Goal: Task Accomplishment & Management: Manage account settings

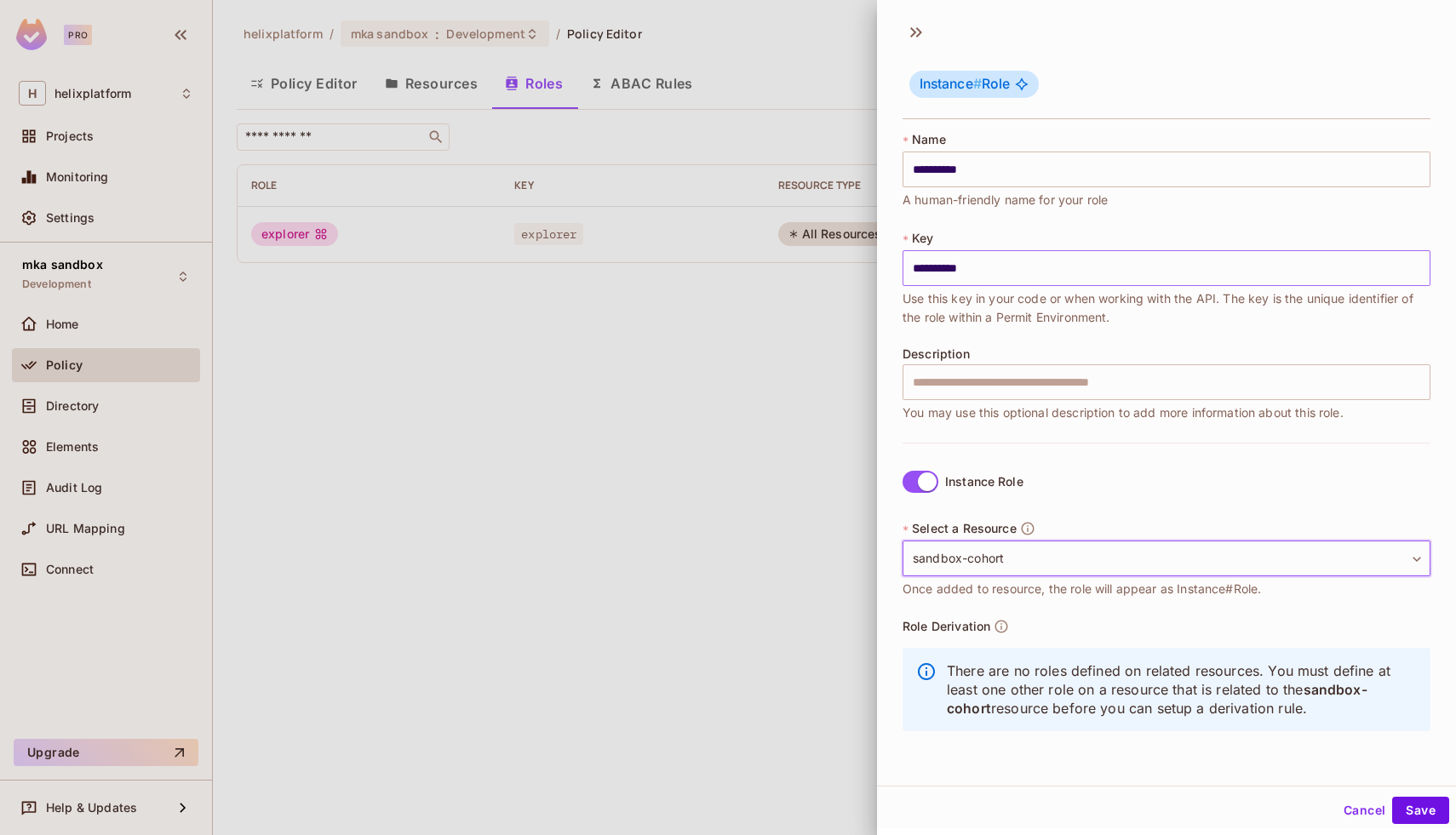
click at [1002, 270] on input "**********" at bounding box center [1167, 268] width 528 height 36
type input "**********"
click at [1027, 554] on body "**********" at bounding box center [728, 418] width 1456 height 835
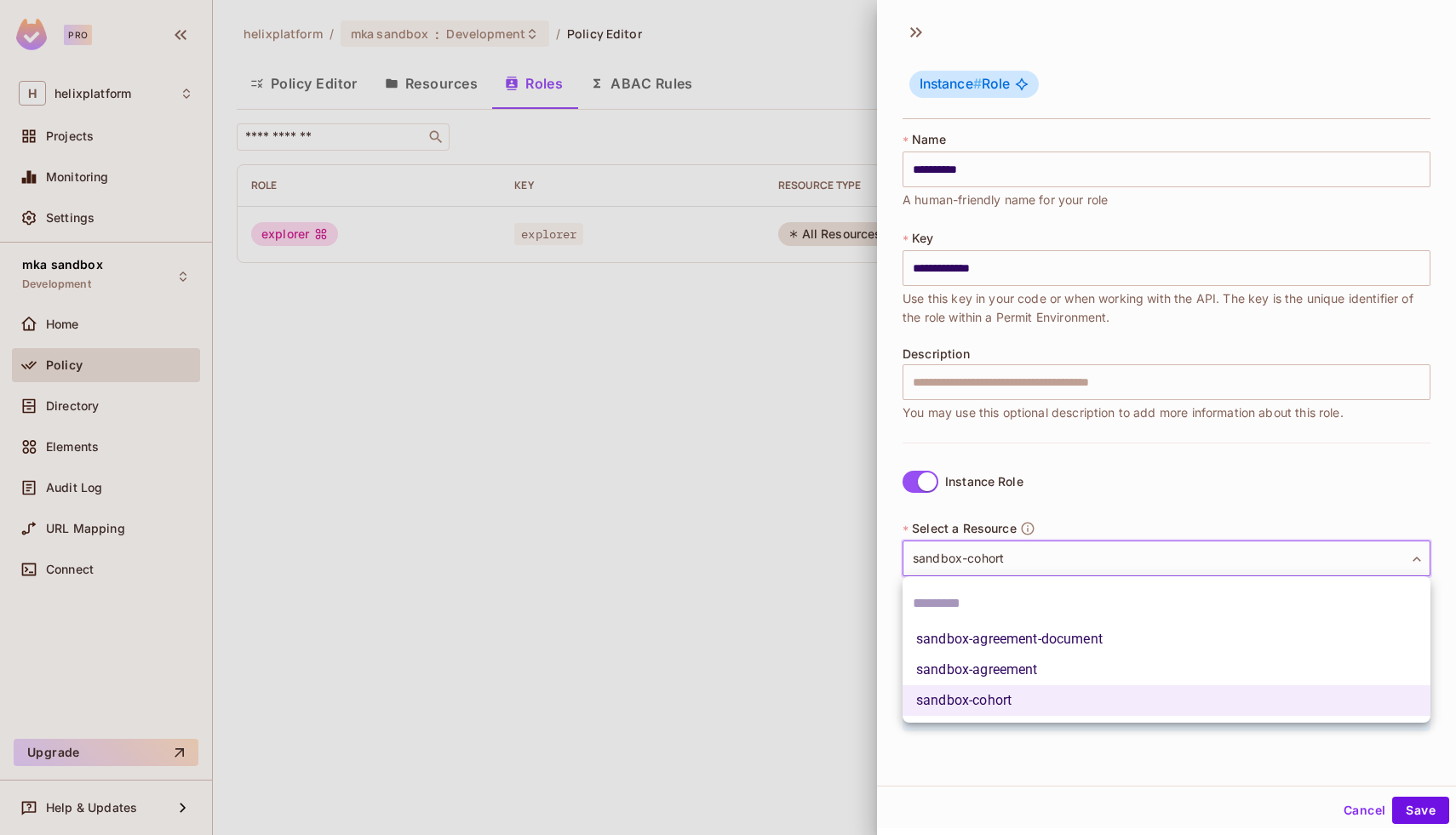
click at [1070, 513] on div at bounding box center [728, 418] width 1456 height 835
click at [1035, 556] on body "**********" at bounding box center [728, 418] width 1456 height 835
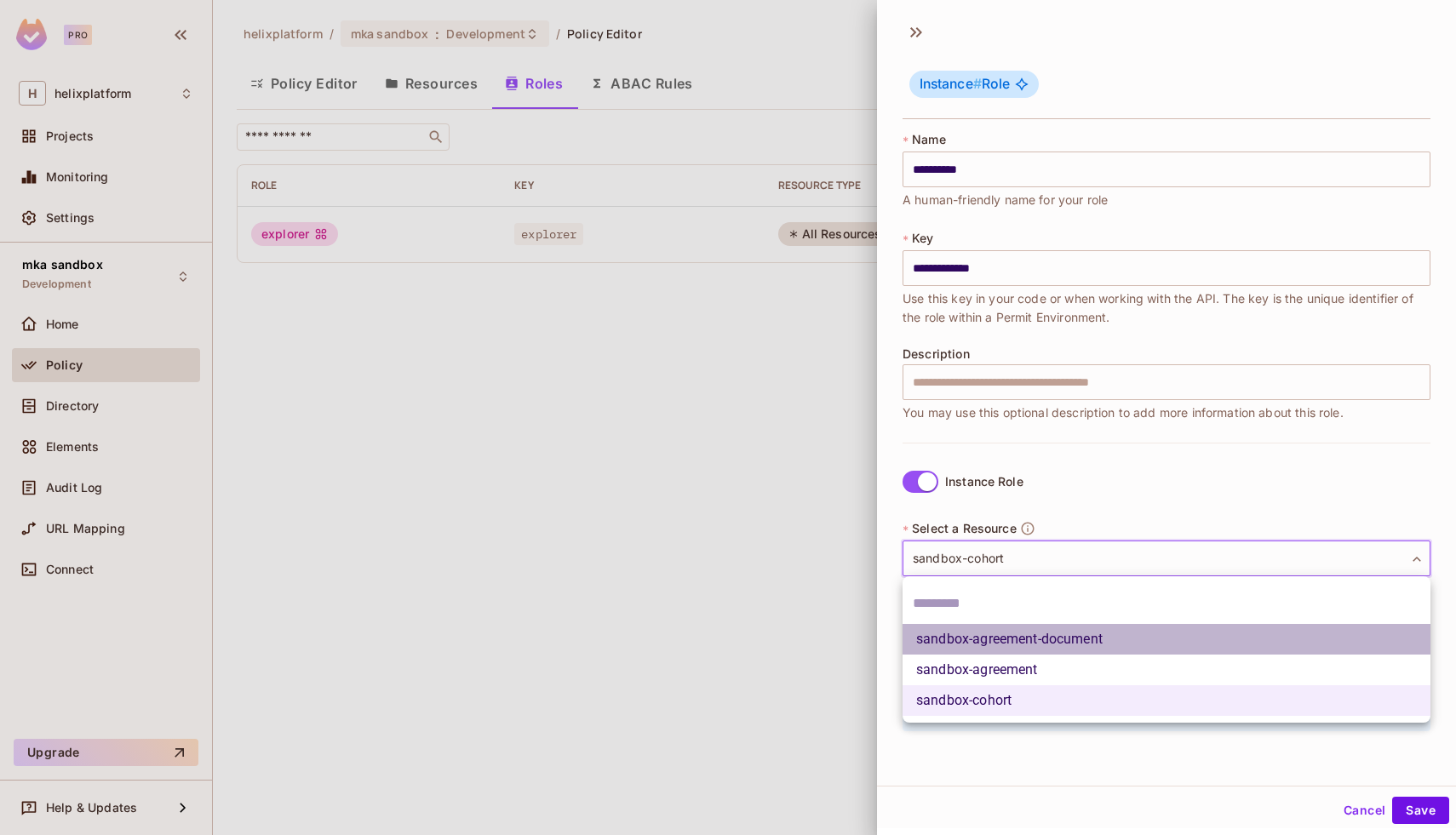
click at [1034, 636] on li "sandbox-agreement-document" at bounding box center [1167, 639] width 528 height 31
type input "**********"
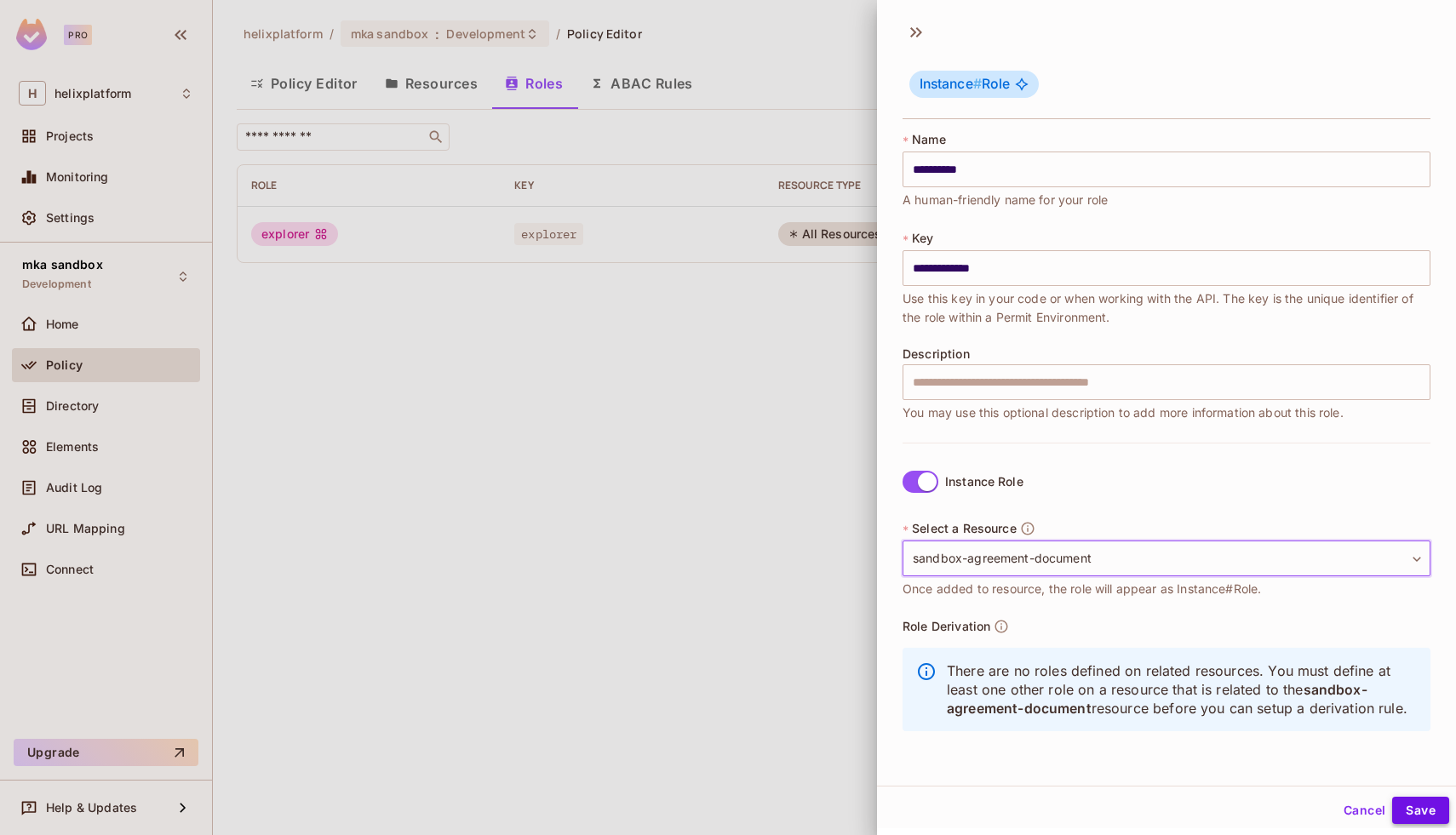
click at [1411, 807] on button "Save" at bounding box center [1420, 810] width 57 height 27
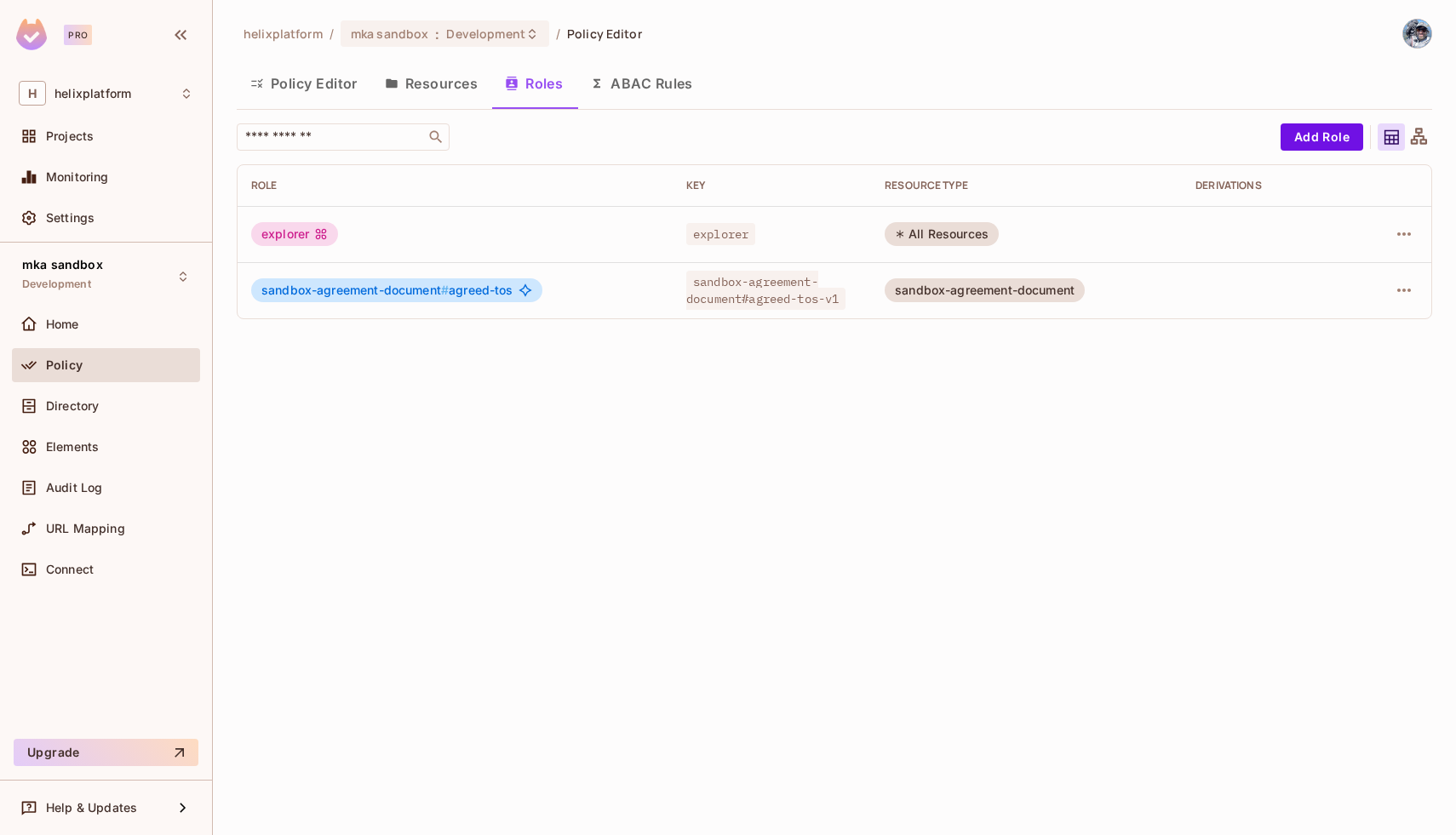
click at [299, 83] on button "Policy Editor" at bounding box center [303, 83] width 134 height 43
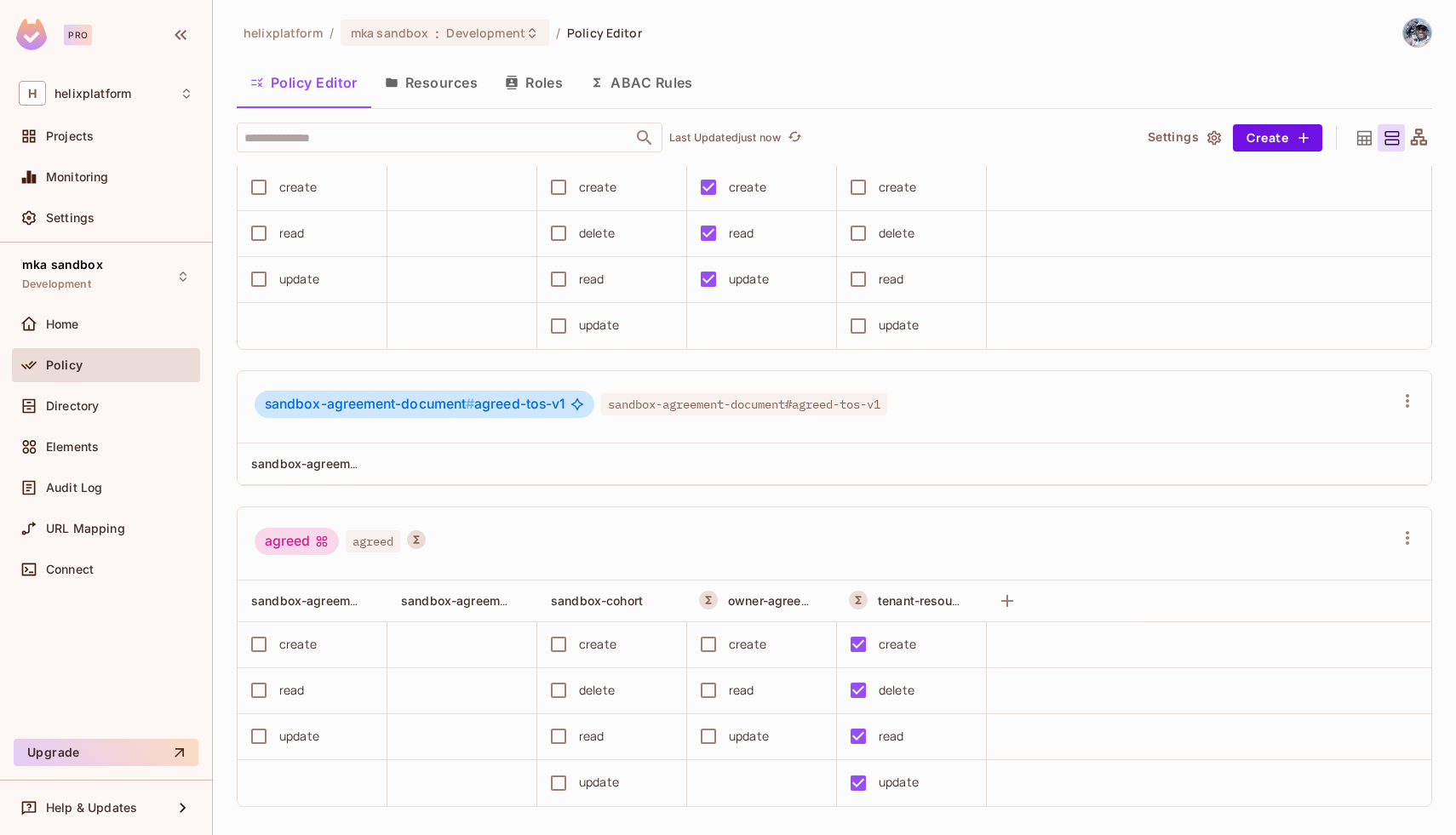
scroll to position [131, 0]
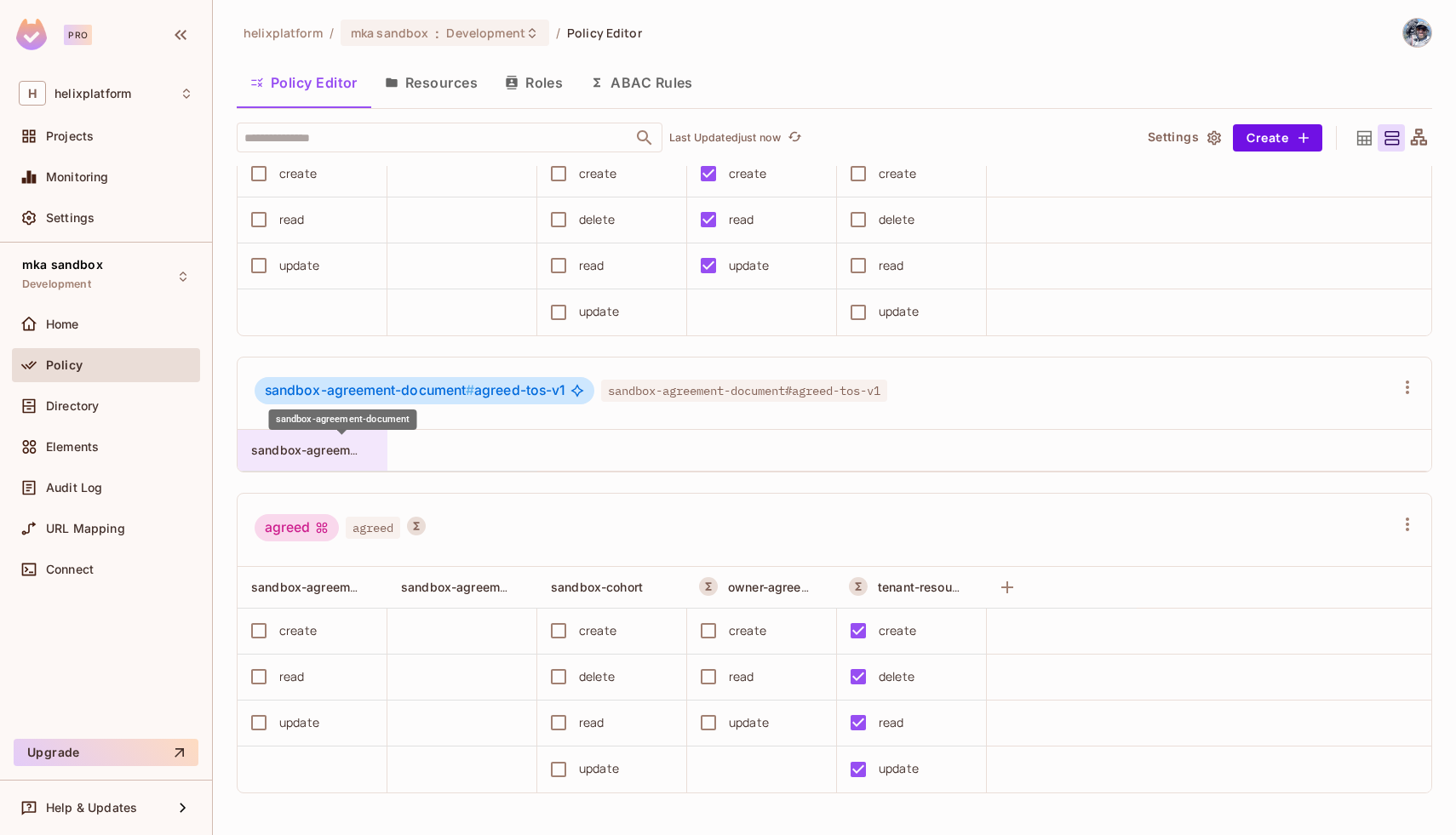
click at [356, 453] on span "sandbox-agreement-document" at bounding box center [341, 450] width 180 height 16
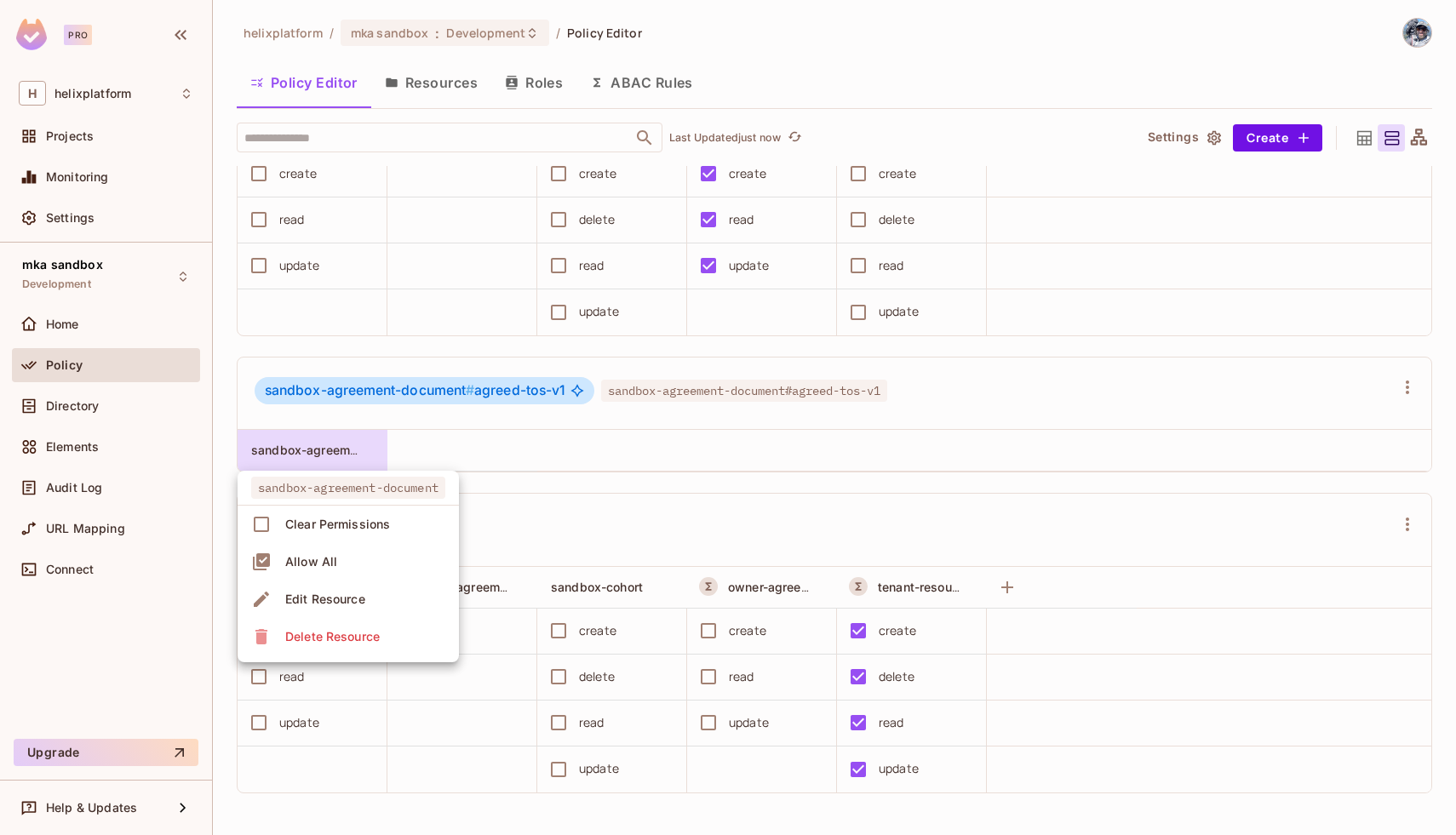
click at [471, 447] on div at bounding box center [728, 418] width 1456 height 835
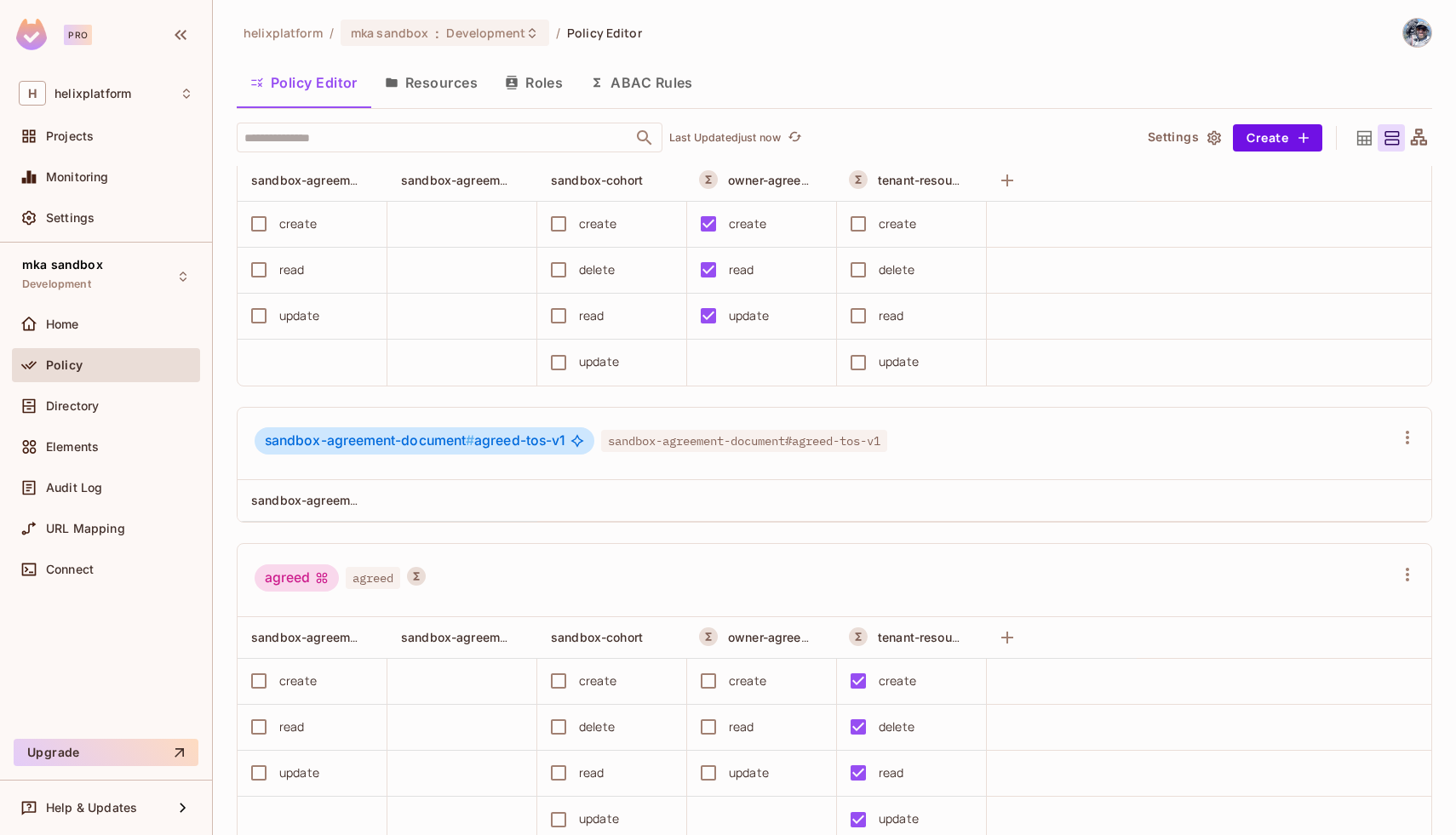
scroll to position [0, 0]
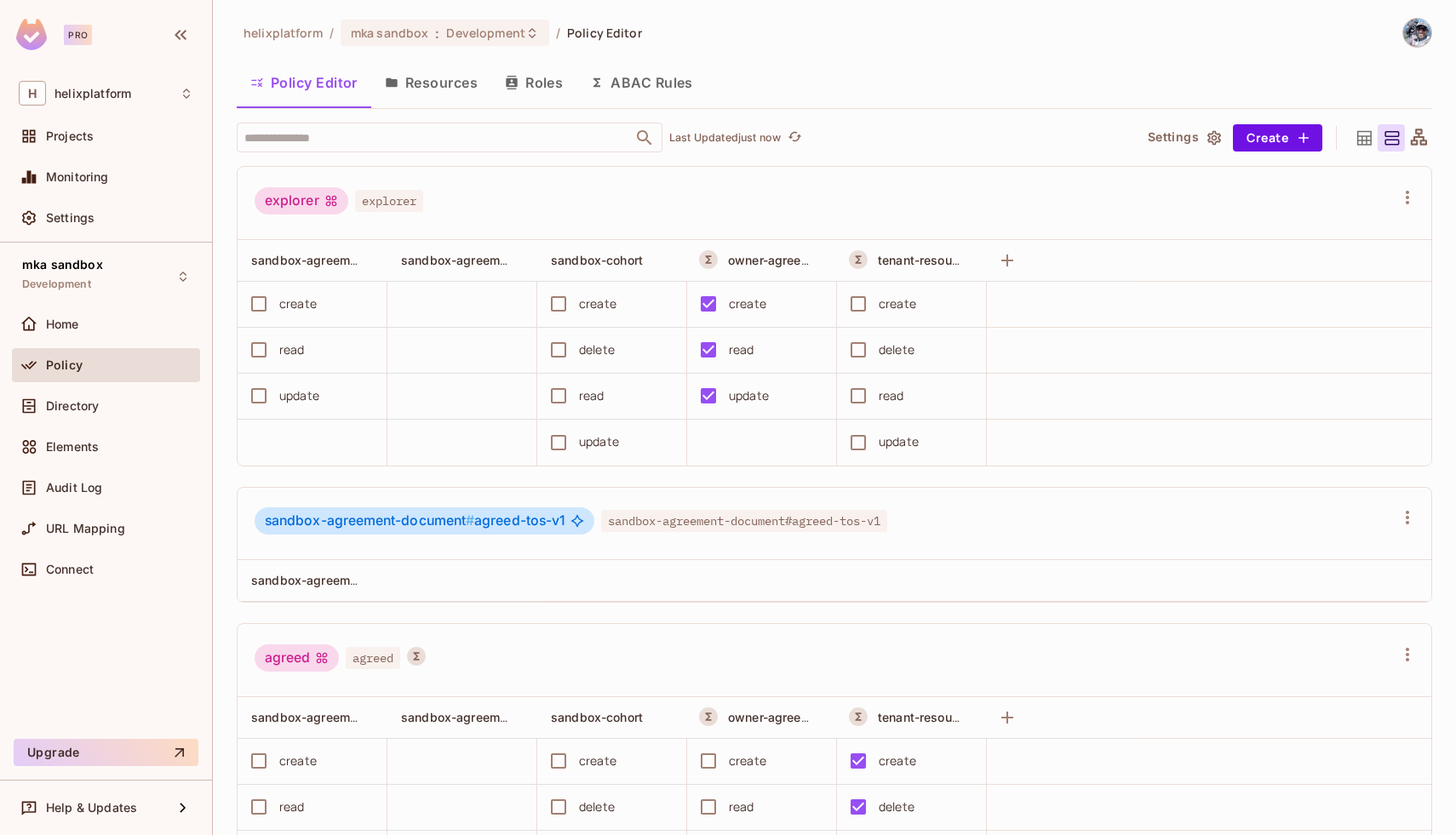
click at [425, 74] on button "Resources" at bounding box center [430, 82] width 120 height 43
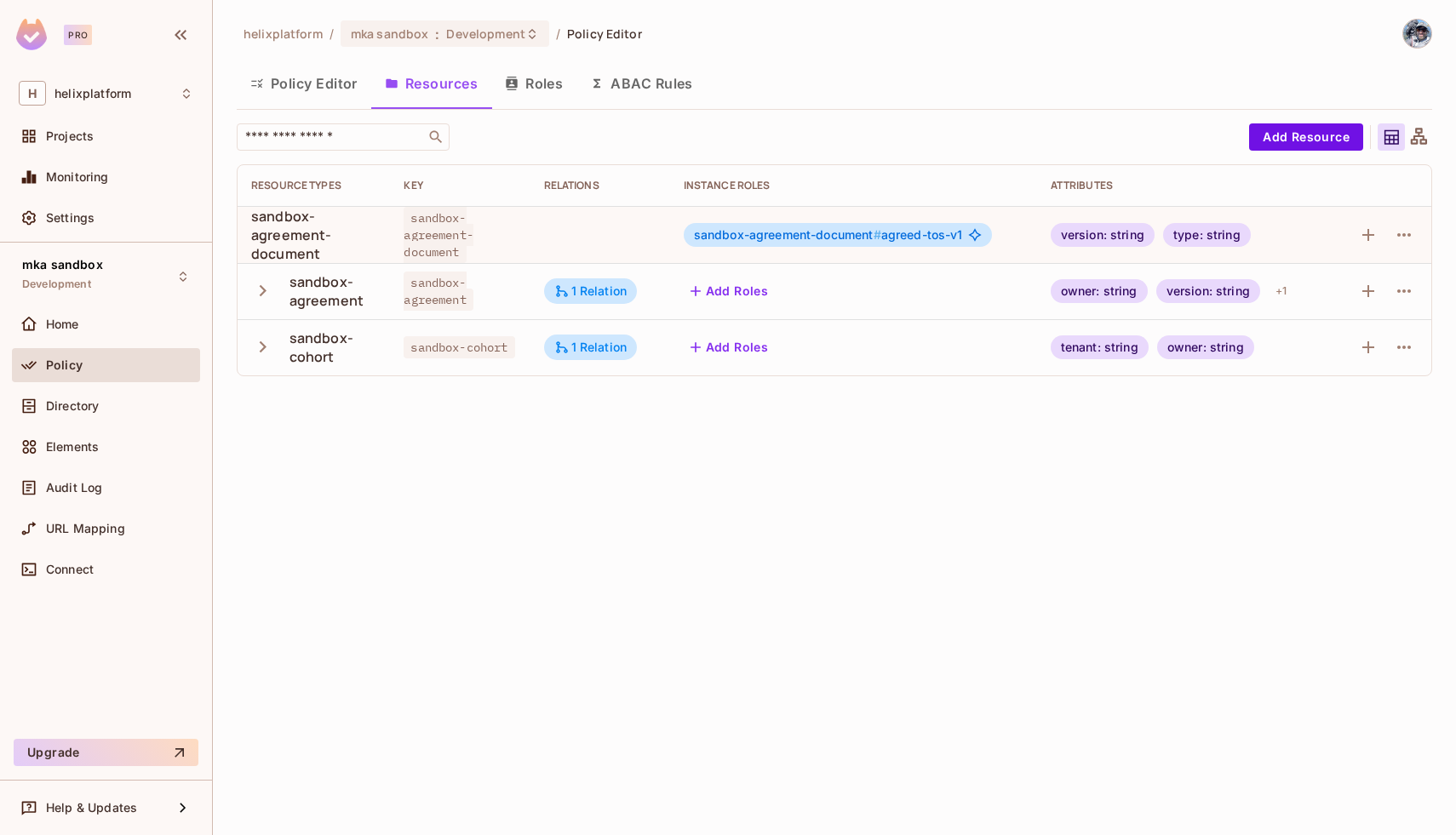
click at [525, 78] on button "Roles" at bounding box center [534, 83] width 85 height 43
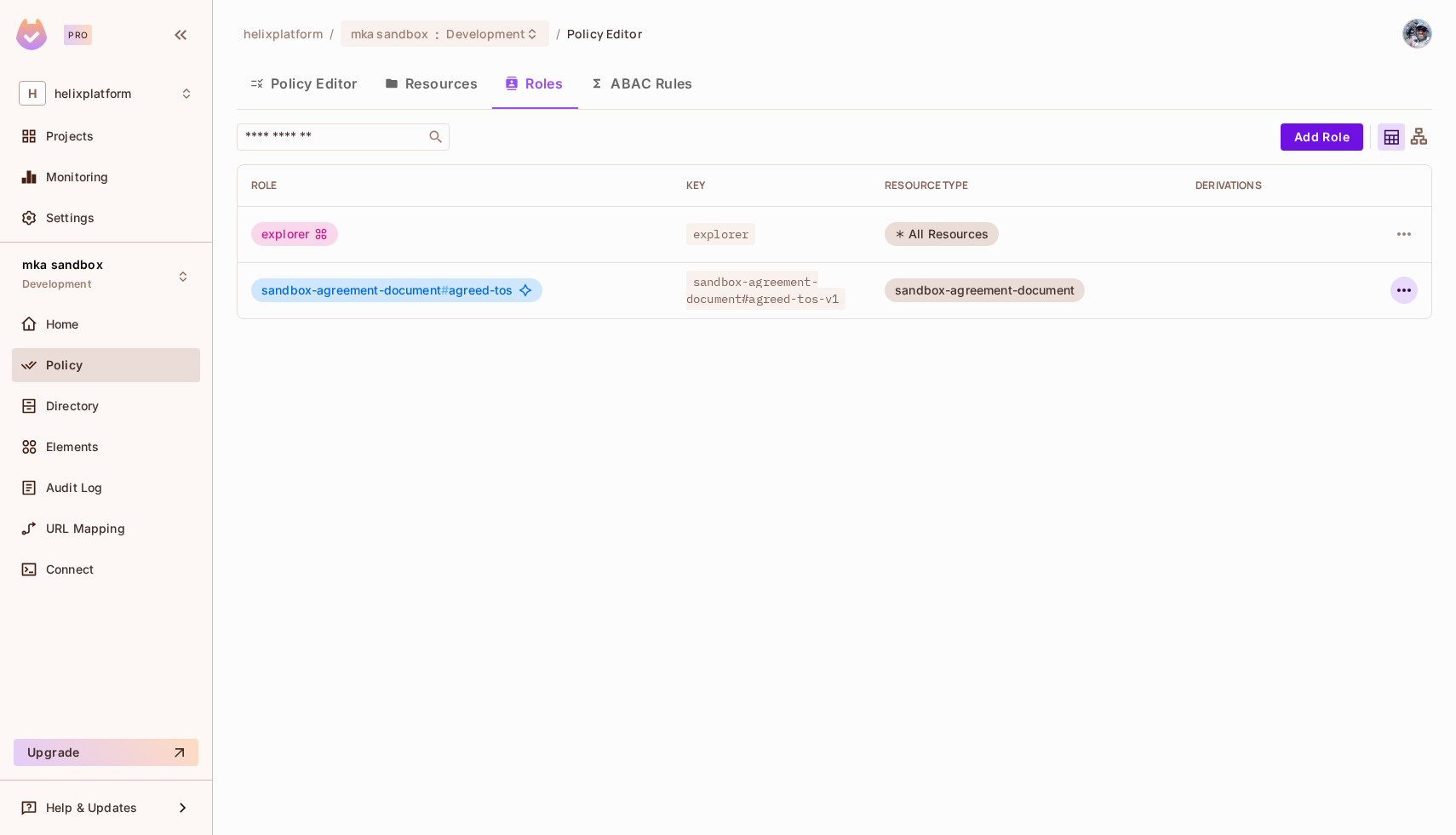
click at [1405, 292] on icon "button" at bounding box center [1404, 290] width 20 height 20
click at [1326, 364] on div "Edit Attributes" at bounding box center [1344, 366] width 84 height 17
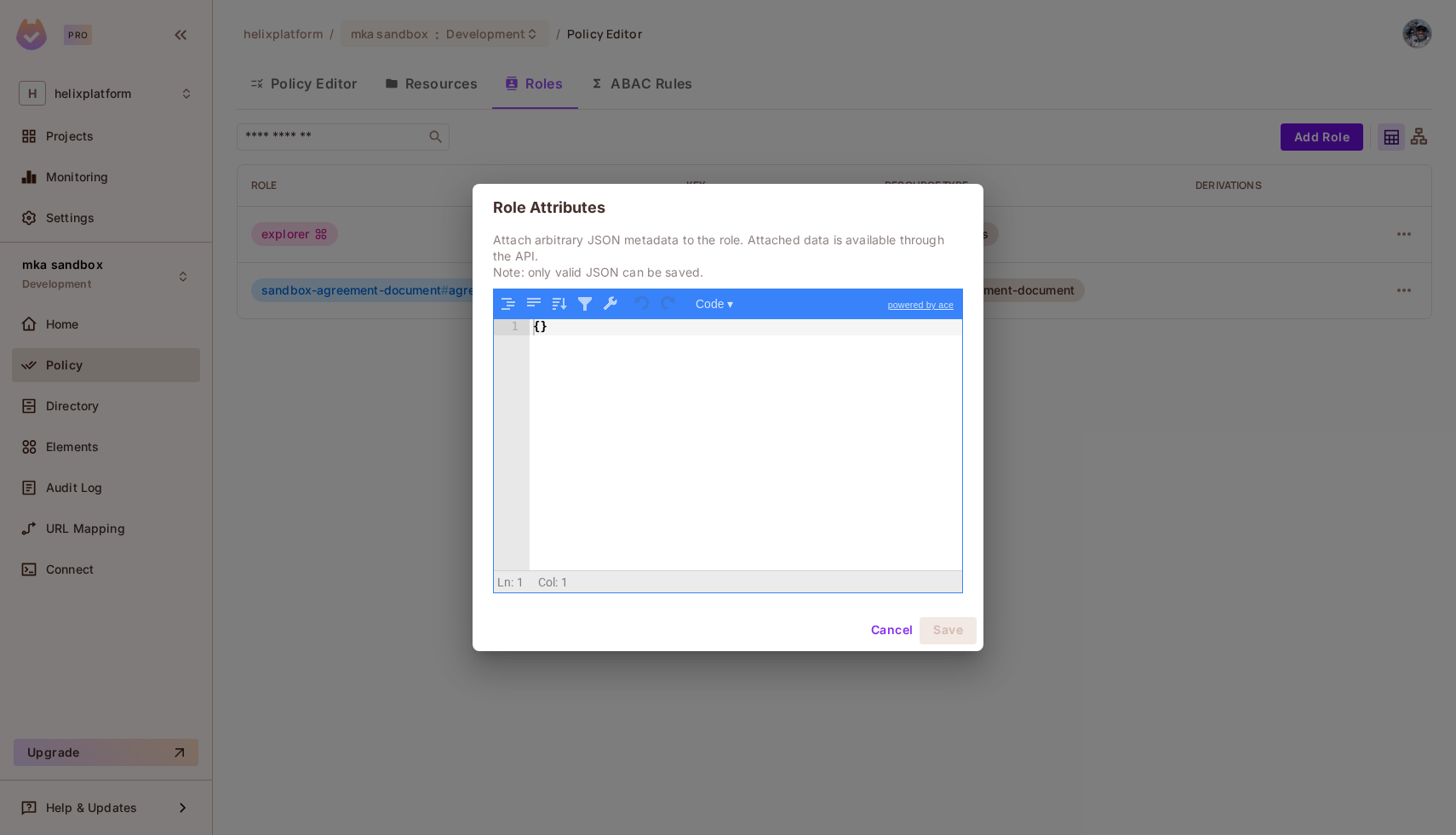
click at [890, 617] on button "Cancel" at bounding box center [892, 630] width 56 height 27
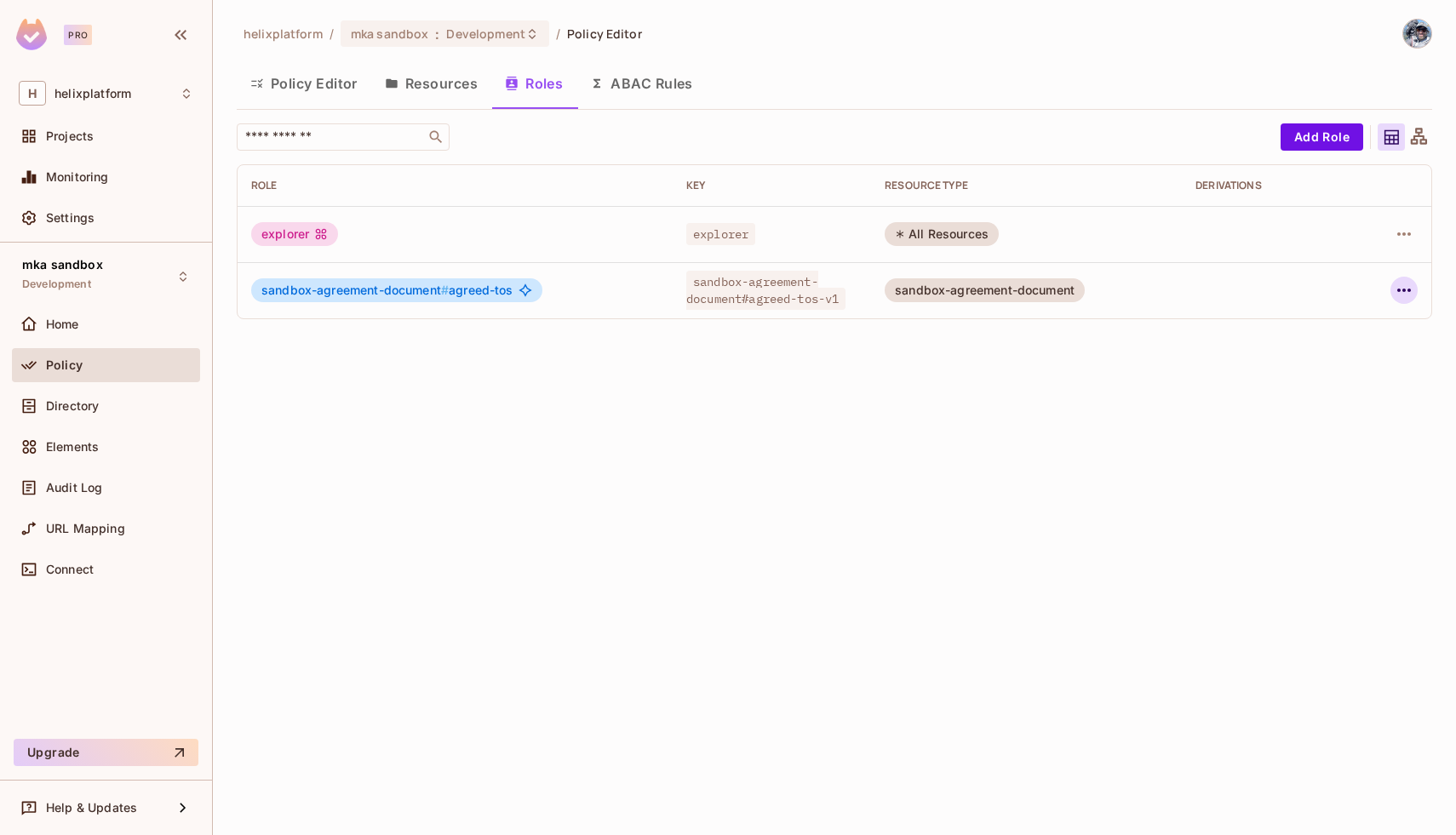
click at [1400, 292] on icon "button" at bounding box center [1404, 290] width 20 height 20
click at [1336, 332] on div "Edit Role" at bounding box center [1328, 329] width 51 height 17
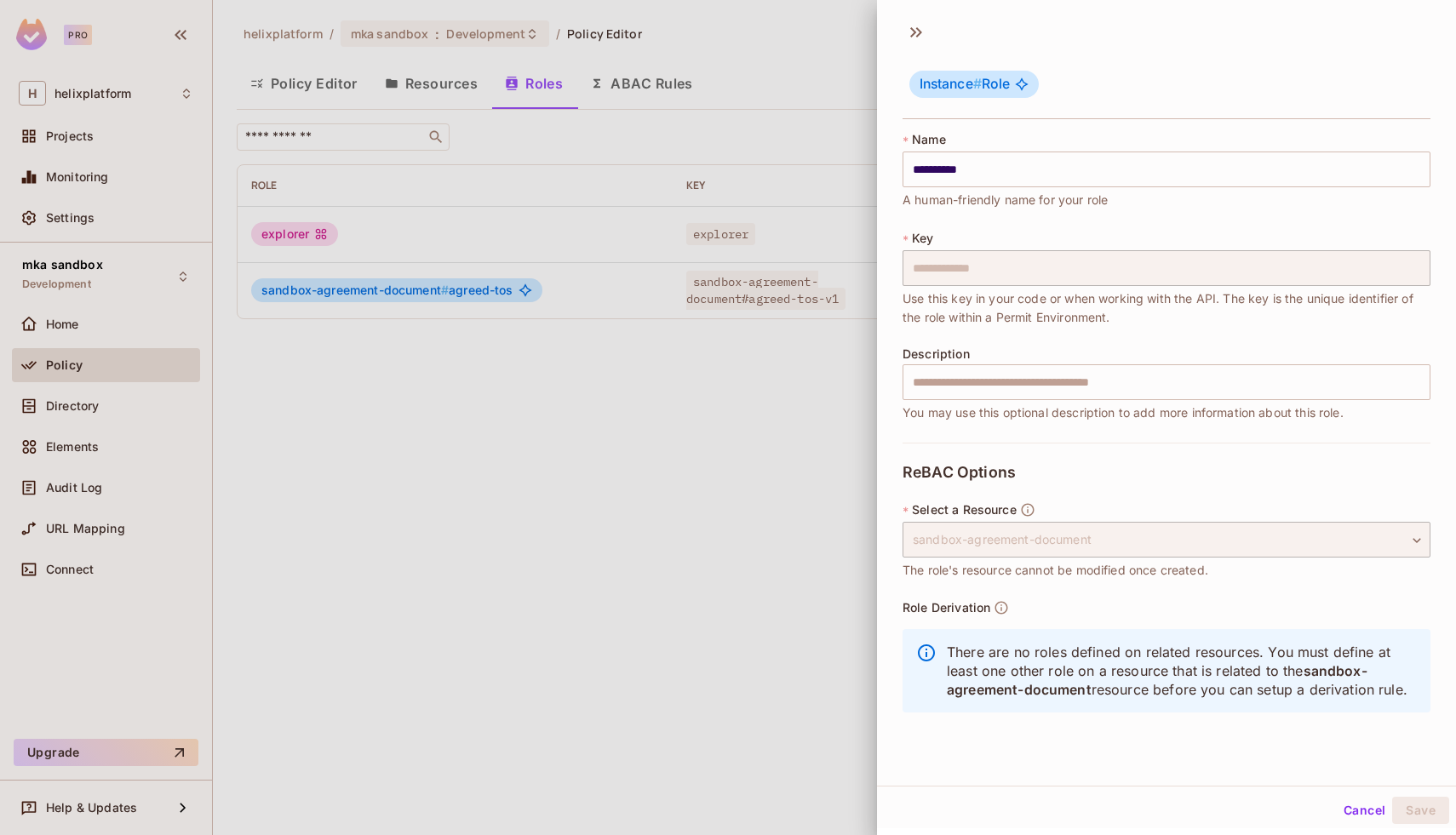
scroll to position [3, 0]
click at [965, 383] on input "text" at bounding box center [1167, 379] width 528 height 36
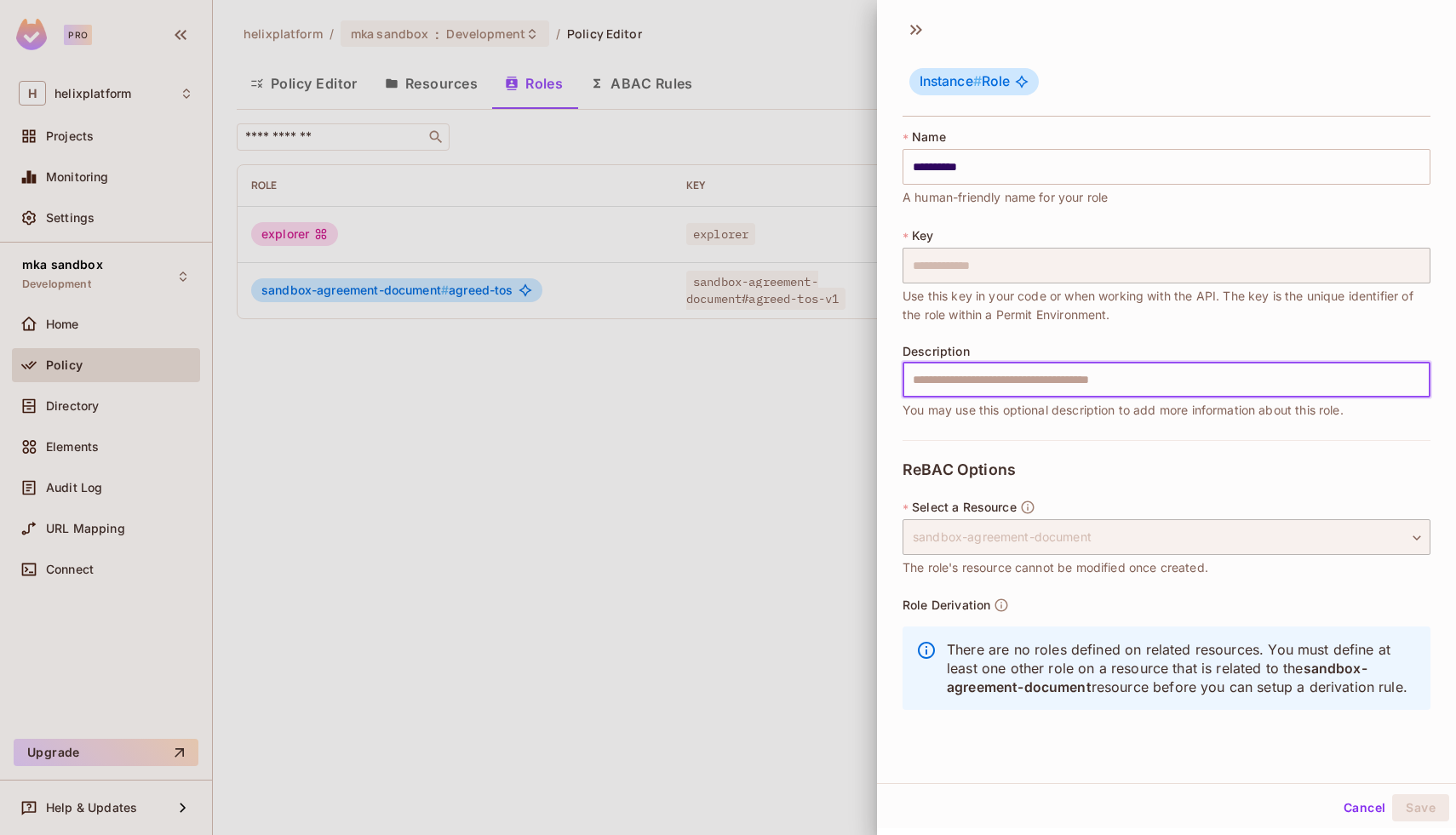
click at [927, 497] on div "**********" at bounding box center [1167, 590] width 528 height 301
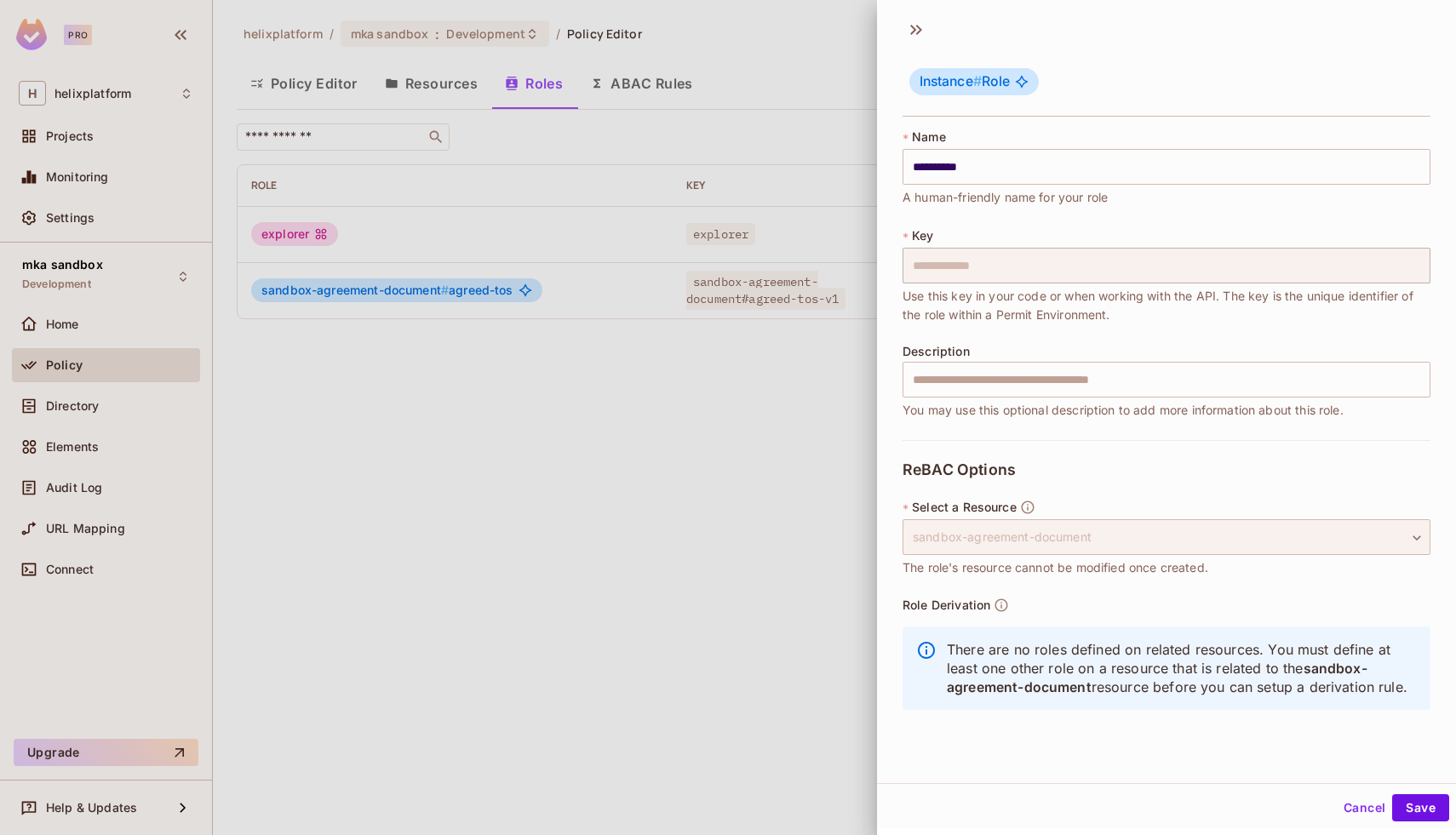
click at [940, 527] on div "sandbox-agreement-document" at bounding box center [1167, 536] width 528 height 36
click at [1370, 803] on button "Cancel" at bounding box center [1365, 808] width 56 height 27
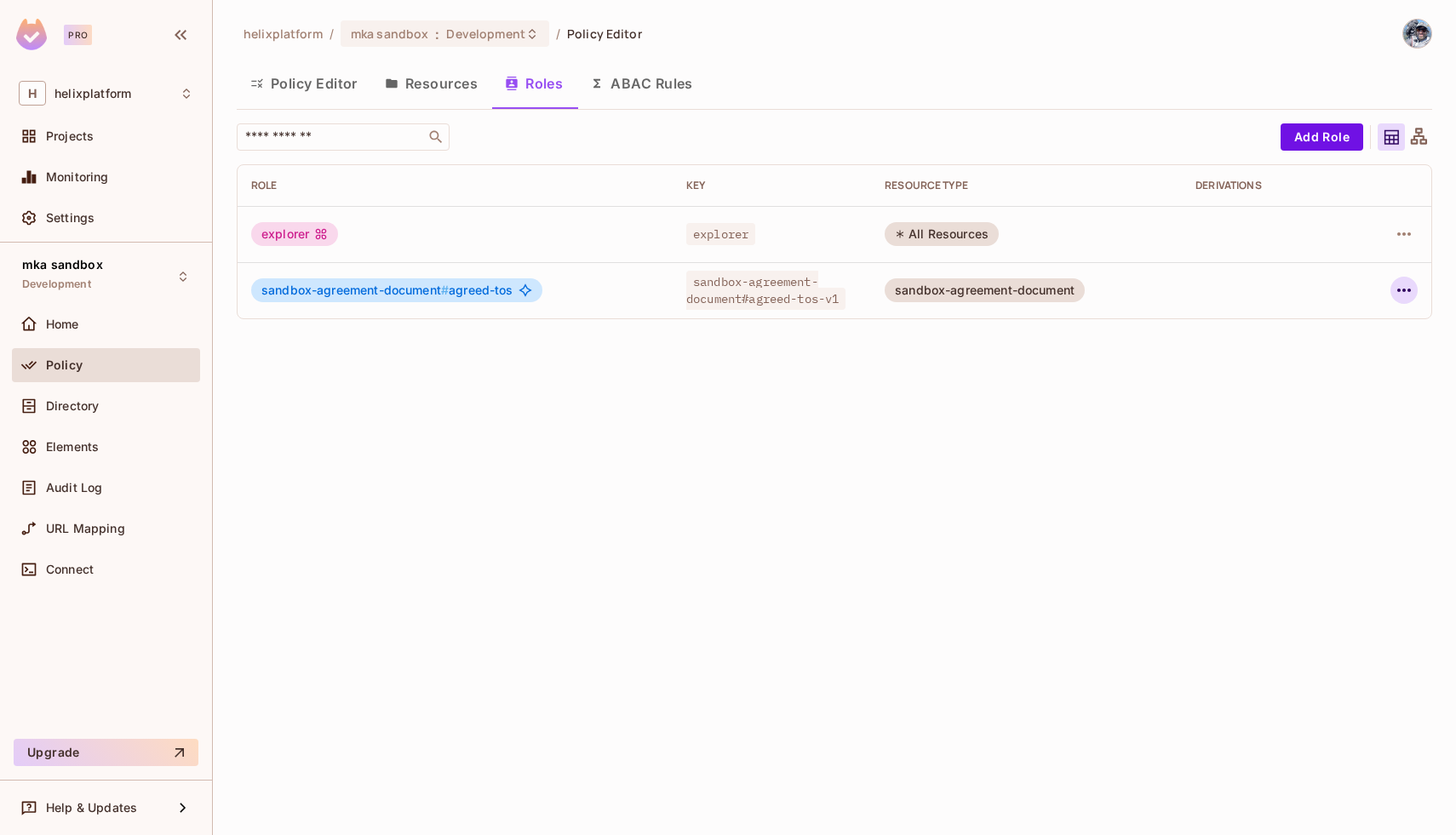
click at [1406, 290] on icon "button" at bounding box center [1404, 290] width 20 height 20
click at [1333, 405] on div "Delete Role" at bounding box center [1335, 404] width 66 height 17
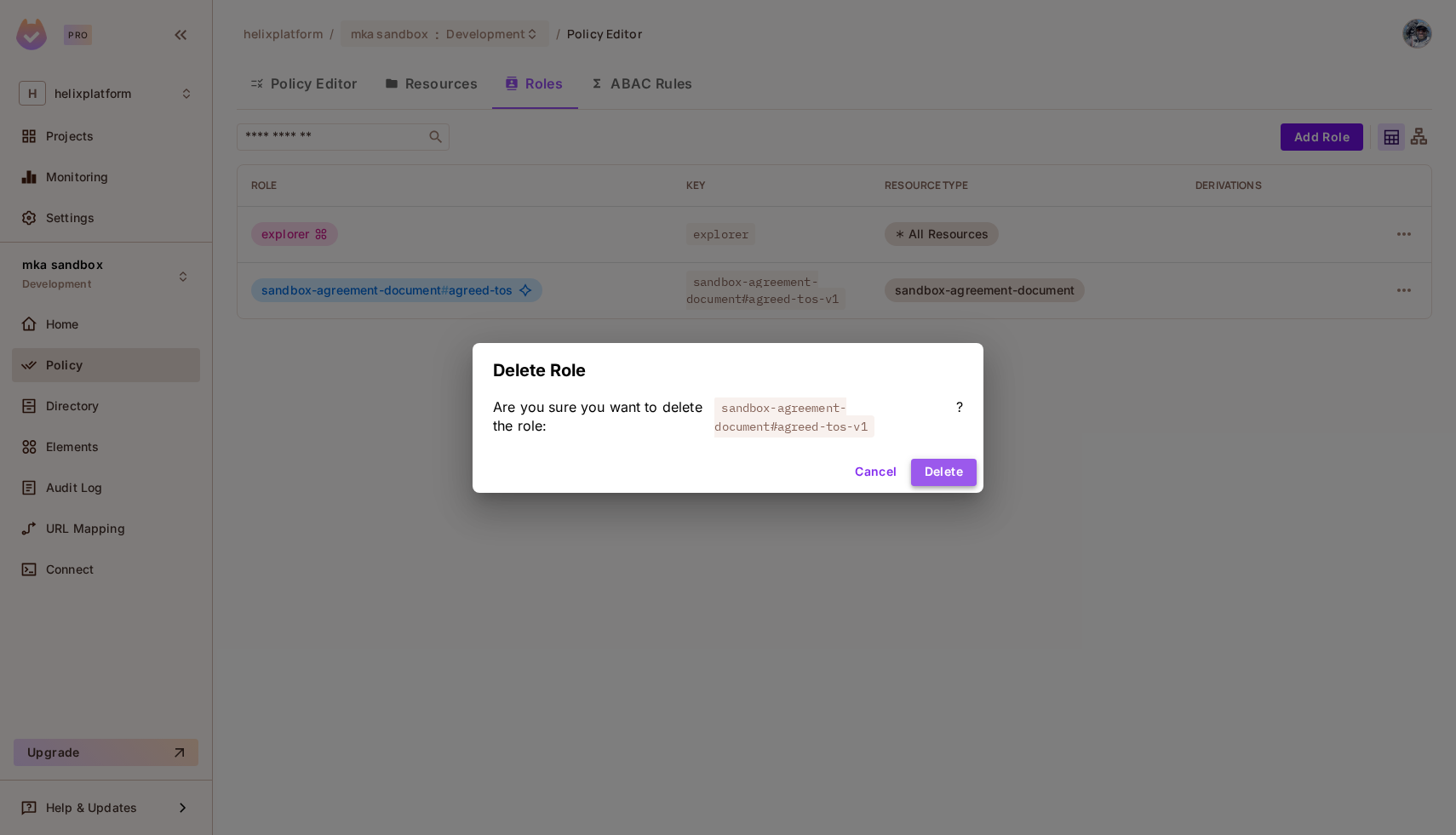
click at [930, 481] on button "Delete" at bounding box center [944, 472] width 66 height 27
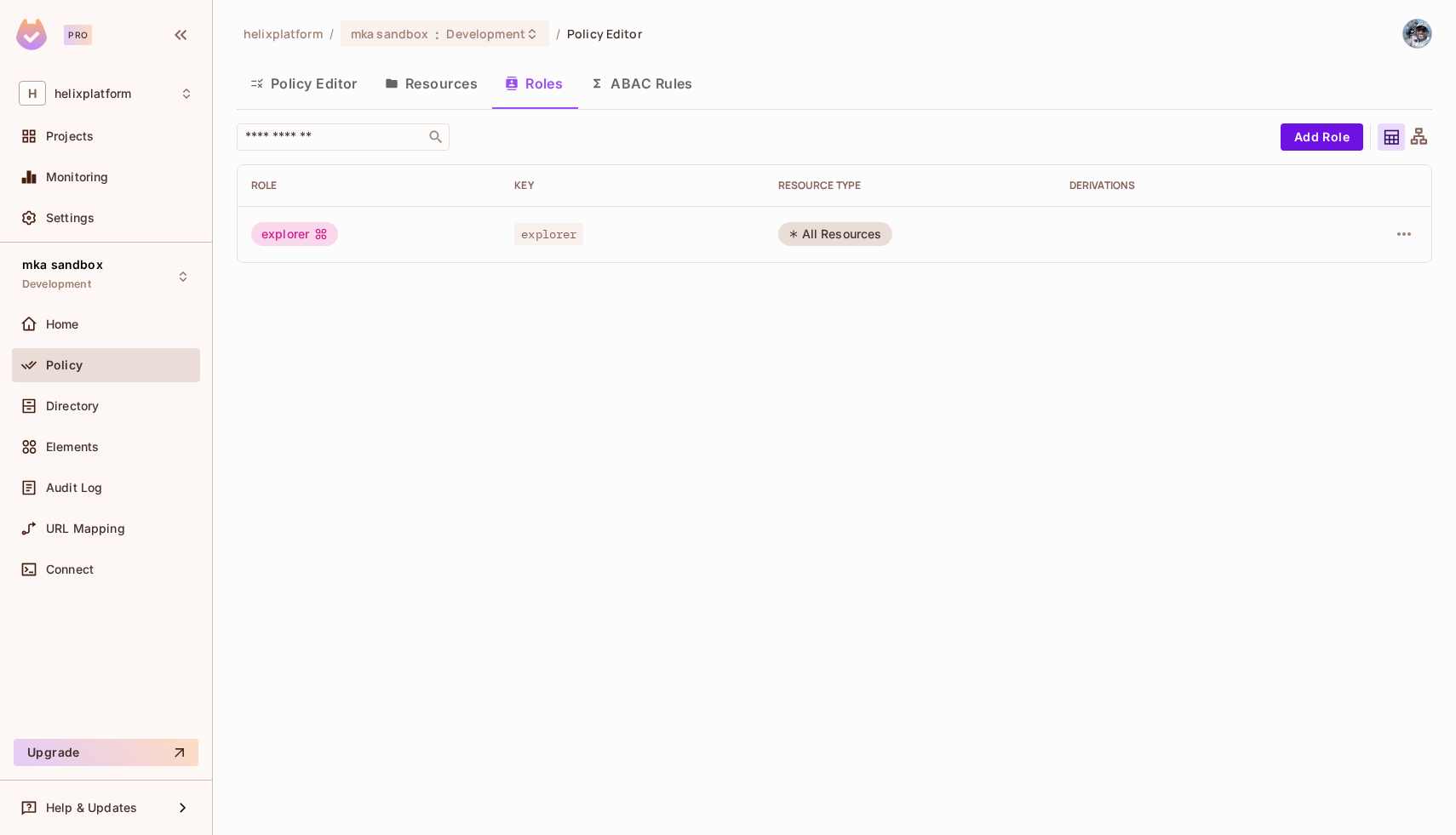
click at [1332, 122] on div "helixplatform / mka sandbox : Development / Policy Editor Policy Editor Resourc…" at bounding box center [834, 147] width 1196 height 258
click at [1322, 130] on button "Add Role" at bounding box center [1322, 137] width 82 height 27
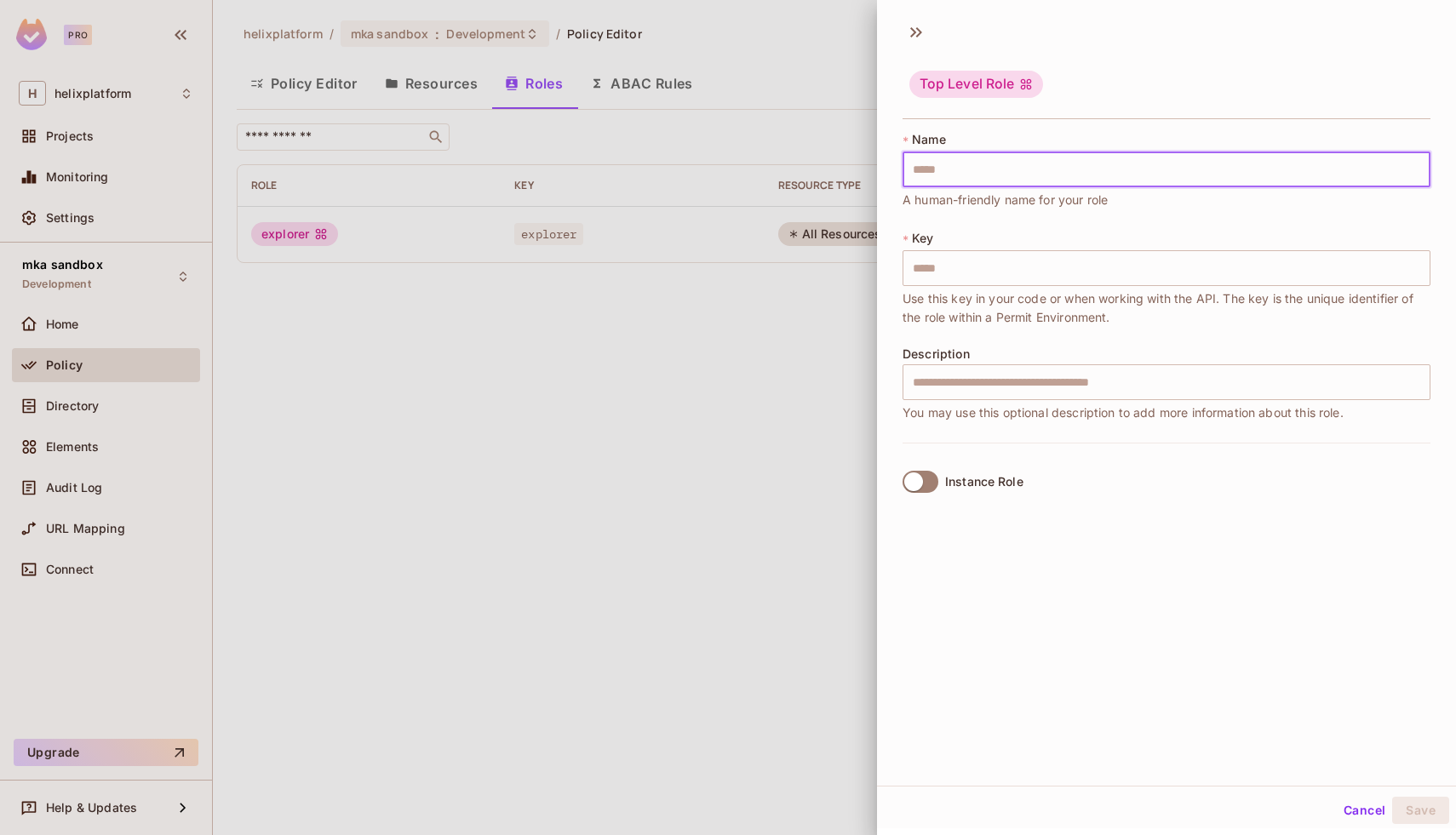
click at [1026, 165] on input "text" at bounding box center [1167, 169] width 528 height 36
type input "*"
type input "**"
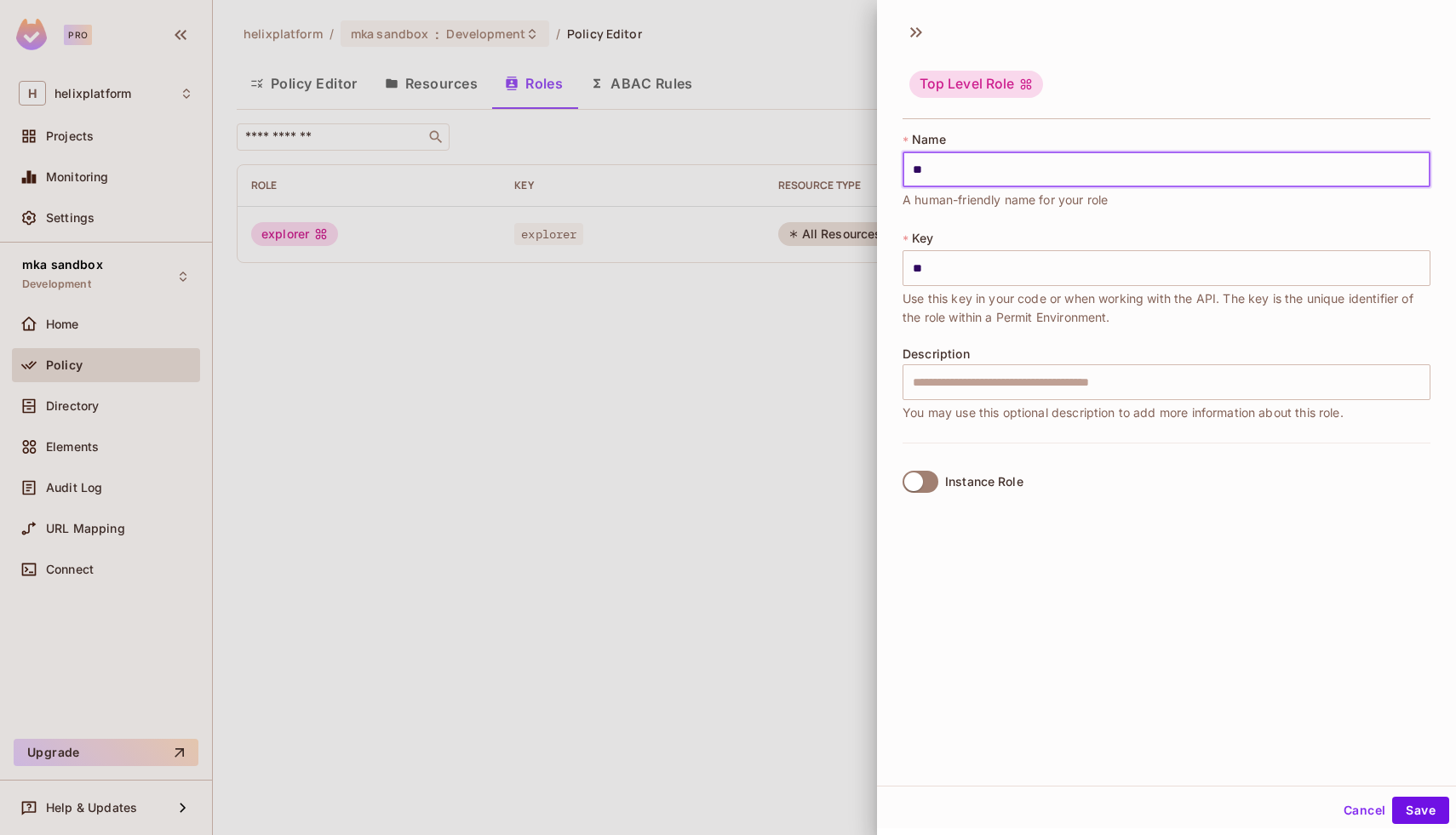
type input "***"
type input "****"
type input "*****"
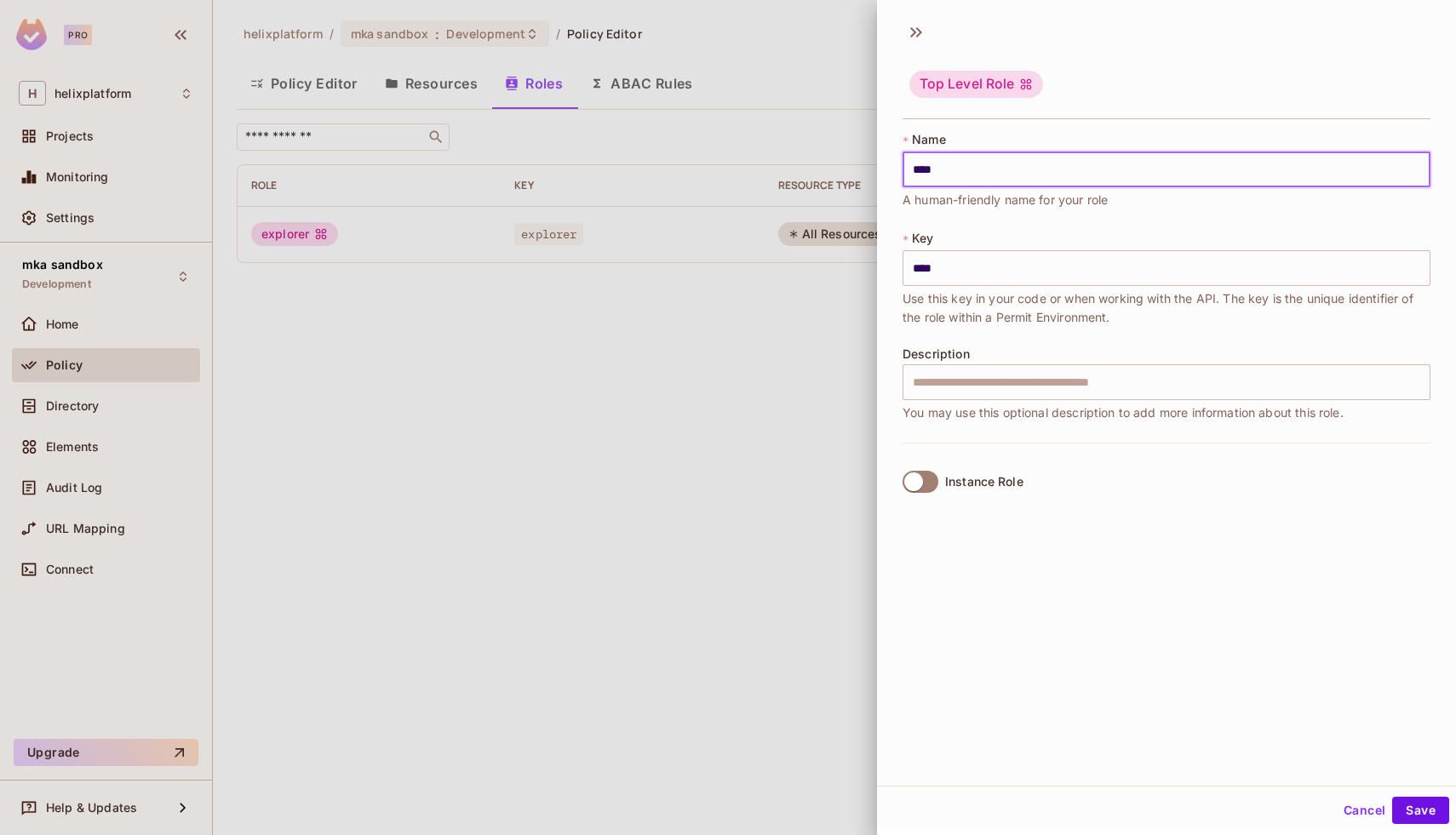
type input "*****"
type input "******"
type input "*******"
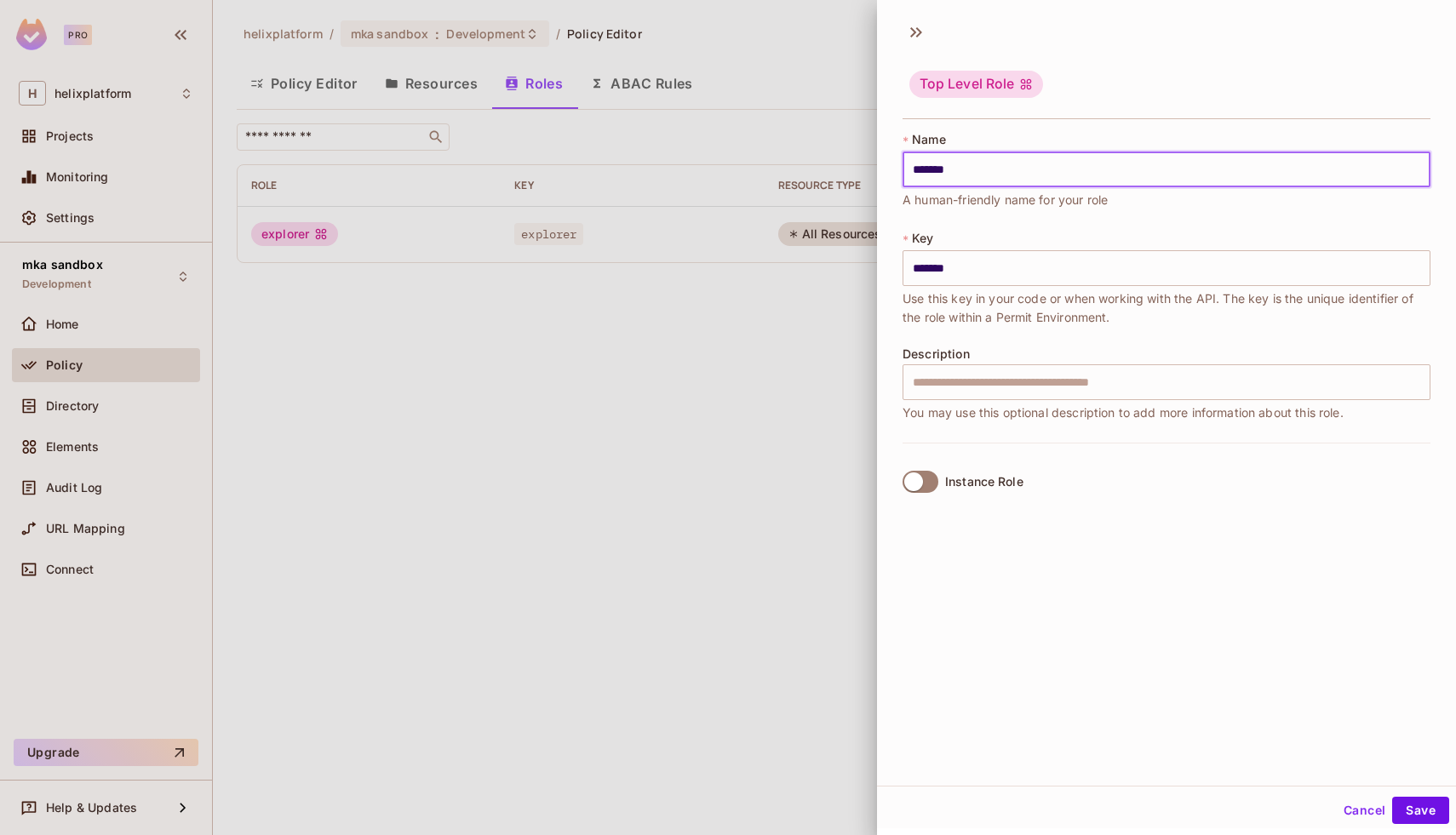
type input "********"
type input "*********"
type input "**********"
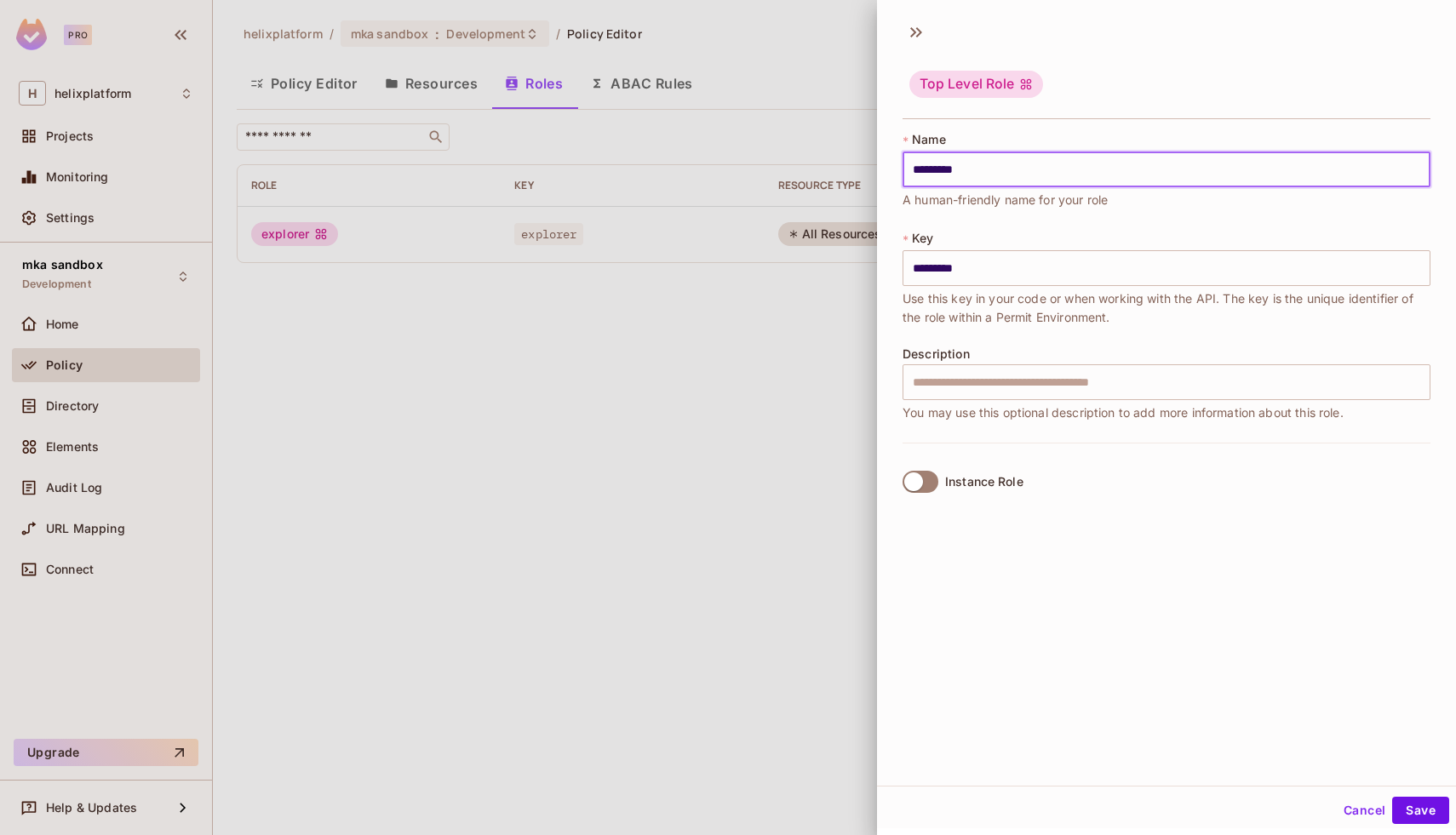
type input "**********"
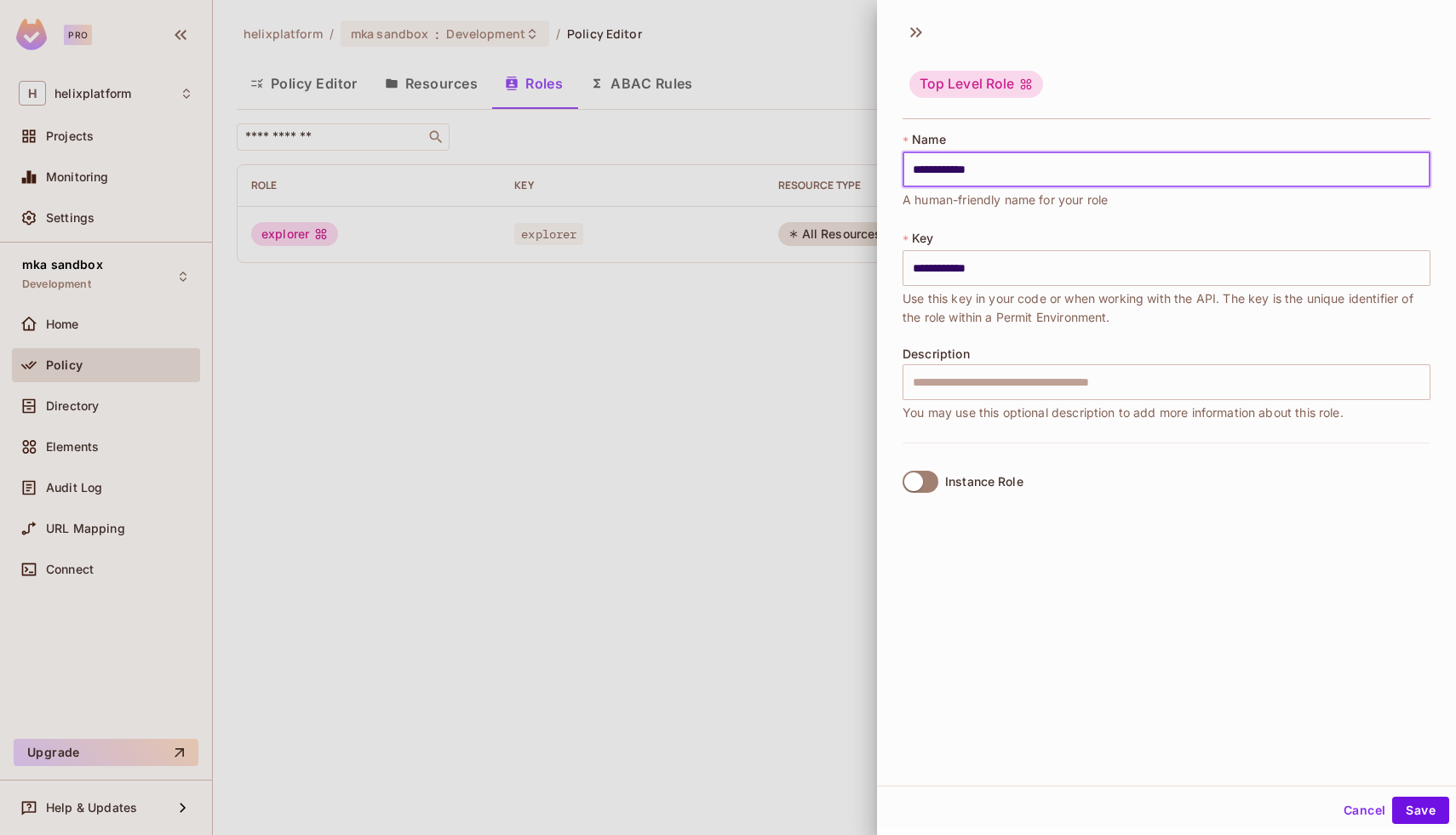
type input "**********"
click at [983, 388] on input "text" at bounding box center [1167, 382] width 528 height 36
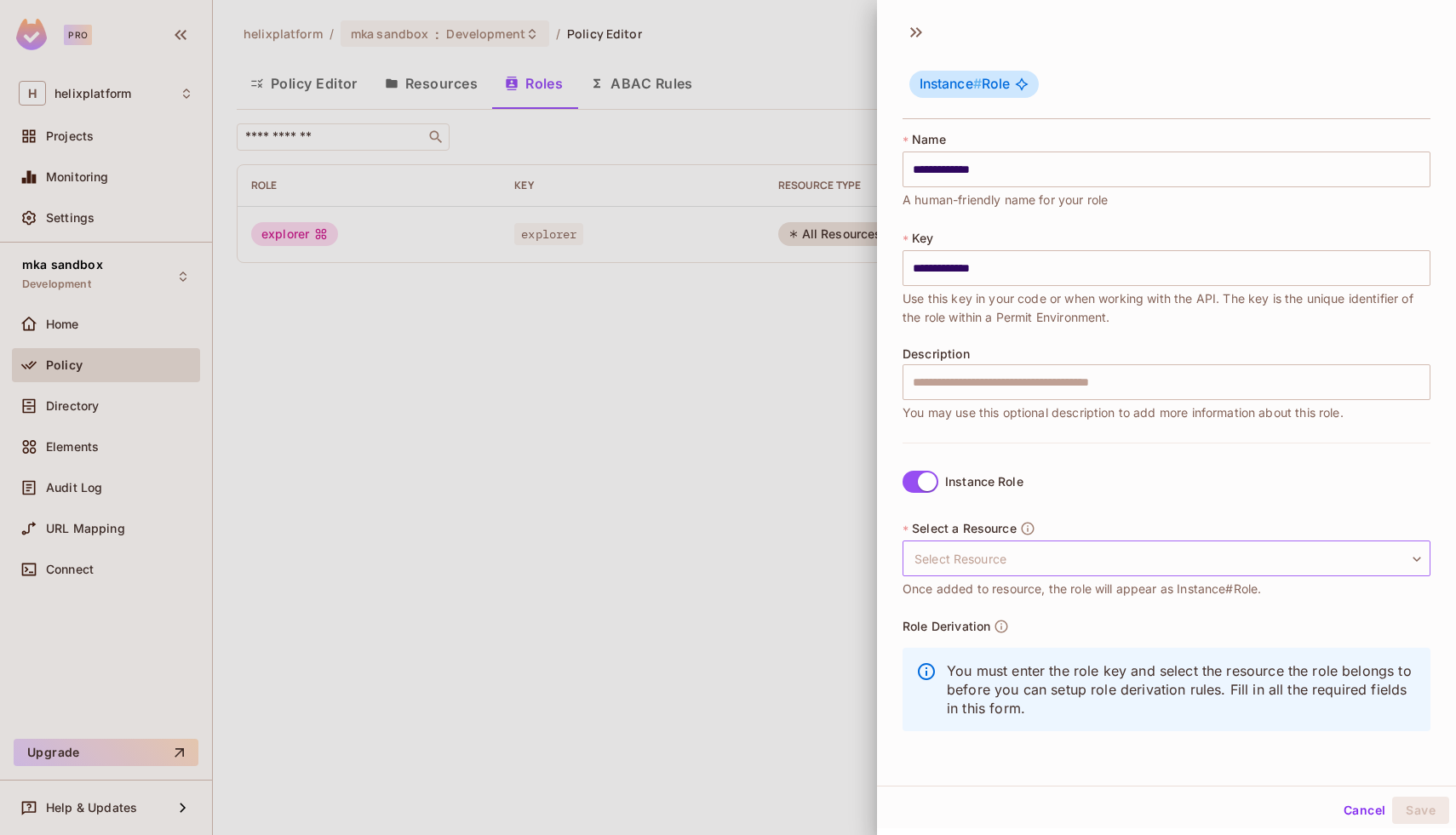
click at [974, 557] on body "**********" at bounding box center [728, 418] width 1456 height 835
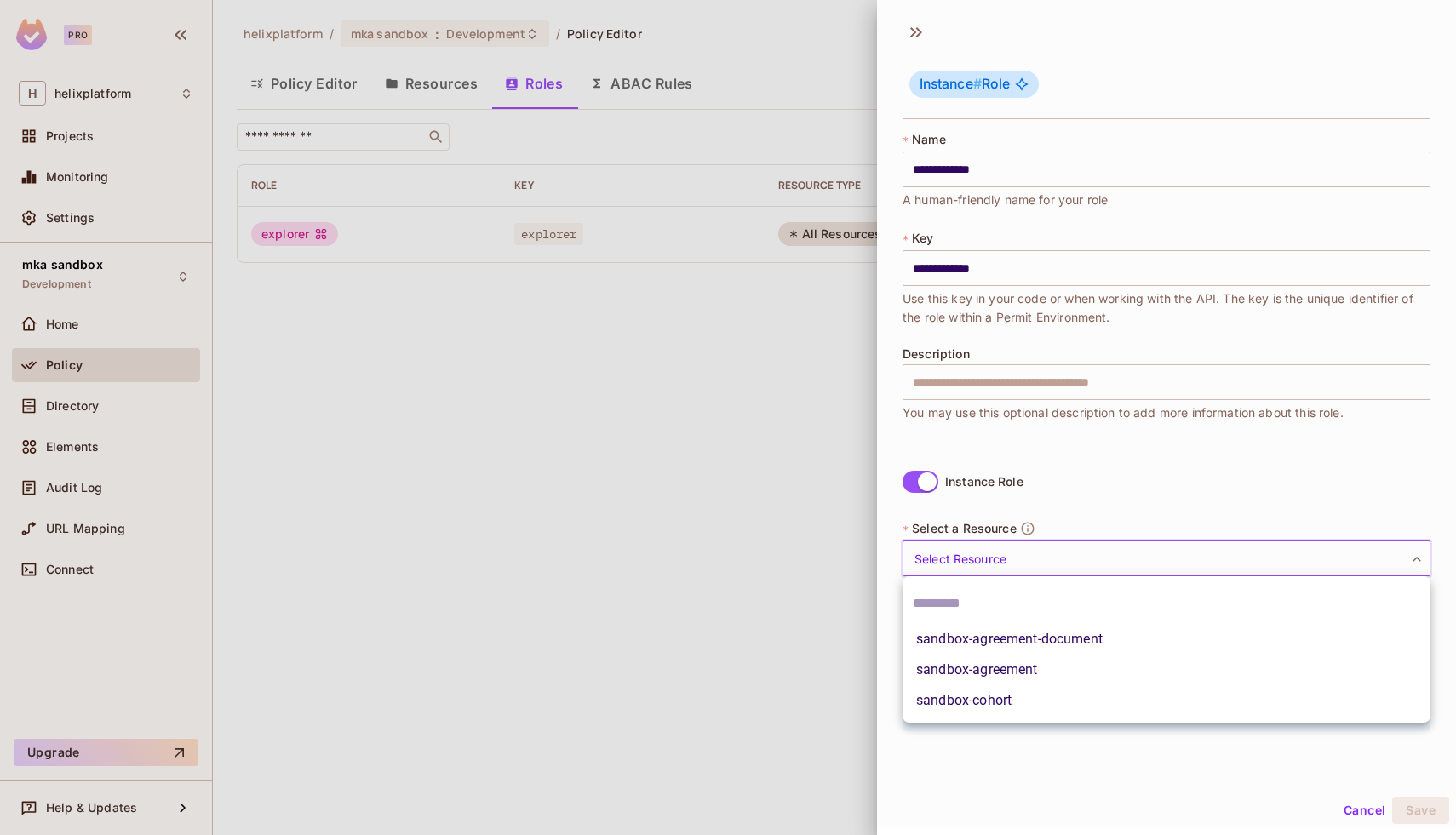
click at [990, 703] on li "sandbox-cohort" at bounding box center [1167, 701] width 528 height 31
type input "**********"
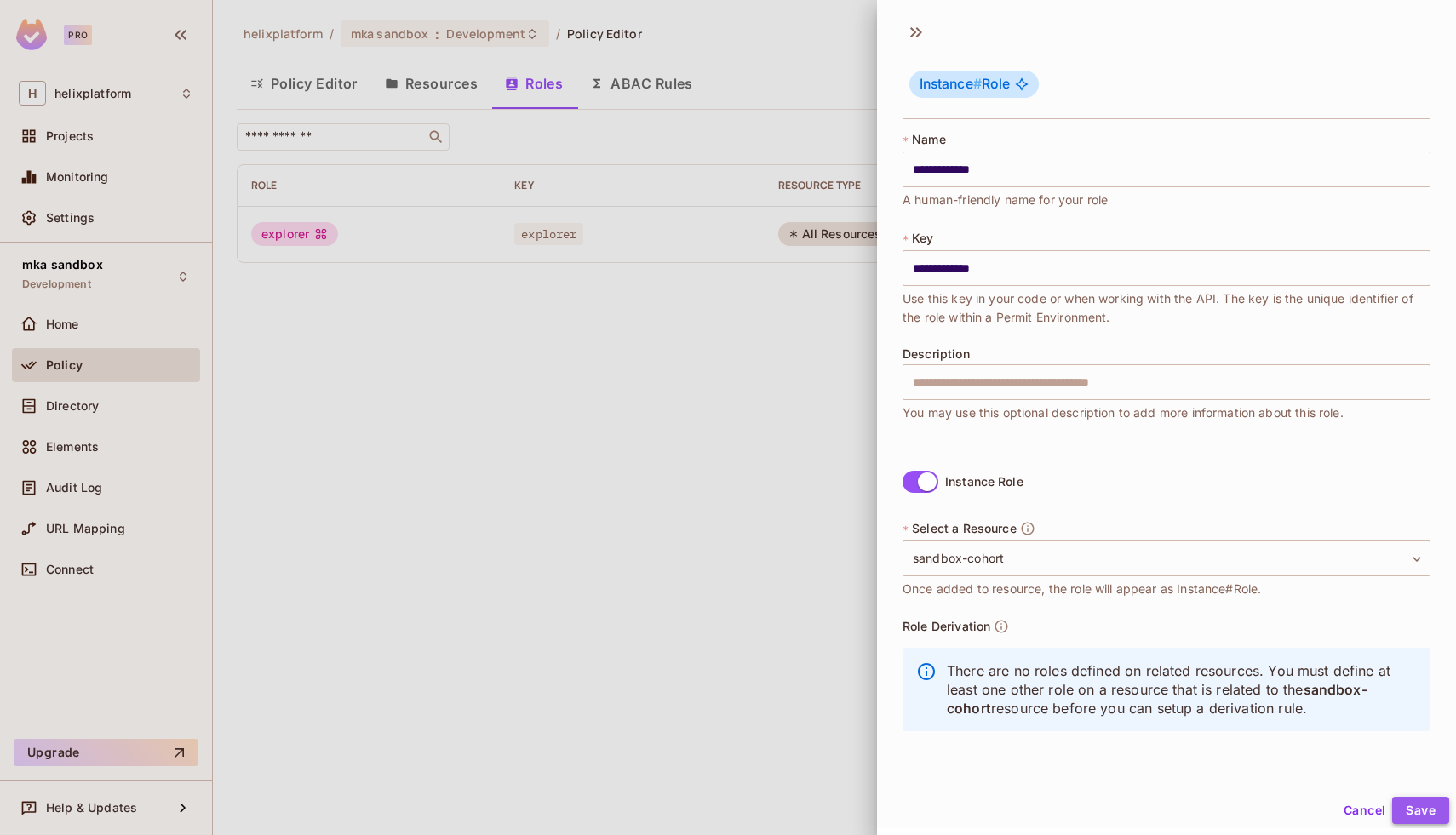
click at [1416, 811] on button "Save" at bounding box center [1420, 810] width 57 height 27
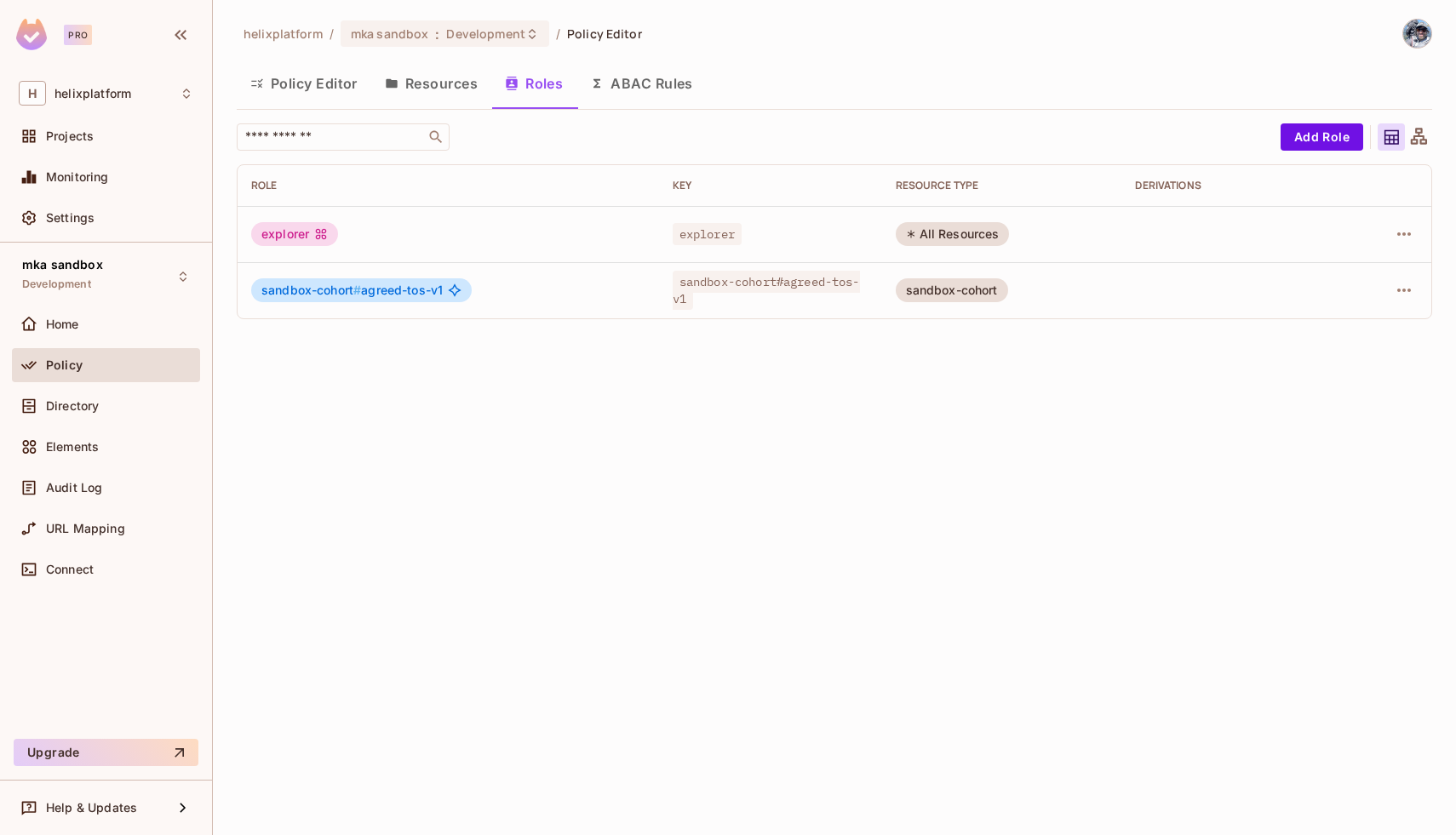
click at [341, 76] on button "Policy Editor" at bounding box center [303, 83] width 134 height 43
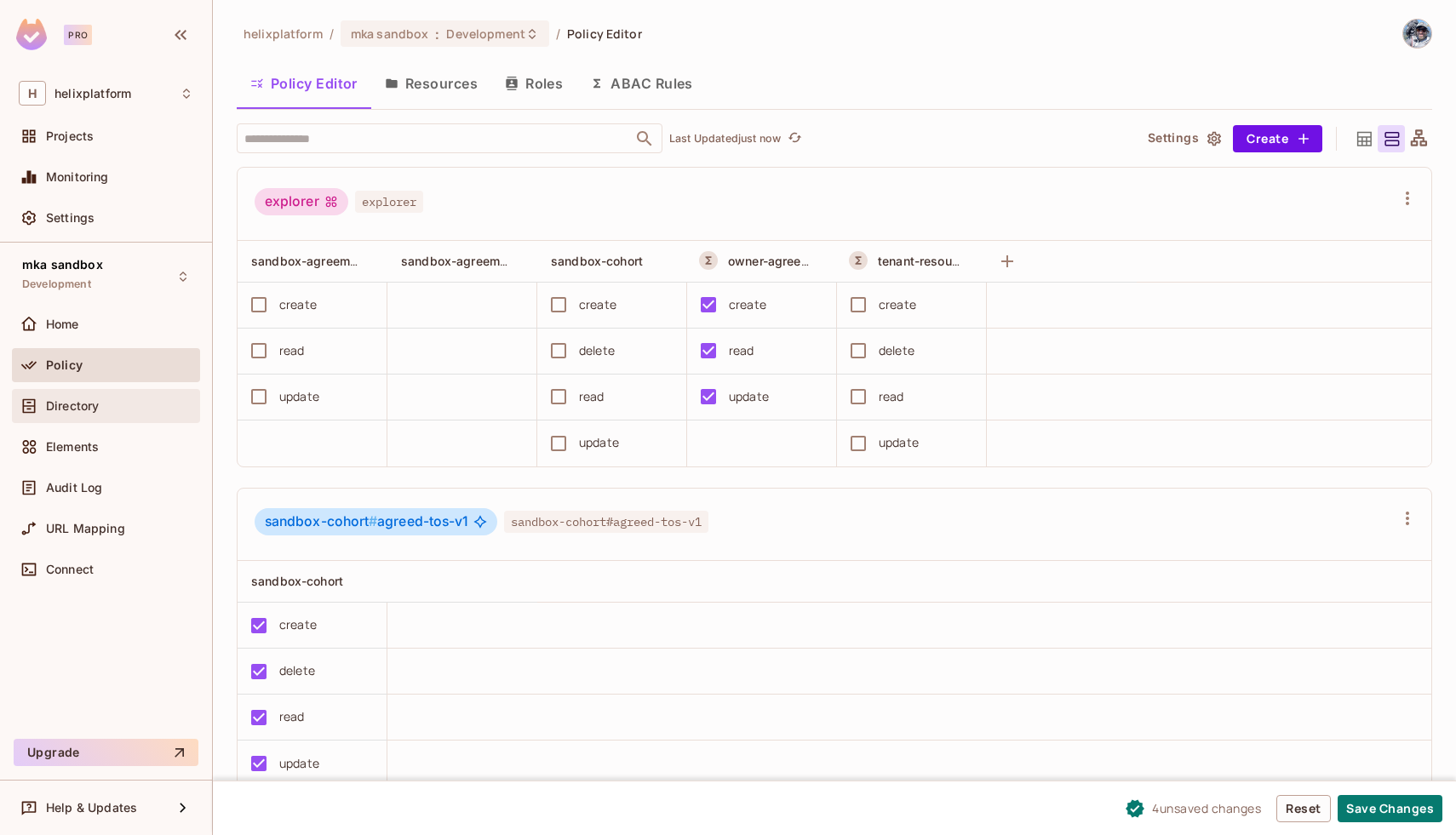
click at [85, 412] on span "Directory" at bounding box center [72, 406] width 53 height 14
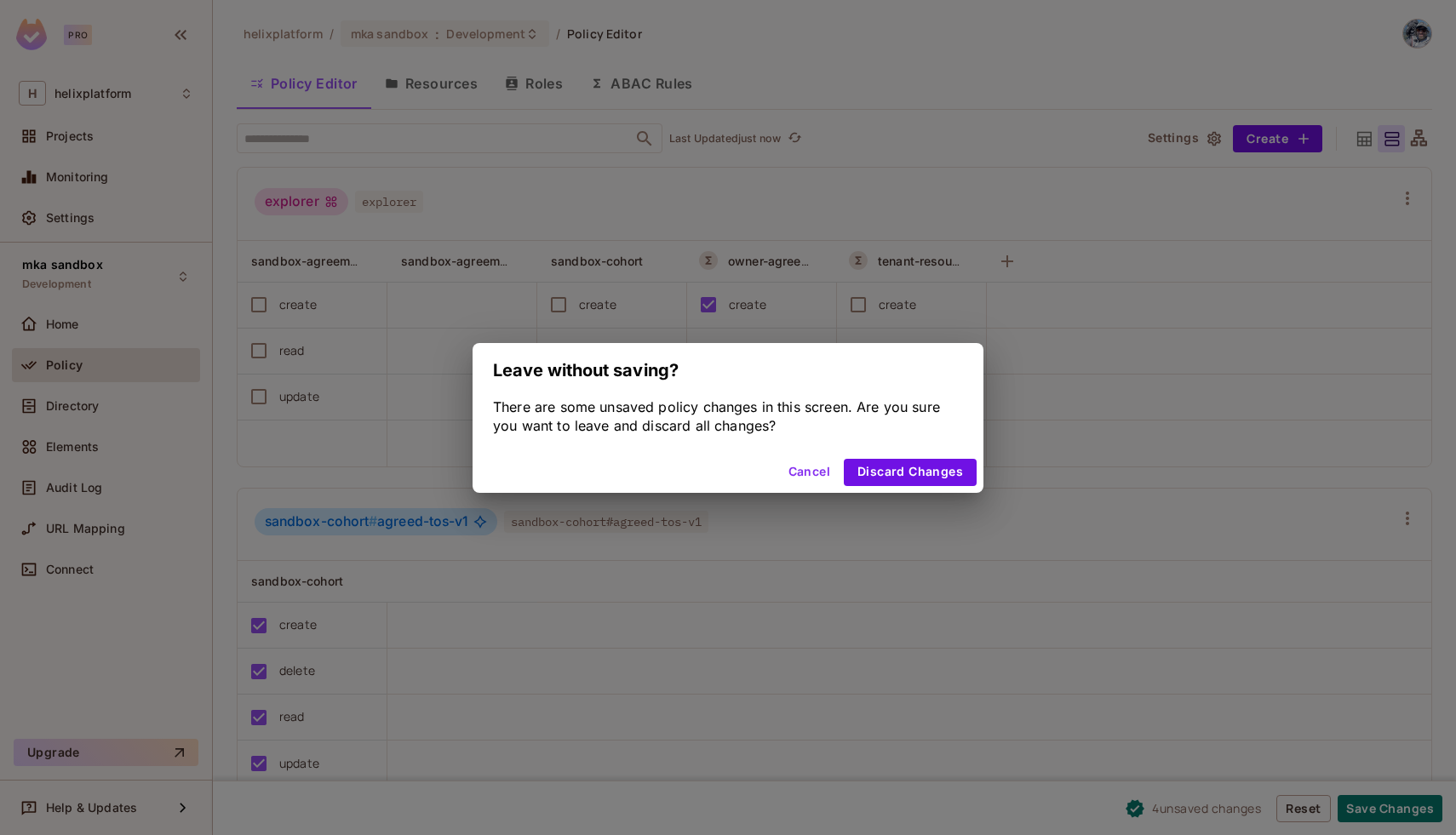
click at [811, 467] on button "Cancel" at bounding box center [809, 472] width 56 height 27
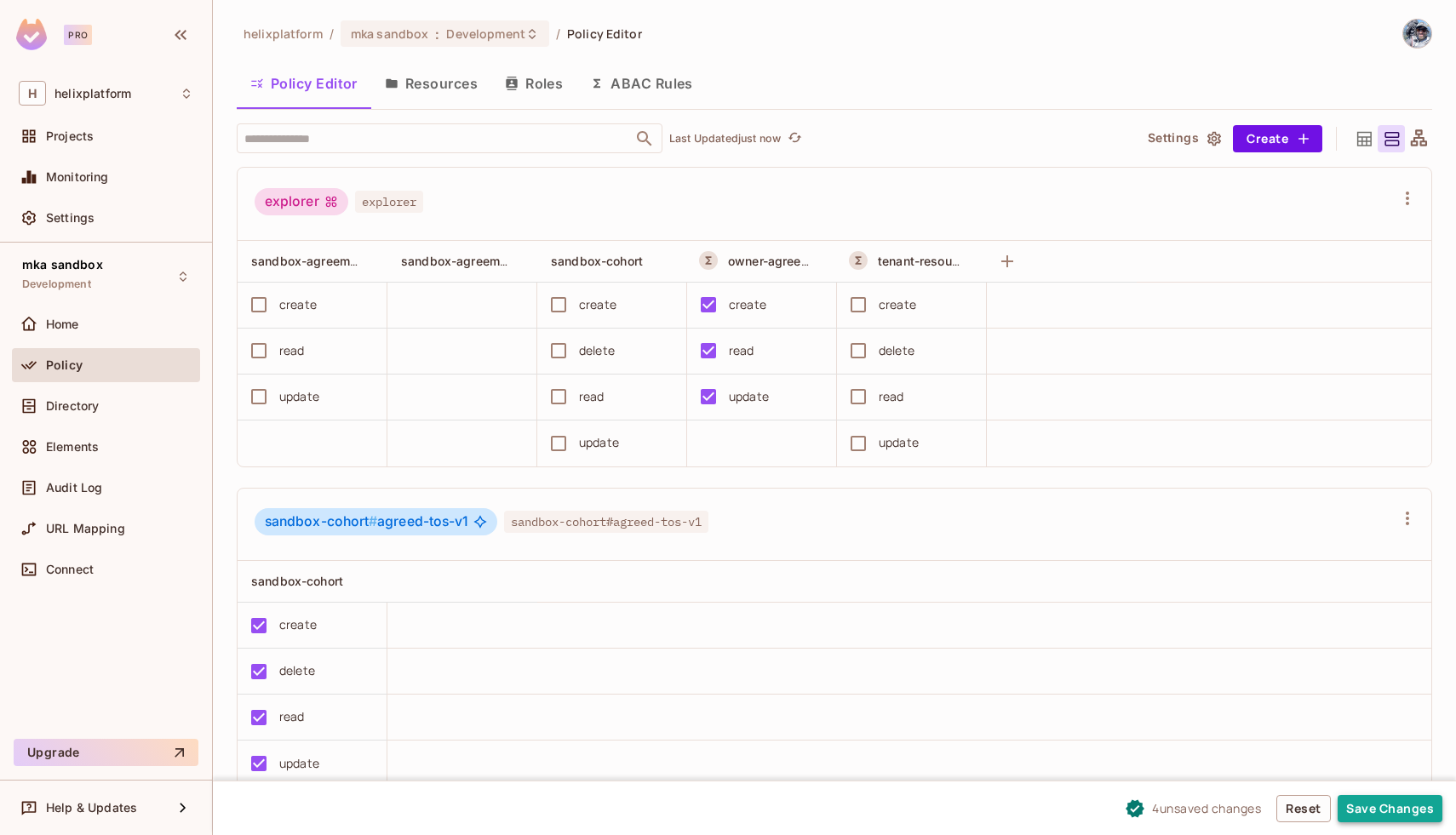
click at [1378, 809] on button "Save Changes" at bounding box center [1390, 809] width 105 height 27
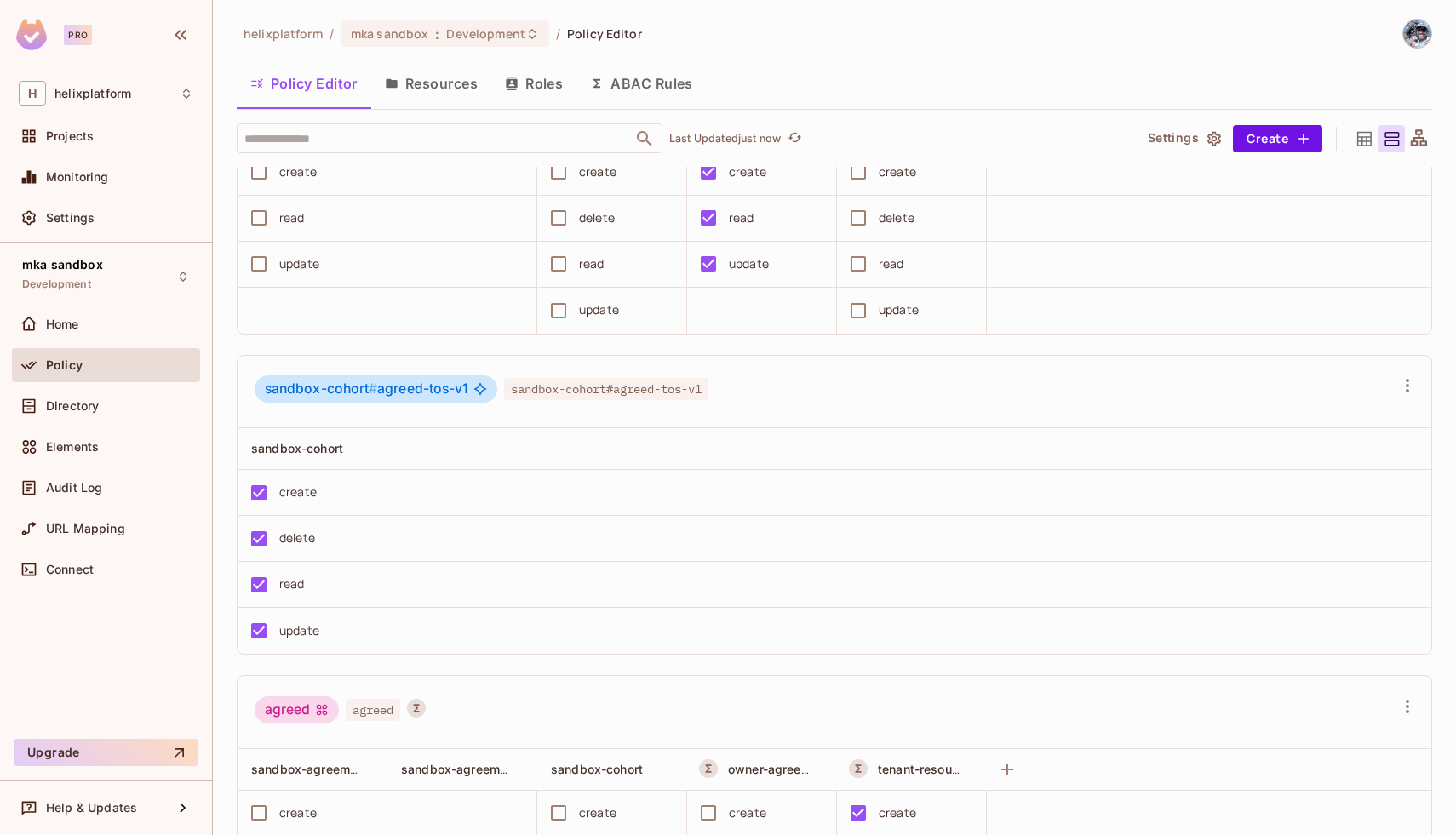
scroll to position [314, 0]
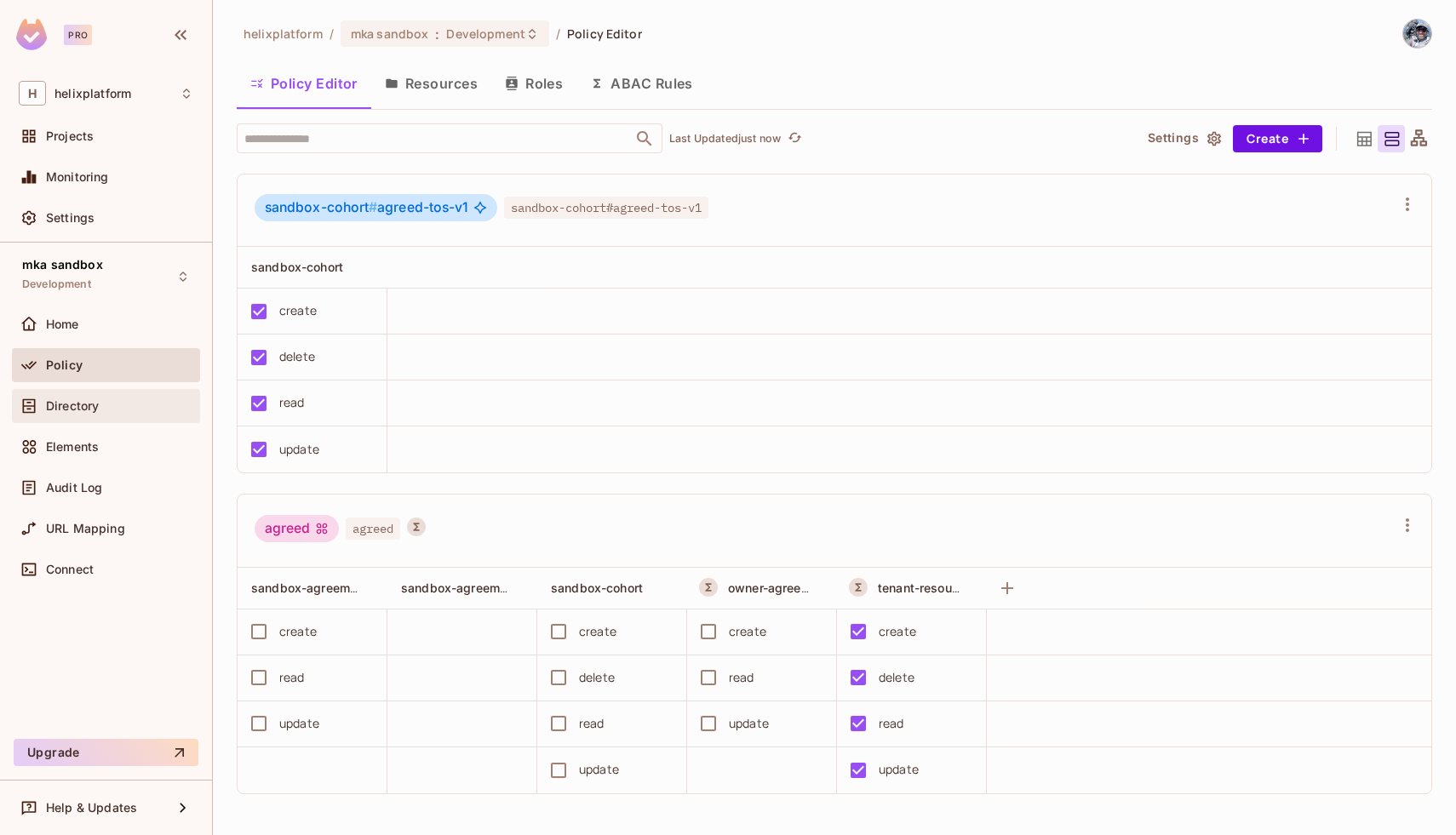
click at [96, 412] on span "Directory" at bounding box center [72, 406] width 53 height 14
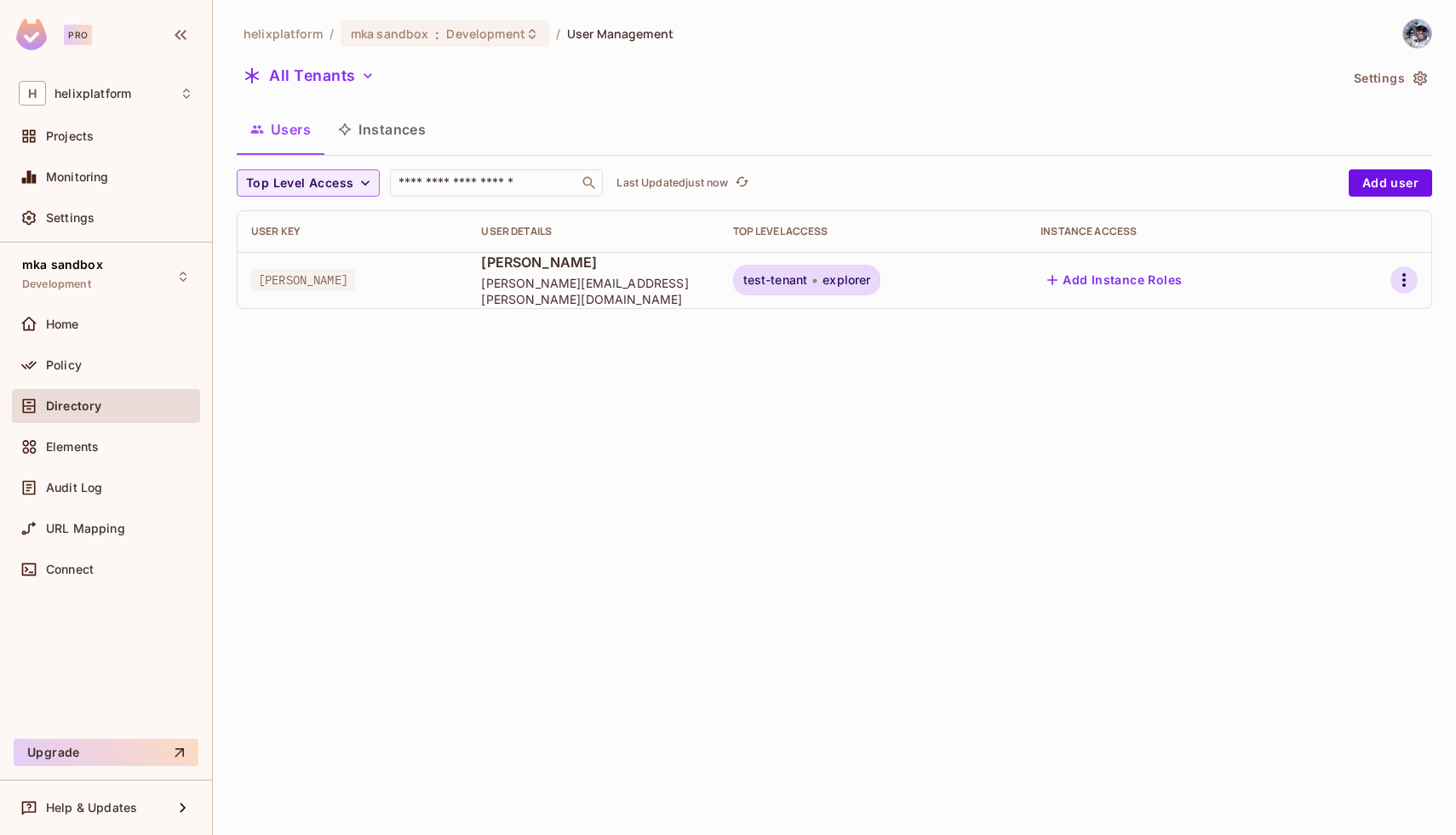
click at [1401, 280] on icon "button" at bounding box center [1404, 280] width 20 height 20
click at [1316, 309] on span "Edit" at bounding box center [1305, 319] width 33 height 27
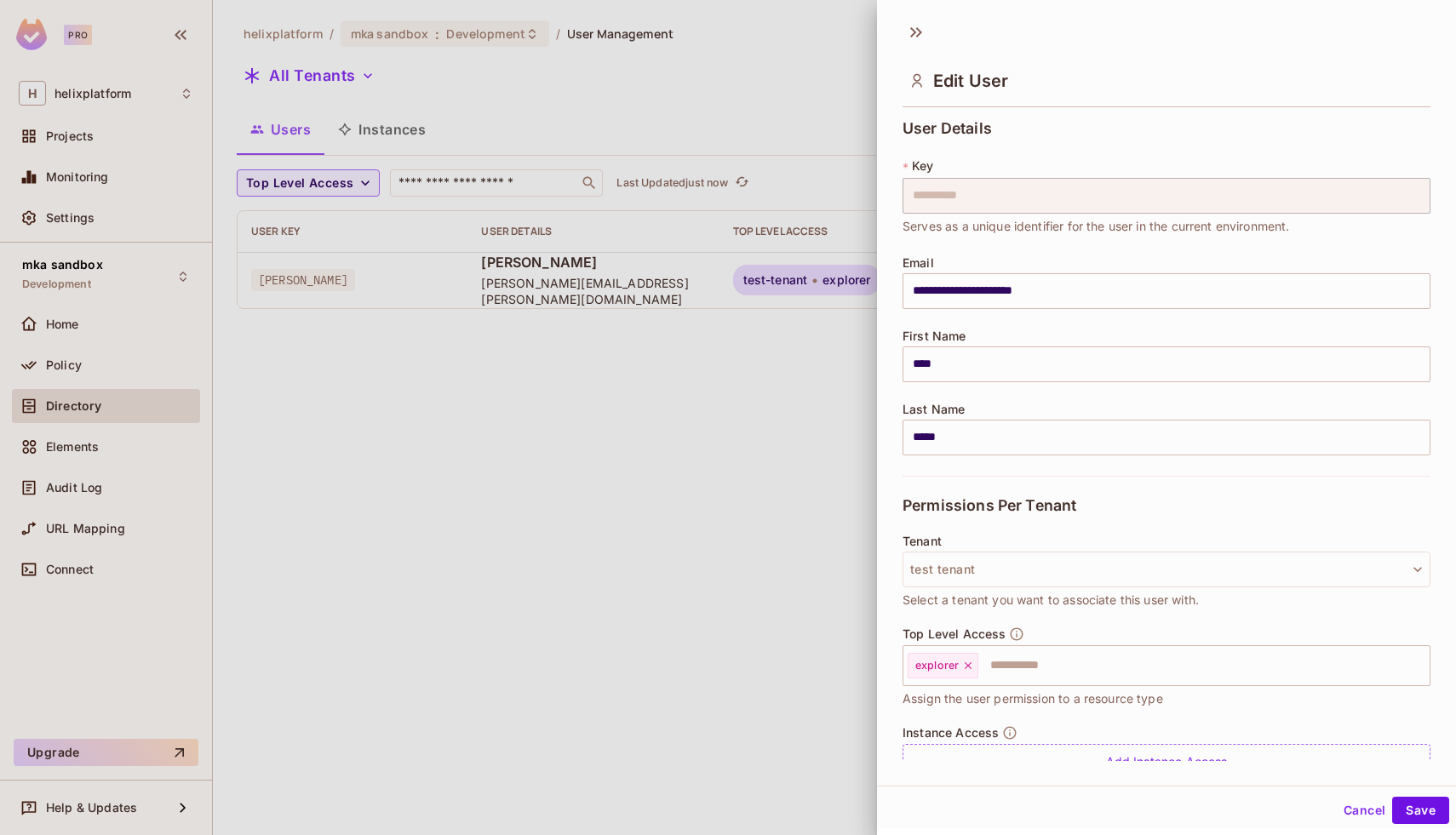
click at [1373, 813] on button "Cancel" at bounding box center [1365, 810] width 56 height 27
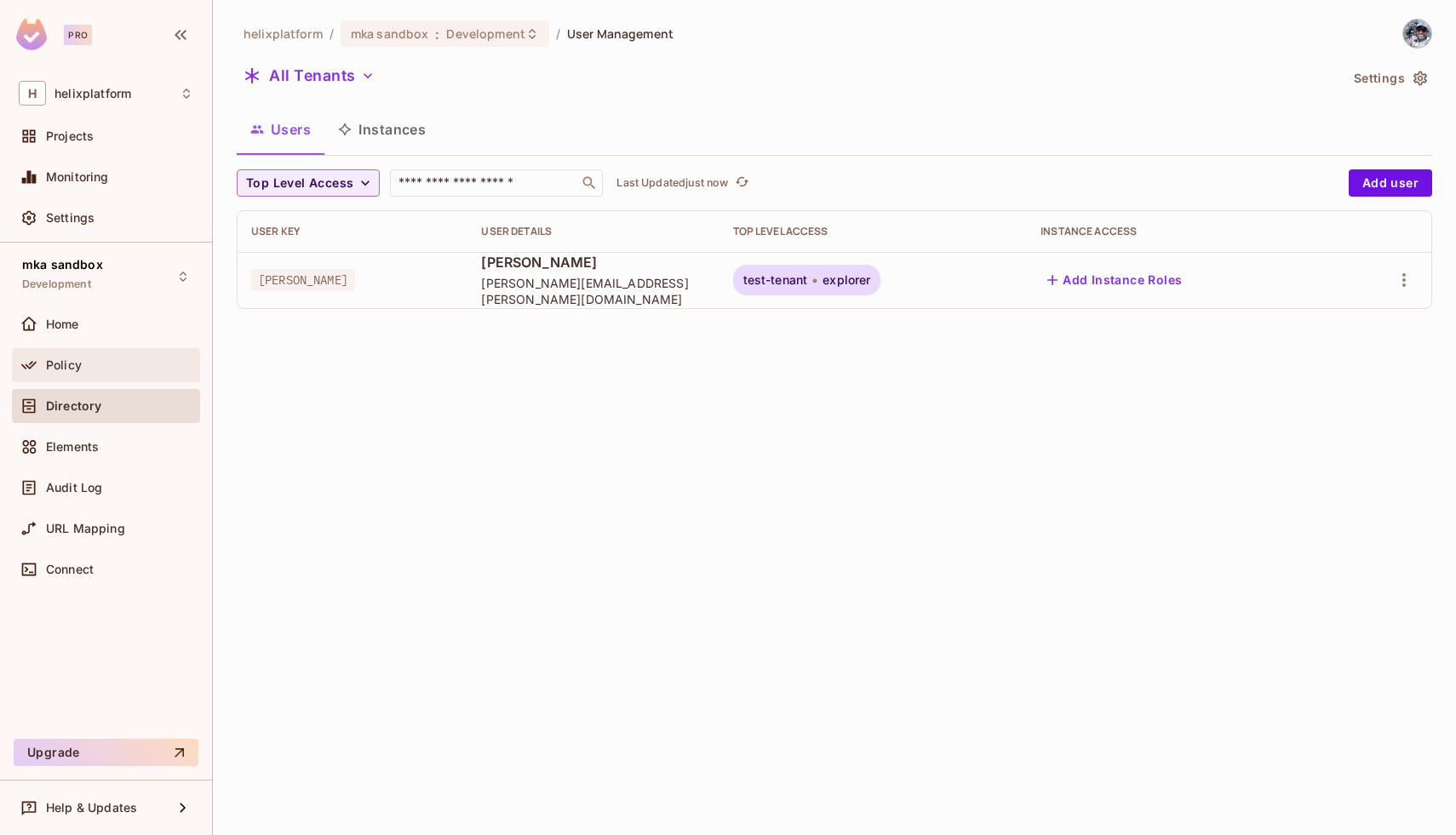
click at [69, 355] on div "Policy" at bounding box center [105, 365] width 175 height 20
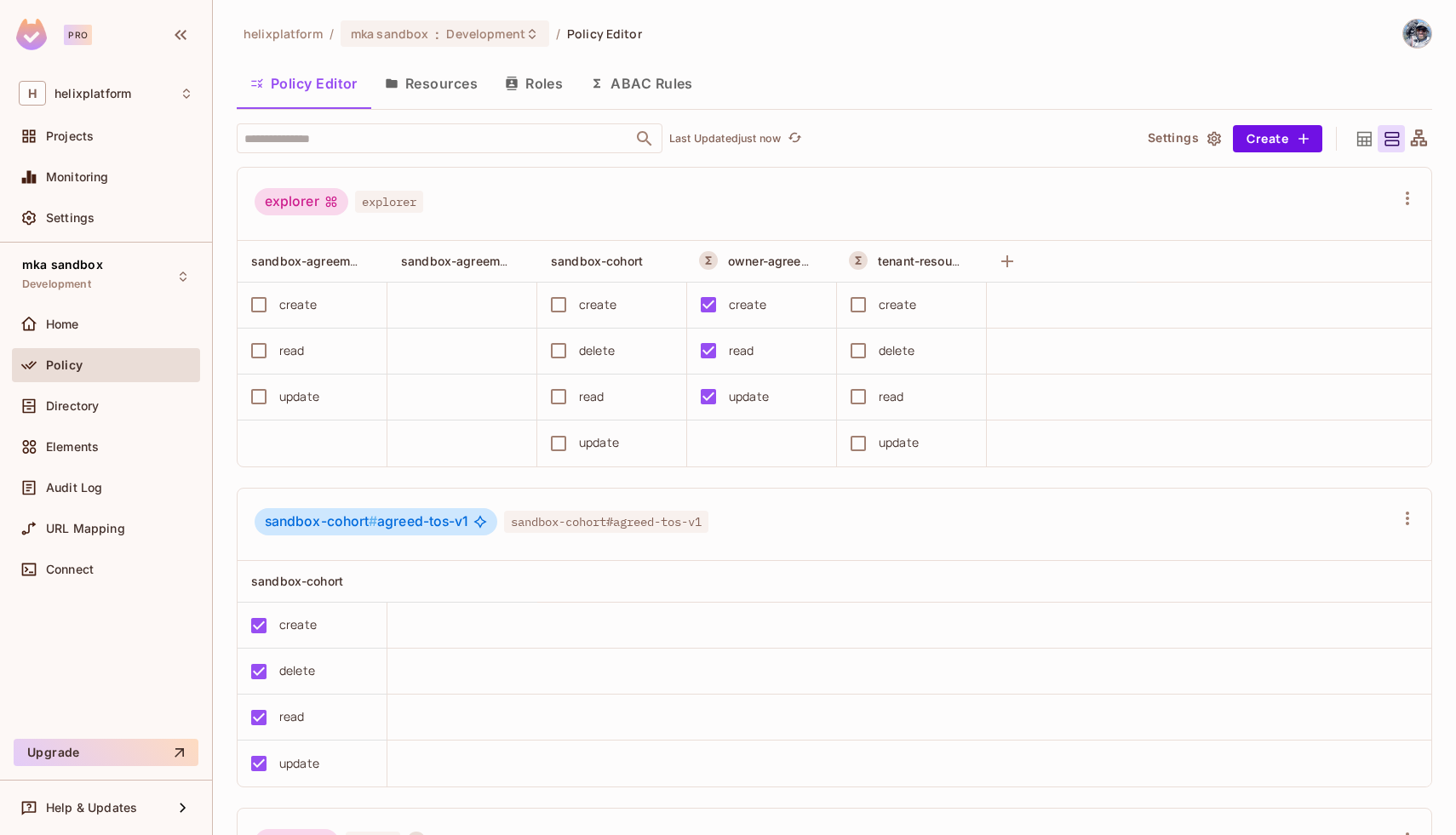
click at [547, 98] on button "Roles" at bounding box center [534, 83] width 85 height 43
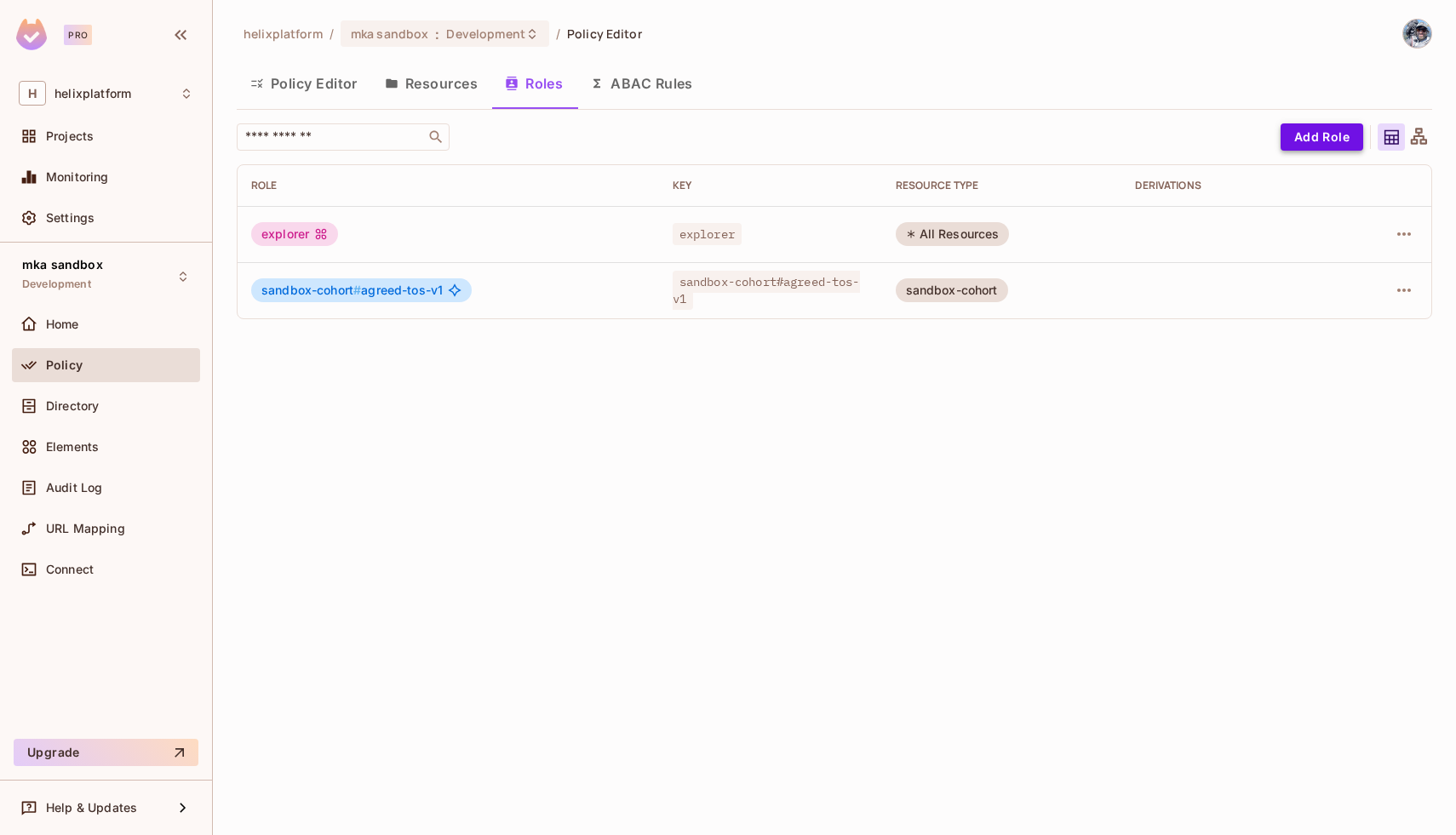
click at [1328, 135] on button "Add Role" at bounding box center [1322, 137] width 82 height 27
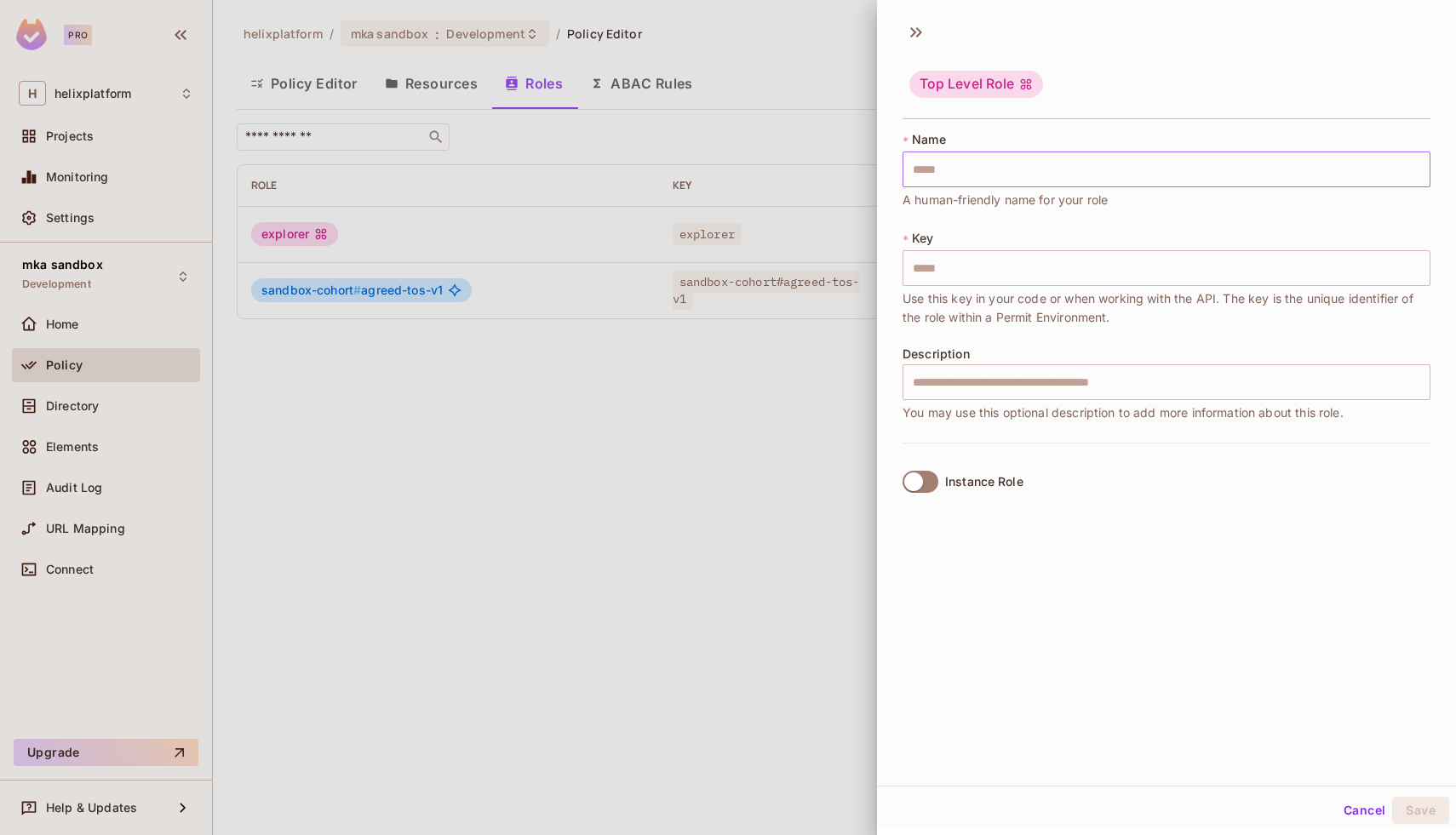
click at [1004, 169] on input "text" at bounding box center [1167, 169] width 528 height 36
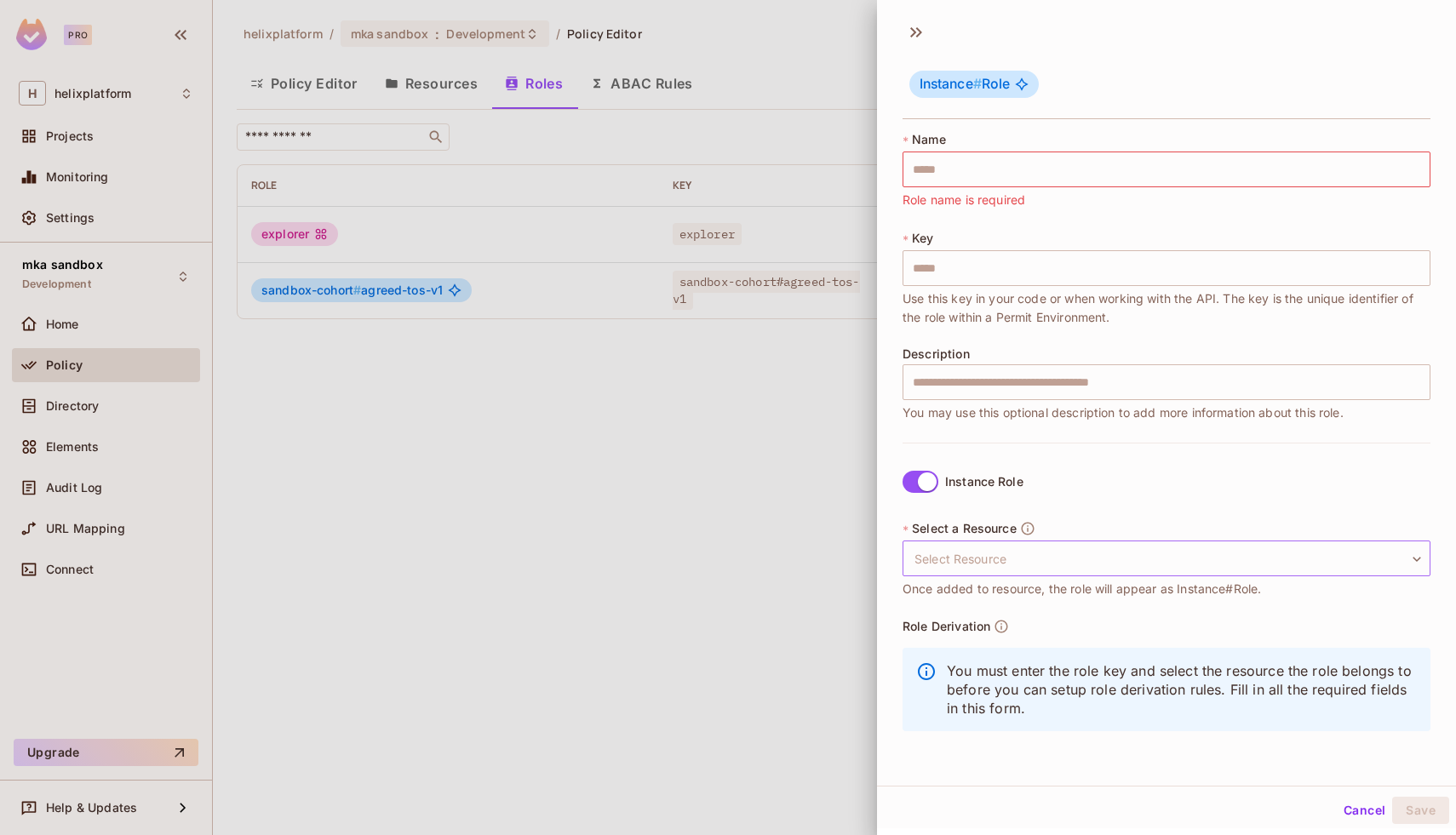
click at [961, 560] on body "Pro H helixplatform Projects Monitoring Settings mka sandbox Development Home P…" at bounding box center [728, 418] width 1456 height 835
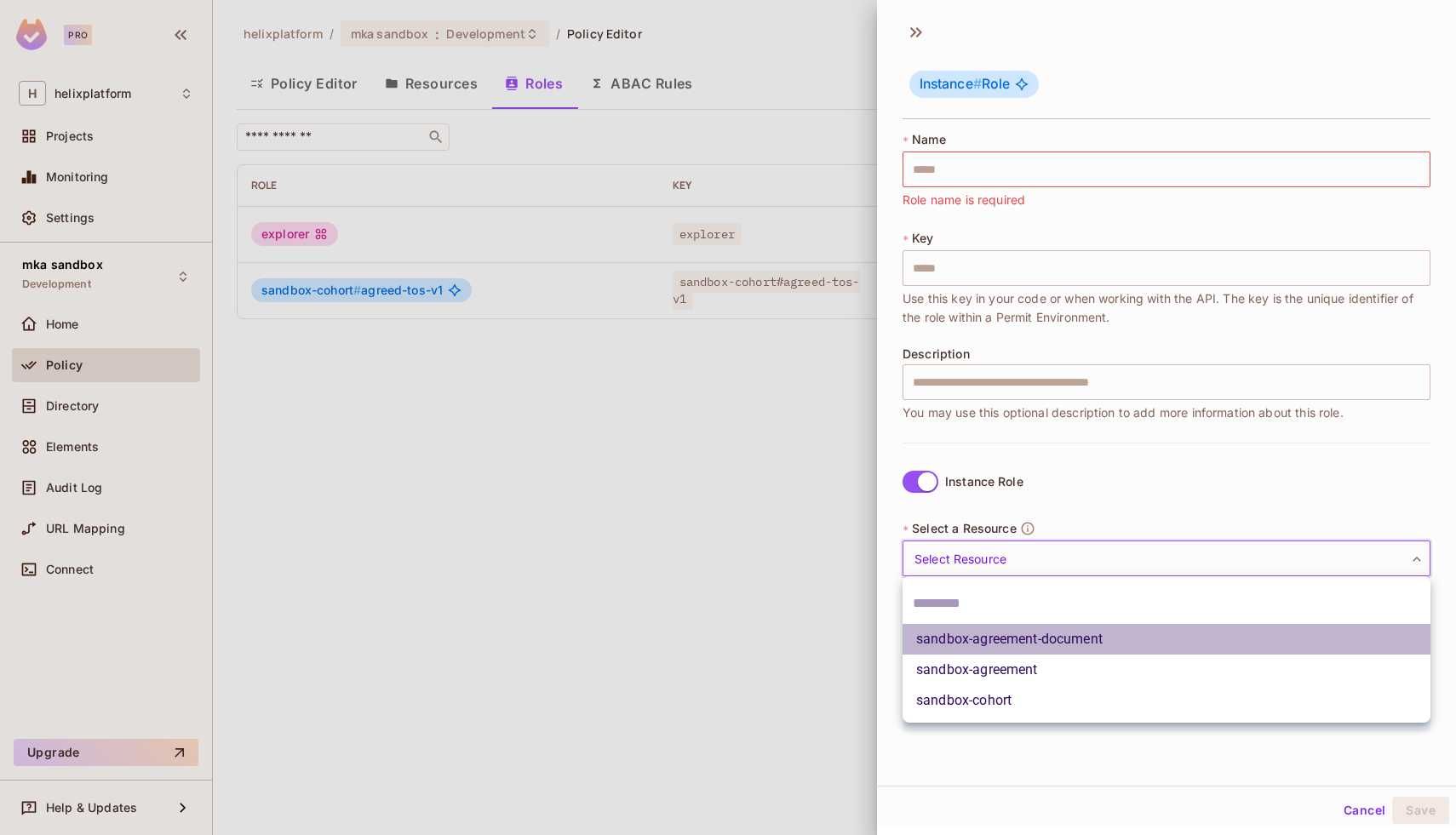
click at [978, 641] on li "sandbox-agreement-document" at bounding box center [1167, 639] width 528 height 31
type input "**********"
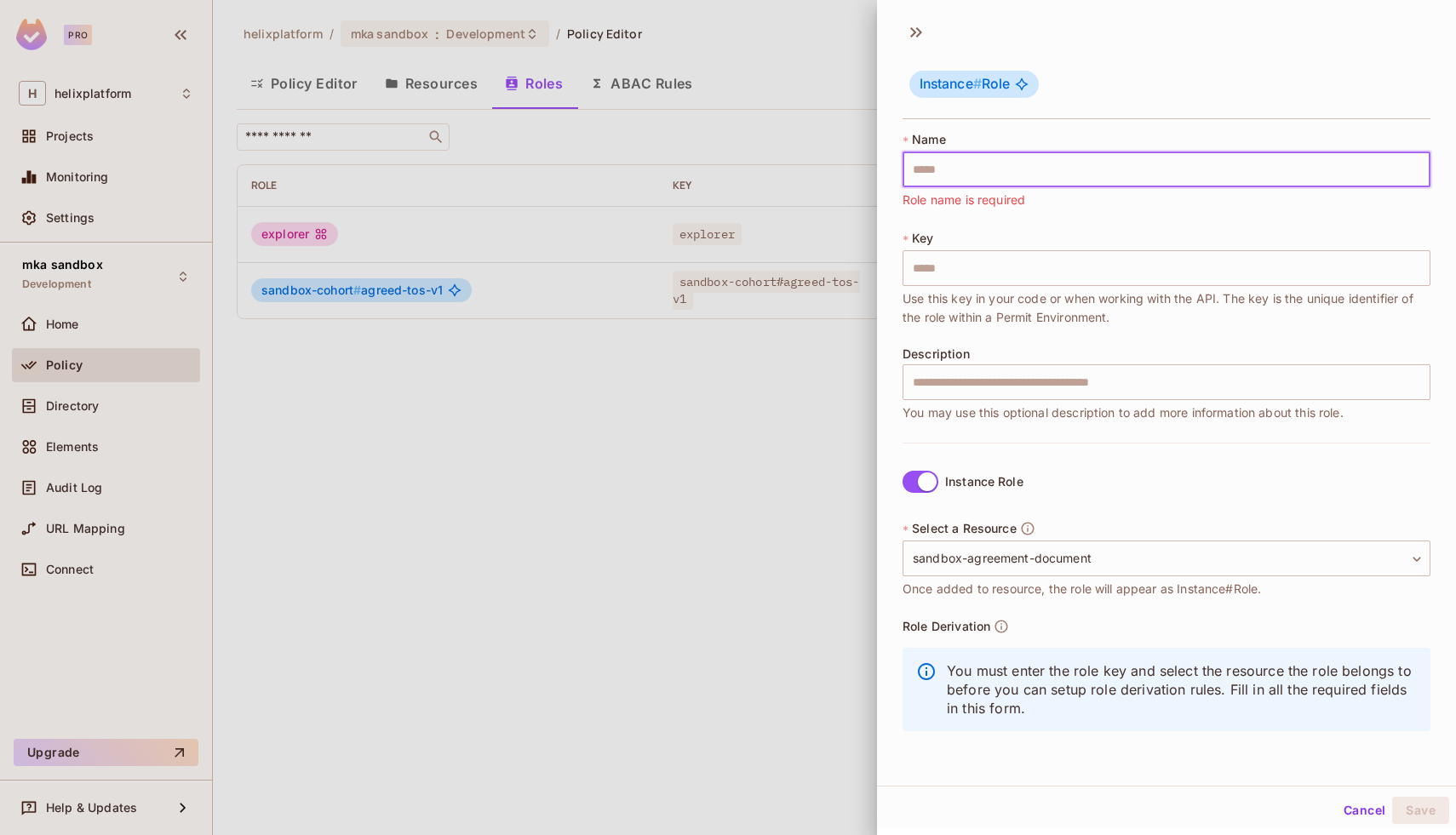
click at [953, 165] on input "text" at bounding box center [1167, 169] width 528 height 36
type input "*"
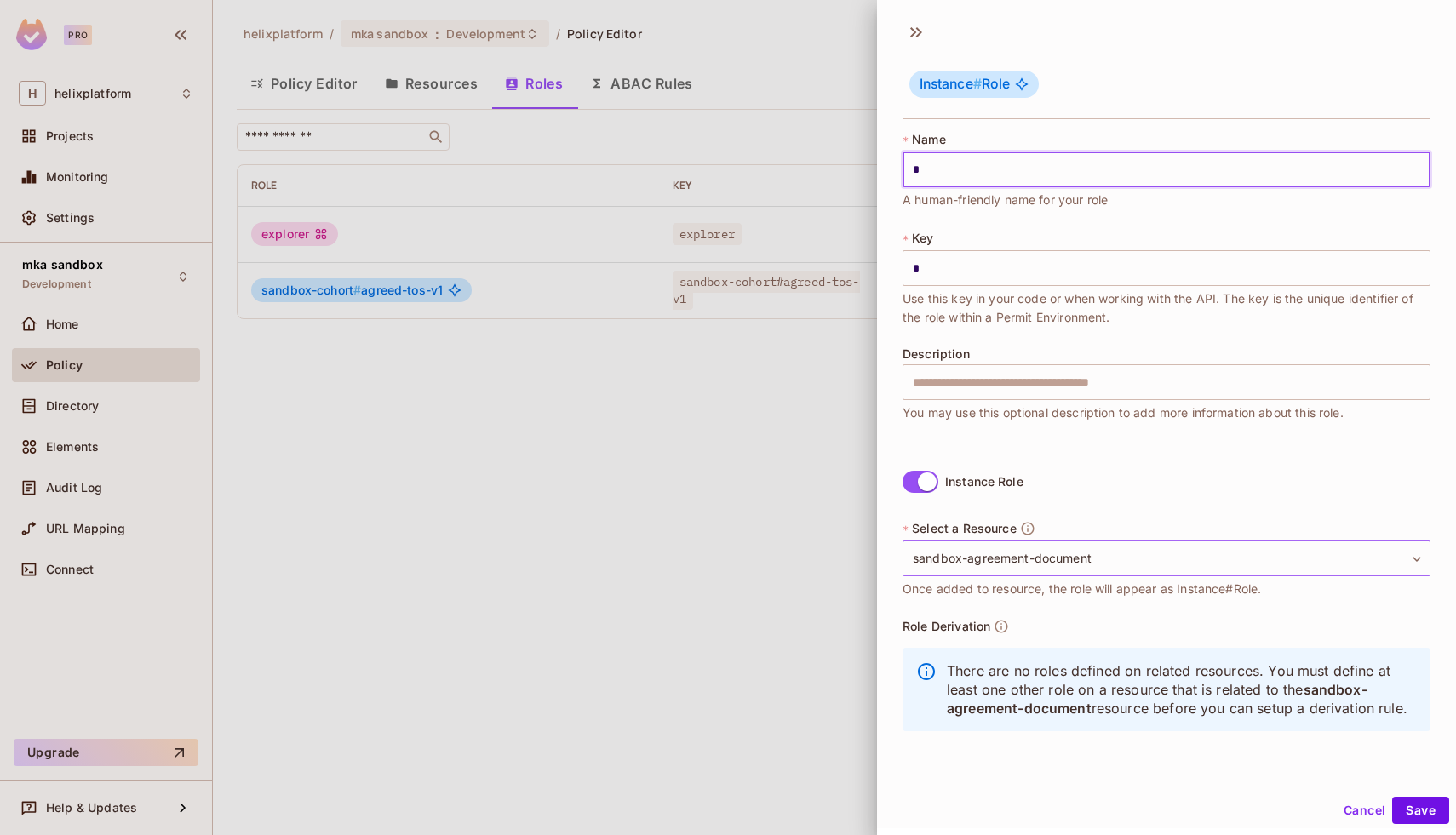
type input "*"
click at [1002, 542] on body "**********" at bounding box center [728, 418] width 1456 height 835
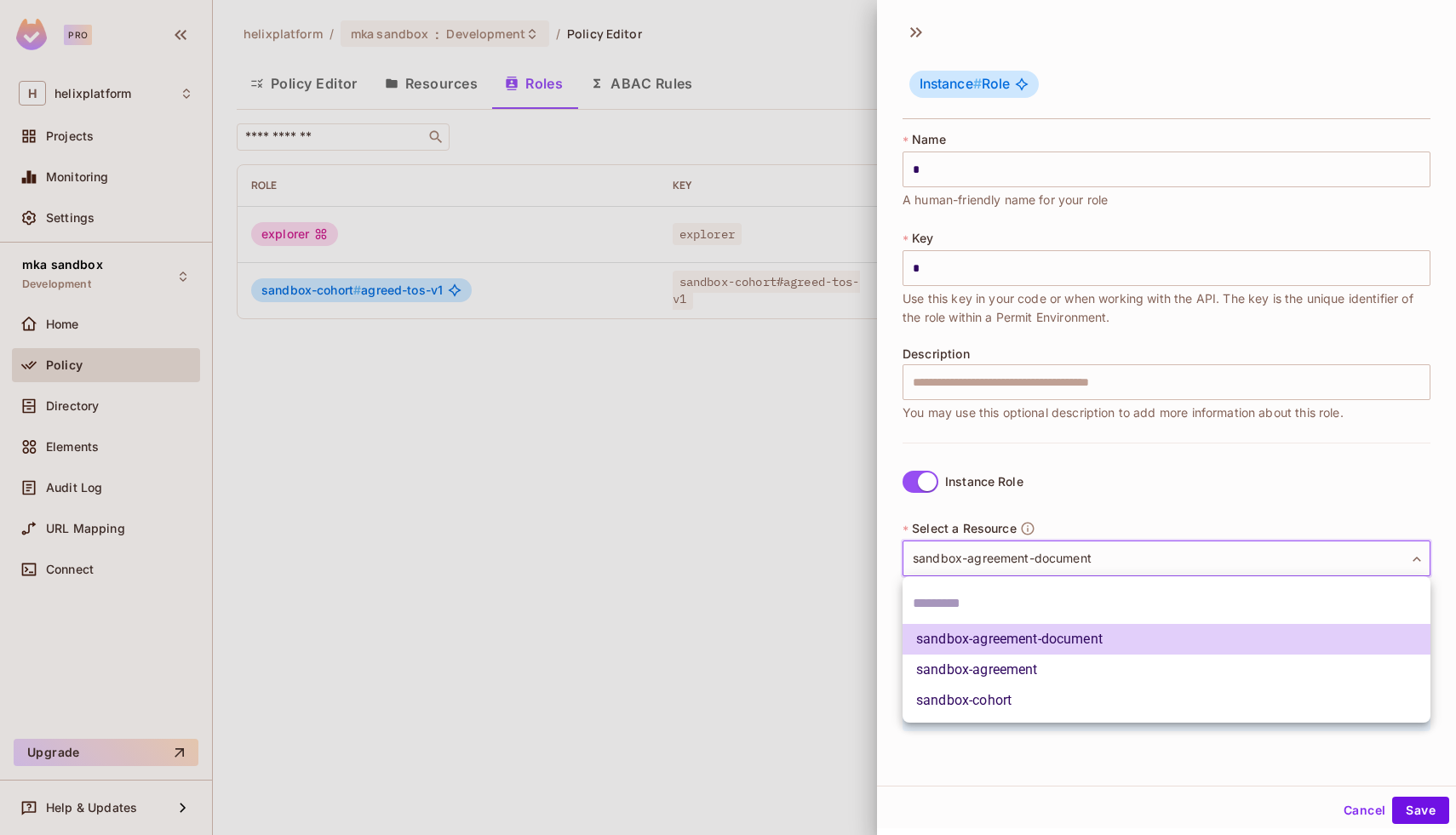
click at [992, 697] on li "sandbox-cohort" at bounding box center [1167, 701] width 528 height 31
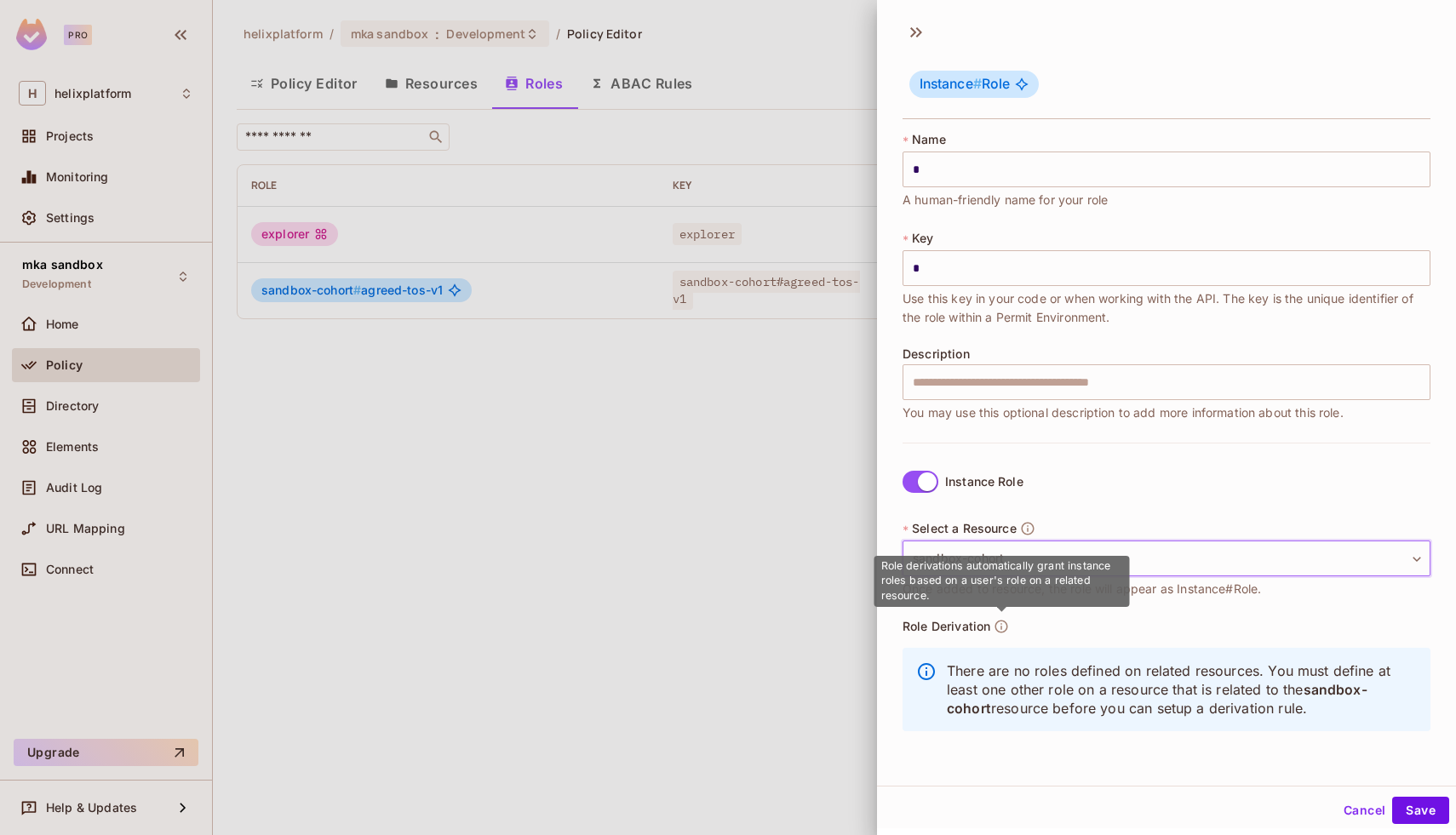
click at [1017, 551] on body "**********" at bounding box center [728, 418] width 1456 height 835
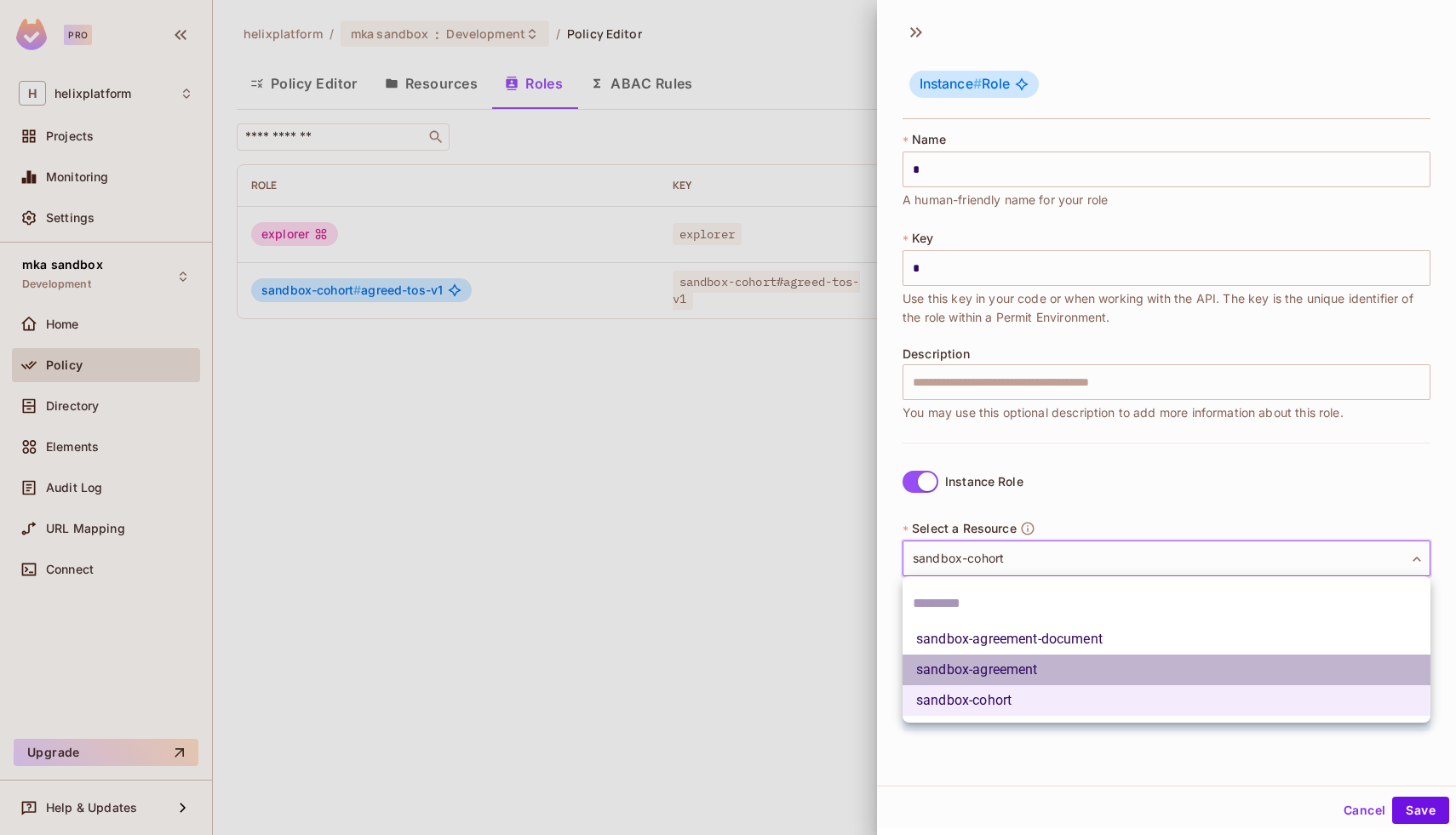
click at [991, 676] on li "sandbox-agreement" at bounding box center [1167, 670] width 528 height 31
type input "**********"
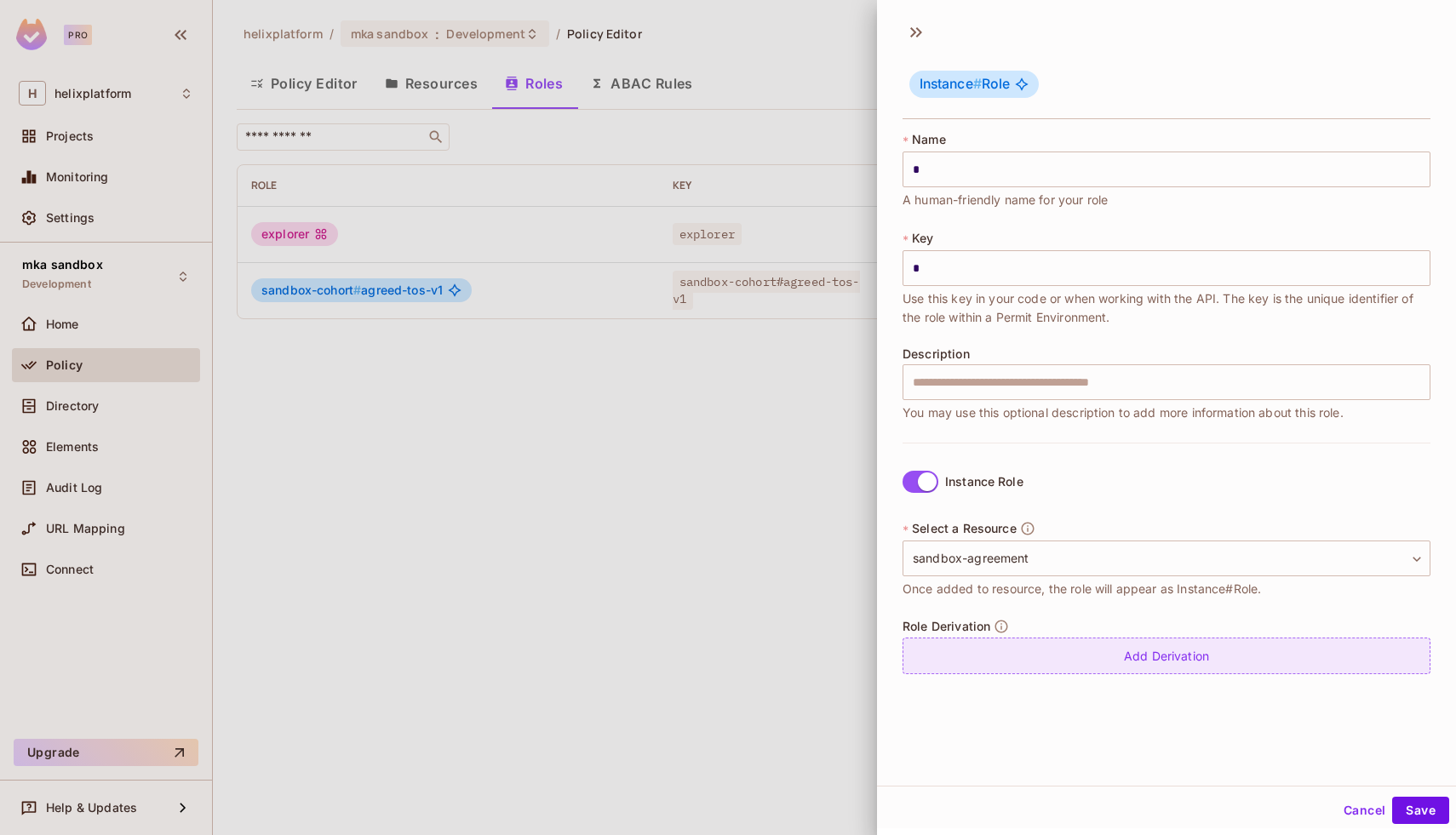
click at [1007, 649] on div "Add Derivation" at bounding box center [1167, 656] width 528 height 37
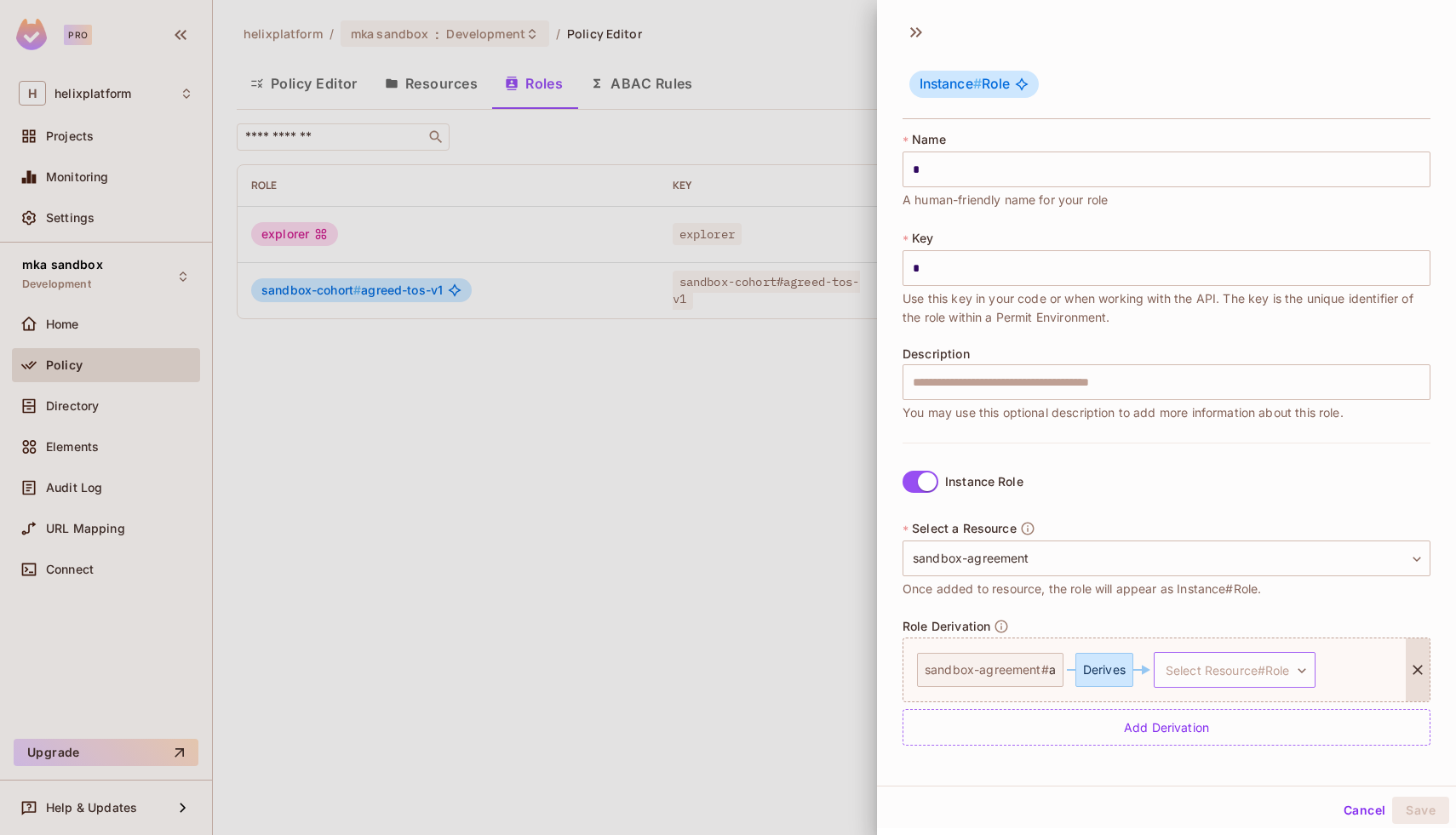
click at [1228, 680] on body "**********" at bounding box center [728, 418] width 1456 height 835
click at [1199, 597] on div at bounding box center [728, 418] width 1456 height 835
click at [1350, 815] on button "Cancel" at bounding box center [1365, 810] width 56 height 27
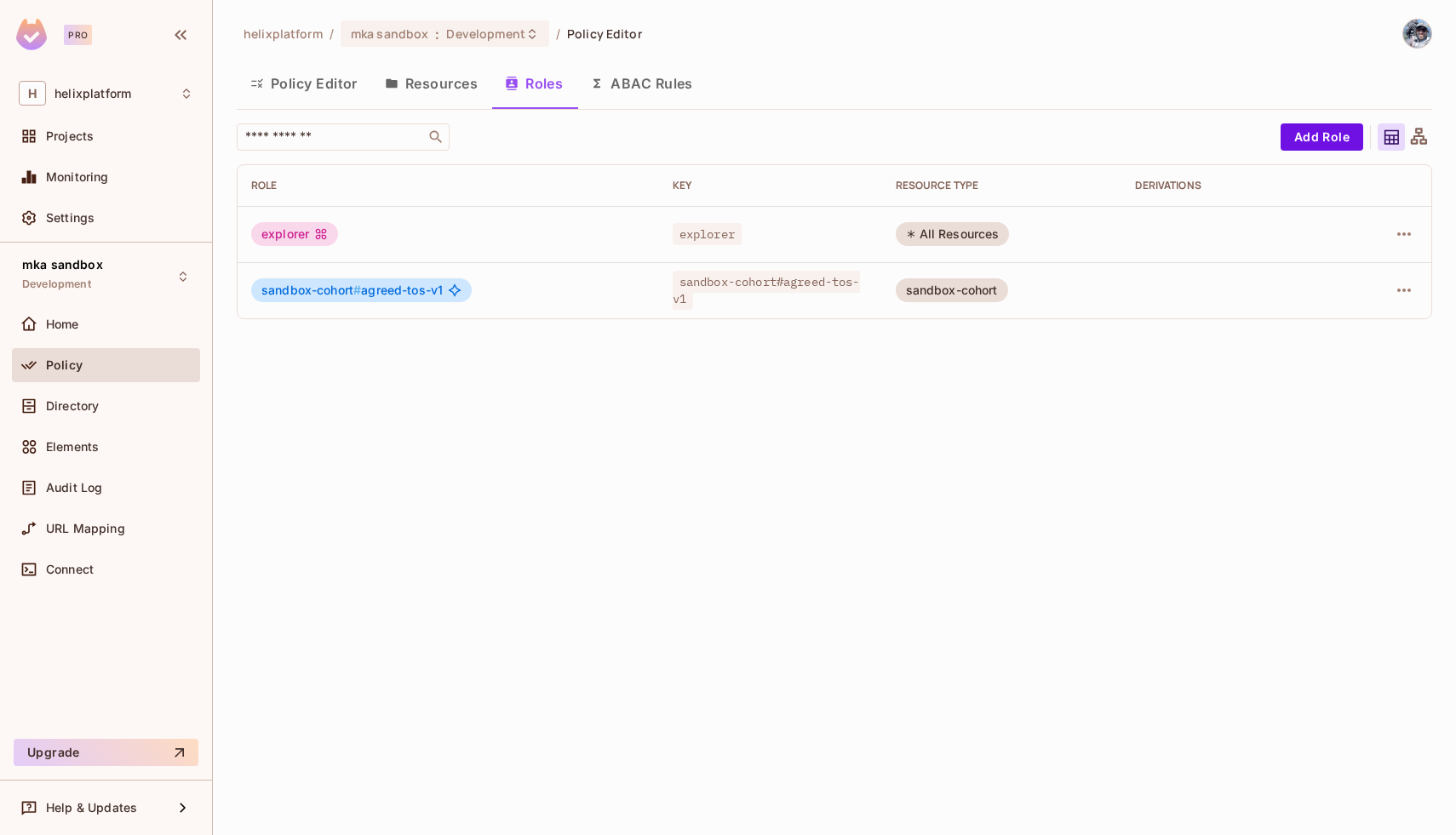
click at [456, 82] on button "Resources" at bounding box center [430, 83] width 120 height 43
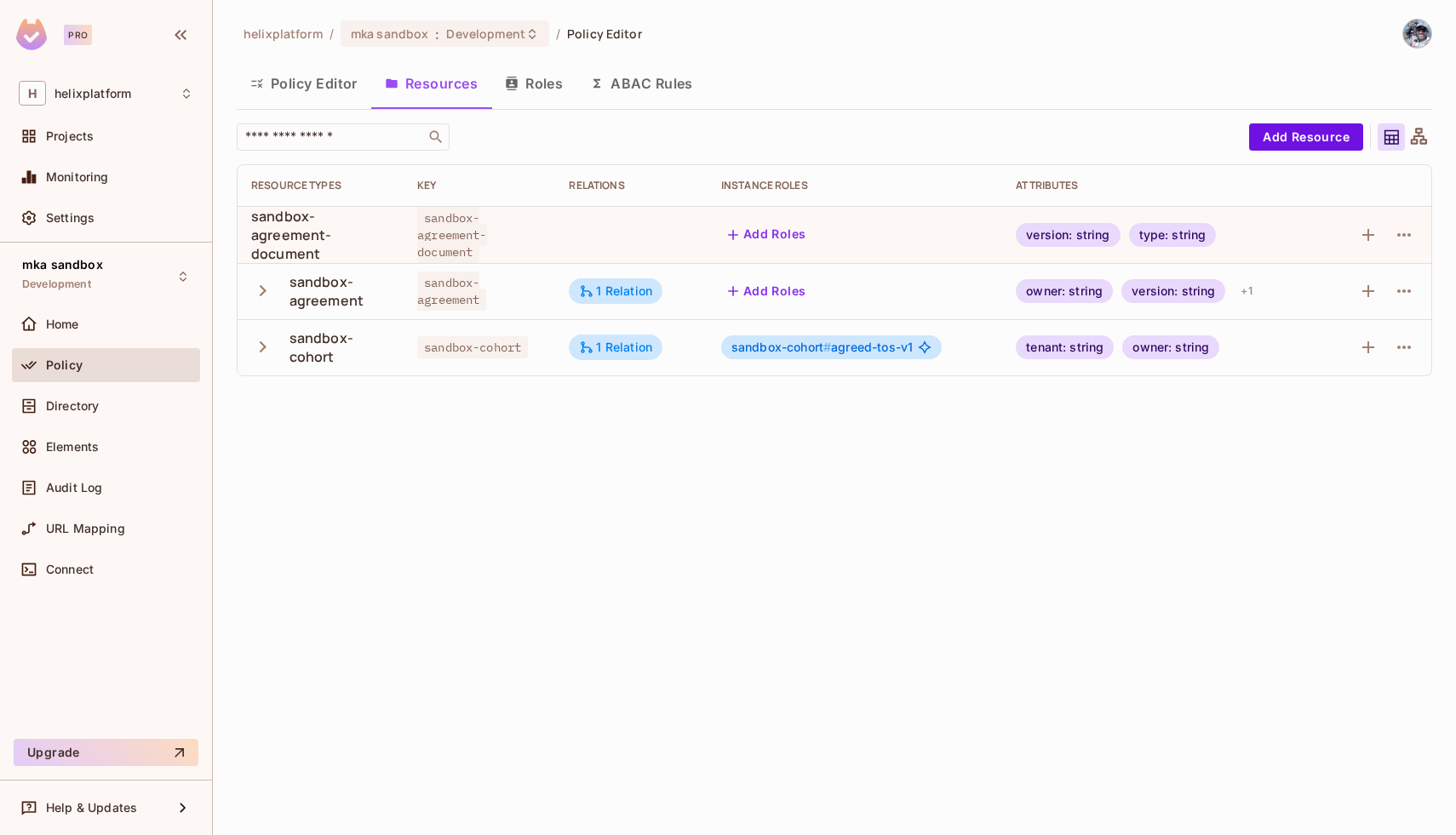
click at [549, 80] on button "Roles" at bounding box center [534, 83] width 85 height 43
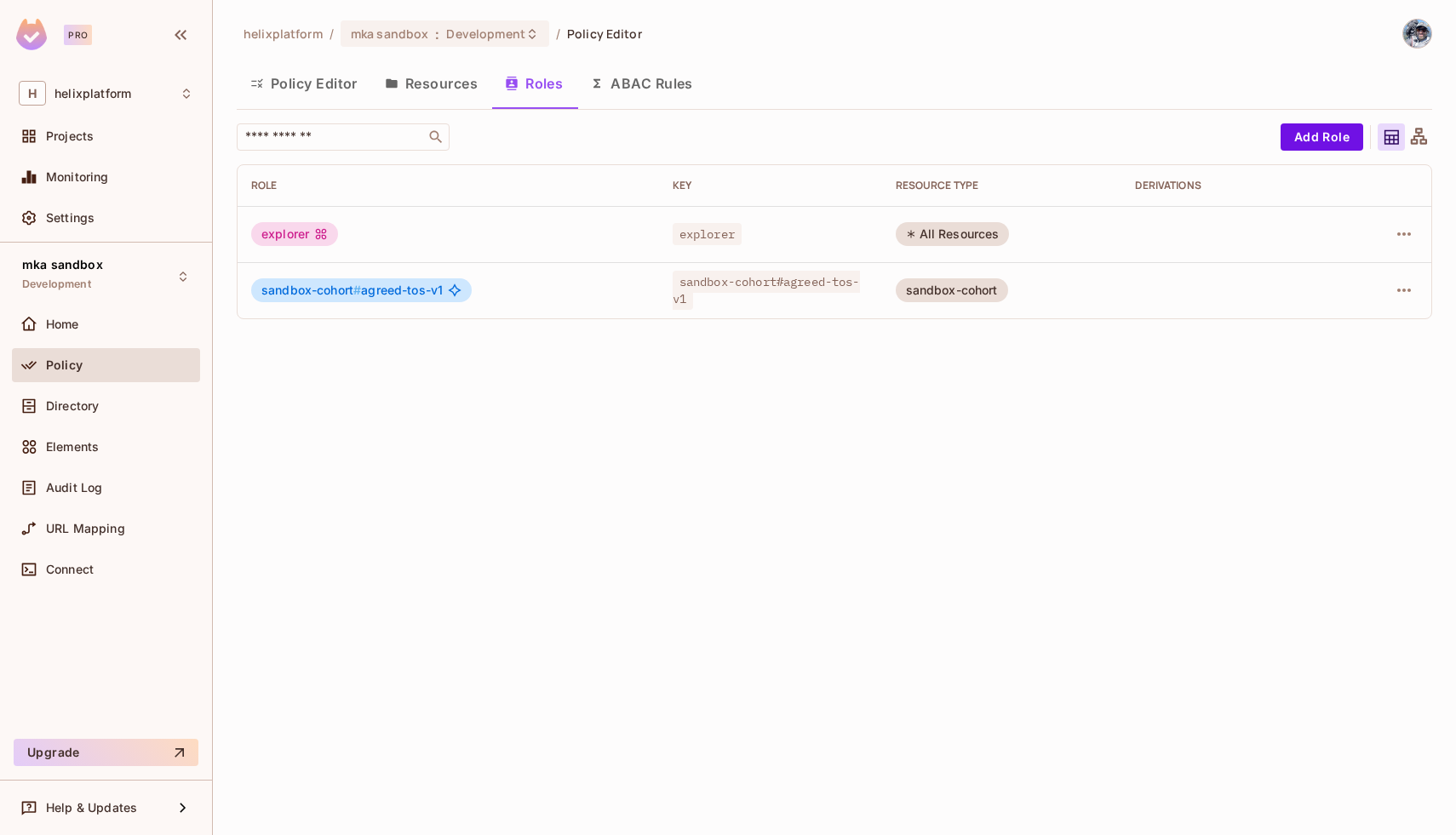
click at [315, 90] on button "Policy Editor" at bounding box center [303, 83] width 134 height 43
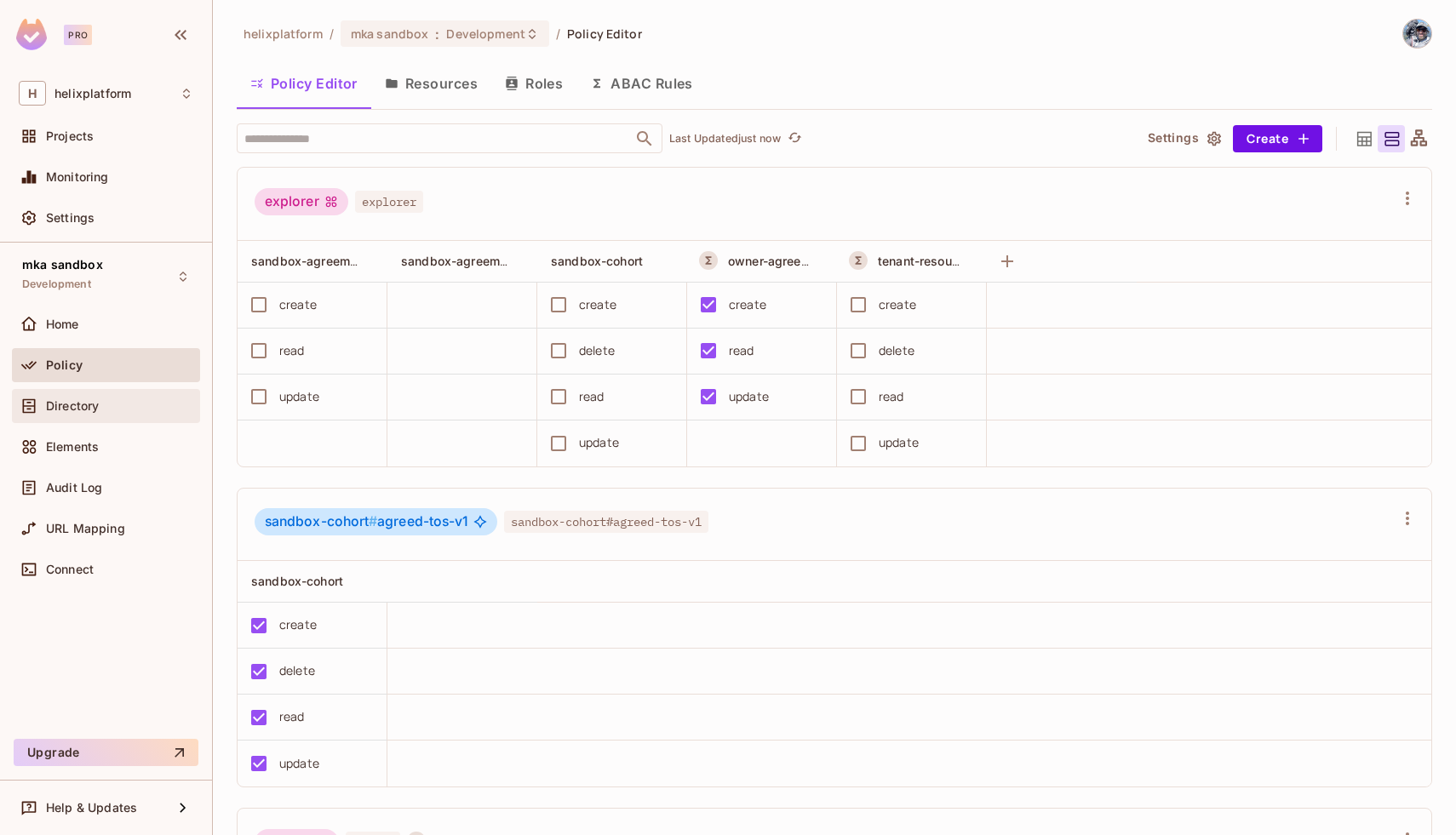
click at [73, 406] on span "Directory" at bounding box center [72, 406] width 53 height 14
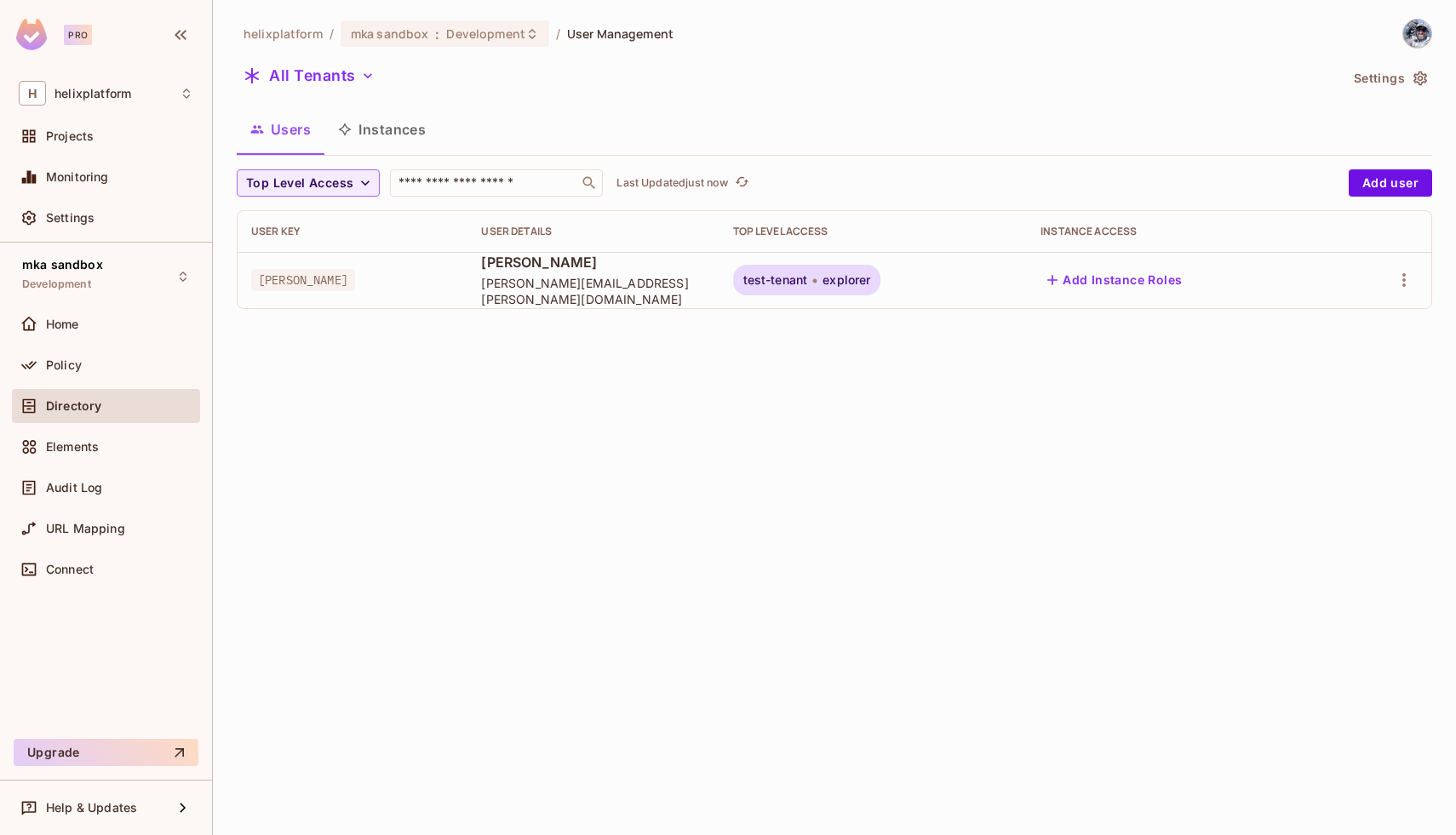
click at [400, 141] on button "Instances" at bounding box center [382, 129] width 115 height 43
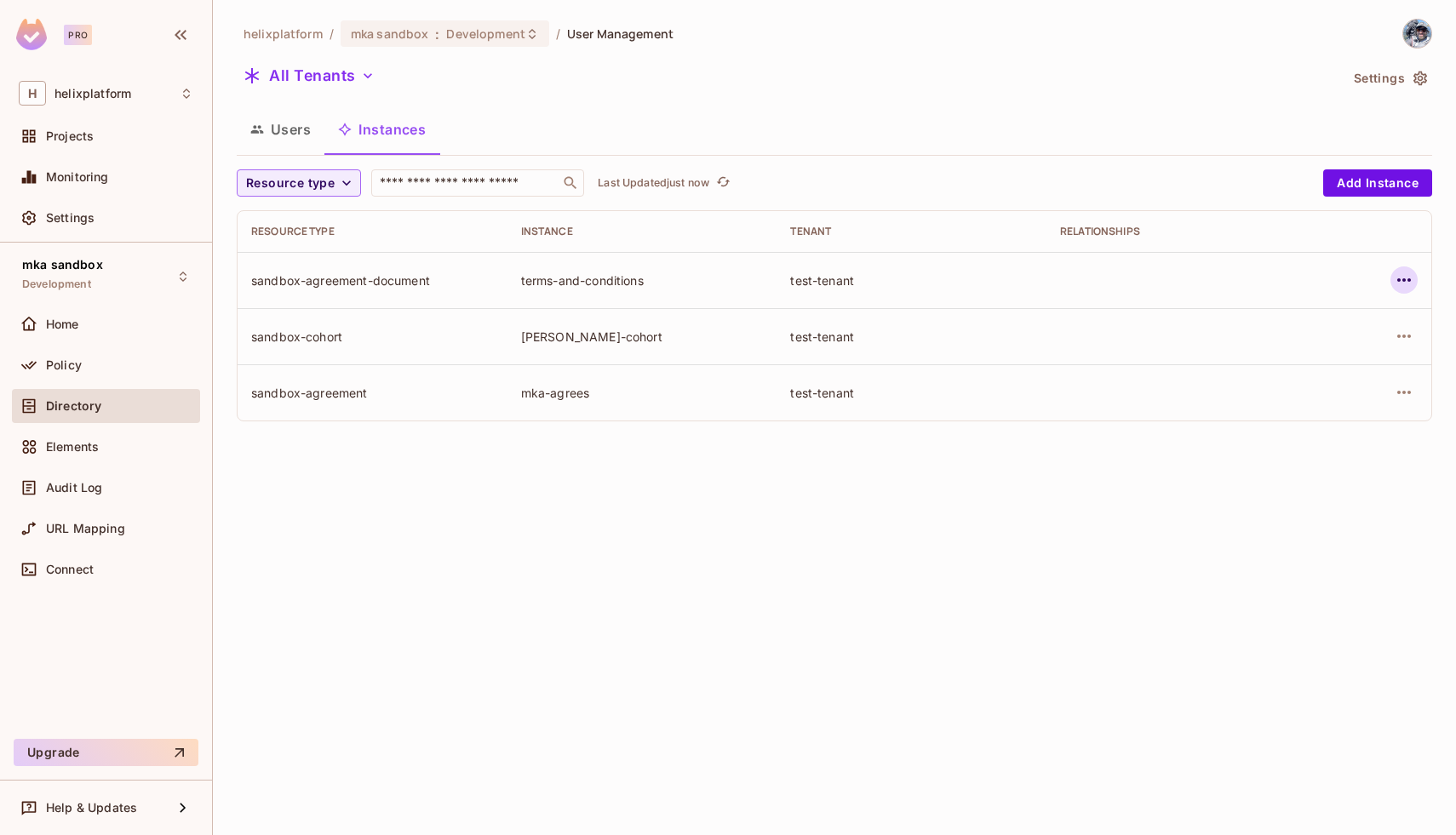
click at [1401, 281] on icon "button" at bounding box center [1404, 280] width 20 height 20
click at [1312, 319] on div "Edit Resource Instance" at bounding box center [1303, 319] width 133 height 17
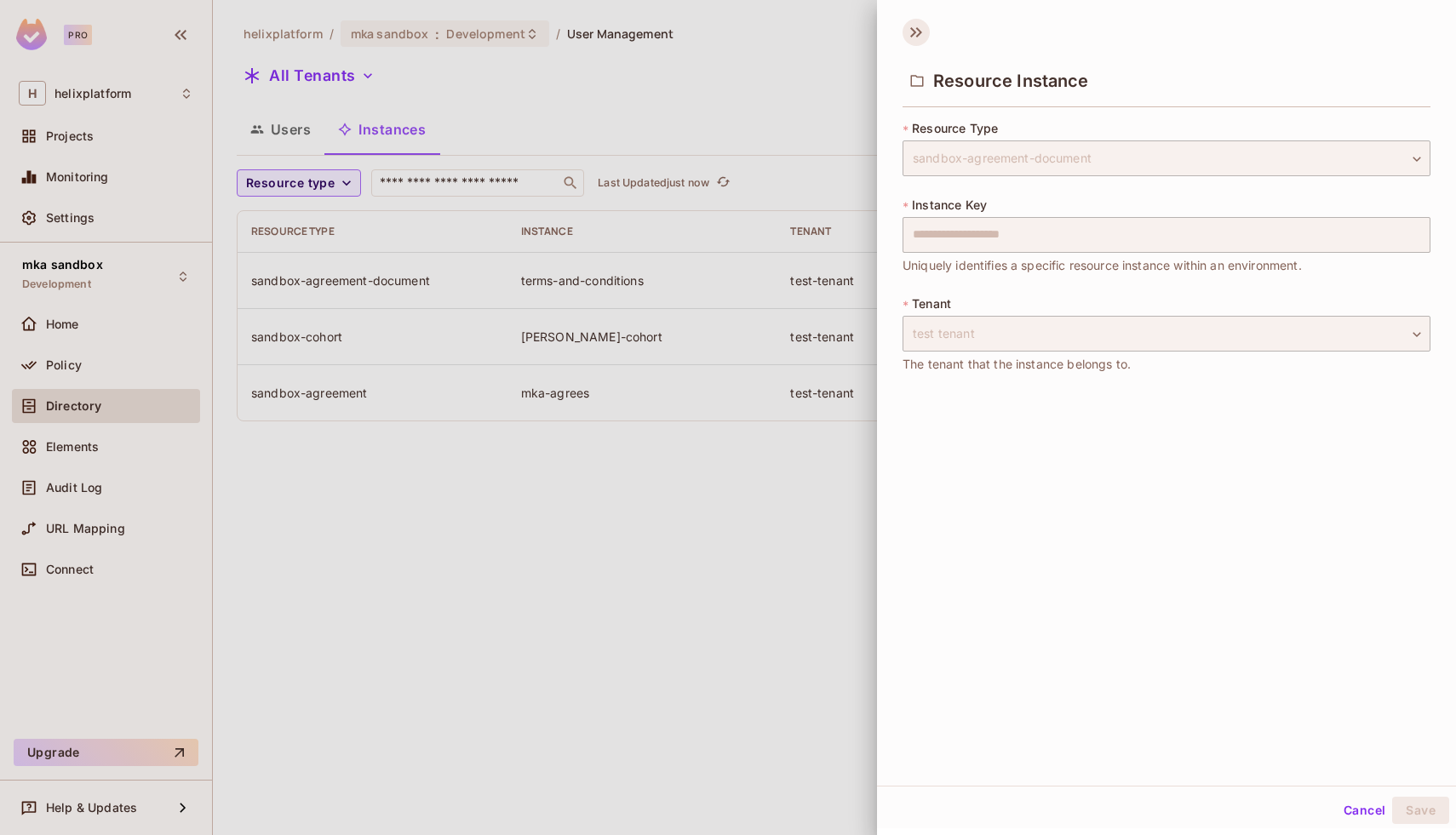
click at [914, 31] on icon at bounding box center [917, 32] width 27 height 27
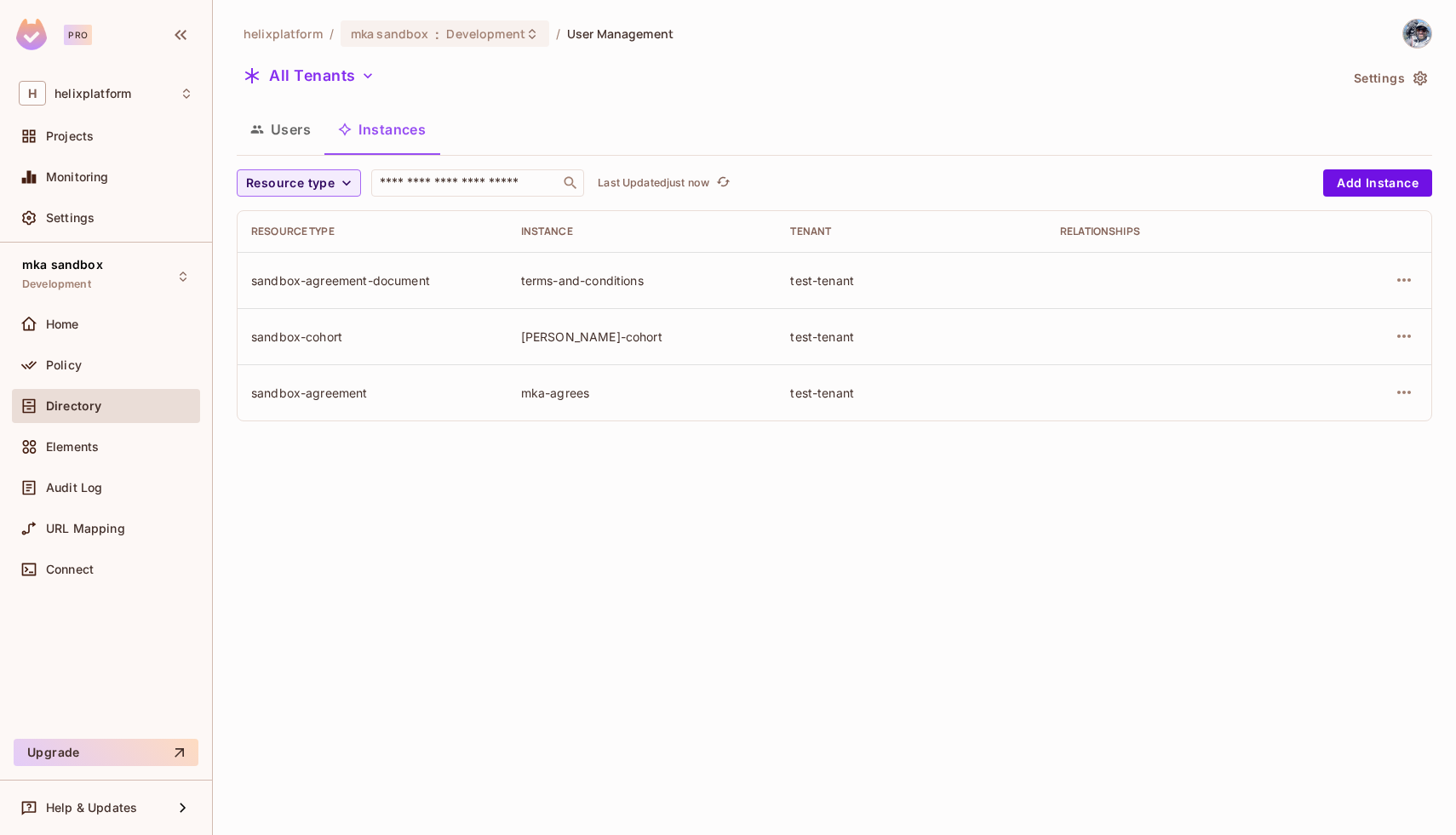
click at [882, 332] on div "test-tenant" at bounding box center [912, 337] width 243 height 16
click at [1401, 338] on icon "button" at bounding box center [1404, 336] width 20 height 20
click at [1307, 382] on div "Edit Resource Instance" at bounding box center [1303, 375] width 133 height 17
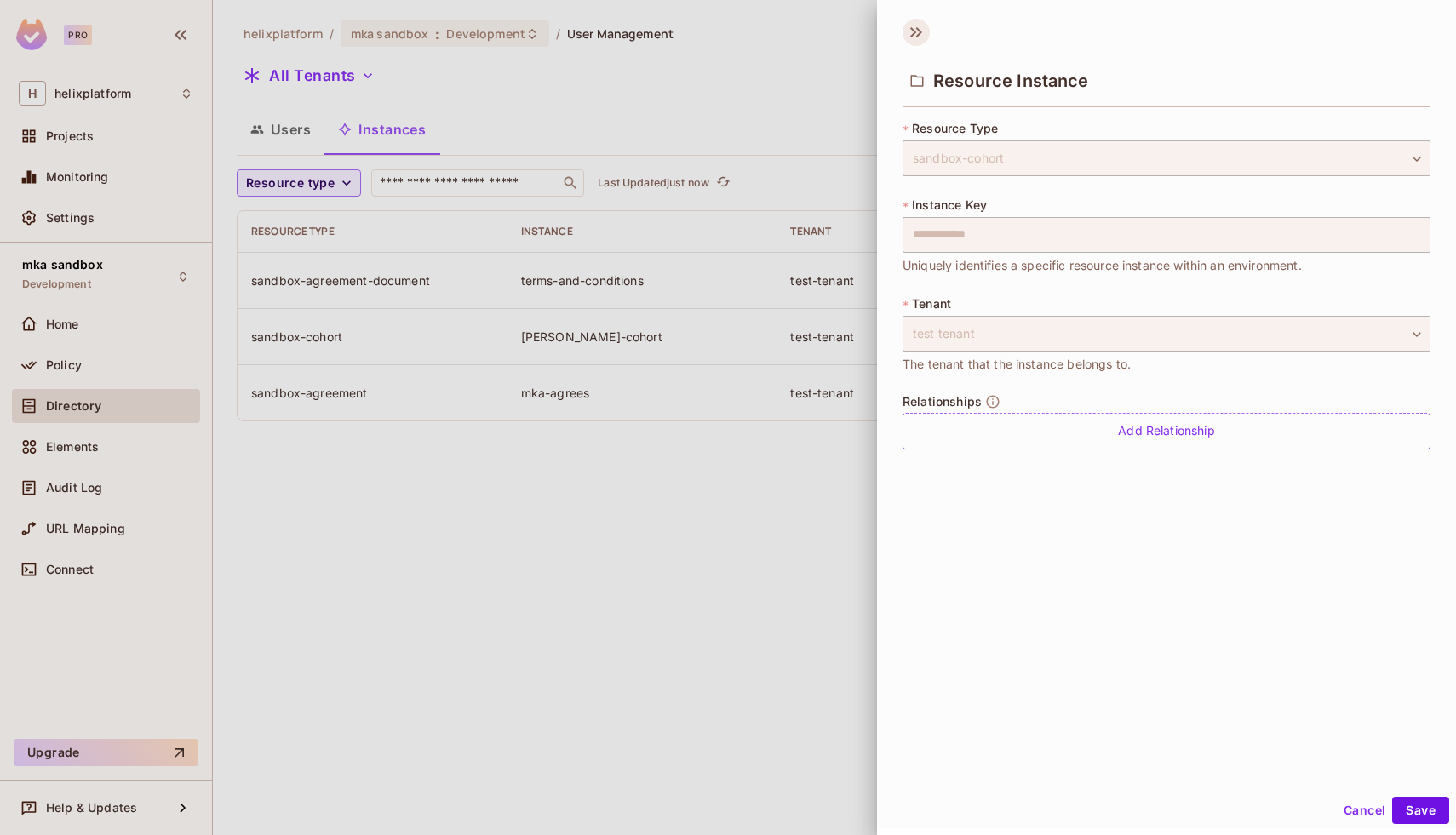
click at [916, 37] on icon at bounding box center [917, 32] width 27 height 27
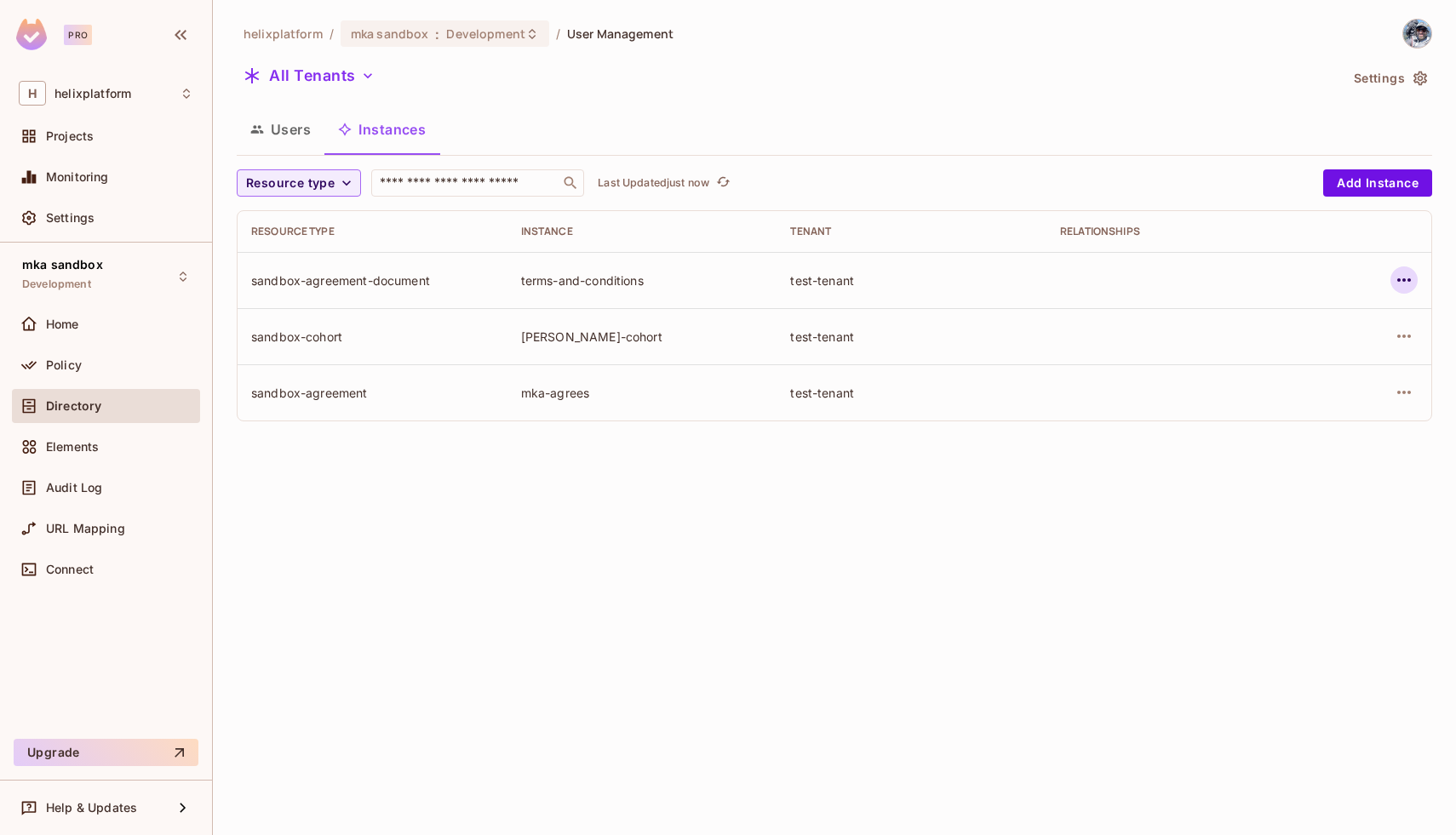
click at [1400, 278] on icon "button" at bounding box center [1404, 280] width 20 height 20
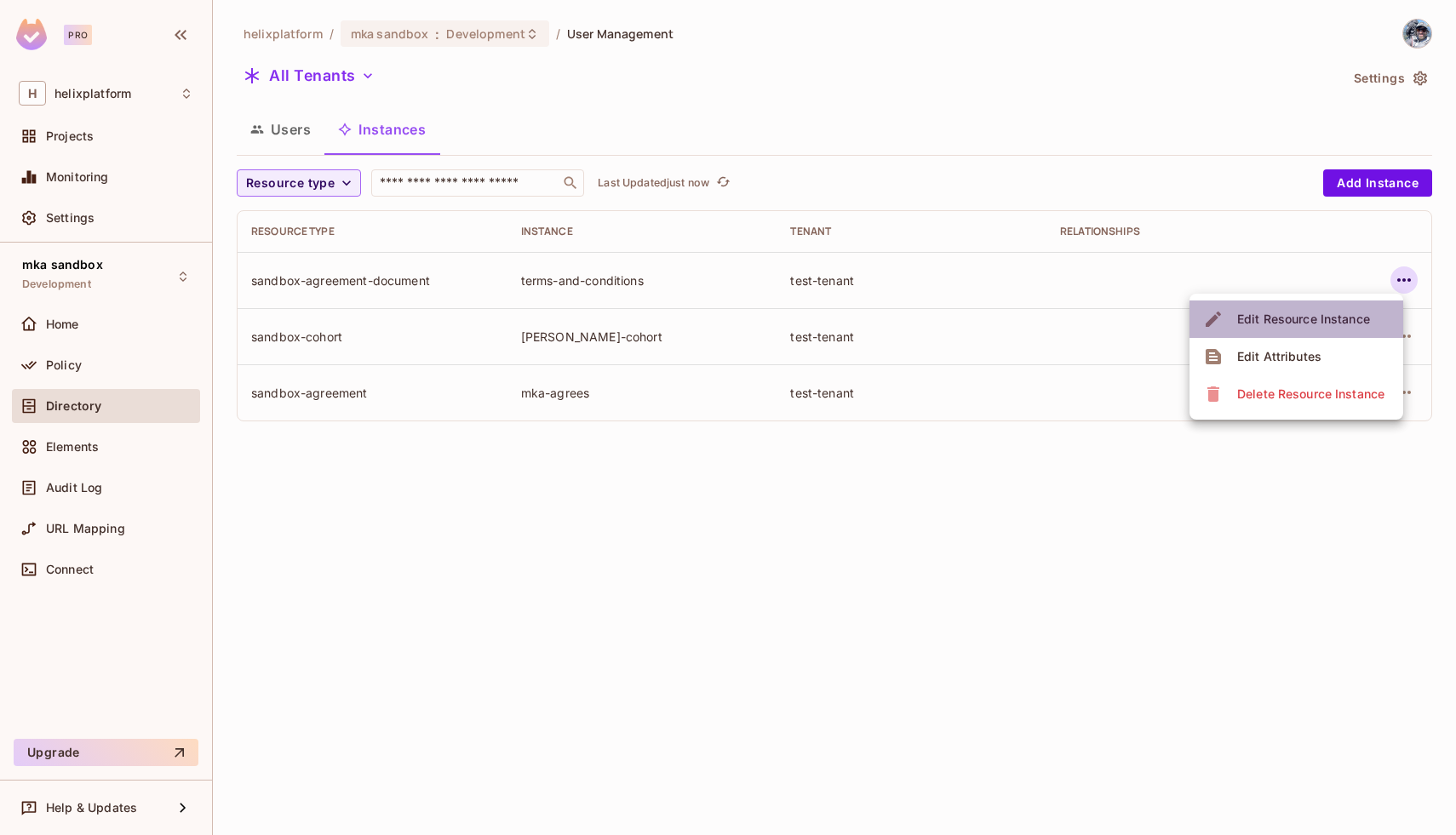
click at [1300, 317] on div "Edit Resource Instance" at bounding box center [1303, 319] width 133 height 17
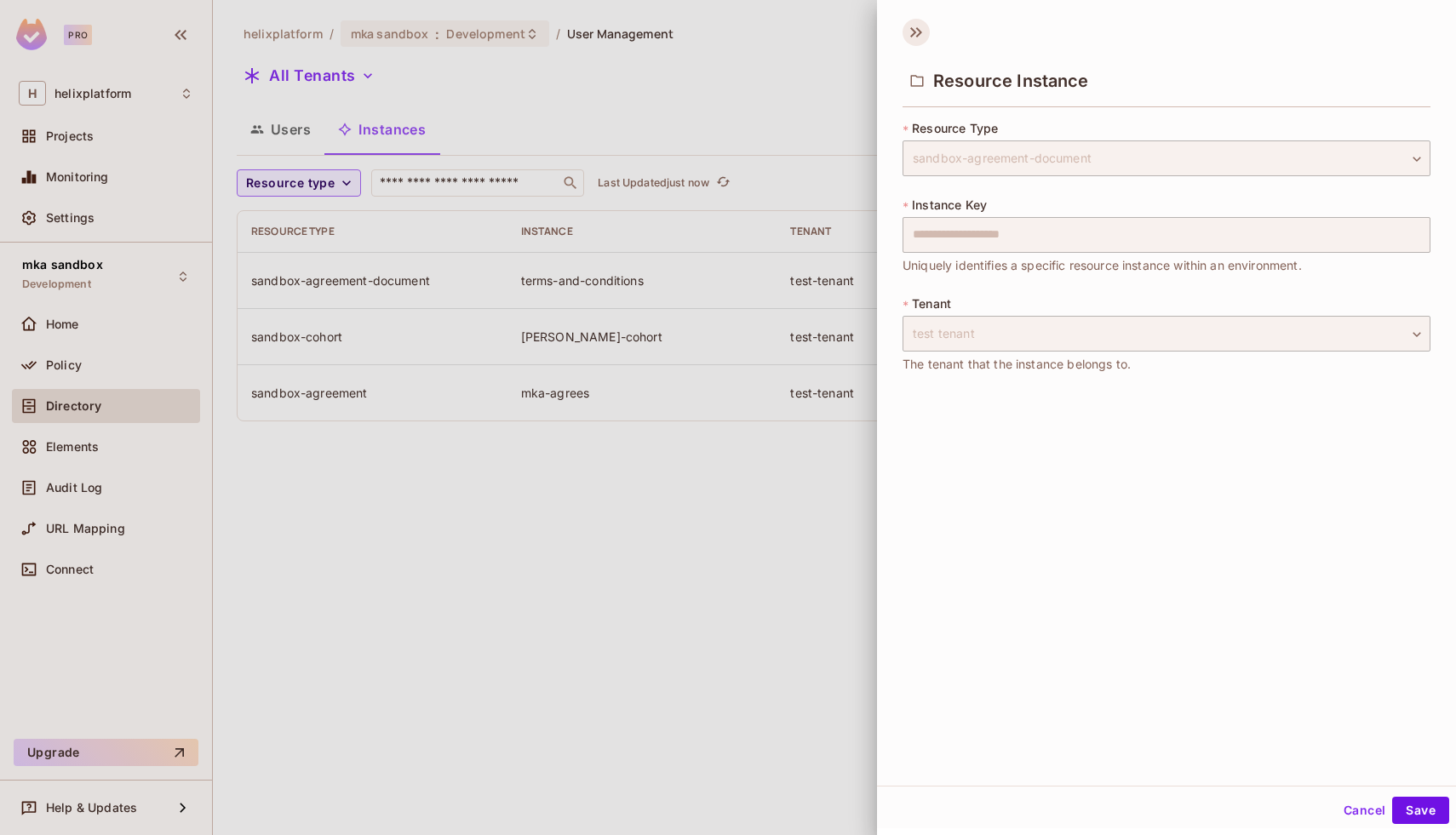
click at [910, 43] on icon at bounding box center [917, 32] width 27 height 27
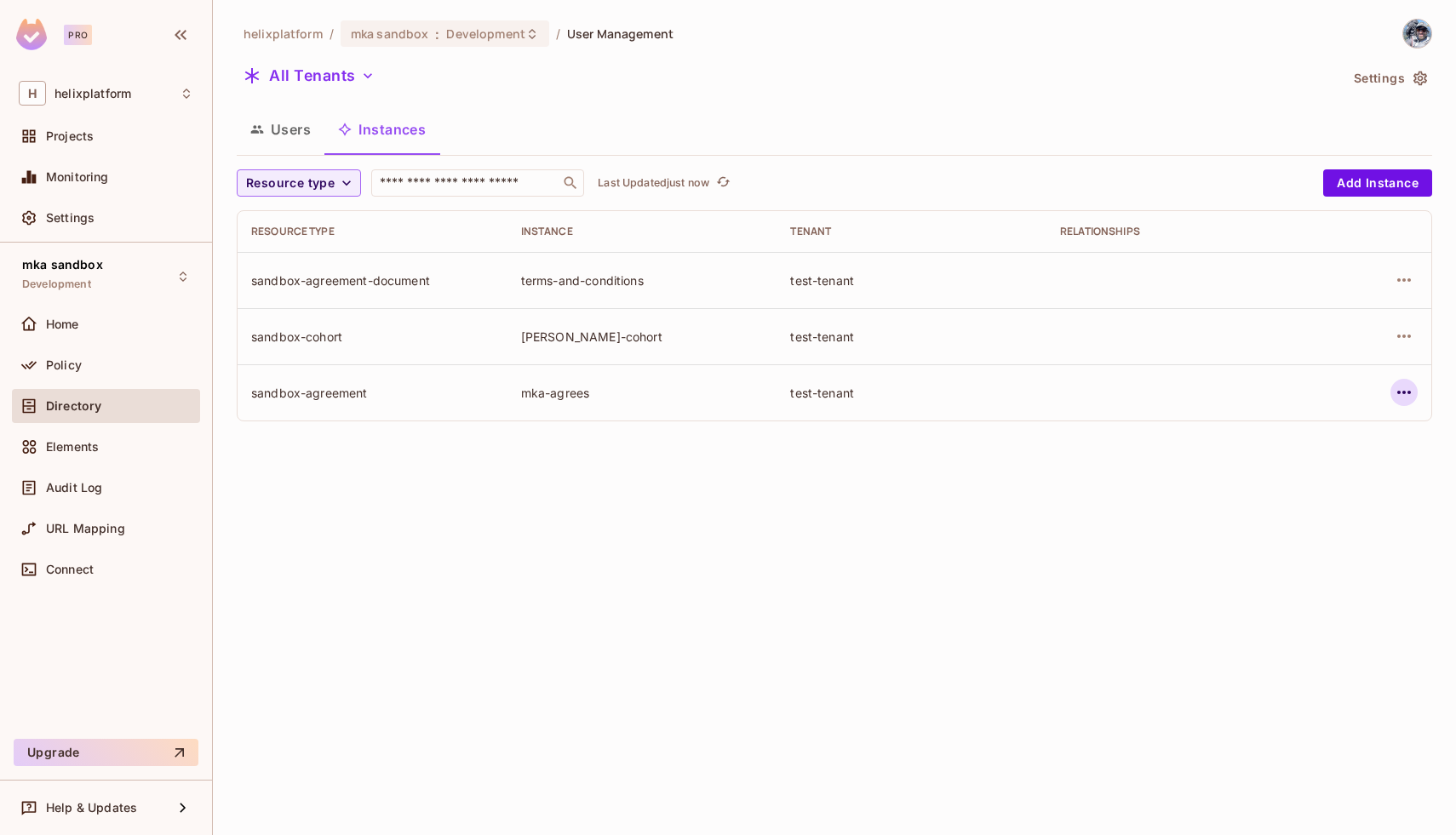
click at [1405, 392] on icon "button" at bounding box center [1404, 393] width 14 height 4
click at [1299, 431] on div "Edit Resource Instance" at bounding box center [1303, 431] width 133 height 17
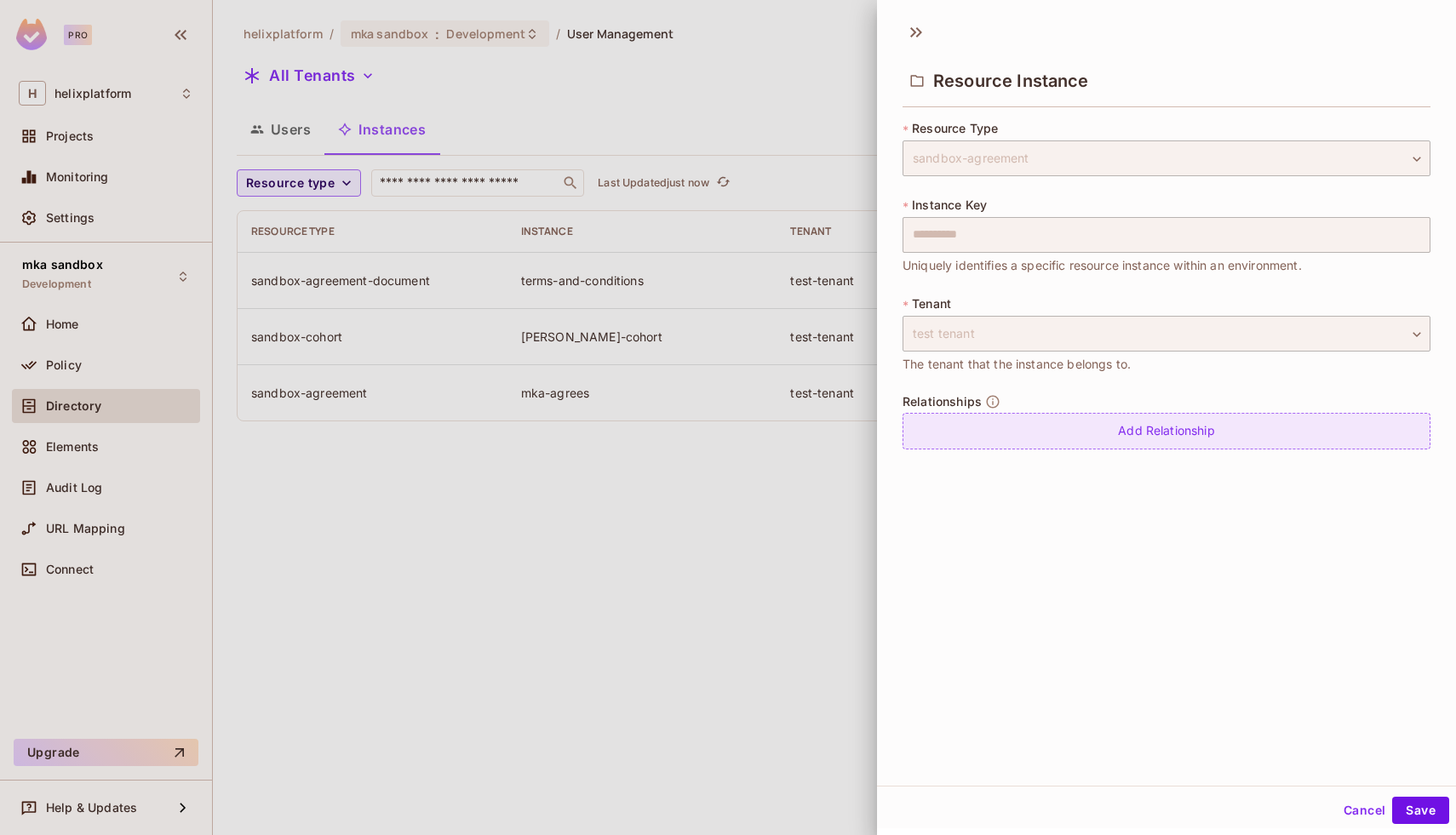
click at [1199, 437] on div "Add Relationship" at bounding box center [1167, 431] width 528 height 37
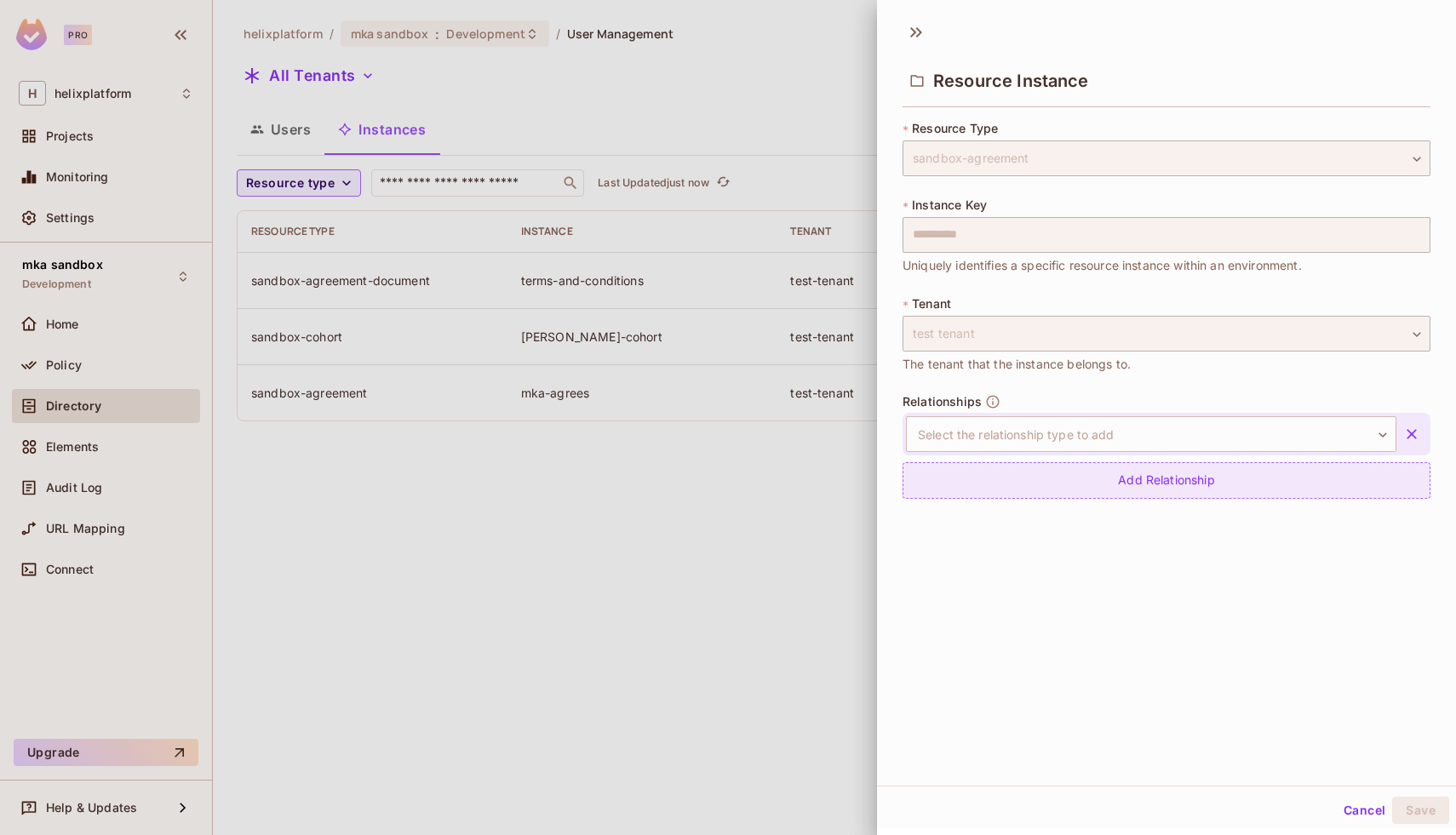
click at [1199, 437] on body "**********" at bounding box center [728, 418] width 1456 height 835
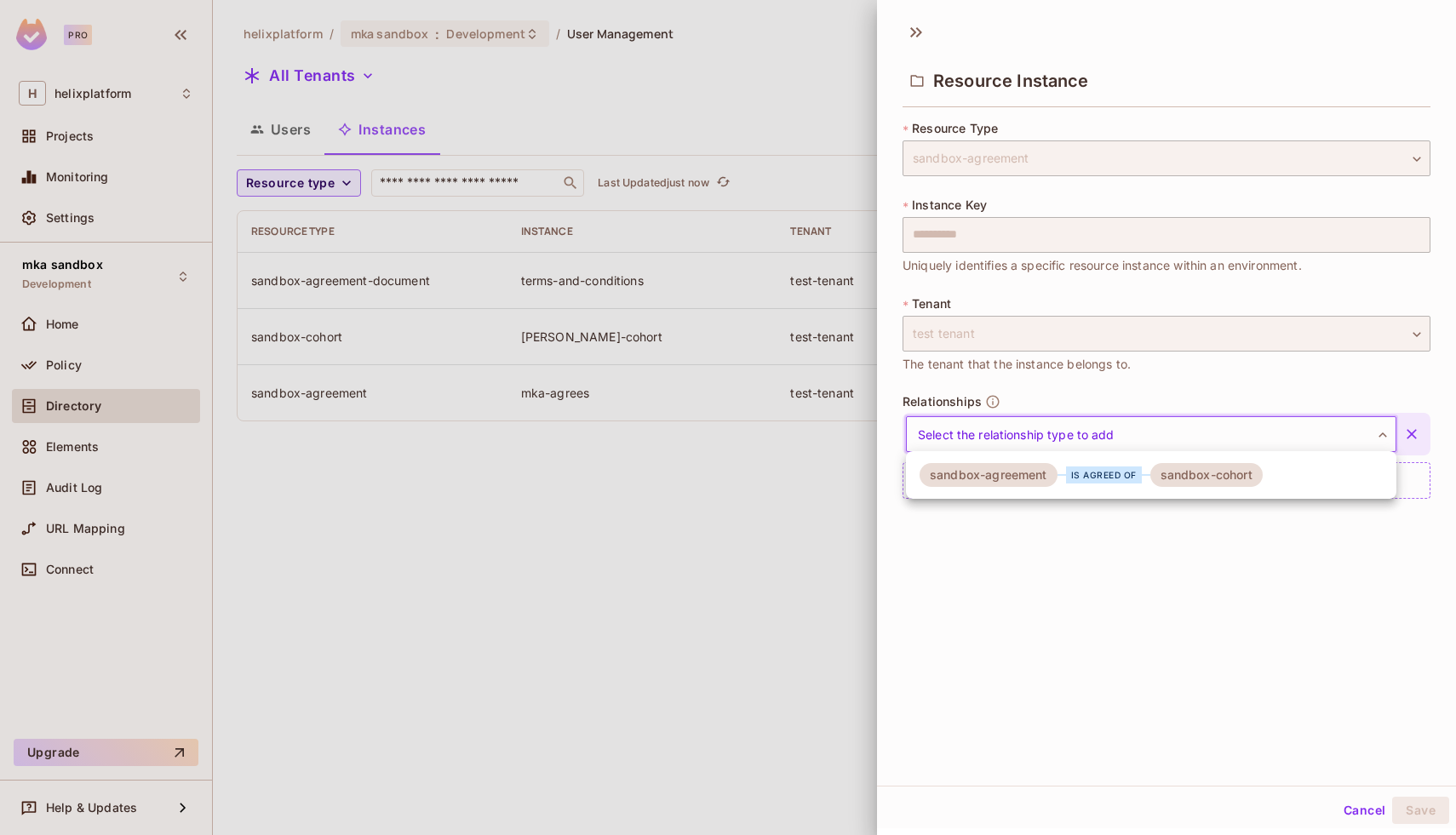
click at [1108, 542] on div at bounding box center [728, 418] width 1456 height 835
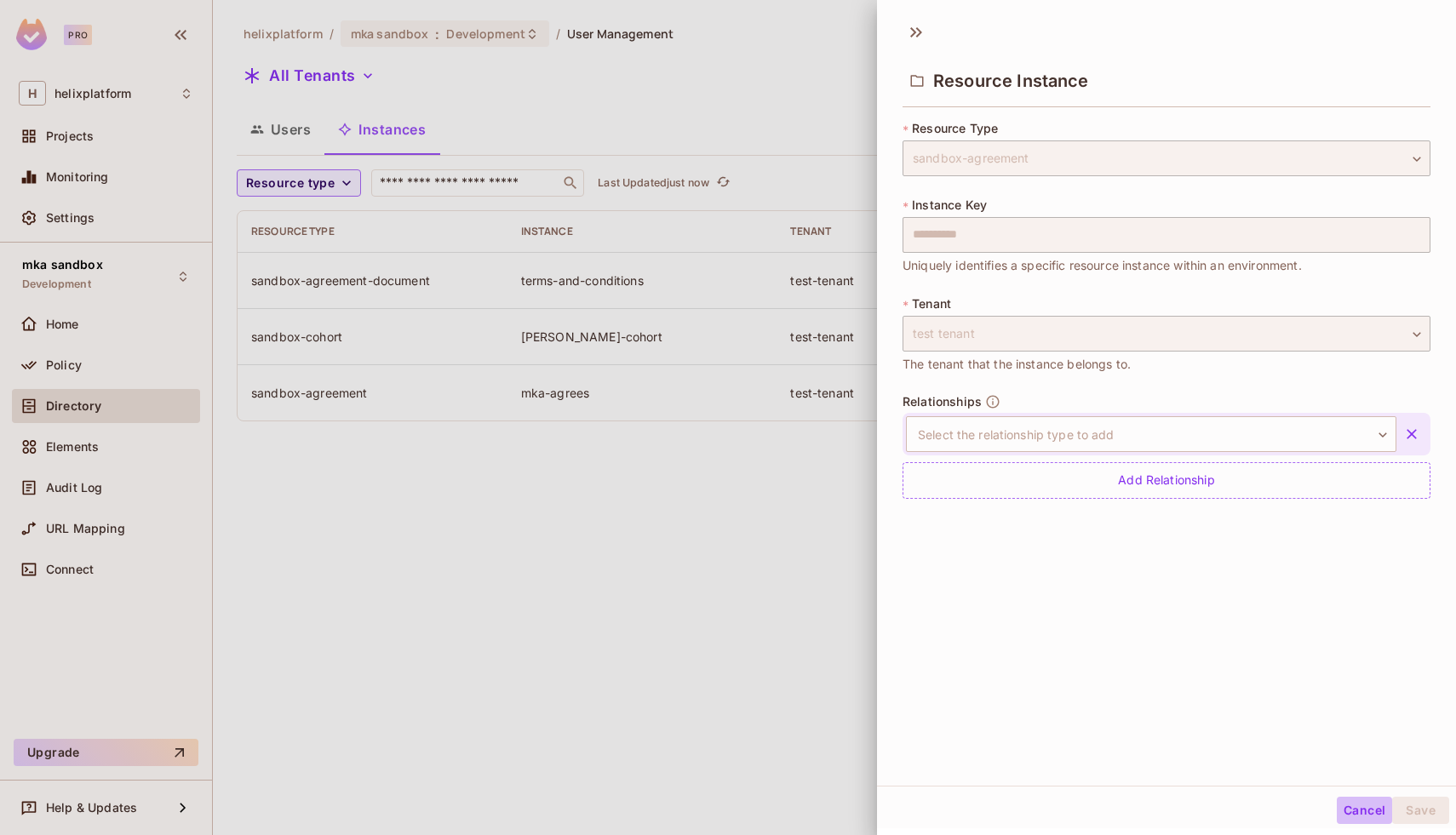
click at [1365, 810] on button "Cancel" at bounding box center [1365, 810] width 56 height 27
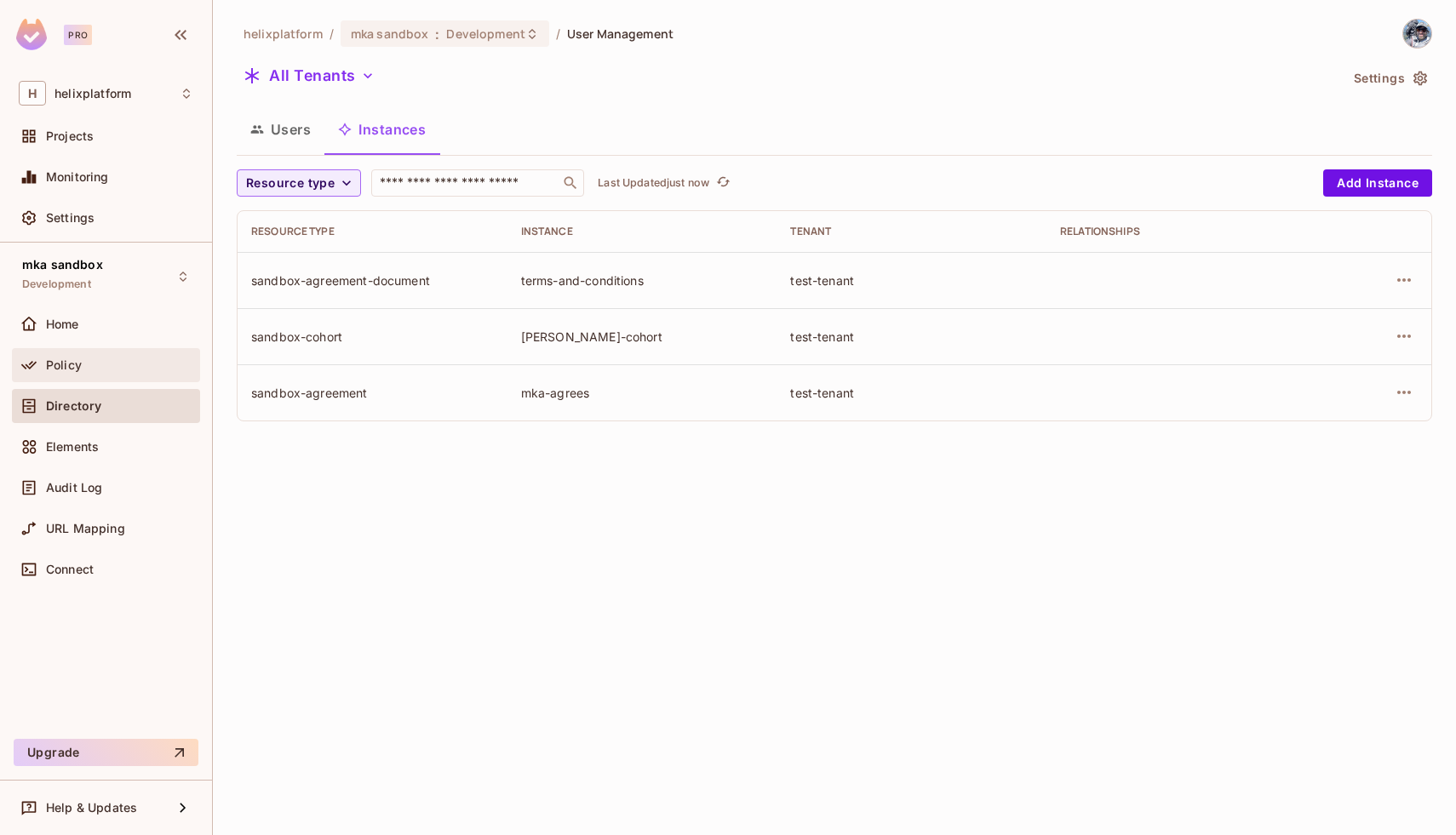
click at [69, 358] on span "Policy" at bounding box center [63, 365] width 36 height 14
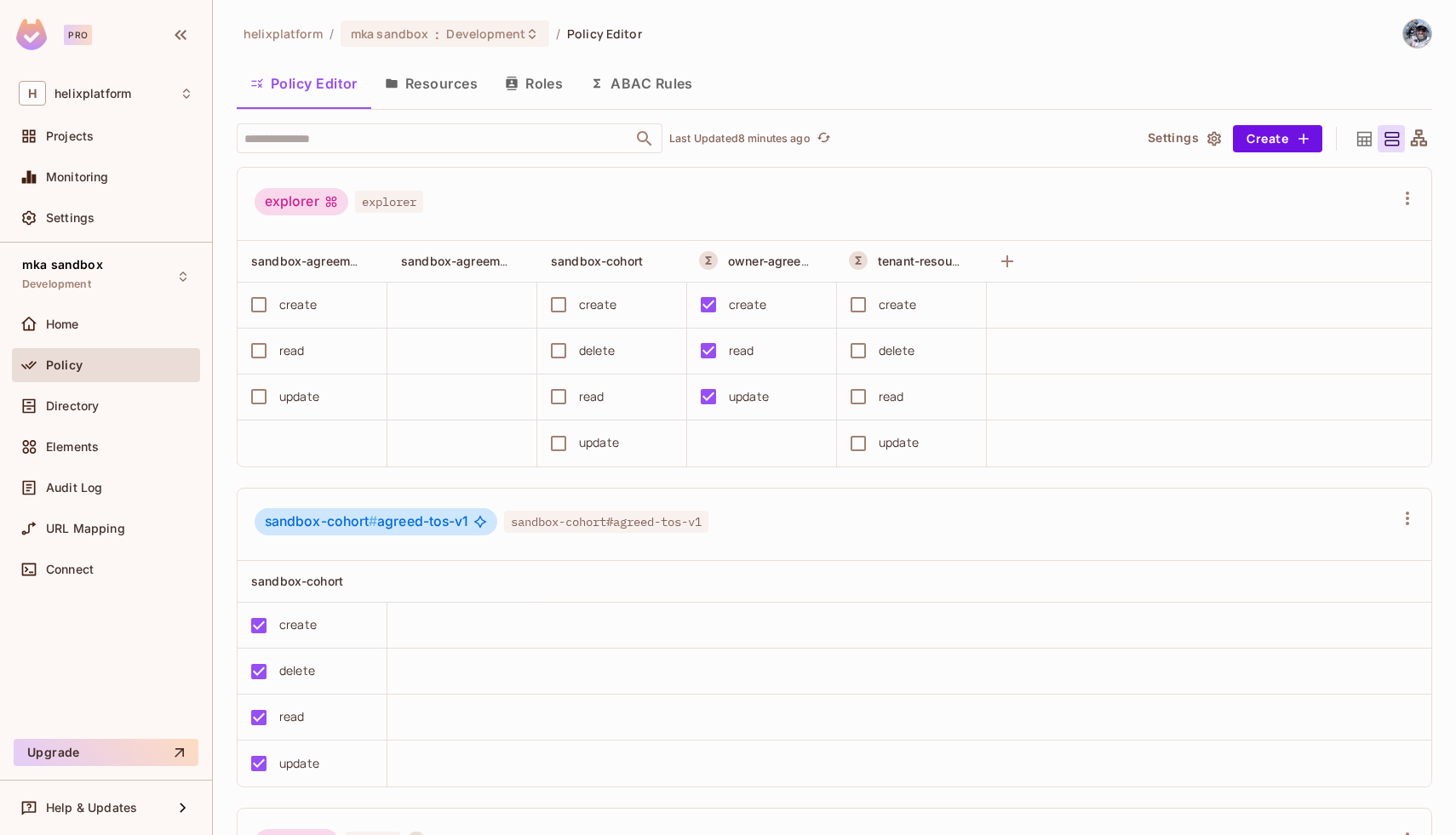
click at [479, 527] on icon at bounding box center [480, 522] width 14 height 14
click at [438, 79] on button "Resources" at bounding box center [430, 83] width 120 height 43
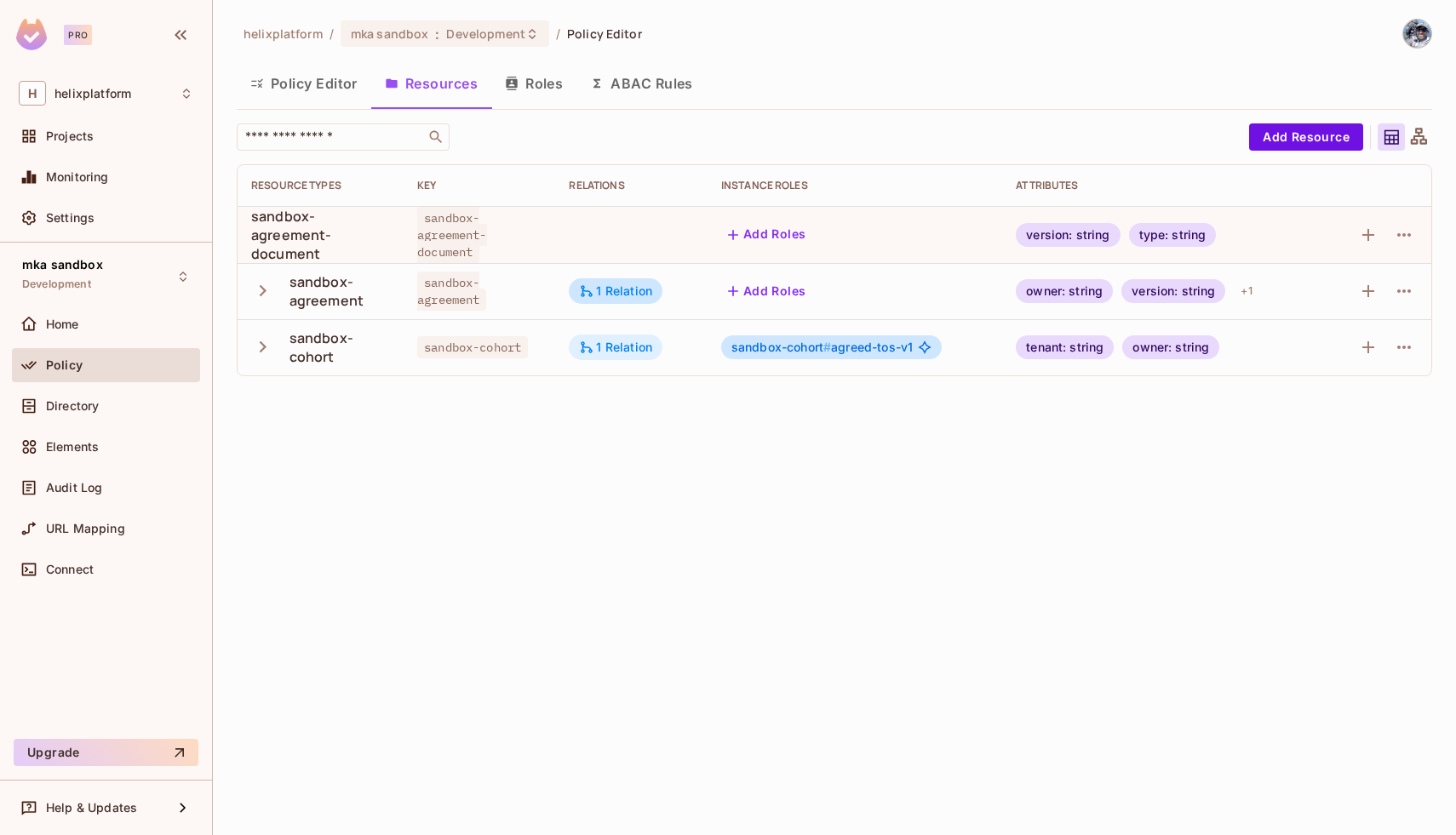
click at [611, 355] on div "1 Relation" at bounding box center [615, 347] width 93 height 26
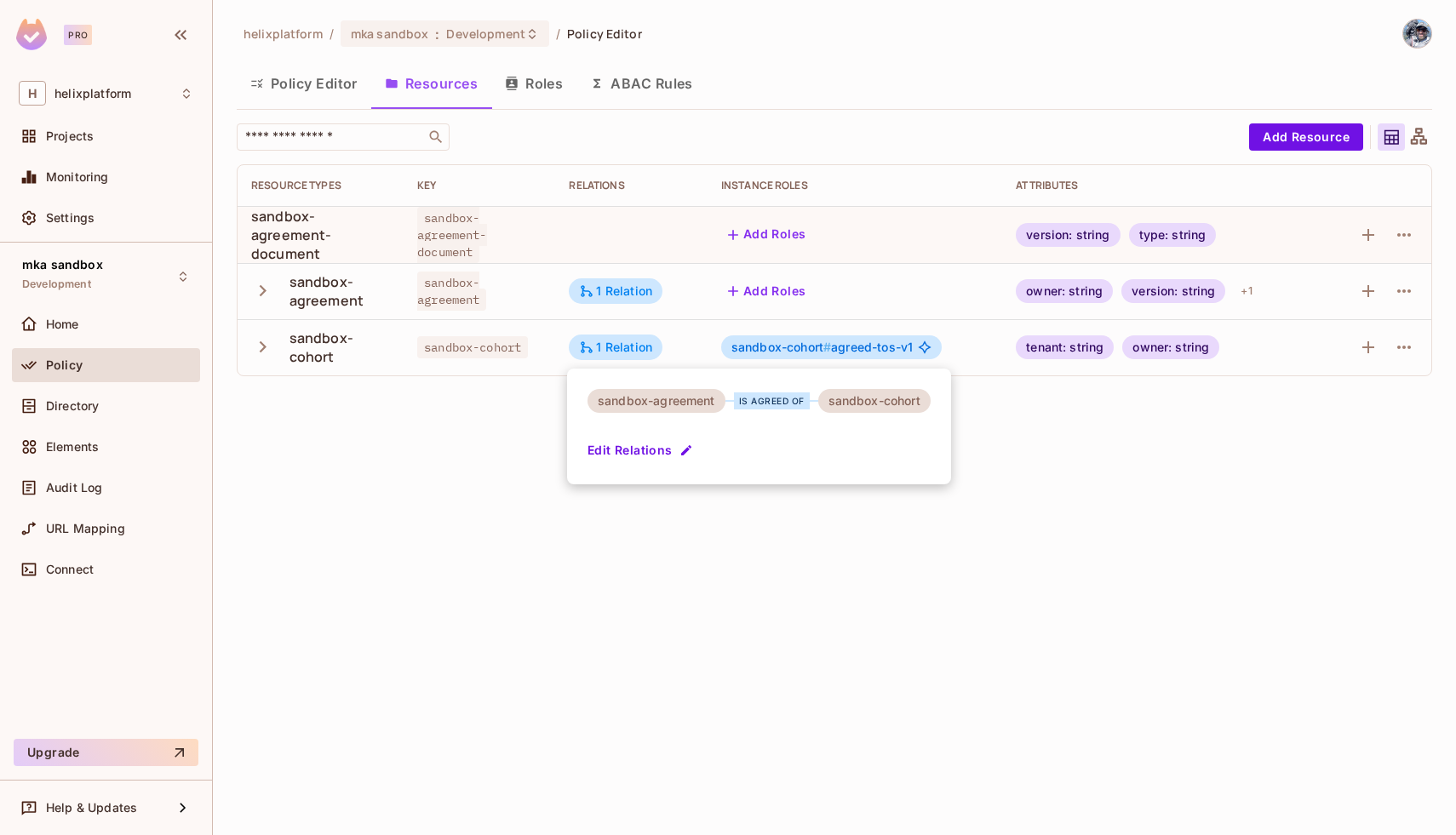
click at [653, 451] on button "Edit Relations" at bounding box center [642, 450] width 109 height 27
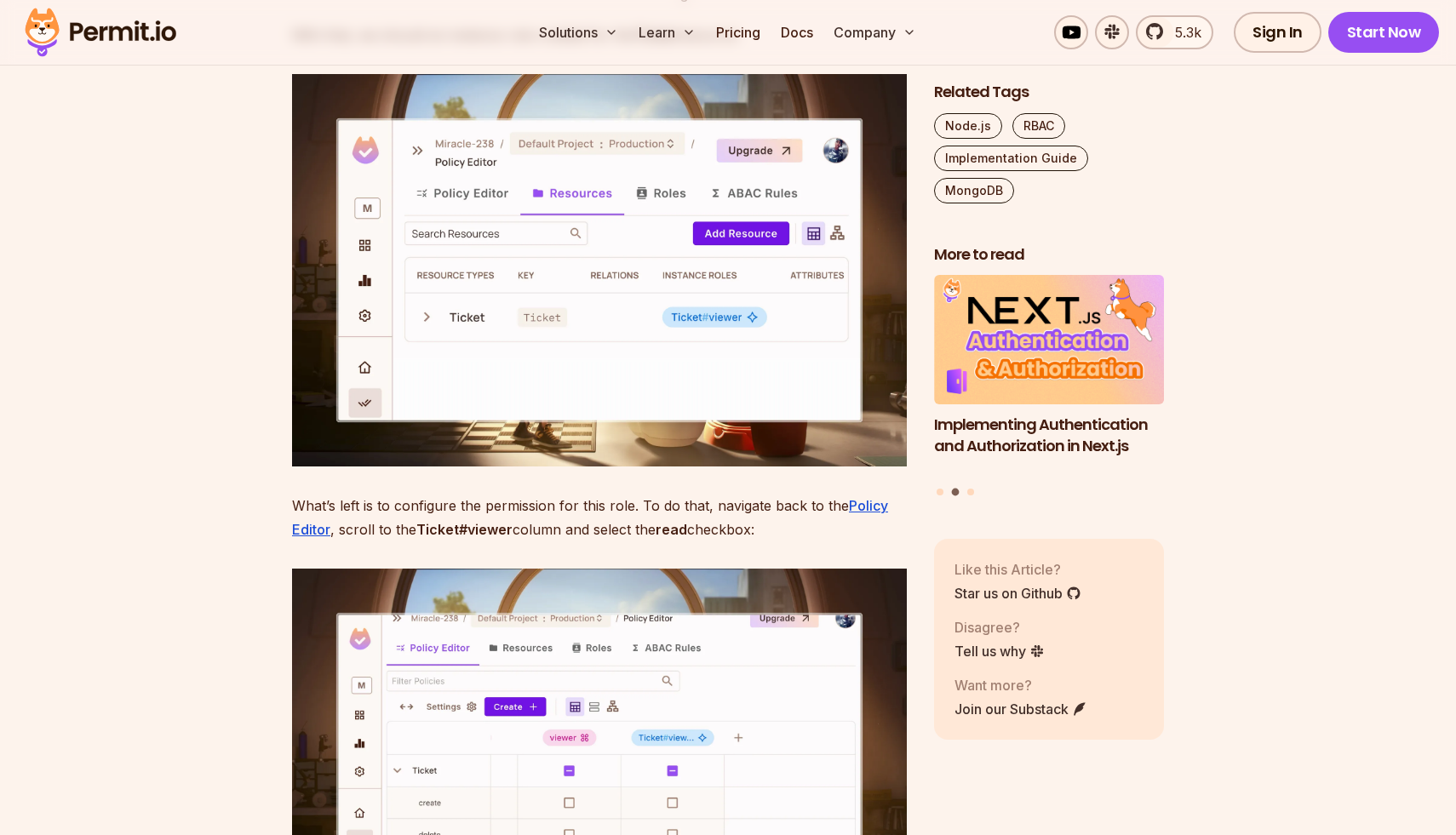
scroll to position [16802, 0]
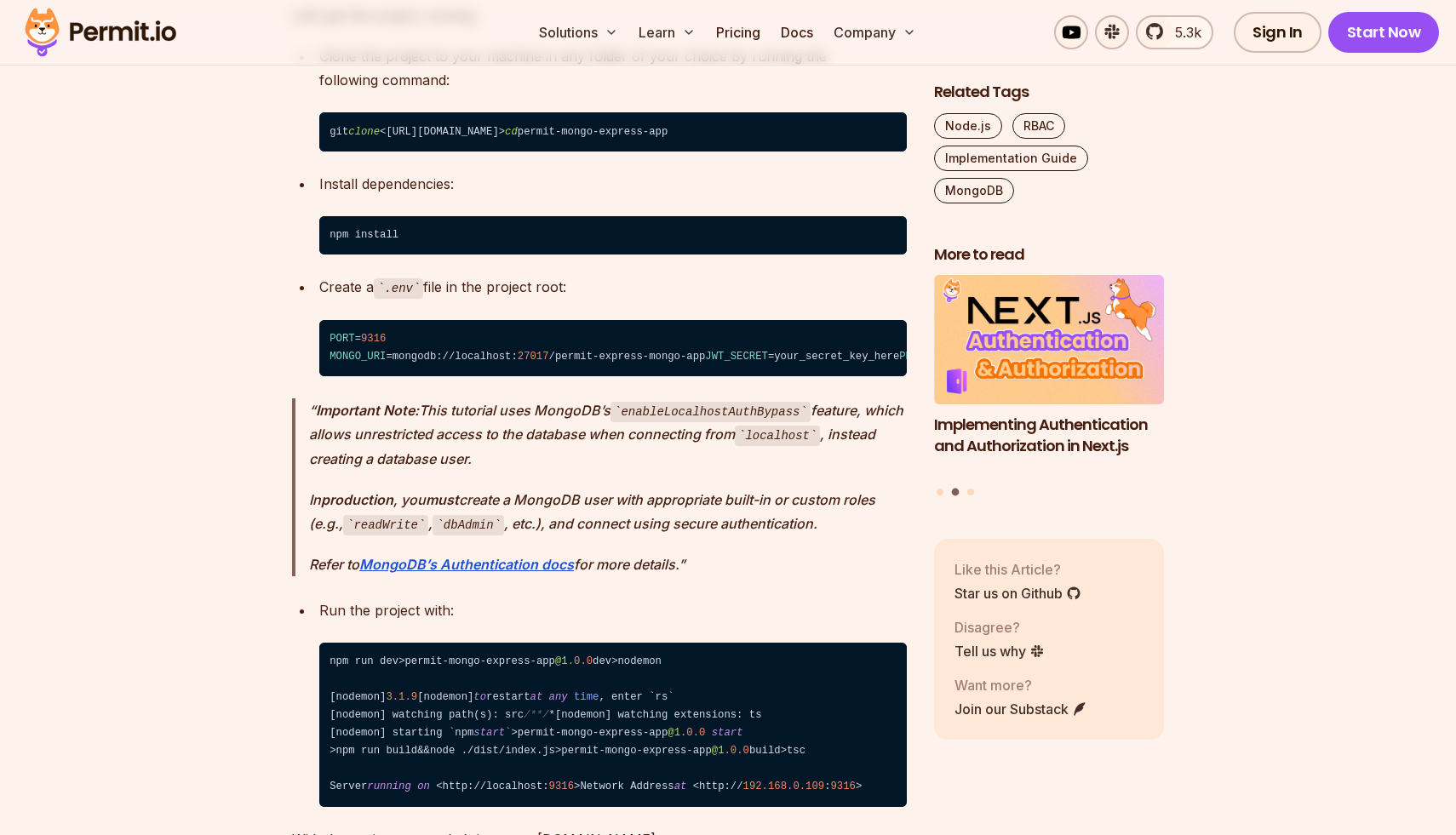
scroll to position [19137, 0]
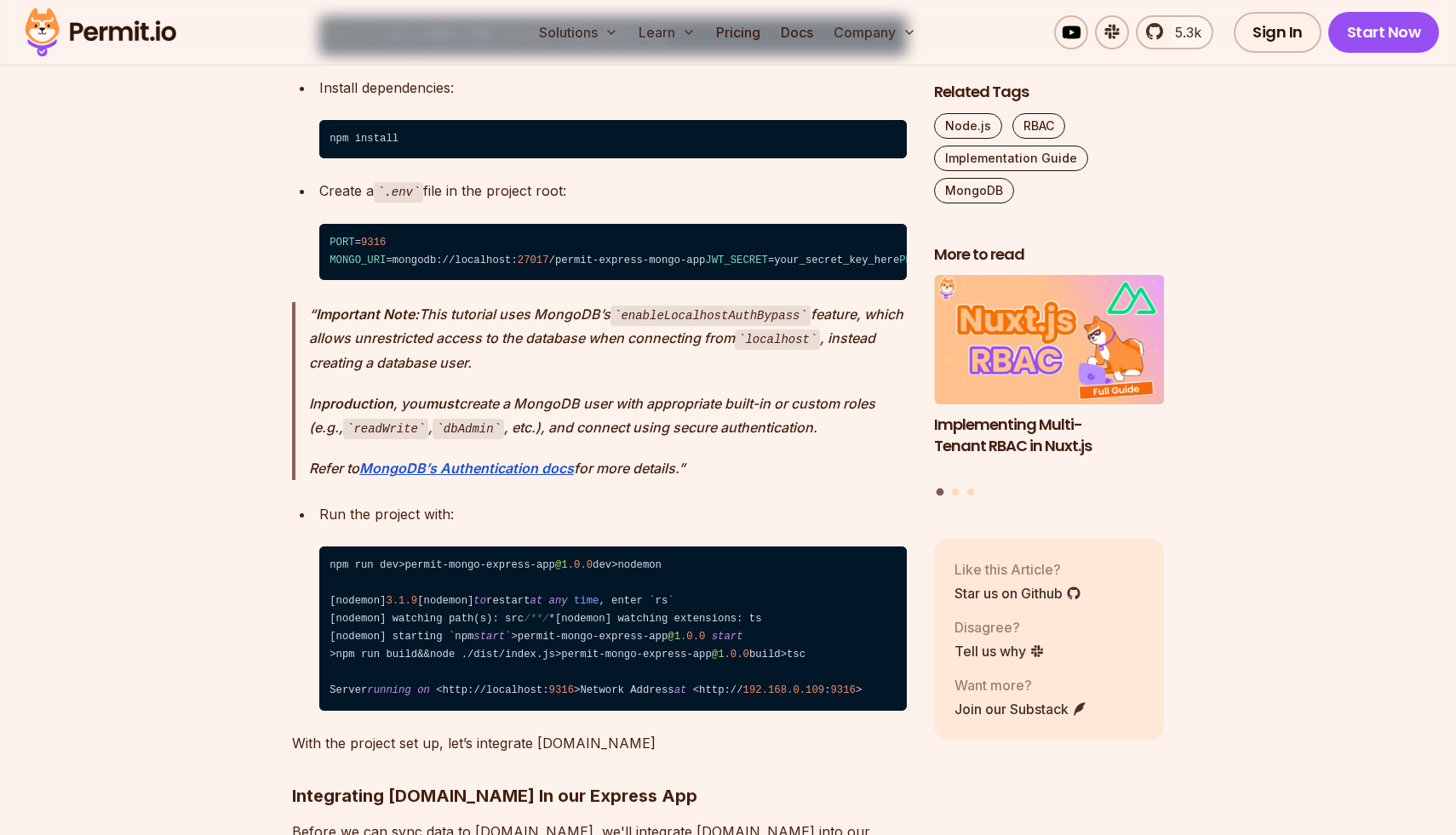
scroll to position [19232, 0]
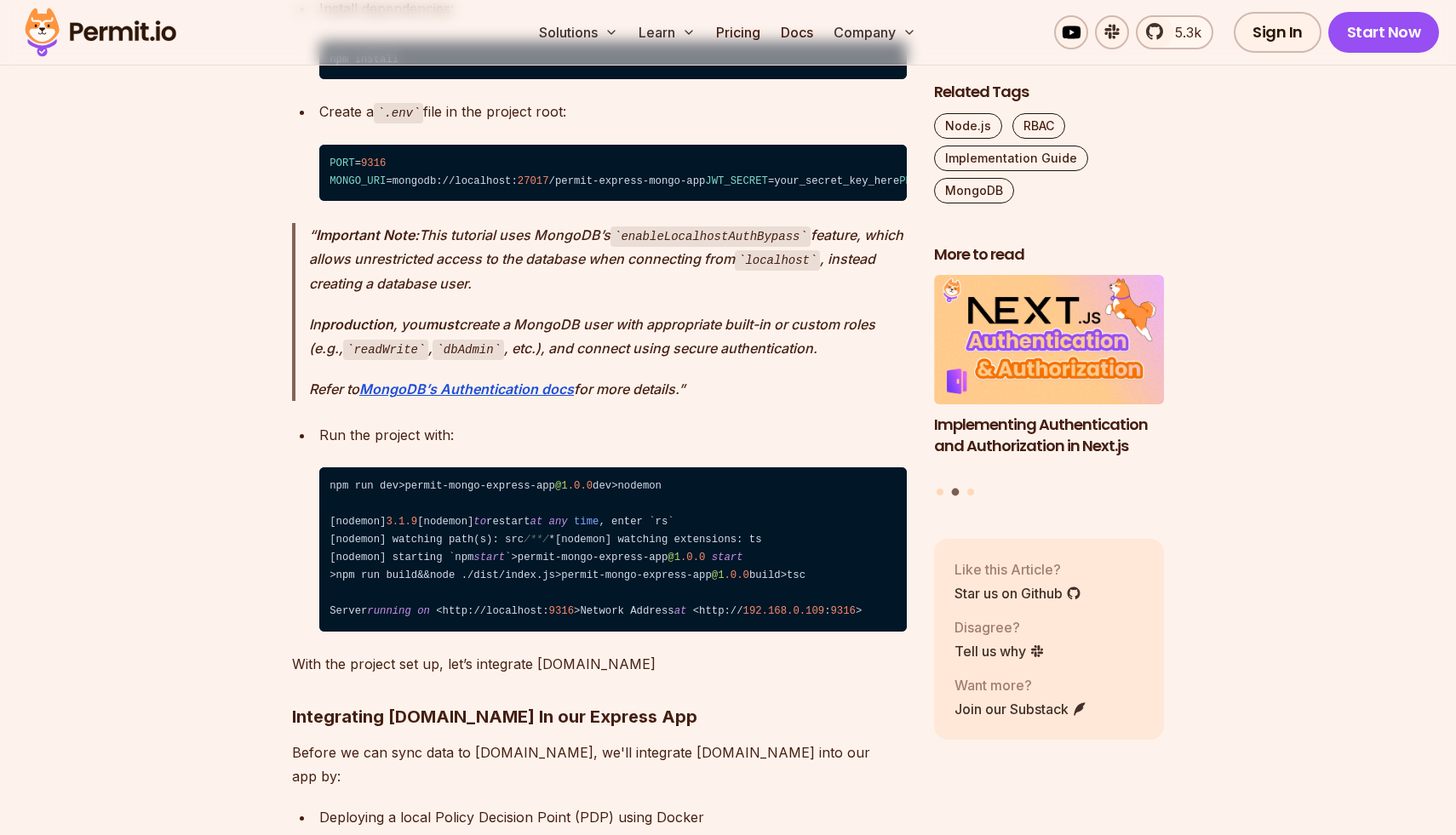
scroll to position [19333, 0]
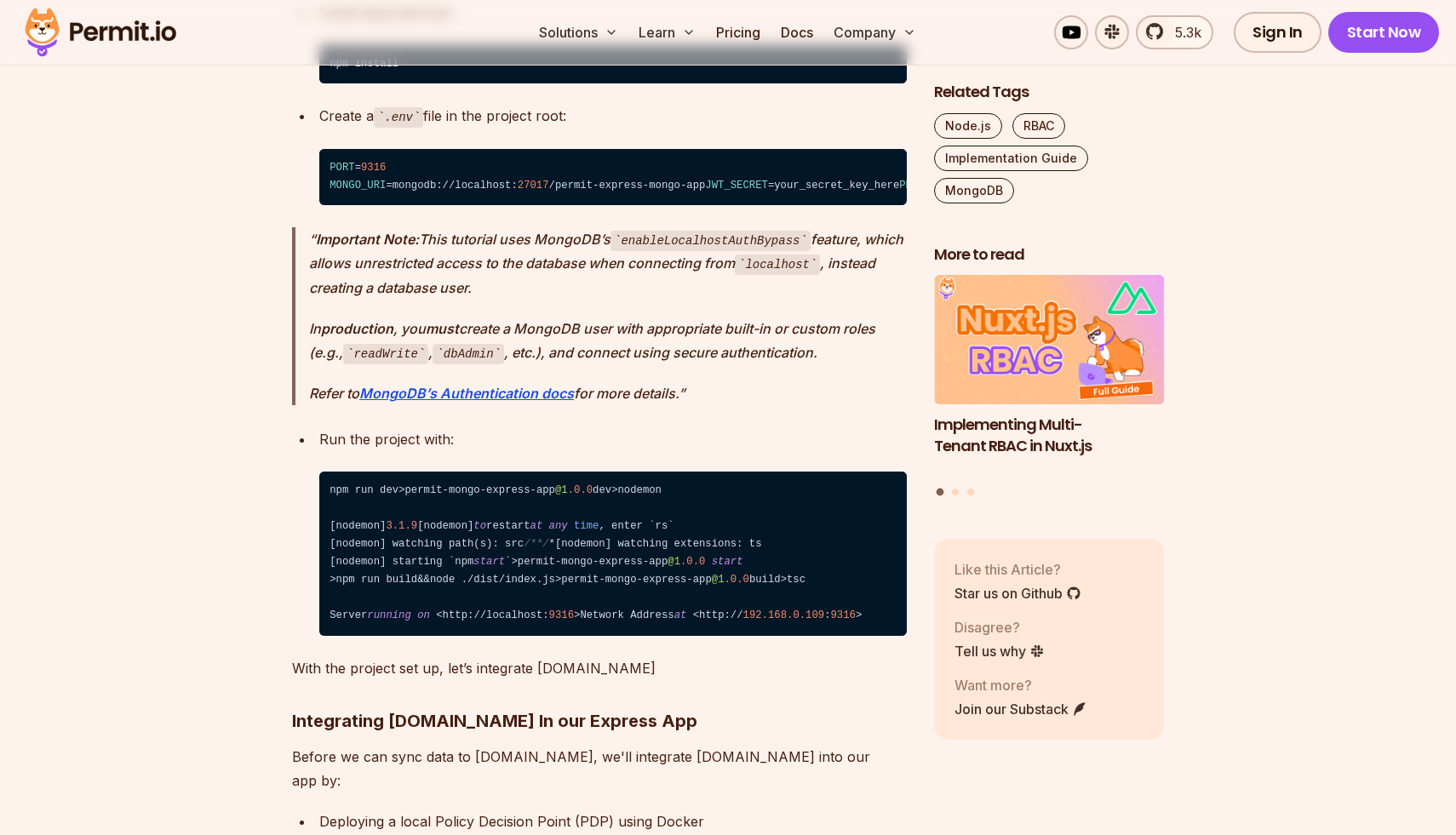
scroll to position [19384, 0]
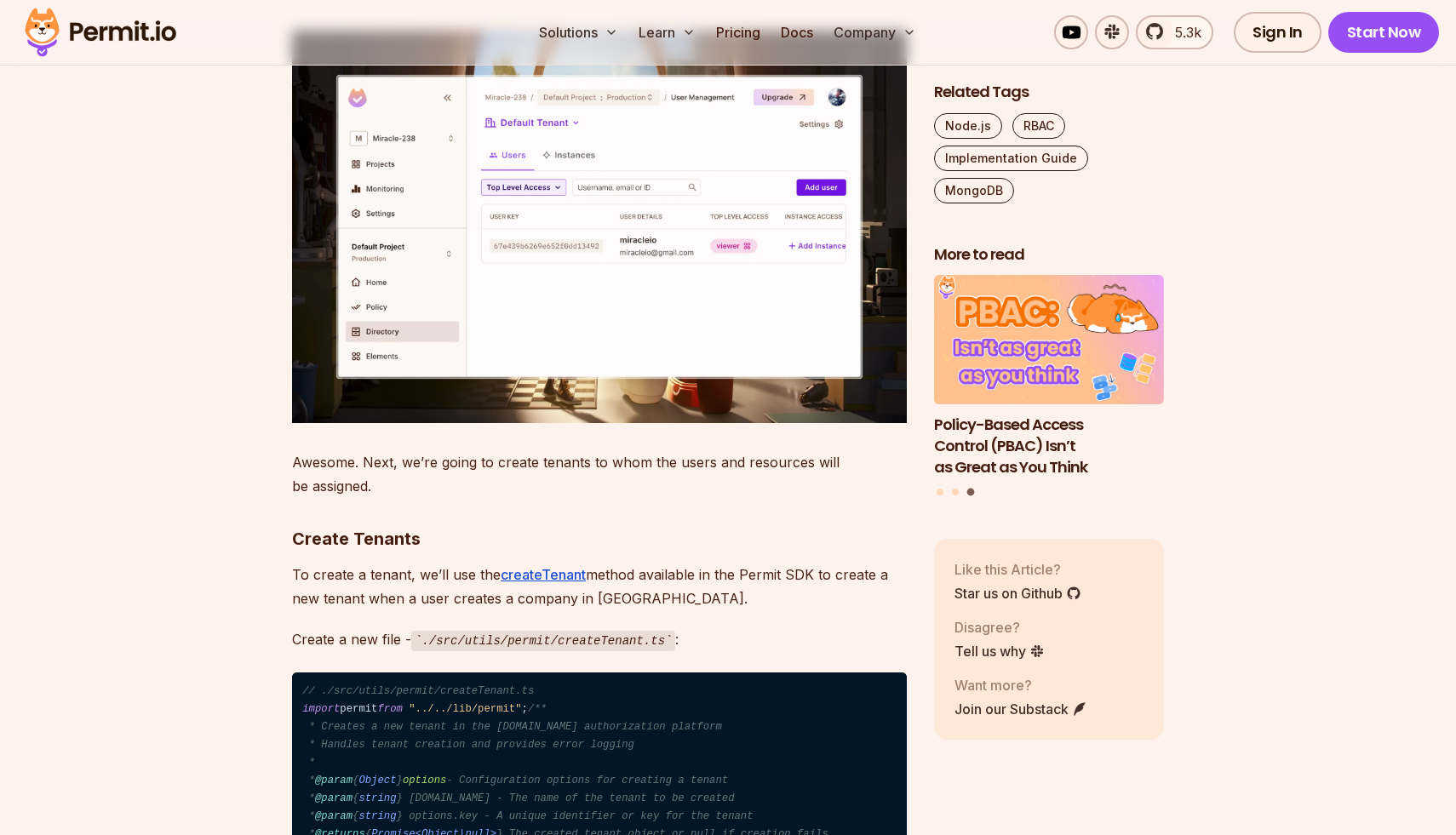
scroll to position [23028, 0]
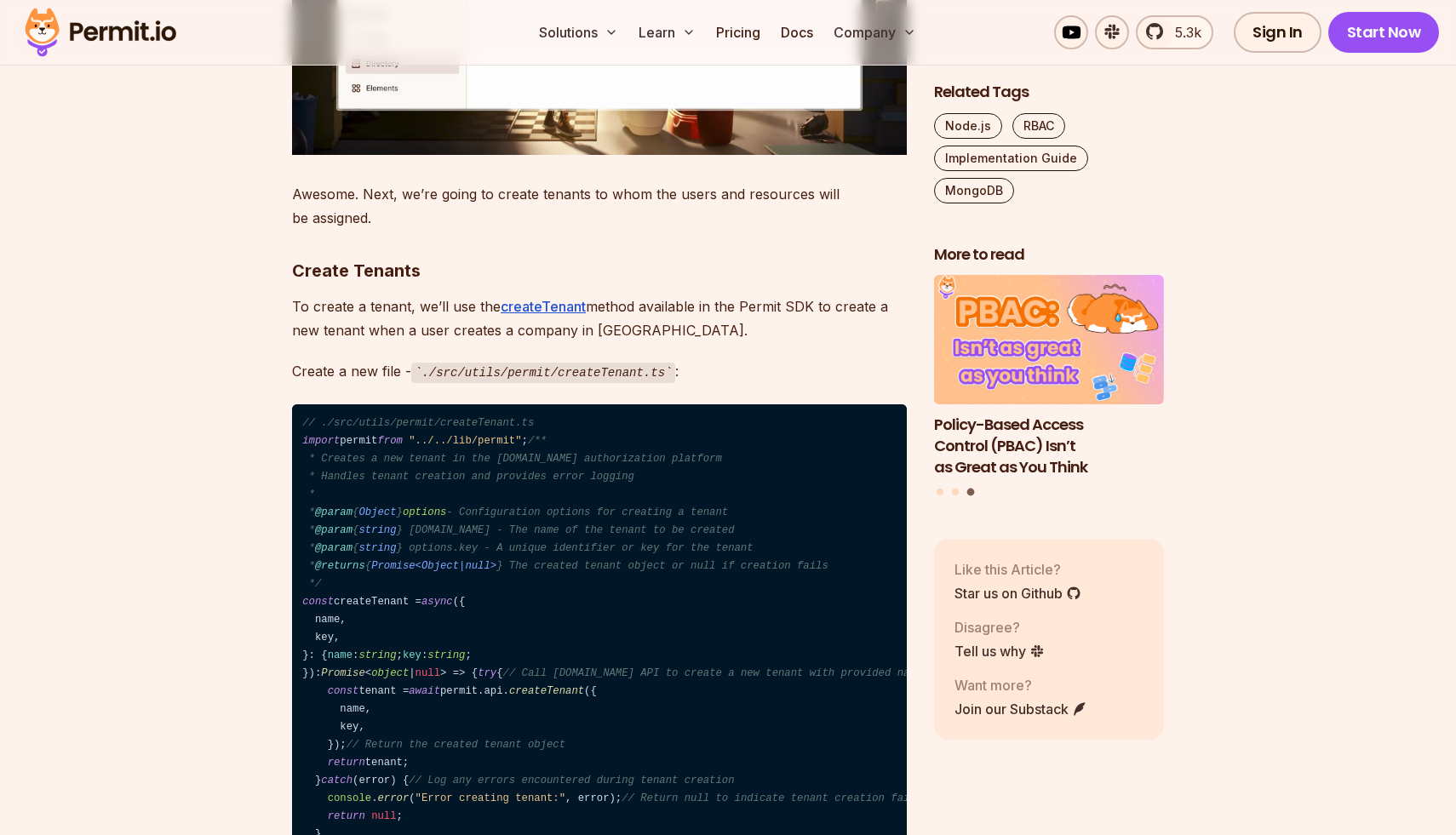
scroll to position [22917, 0]
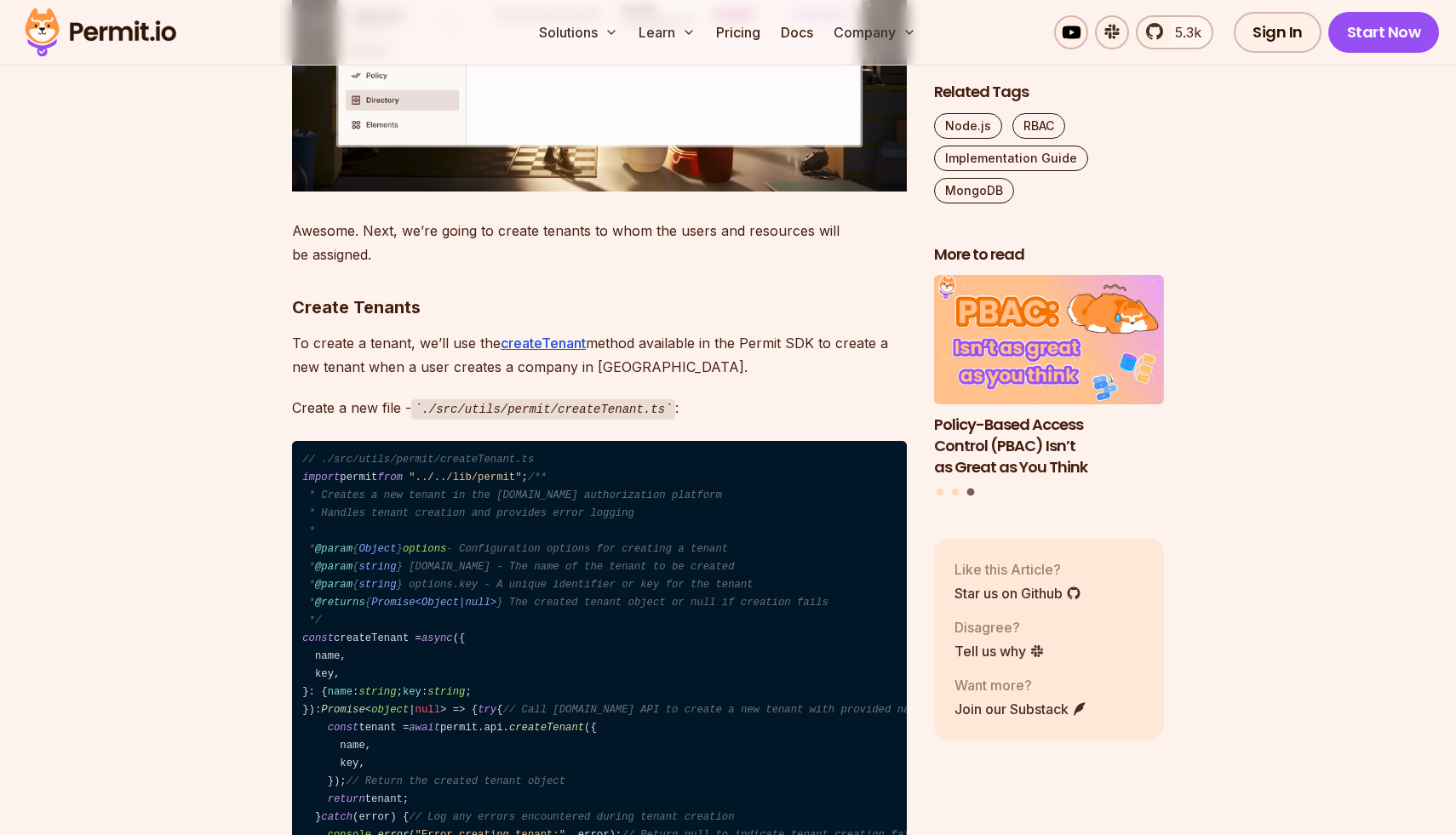
click at [254, 358] on section "Table of Contents MongoDB is one of the most popular NoSQL databases today. It’…" at bounding box center [728, 765] width 1456 height 45303
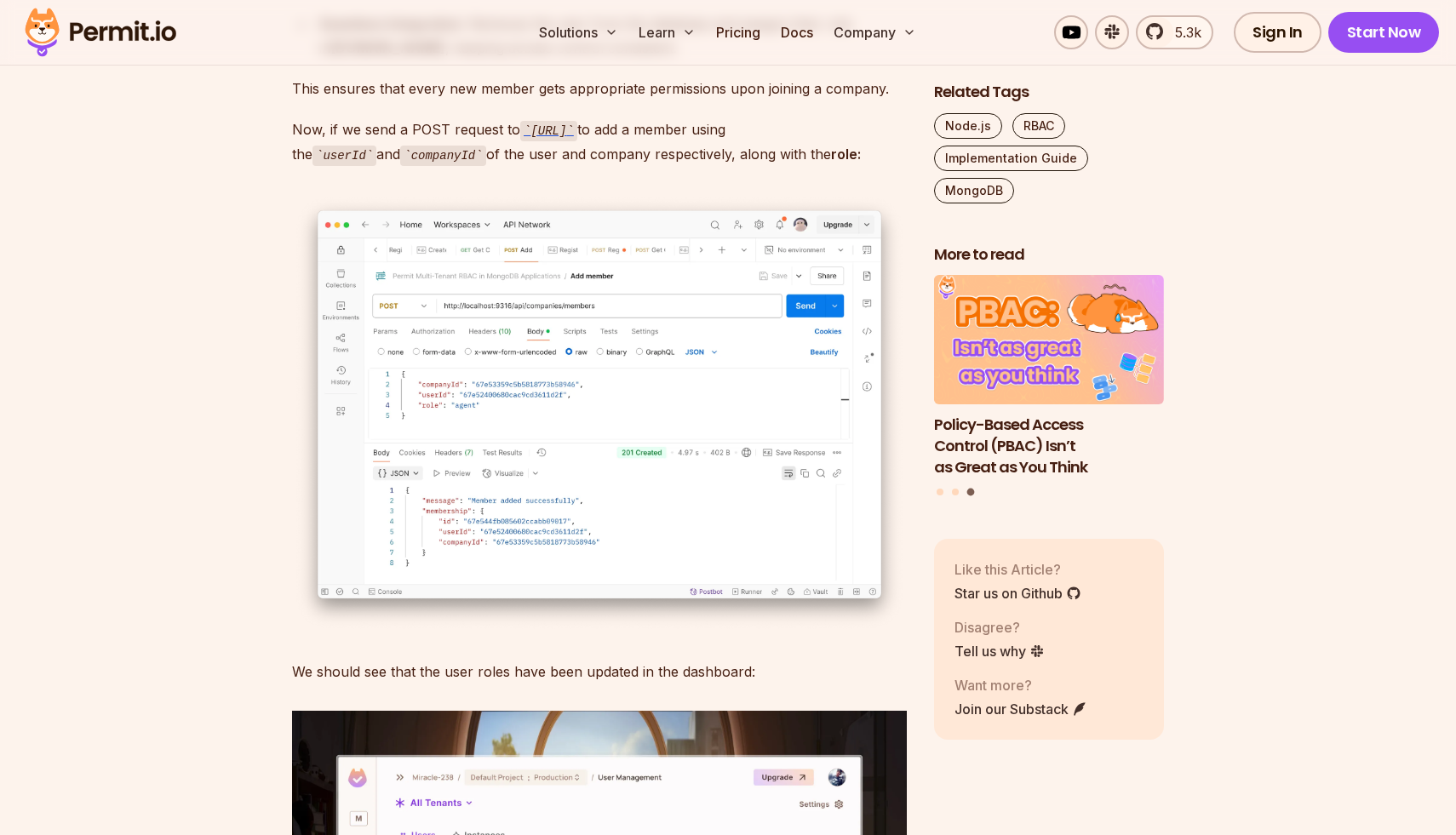
scroll to position [27410, 0]
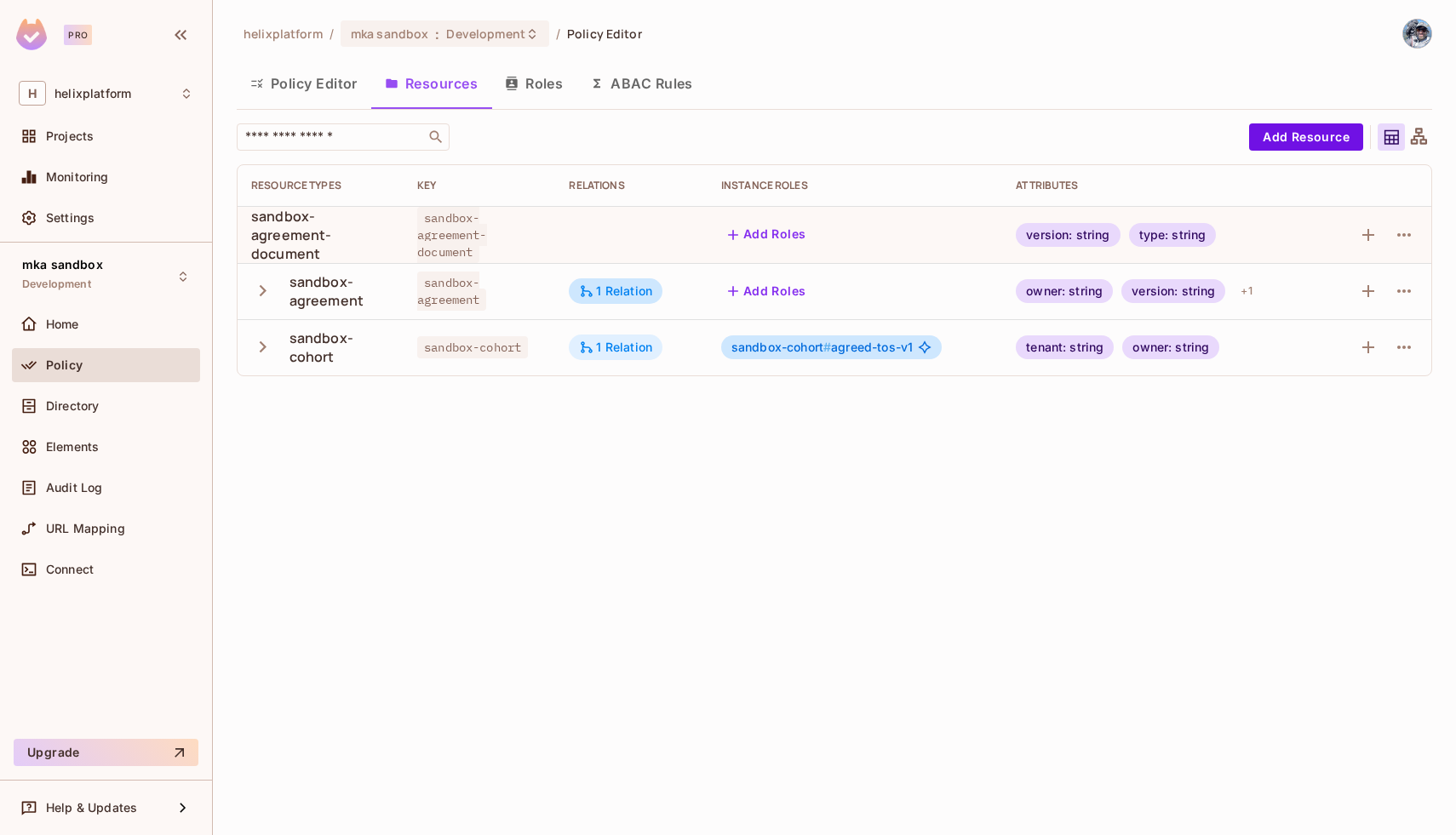
click at [610, 347] on div "1 Relation" at bounding box center [615, 347] width 73 height 16
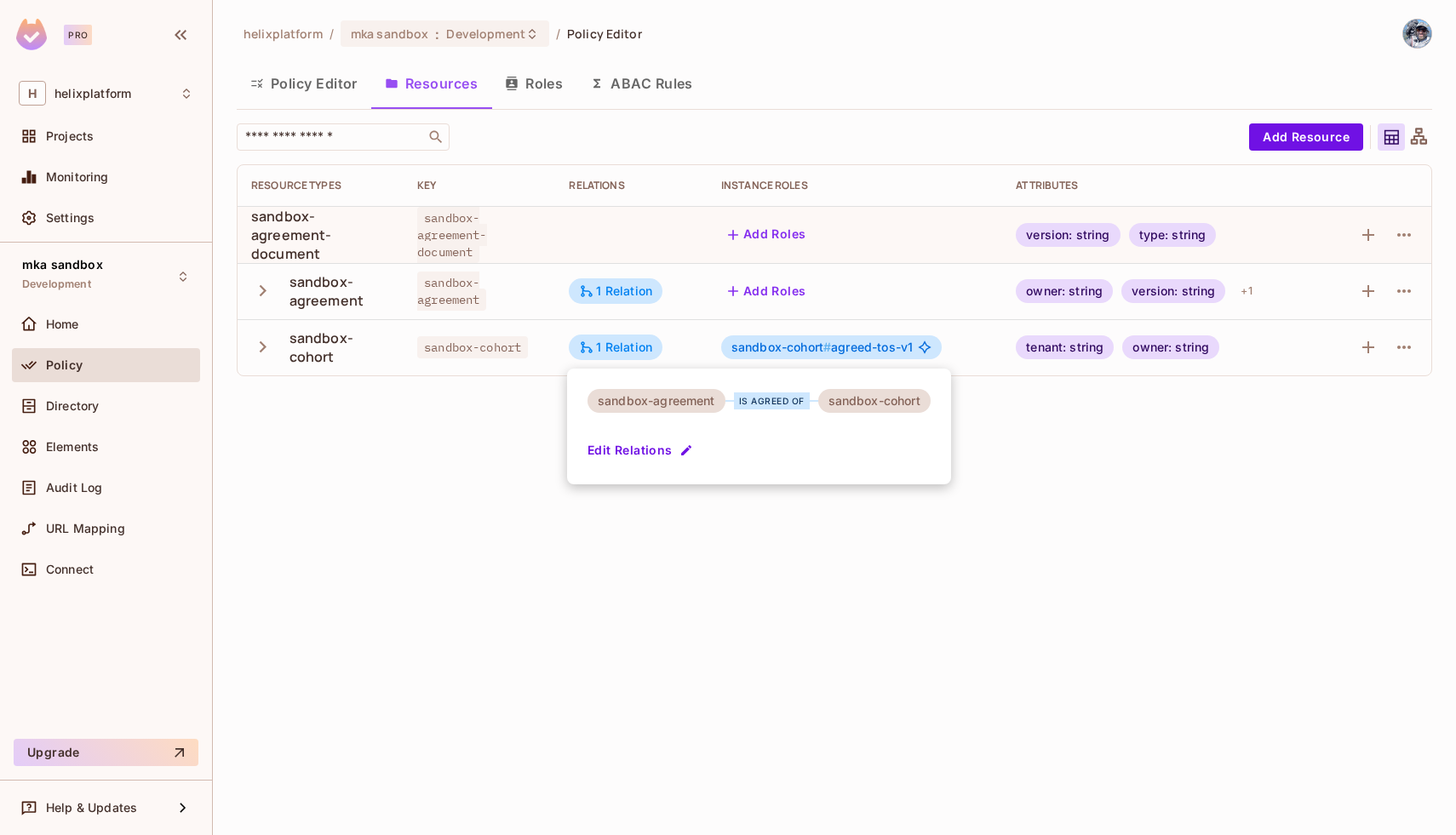
click at [646, 460] on button "Edit Relations" at bounding box center [642, 450] width 109 height 27
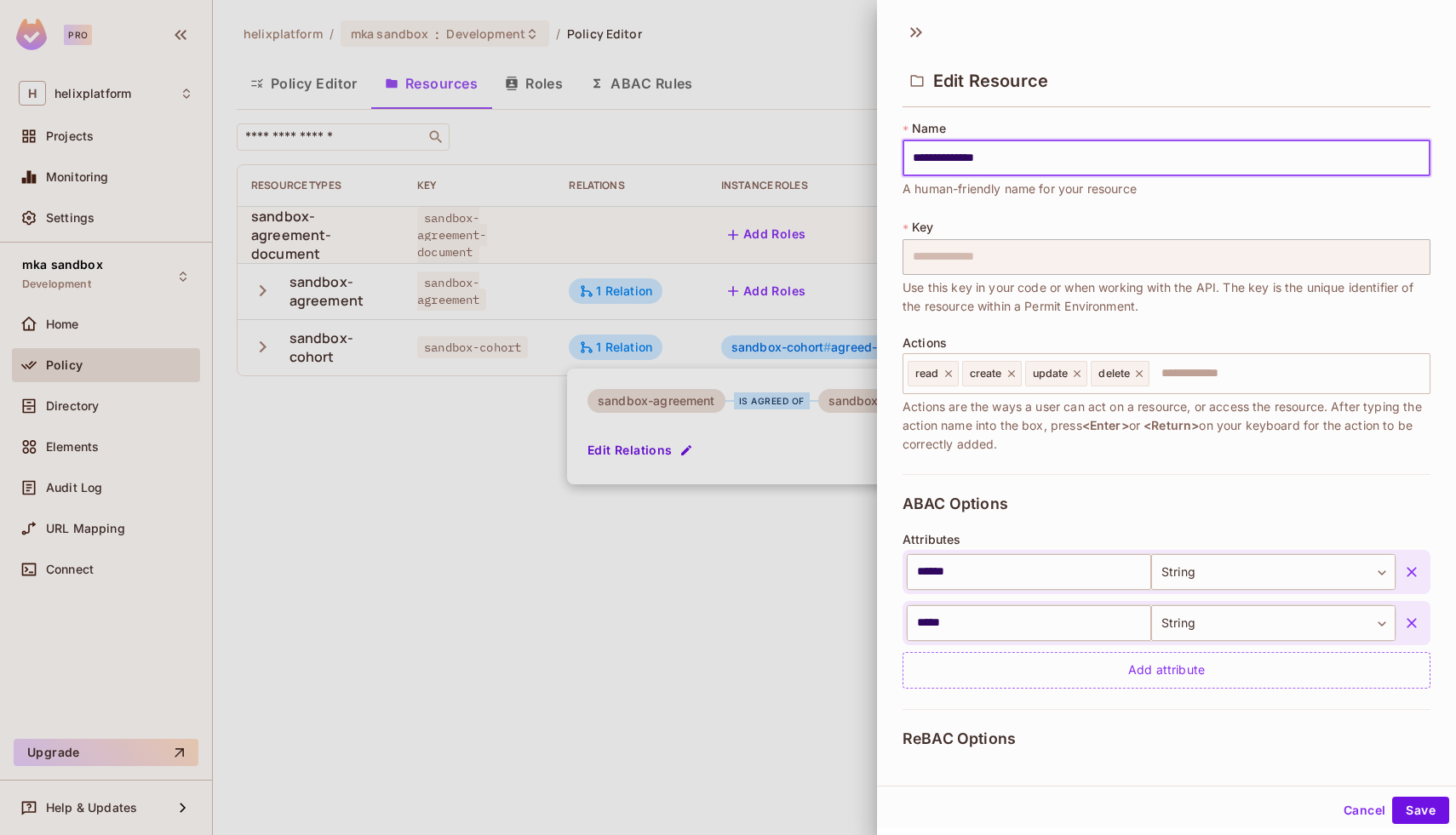
scroll to position [253, 0]
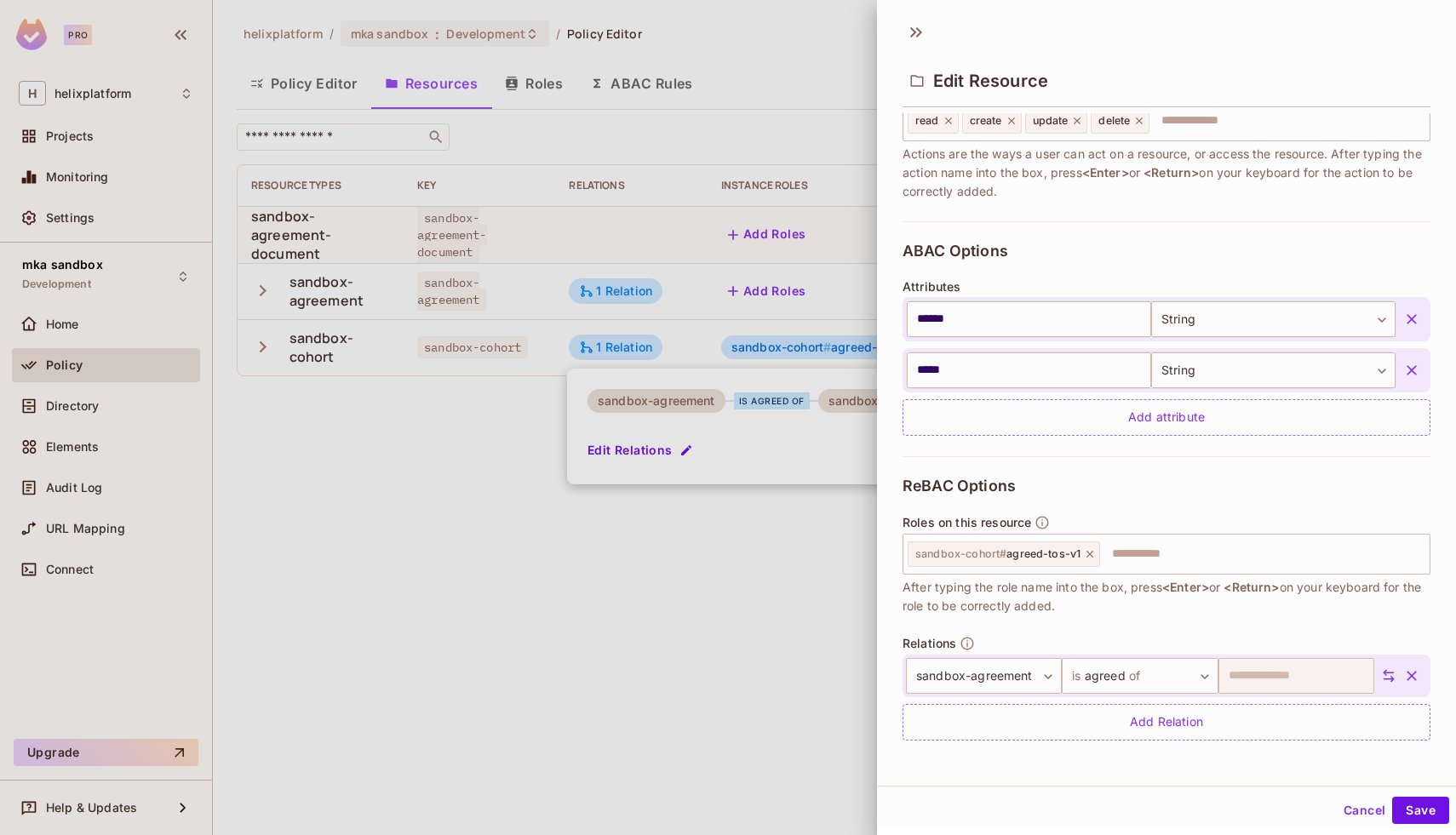
click at [1417, 676] on icon "button" at bounding box center [1411, 675] width 17 height 17
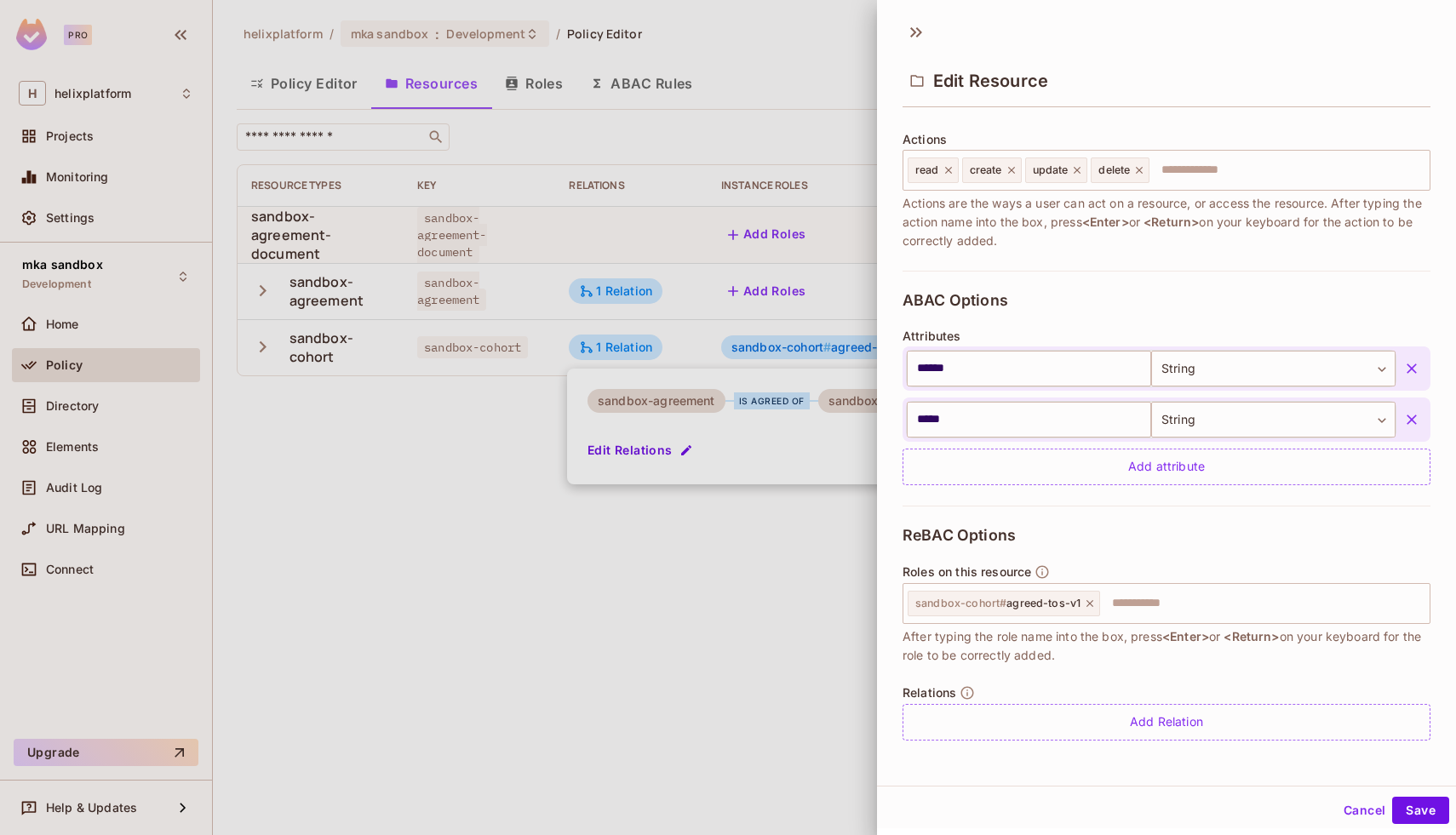
scroll to position [204, 0]
click at [1429, 808] on button "Save" at bounding box center [1420, 810] width 57 height 27
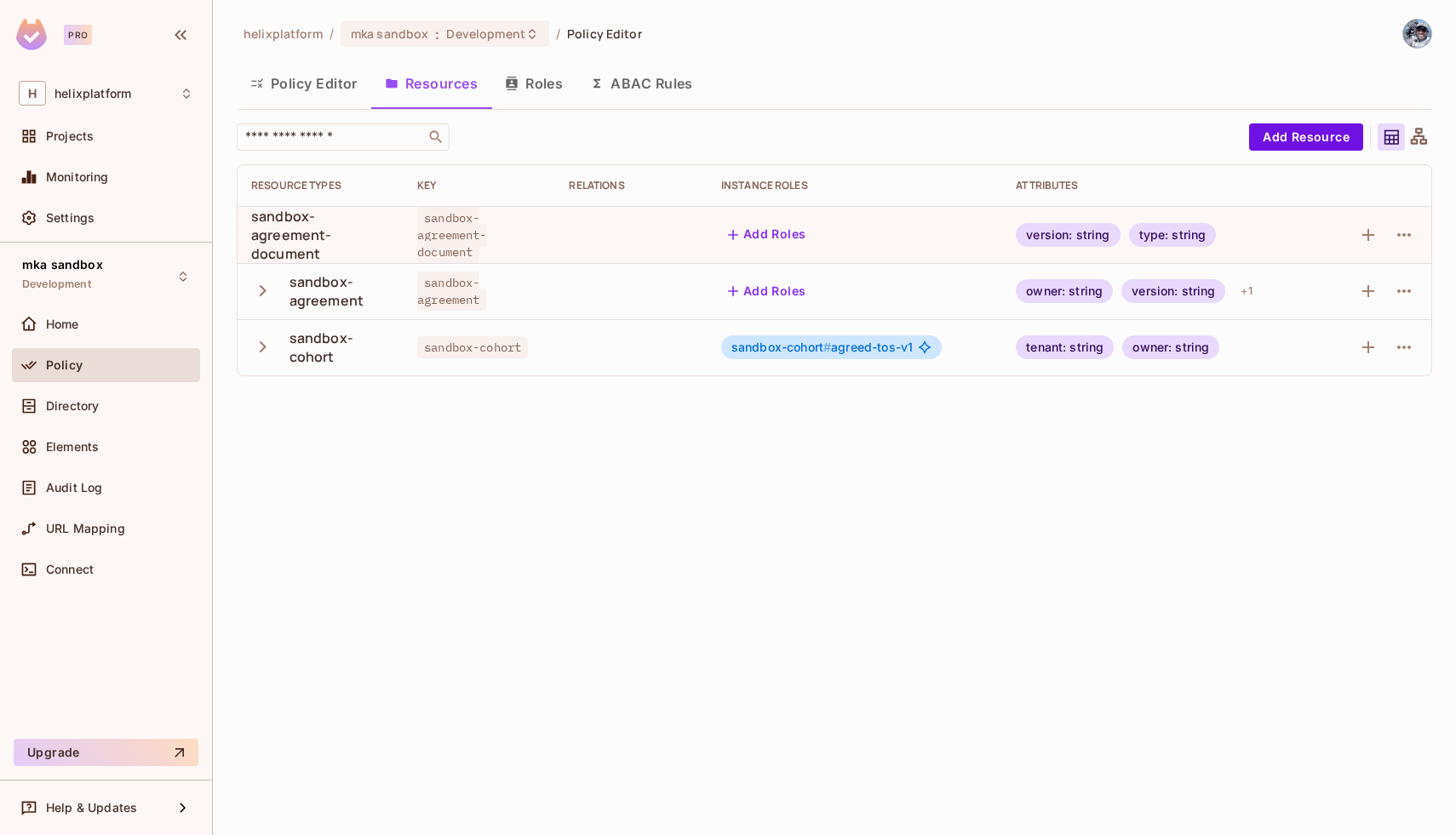
click at [755, 291] on button "Add Roles" at bounding box center [767, 291] width 92 height 27
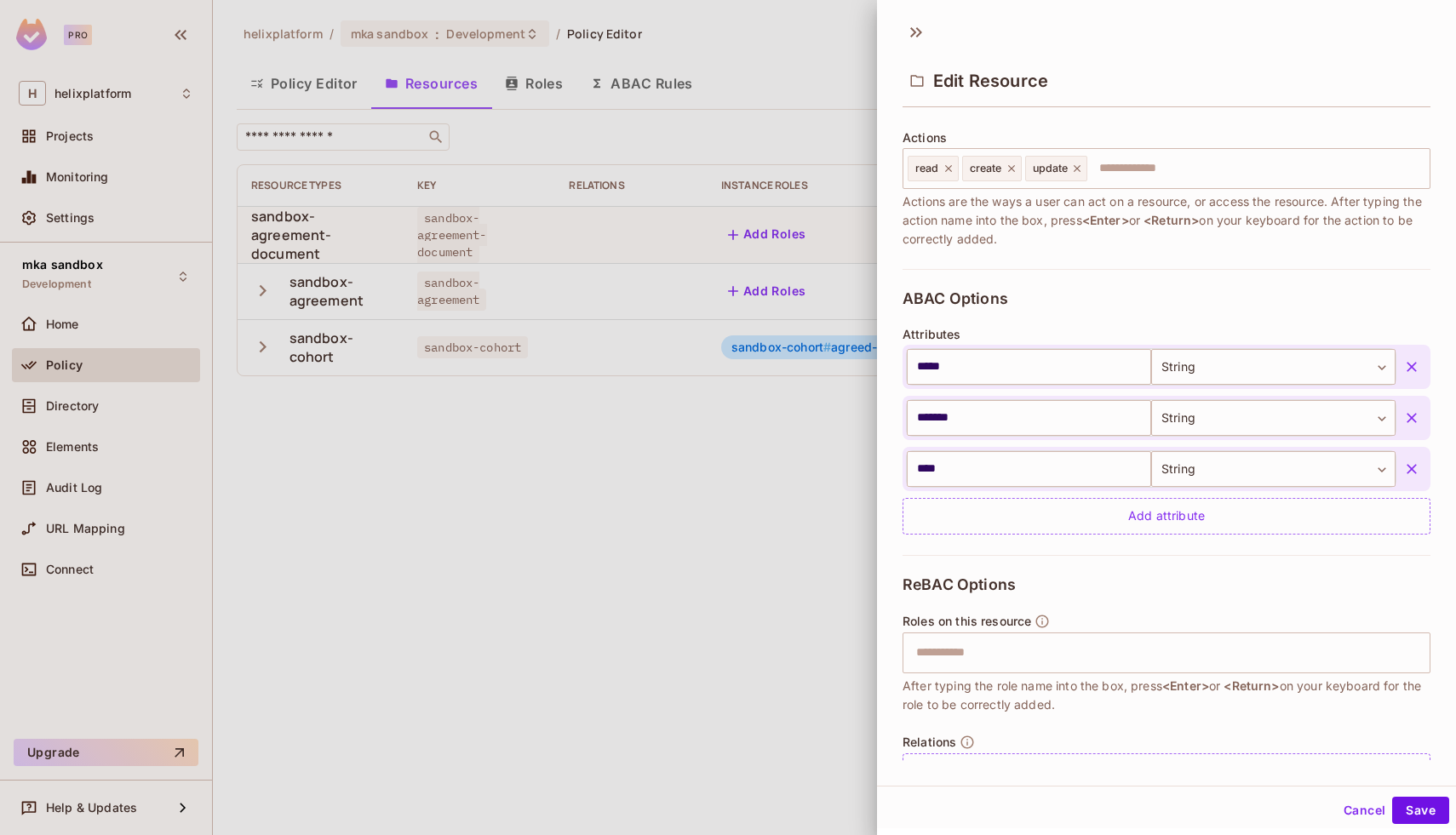
scroll to position [255, 0]
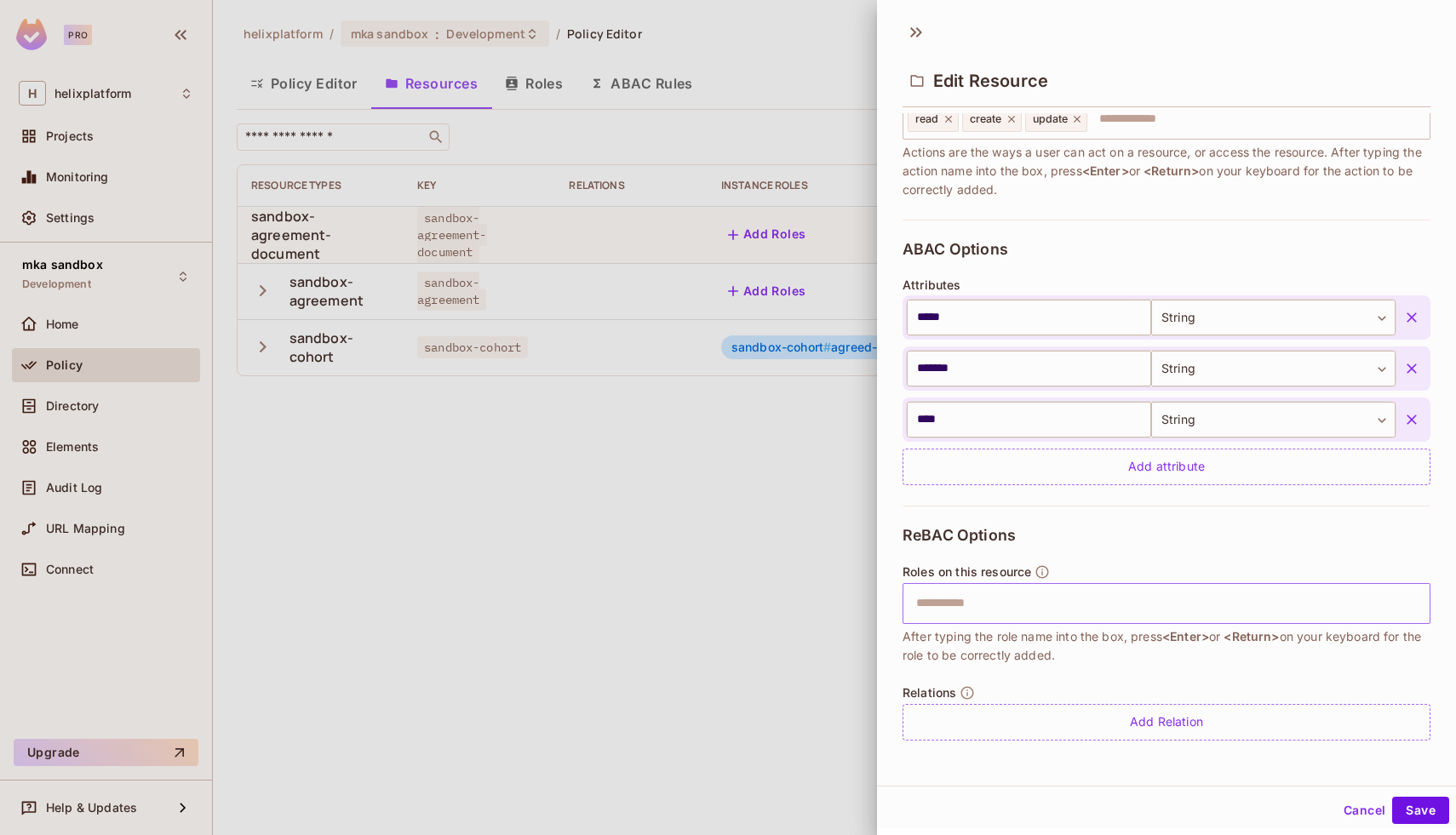
click at [1020, 607] on input "text" at bounding box center [1164, 603] width 516 height 34
click at [1366, 805] on button "Cancel" at bounding box center [1365, 810] width 56 height 27
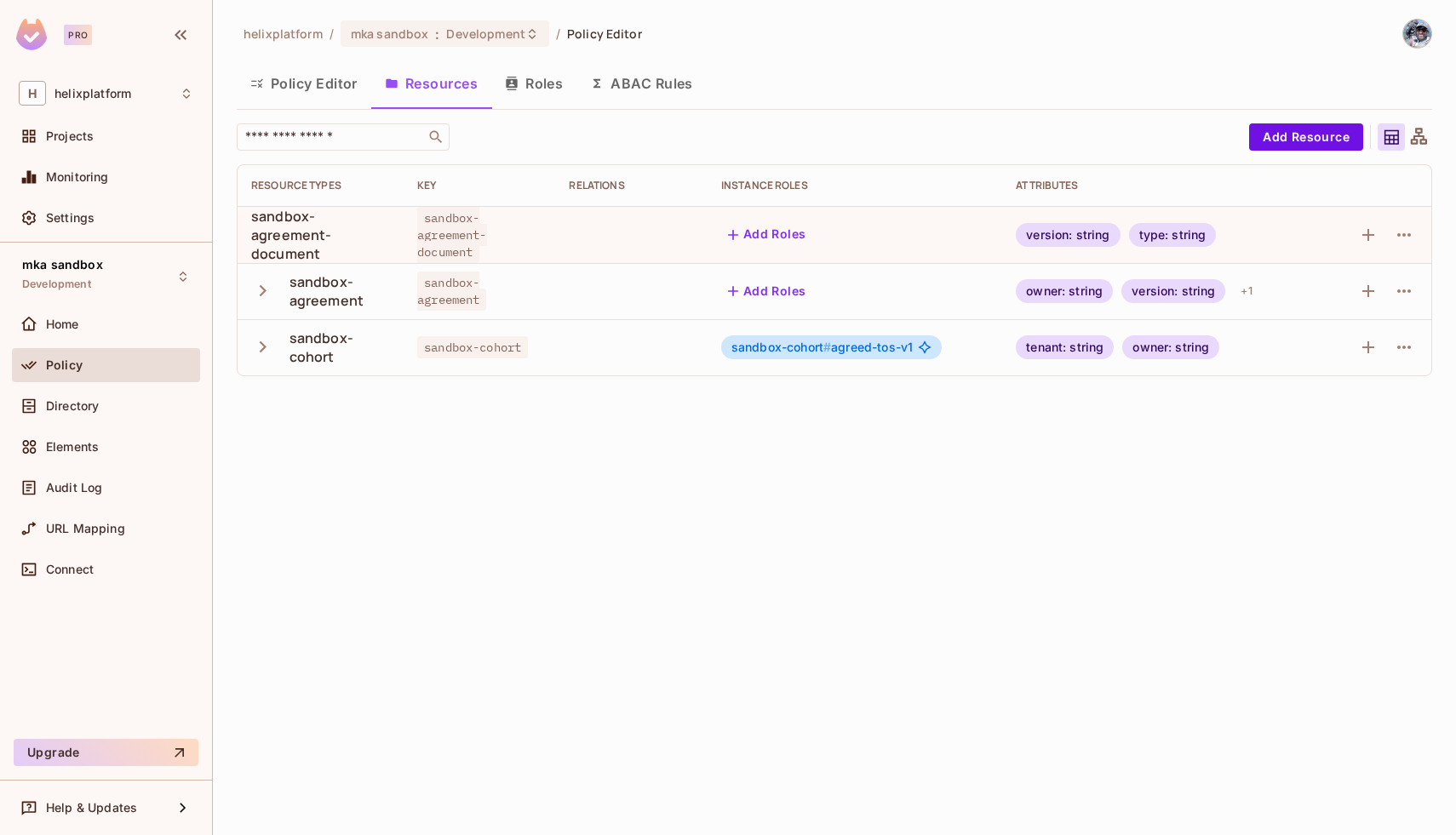
click at [524, 87] on button "Roles" at bounding box center [534, 83] width 85 height 43
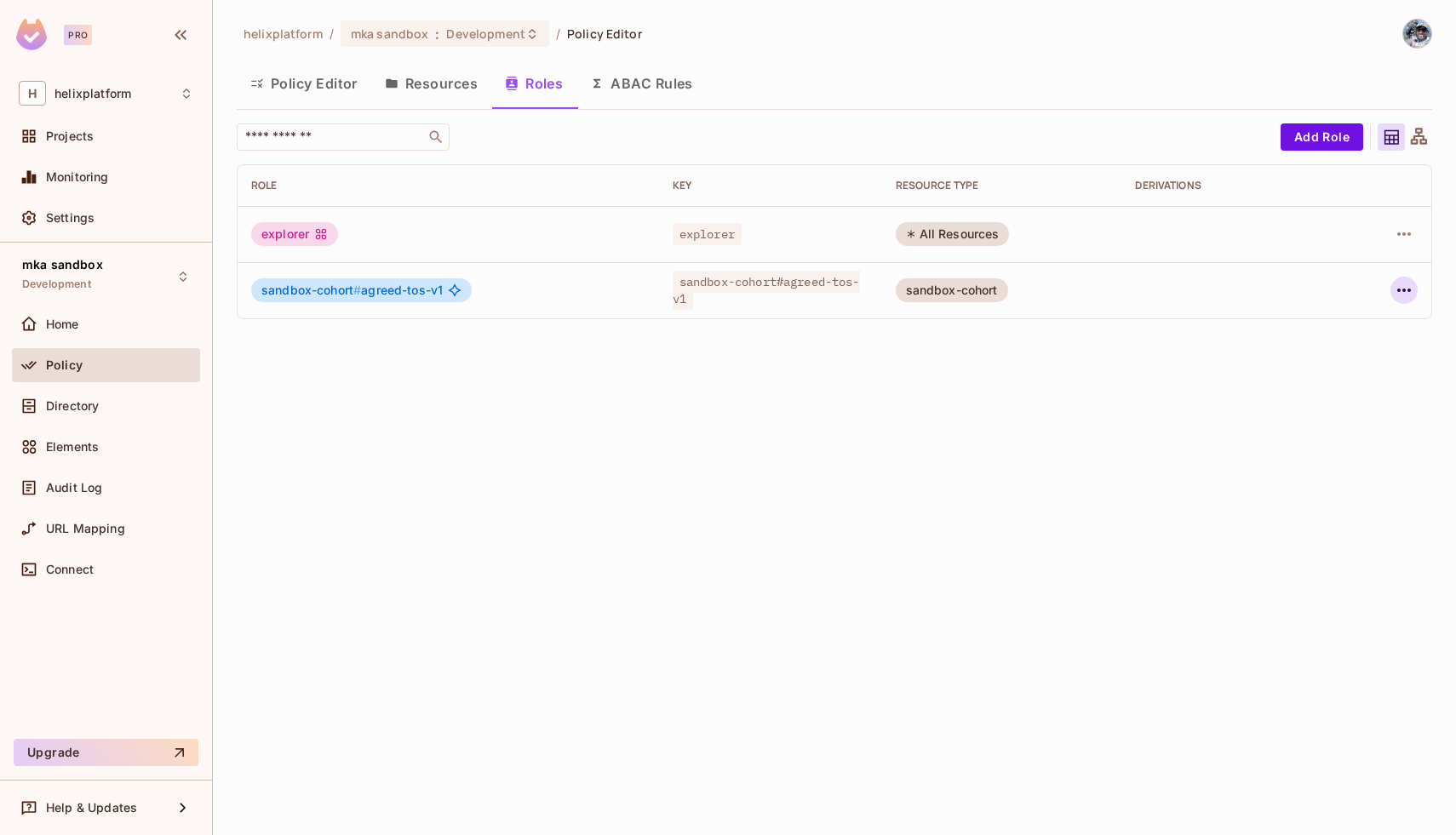
click at [1400, 291] on icon "button" at bounding box center [1404, 290] width 20 height 20
click at [1322, 405] on div "Delete Role" at bounding box center [1335, 404] width 66 height 17
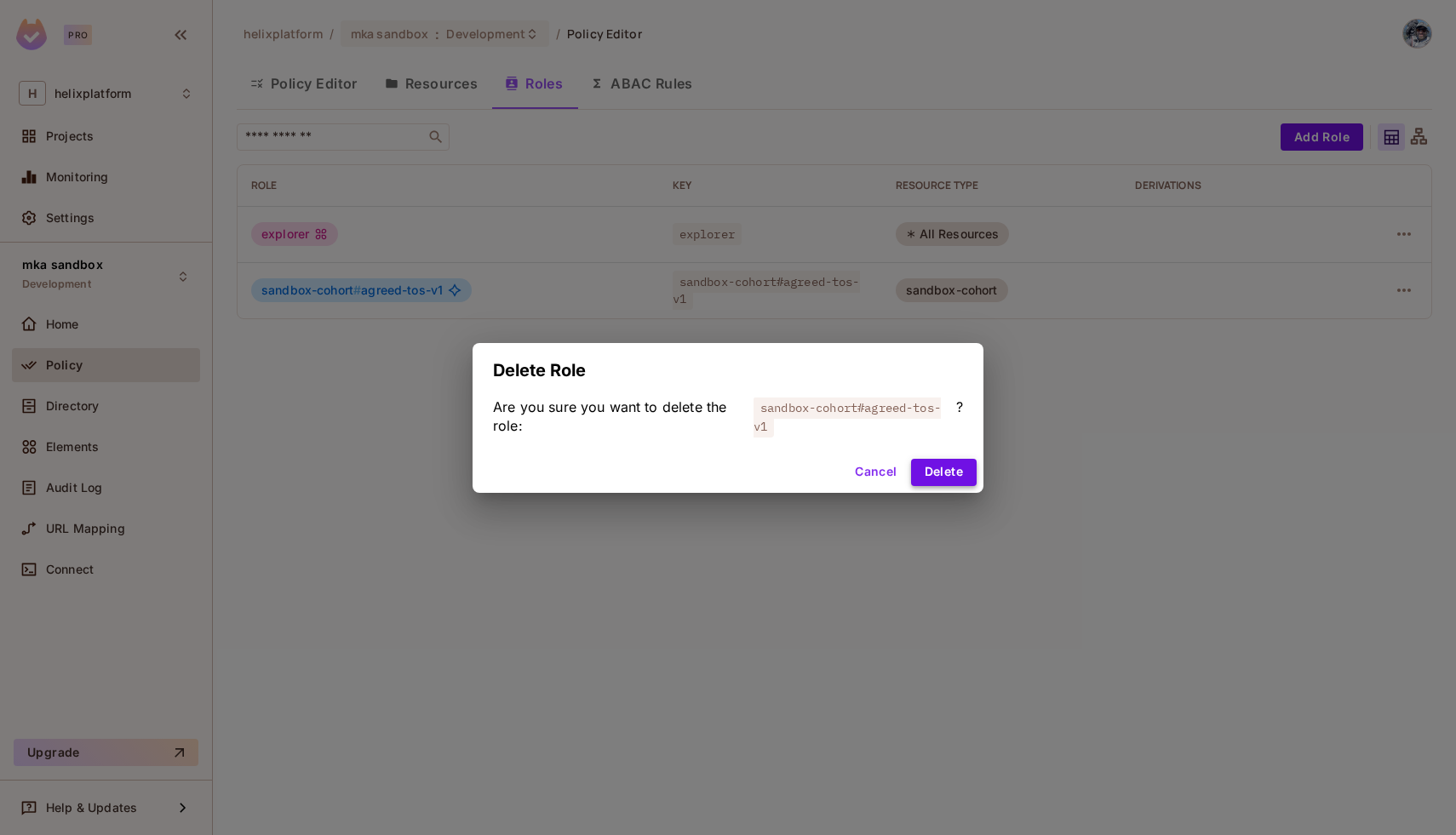
click at [959, 467] on button "Delete" at bounding box center [944, 472] width 66 height 27
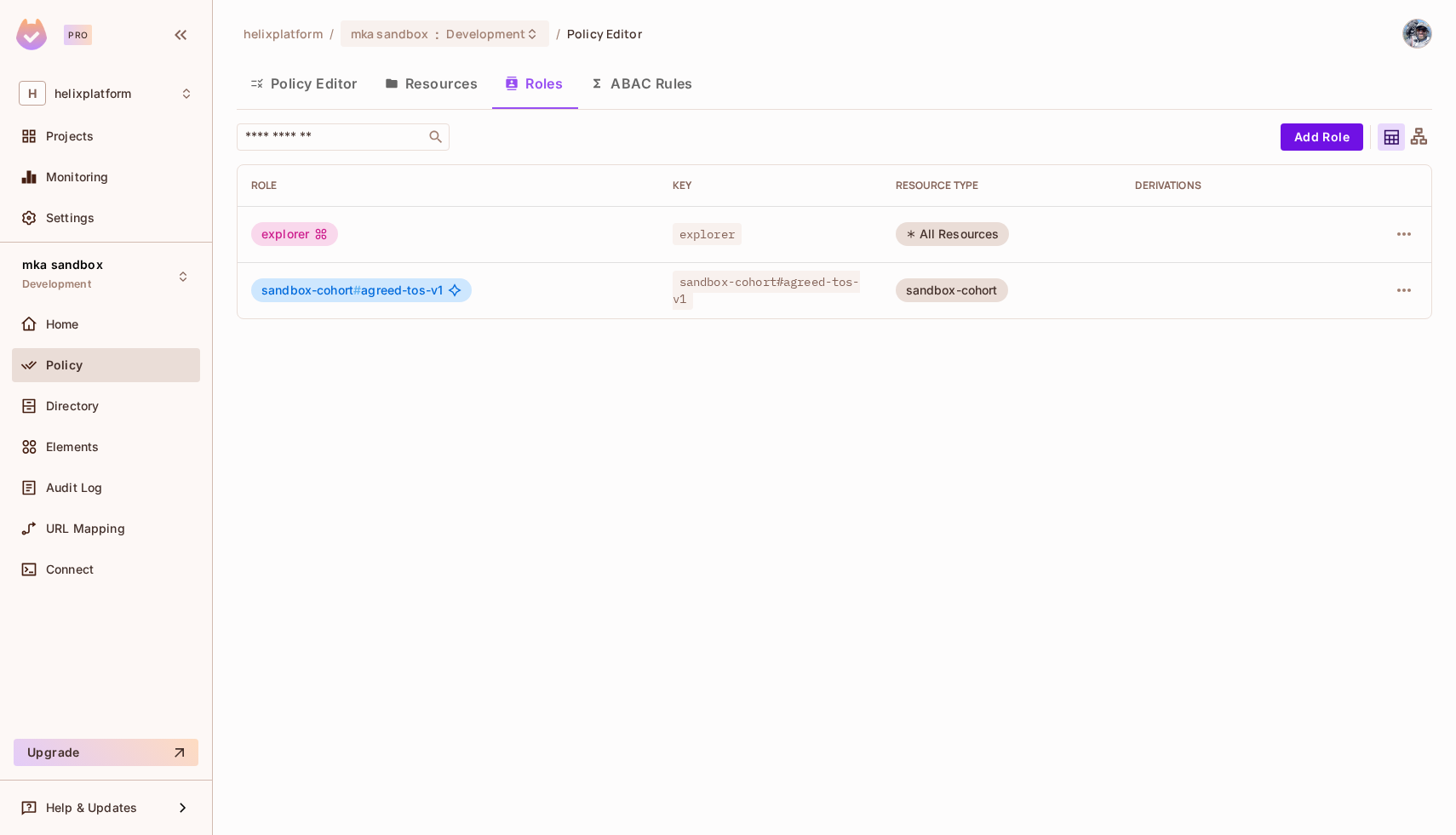
click at [448, 86] on button "Resources" at bounding box center [430, 83] width 120 height 43
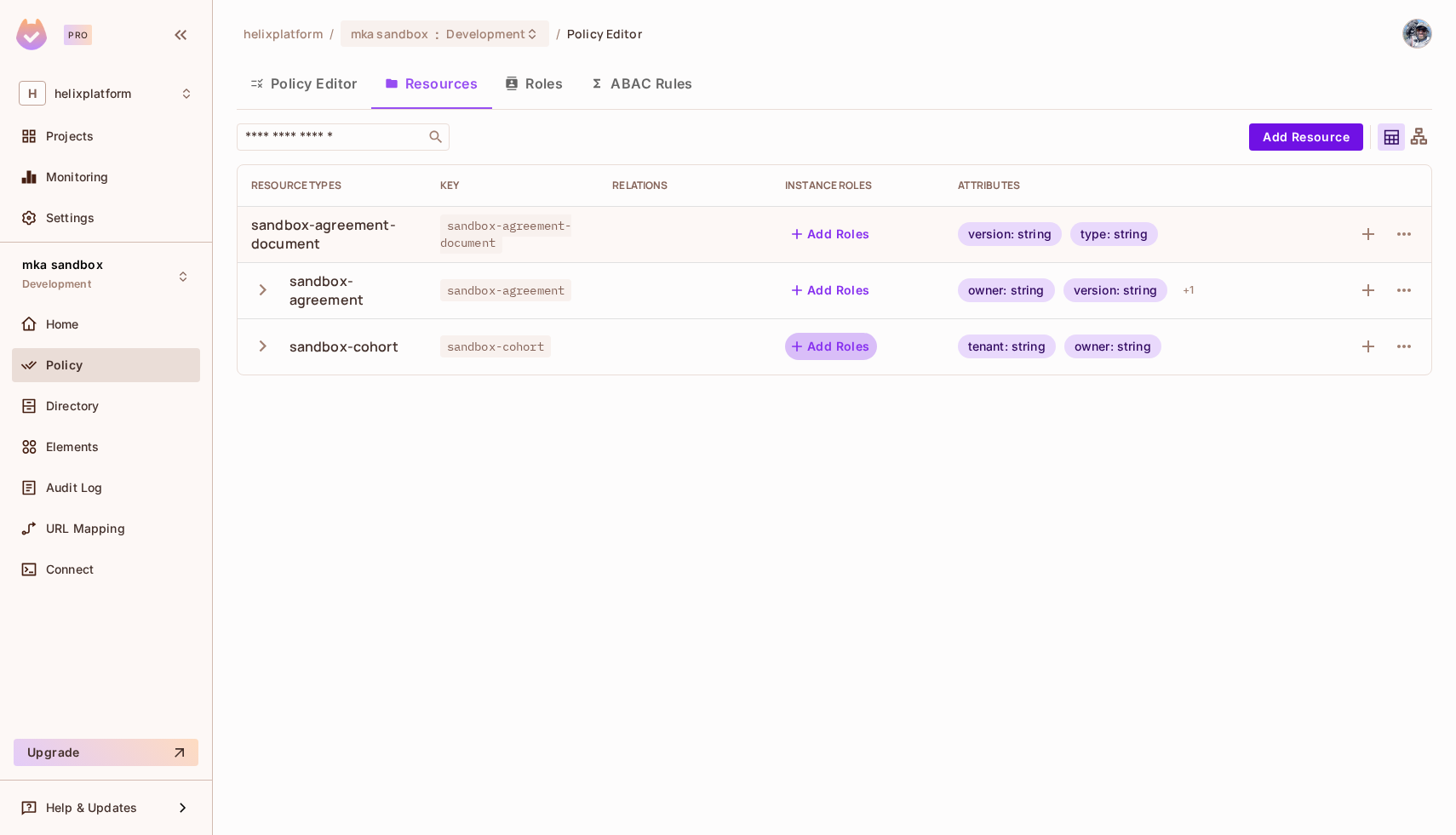
click at [826, 356] on button "Add Roles" at bounding box center [831, 346] width 92 height 27
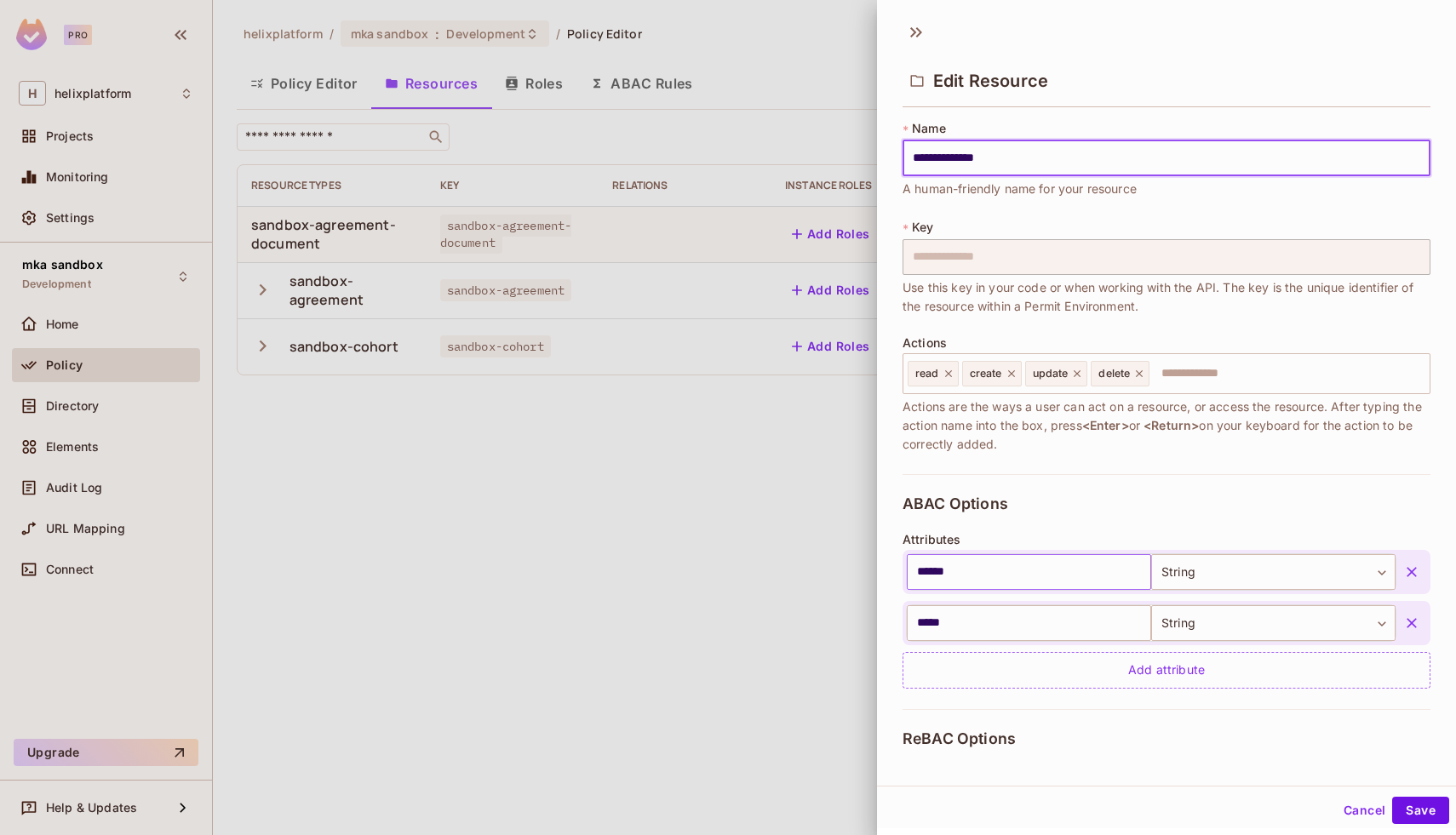
scroll to position [204, 0]
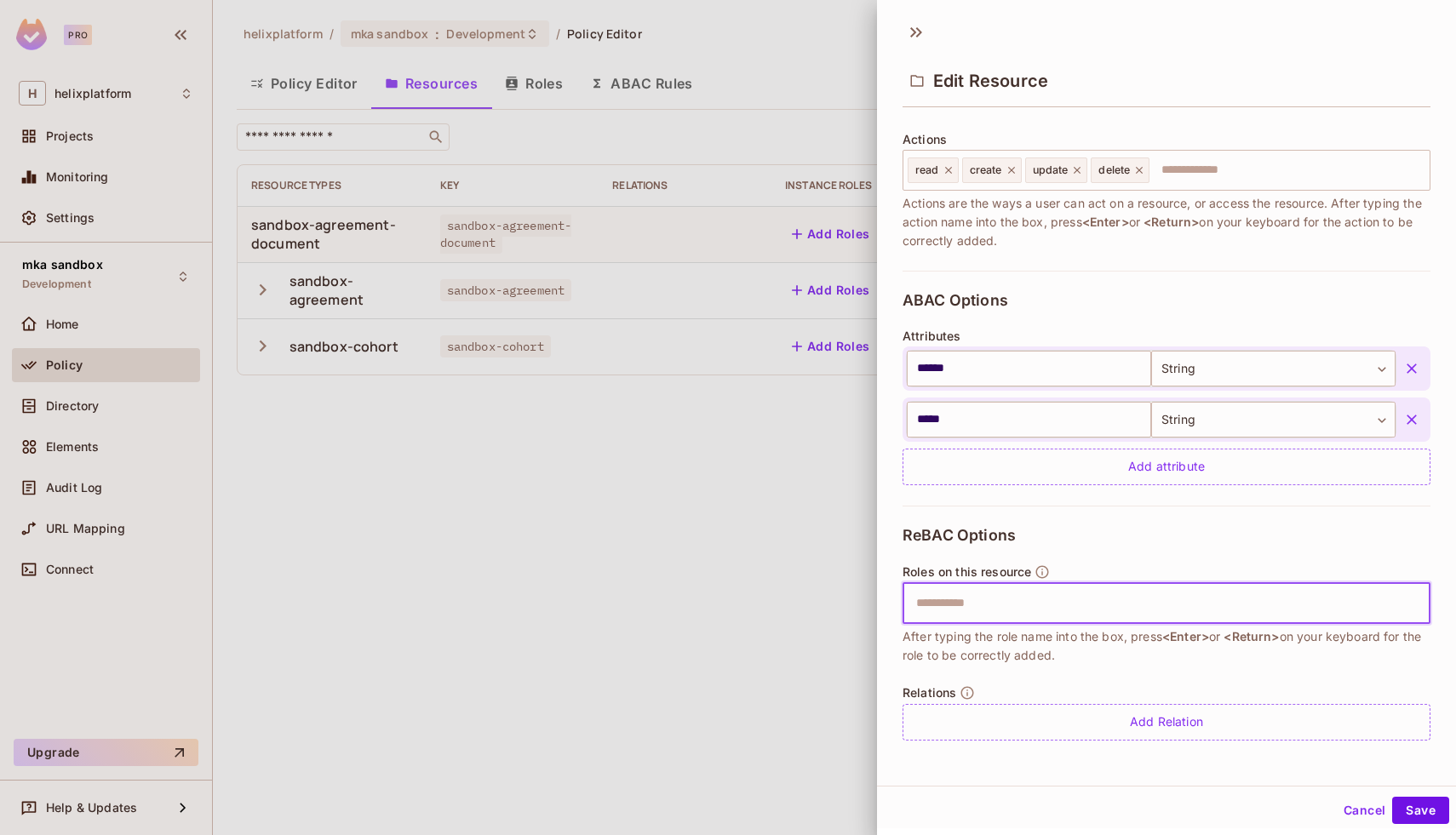
click at [1055, 601] on input "text" at bounding box center [1164, 603] width 516 height 34
click at [920, 30] on icon at bounding box center [917, 32] width 27 height 27
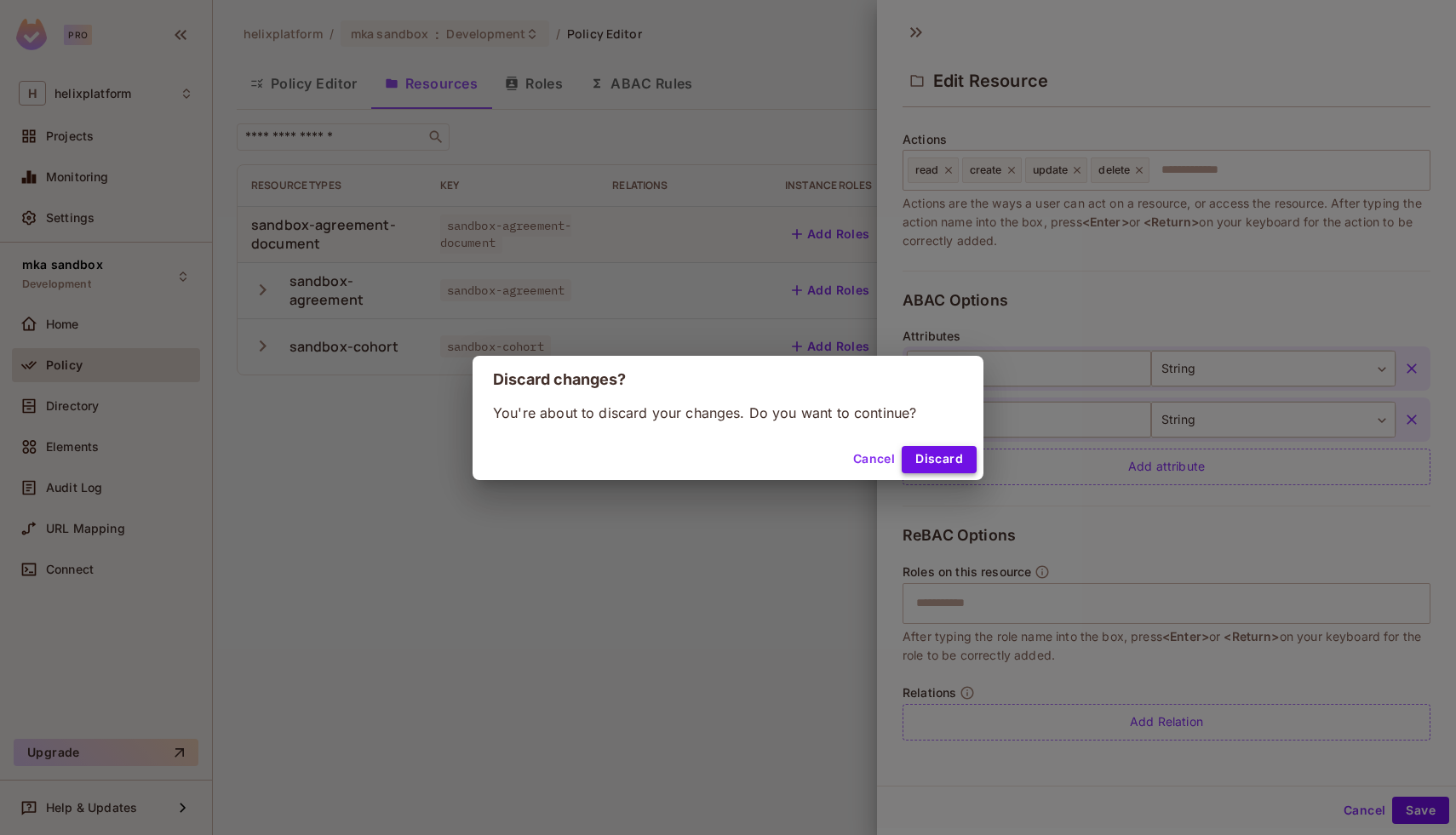
click at [926, 448] on button "Discard" at bounding box center [940, 460] width 75 height 27
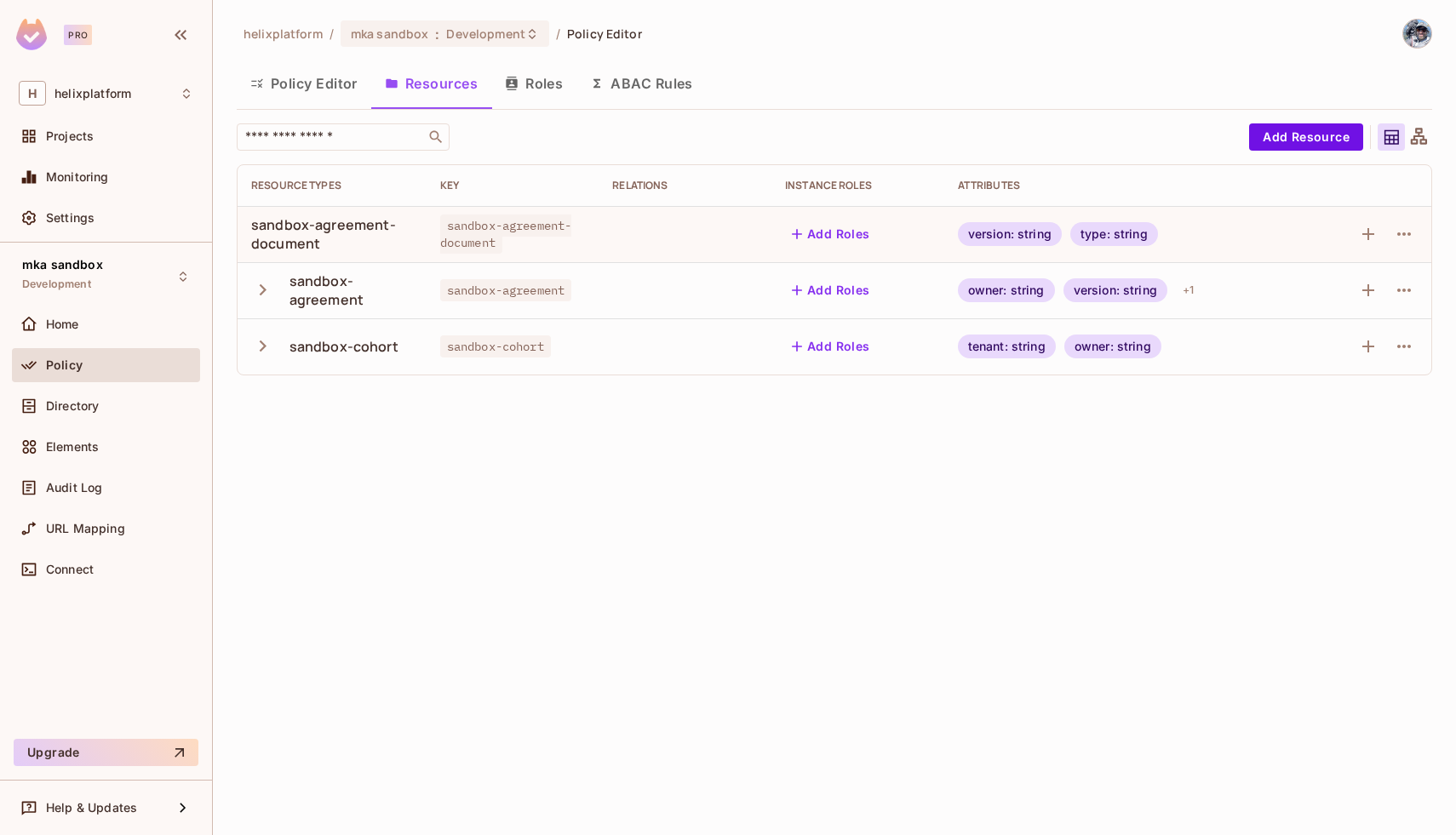
click at [552, 95] on button "Roles" at bounding box center [534, 83] width 85 height 43
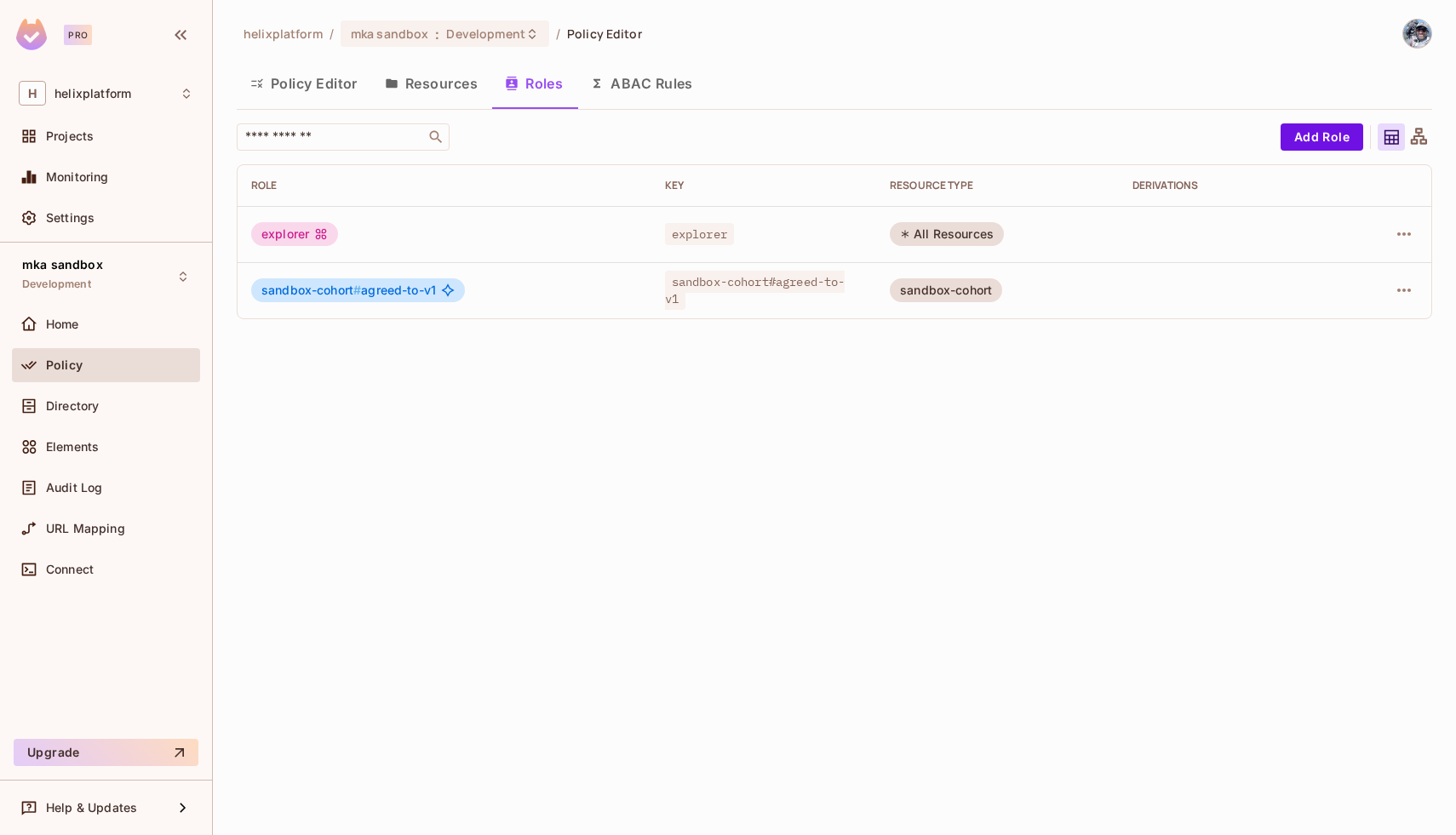
click at [704, 282] on span "sandbox-cohort#agreed-to-v1" at bounding box center [756, 290] width 181 height 39
click at [634, 403] on div "helixplatform / mka sandbox : Development / Policy Editor Policy Editor Resourc…" at bounding box center [834, 418] width 1243 height 835
click at [755, 288] on span "sandbox-cohort#agreed-to-v1" at bounding box center [756, 290] width 181 height 39
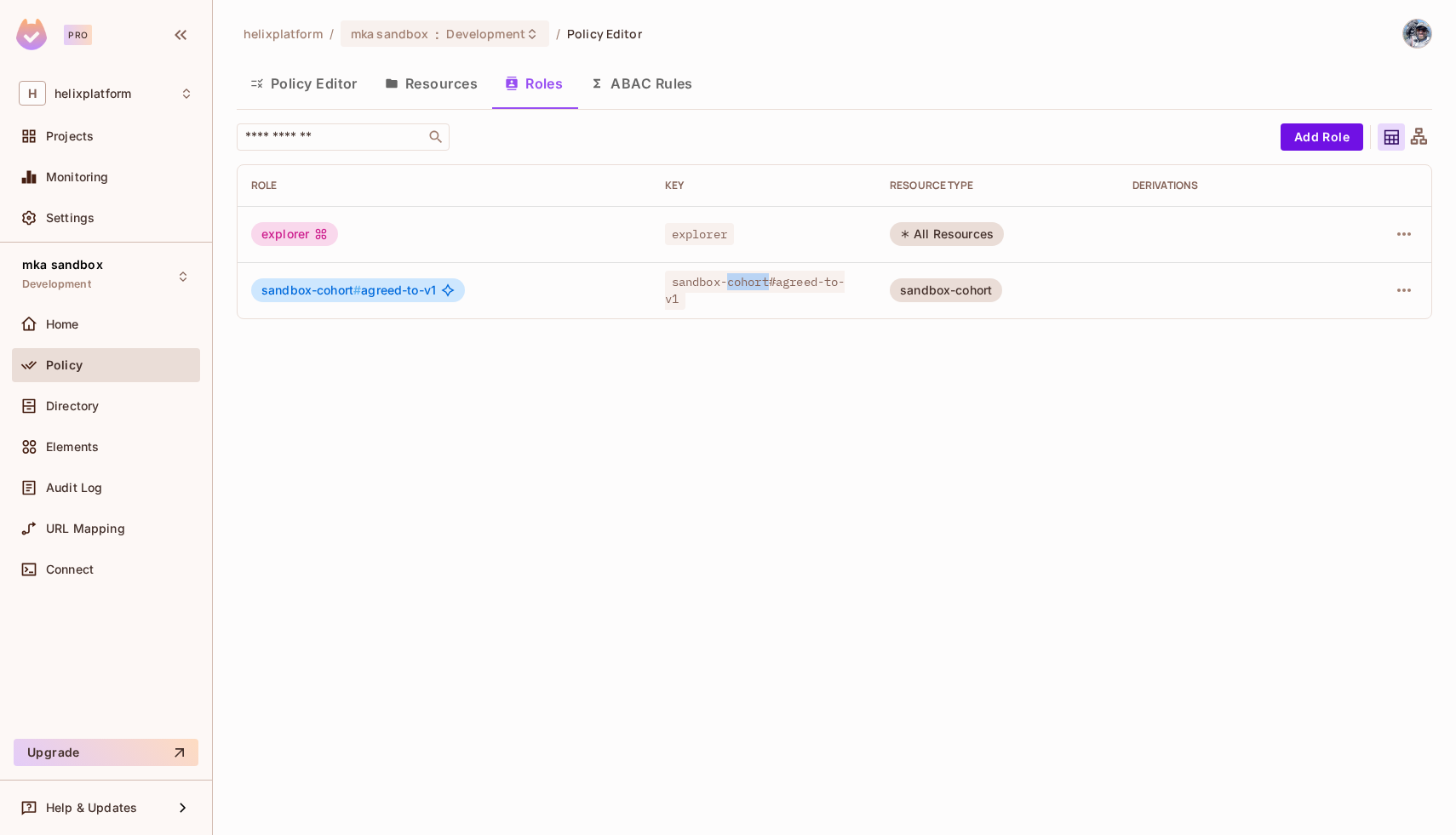
click at [755, 288] on span "sandbox-cohort#agreed-to-v1" at bounding box center [756, 290] width 181 height 39
copy span "sandbox-cohort#agreed-to-v1"
click at [796, 299] on div "sandbox-cohort#agreed-to-v1" at bounding box center [764, 290] width 197 height 34
click at [317, 81] on button "Policy Editor" at bounding box center [303, 83] width 134 height 43
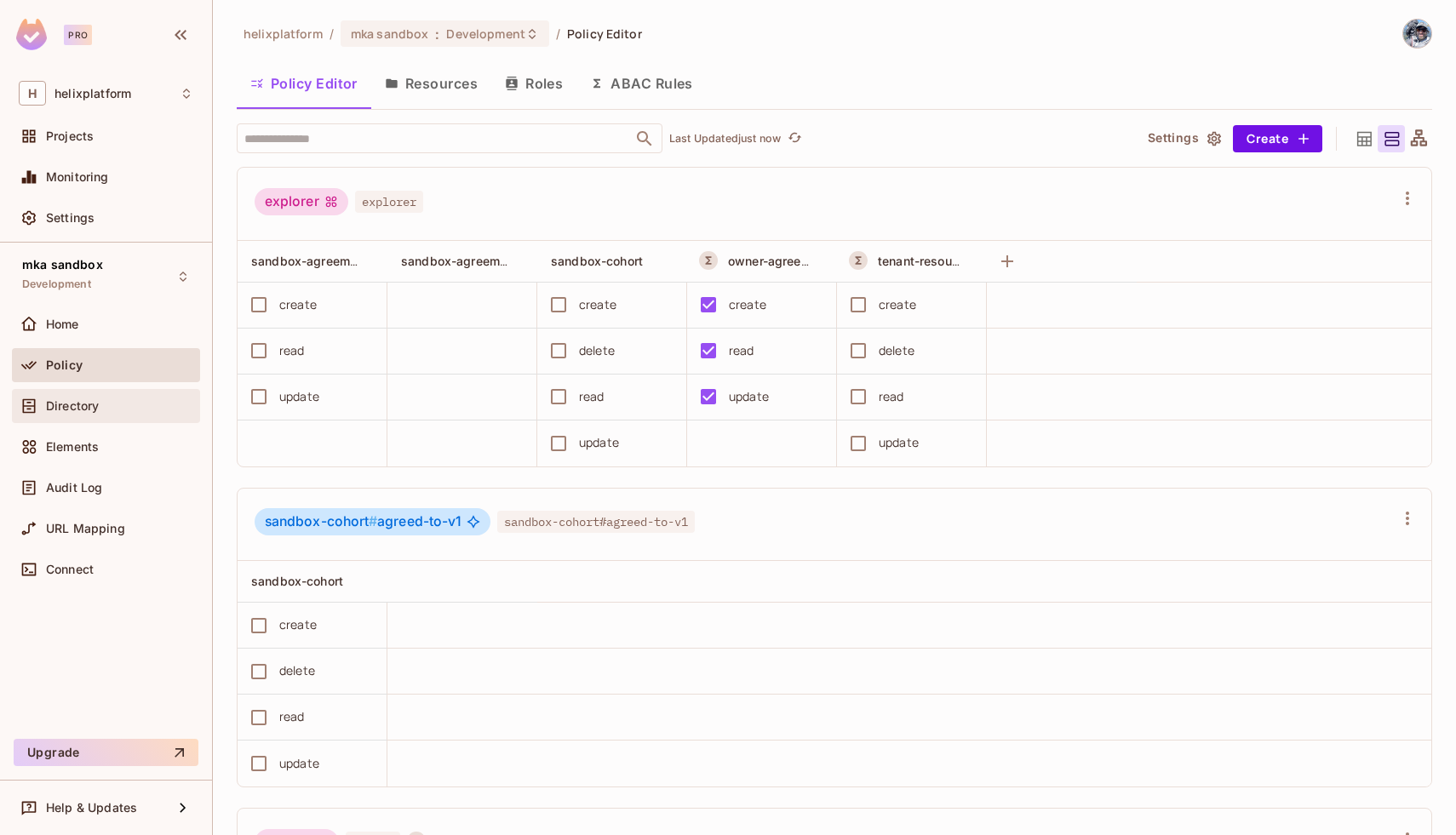
click at [88, 409] on span "Directory" at bounding box center [72, 406] width 53 height 14
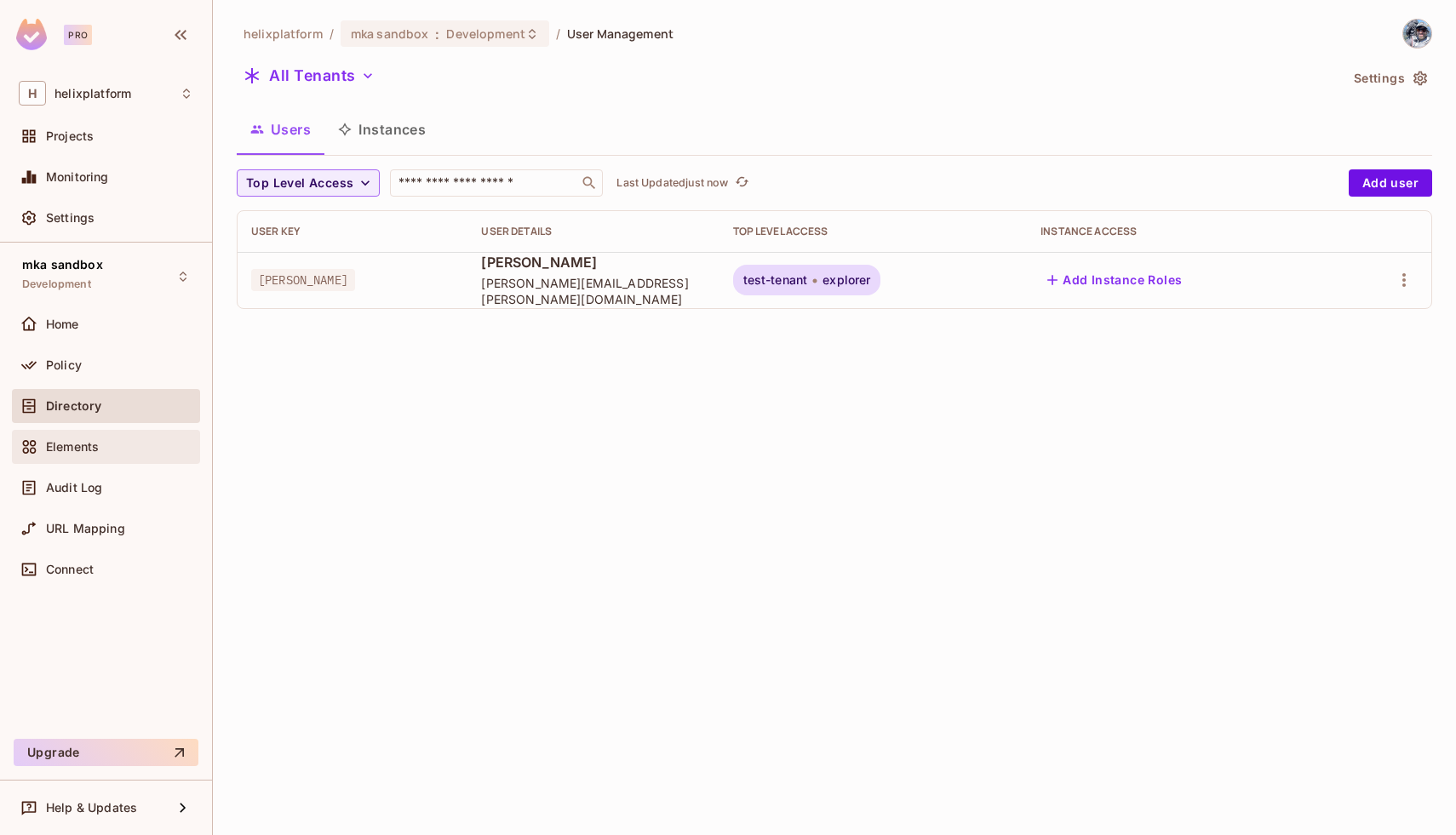
click at [81, 437] on div "Elements" at bounding box center [105, 447] width 175 height 20
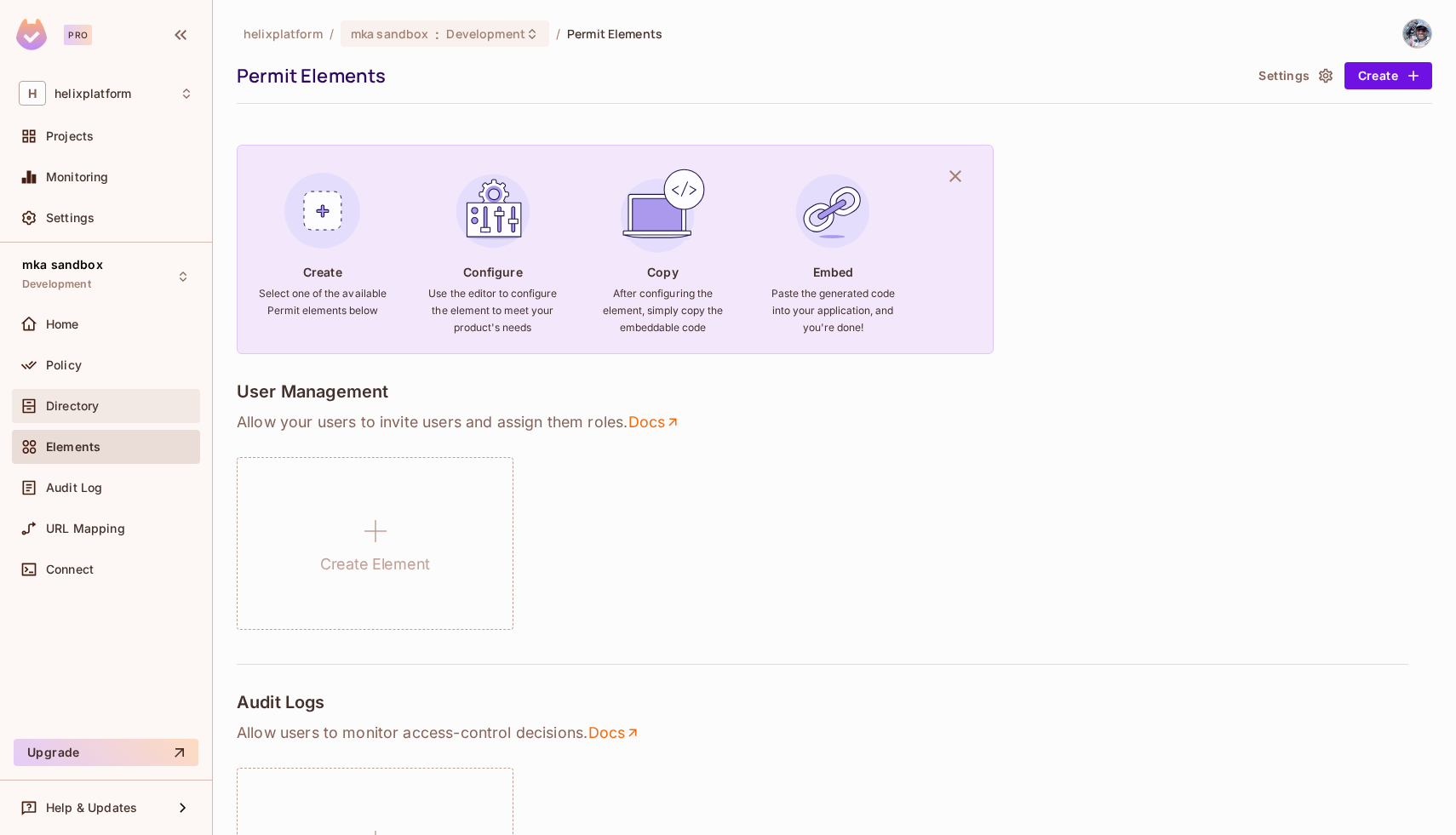
click at [84, 403] on span "Directory" at bounding box center [72, 406] width 53 height 14
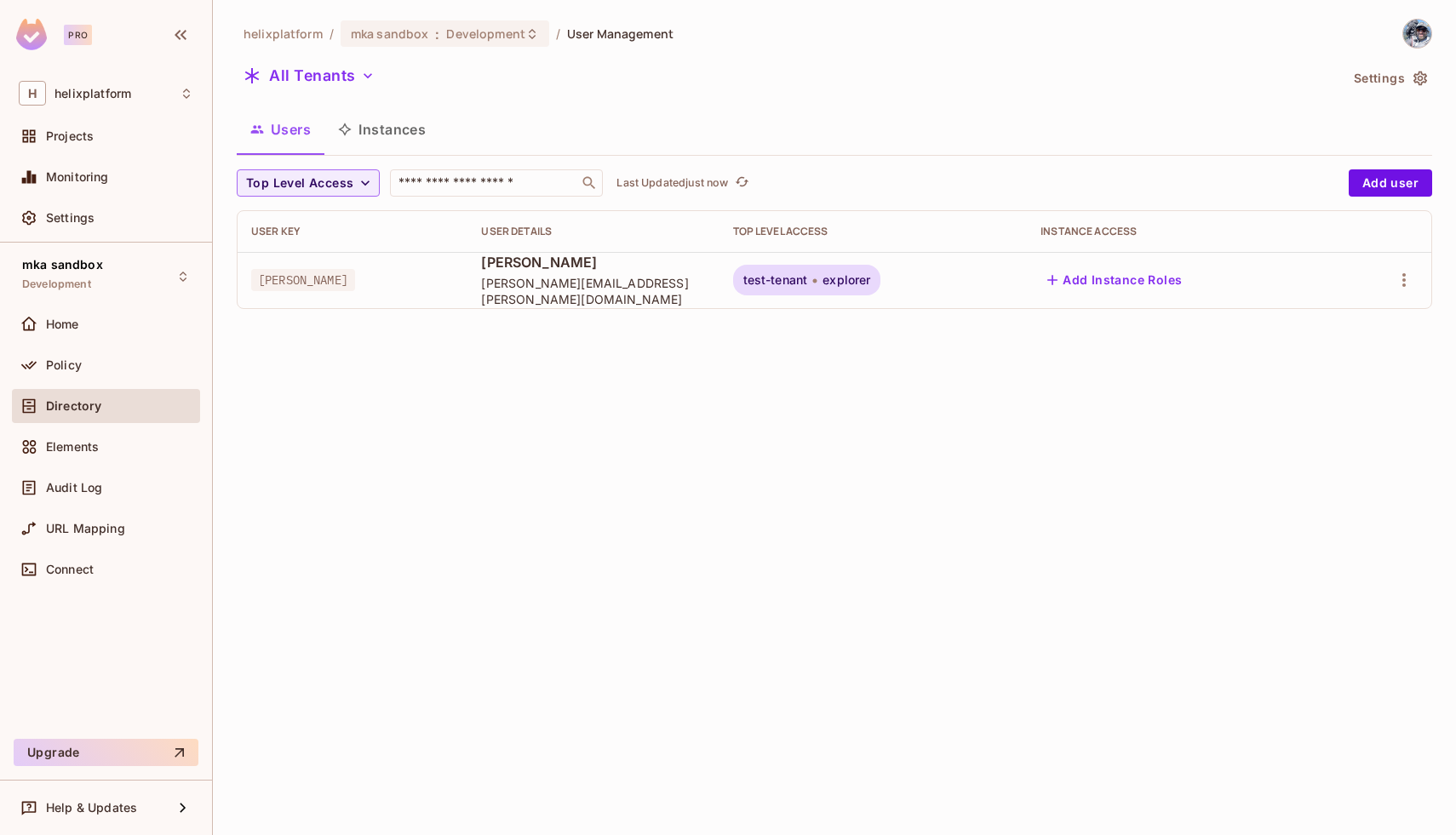
click at [1153, 276] on button "Add Instance Roles" at bounding box center [1114, 280] width 148 height 27
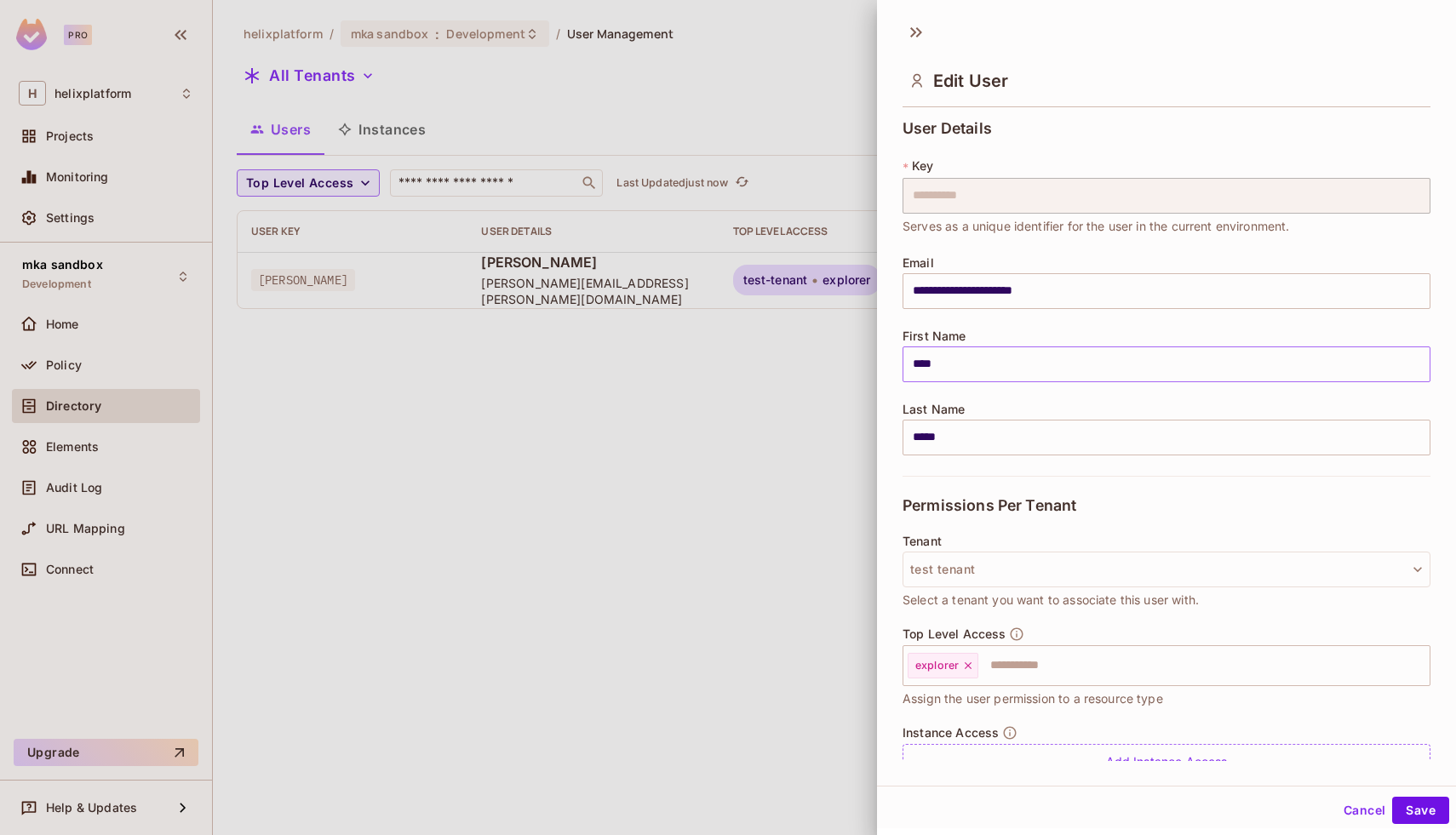
scroll to position [70, 0]
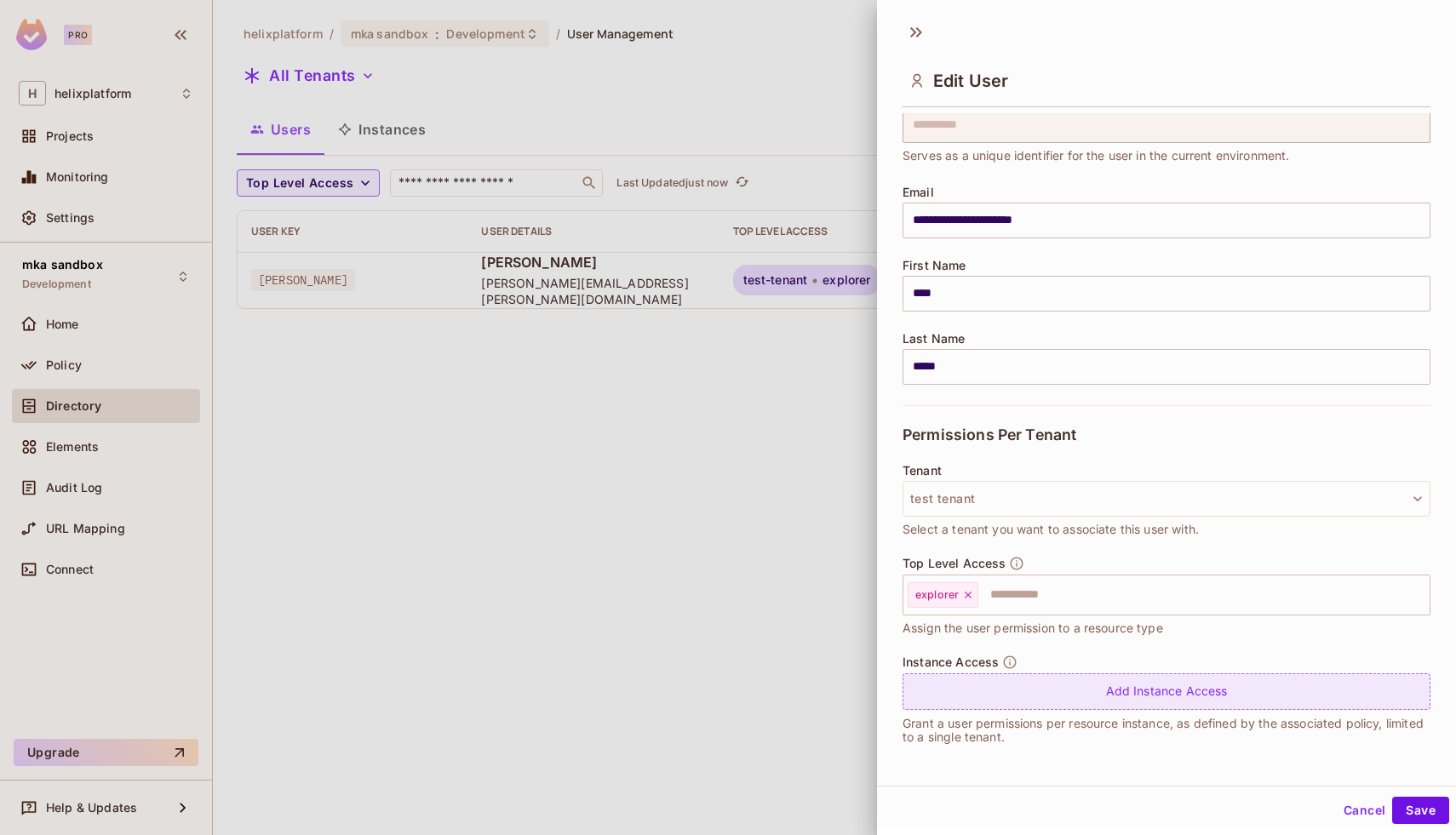
click at [1147, 691] on div "Add Instance Access" at bounding box center [1167, 692] width 528 height 37
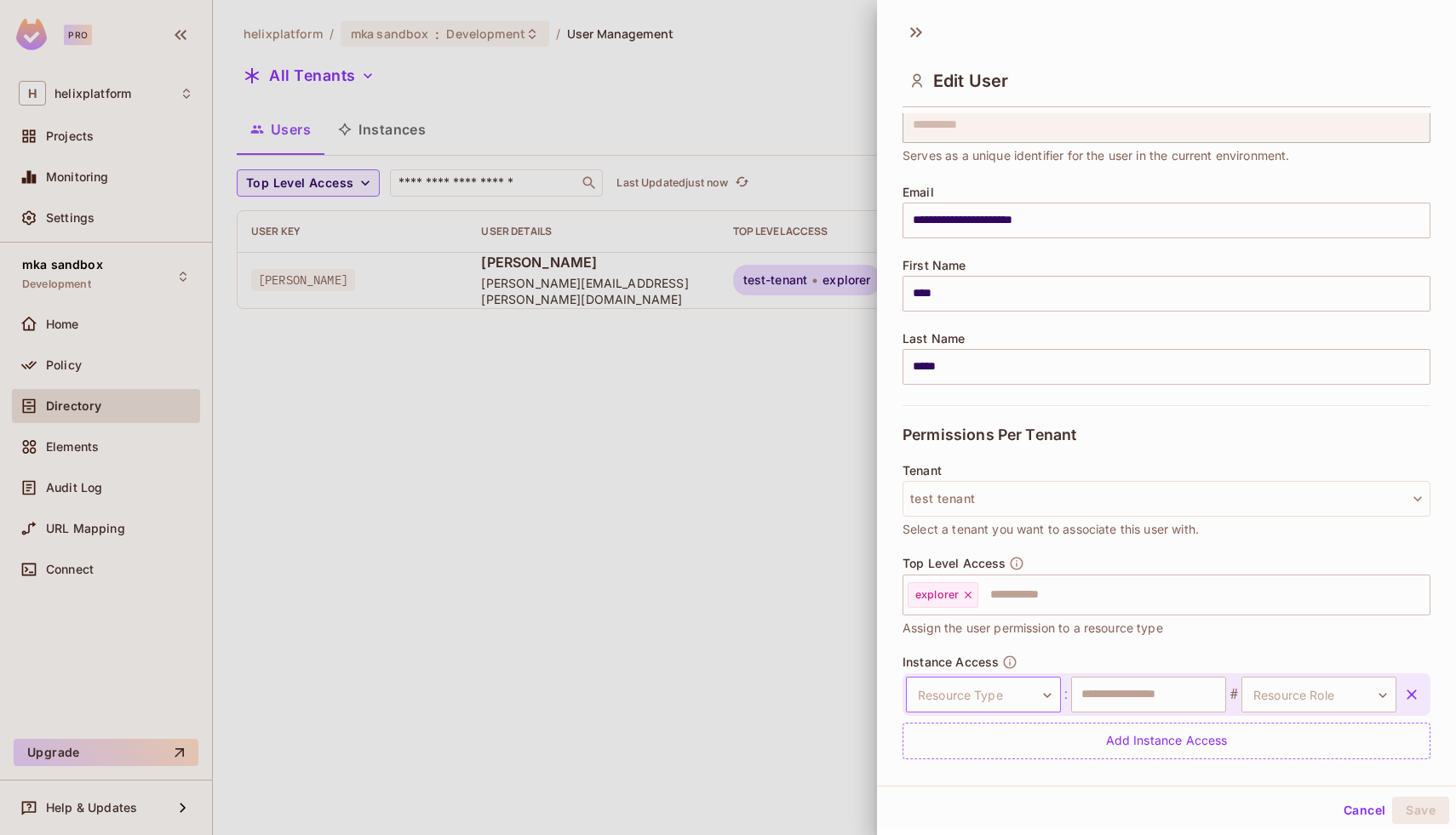
click at [1011, 691] on body "**********" at bounding box center [728, 418] width 1456 height 835
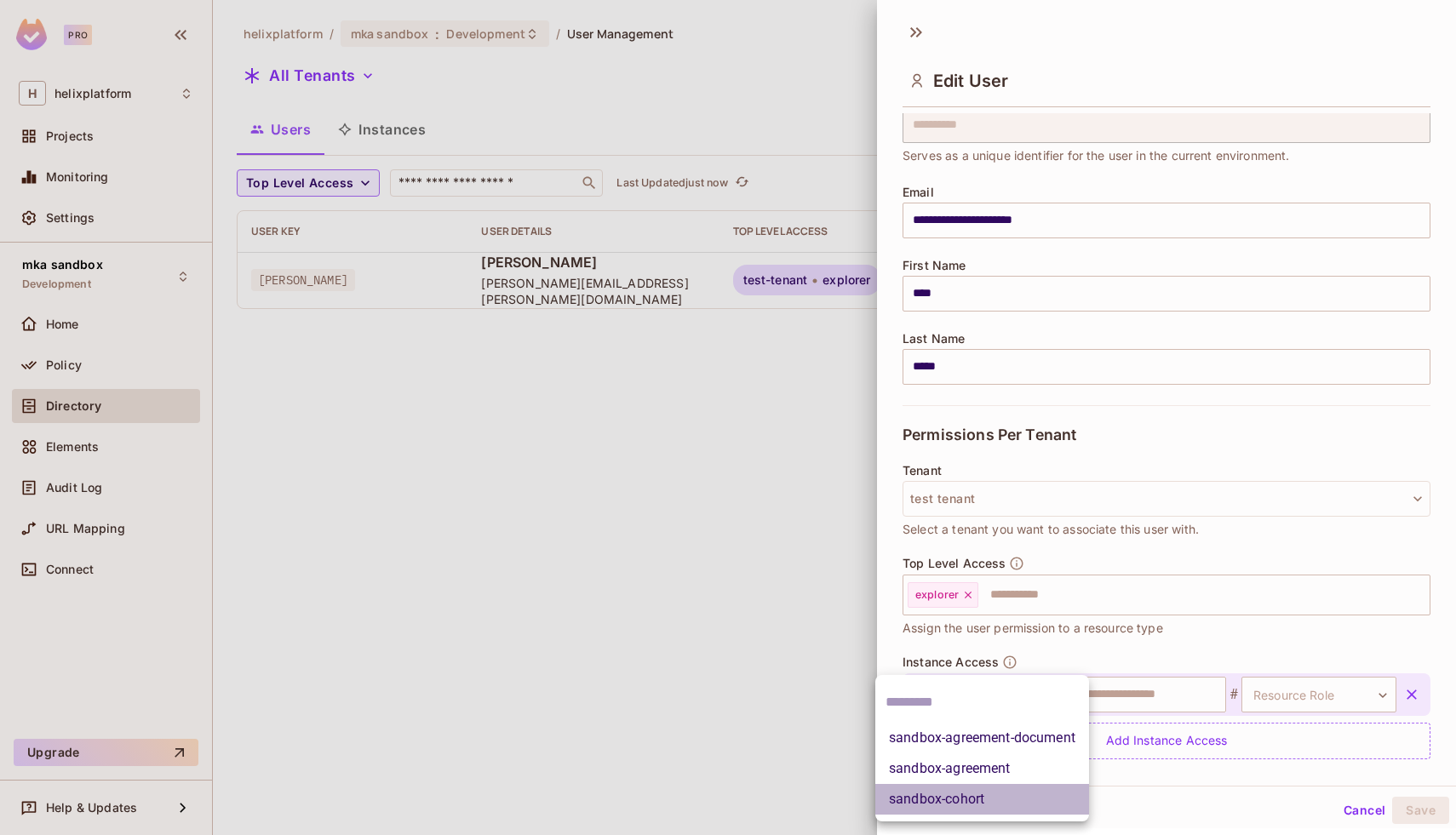
click at [1001, 799] on li "sandbox-cohort" at bounding box center [983, 799] width 214 height 31
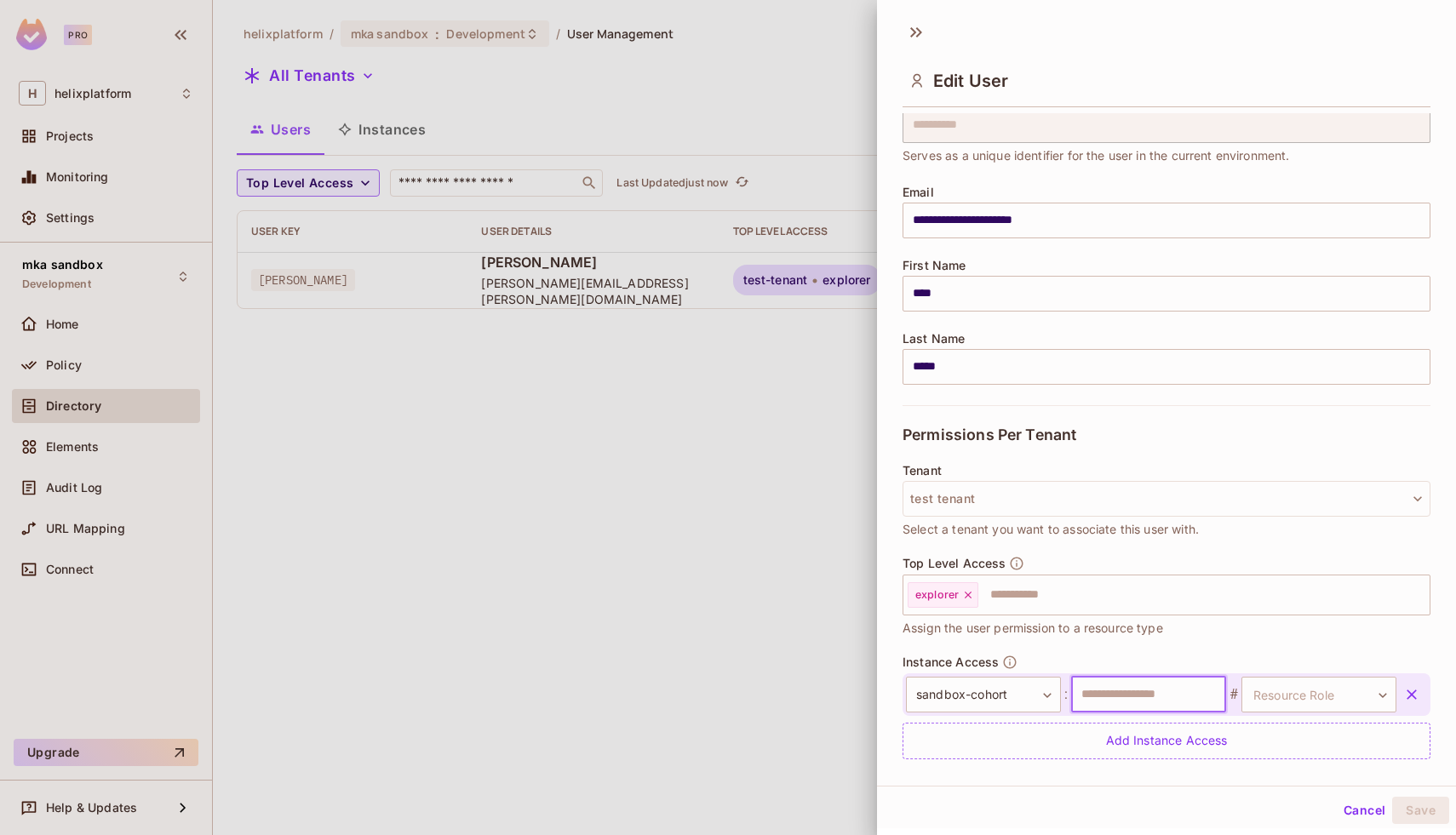
click at [1126, 695] on input "text" at bounding box center [1149, 694] width 155 height 36
click at [1312, 696] on body "**********" at bounding box center [728, 418] width 1456 height 835
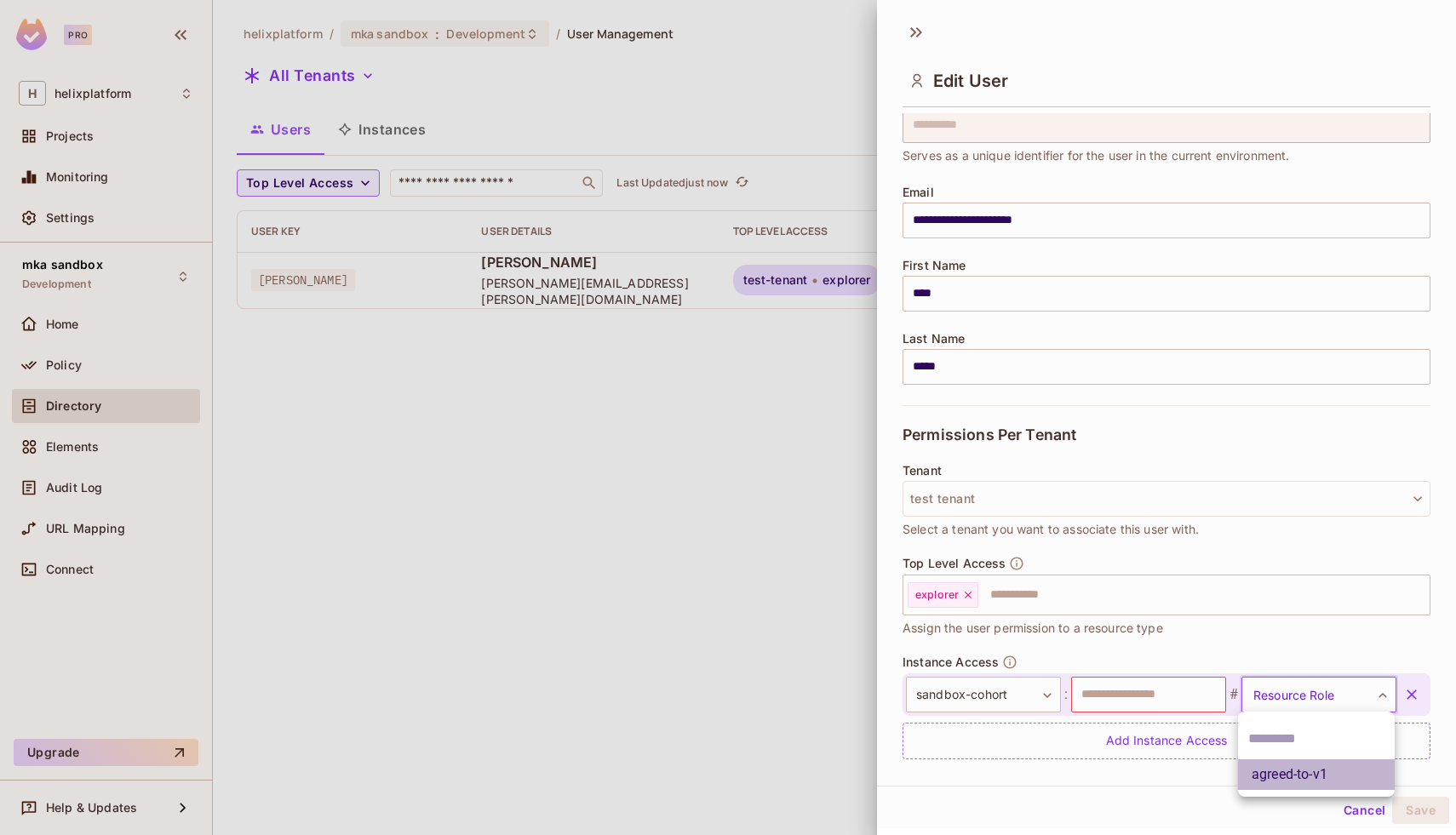
click at [1303, 775] on li "agreed-to-v1" at bounding box center [1316, 775] width 156 height 31
type input "**********"
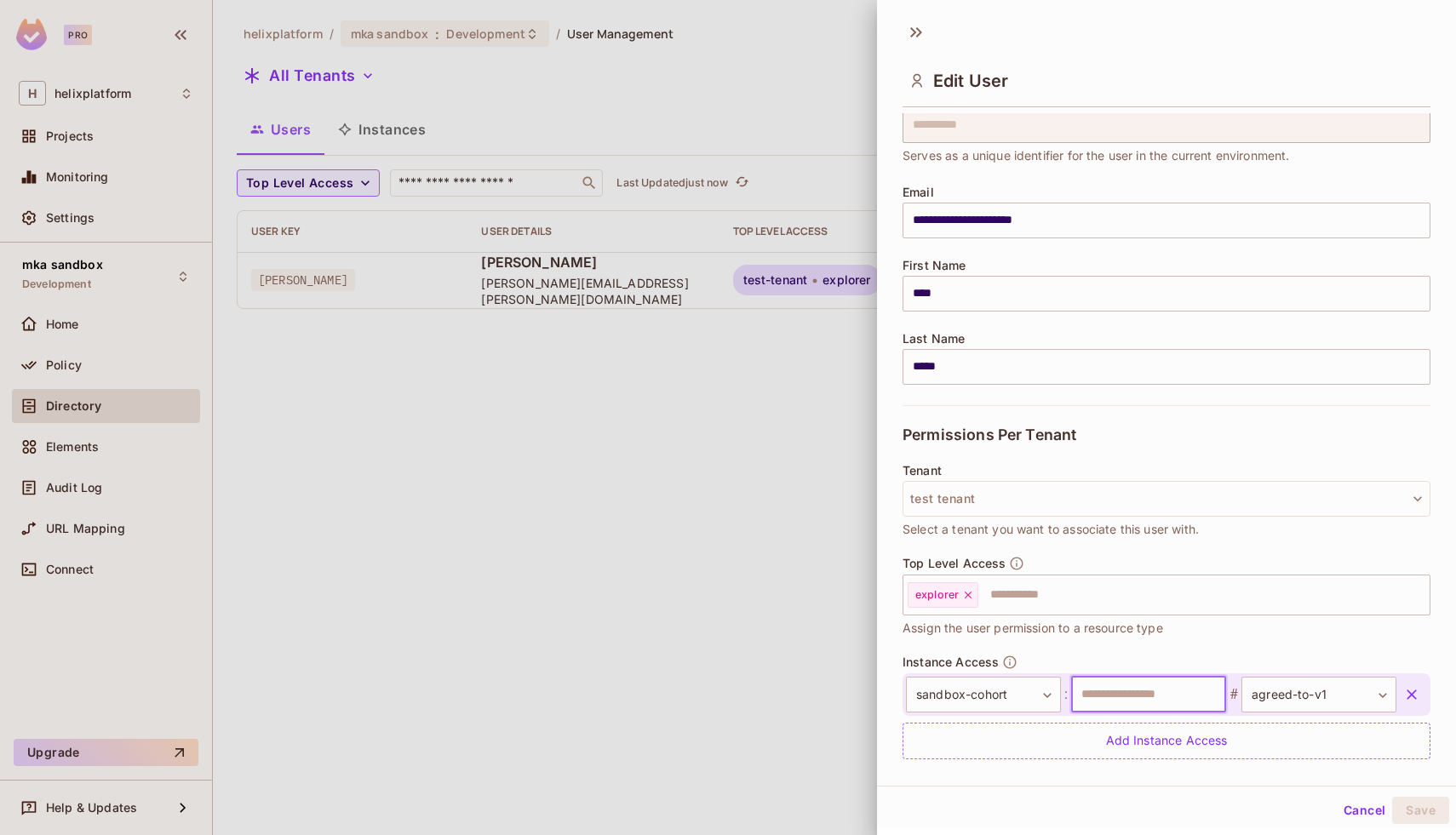
click at [1144, 702] on input "text" at bounding box center [1149, 694] width 155 height 36
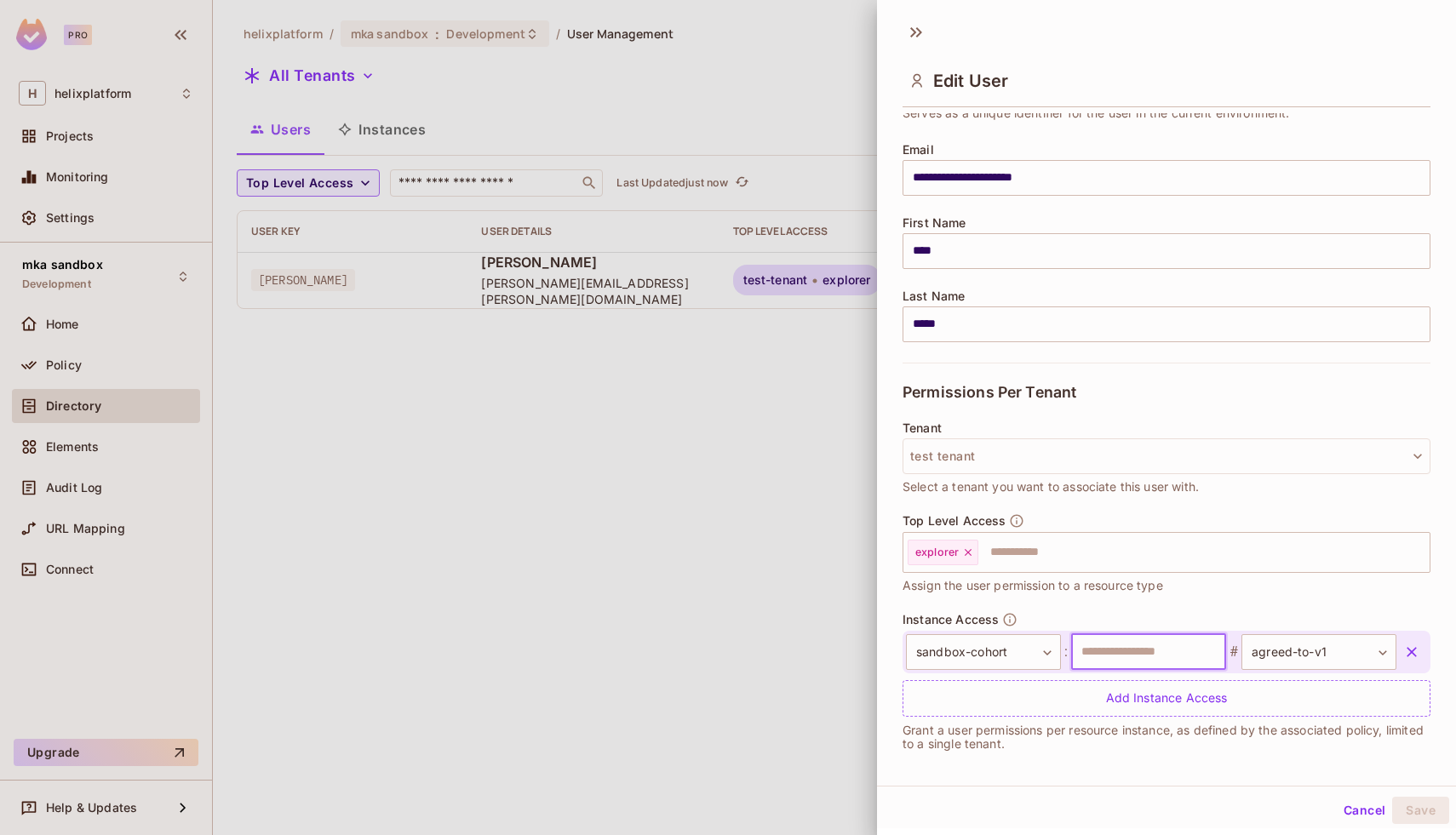
scroll to position [120, 0]
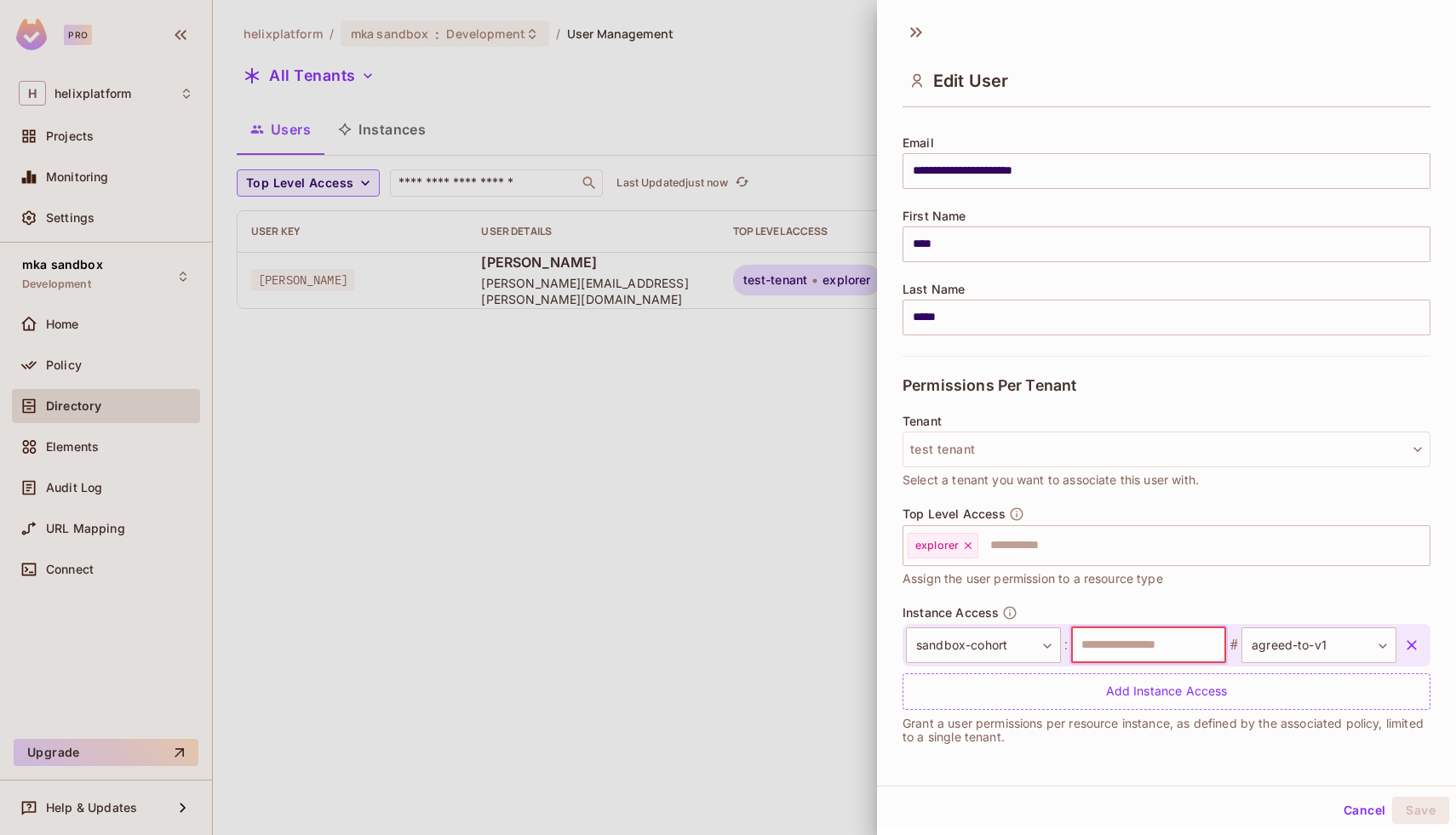
click at [1357, 814] on button "Cancel" at bounding box center [1365, 810] width 56 height 27
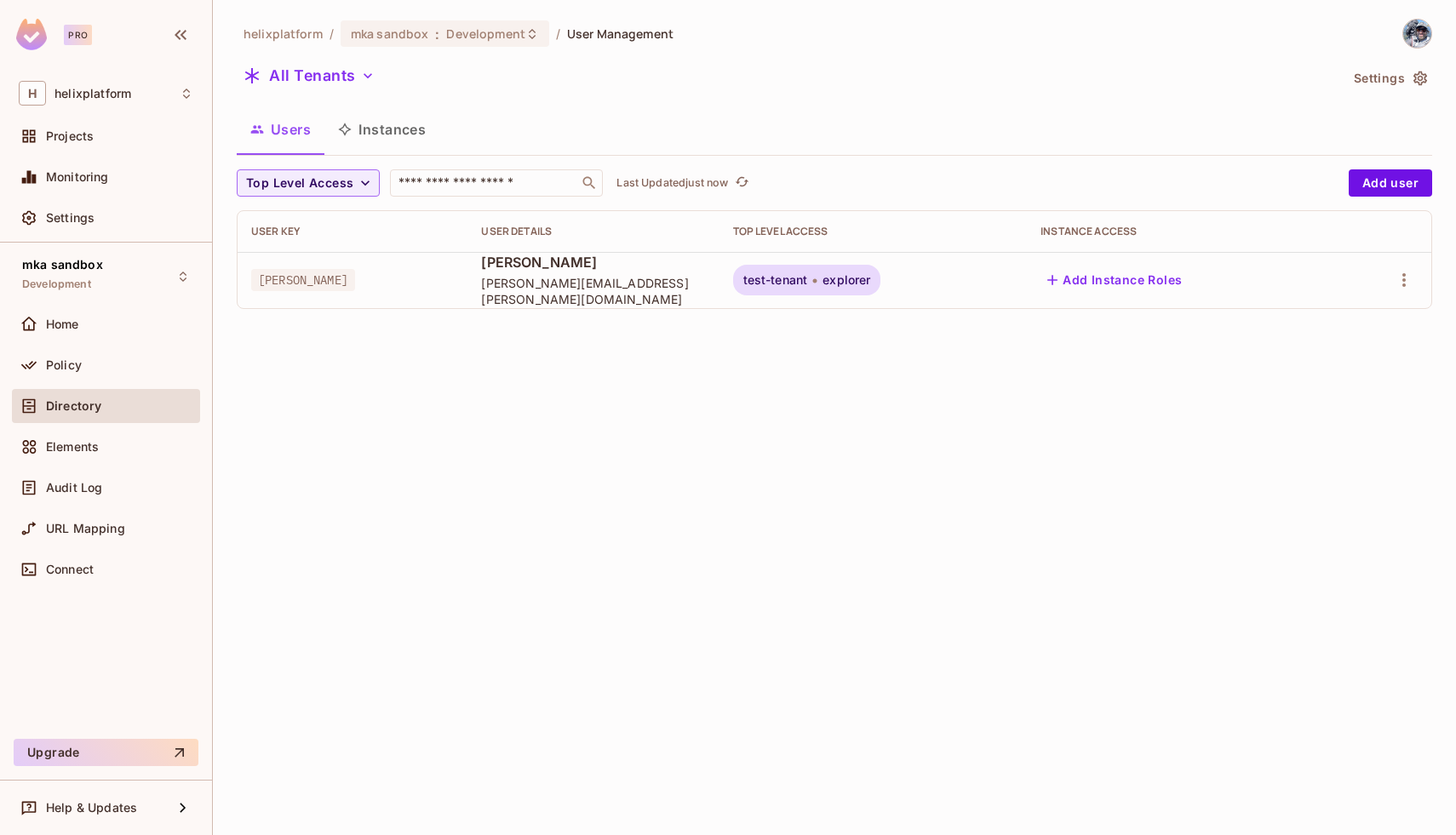
click at [1100, 415] on div "helixplatform / mka sandbox : Development / User Management All Tenants Setting…" at bounding box center [834, 418] width 1243 height 835
click at [79, 361] on span "Policy" at bounding box center [63, 365] width 36 height 14
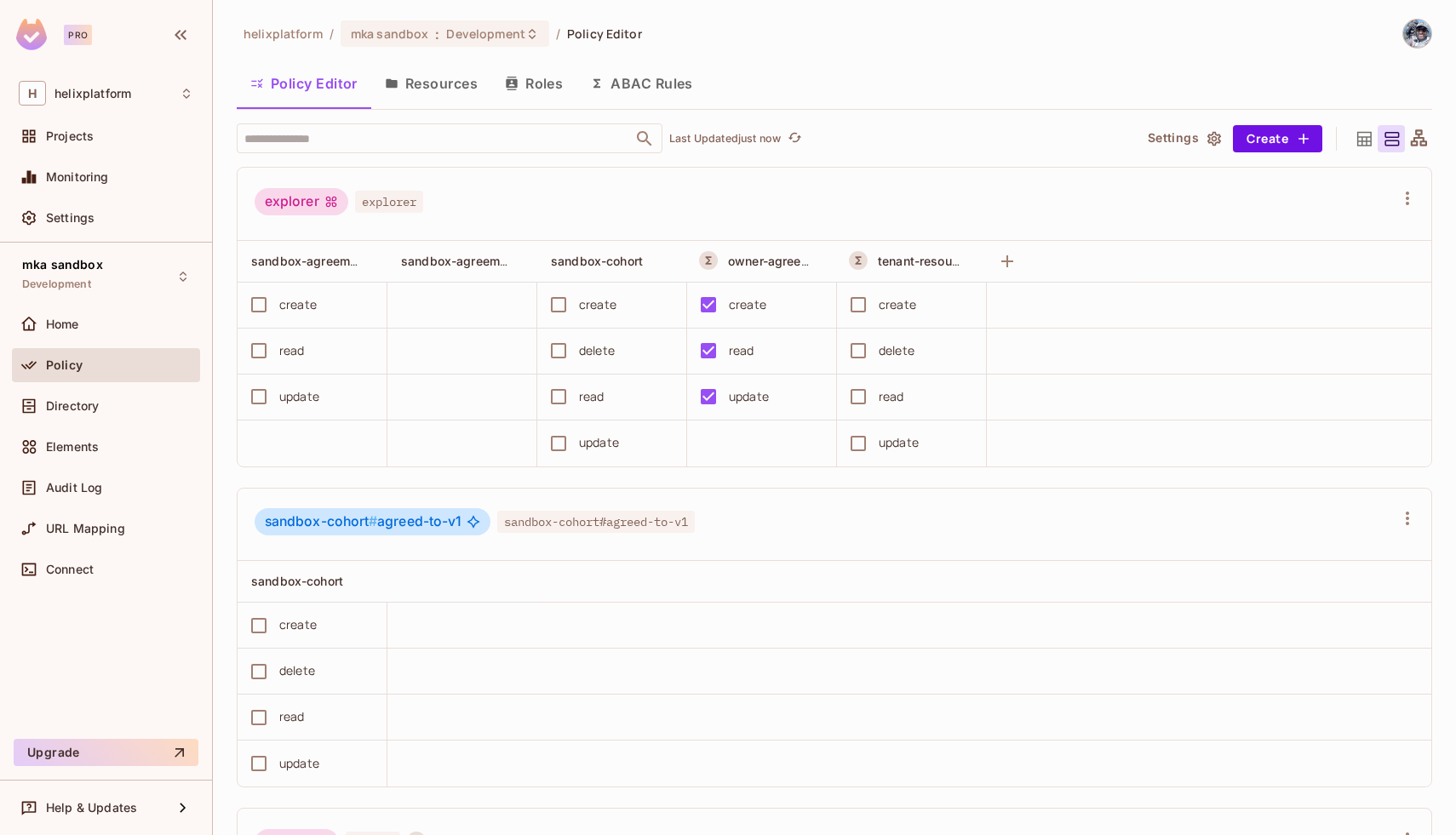
click at [533, 82] on button "Roles" at bounding box center [534, 83] width 85 height 43
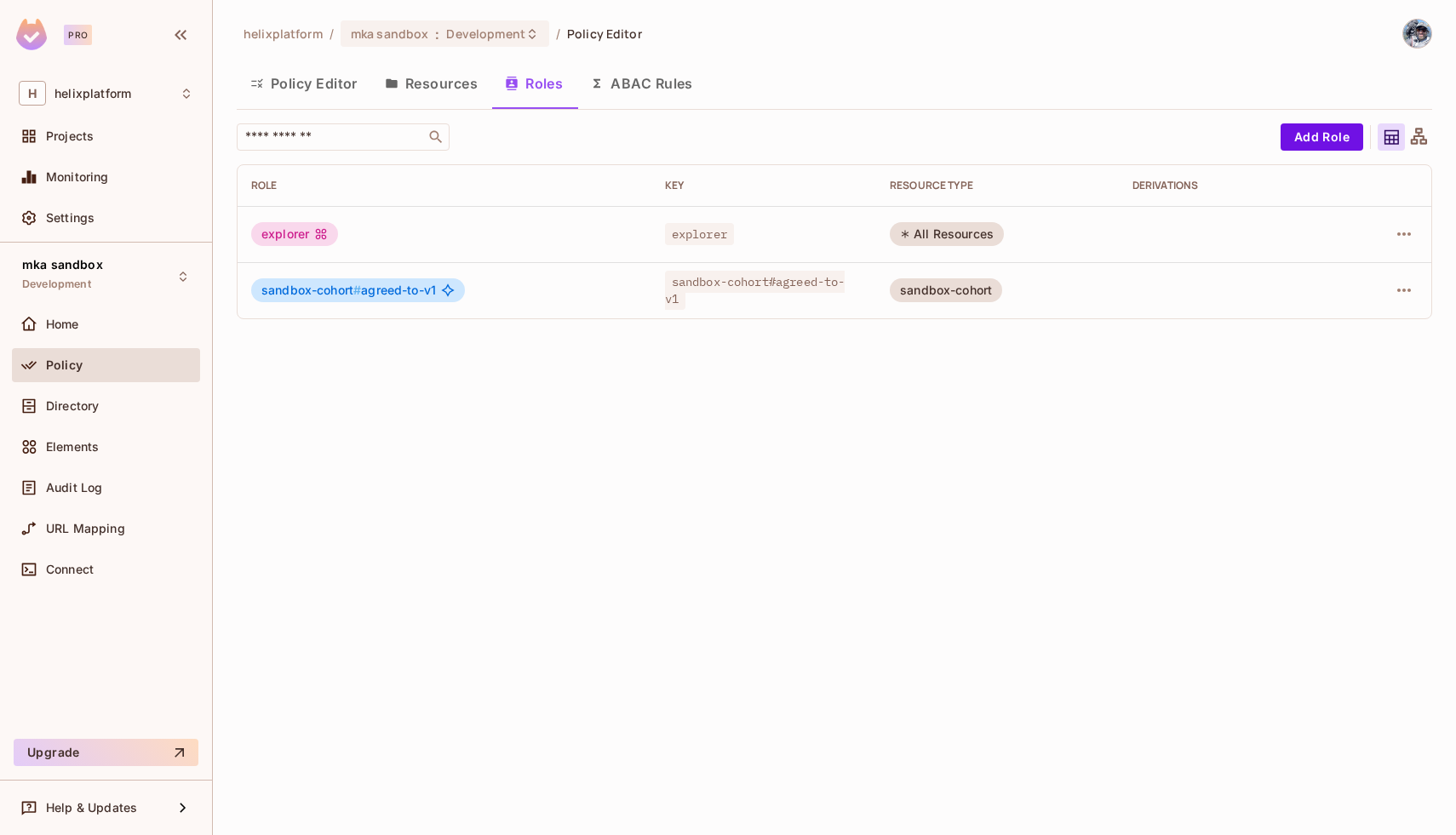
click at [937, 297] on div "sandbox-cohort" at bounding box center [946, 291] width 112 height 24
click at [1398, 283] on icon "button" at bounding box center [1404, 290] width 20 height 20
click at [1364, 356] on span "Edit Attributes" at bounding box center [1344, 367] width 94 height 27
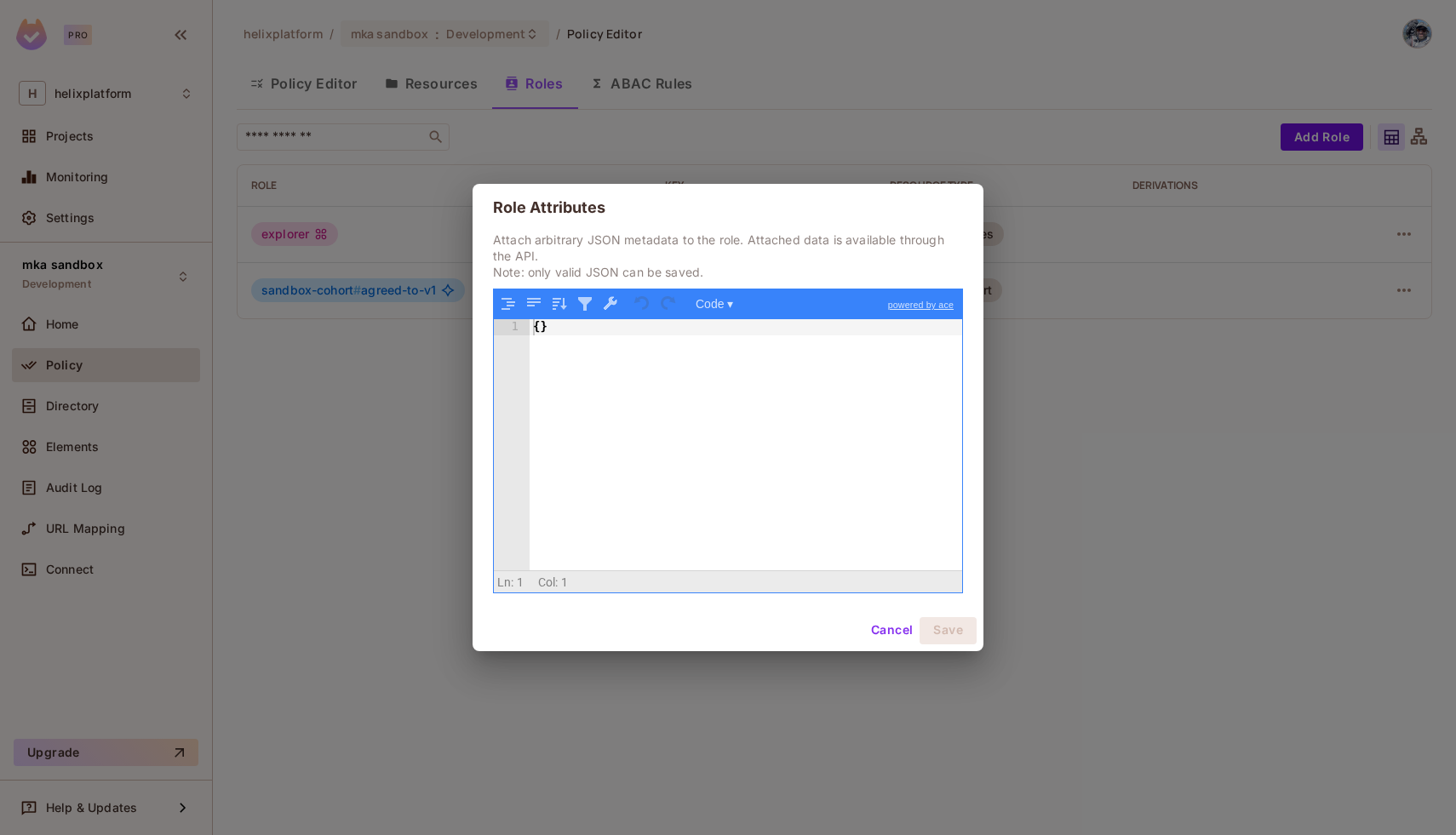
click at [897, 635] on button "Cancel" at bounding box center [892, 630] width 56 height 27
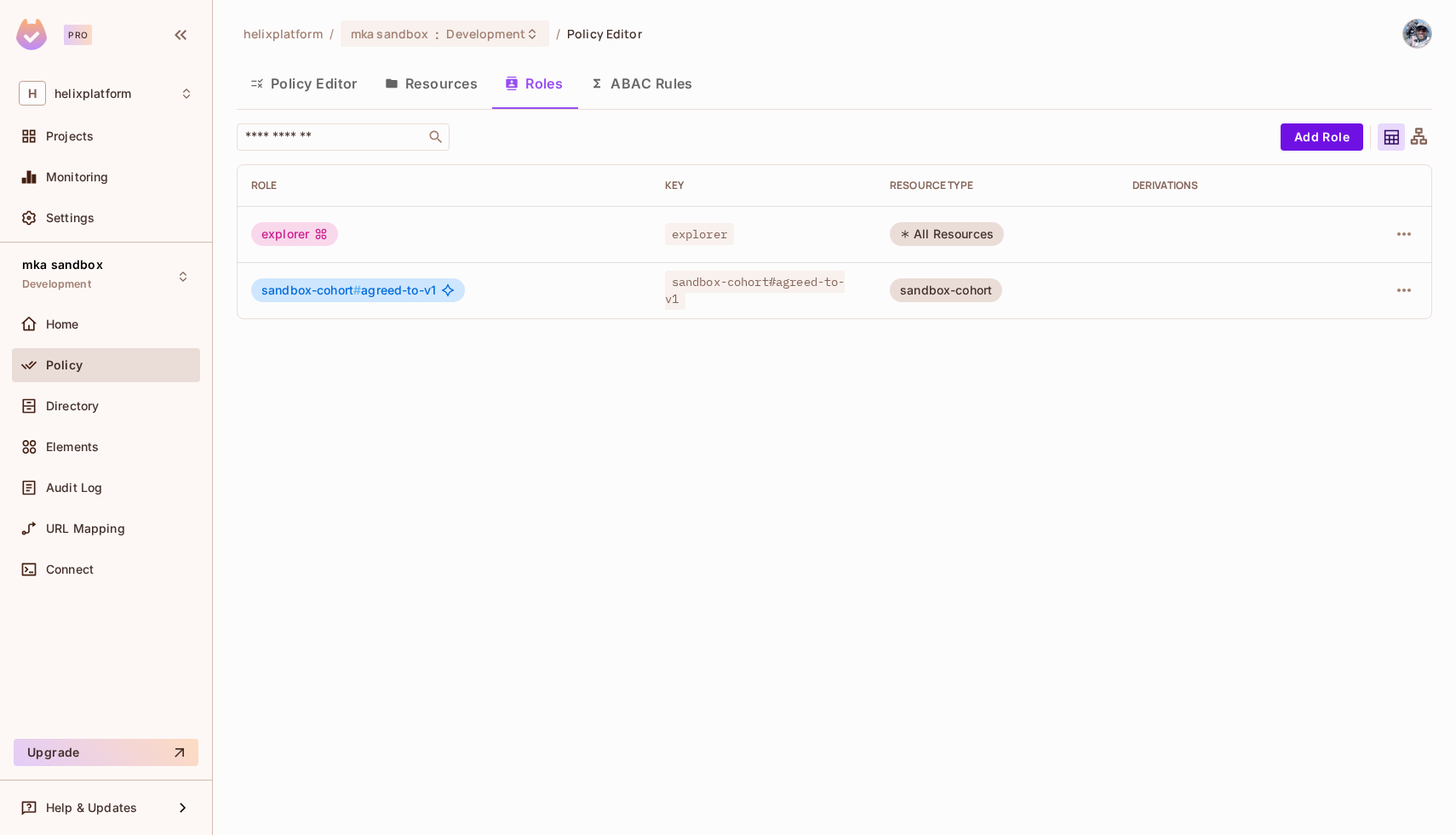
click at [1388, 295] on div at bounding box center [1384, 291] width 67 height 27
click at [1400, 295] on icon "button" at bounding box center [1404, 290] width 20 height 20
click at [1367, 329] on li "Edit Role" at bounding box center [1330, 329] width 151 height 37
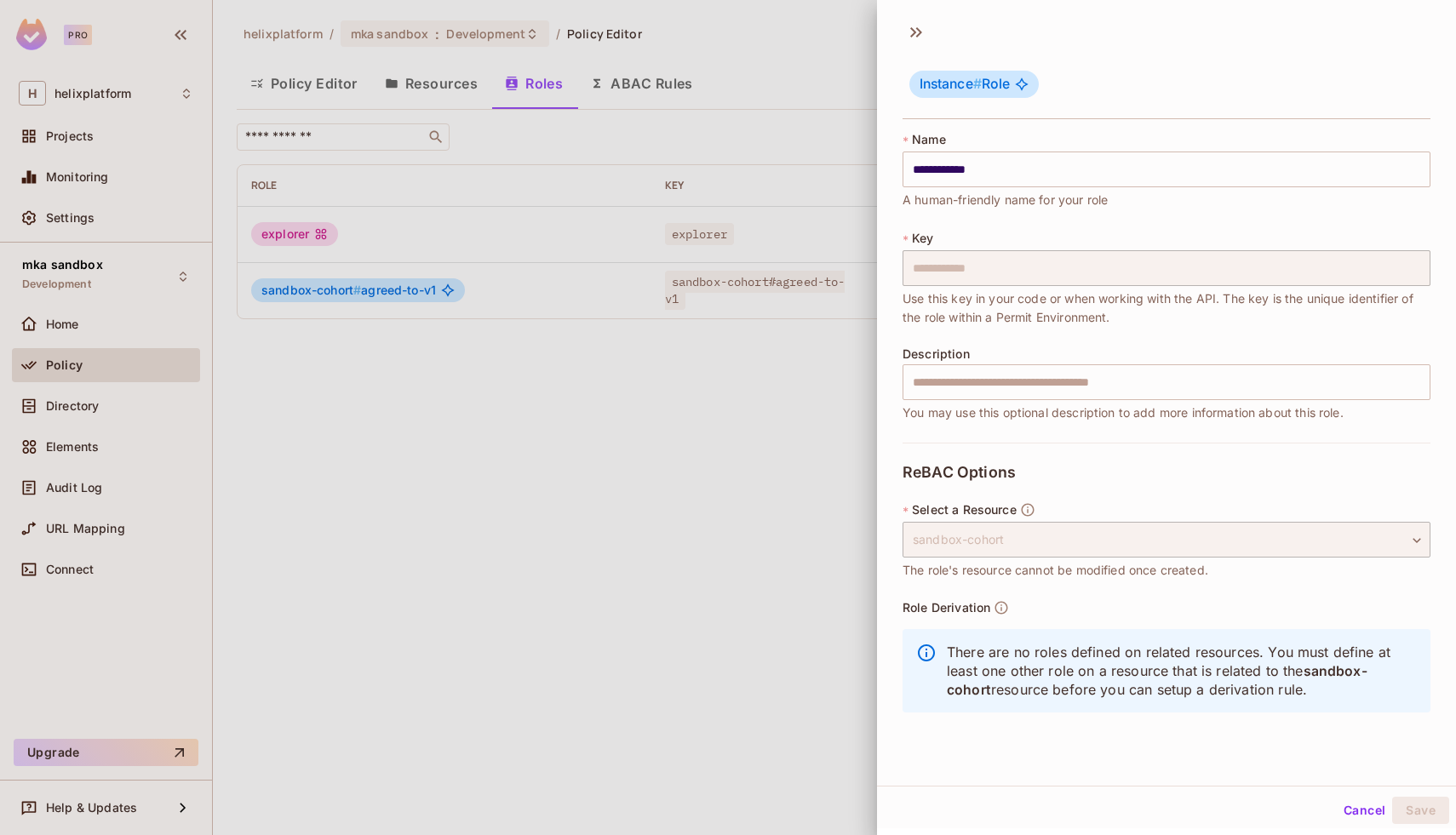
scroll to position [3, 0]
click at [1355, 824] on div "Cancel Save" at bounding box center [1166, 808] width 579 height 41
click at [1355, 815] on button "Cancel" at bounding box center [1365, 808] width 56 height 27
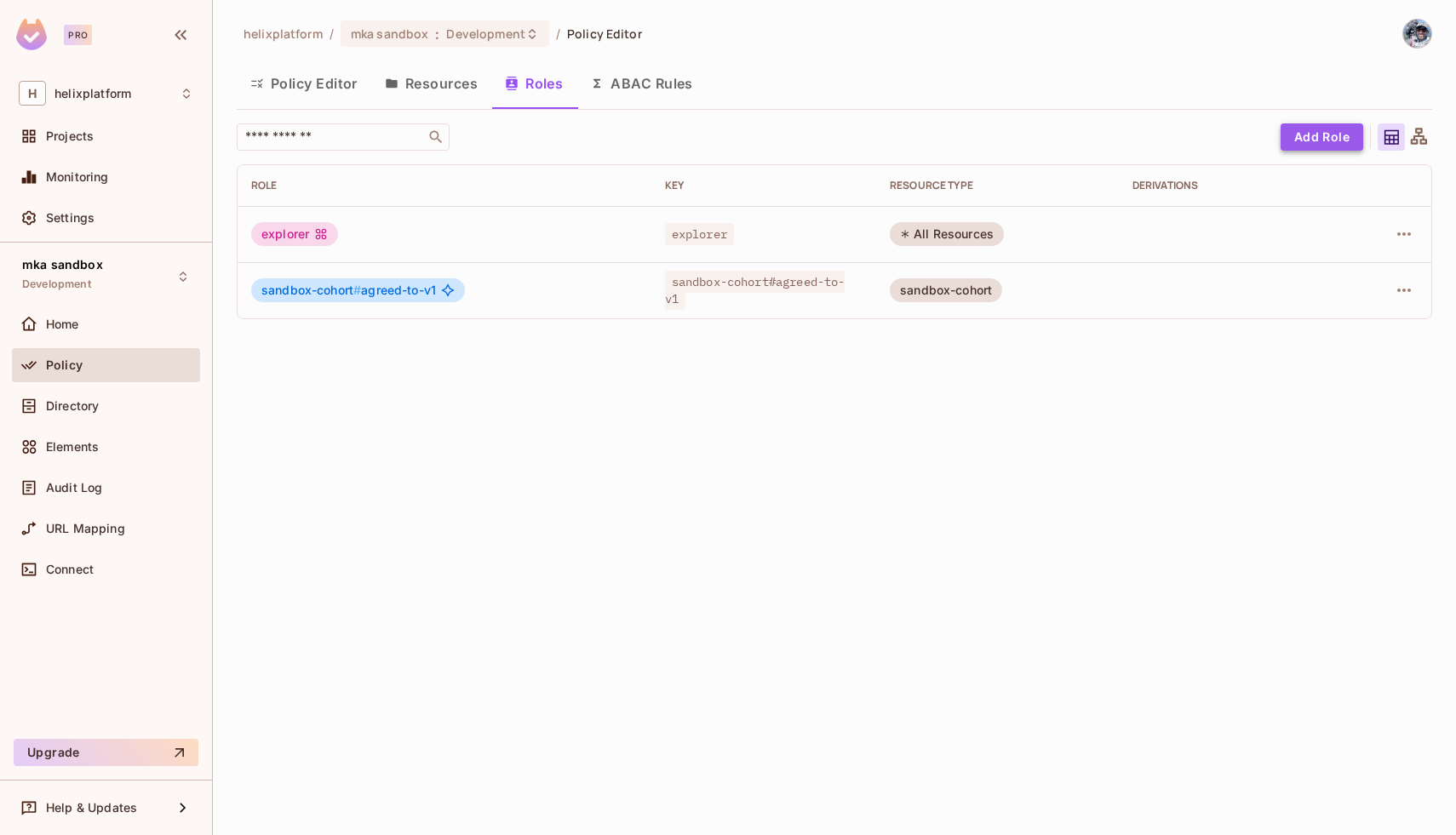
click at [1327, 131] on button "Add Role" at bounding box center [1322, 137] width 82 height 27
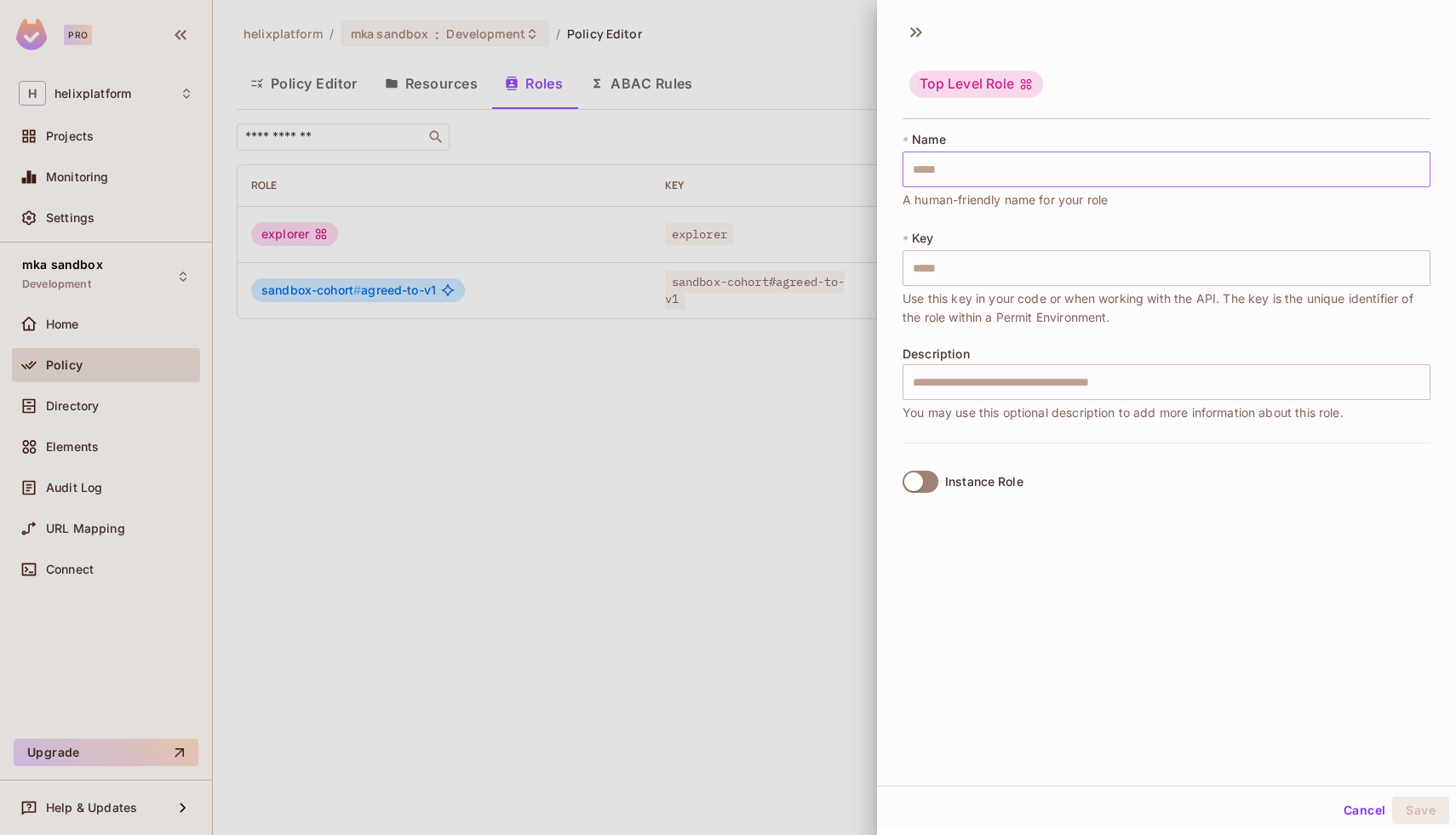
click at [1052, 166] on input "text" at bounding box center [1167, 169] width 528 height 36
click at [906, 26] on icon at bounding box center [917, 32] width 27 height 27
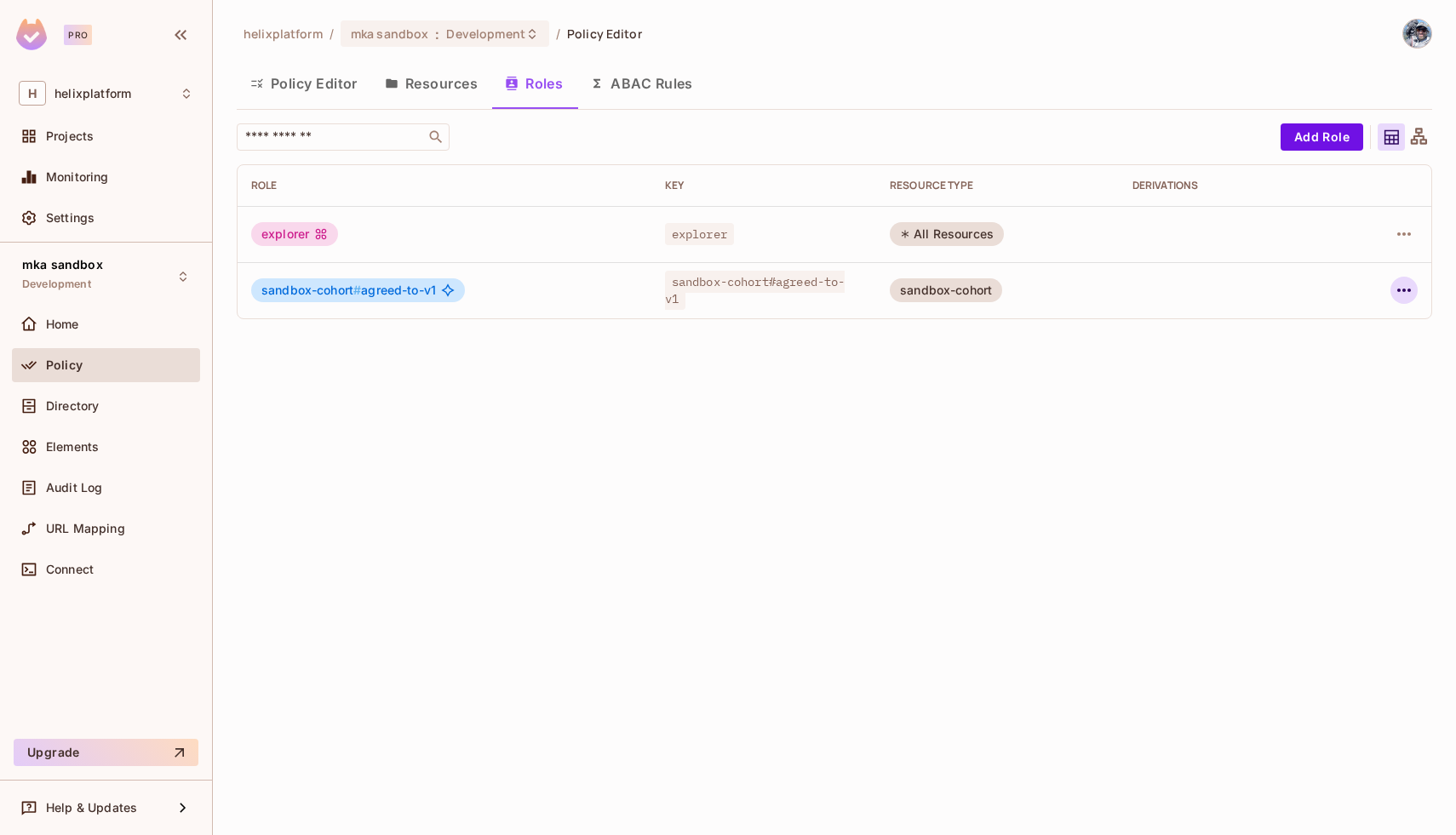
click at [1408, 291] on icon "button" at bounding box center [1404, 291] width 14 height 4
click at [1332, 405] on div "Delete Role" at bounding box center [1335, 404] width 66 height 17
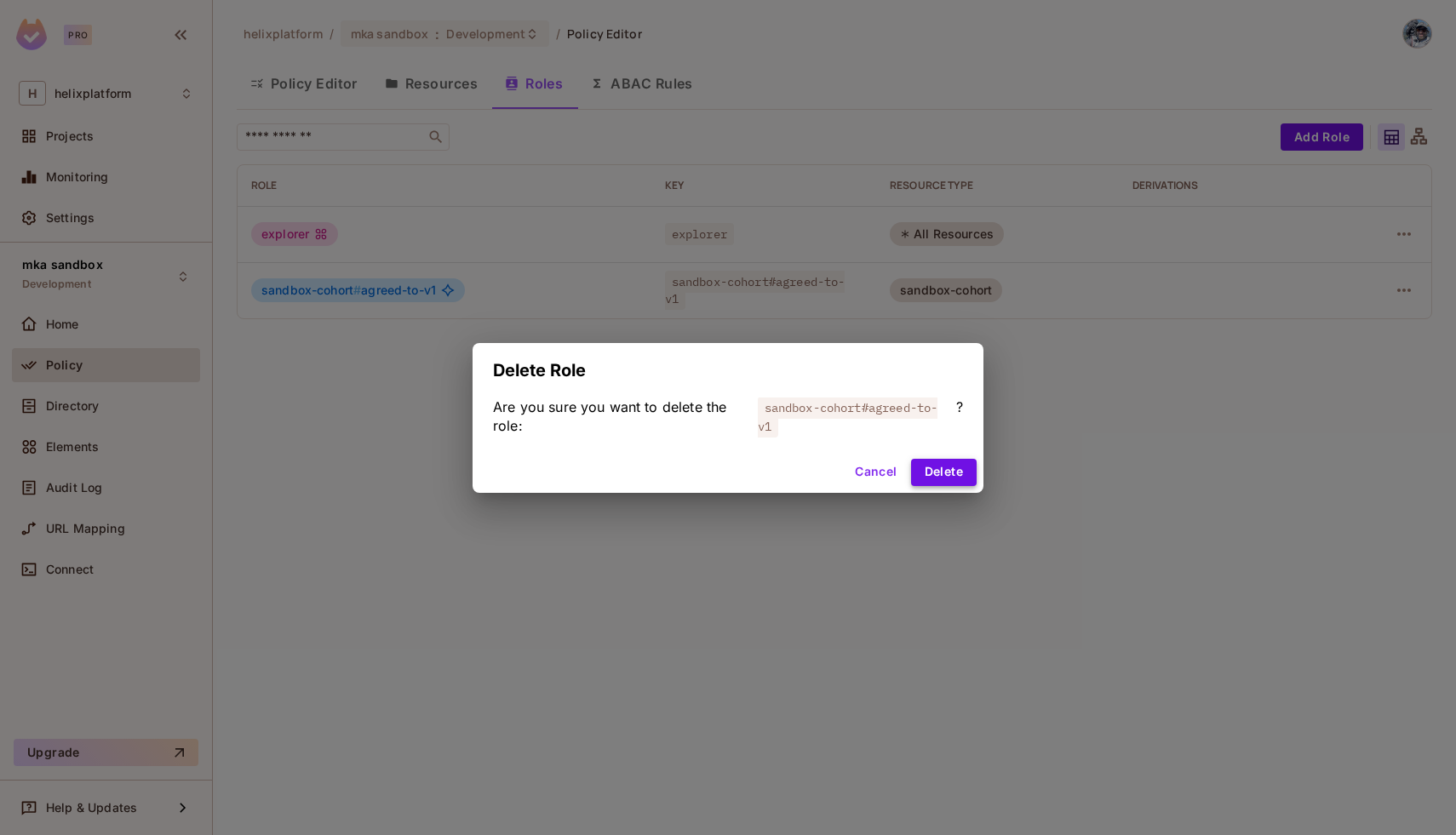
click at [941, 471] on button "Delete" at bounding box center [944, 472] width 66 height 27
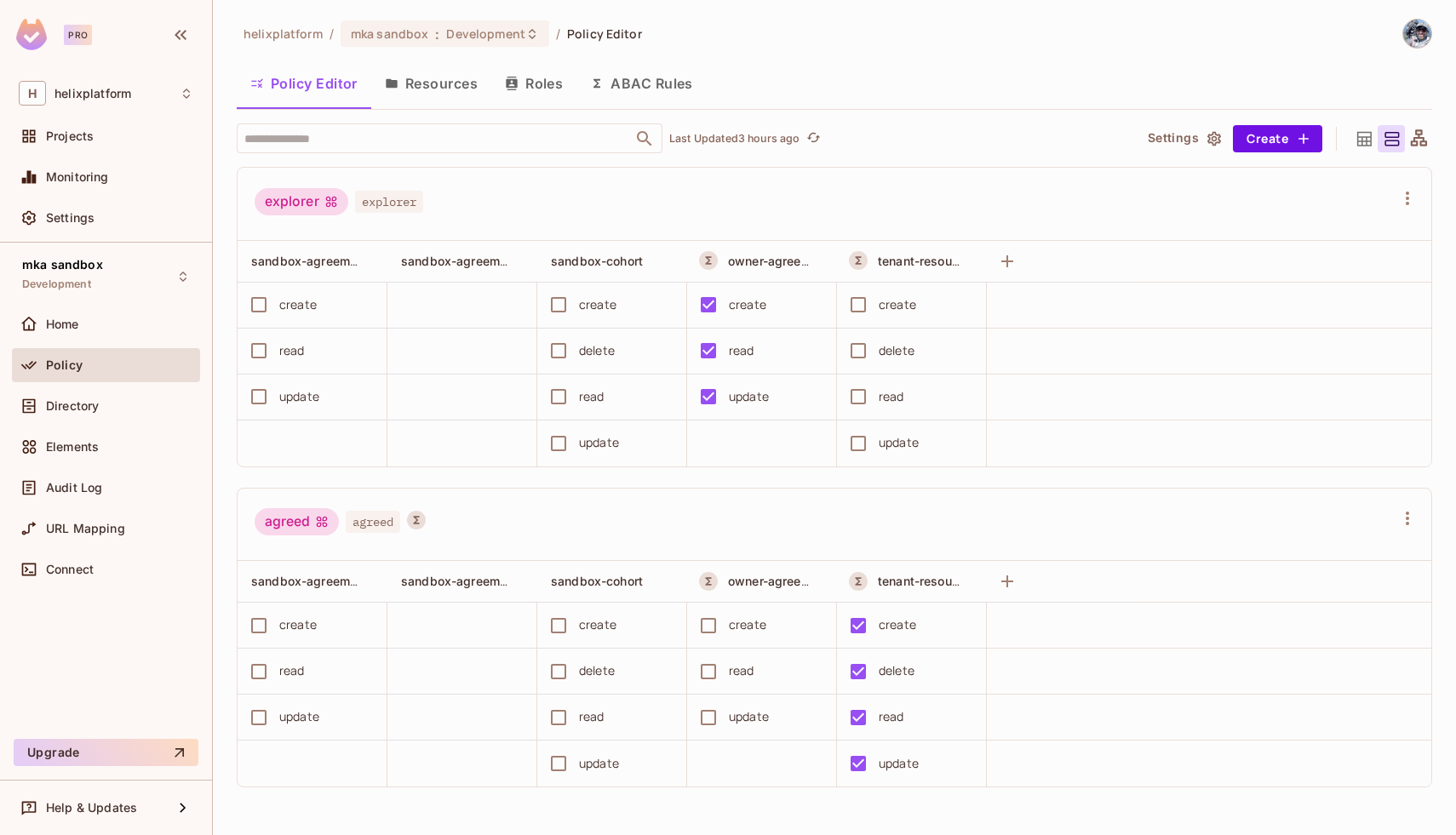
click at [451, 85] on button "Resources" at bounding box center [430, 83] width 120 height 43
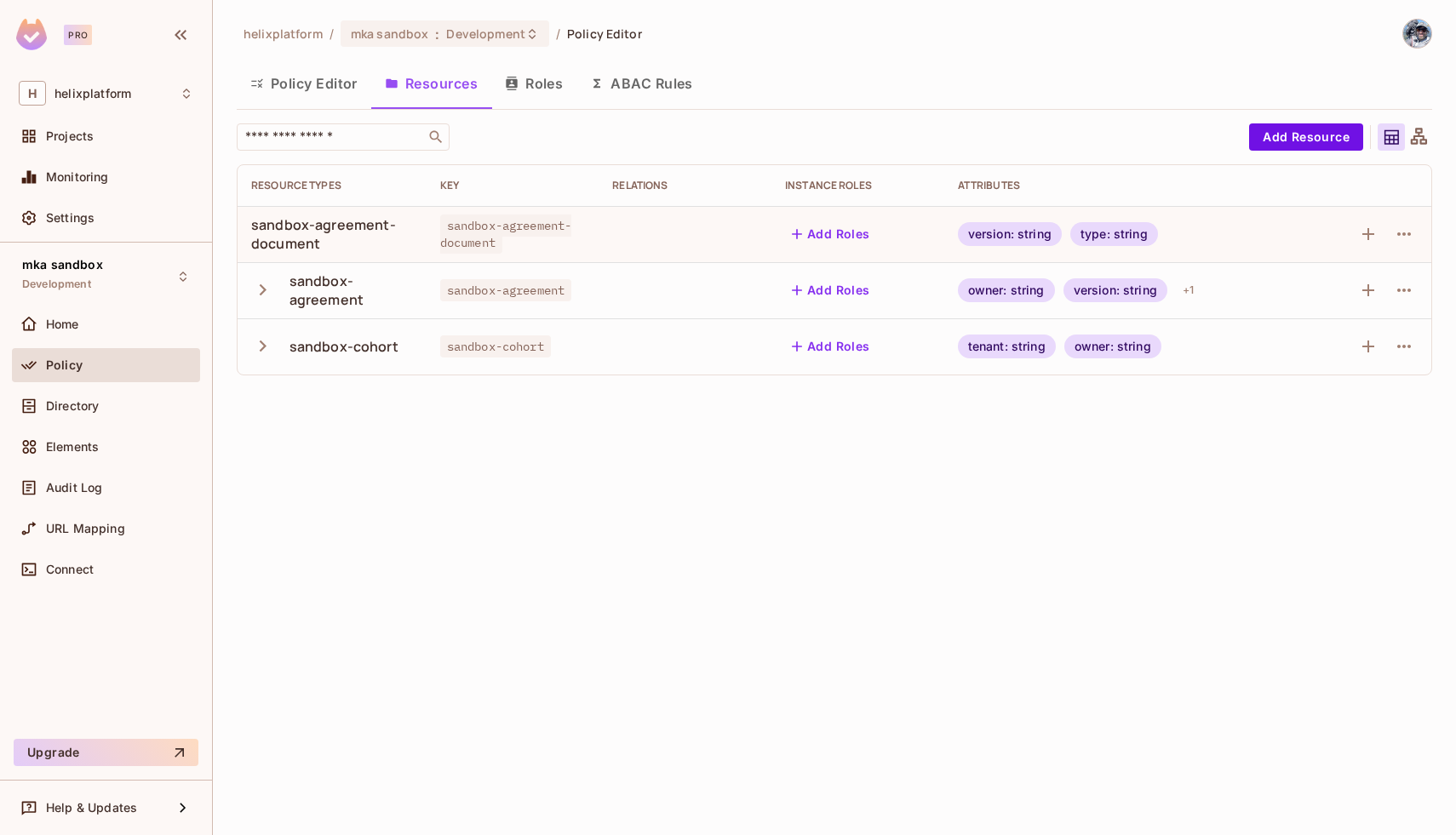
click at [857, 343] on button "Add Roles" at bounding box center [831, 346] width 92 height 27
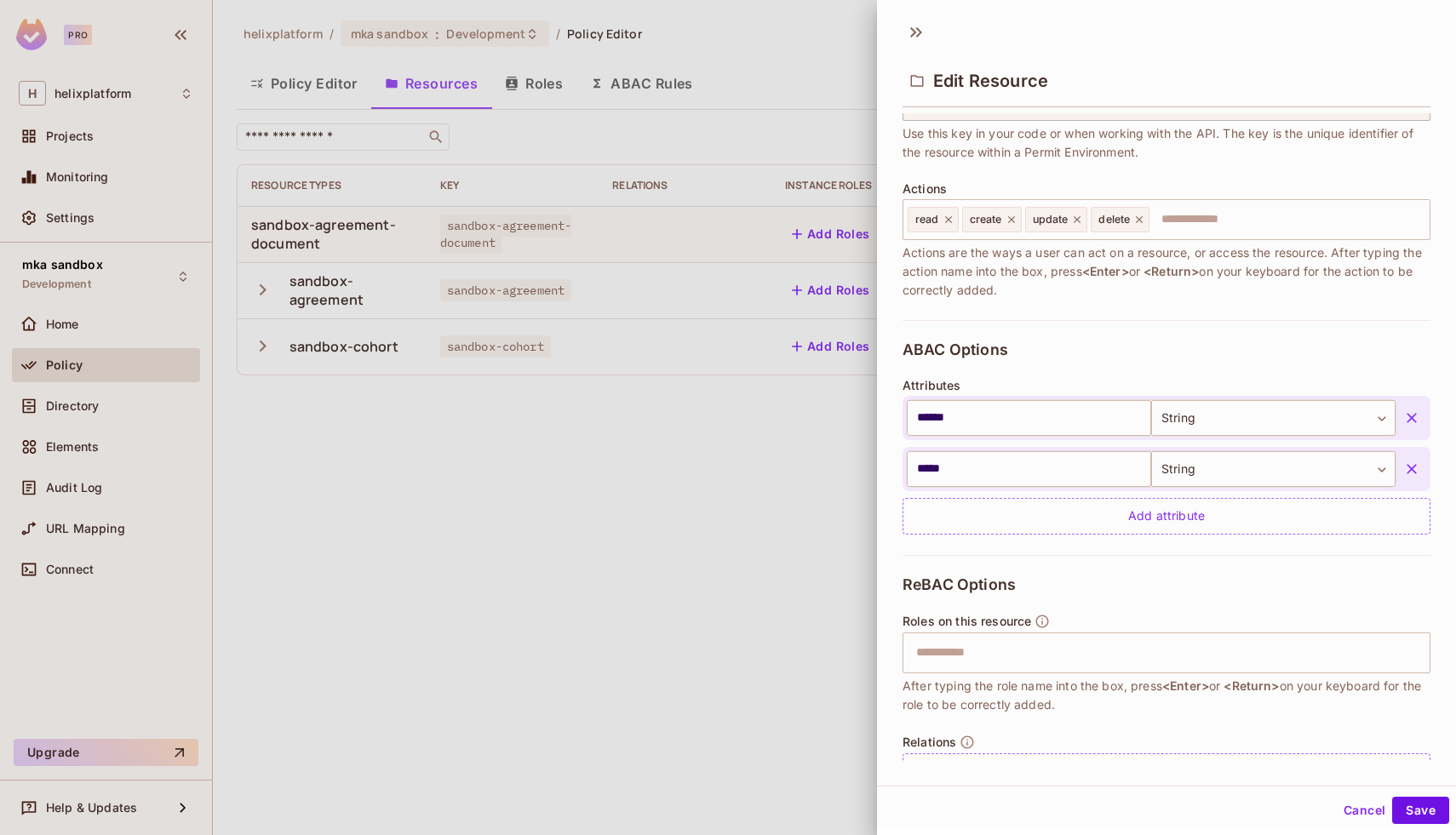
scroll to position [204, 0]
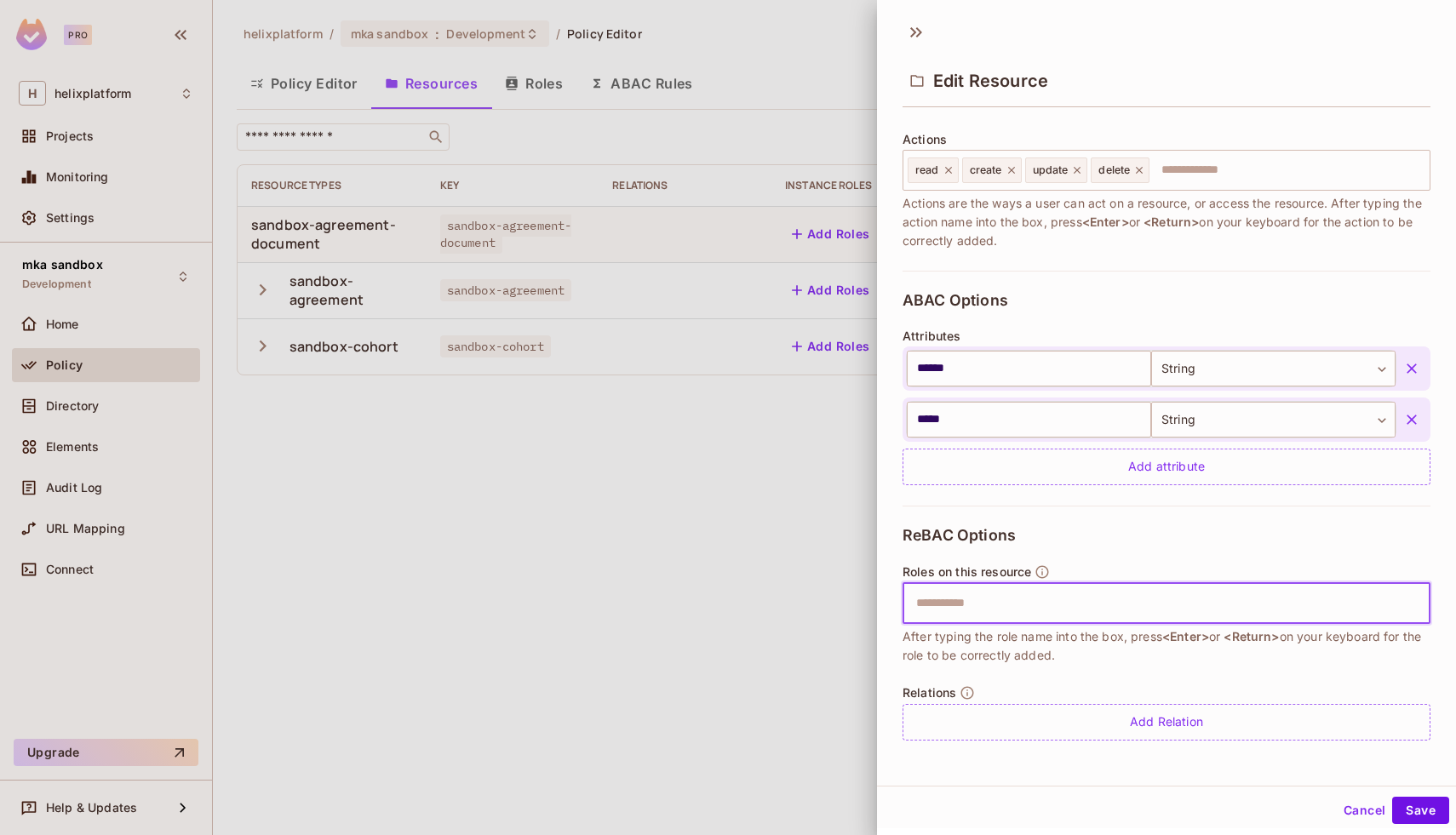
click at [983, 614] on input "text" at bounding box center [1164, 603] width 516 height 34
type input "**********"
click at [1425, 807] on button "Save" at bounding box center [1420, 810] width 57 height 27
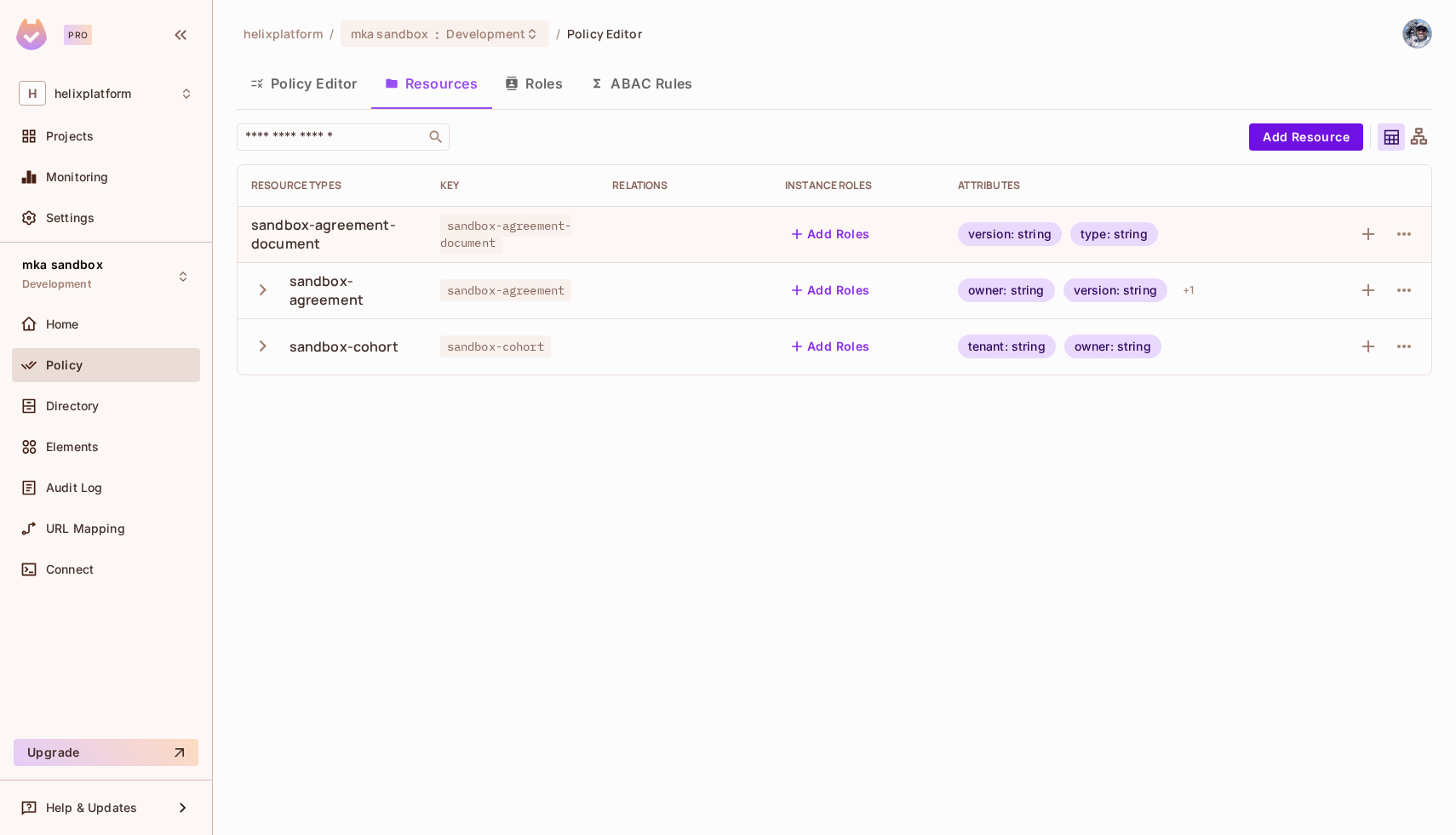
click at [554, 95] on button "Roles" at bounding box center [534, 83] width 85 height 43
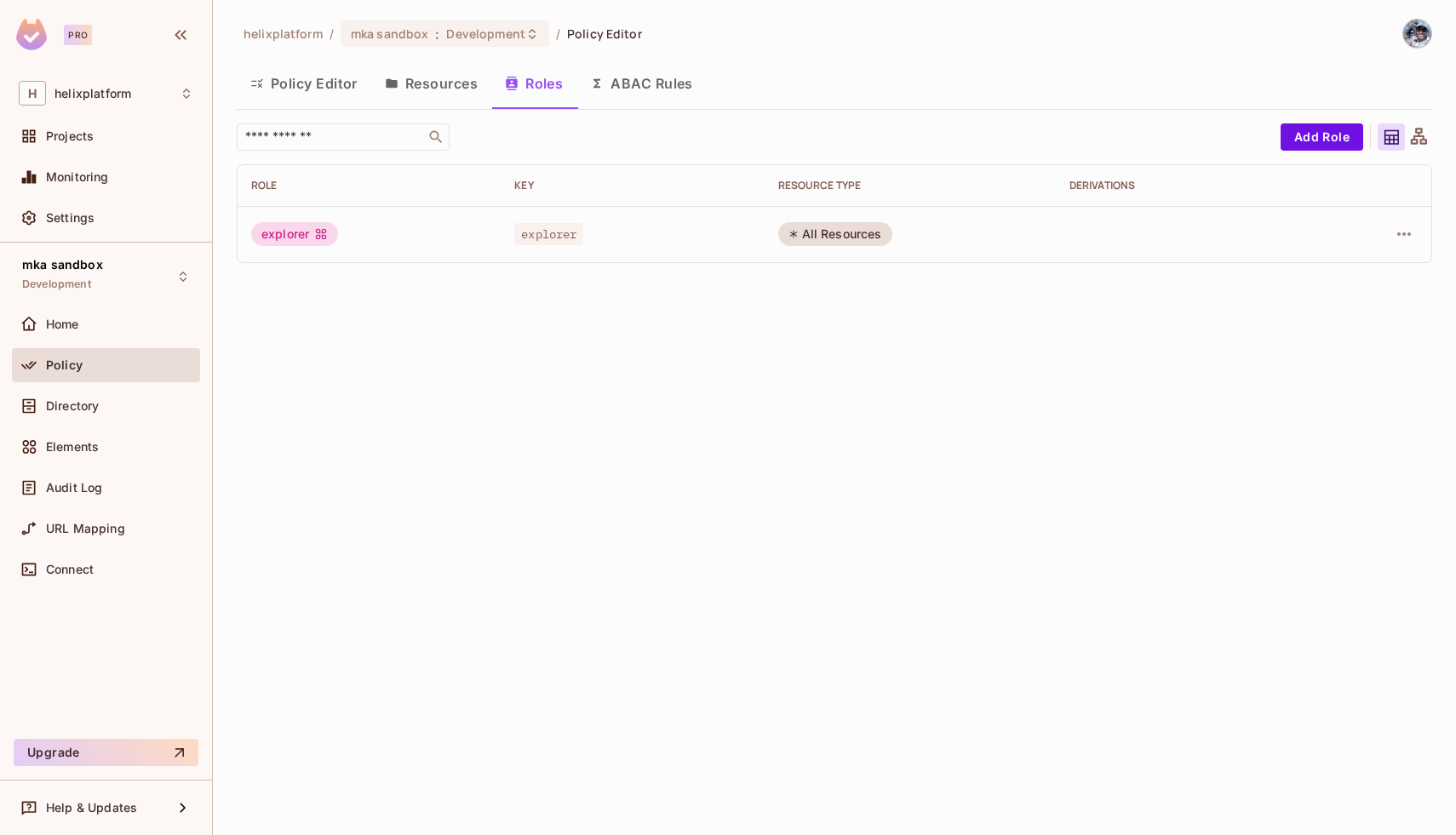
click at [457, 86] on button "Resources" at bounding box center [430, 83] width 120 height 43
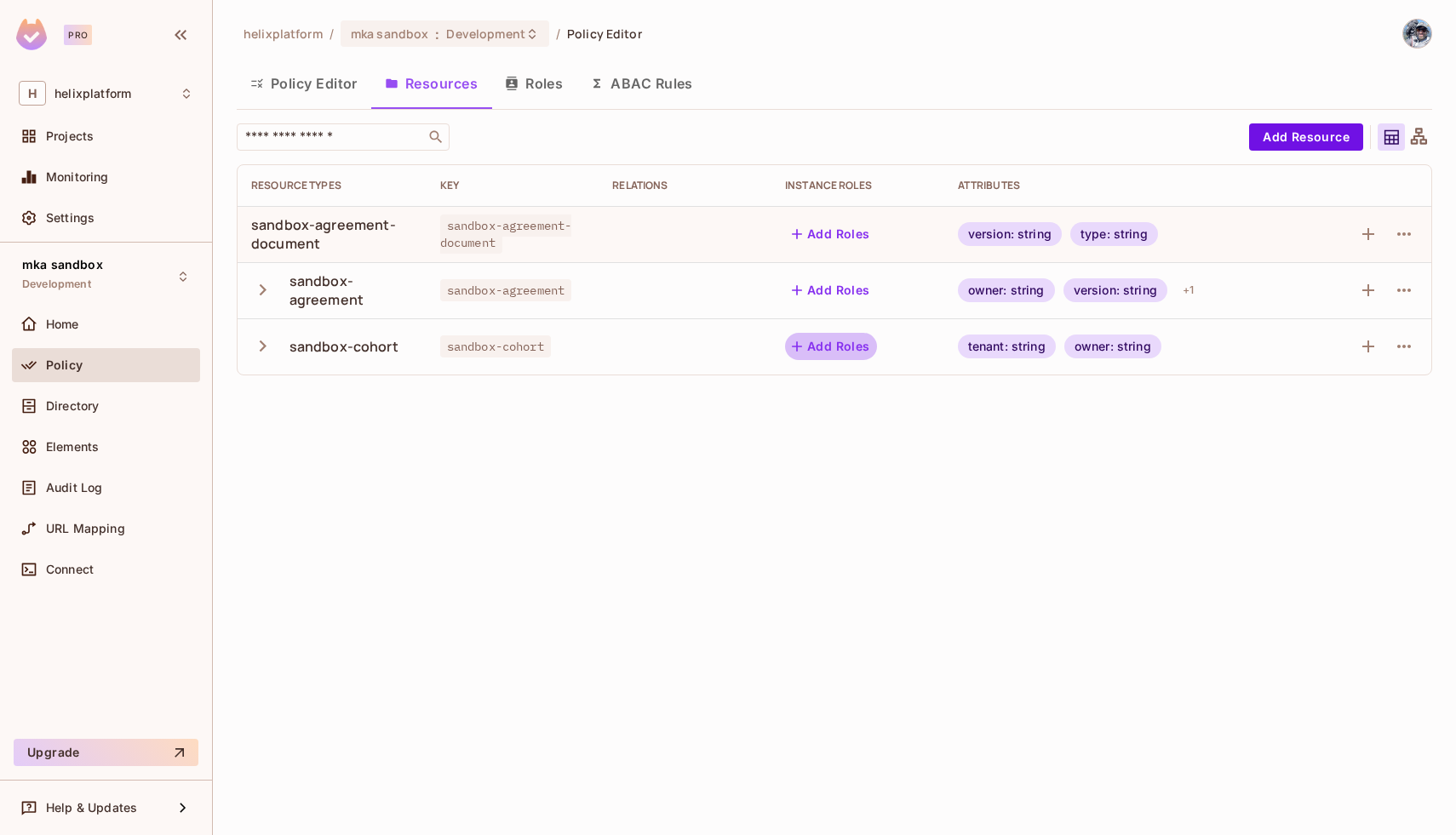
click at [828, 346] on button "Add Roles" at bounding box center [831, 346] width 92 height 27
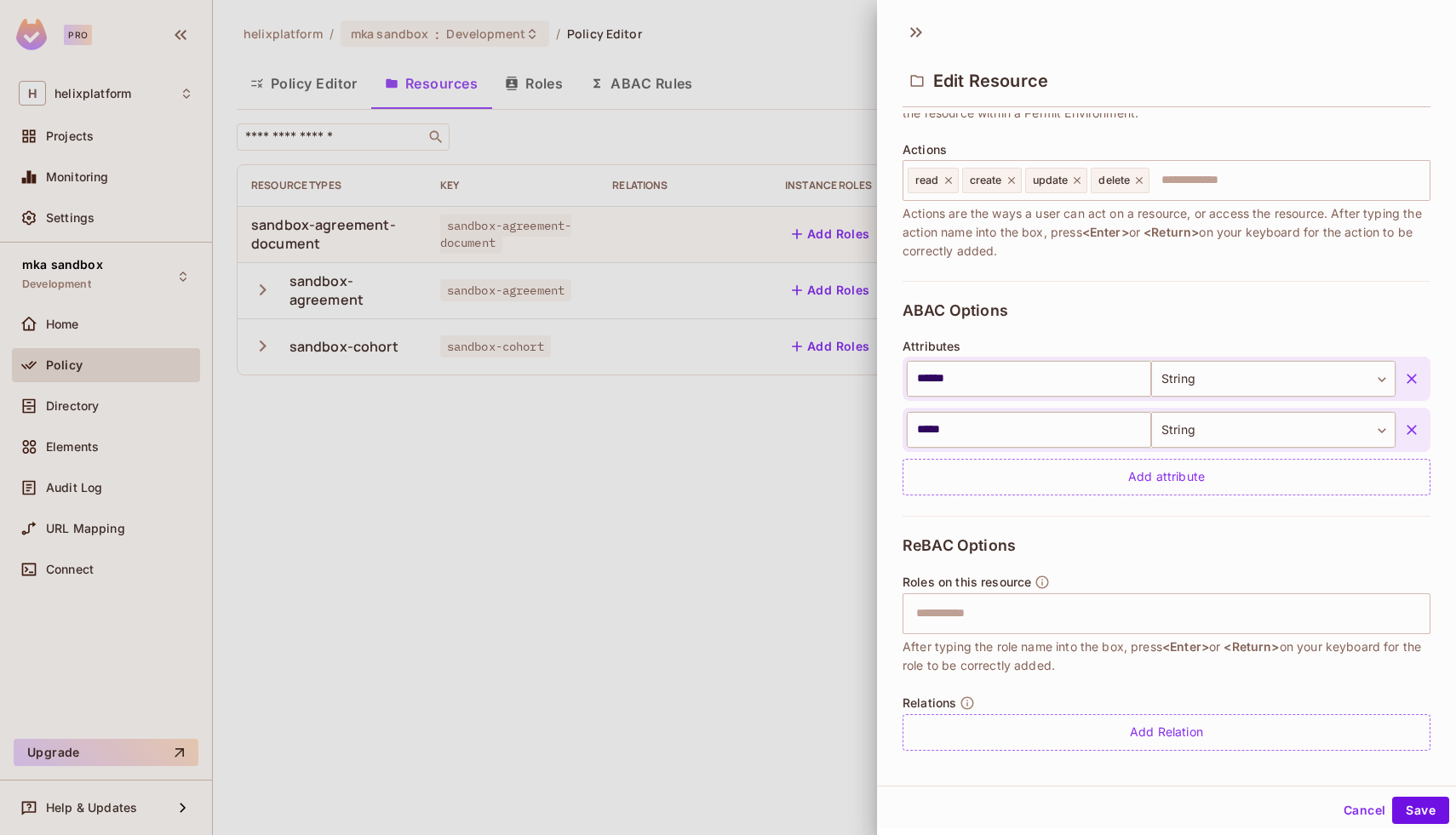
scroll to position [204, 0]
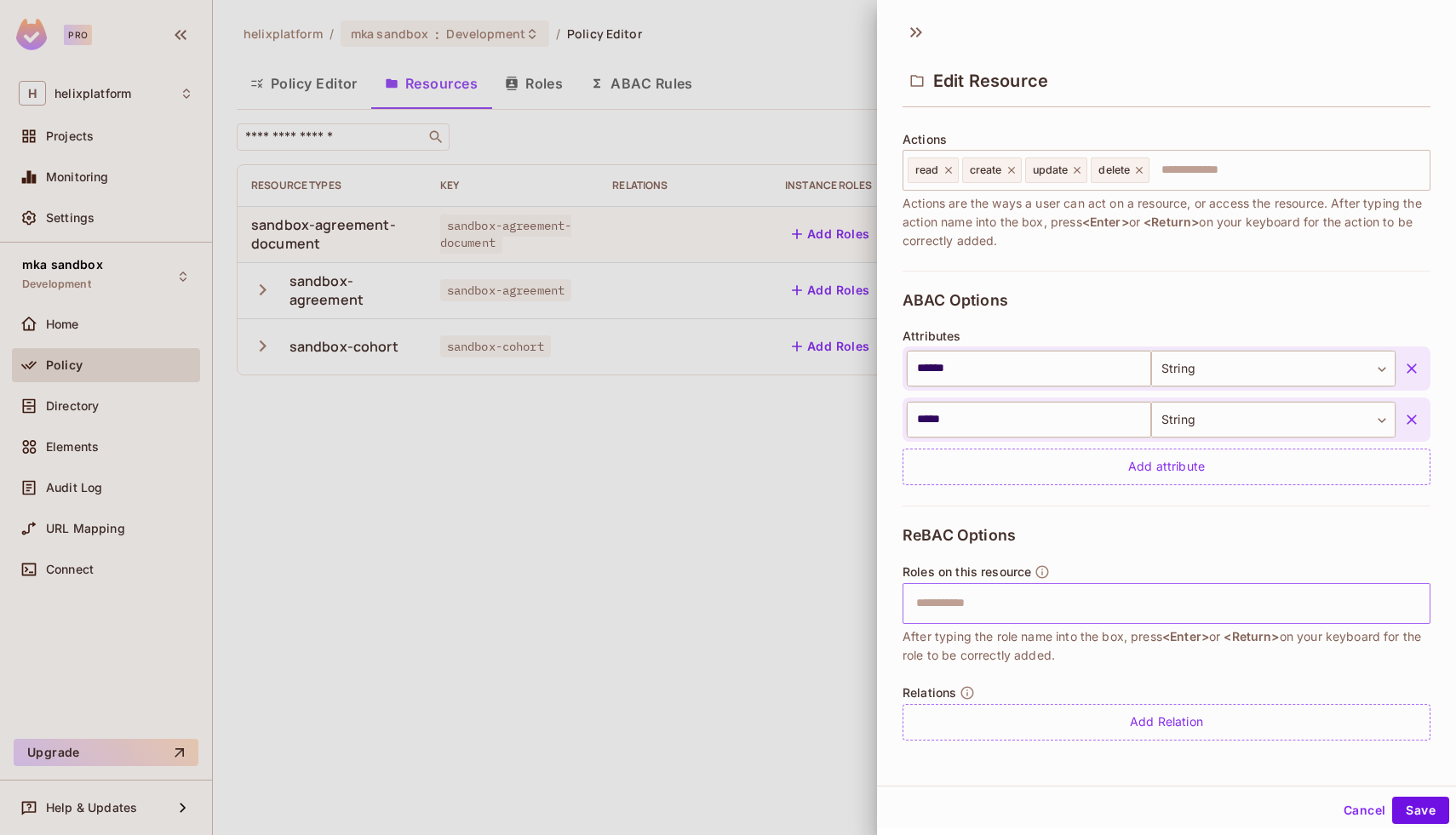
click at [1042, 610] on input "text" at bounding box center [1164, 603] width 516 height 34
type input "**********"
click at [1419, 811] on button "Save" at bounding box center [1420, 810] width 57 height 27
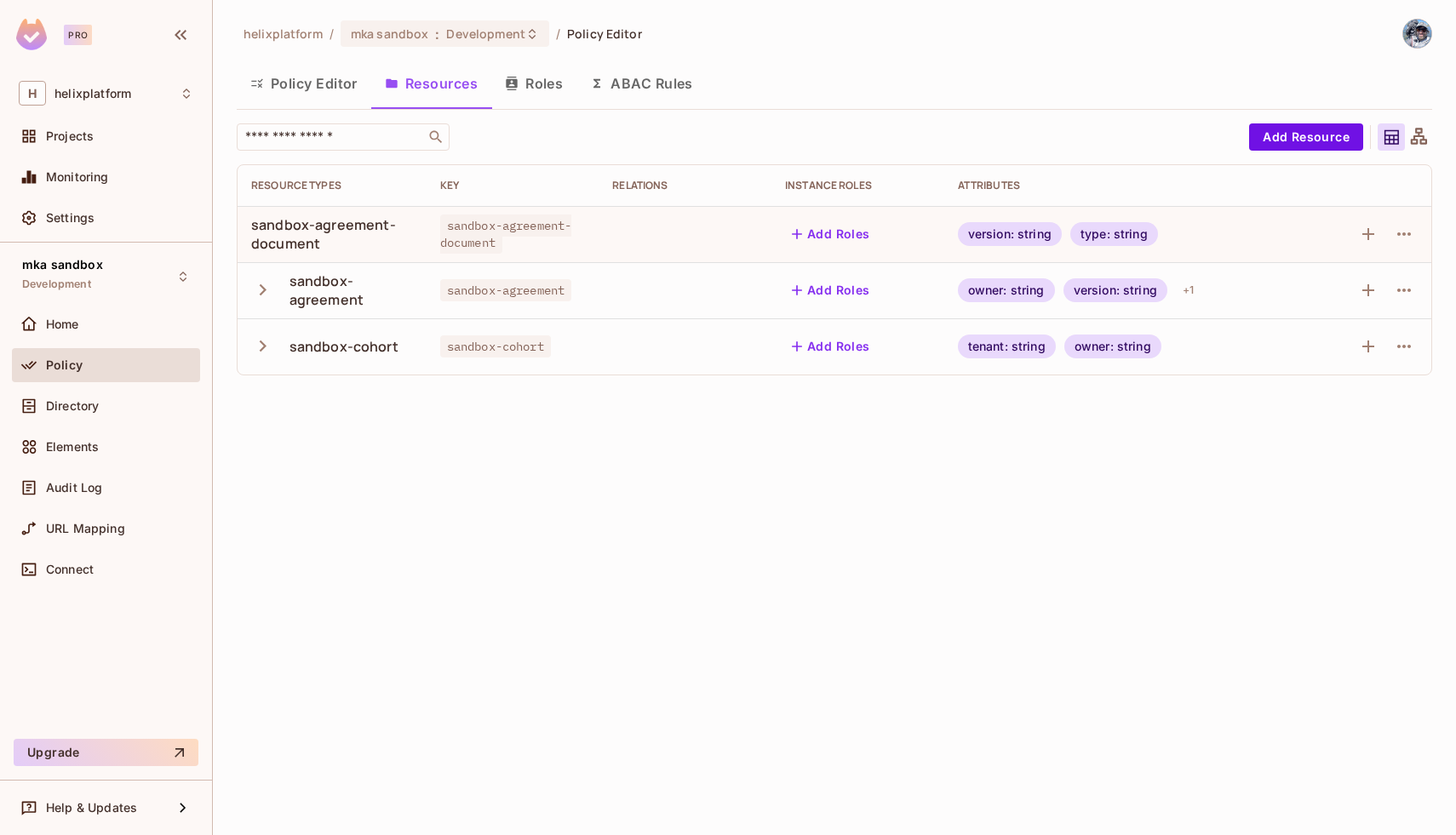
click at [832, 348] on button "Add Roles" at bounding box center [831, 346] width 92 height 27
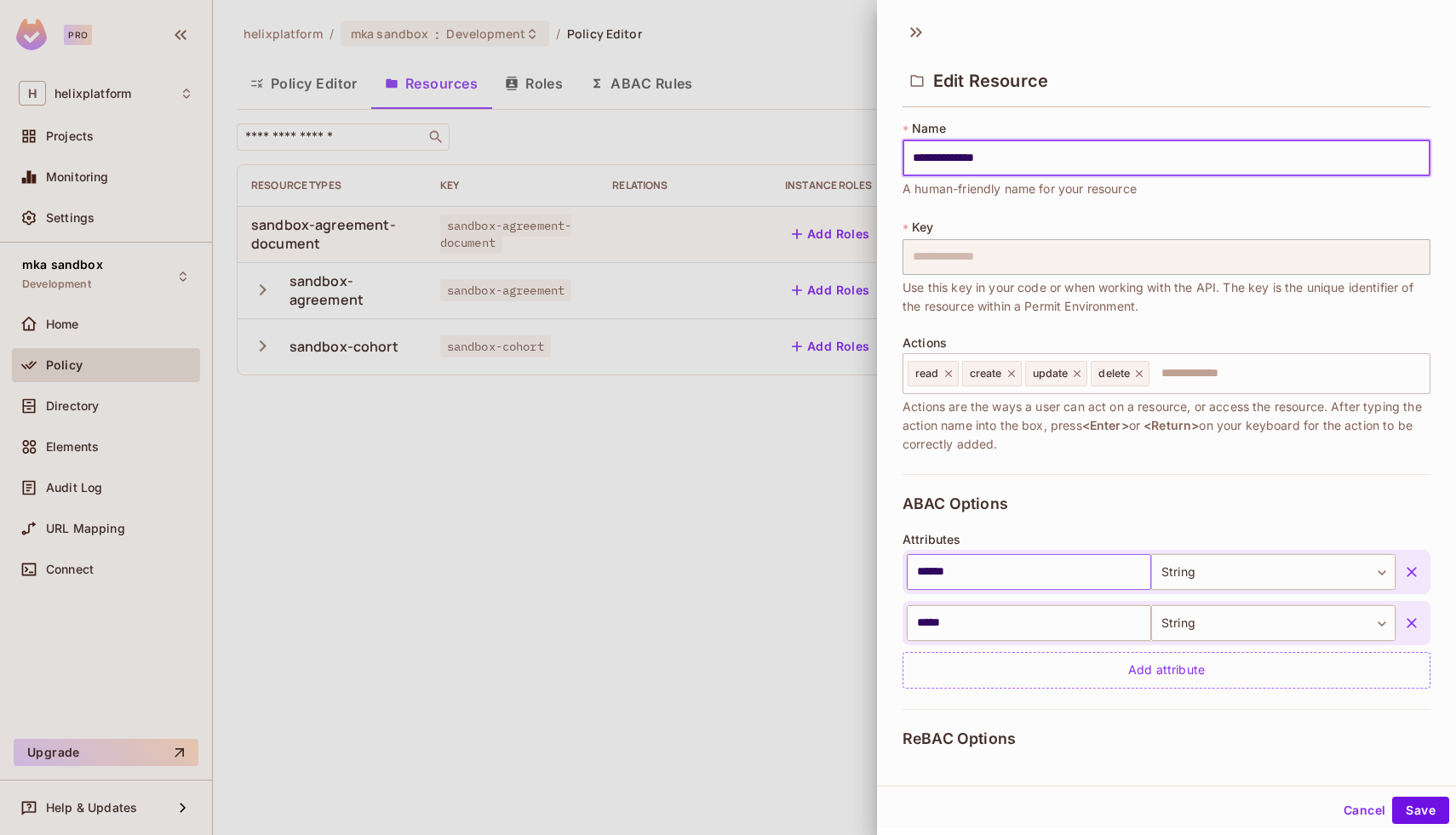
scroll to position [204, 0]
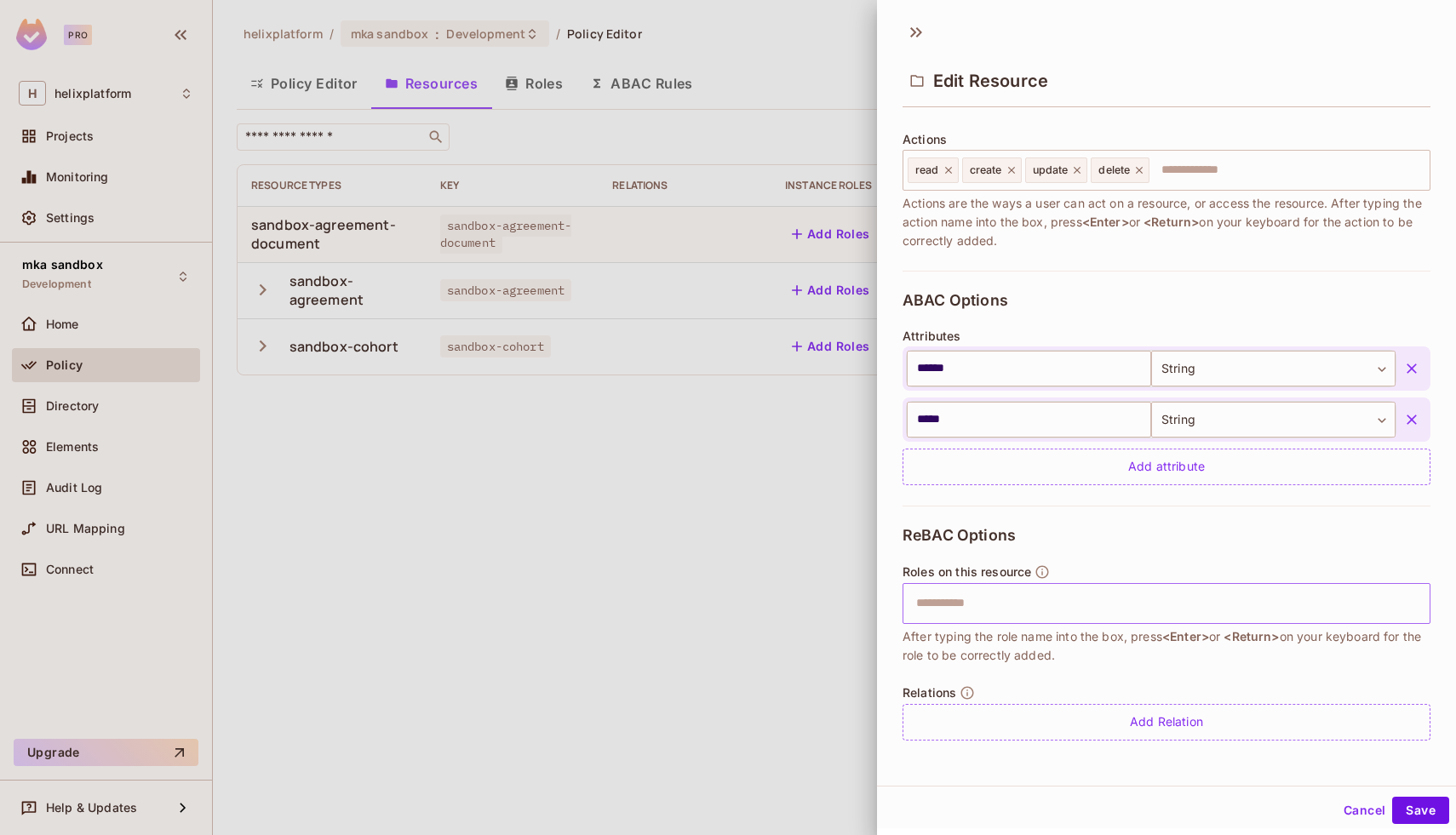
click at [1026, 616] on input "text" at bounding box center [1164, 603] width 516 height 34
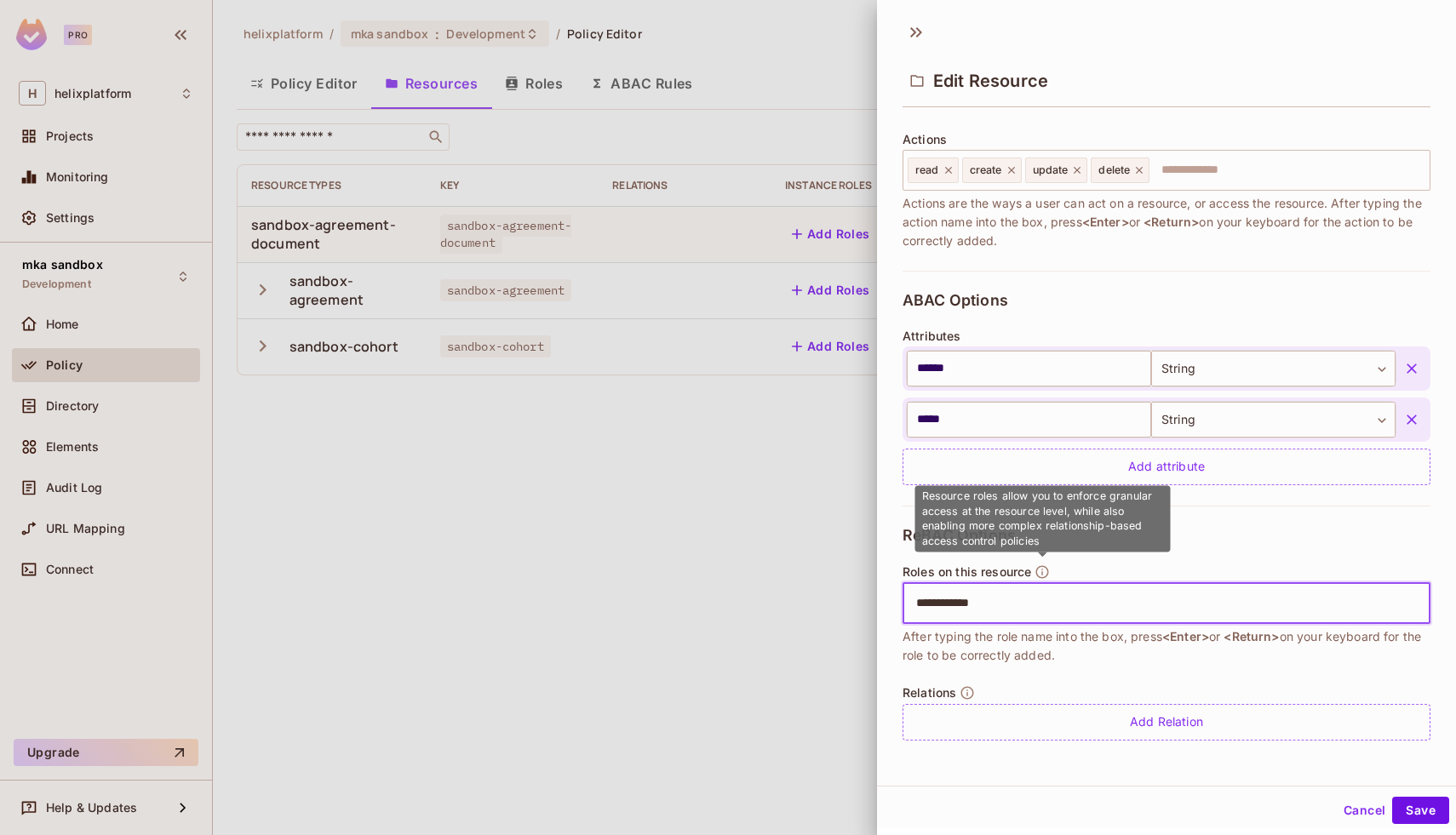
type input "**********"
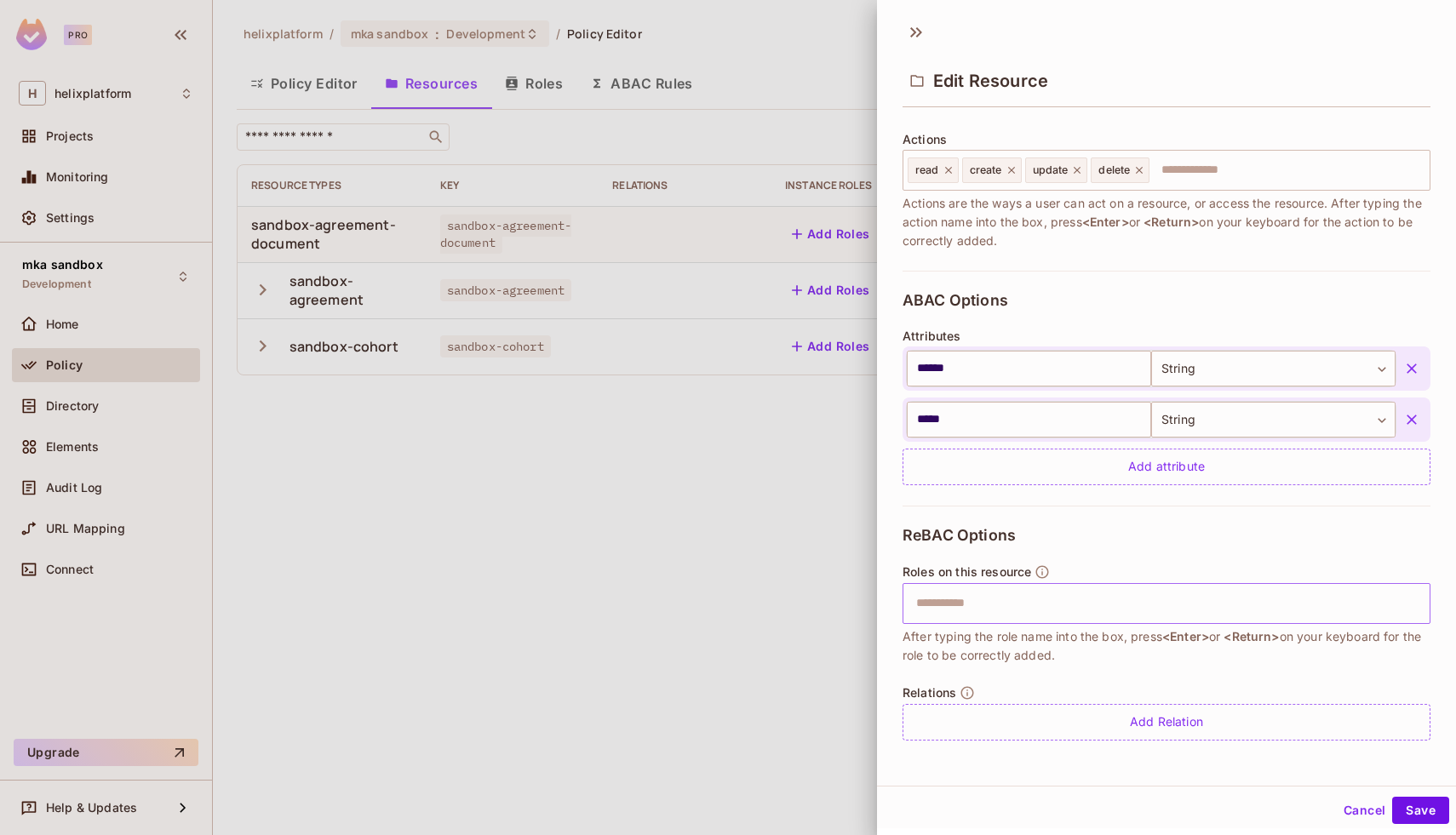
click at [1034, 605] on input "text" at bounding box center [1164, 603] width 516 height 34
click at [1034, 604] on input "text" at bounding box center [1164, 603] width 516 height 34
type input "**********"
click at [1413, 816] on button "Save" at bounding box center [1420, 810] width 57 height 27
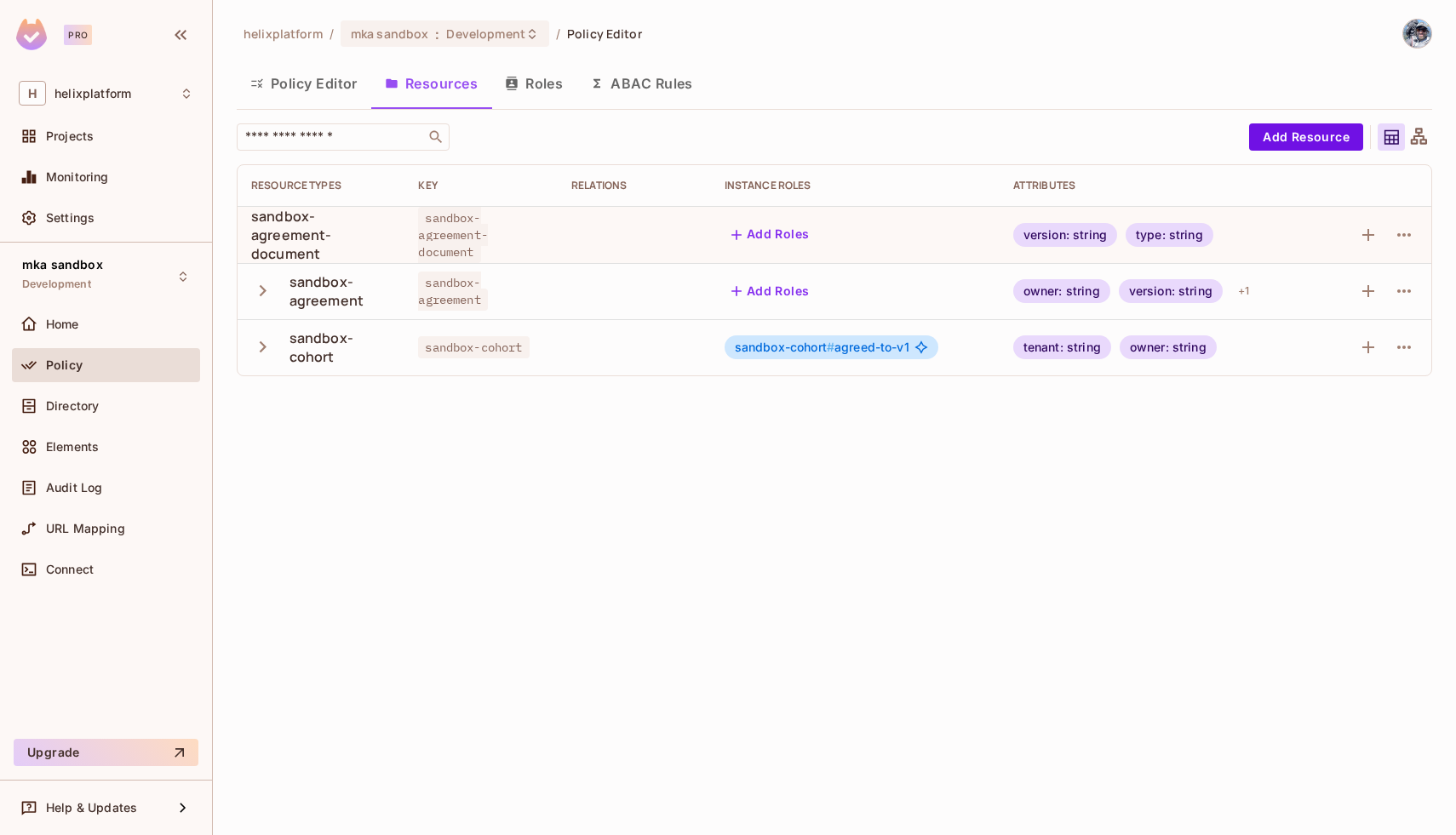
click at [823, 354] on span "sandbox-cohort #" at bounding box center [784, 347] width 100 height 15
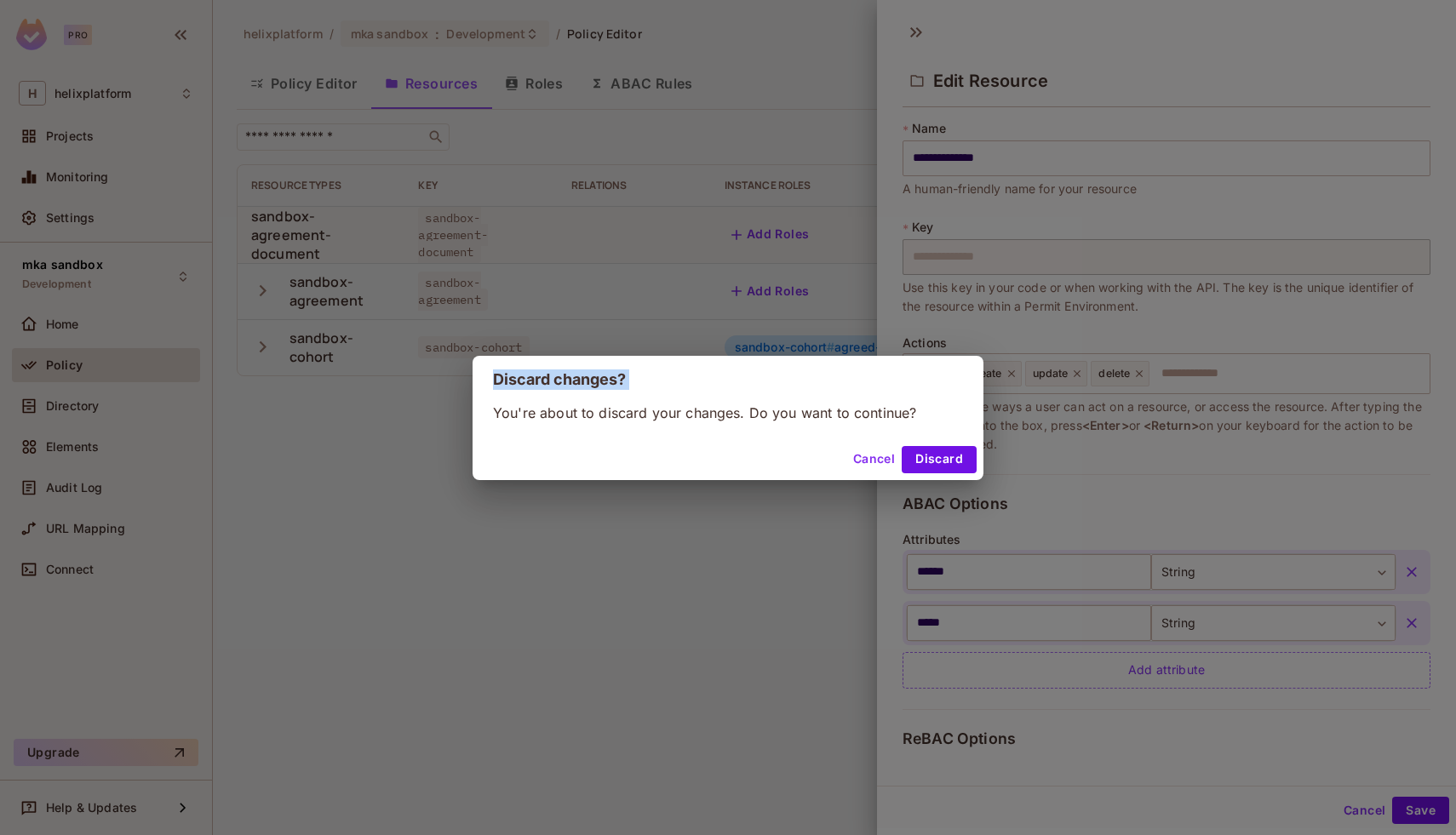
click at [823, 354] on div "Discard changes? You're about to discard your changes. Do you want to continue?…" at bounding box center [728, 418] width 1456 height 835
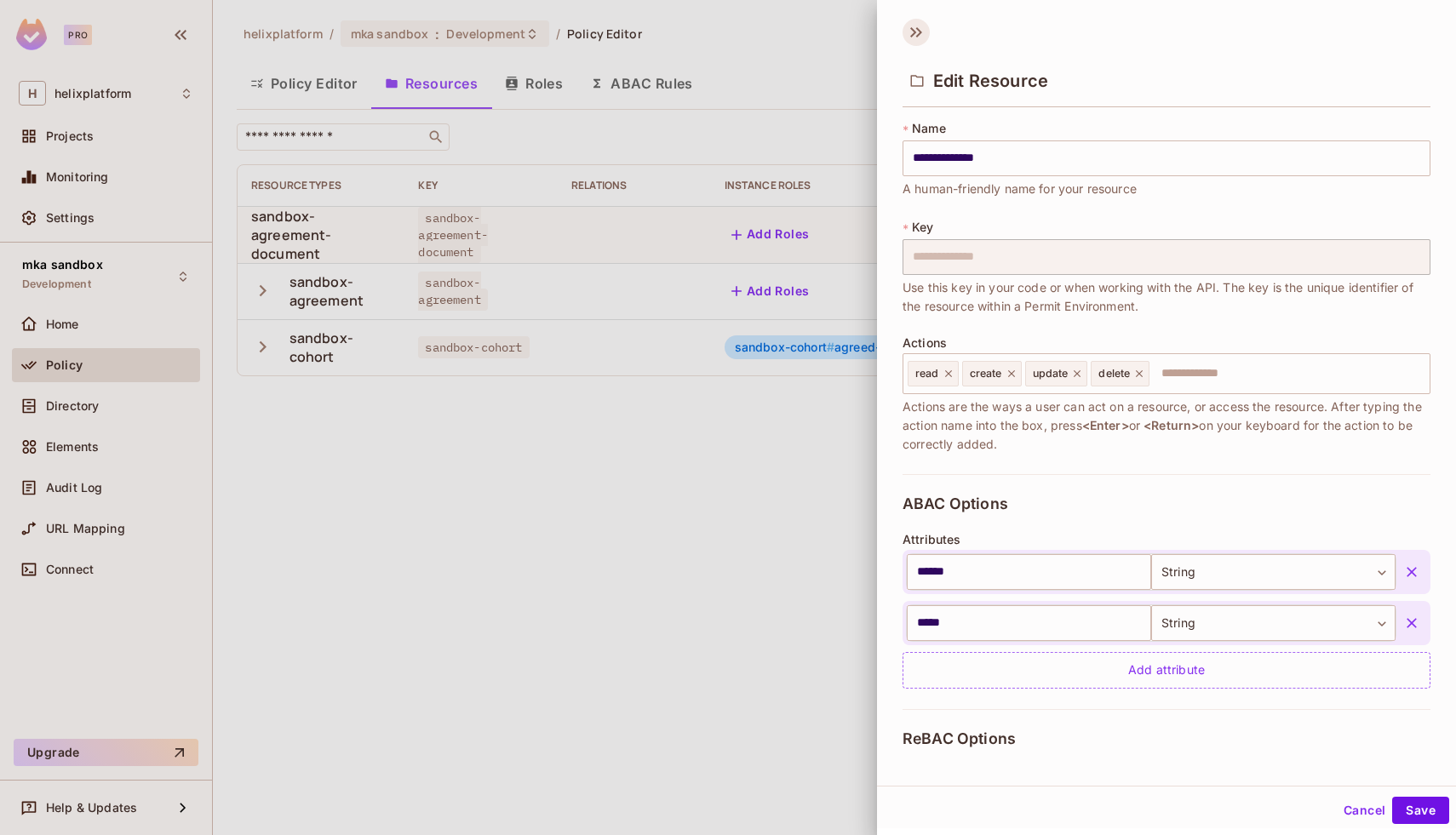
click at [919, 33] on icon at bounding box center [919, 32] width 6 height 10
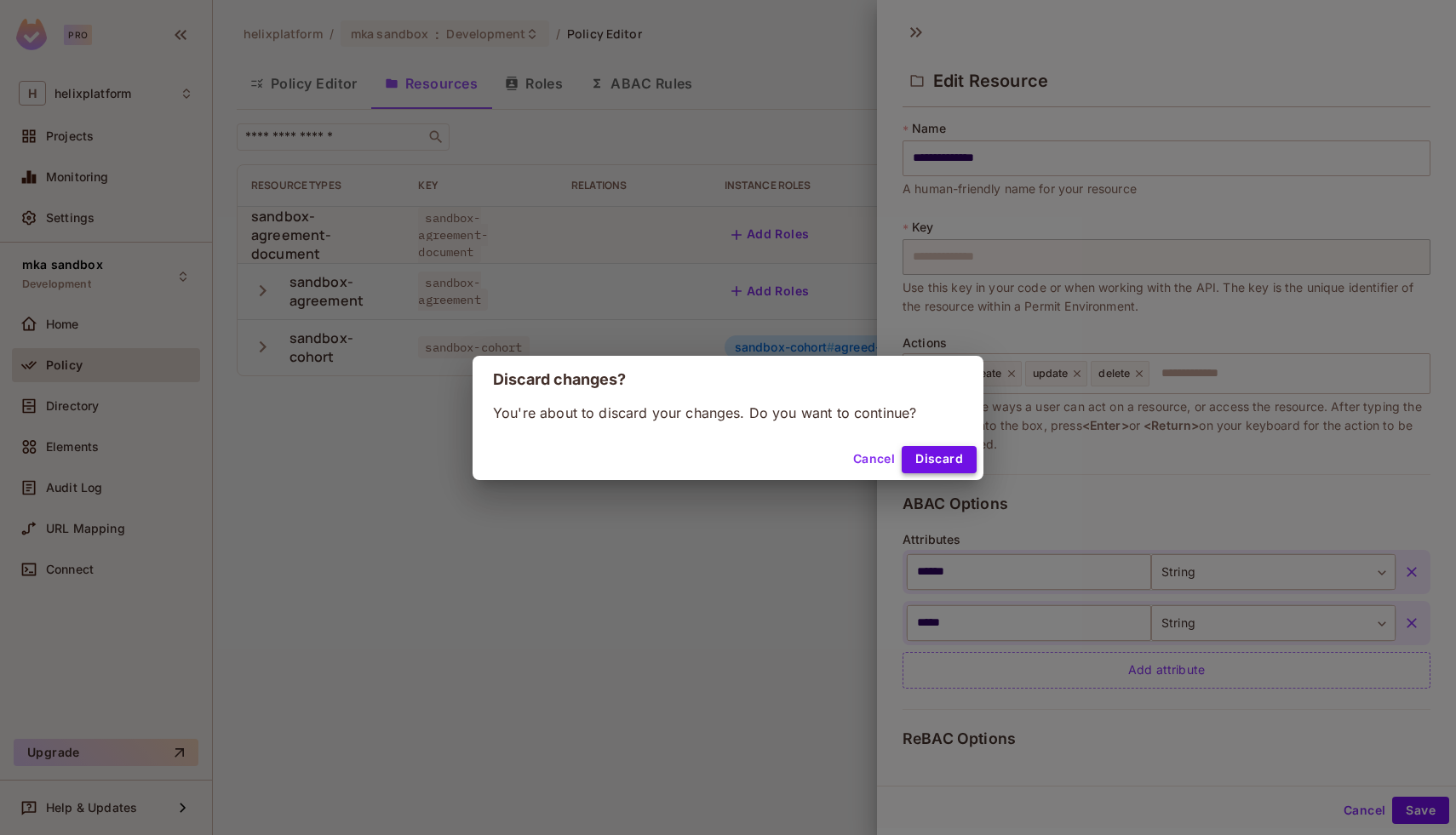
click at [919, 453] on button "Discard" at bounding box center [940, 460] width 75 height 27
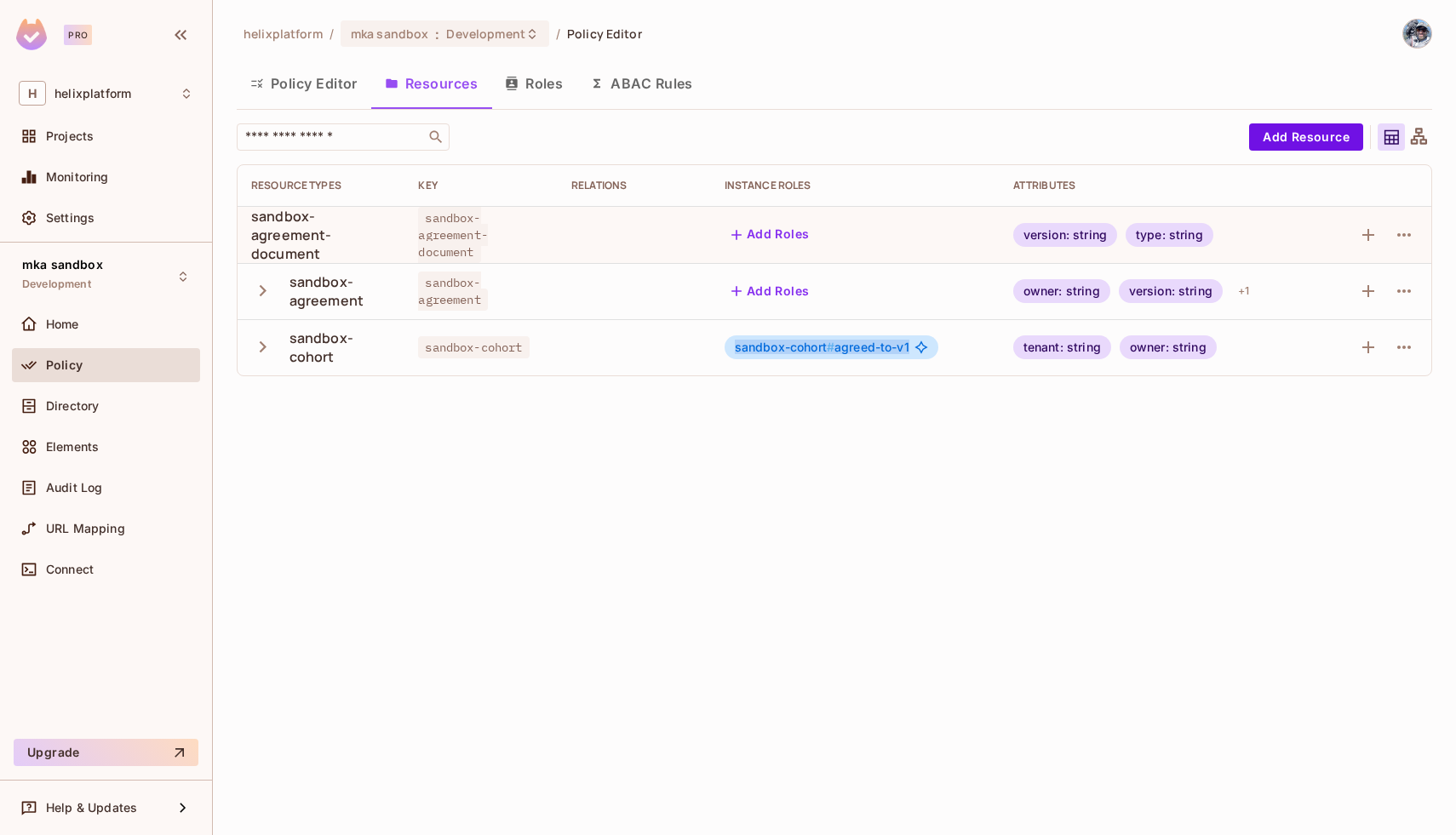
drag, startPoint x: 734, startPoint y: 347, endPoint x: 908, endPoint y: 350, distance: 174.0
click at [908, 350] on span "sandbox-cohort # agreed-to-v1" at bounding box center [822, 347] width 175 height 14
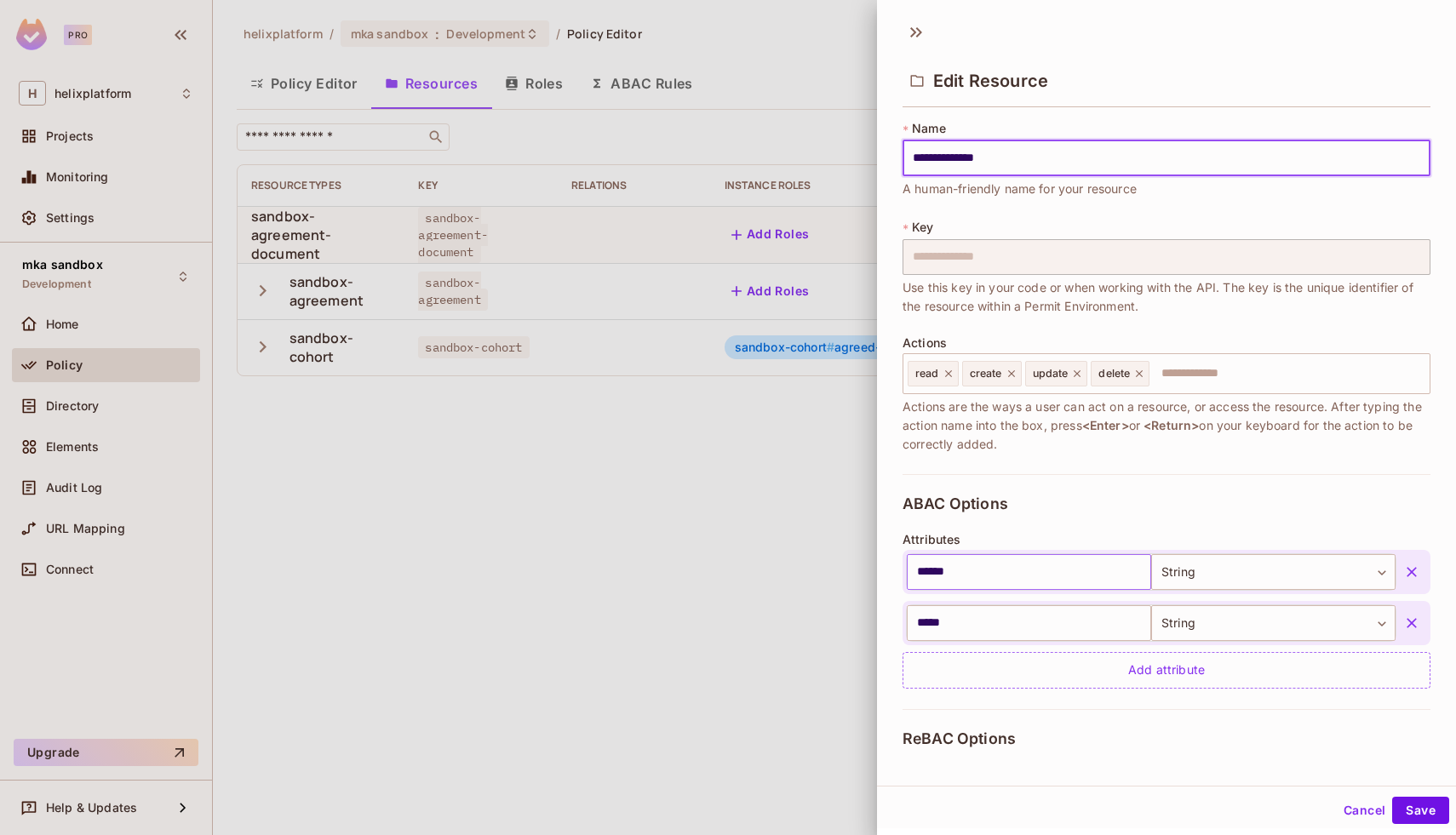
scroll to position [204, 0]
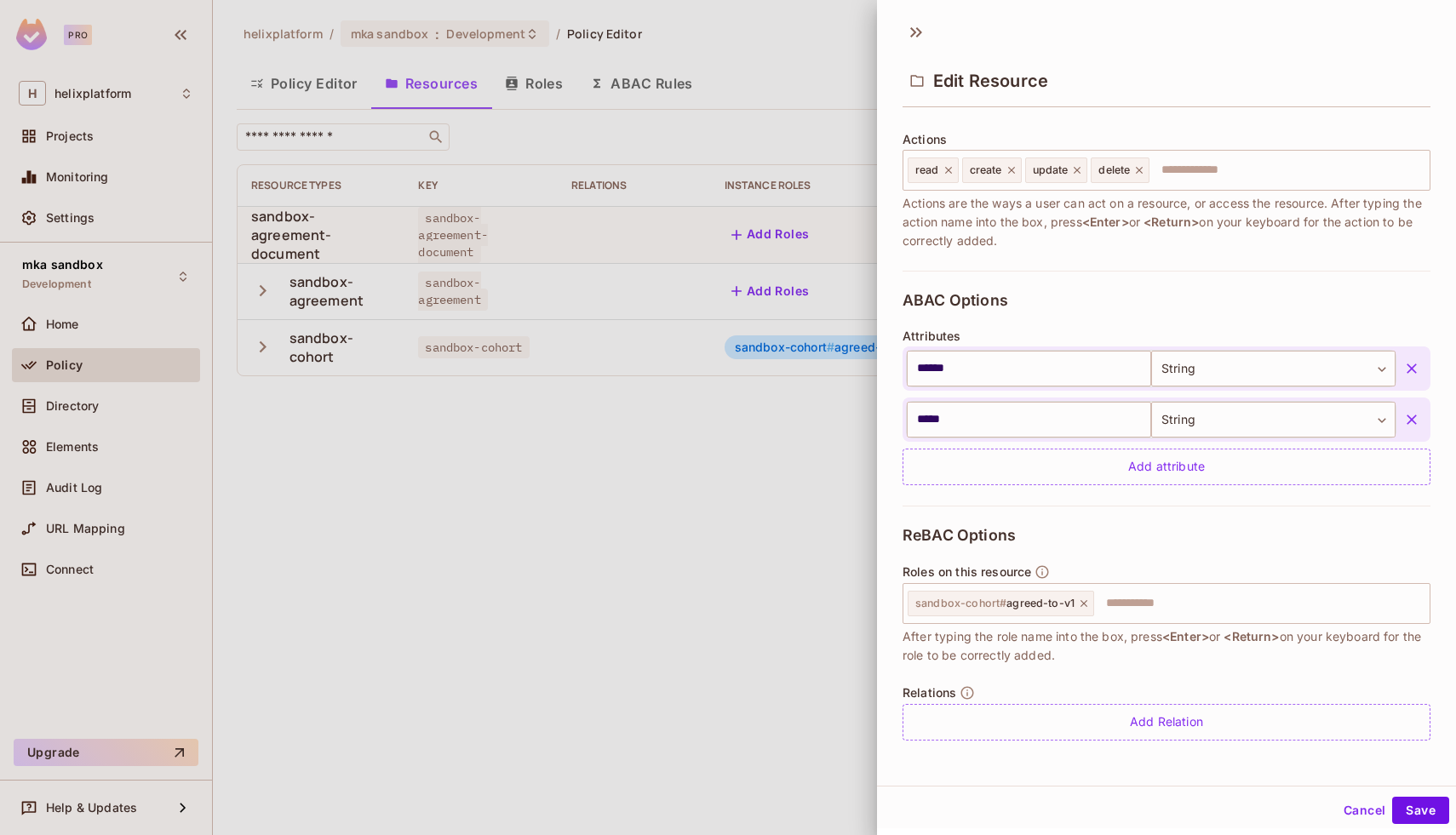
click at [922, 58] on div "Edit Resource" at bounding box center [1167, 79] width 528 height 56
click at [918, 36] on icon at bounding box center [917, 32] width 27 height 27
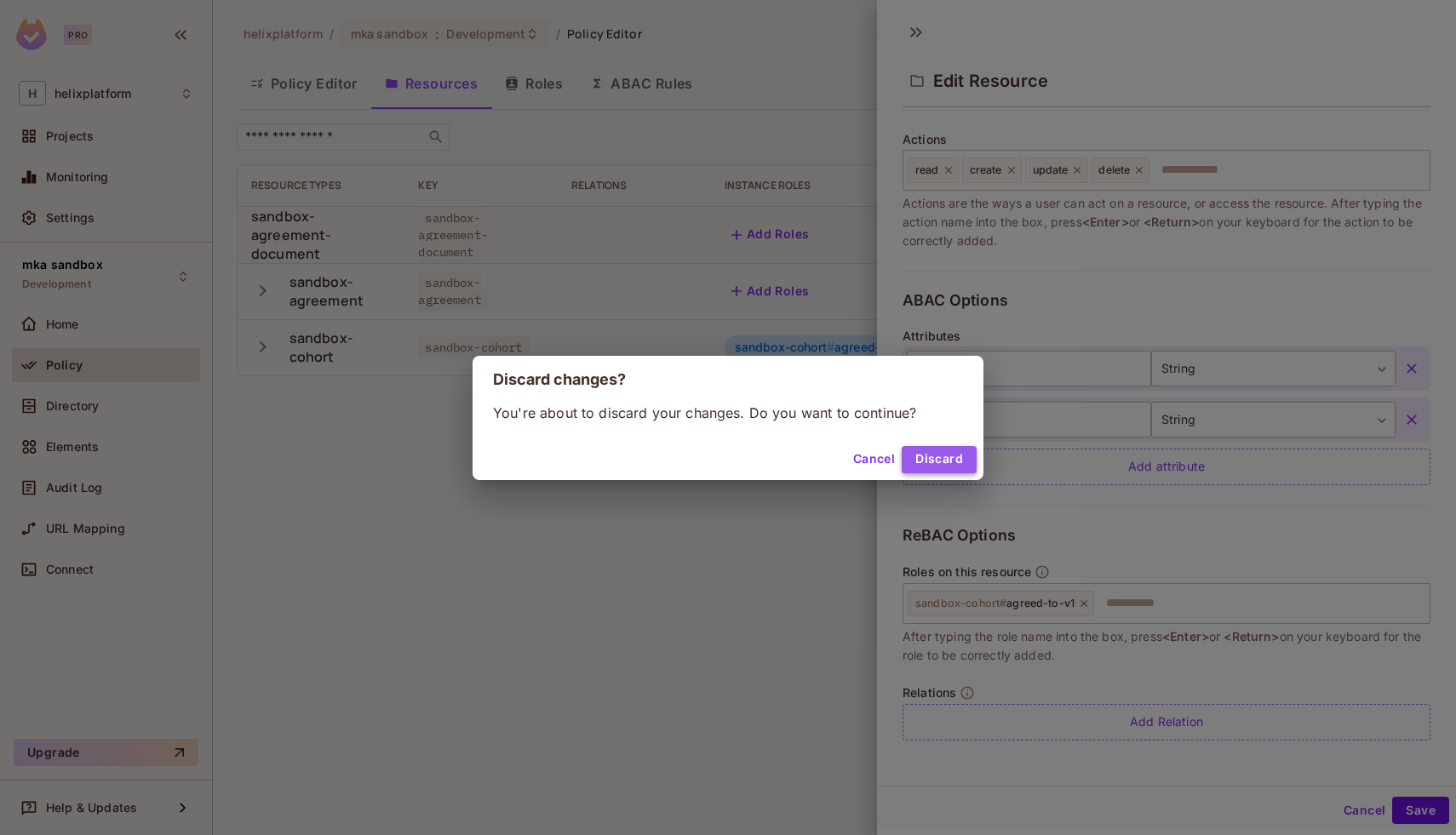
click at [933, 460] on button "Discard" at bounding box center [940, 460] width 75 height 27
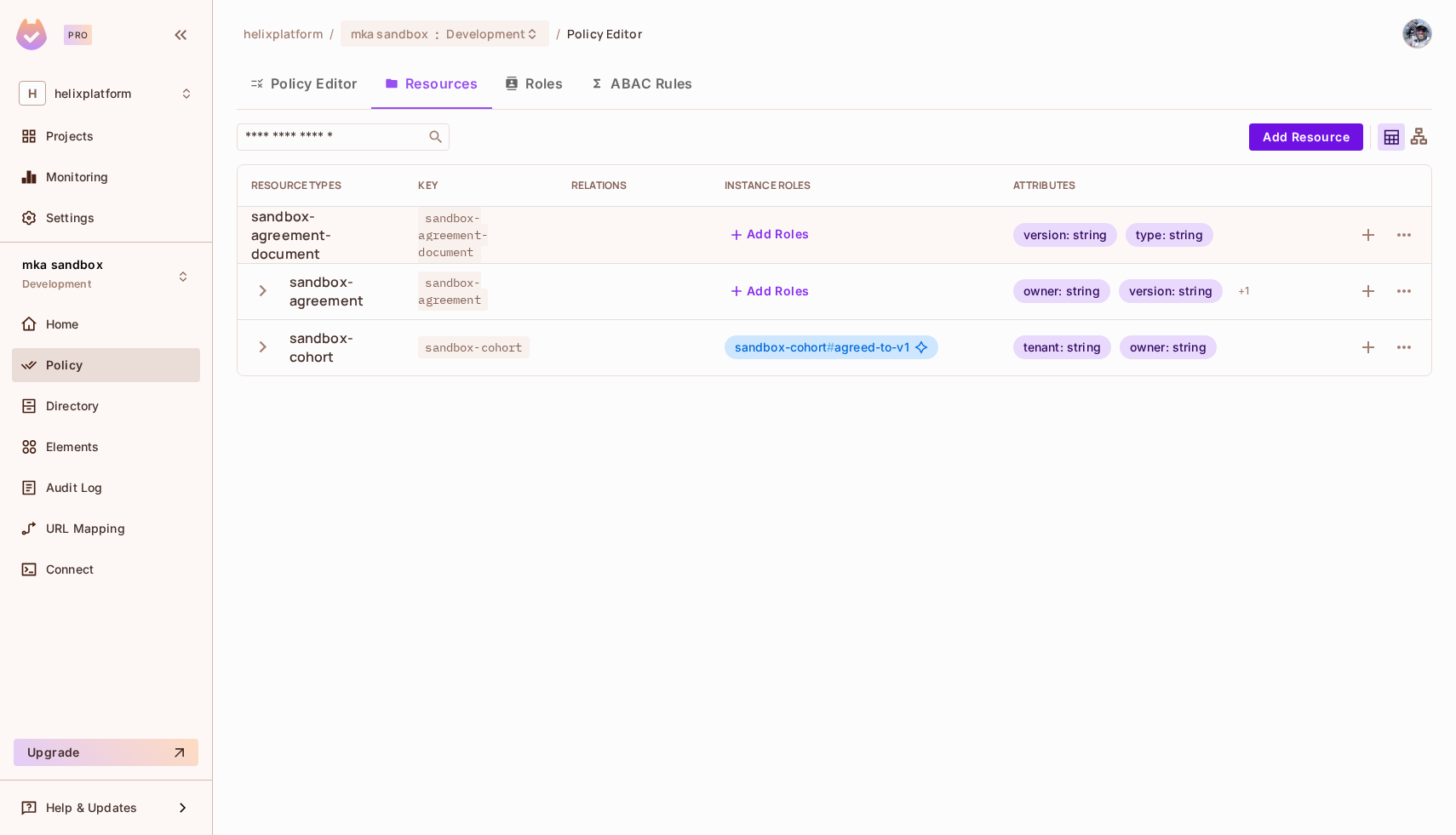
click at [552, 81] on button "Roles" at bounding box center [534, 83] width 85 height 43
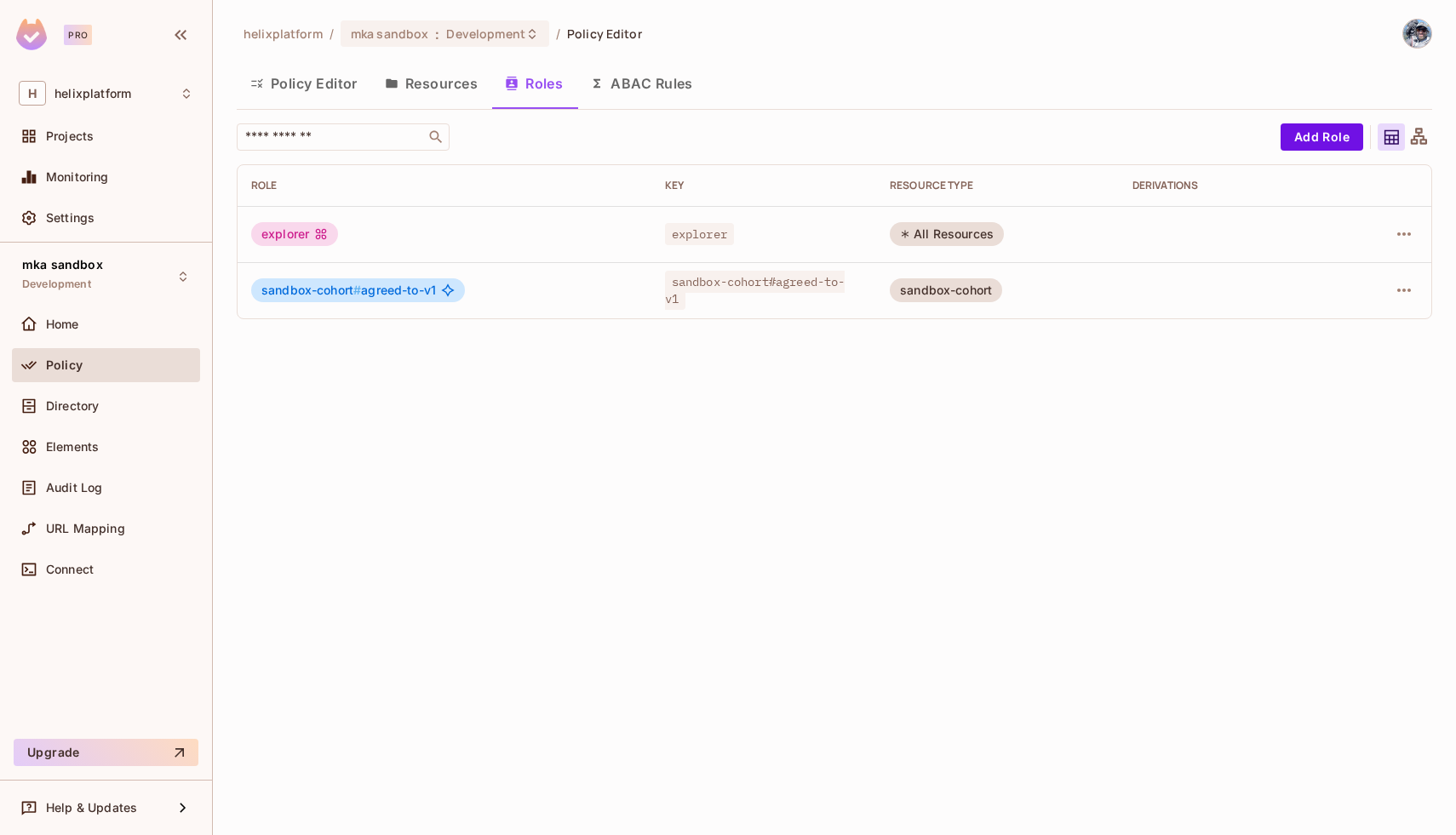
click at [701, 290] on span "sandbox-cohort#agreed-to-v1" at bounding box center [756, 290] width 181 height 39
copy span "sandbox-cohort#agreed-to-v1"
click at [403, 80] on button "Resources" at bounding box center [430, 83] width 120 height 43
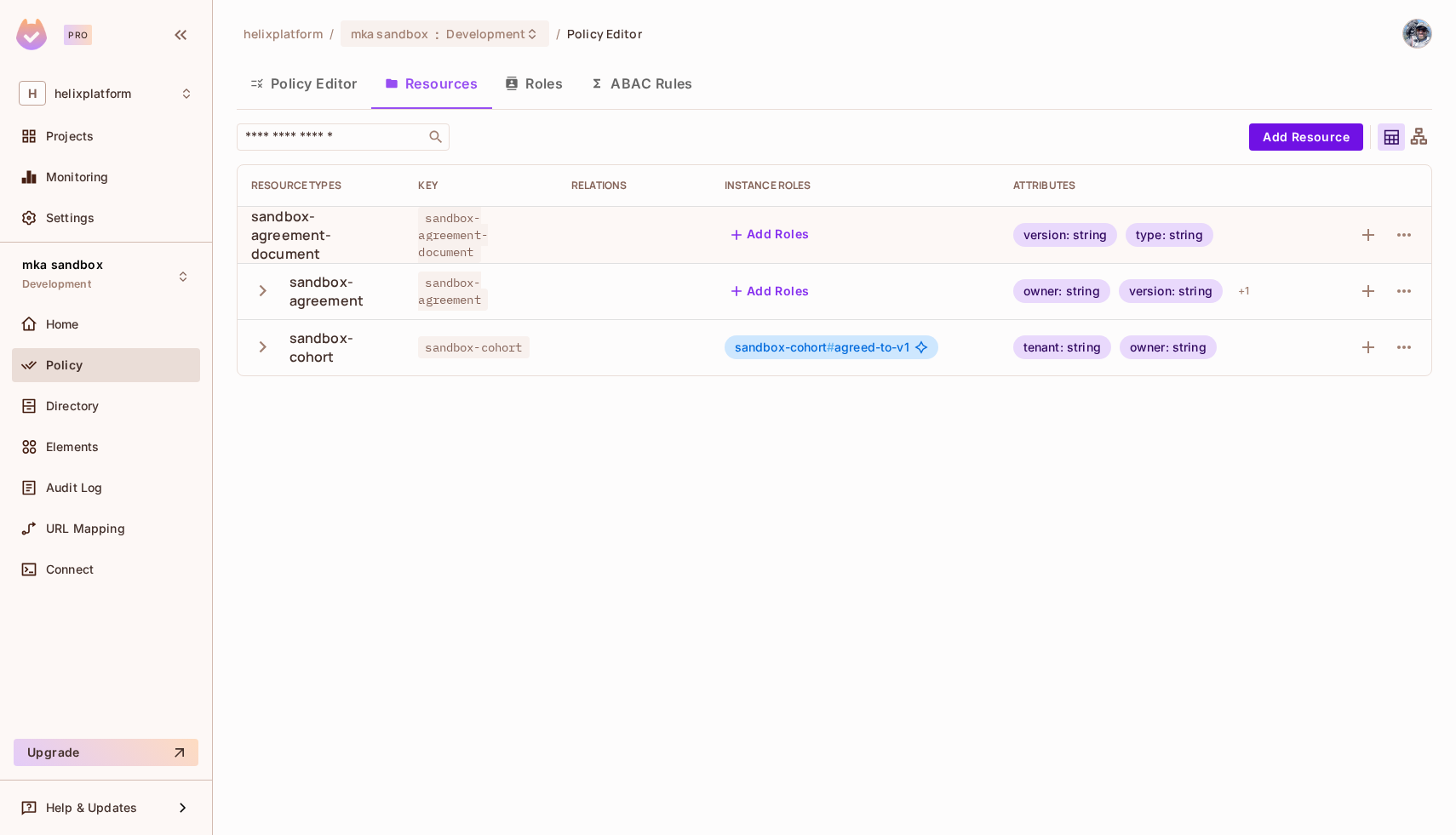
click at [320, 83] on button "Policy Editor" at bounding box center [303, 83] width 134 height 43
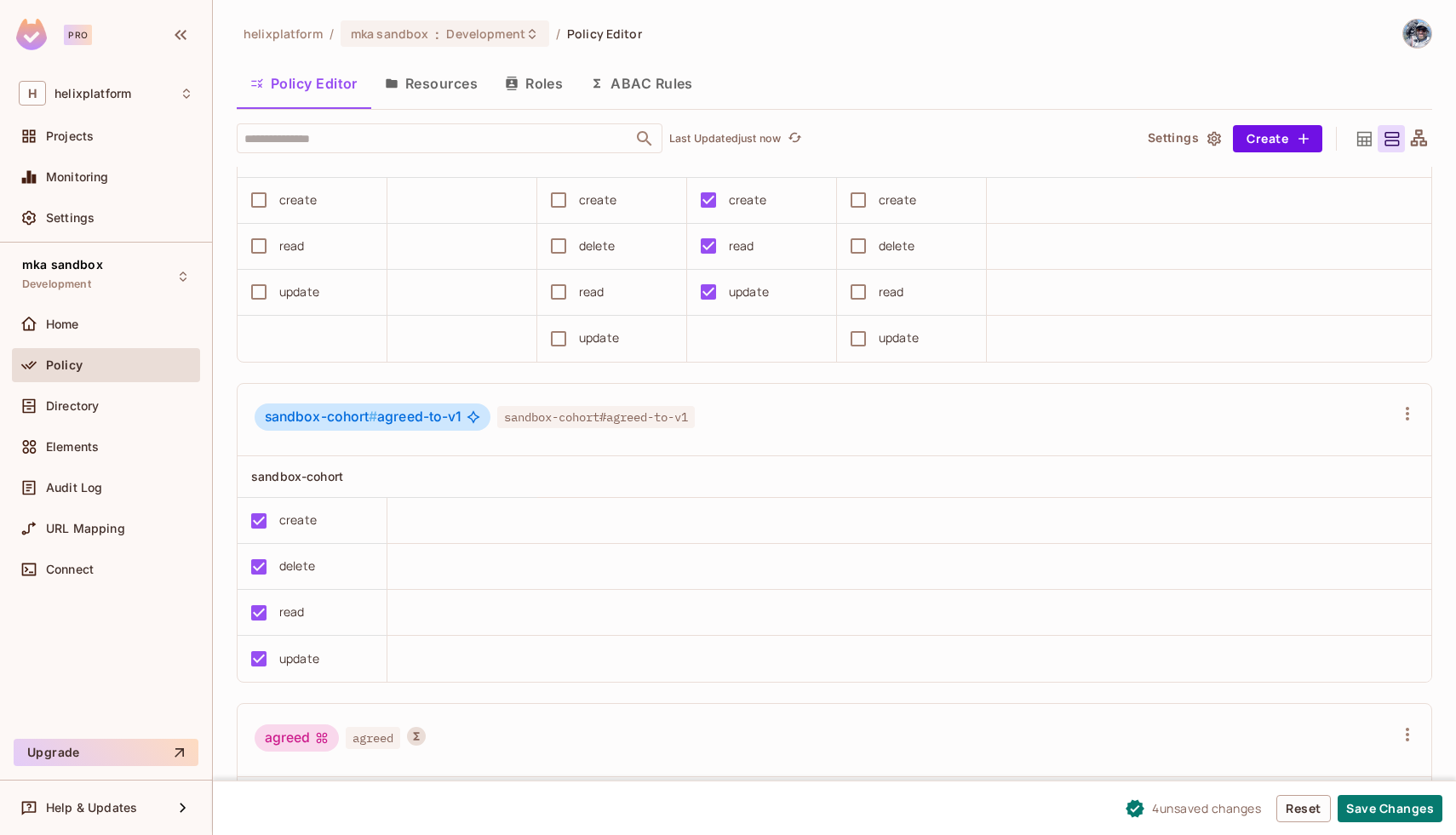
scroll to position [164, 0]
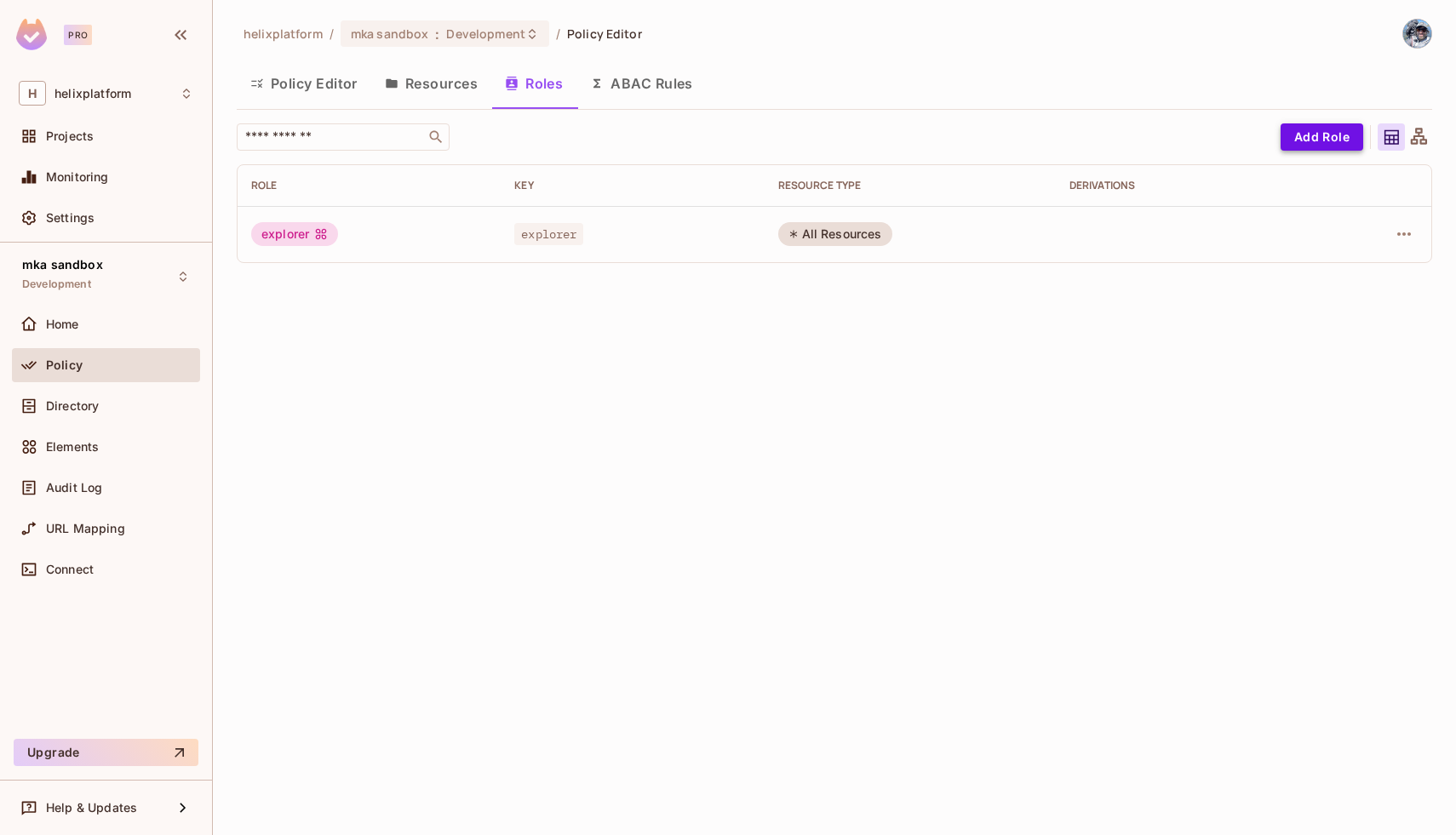
click at [1329, 138] on button "Add Role" at bounding box center [1322, 137] width 82 height 27
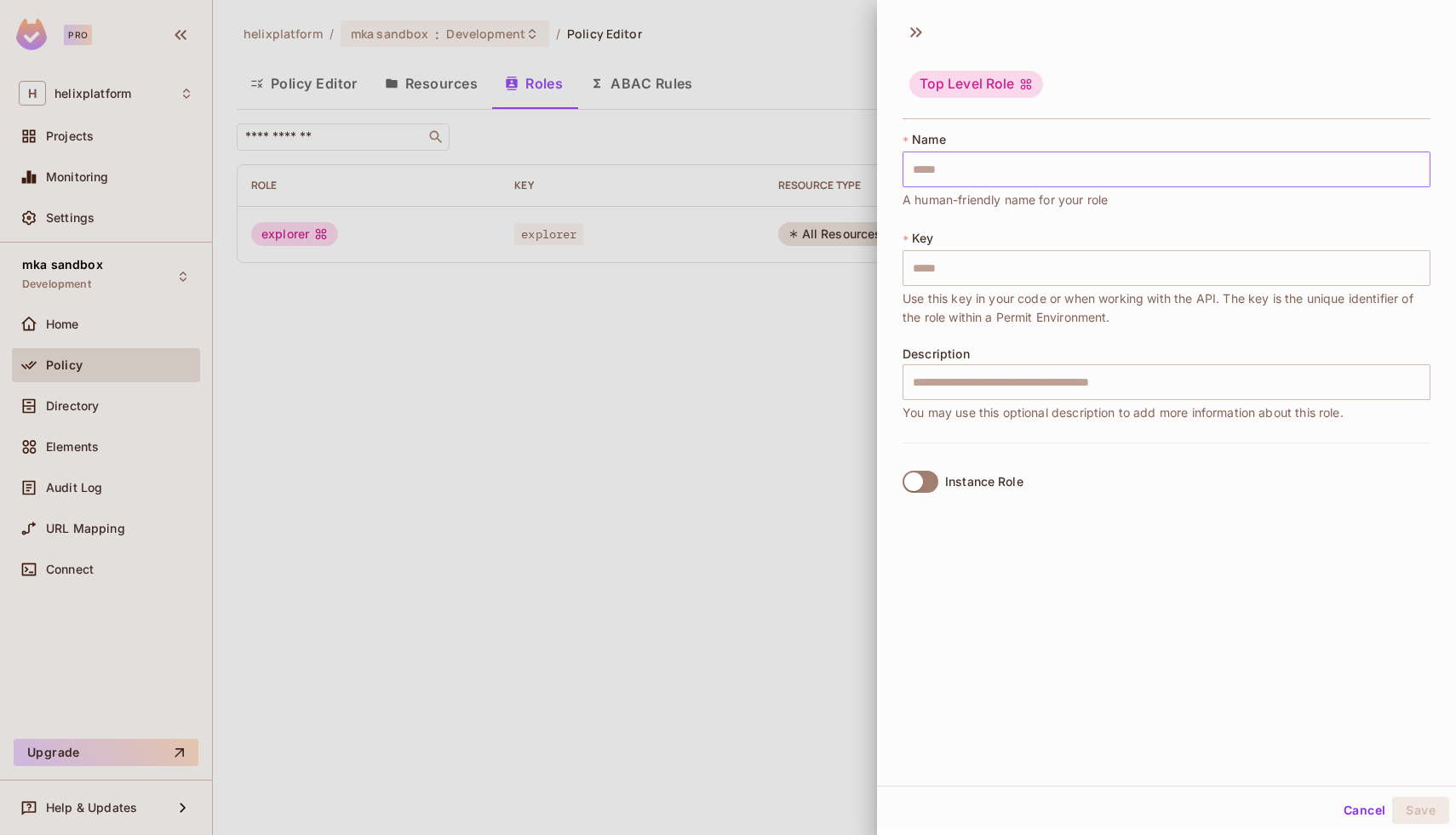
click at [1031, 164] on input "text" at bounding box center [1167, 169] width 528 height 36
type input "*"
type input "**"
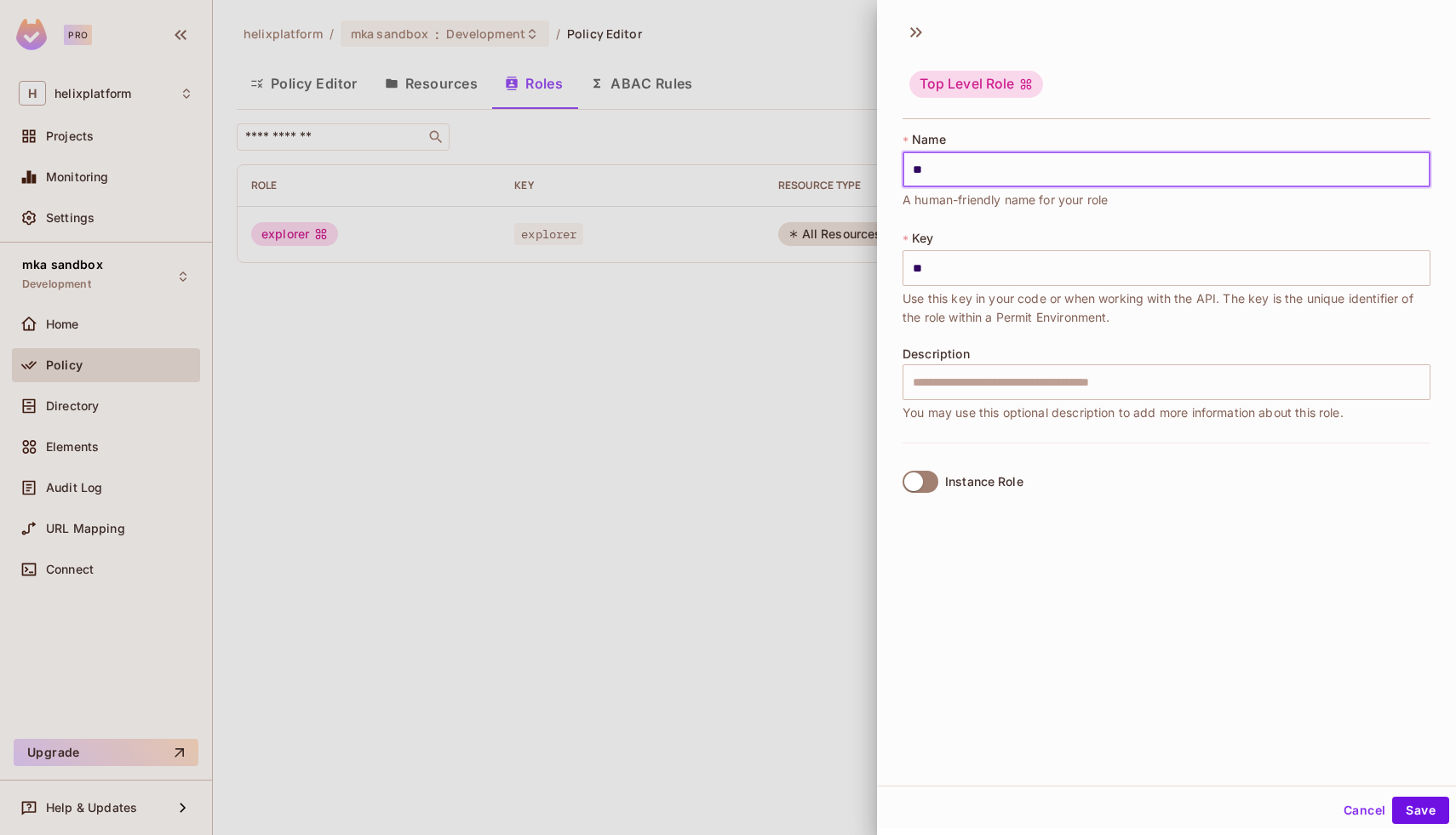
type input "***"
type input "****"
type input "*****"
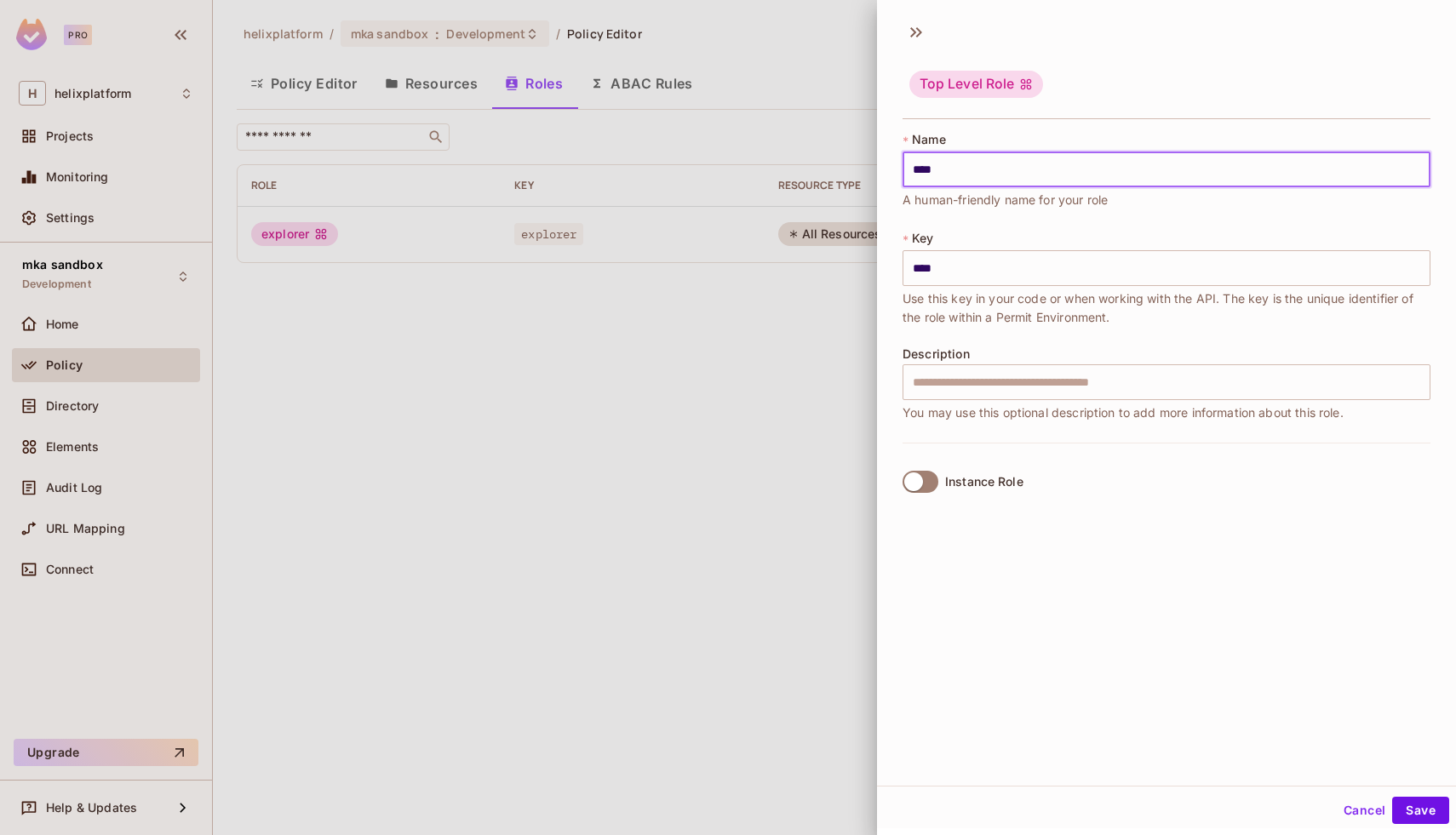
type input "*****"
type input "******"
type input "*******"
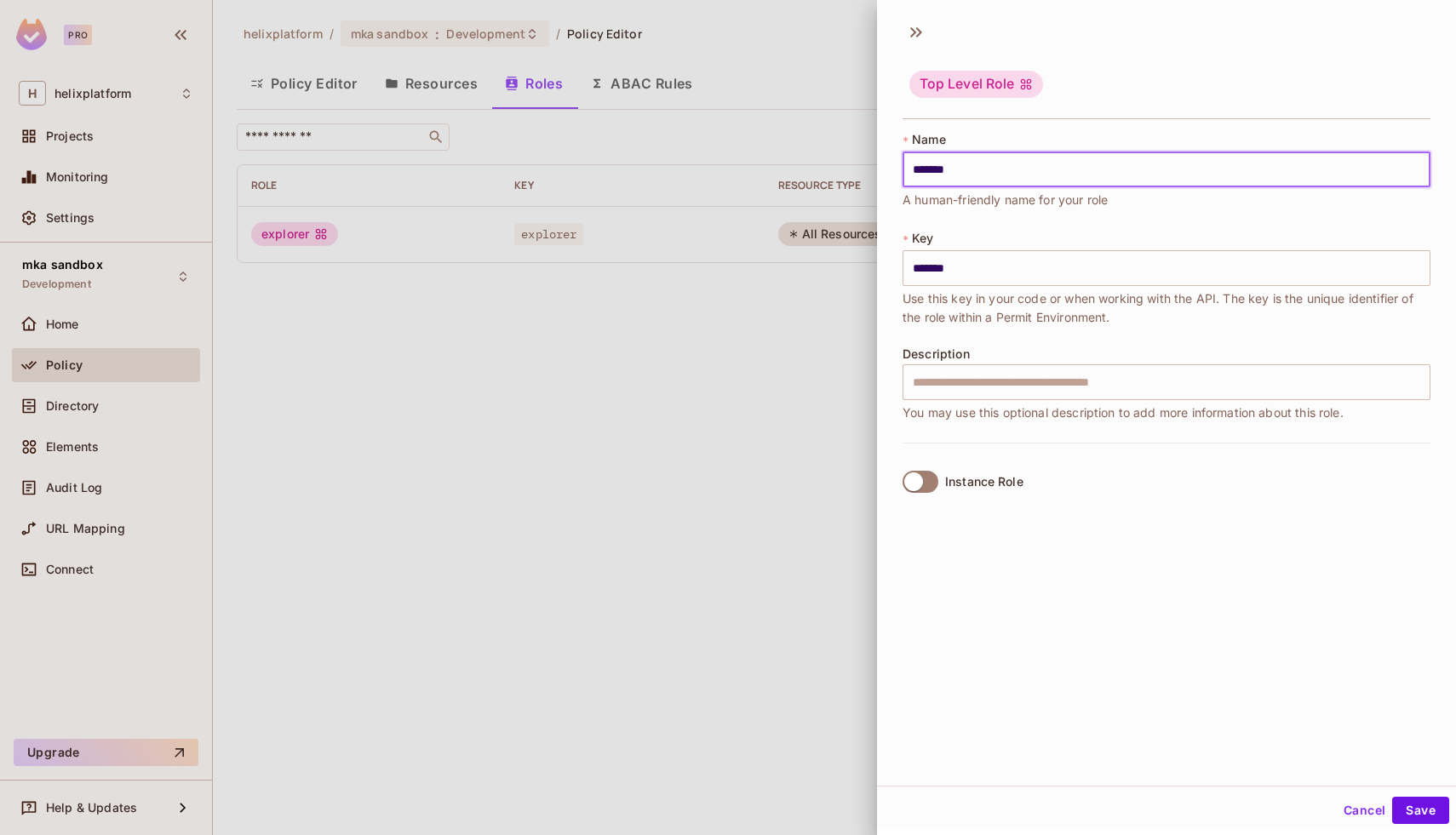
type input "********"
type input "*********"
type input "**********"
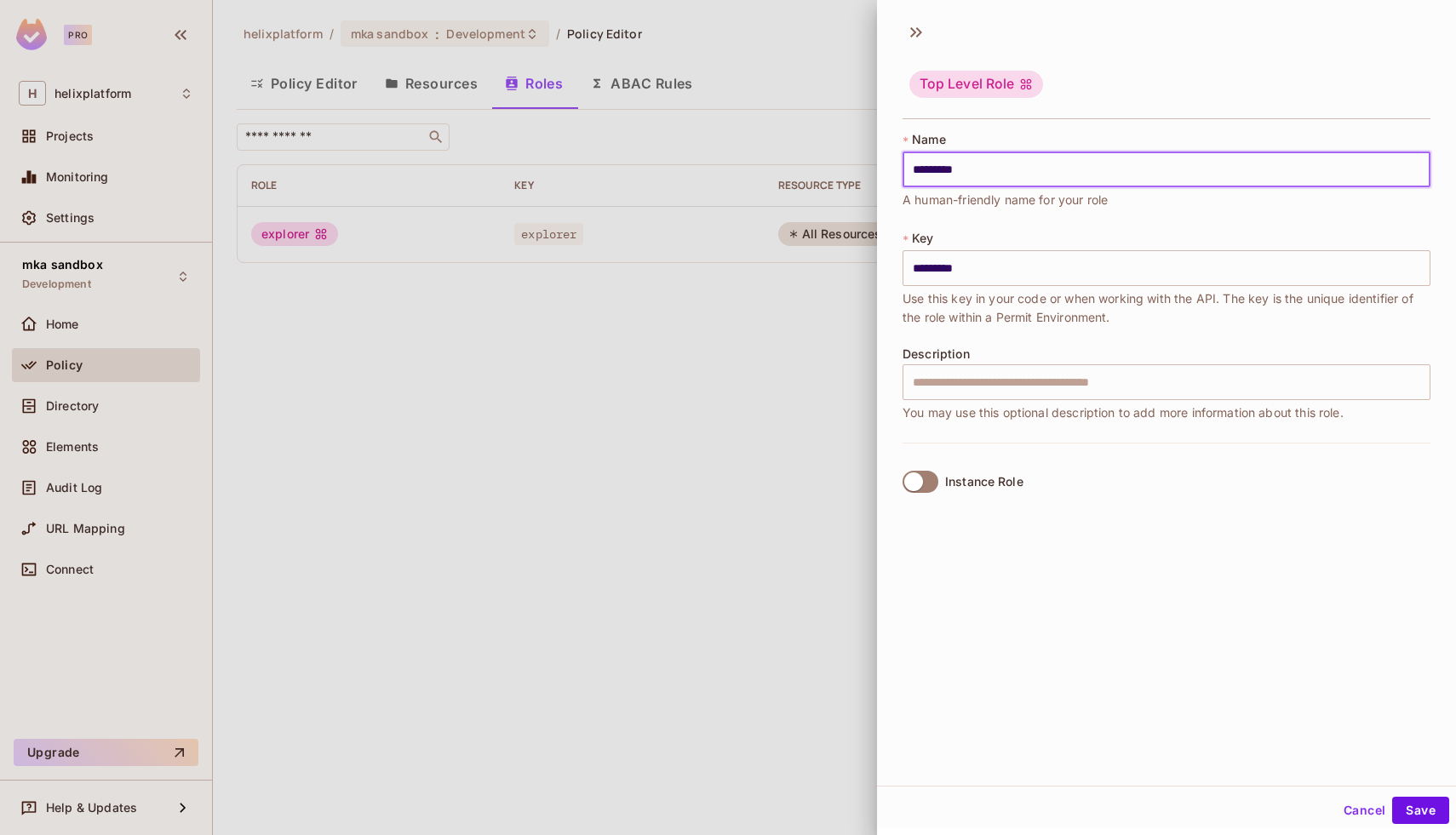
type input "**********"
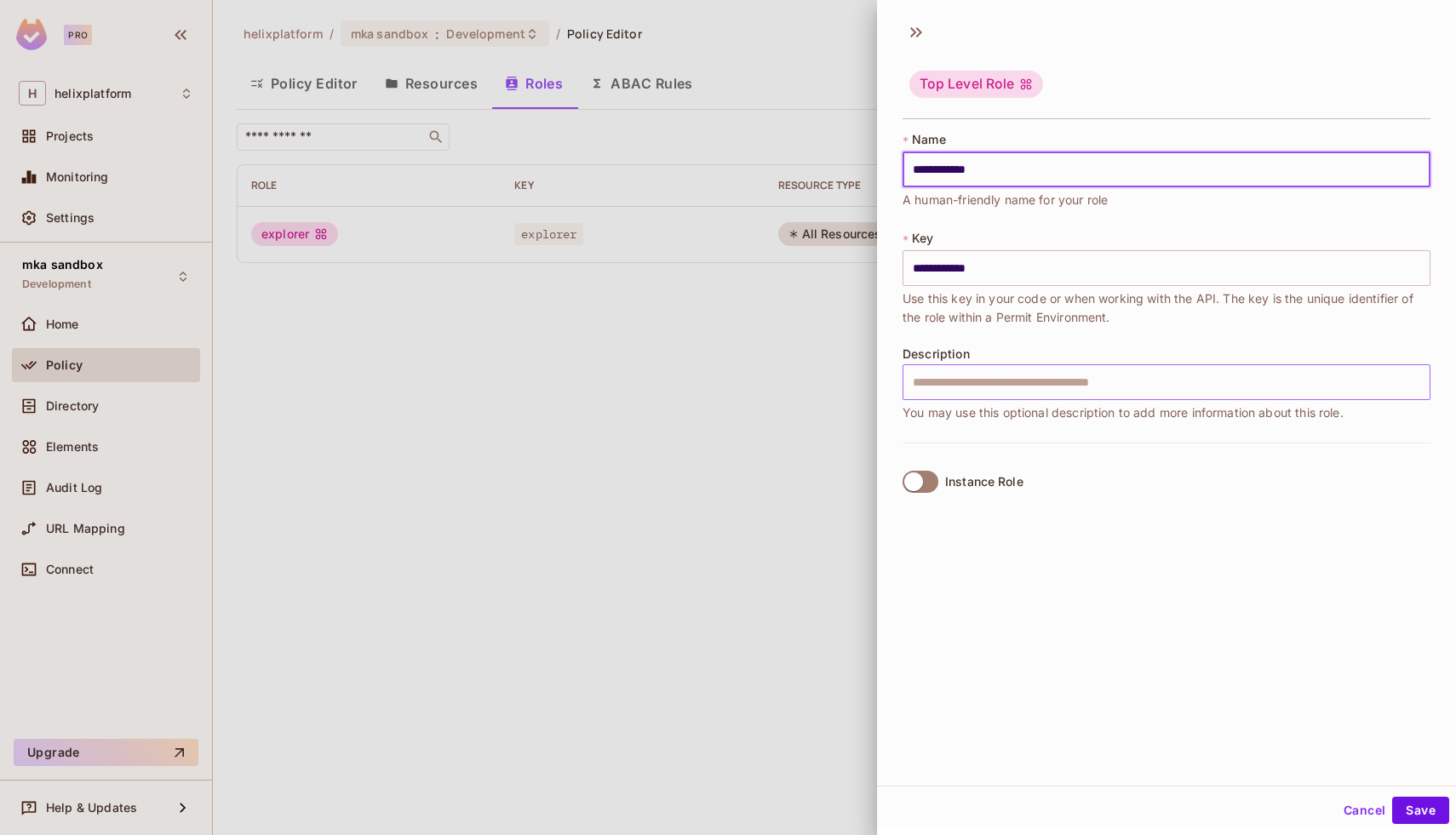
click at [980, 389] on input "text" at bounding box center [1167, 382] width 528 height 36
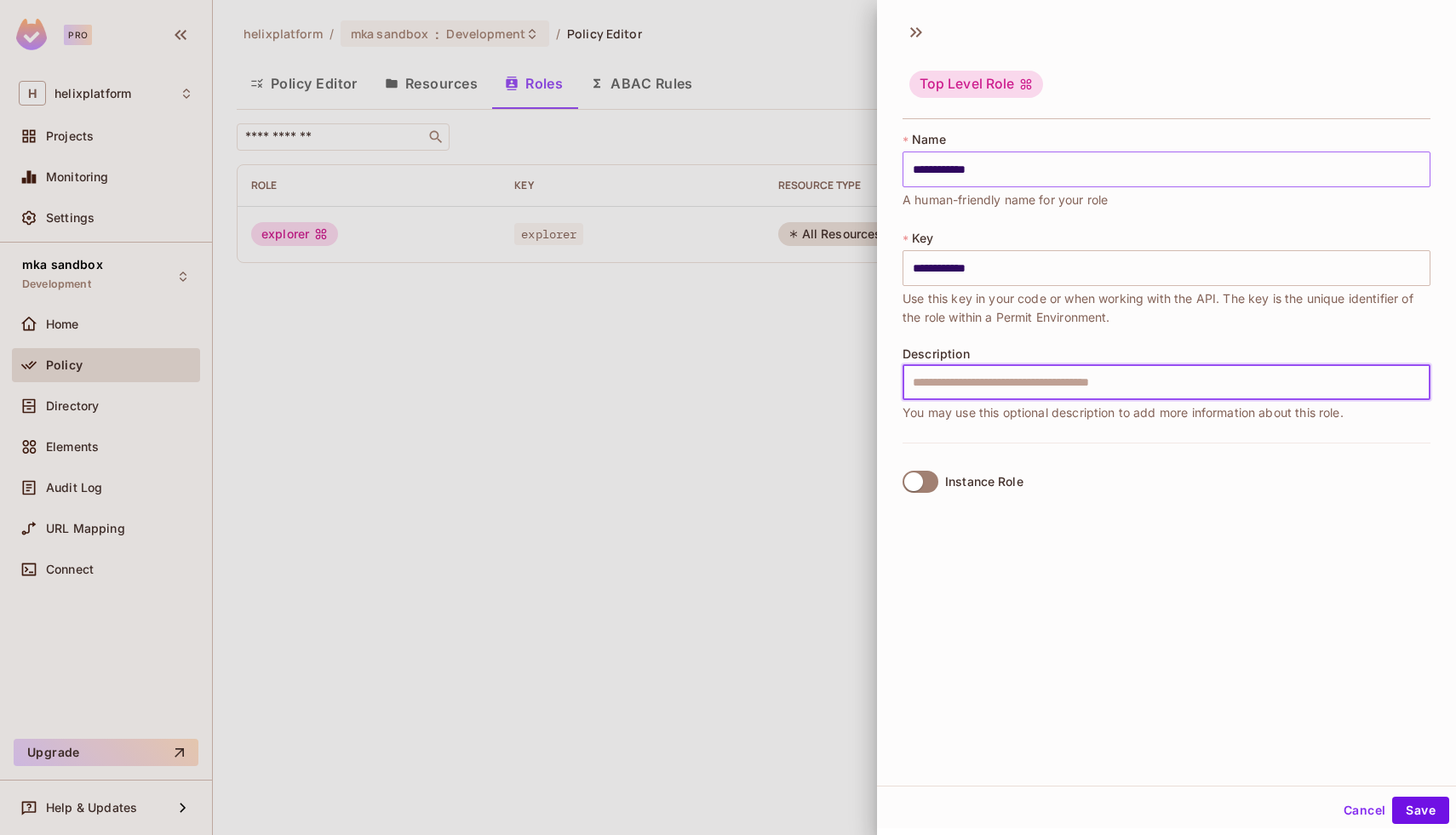
click at [1009, 177] on input "**********" at bounding box center [1167, 169] width 528 height 36
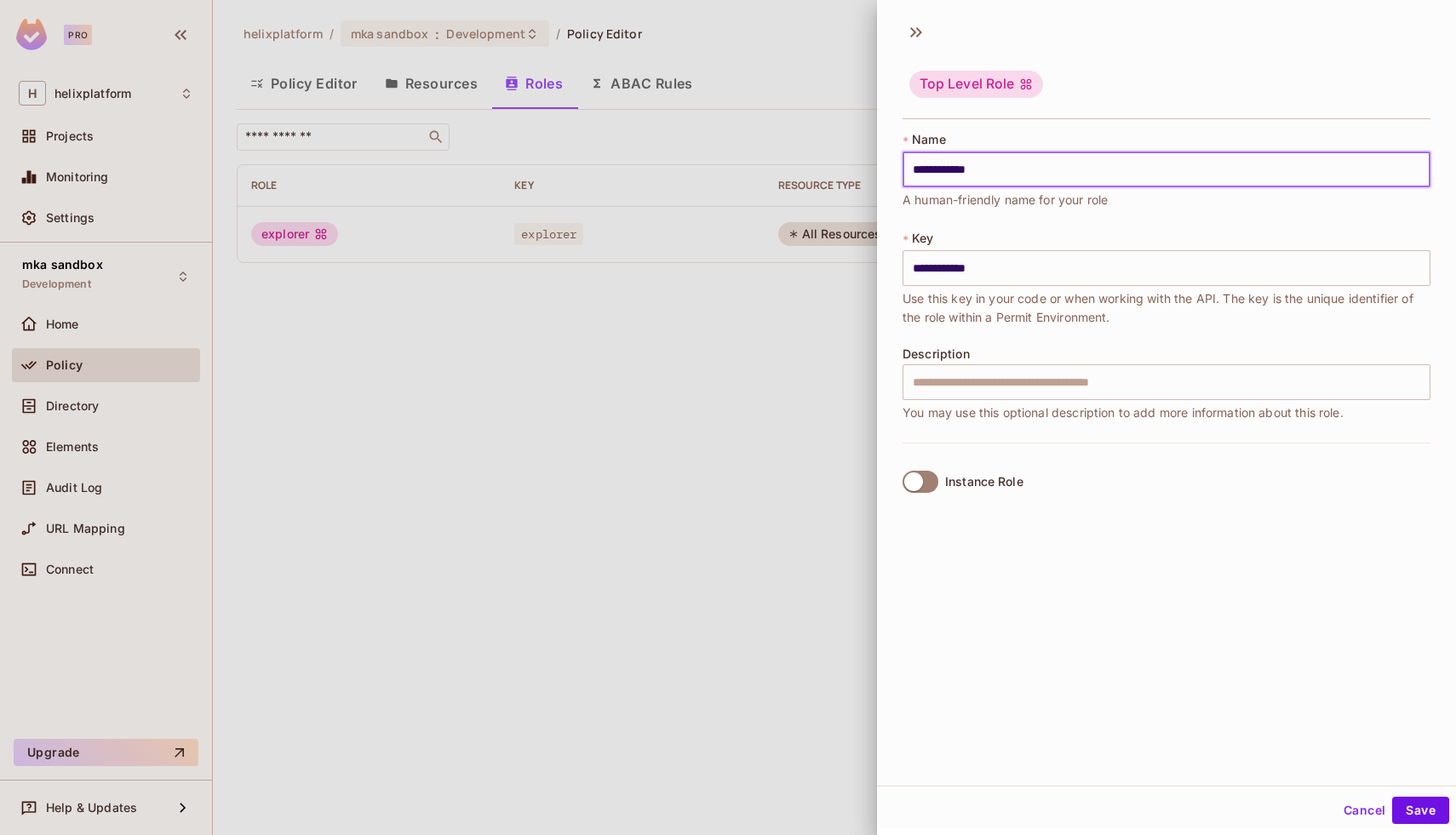
type input "**********"
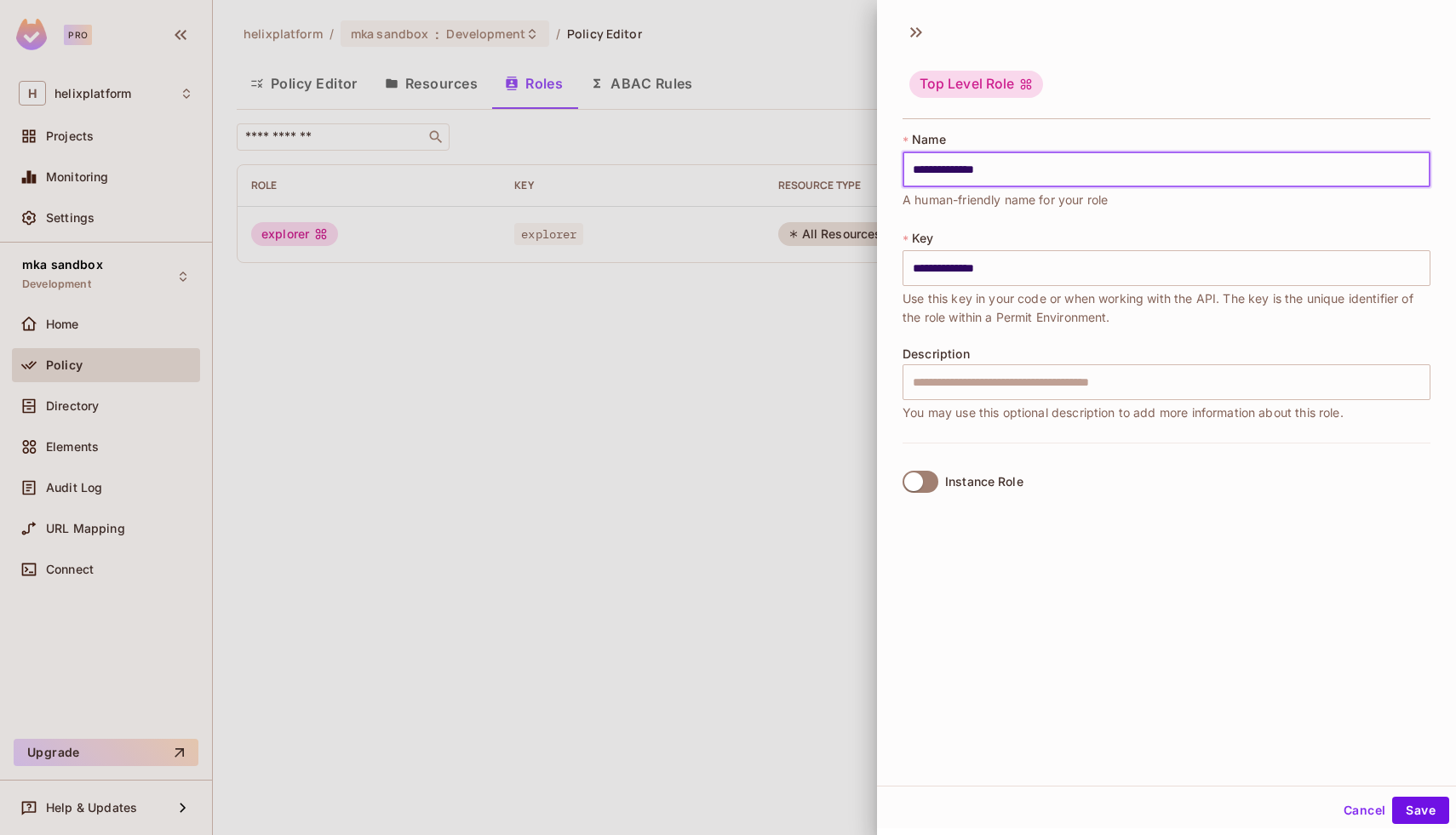
type input "**********"
click at [935, 365] on input "text" at bounding box center [1167, 382] width 528 height 36
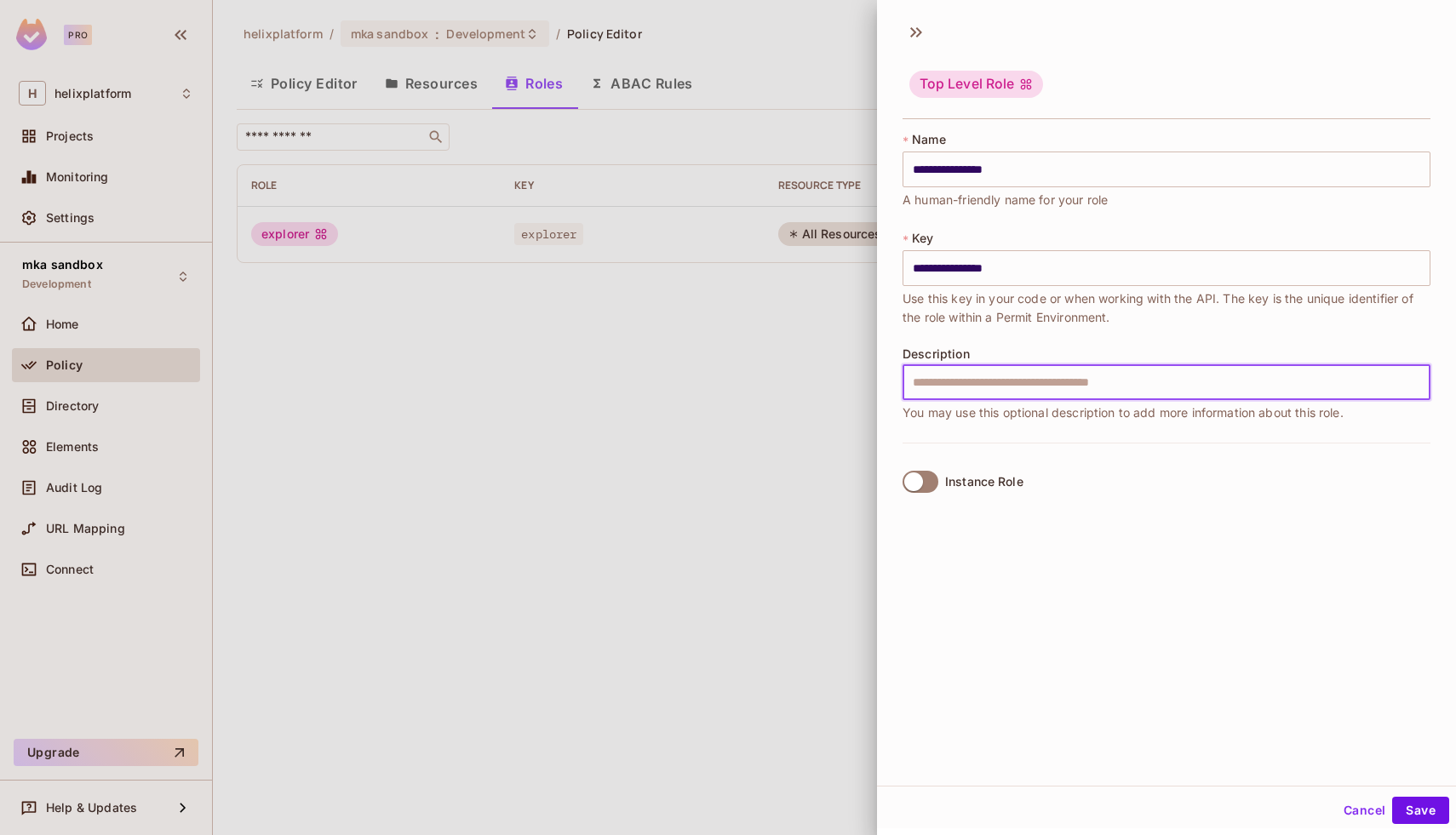
click at [925, 563] on div "**********" at bounding box center [1166, 398] width 579 height 774
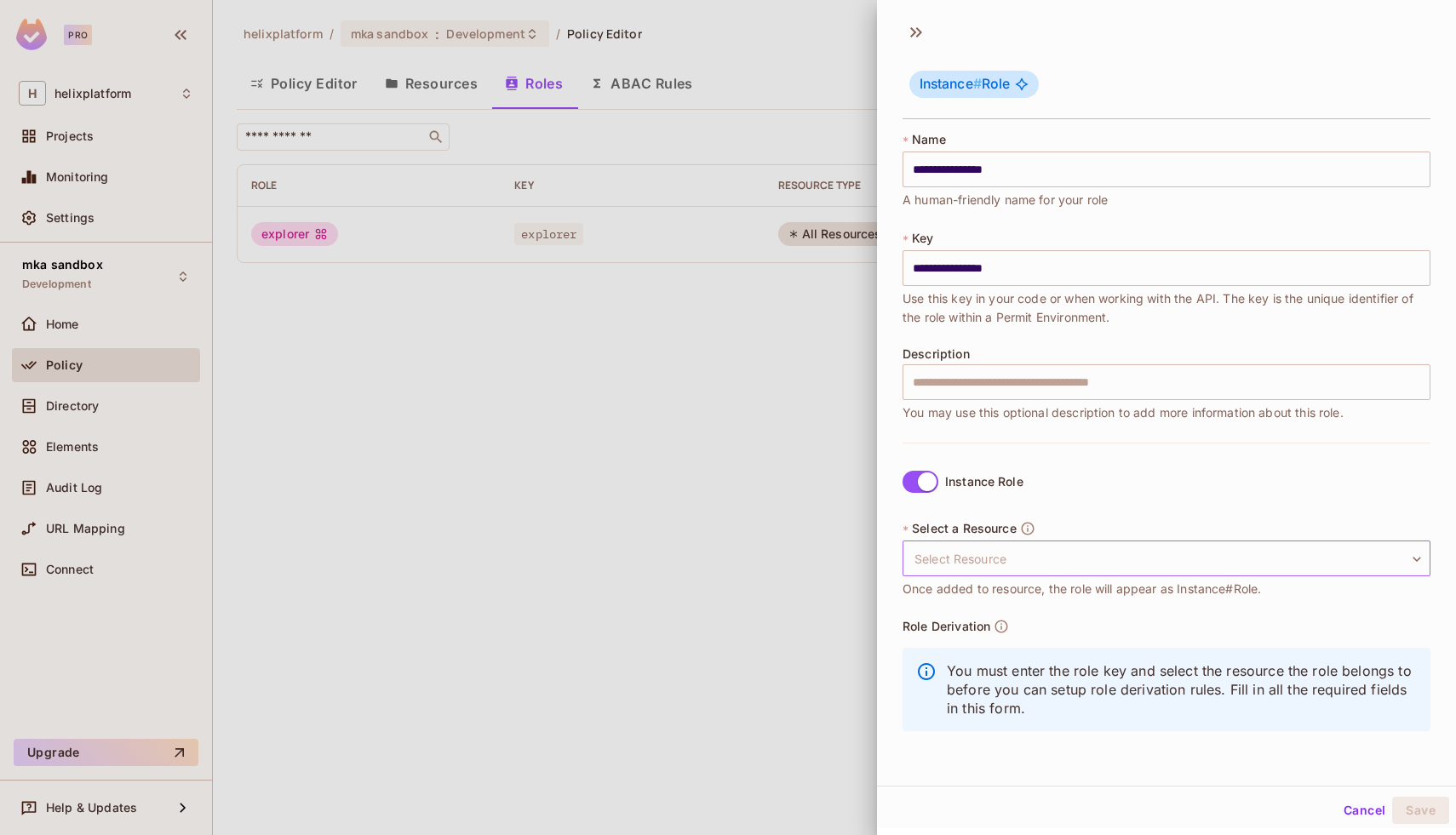
click at [1075, 547] on body "**********" at bounding box center [728, 418] width 1456 height 835
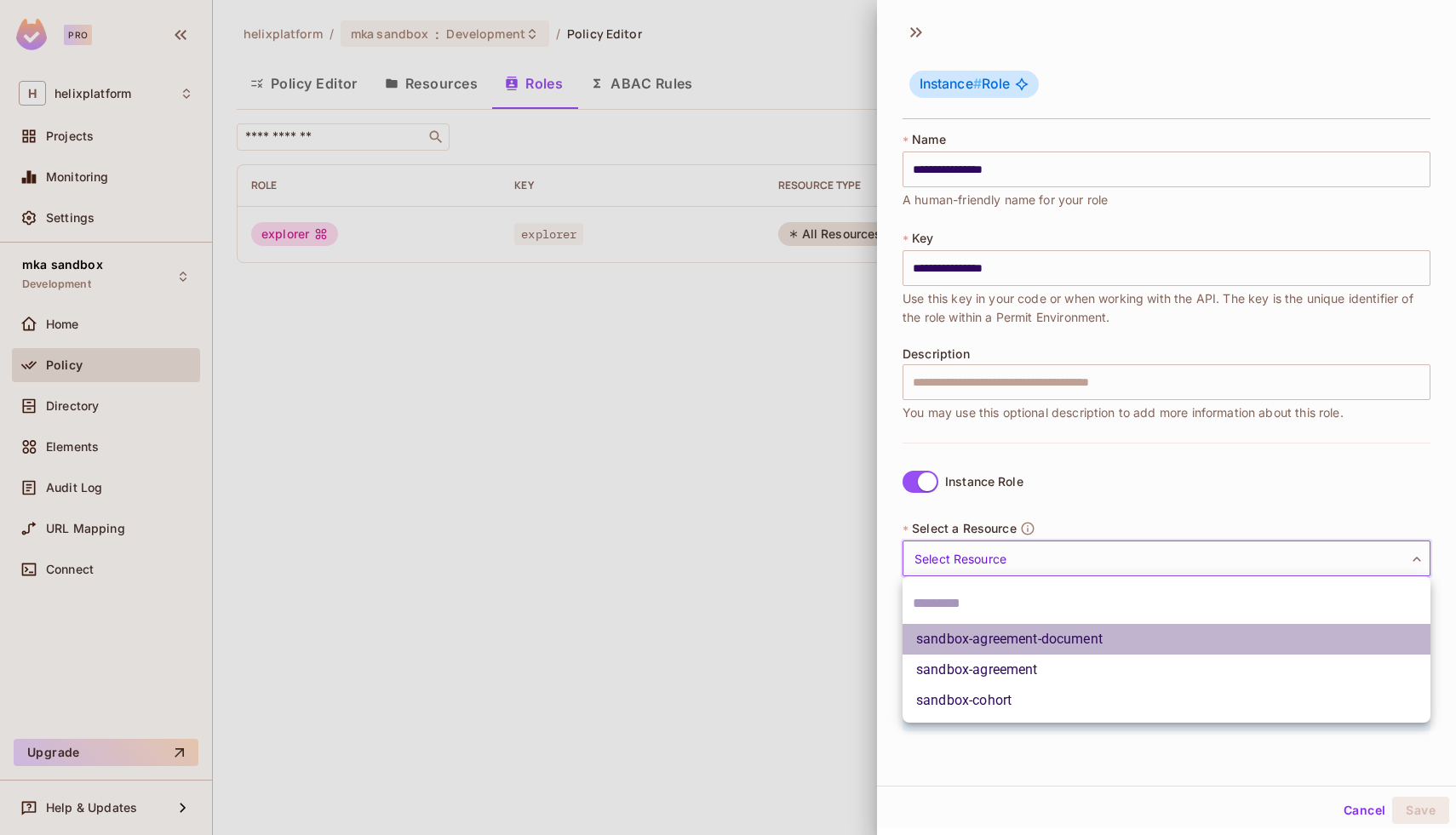
click at [1054, 639] on li "sandbox-agreement-document" at bounding box center [1167, 639] width 528 height 31
type input "**********"
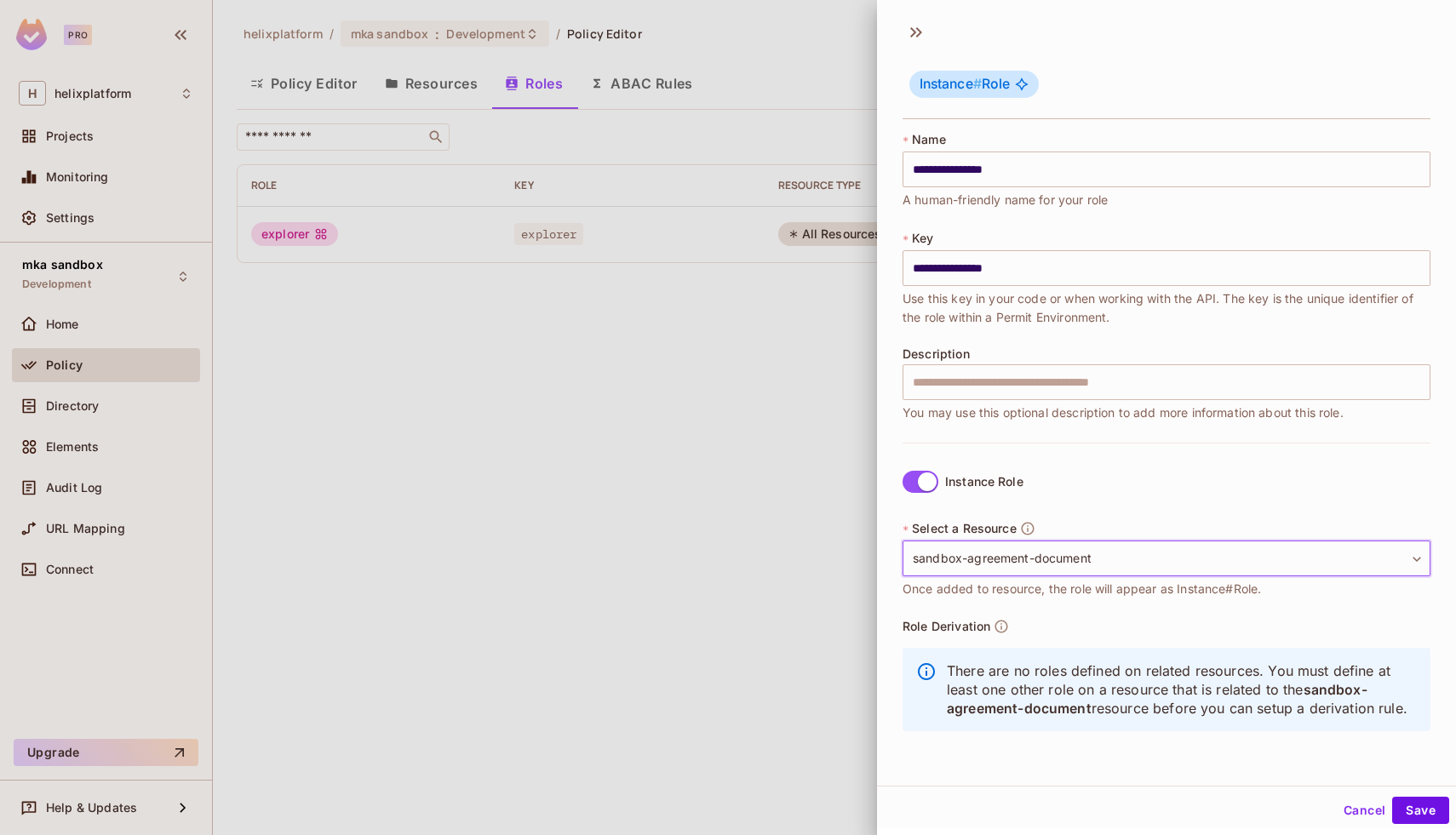
scroll to position [3, 0]
click at [1413, 812] on button "Save" at bounding box center [1420, 808] width 57 height 27
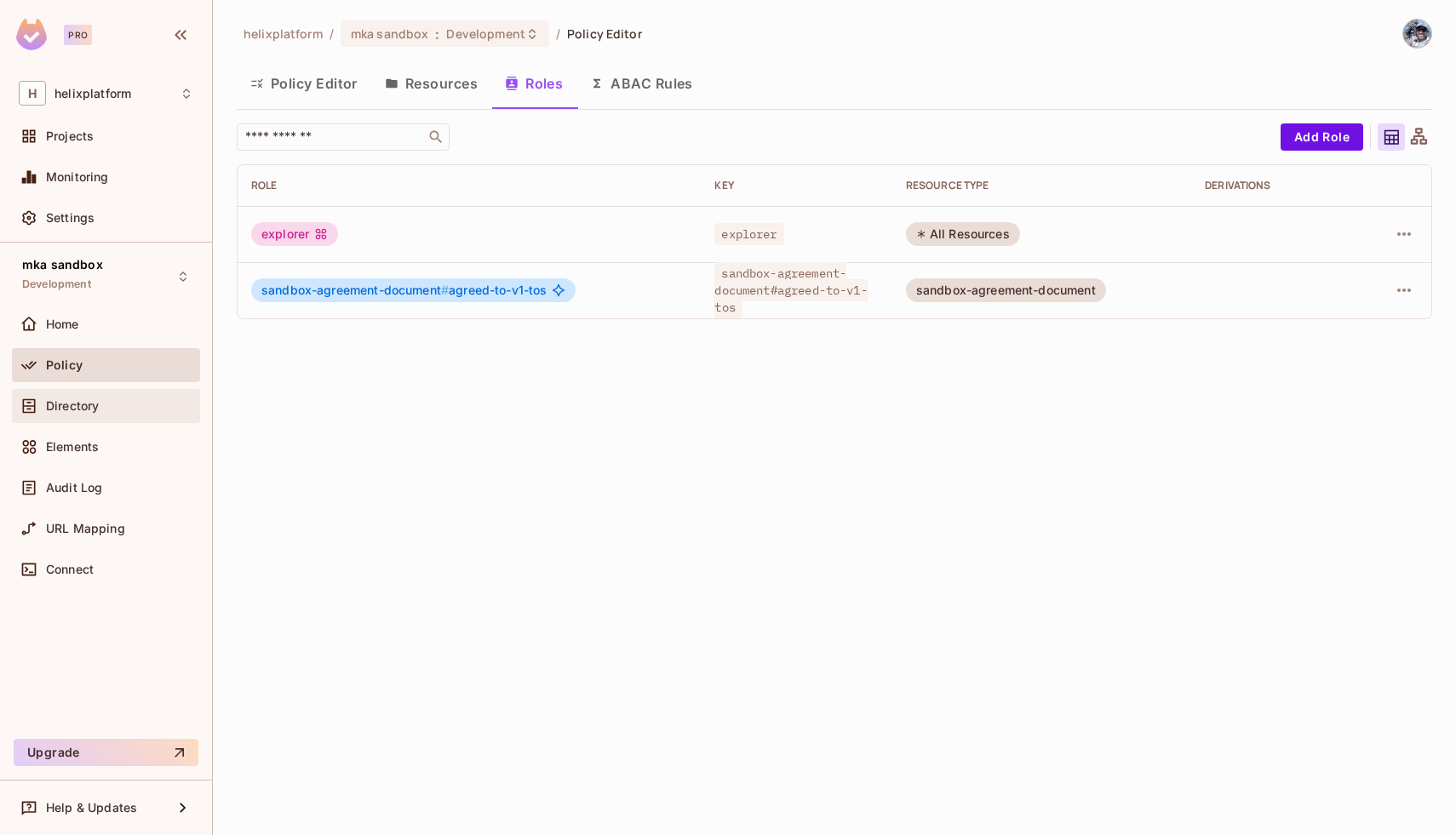
click at [84, 416] on div "Directory" at bounding box center [106, 406] width 188 height 34
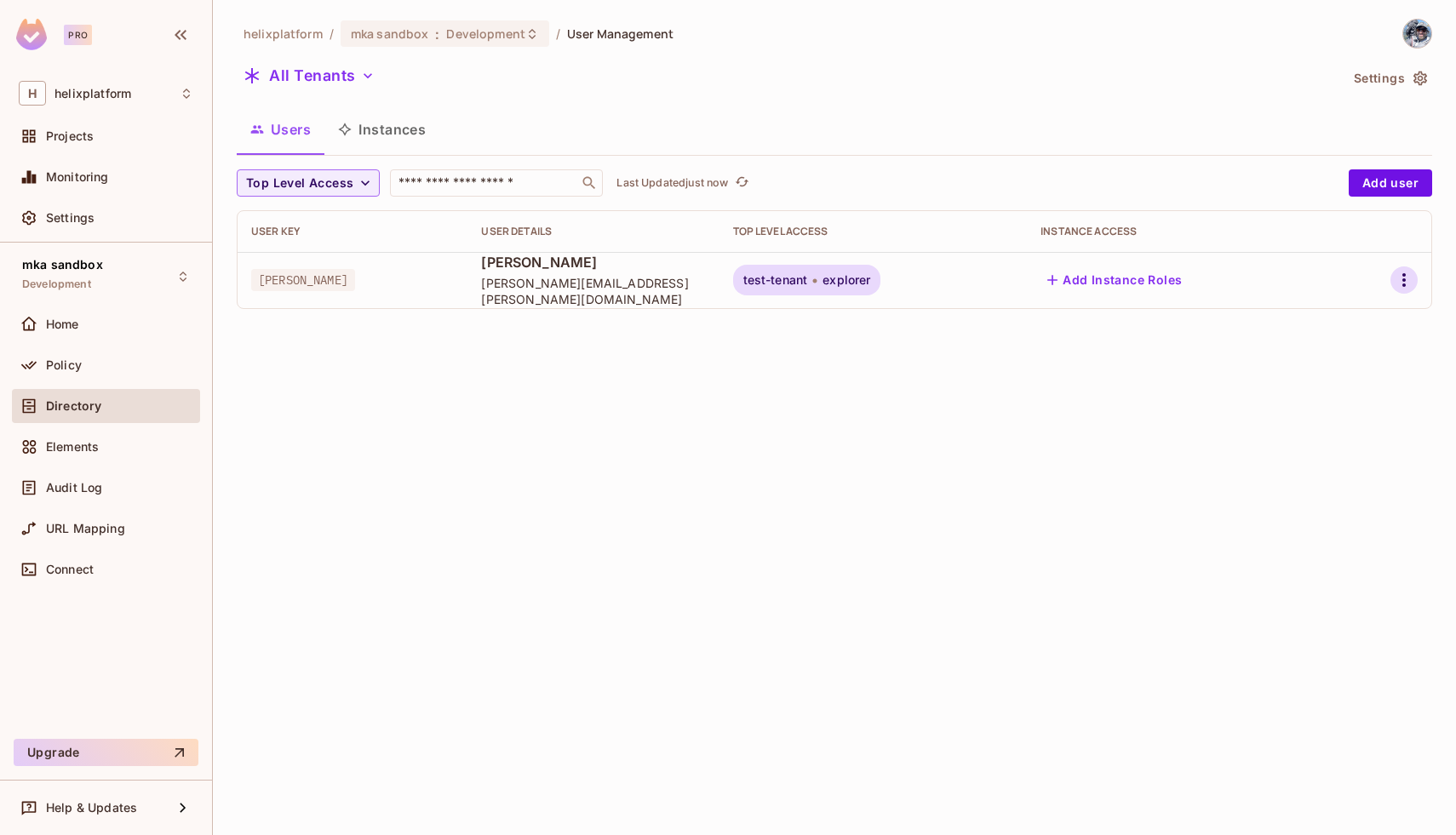
click at [1400, 280] on icon "button" at bounding box center [1404, 280] width 20 height 20
click at [1295, 310] on span "Edit" at bounding box center [1305, 319] width 33 height 27
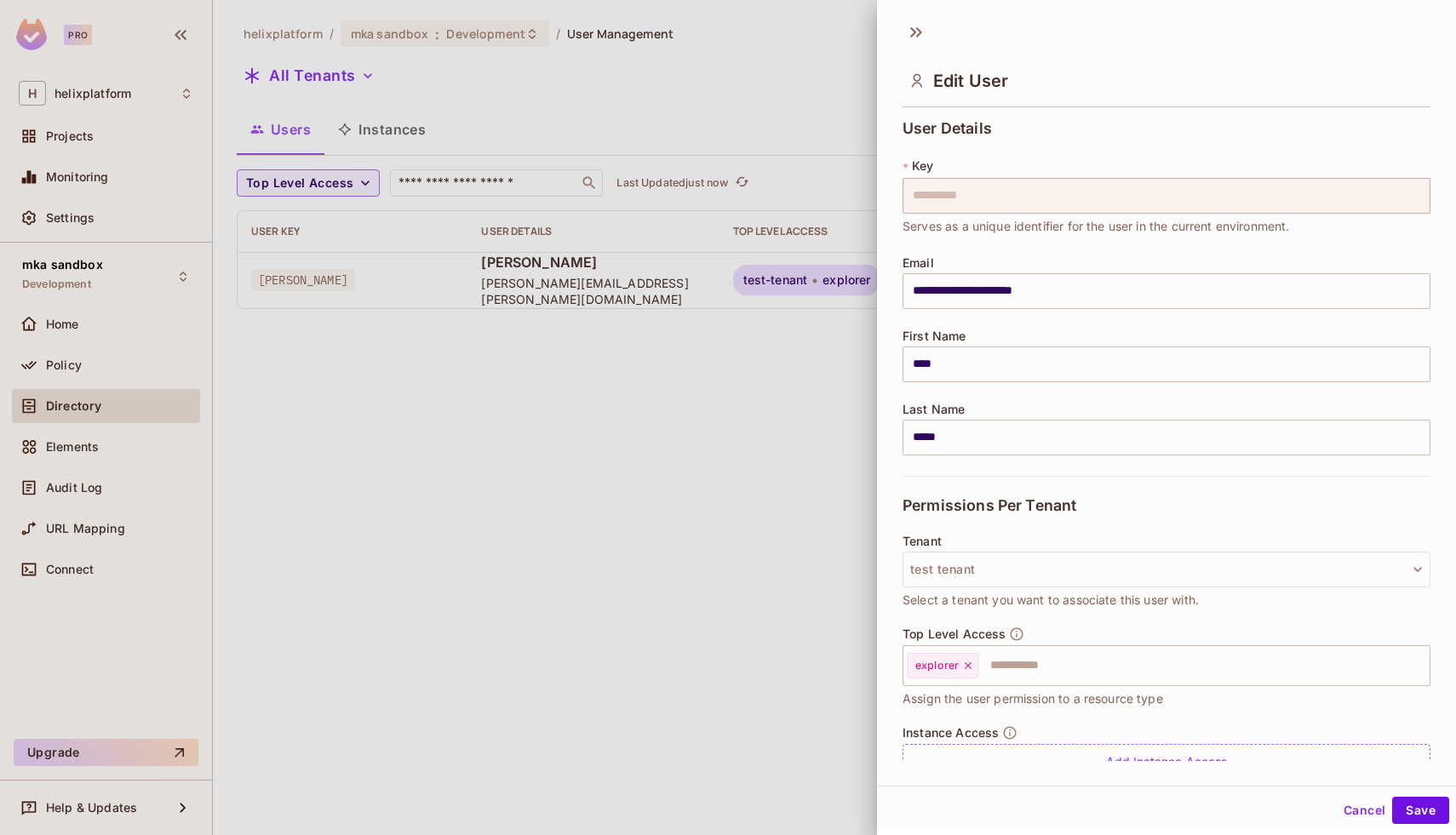
scroll to position [70, 0]
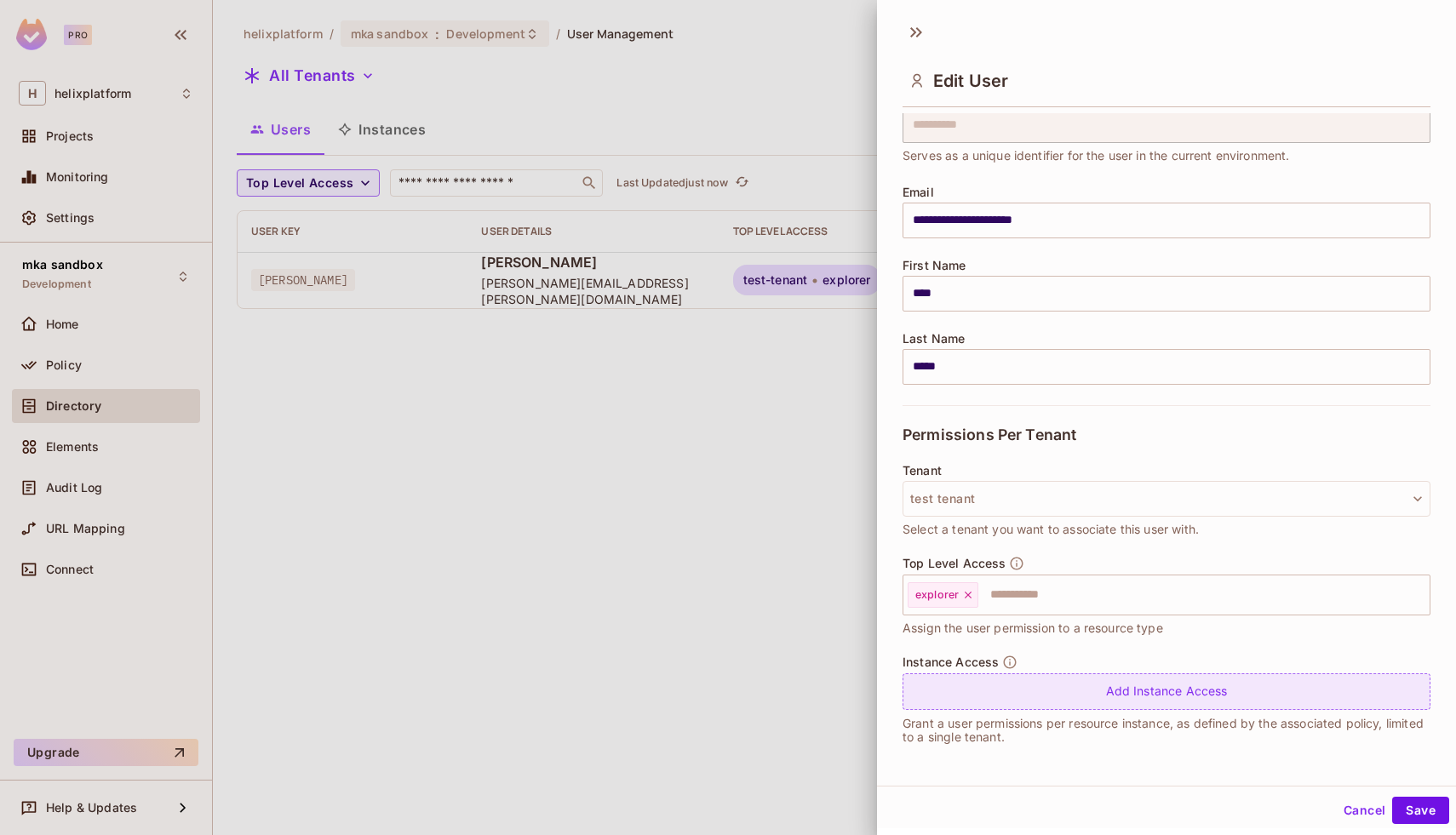
click at [1176, 703] on div "Add Instance Access" at bounding box center [1167, 692] width 528 height 37
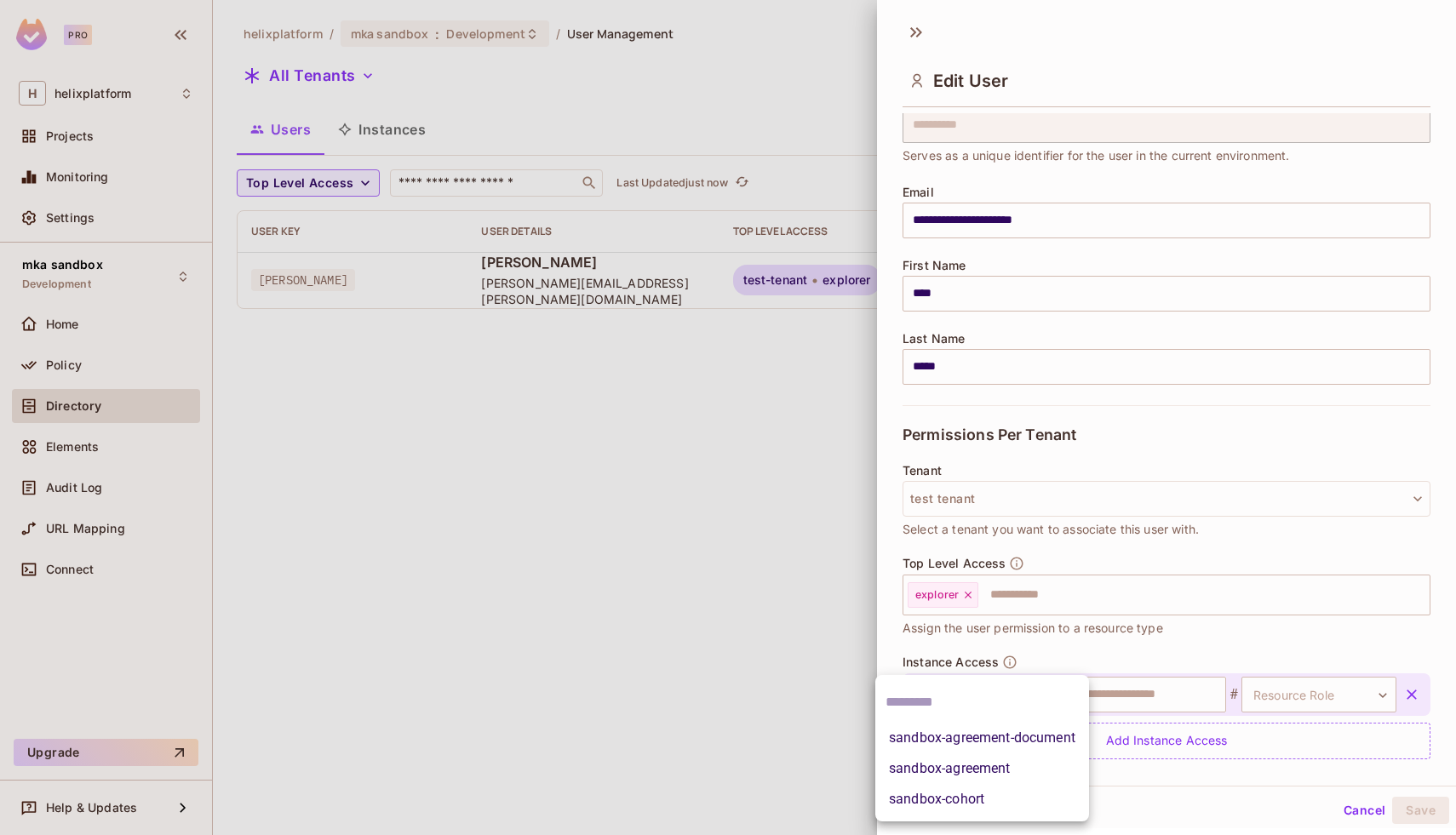
click at [1007, 703] on body "**********" at bounding box center [728, 418] width 1456 height 835
click at [1027, 742] on li "sandbox-agreement-document" at bounding box center [983, 738] width 214 height 31
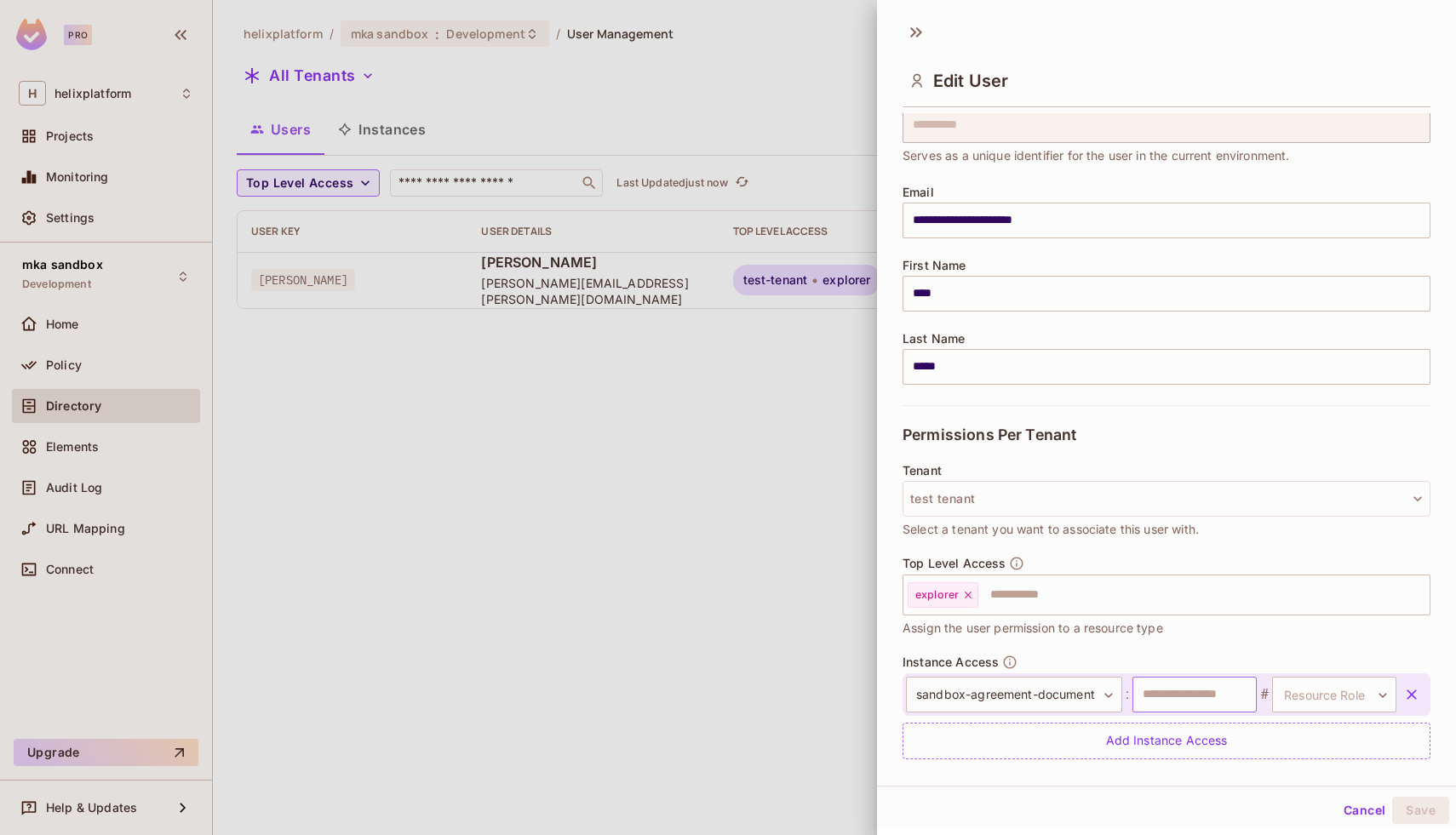
click at [1158, 690] on input "text" at bounding box center [1195, 694] width 124 height 36
click at [1323, 695] on body "**********" at bounding box center [728, 418] width 1456 height 835
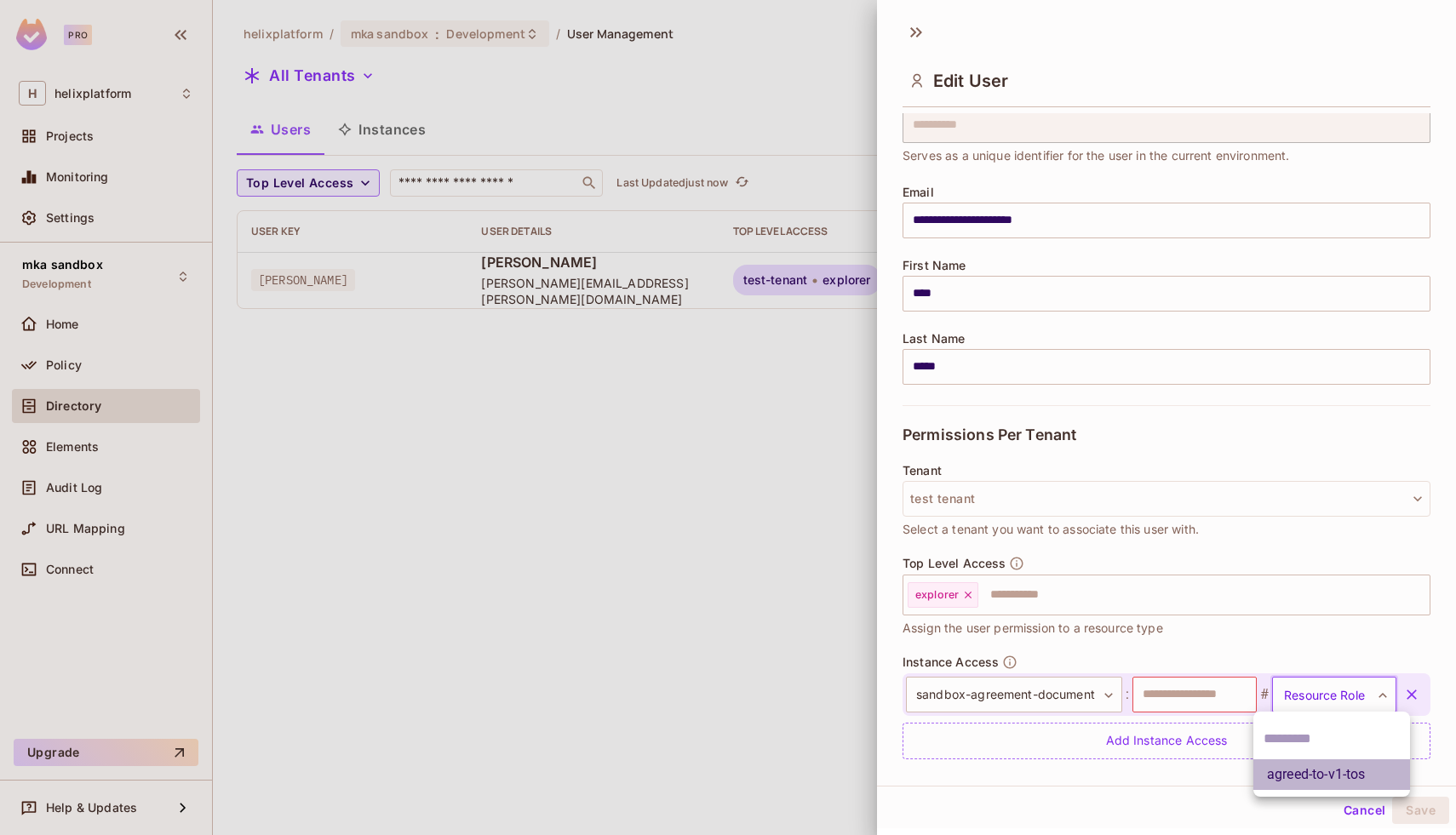
click at [1325, 781] on li "agreed-to-v1-tos" at bounding box center [1331, 775] width 156 height 31
type input "**********"
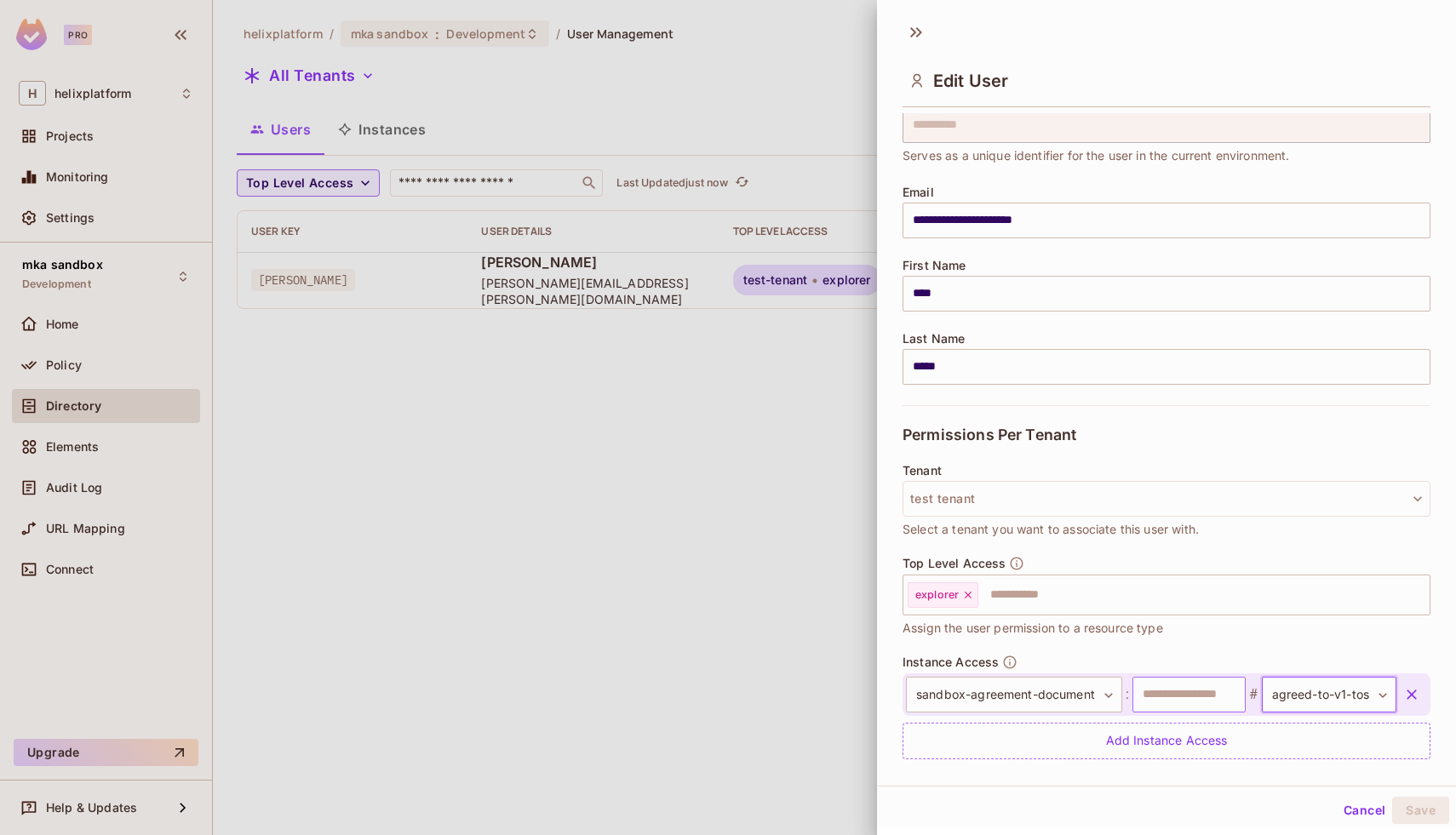
click at [1207, 701] on input "text" at bounding box center [1189, 694] width 113 height 36
click at [1162, 693] on input "text" at bounding box center [1189, 694] width 113 height 36
click at [64, 365] on div at bounding box center [728, 418] width 1456 height 835
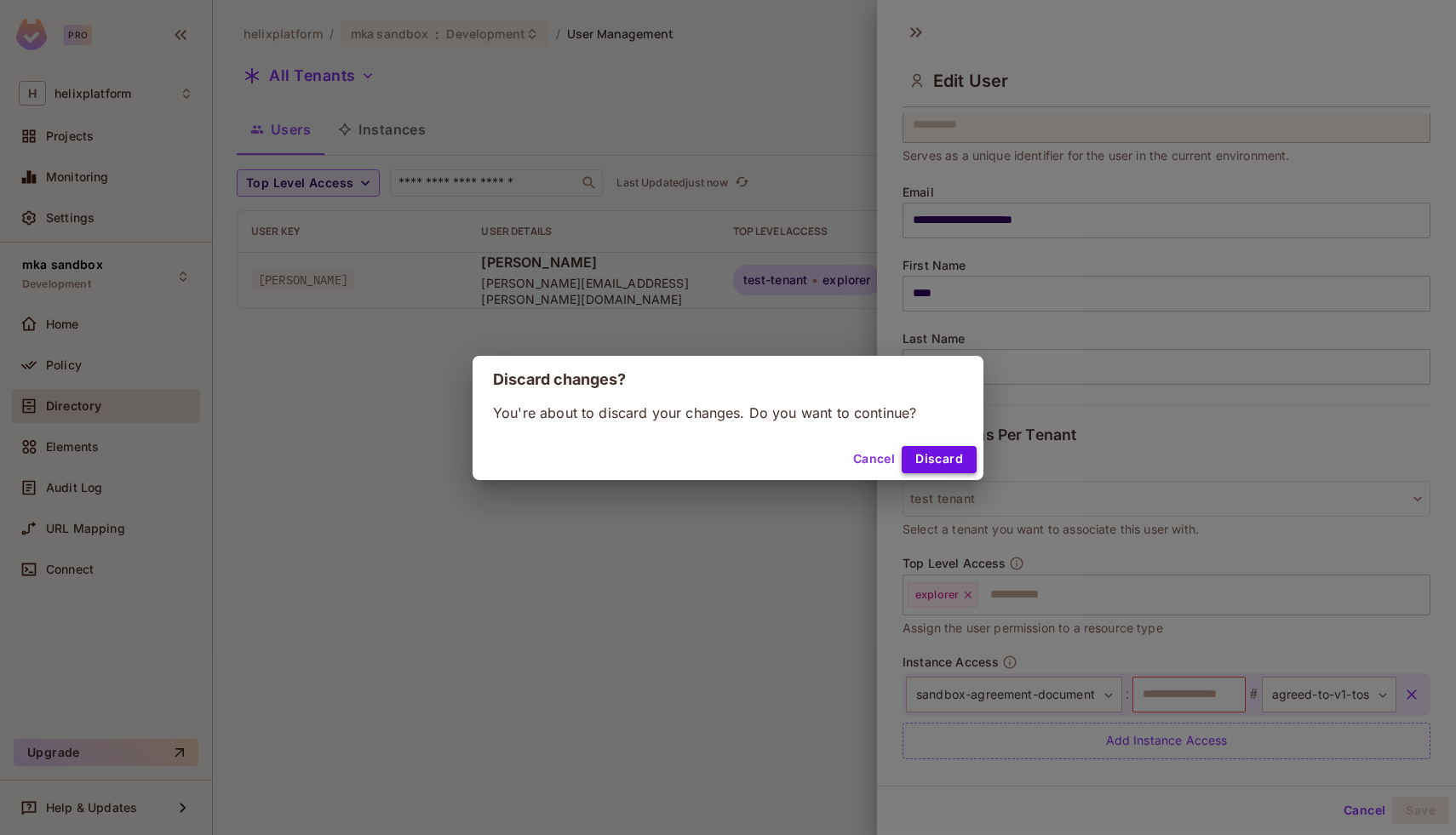
click at [928, 447] on button "Discard" at bounding box center [940, 460] width 75 height 27
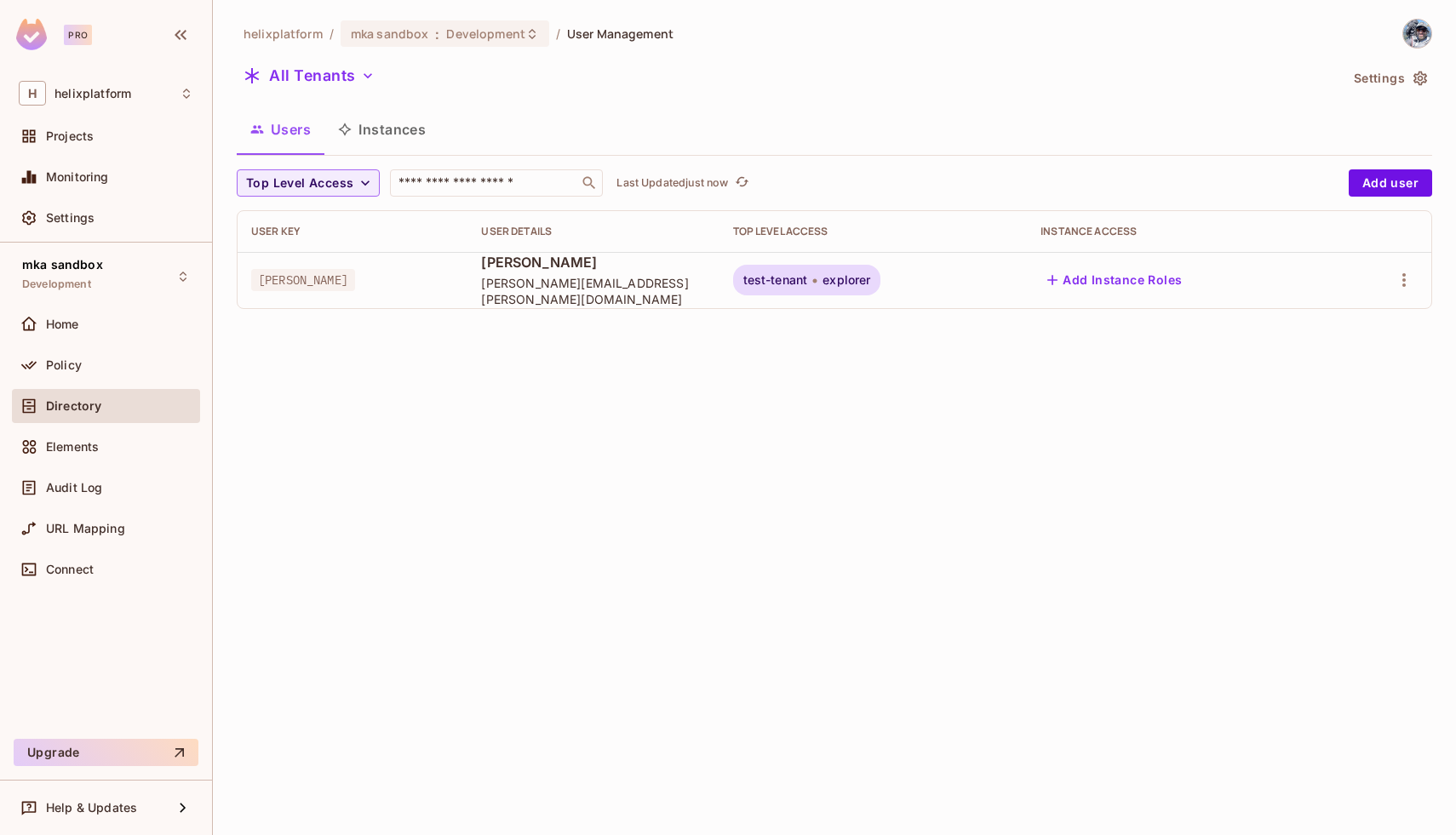
click at [392, 121] on button "Instances" at bounding box center [382, 129] width 115 height 43
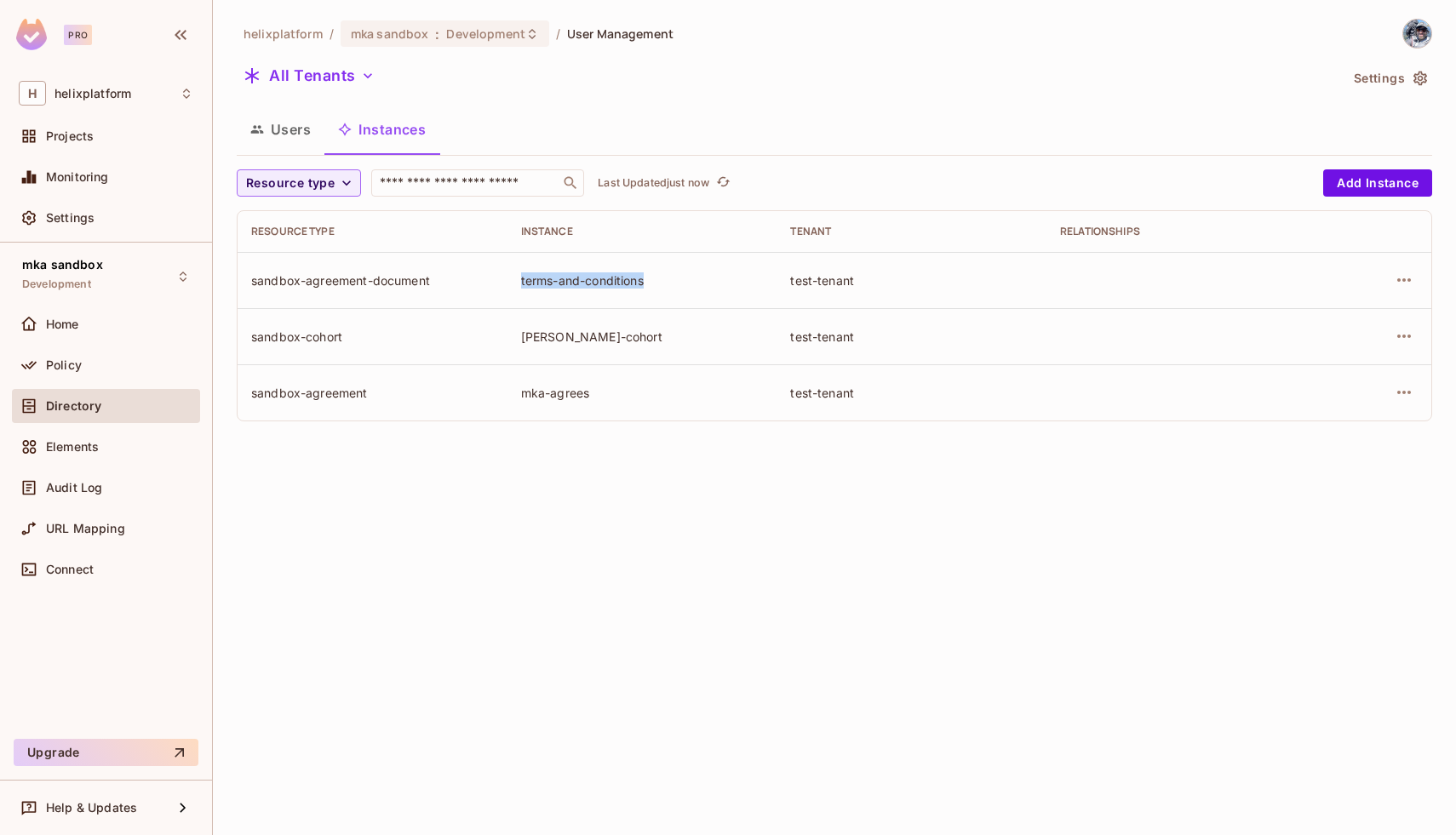
drag, startPoint x: 667, startPoint y: 283, endPoint x: 520, endPoint y: 286, distance: 147.0
click at [521, 286] on div "terms-and-conditions" at bounding box center [643, 280] width 243 height 16
click at [1398, 283] on icon "button" at bounding box center [1404, 280] width 20 height 20
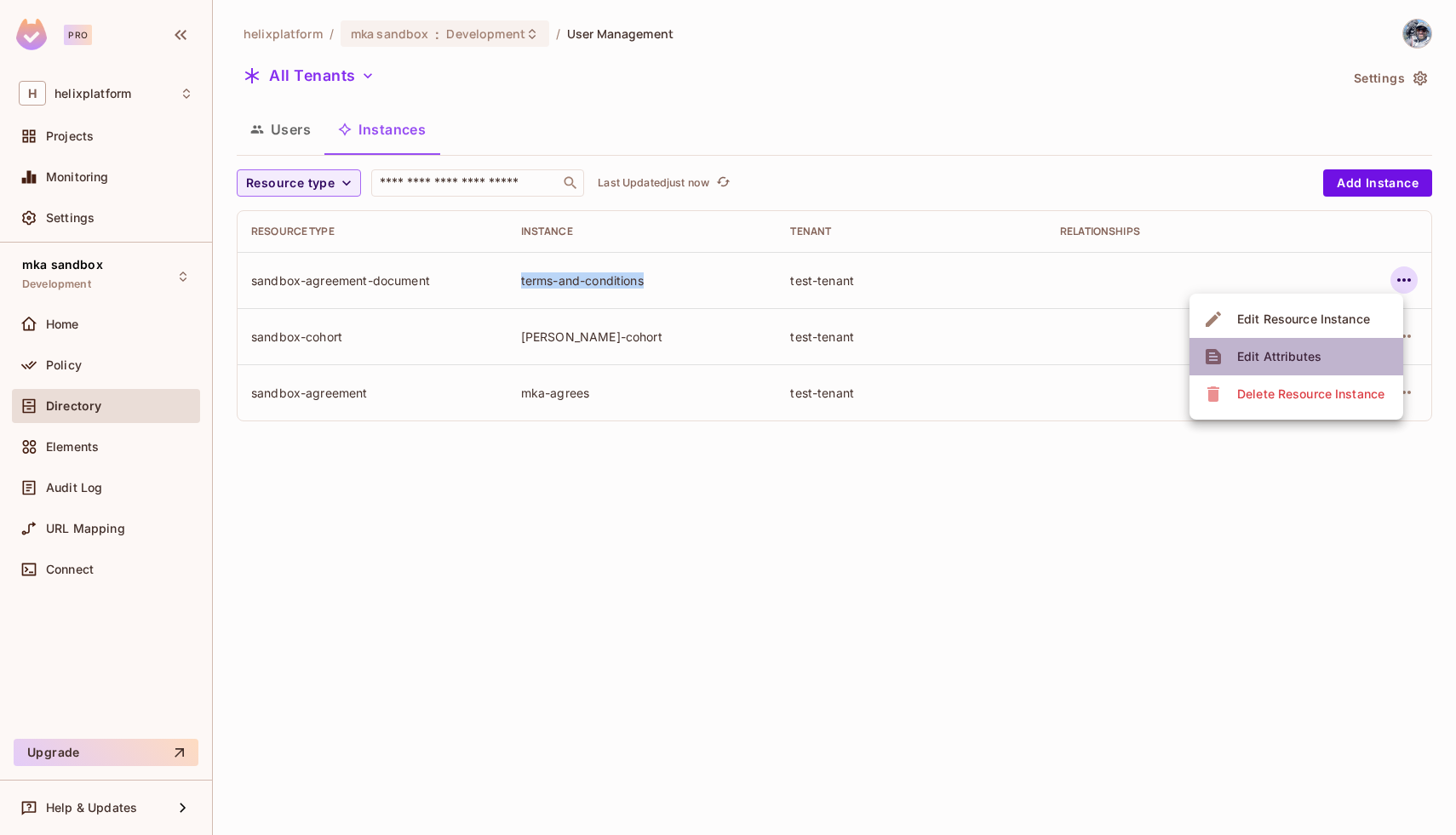
click at [1310, 351] on div "Edit Attributes" at bounding box center [1280, 356] width 84 height 17
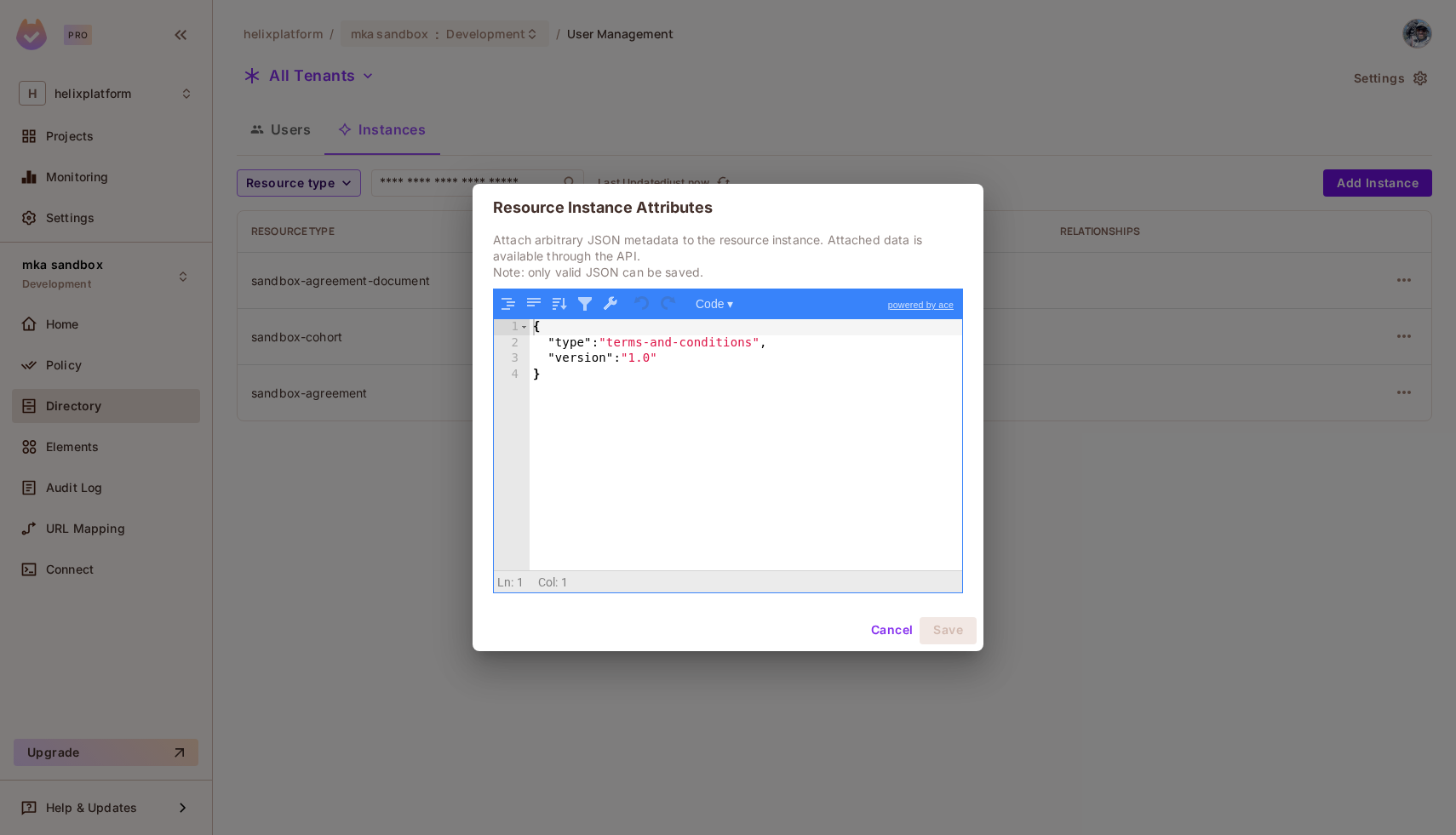
click at [879, 641] on button "Cancel" at bounding box center [892, 630] width 56 height 27
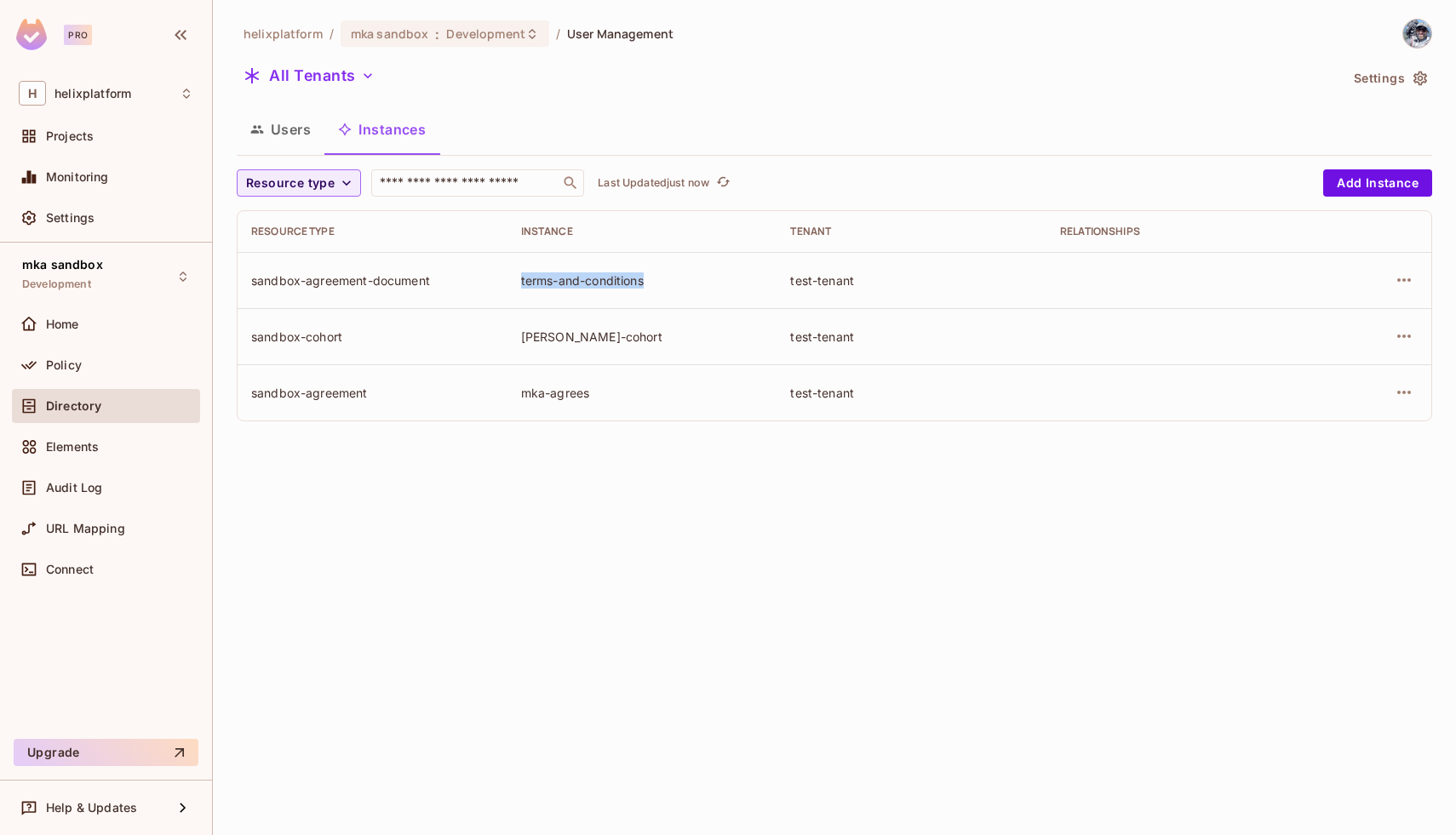
click at [606, 290] on td "terms-and-conditions" at bounding box center [642, 280] width 270 height 56
click at [1396, 277] on icon "button" at bounding box center [1404, 280] width 20 height 20
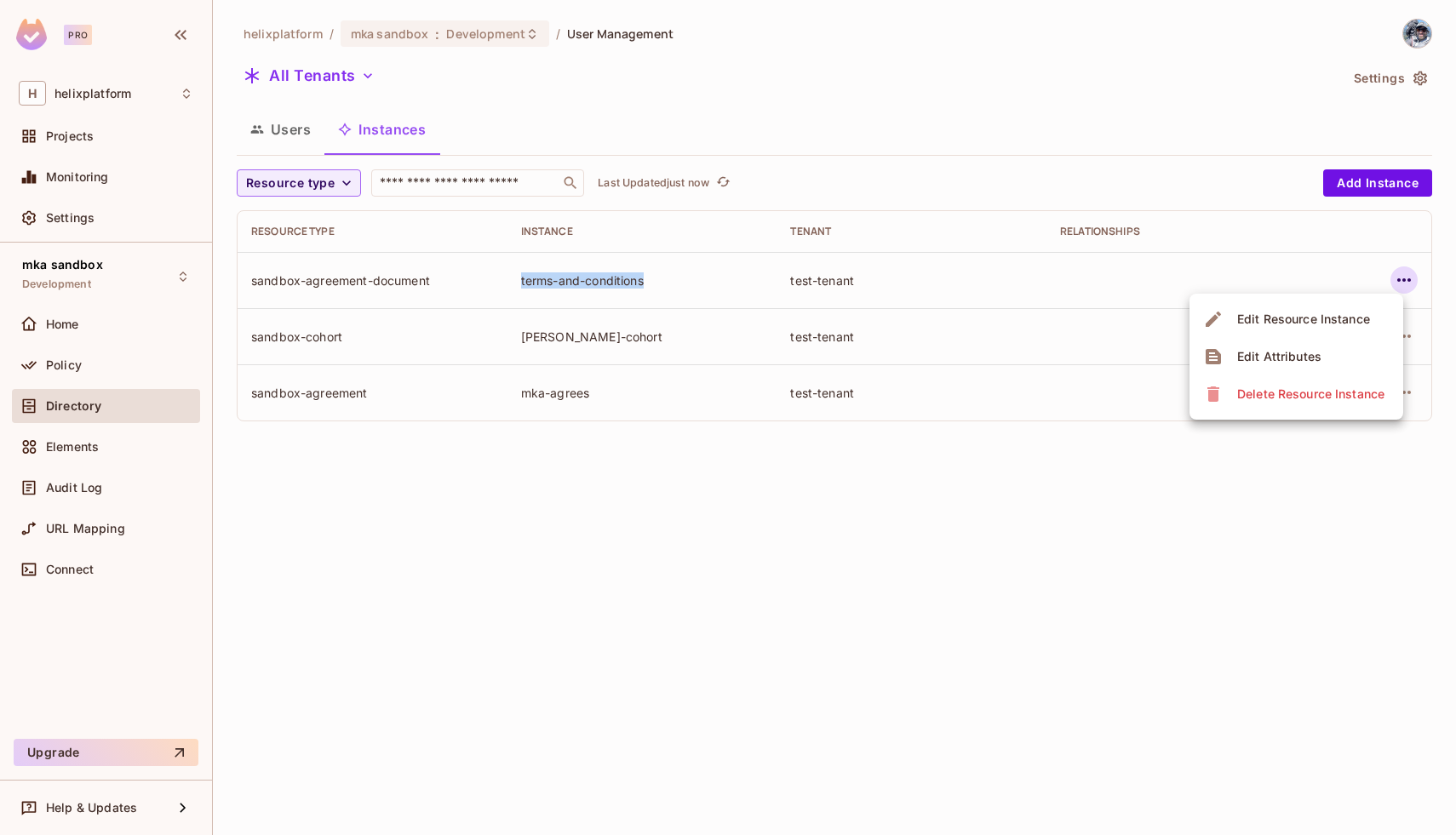
click at [1309, 312] on div "Edit Resource Instance" at bounding box center [1303, 319] width 133 height 17
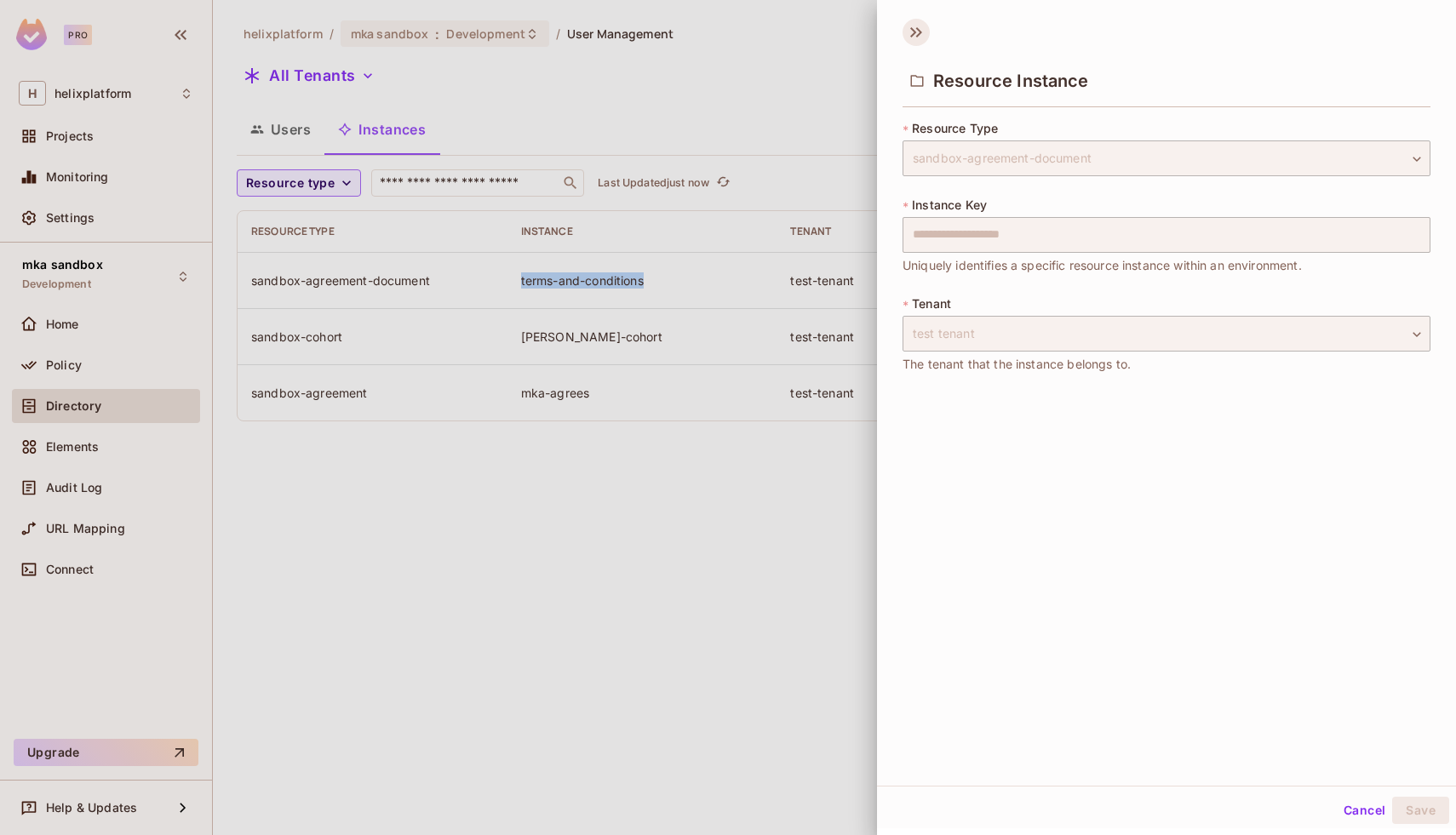
click at [929, 32] on icon at bounding box center [917, 32] width 27 height 27
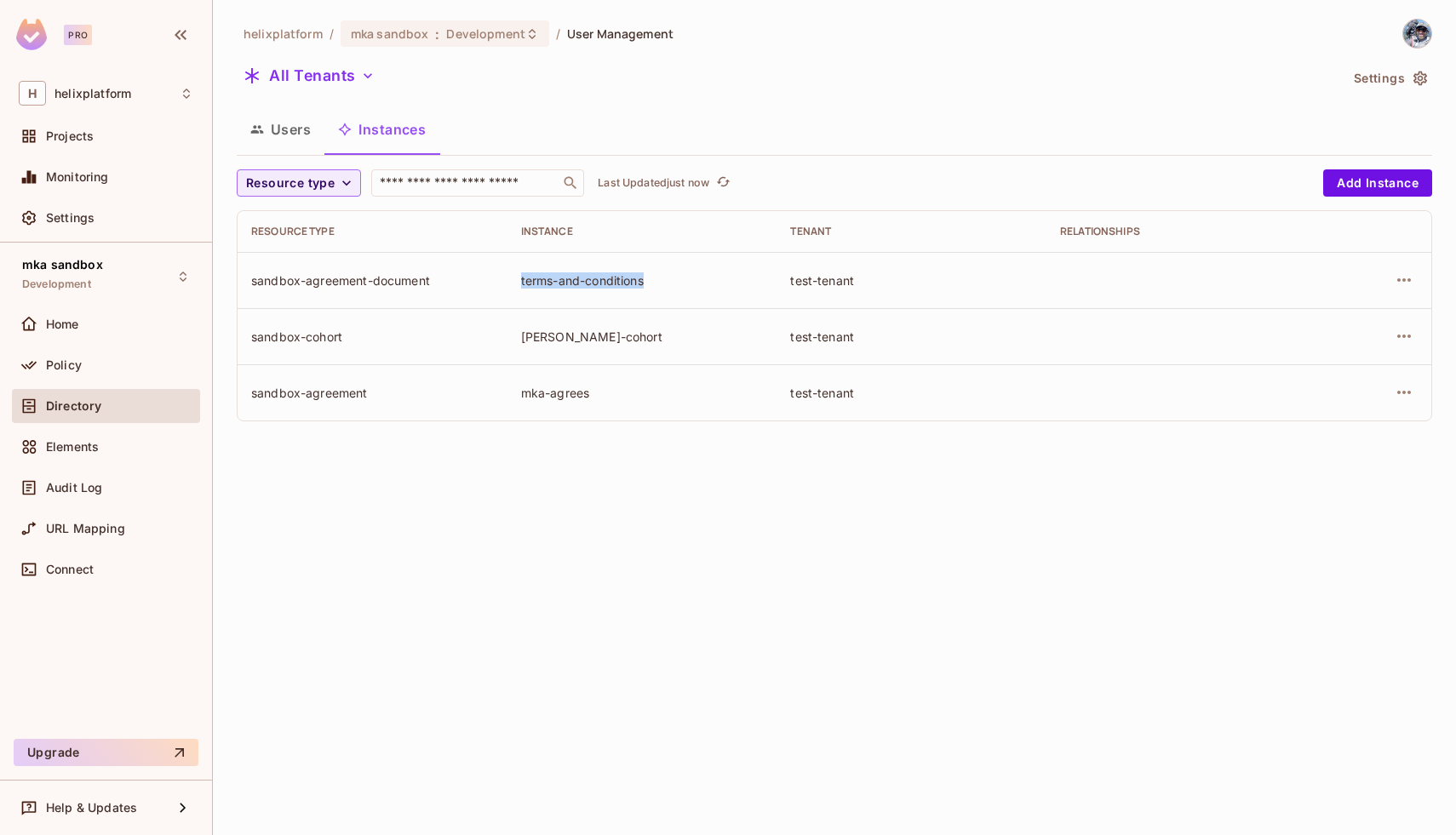
click at [563, 293] on td "terms-and-conditions" at bounding box center [642, 280] width 270 height 56
click at [563, 286] on div "terms-and-conditions" at bounding box center [643, 280] width 243 height 16
copy div "terms-and-conditions"
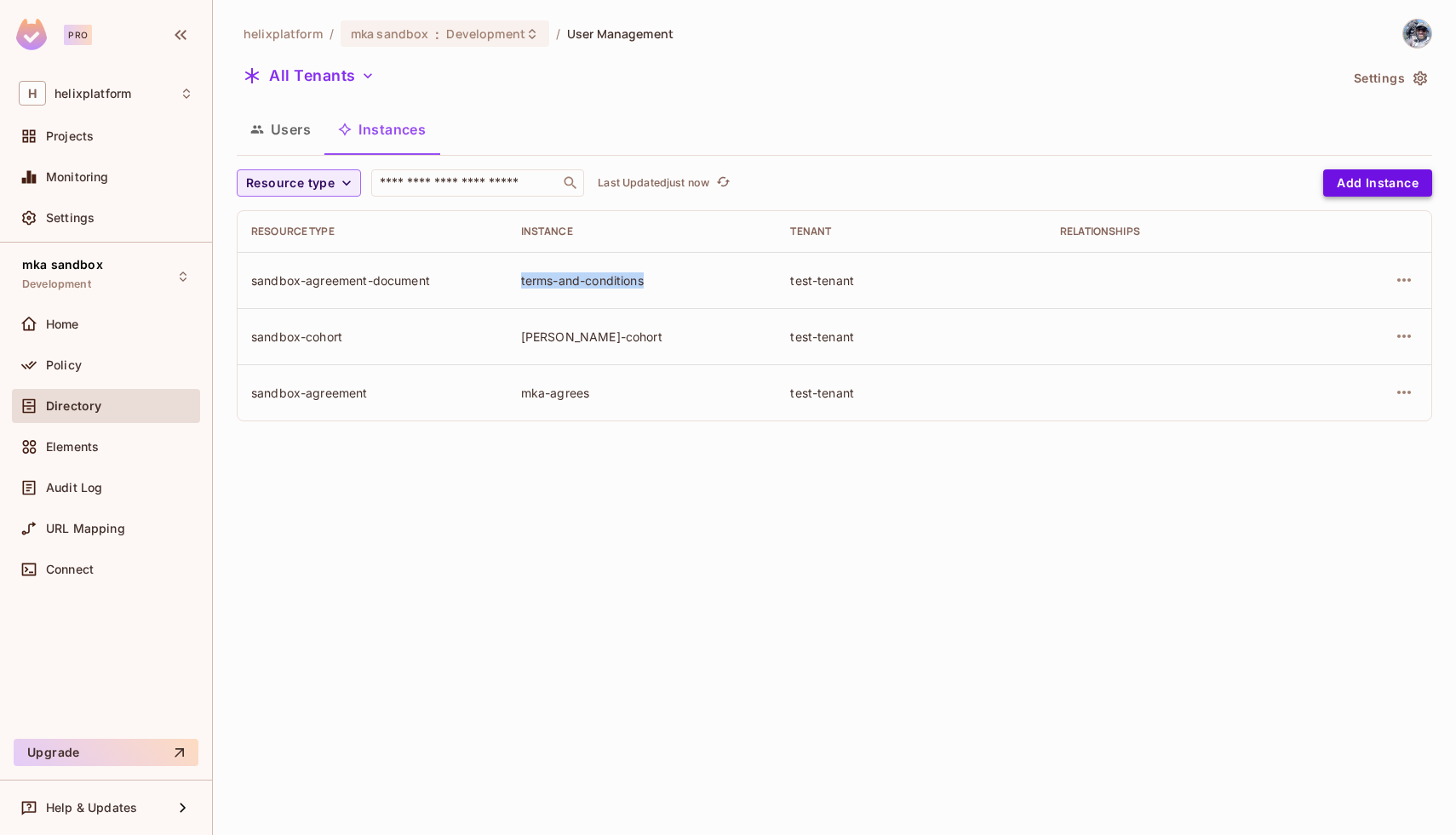
click at [1388, 189] on button "Add Instance" at bounding box center [1377, 183] width 109 height 27
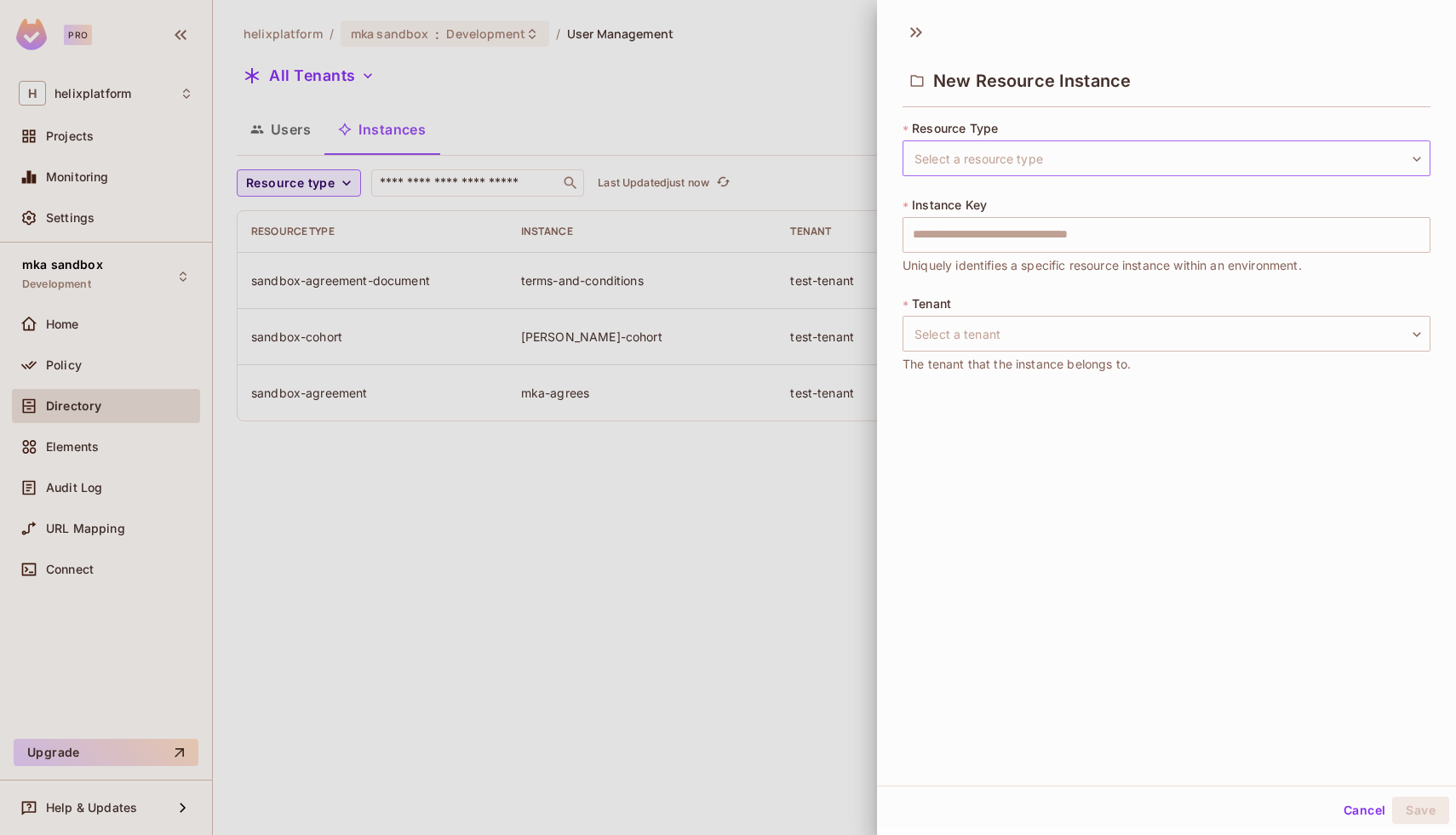
click at [965, 162] on body "Pro H helixplatform Projects Monitoring Settings mka sandbox Development Home P…" at bounding box center [728, 418] width 1456 height 835
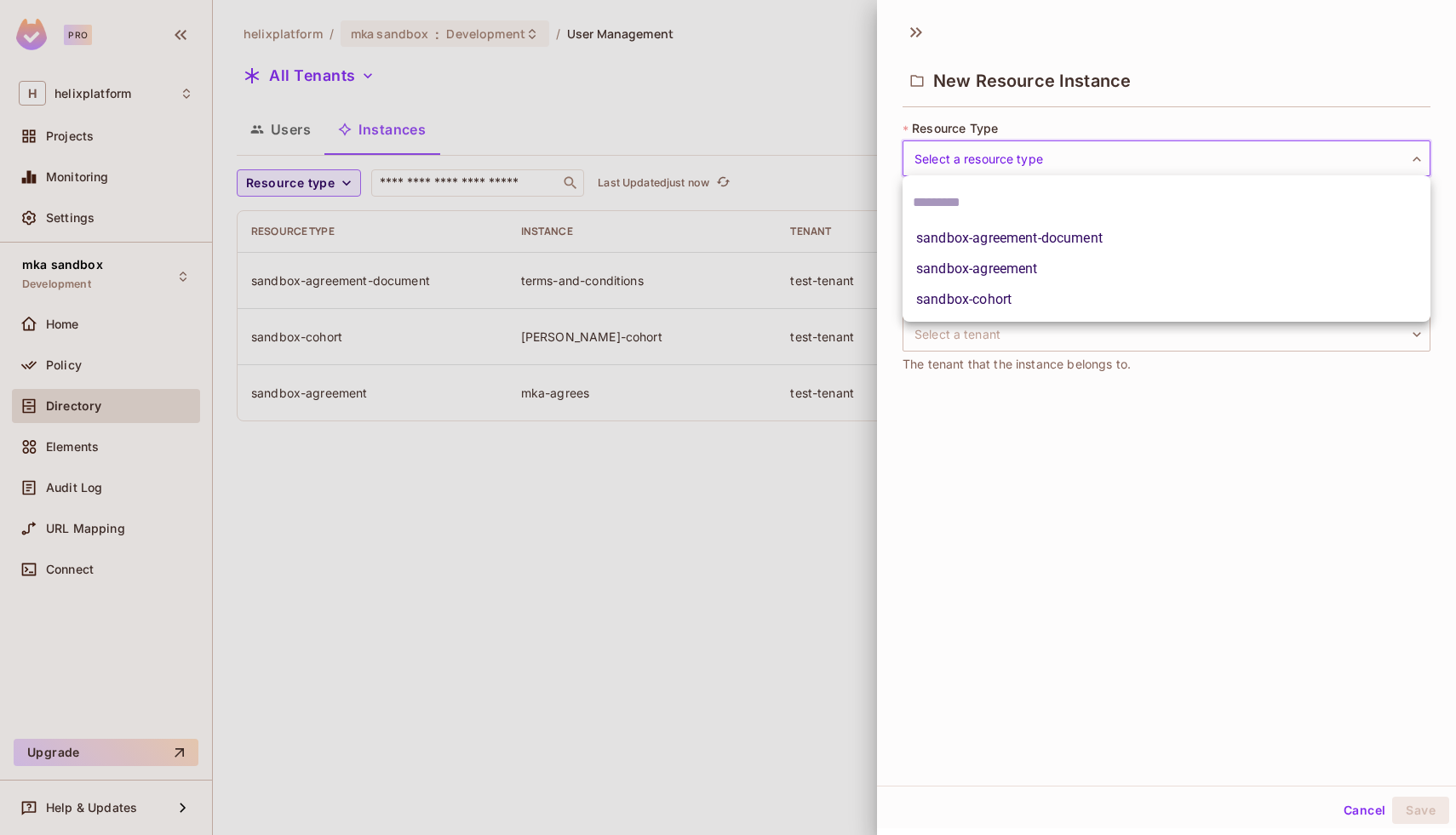
click at [1004, 247] on li "sandbox-agreement-document" at bounding box center [1167, 238] width 528 height 31
type input "**********"
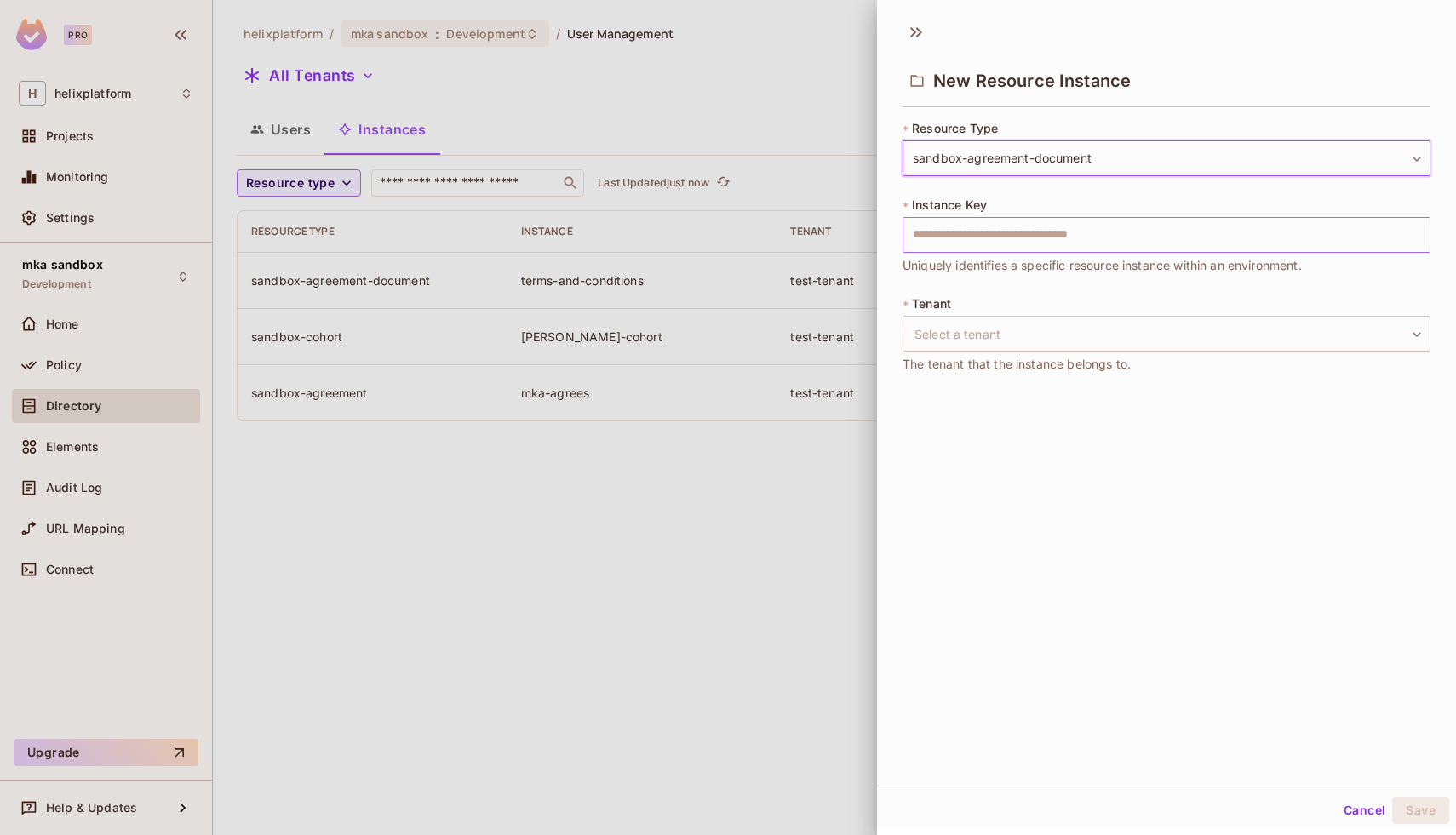
click at [1003, 239] on input "text" at bounding box center [1167, 235] width 528 height 36
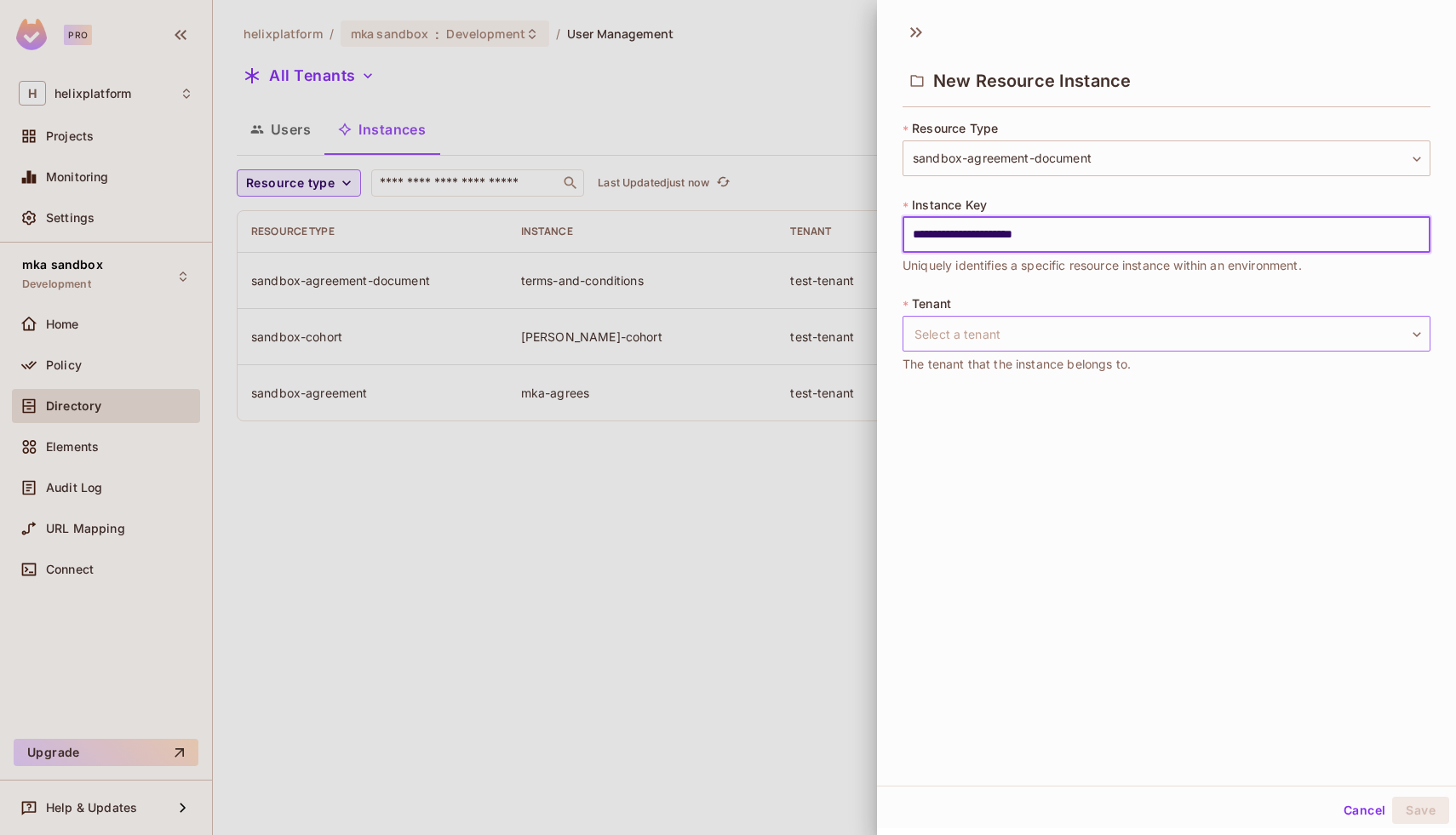
type input "**********"
click at [1015, 324] on body "**********" at bounding box center [728, 418] width 1456 height 835
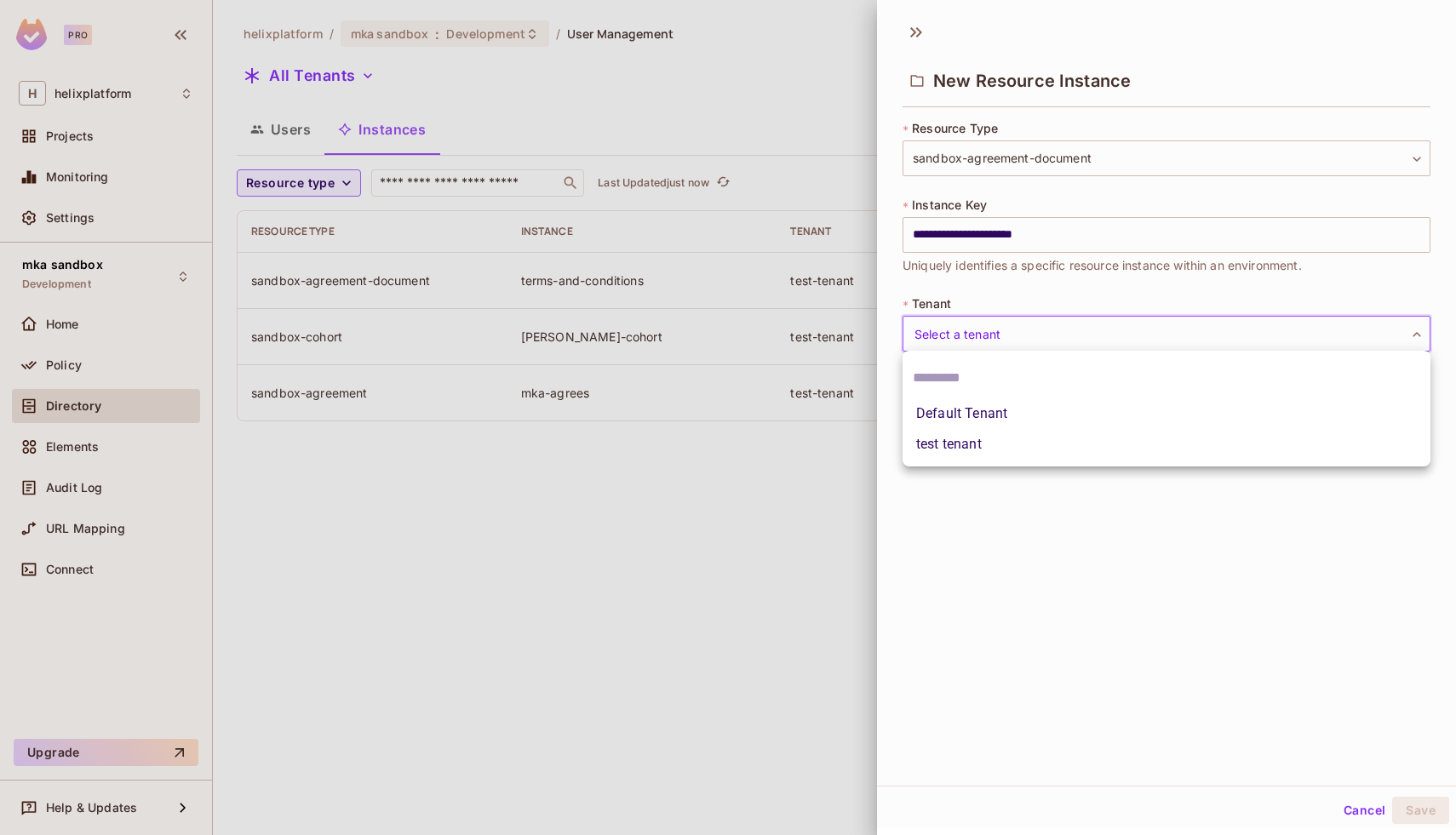
click at [1002, 436] on li "test tenant" at bounding box center [1167, 445] width 528 height 31
type input "**********"
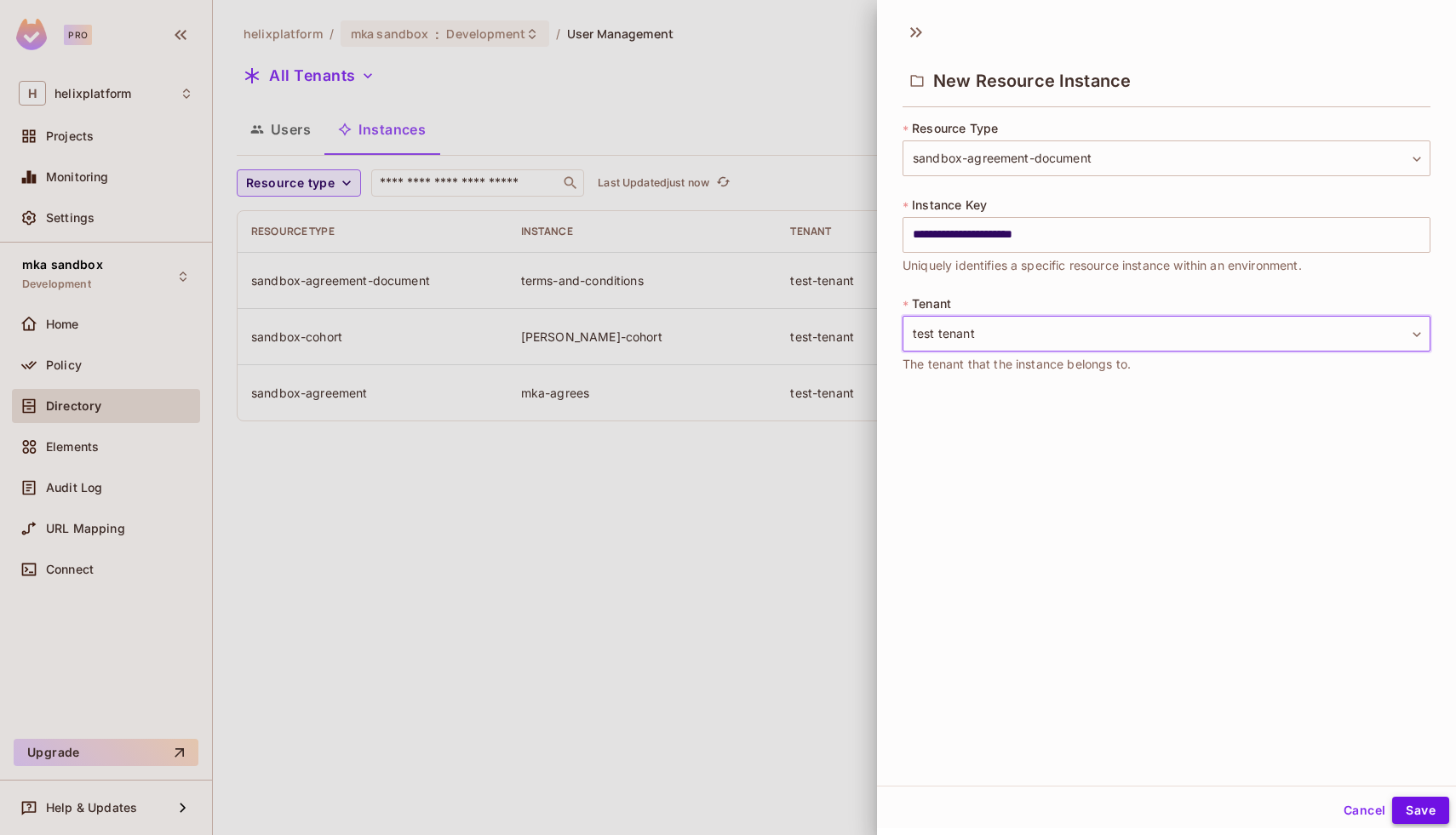
click at [1412, 804] on button "Save" at bounding box center [1420, 810] width 57 height 27
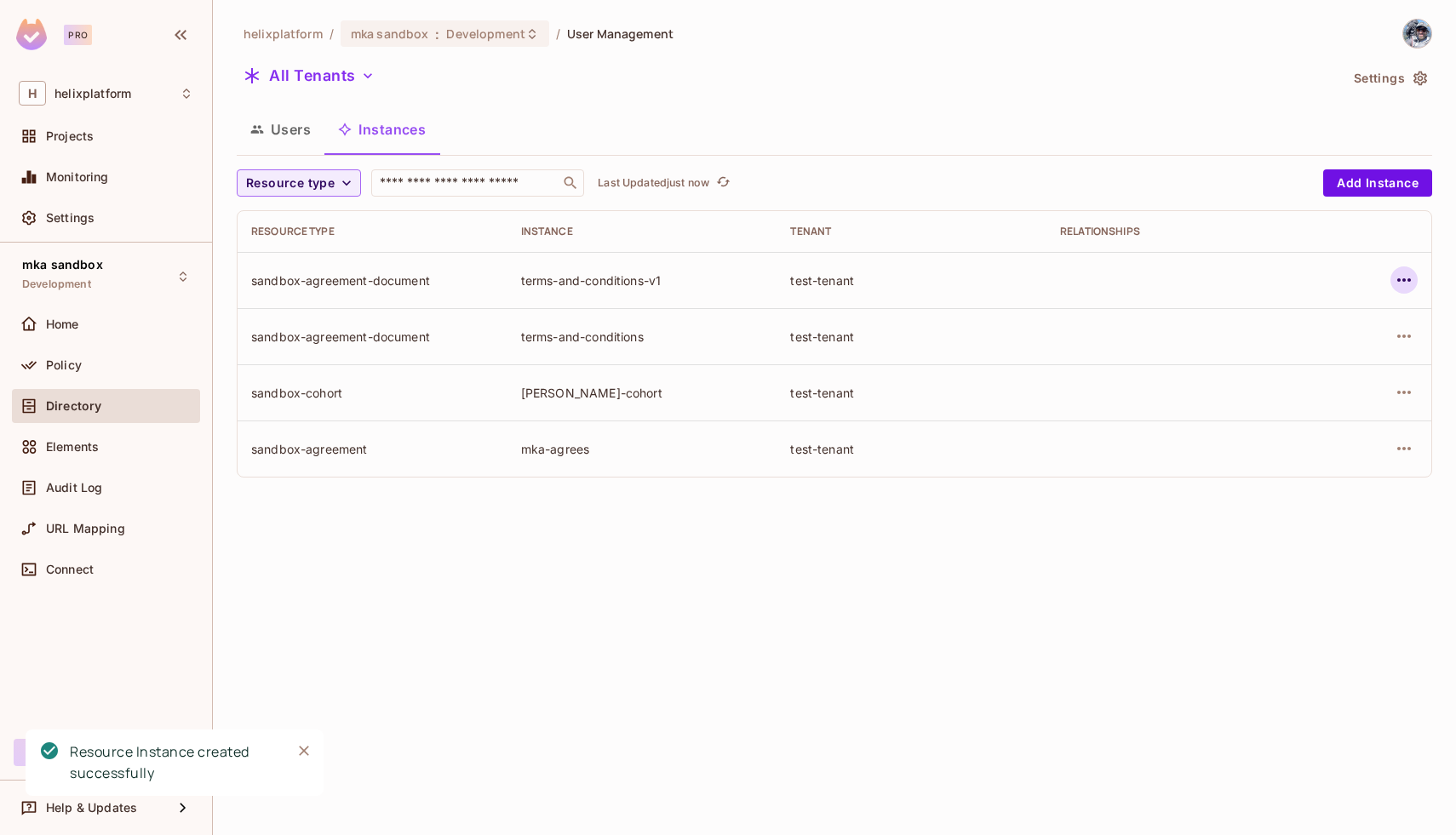
click at [1406, 288] on icon "button" at bounding box center [1404, 280] width 20 height 20
click at [1114, 386] on div at bounding box center [728, 418] width 1456 height 835
click at [1410, 286] on icon "button" at bounding box center [1404, 280] width 20 height 20
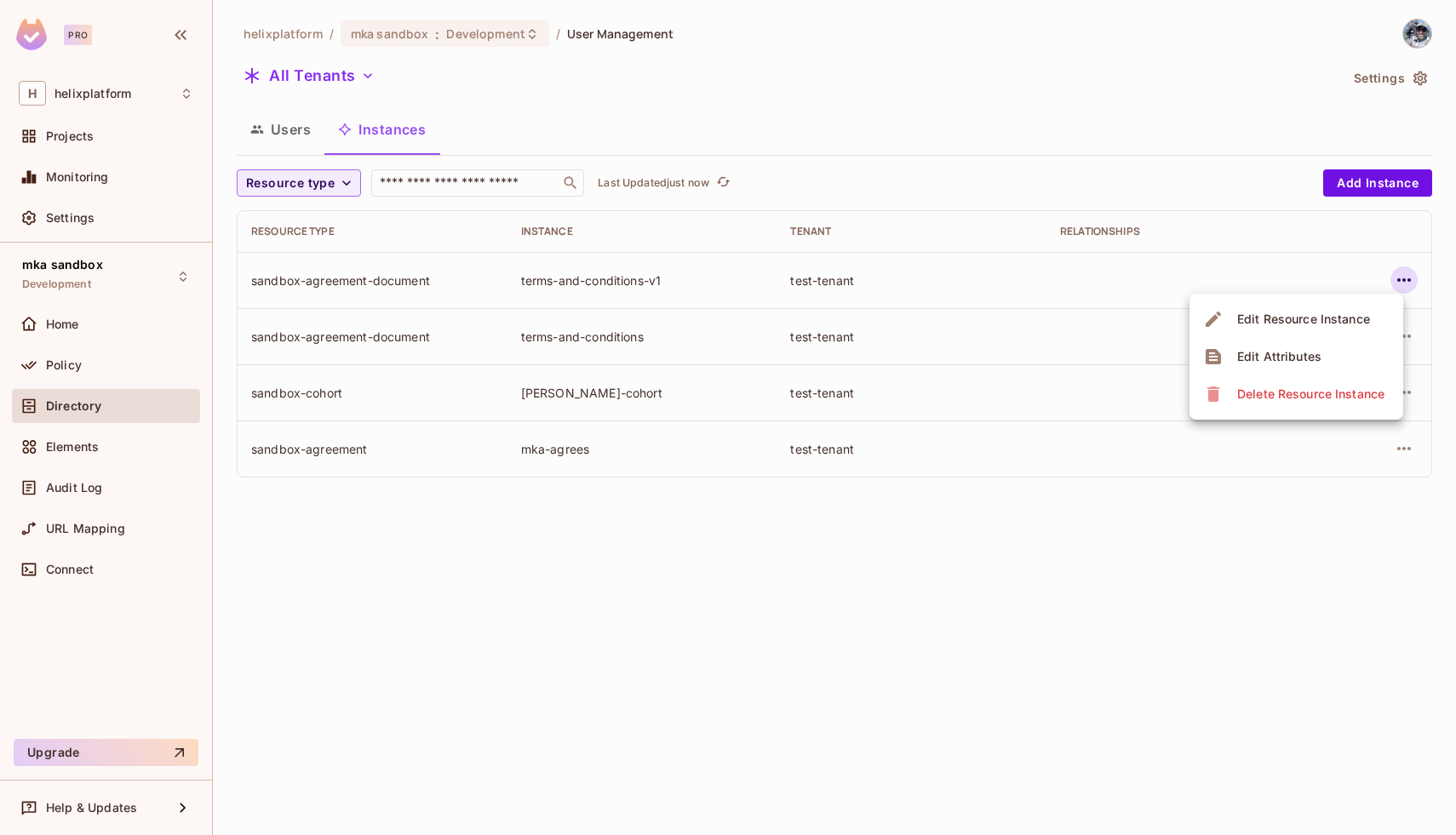
click at [1299, 361] on div "Edit Attributes" at bounding box center [1280, 356] width 84 height 17
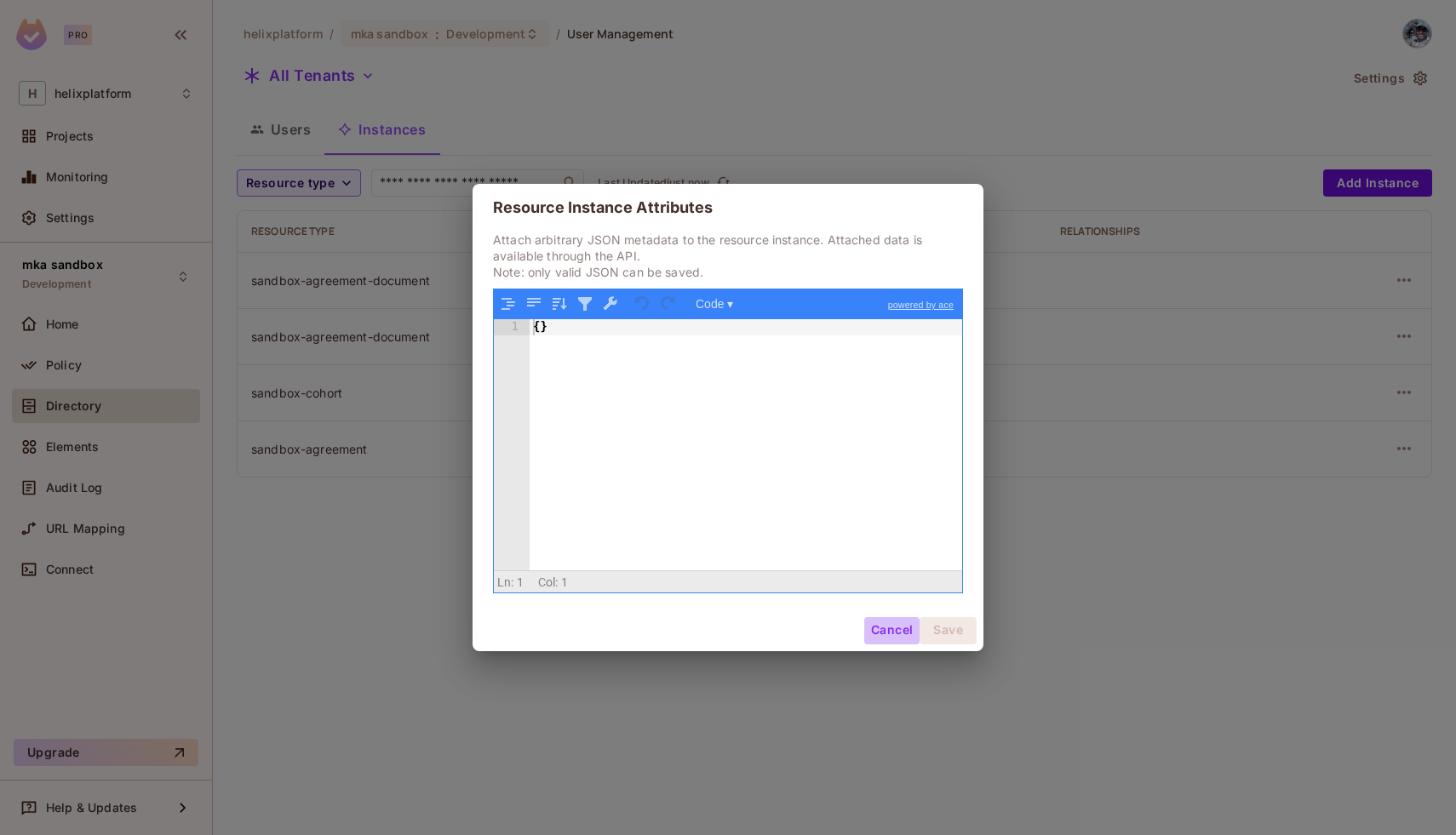
click at [879, 618] on button "Cancel" at bounding box center [892, 630] width 56 height 27
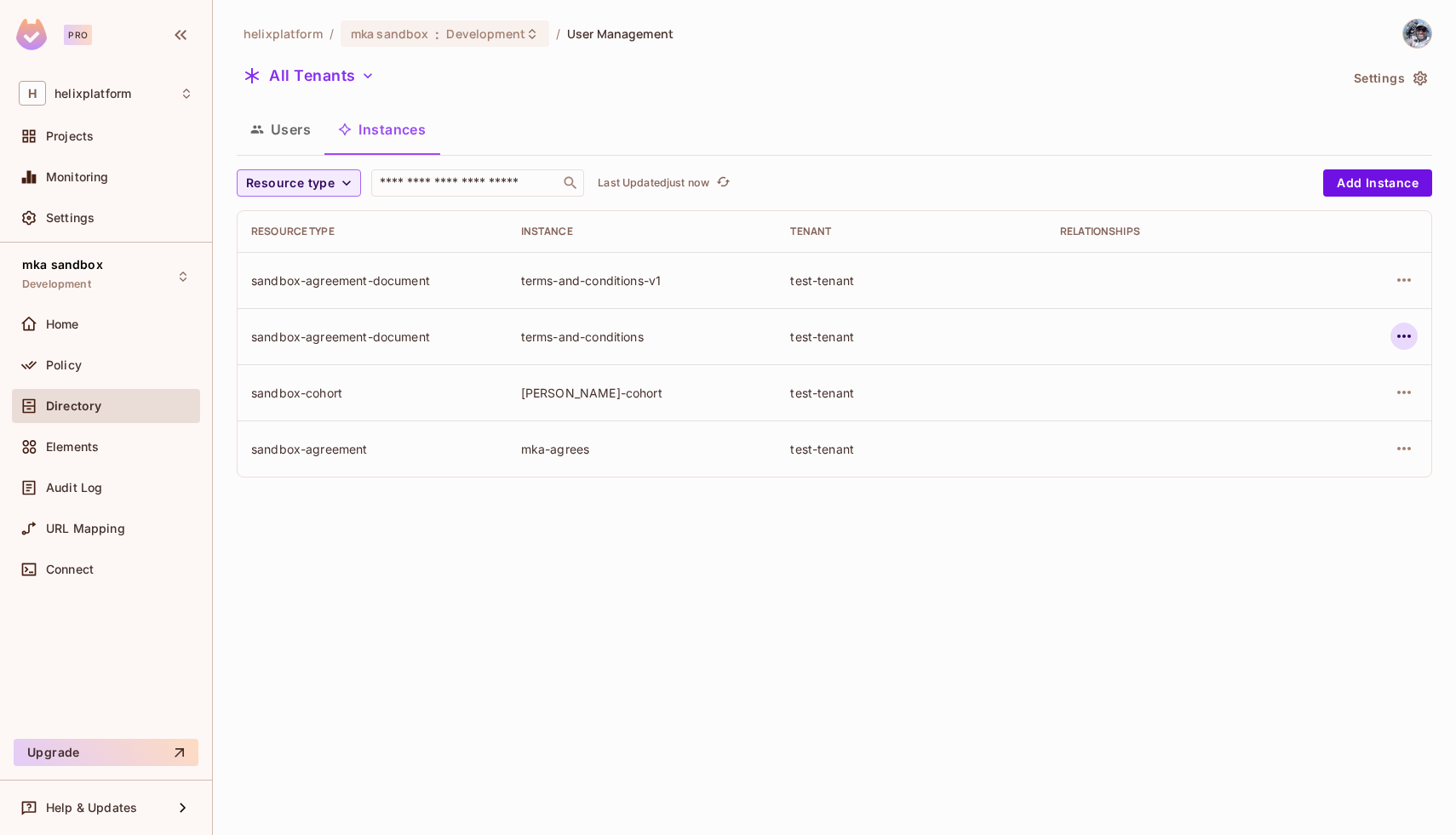
click at [1409, 332] on icon "button" at bounding box center [1404, 336] width 20 height 20
click at [1276, 416] on div "Edit Attributes" at bounding box center [1280, 413] width 84 height 17
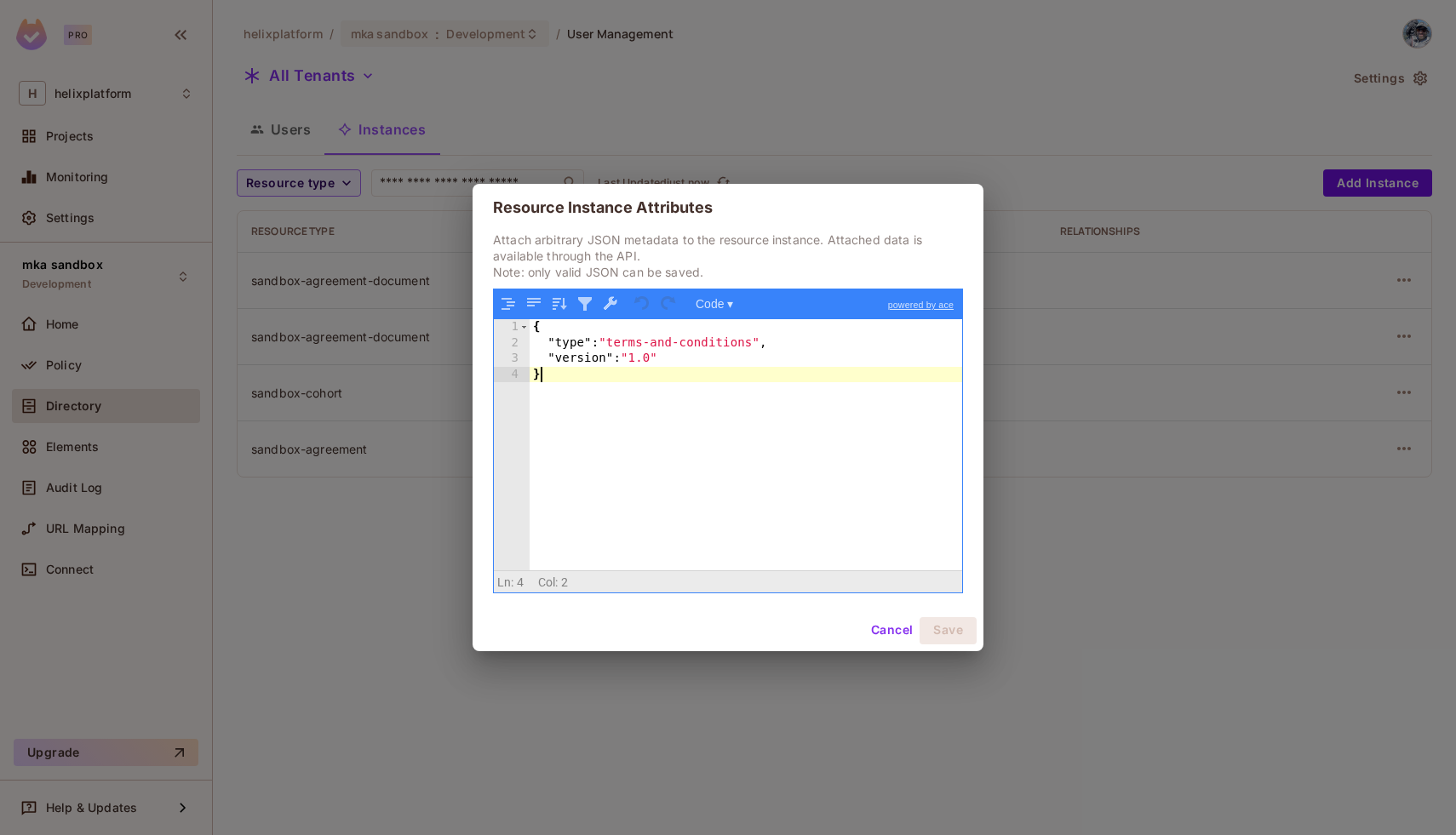
click at [753, 399] on div "{ "type" : "terms-and-conditions" , "version" : "1.0" }" at bounding box center [745, 460] width 432 height 281
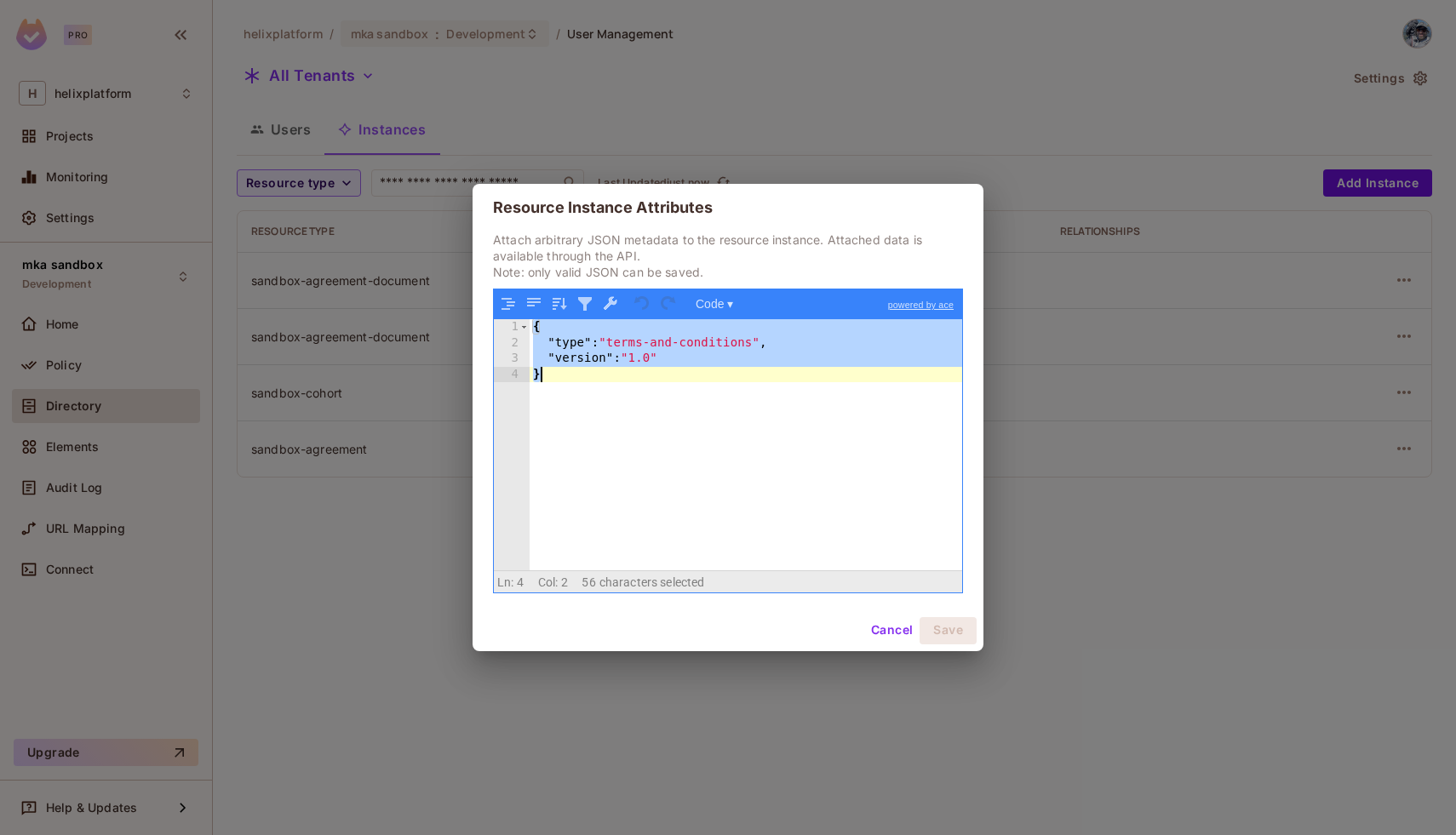
click at [877, 628] on button "Cancel" at bounding box center [892, 630] width 56 height 27
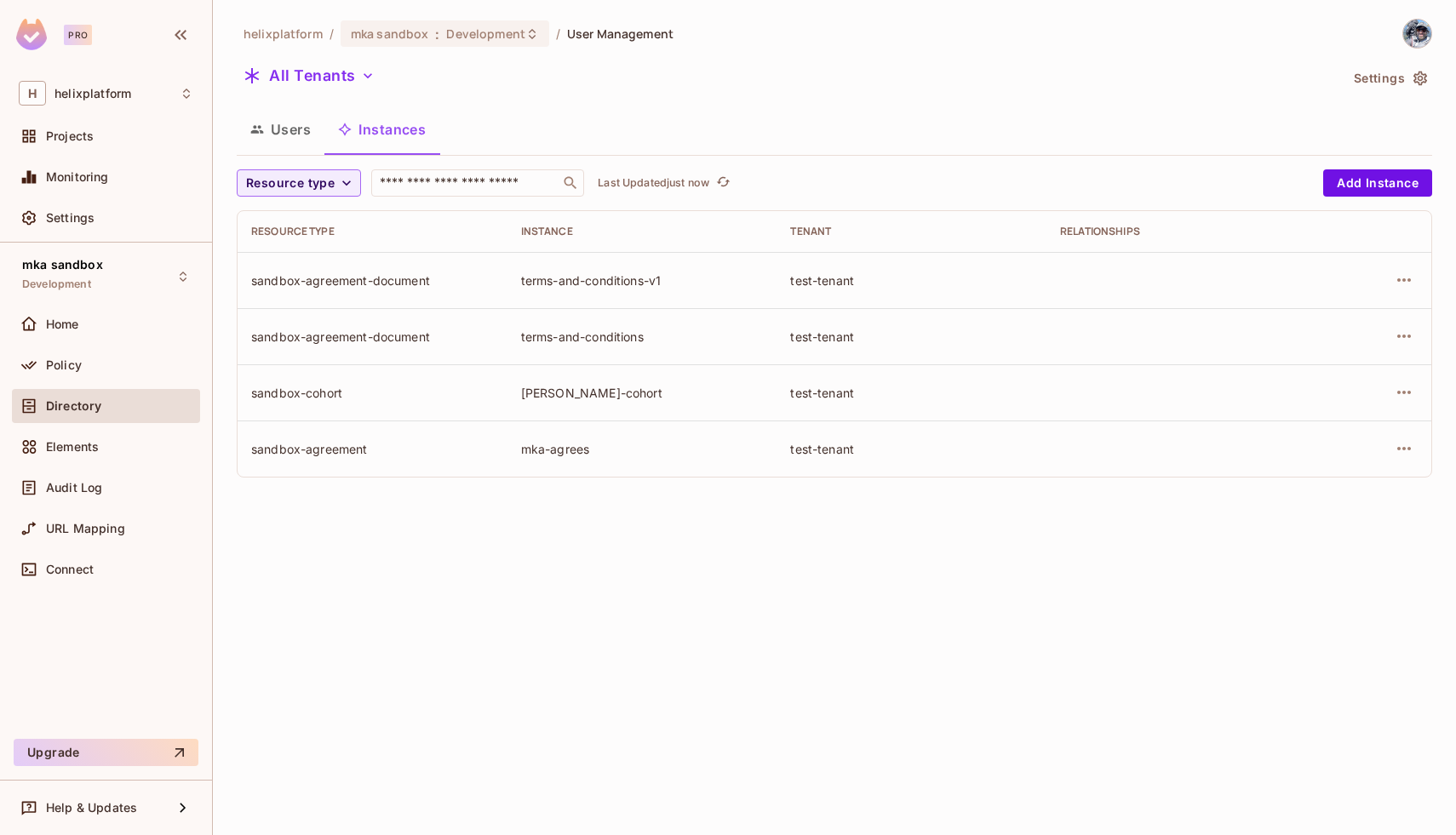
click at [1418, 348] on td at bounding box center [1374, 335] width 115 height 56
click at [1410, 336] on icon "button" at bounding box center [1404, 336] width 14 height 4
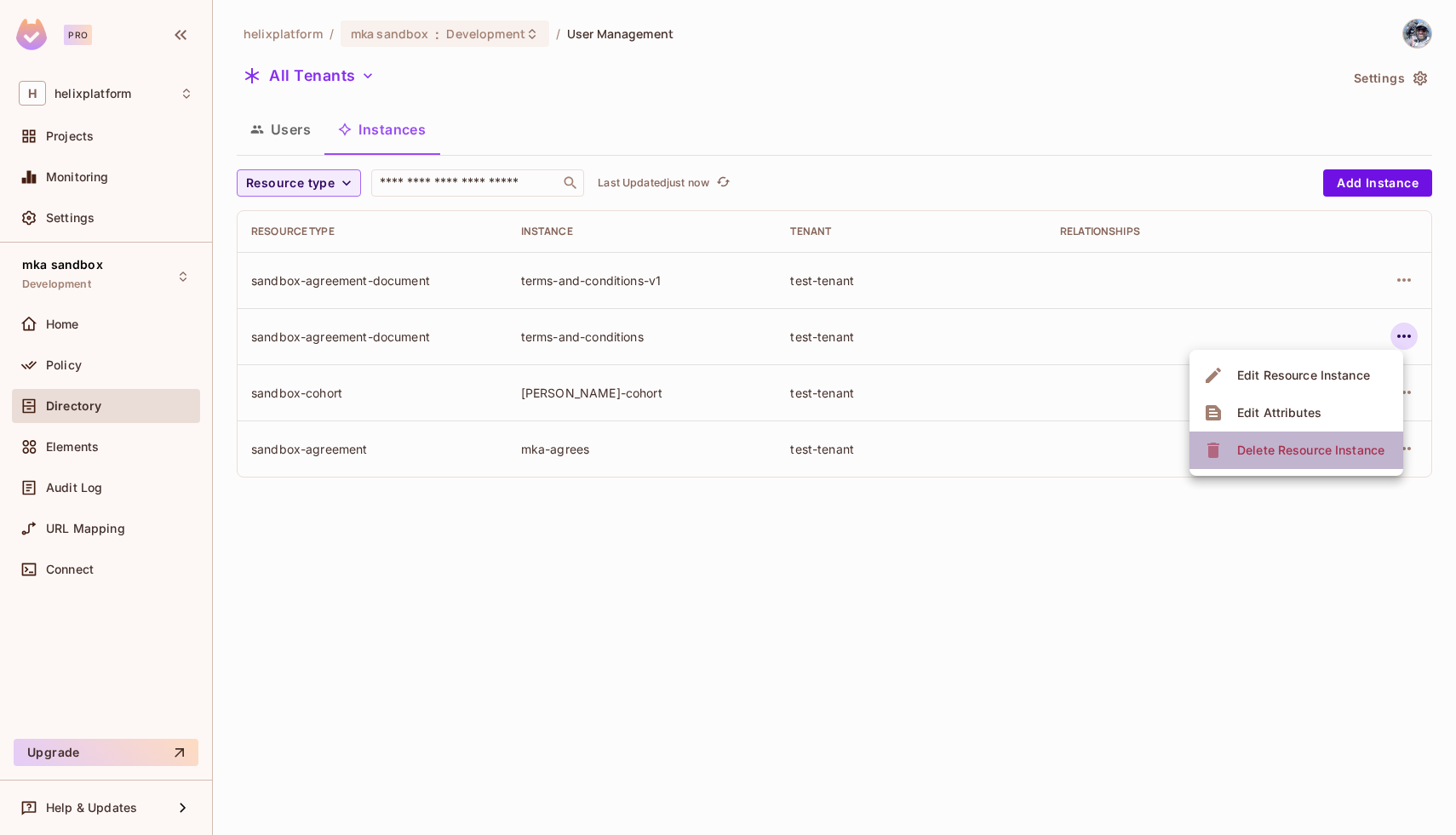
click at [1302, 442] on div "Delete Resource Instance" at bounding box center [1311, 450] width 147 height 17
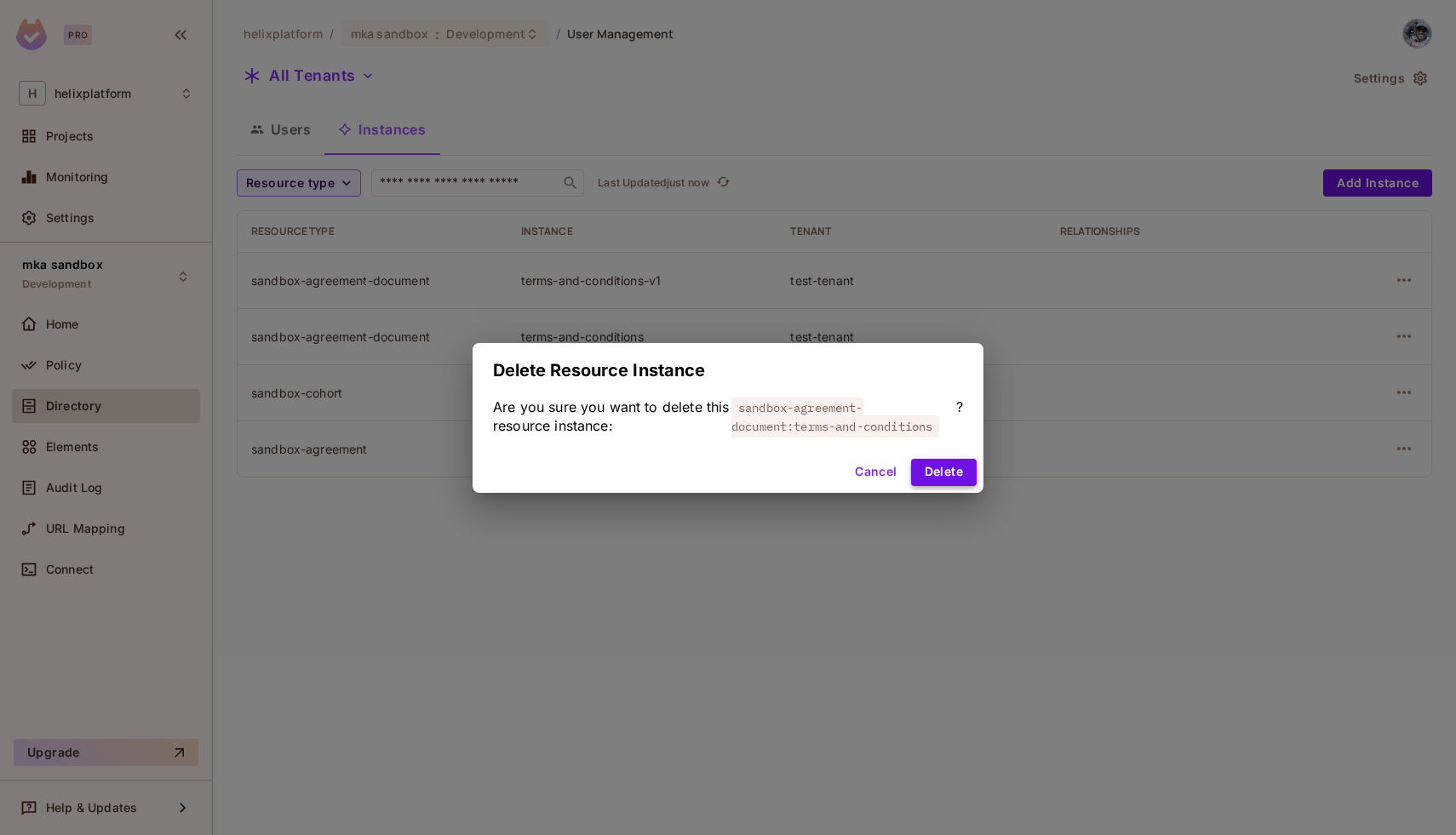
click at [949, 466] on button "Delete" at bounding box center [944, 472] width 66 height 27
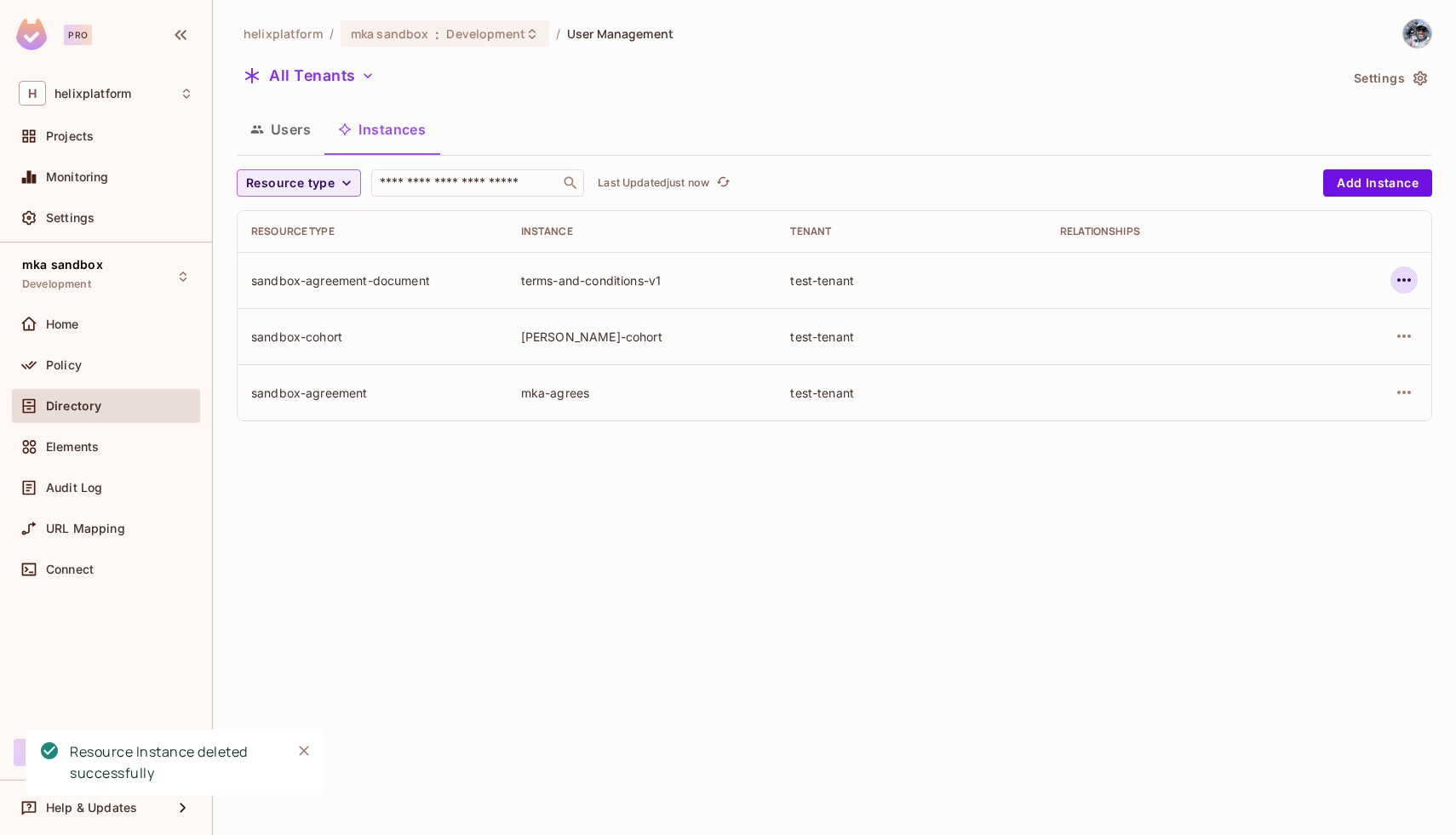
click at [1408, 284] on icon "button" at bounding box center [1404, 280] width 20 height 20
click at [1277, 348] on div "Edit Attributes" at bounding box center [1280, 356] width 84 height 17
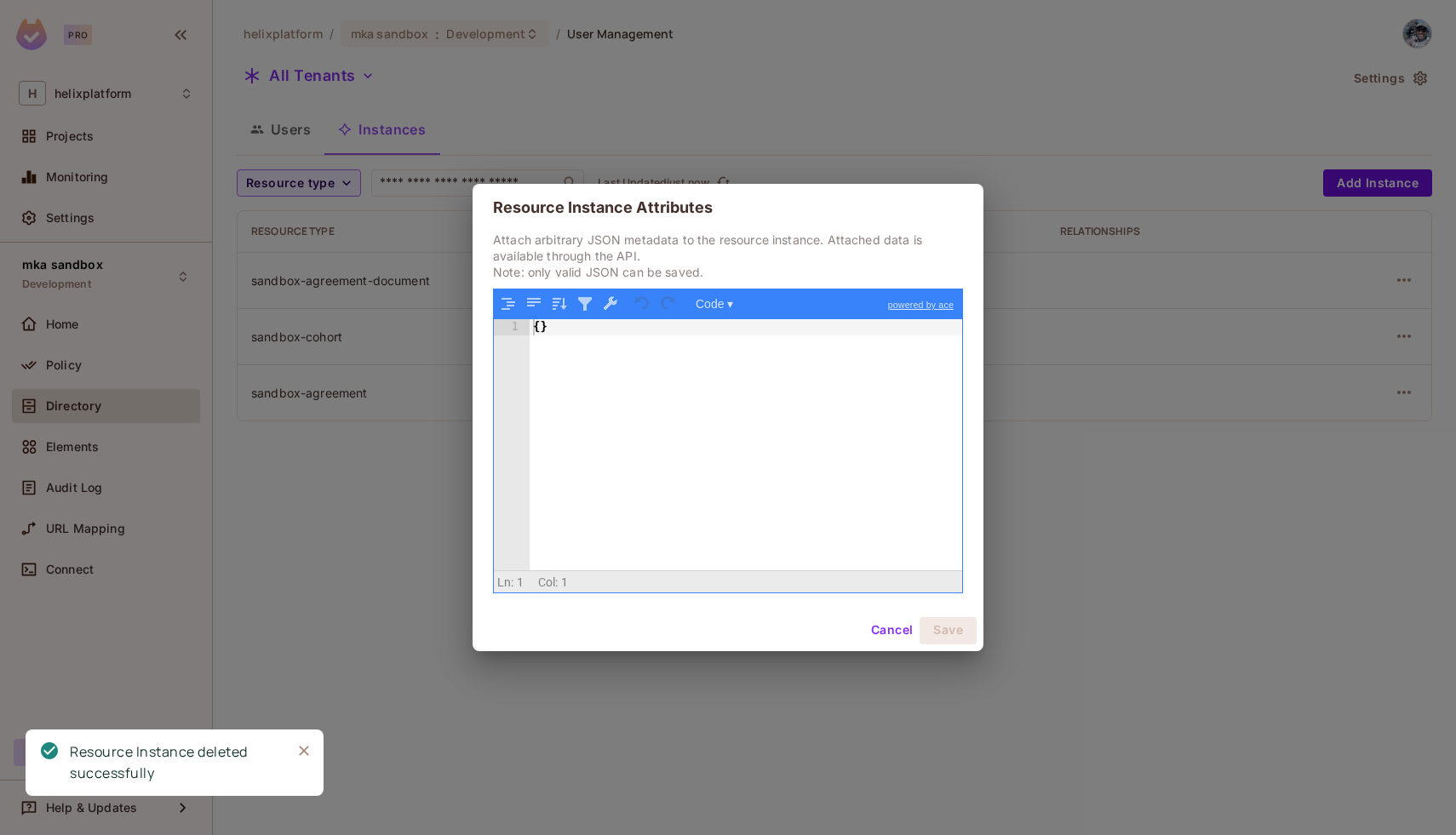
click at [771, 363] on div "{ }" at bounding box center [745, 460] width 432 height 281
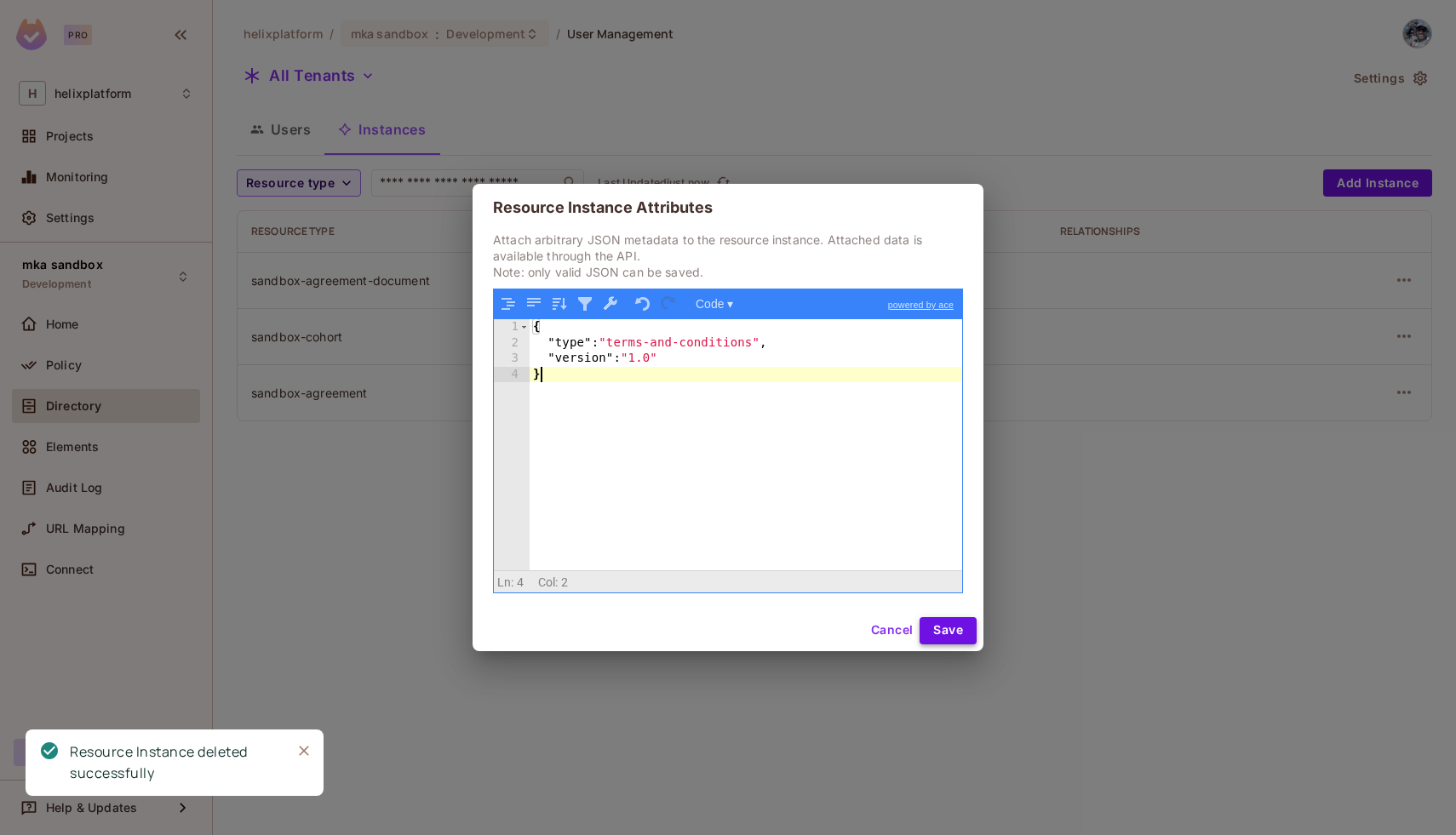
click at [940, 642] on button "Save" at bounding box center [948, 630] width 57 height 27
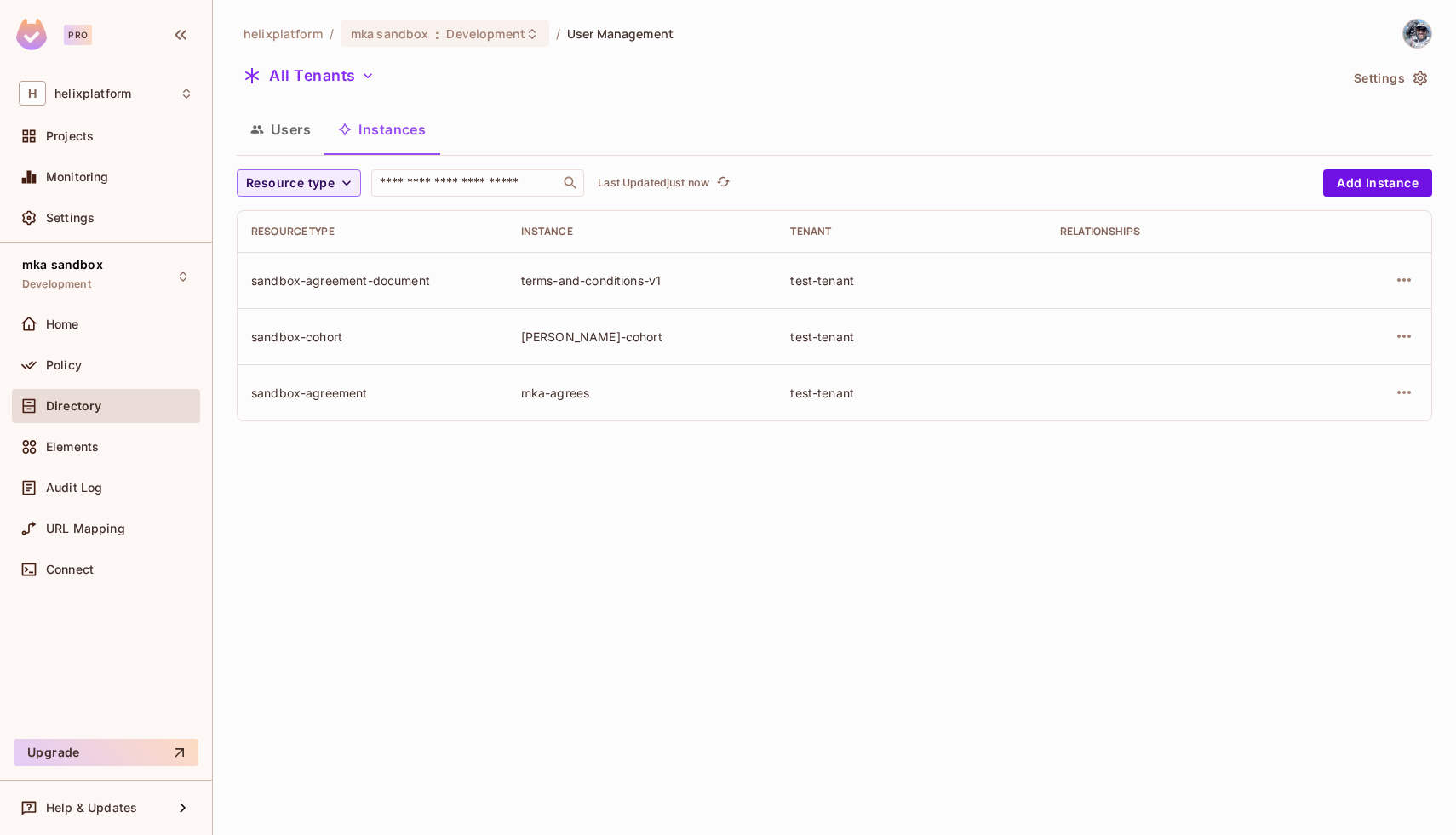
click at [595, 280] on div "terms-and-conditions-v1" at bounding box center [643, 280] width 243 height 16
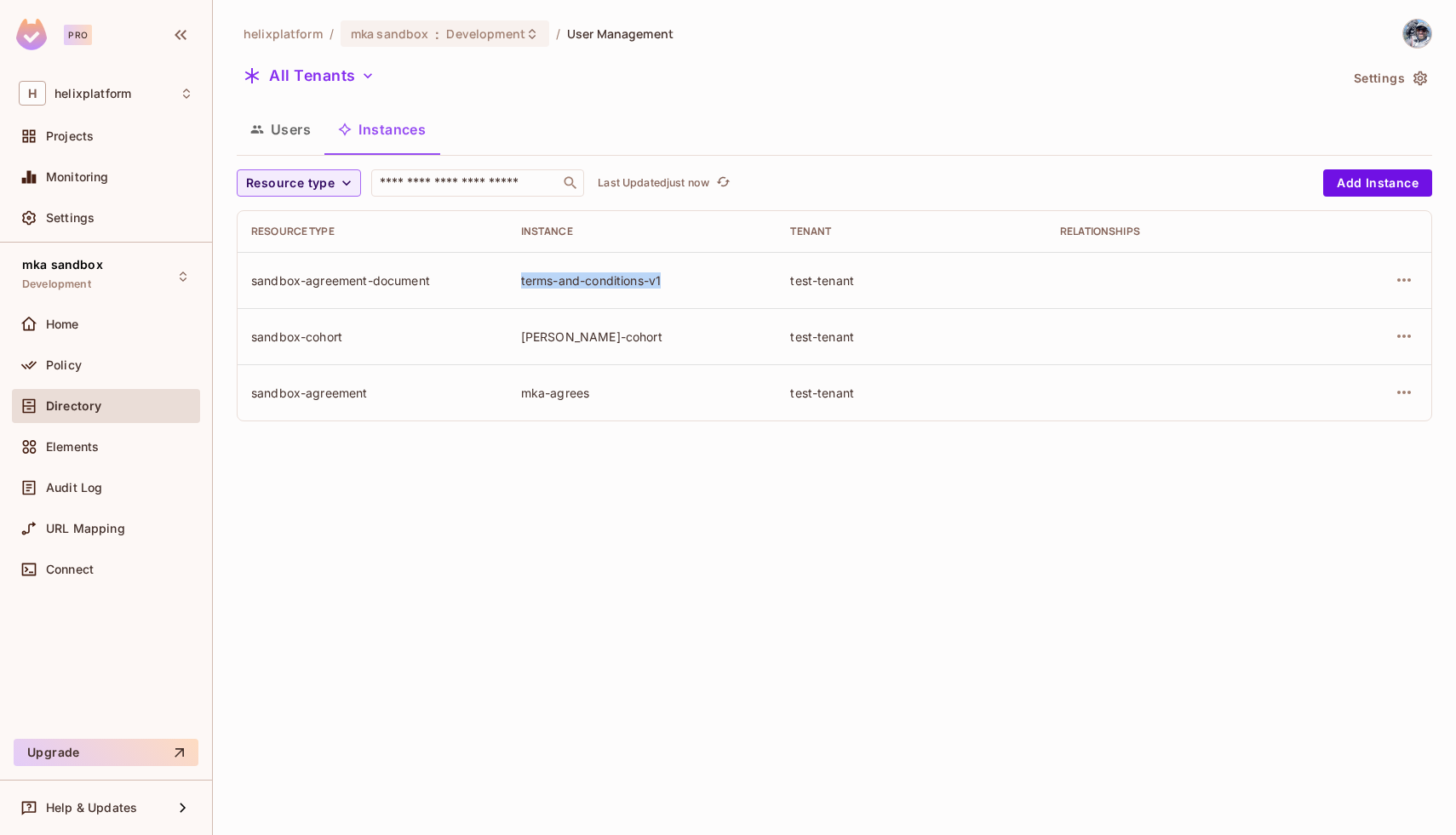
click at [595, 280] on div "terms-and-conditions-v1" at bounding box center [643, 280] width 243 height 16
copy div "terms-and-conditions-v1"
click at [299, 137] on button "Users" at bounding box center [281, 129] width 88 height 43
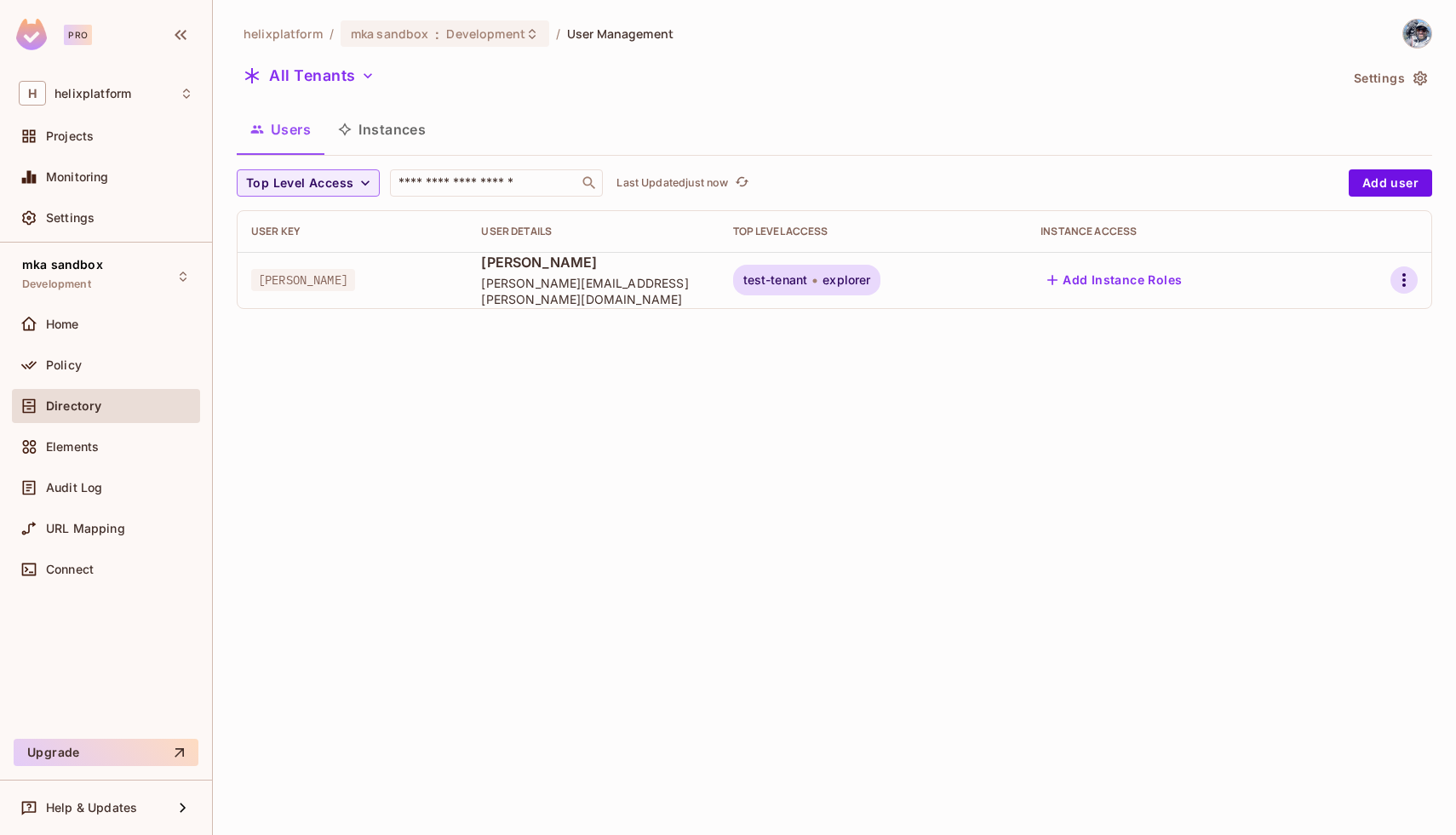
click at [1407, 282] on icon "button" at bounding box center [1404, 280] width 20 height 20
click at [1317, 316] on span "Edit" at bounding box center [1305, 319] width 33 height 27
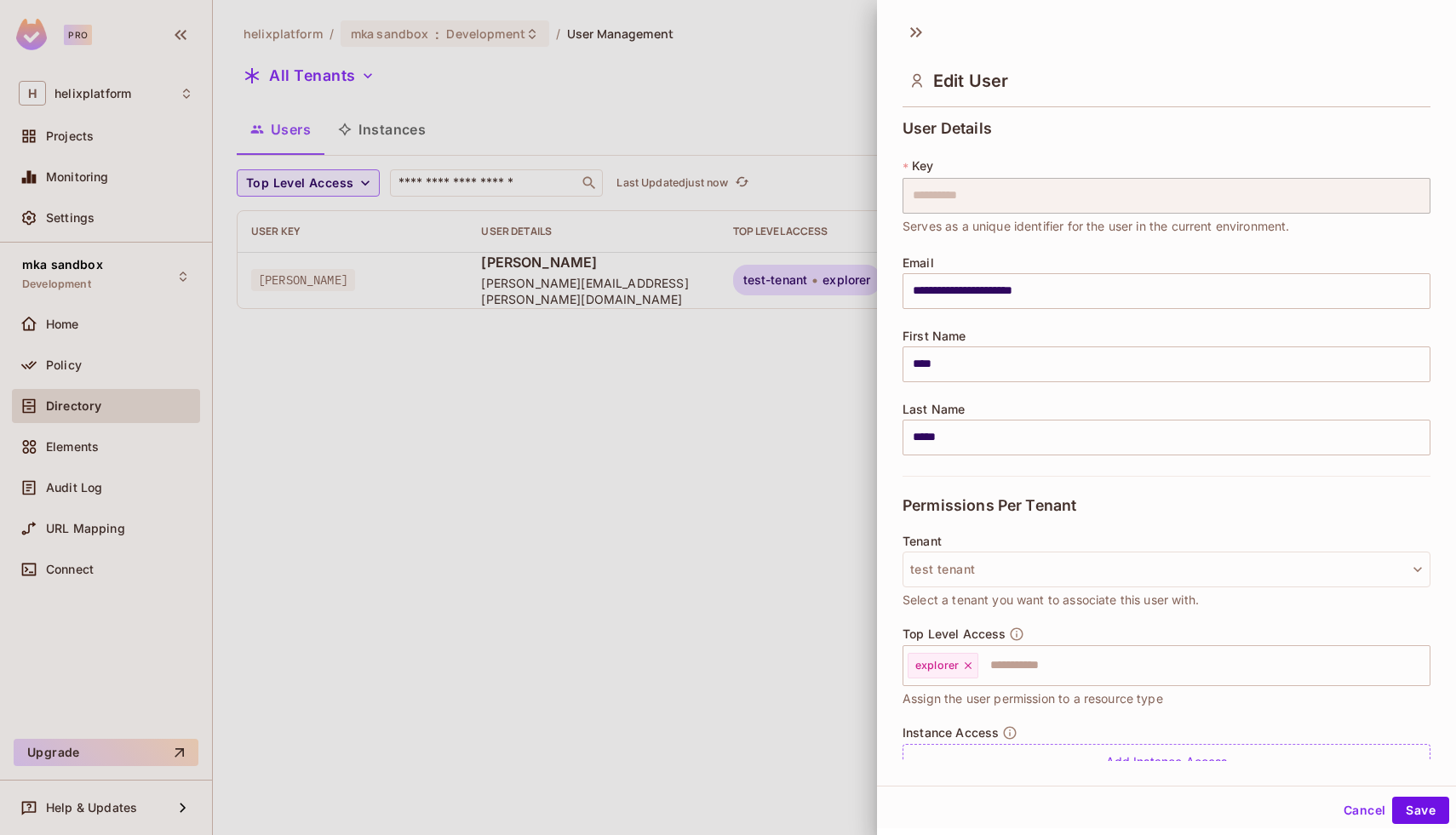
scroll to position [70, 0]
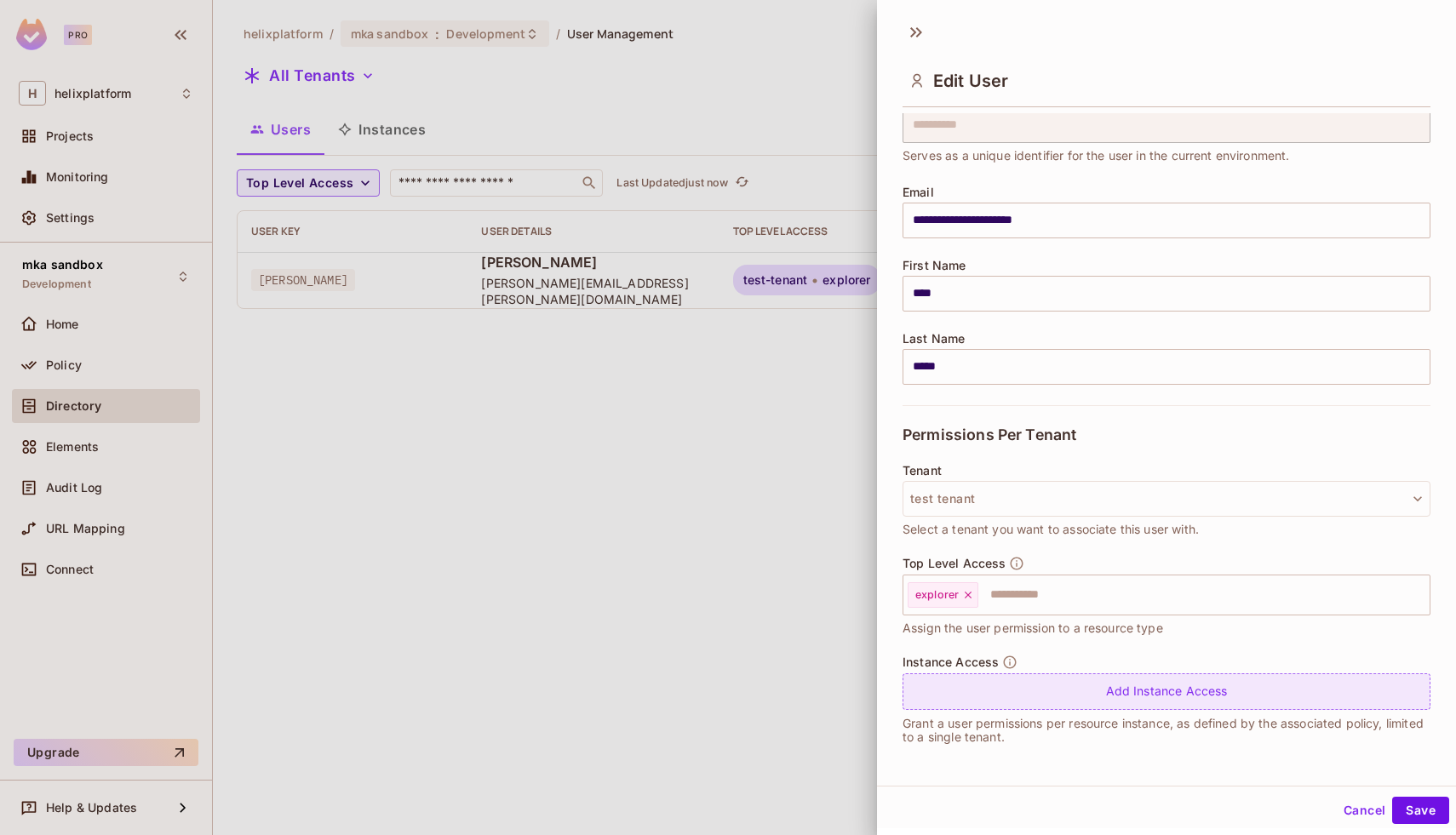
click at [1072, 688] on div "Add Instance Access" at bounding box center [1167, 692] width 528 height 37
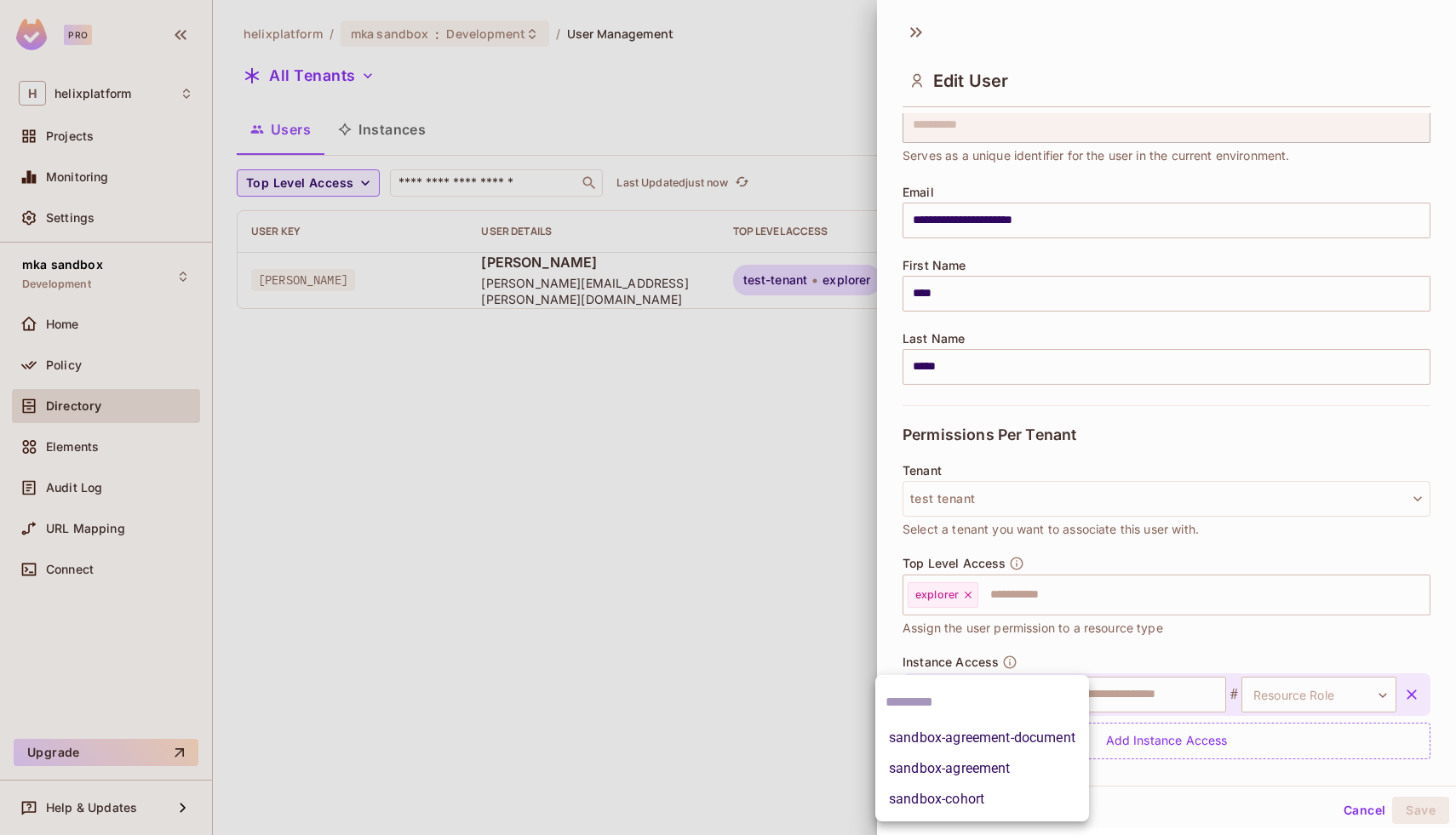
click at [968, 693] on body "**********" at bounding box center [728, 418] width 1456 height 835
click at [991, 743] on li "sandbox-agreement-document" at bounding box center [983, 738] width 214 height 31
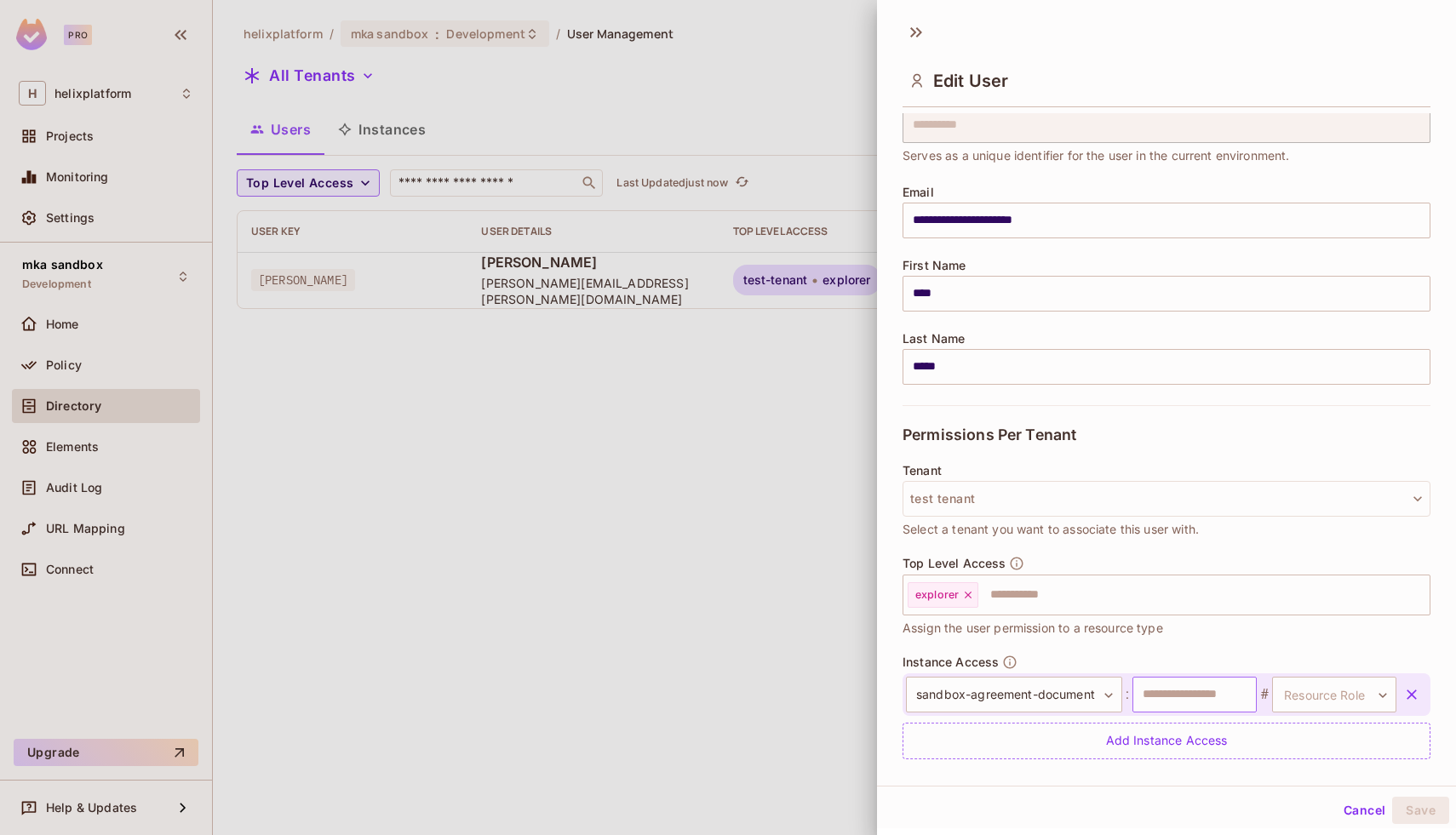
click at [1187, 696] on input "text" at bounding box center [1195, 694] width 124 height 36
paste input "**********"
type input "**********"
click at [1341, 698] on body "**********" at bounding box center [728, 418] width 1456 height 835
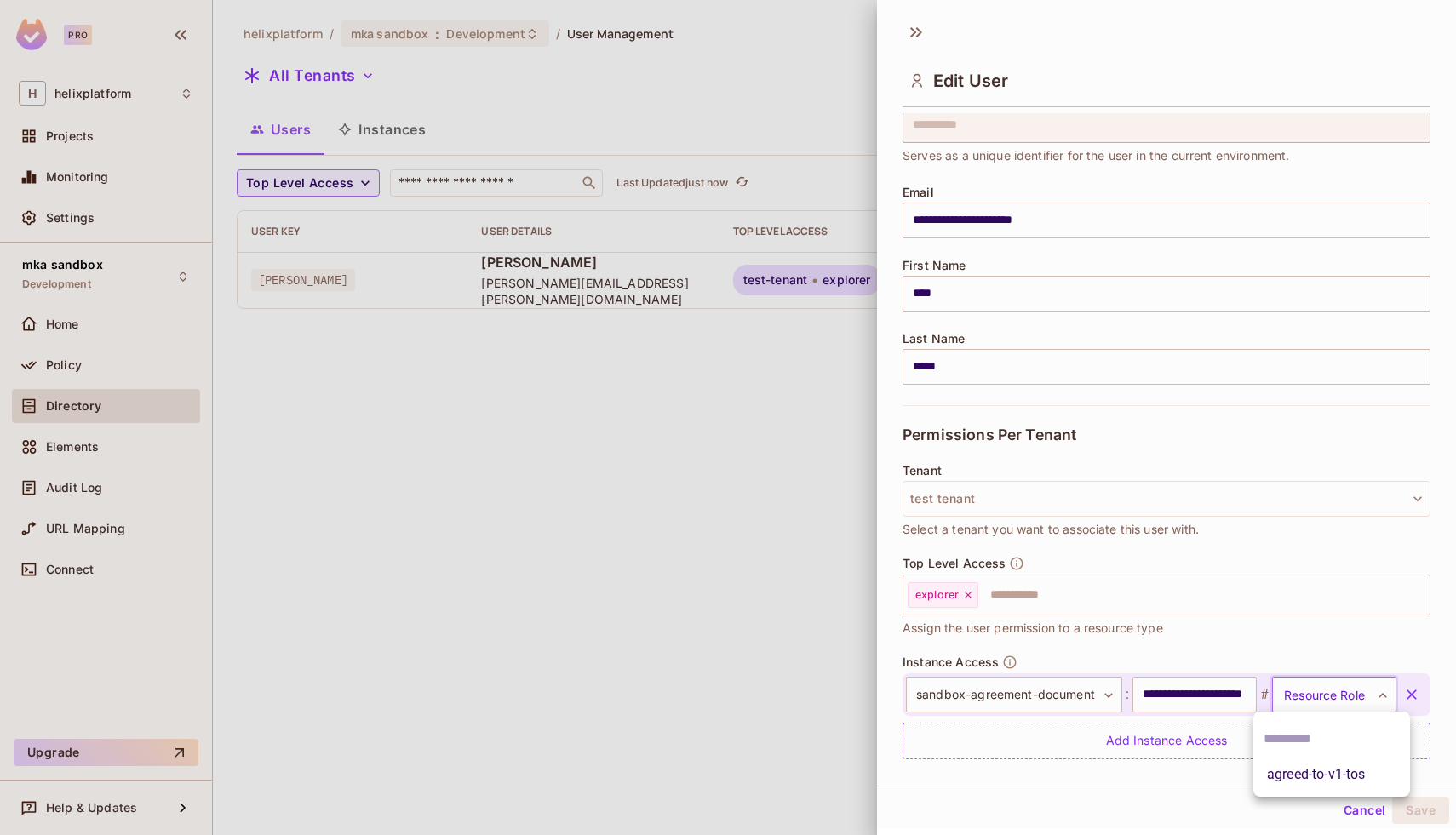
scroll to position [0, 0]
click at [1322, 786] on li "agreed-to-v1-tos" at bounding box center [1331, 775] width 156 height 31
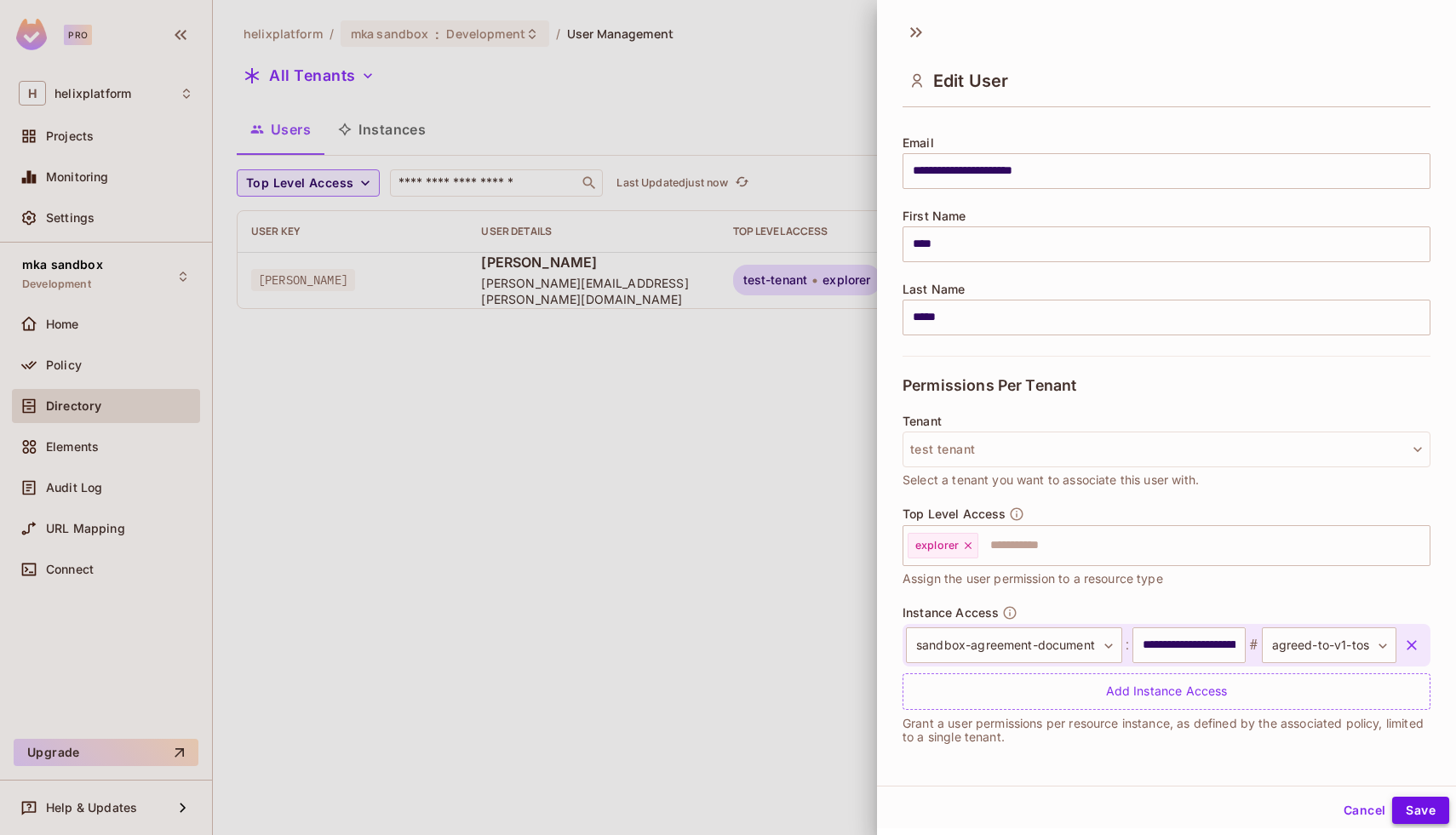
click at [1413, 812] on button "Save" at bounding box center [1420, 810] width 57 height 27
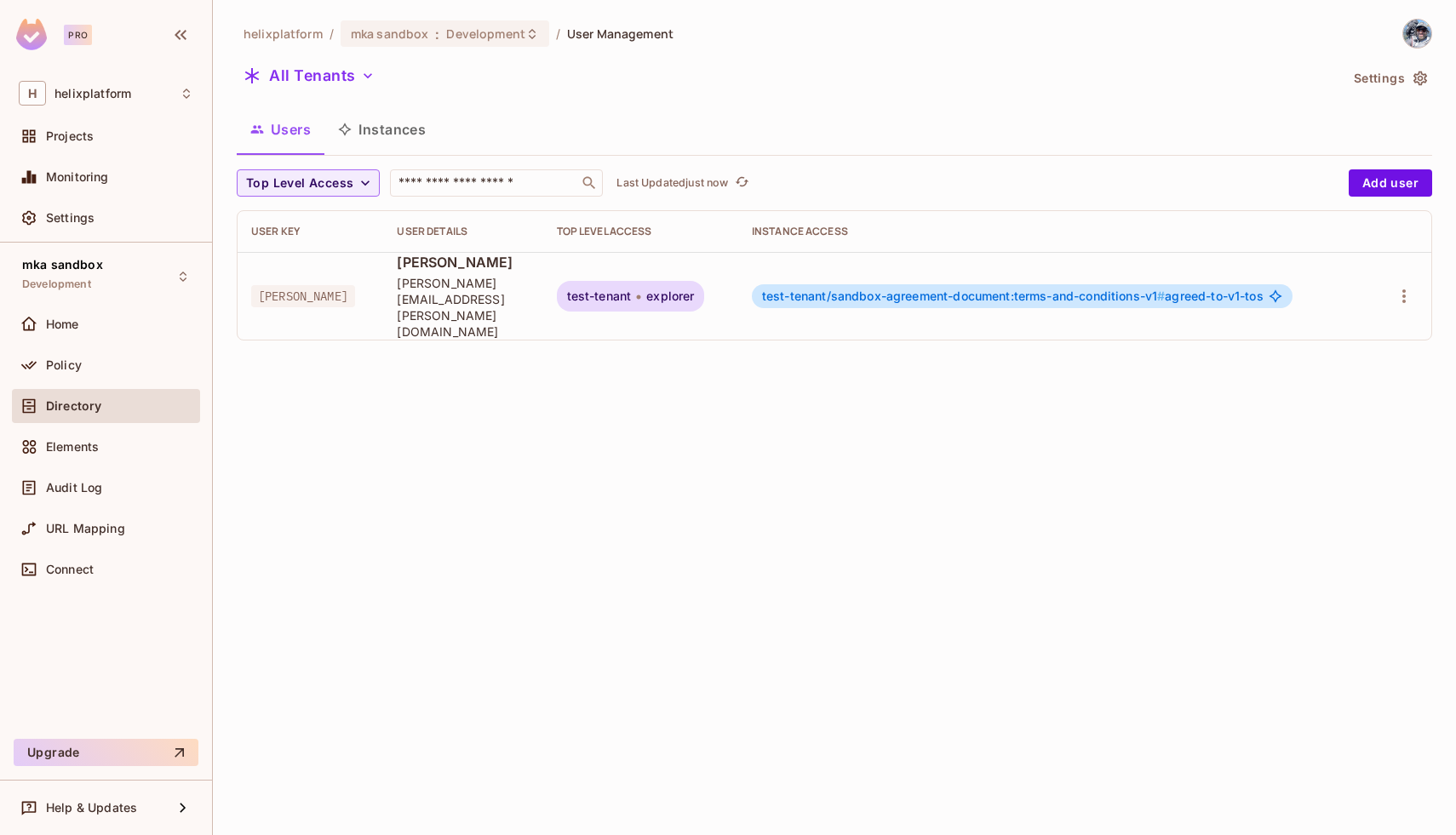
click at [372, 136] on button "Instances" at bounding box center [382, 129] width 115 height 43
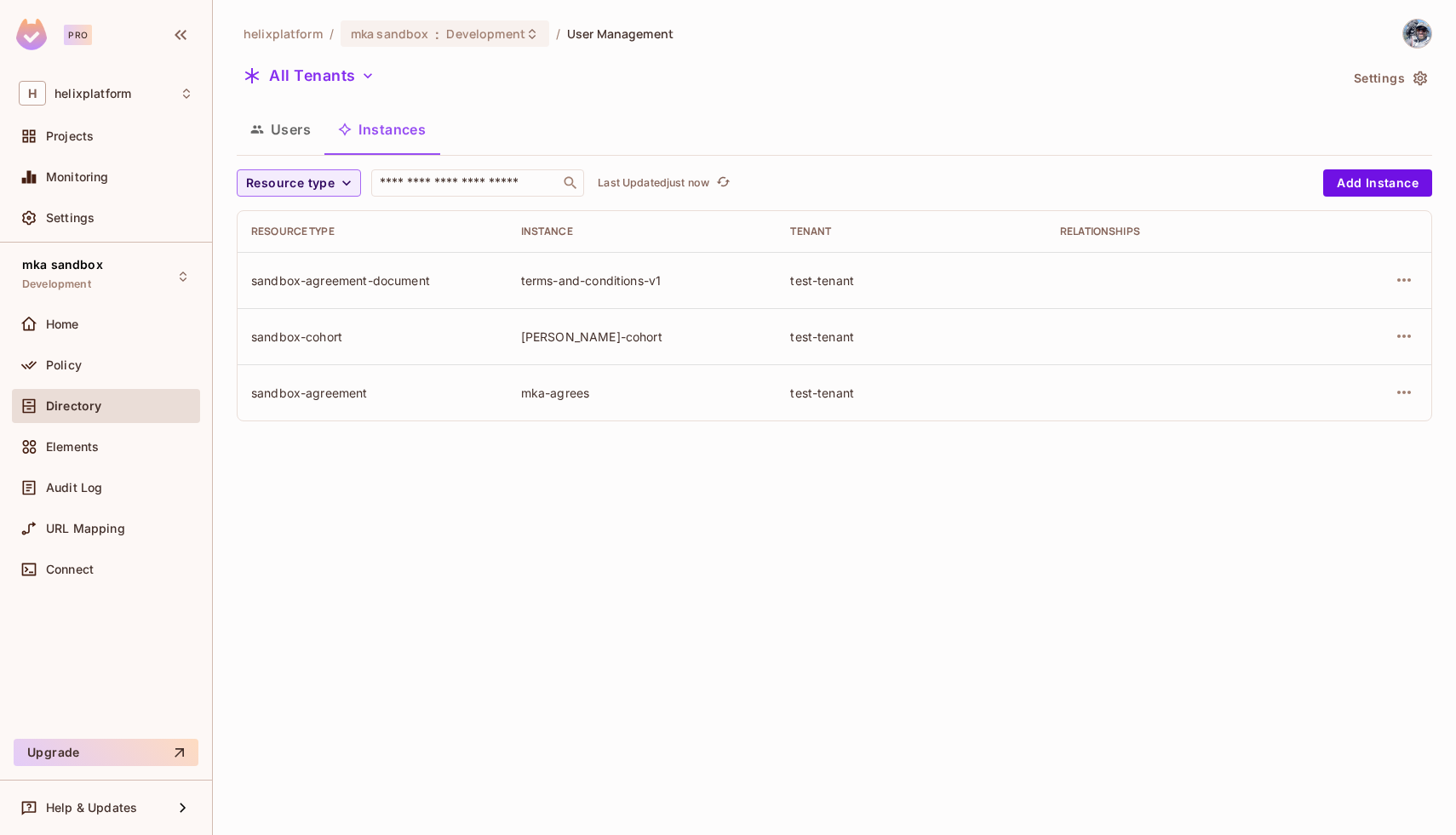
click at [282, 126] on button "Users" at bounding box center [281, 129] width 88 height 43
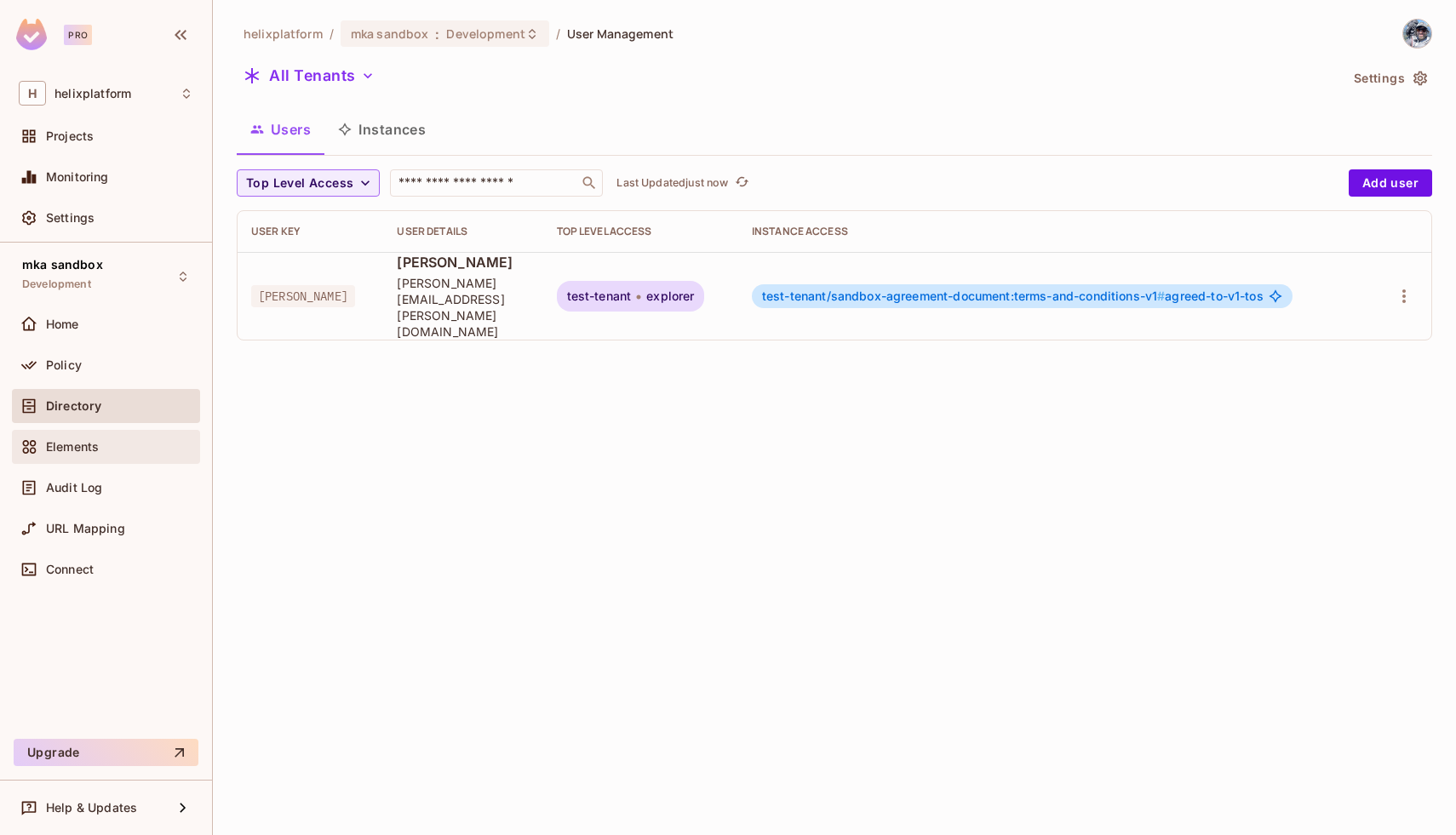
click at [103, 454] on div "Elements" at bounding box center [105, 447] width 175 height 20
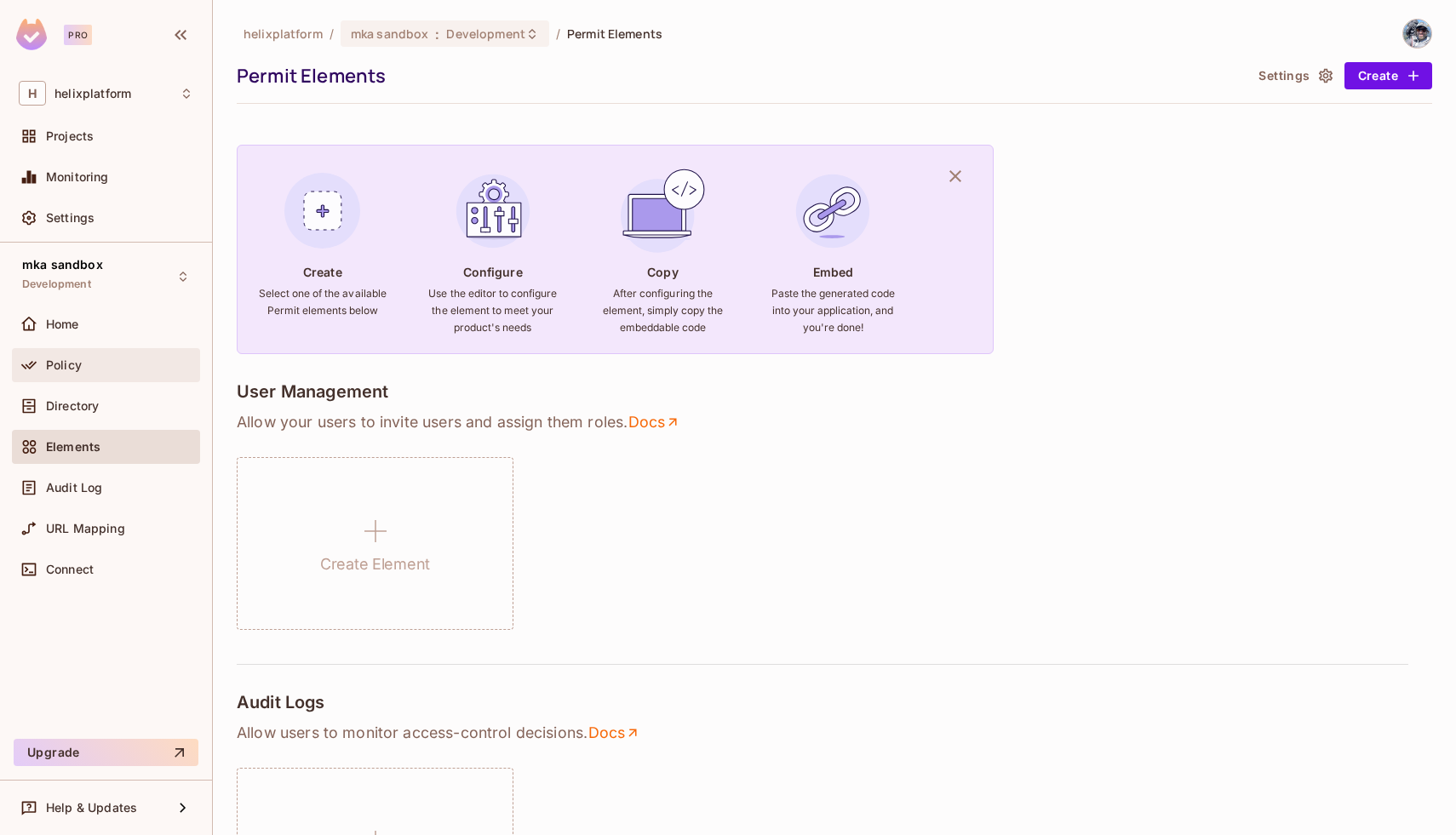
click at [73, 360] on span "Policy" at bounding box center [63, 365] width 36 height 14
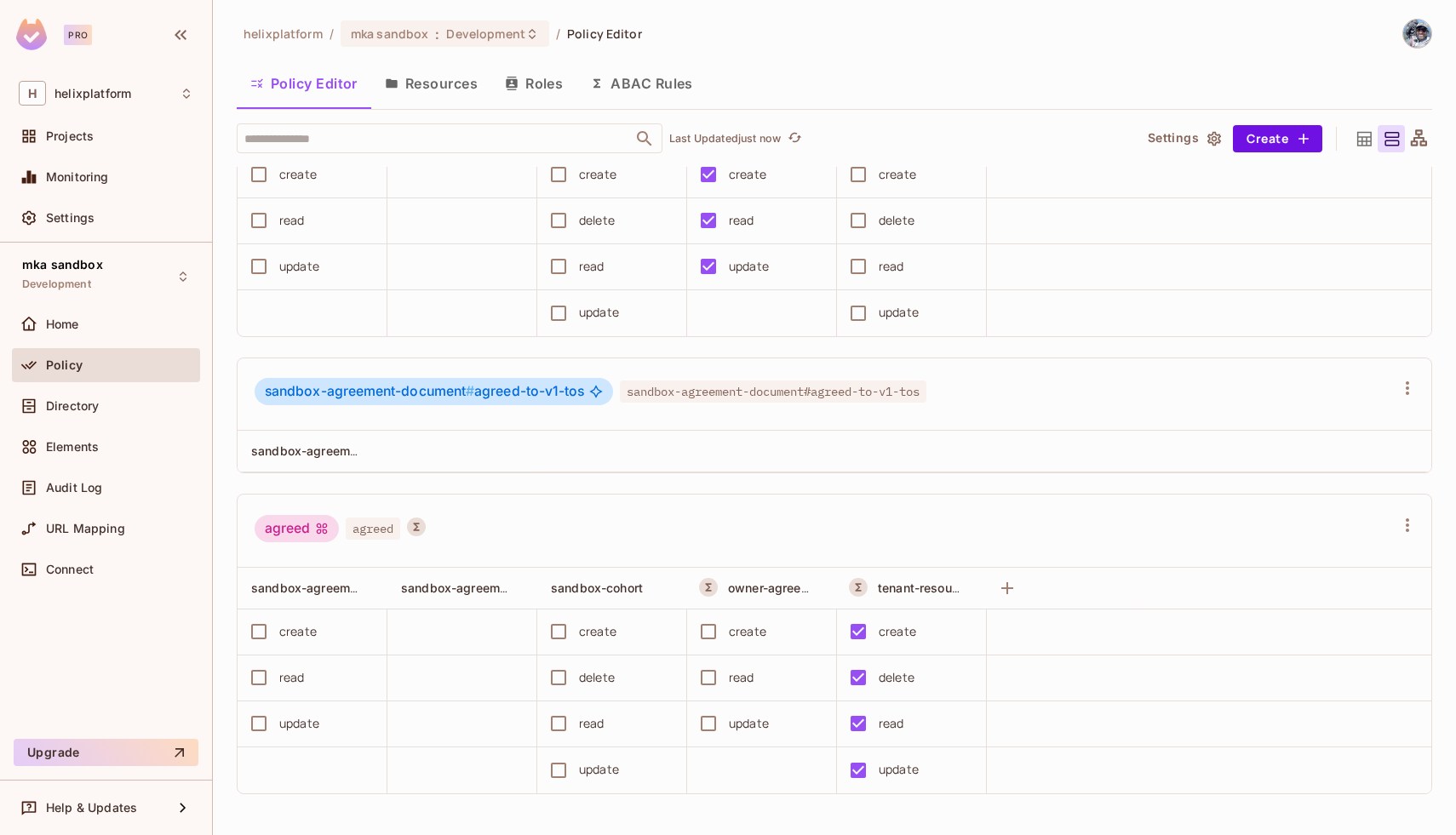
scroll to position [1, 0]
click at [1418, 396] on div at bounding box center [1408, 387] width 27 height 27
click at [1408, 381] on icon "button" at bounding box center [1408, 386] width 4 height 14
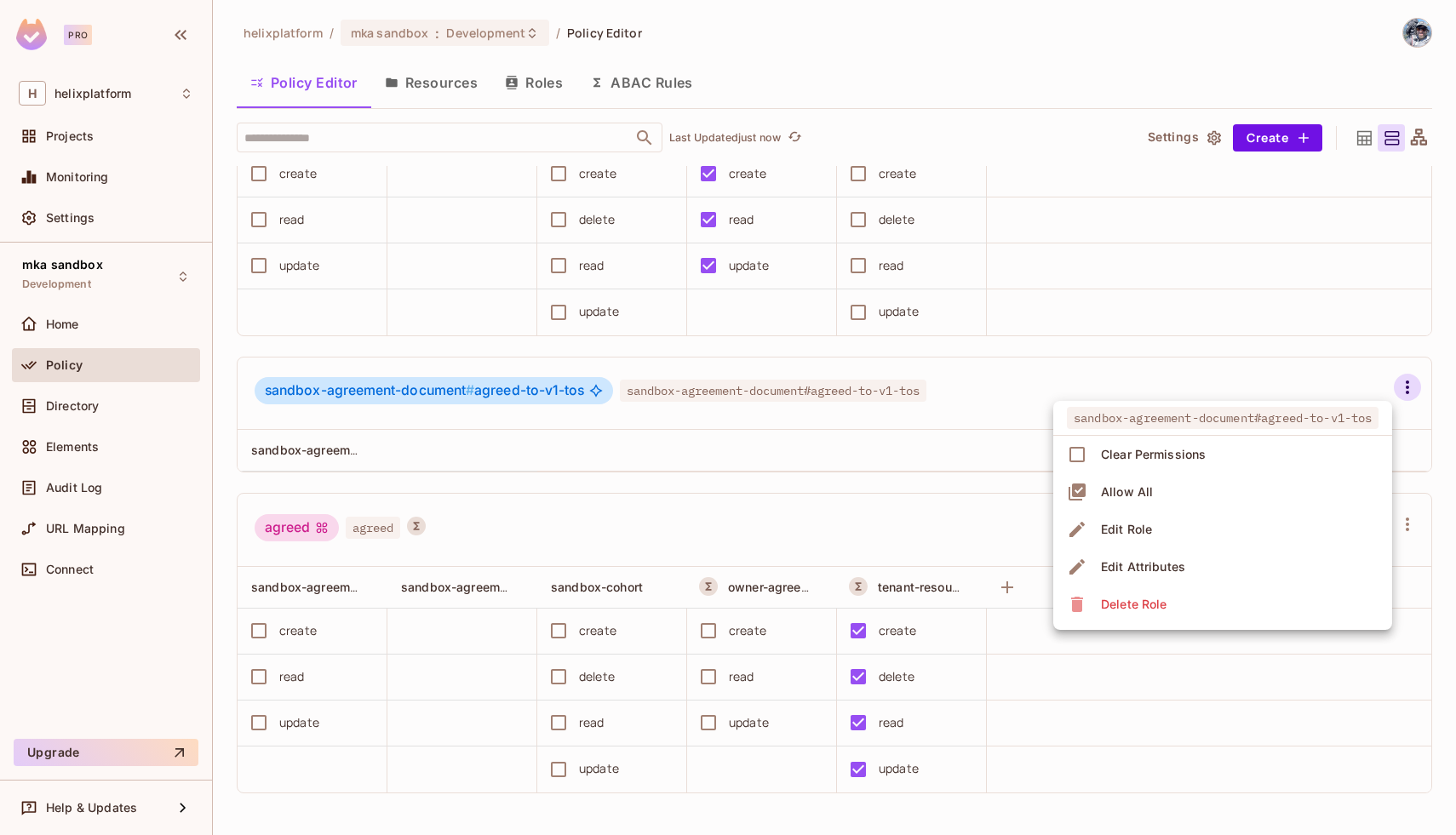
click at [576, 476] on div at bounding box center [728, 418] width 1456 height 835
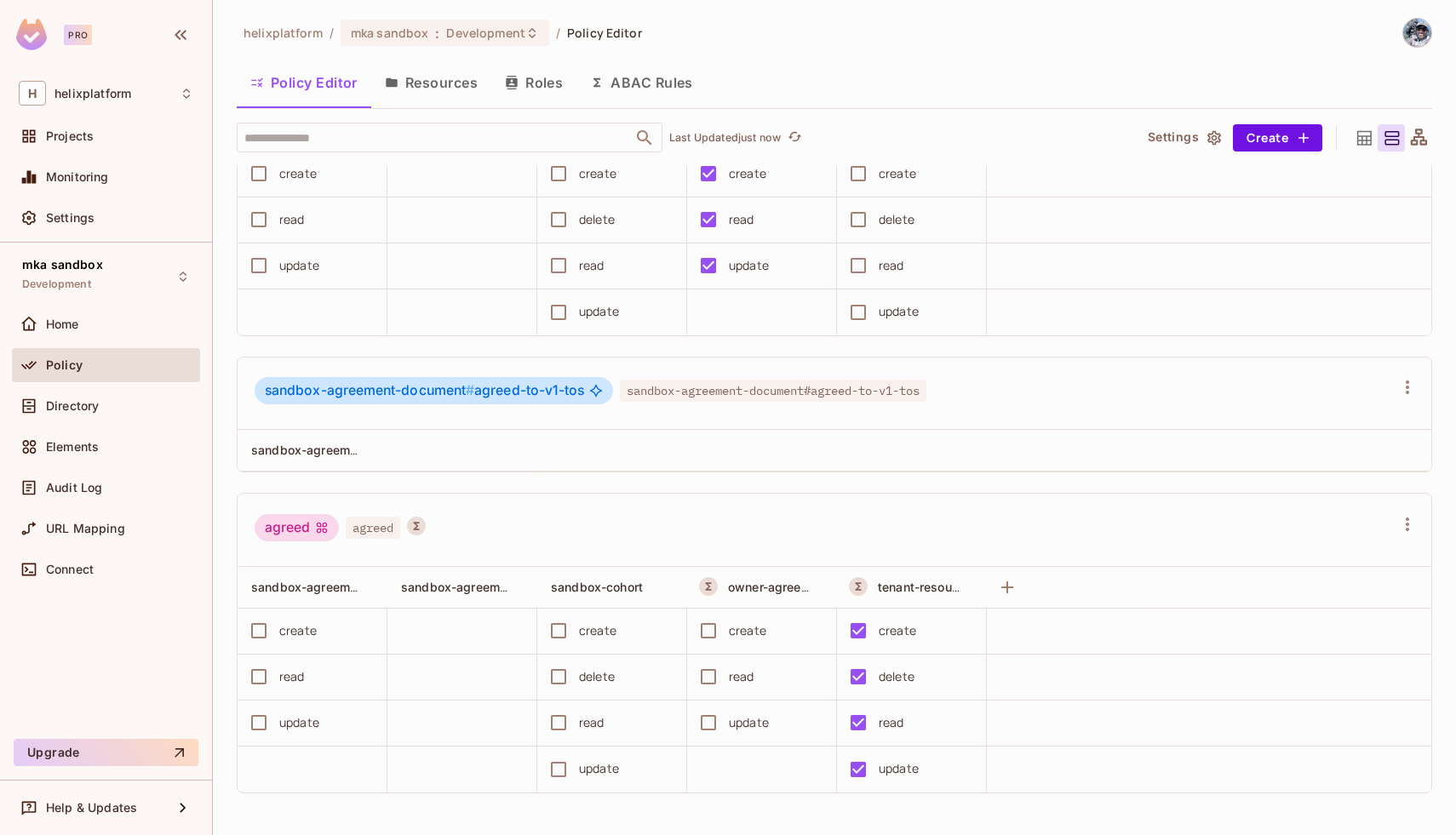
click at [534, 89] on button "Roles" at bounding box center [534, 82] width 85 height 43
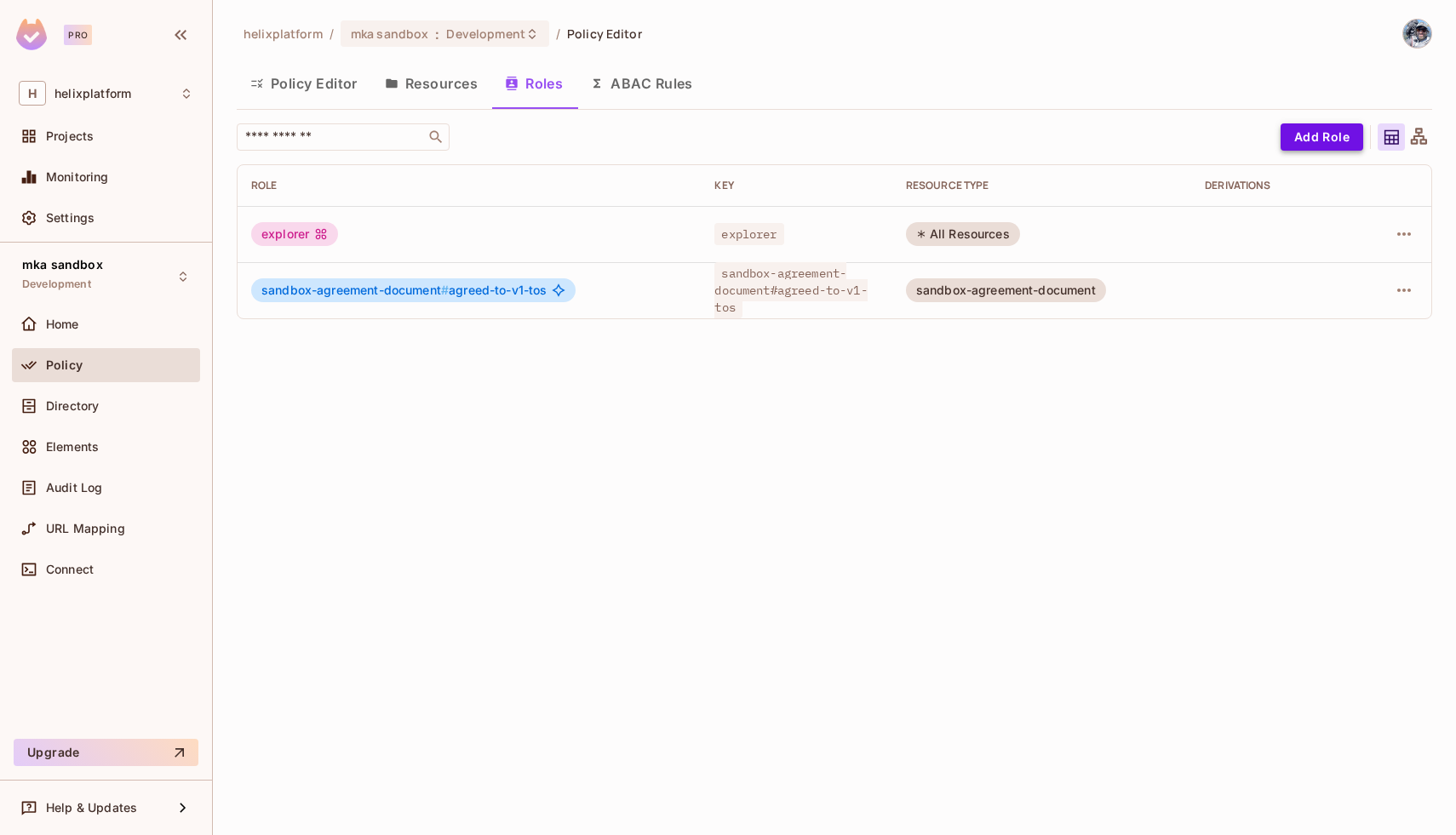
click at [1307, 134] on button "Add Role" at bounding box center [1322, 137] width 82 height 27
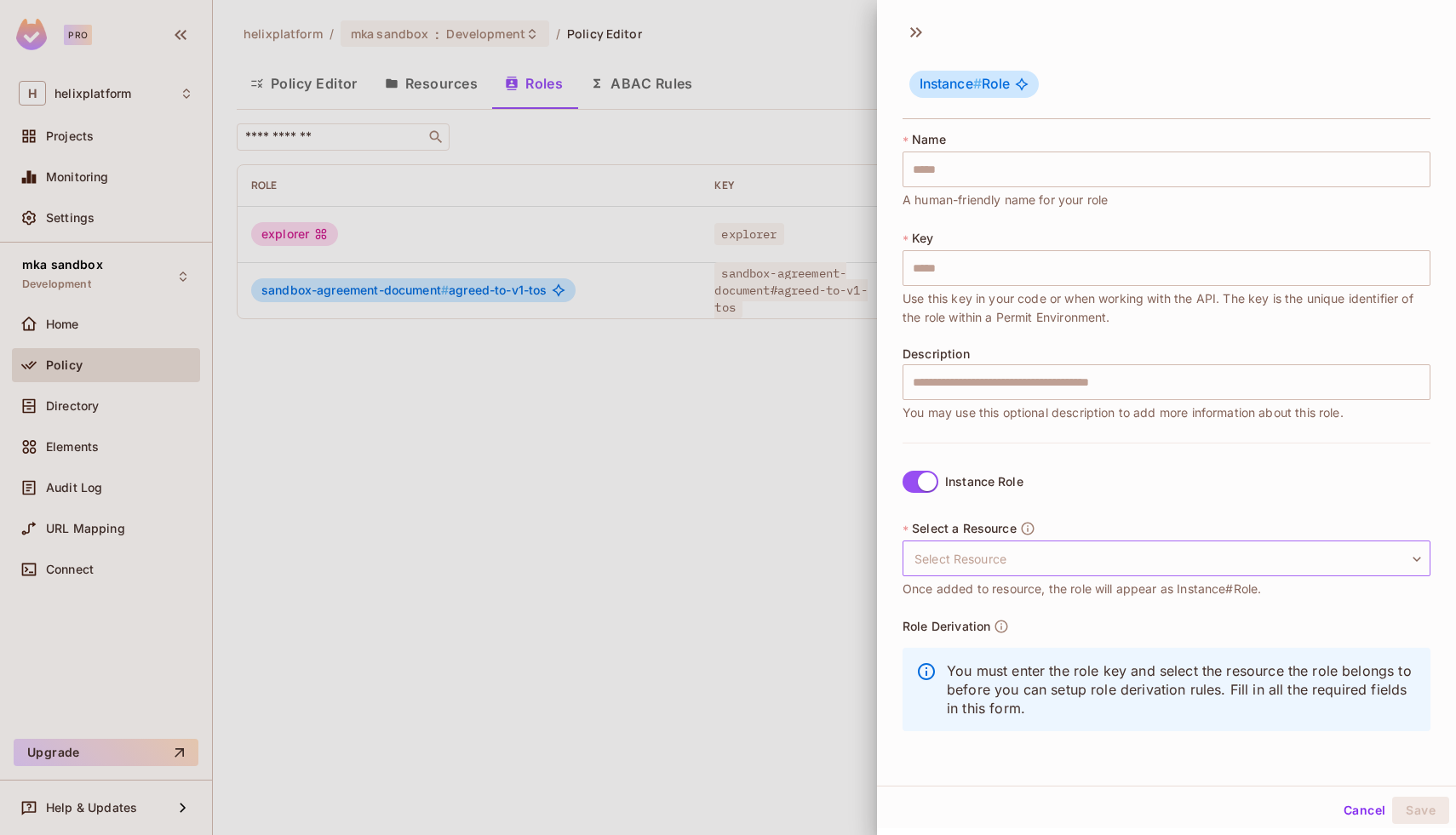
click at [1033, 544] on body "Pro H helixplatform Projects Monitoring Settings mka sandbox Development Home P…" at bounding box center [728, 418] width 1456 height 835
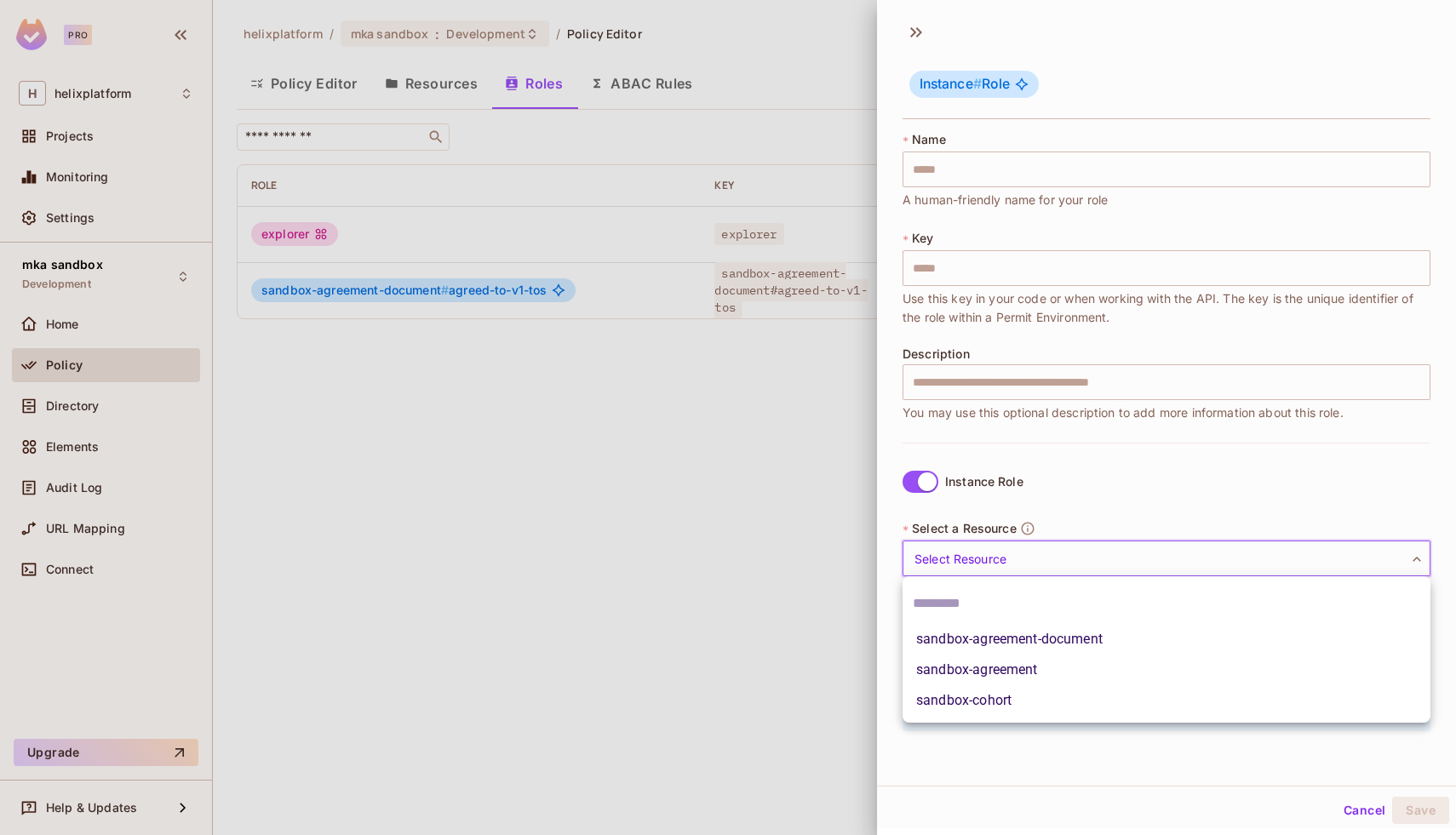
click at [1003, 699] on li "sandbox-cohort" at bounding box center [1167, 701] width 528 height 31
type input "**********"
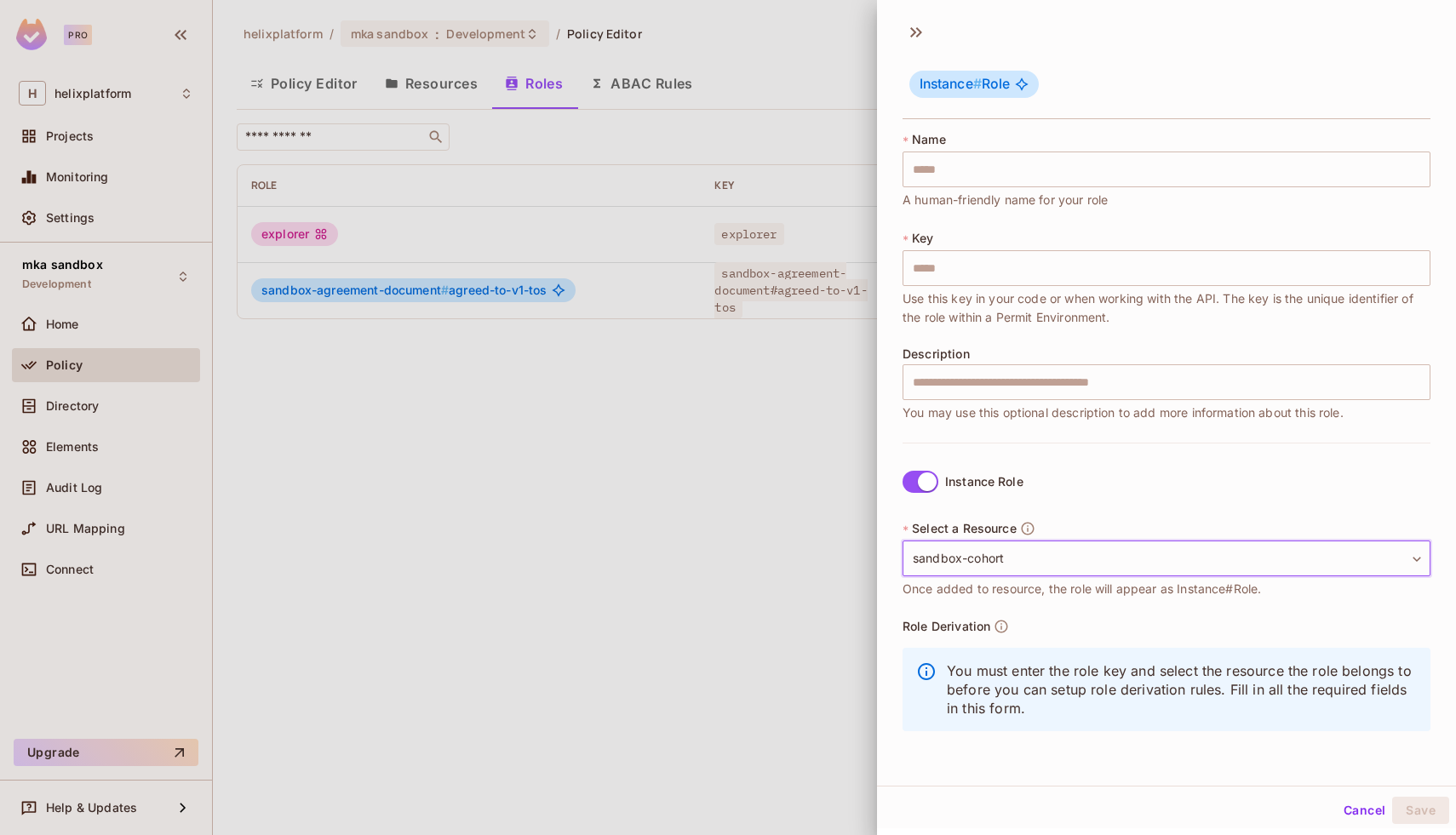
click at [1003, 678] on p "You must enter the role key and select the resource the role belongs to before …" at bounding box center [1182, 689] width 470 height 56
click at [912, 31] on icon at bounding box center [917, 32] width 27 height 27
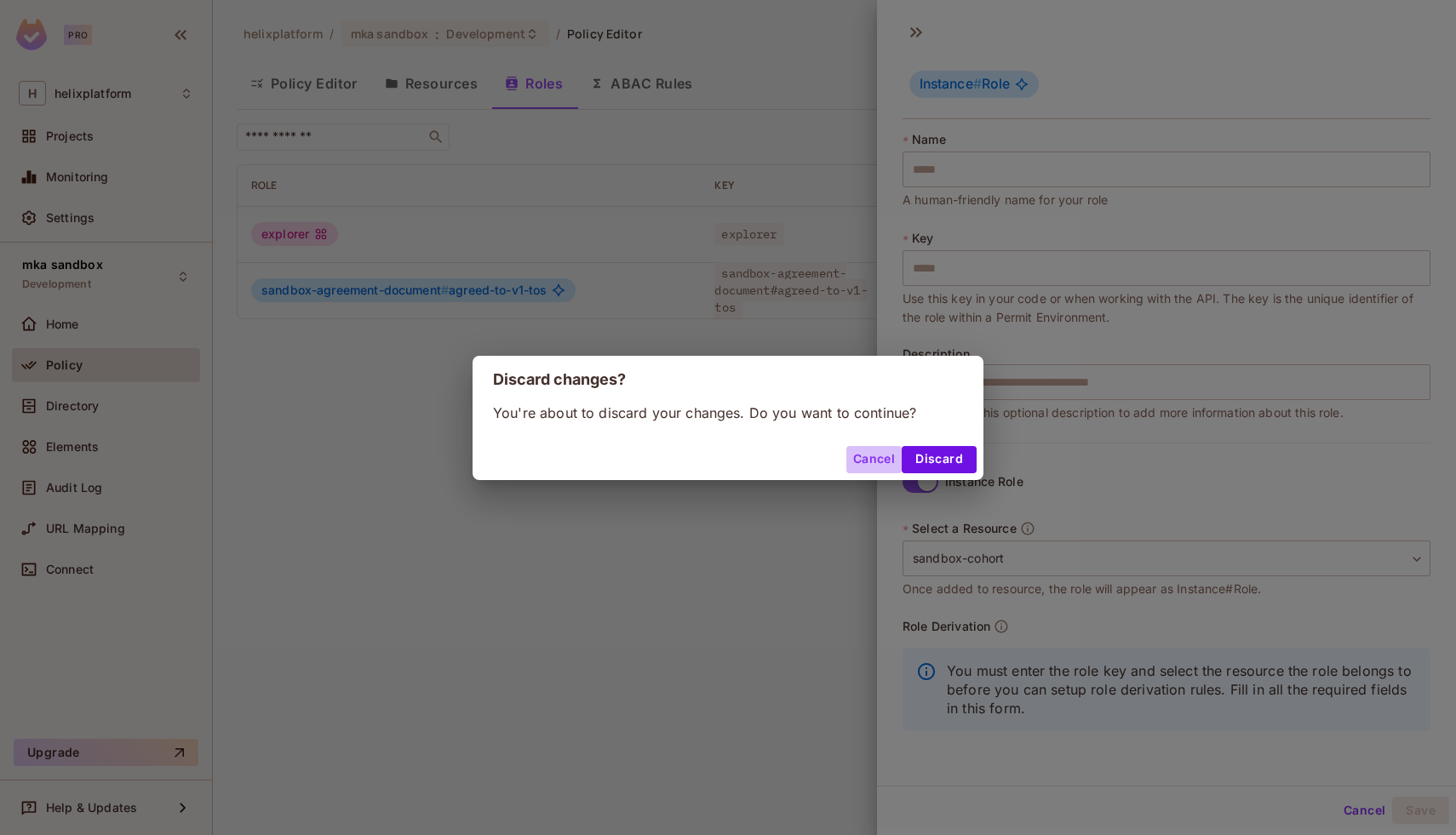
click at [861, 451] on button "Cancel" at bounding box center [874, 460] width 56 height 27
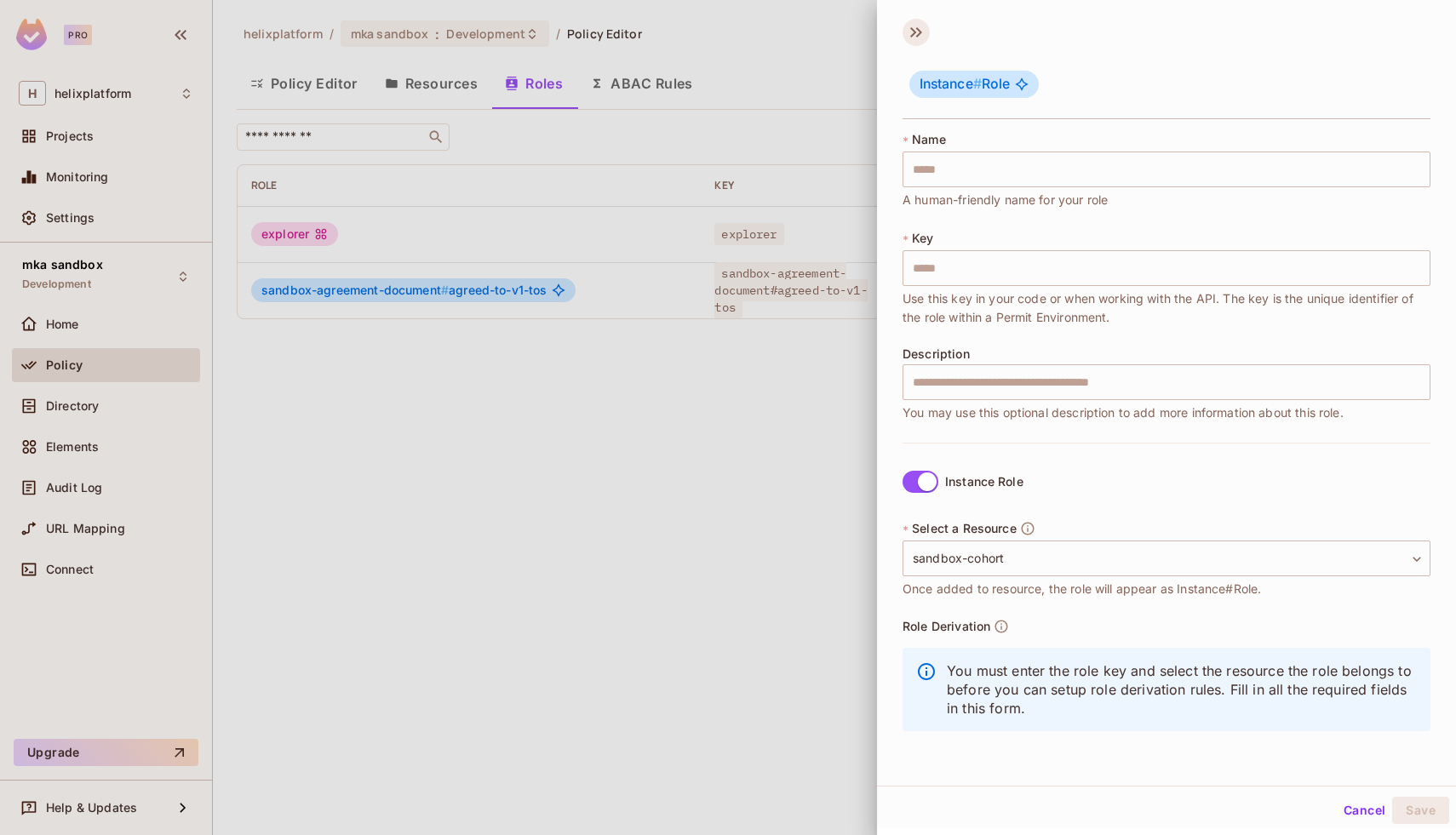
click at [912, 37] on icon at bounding box center [917, 32] width 27 height 27
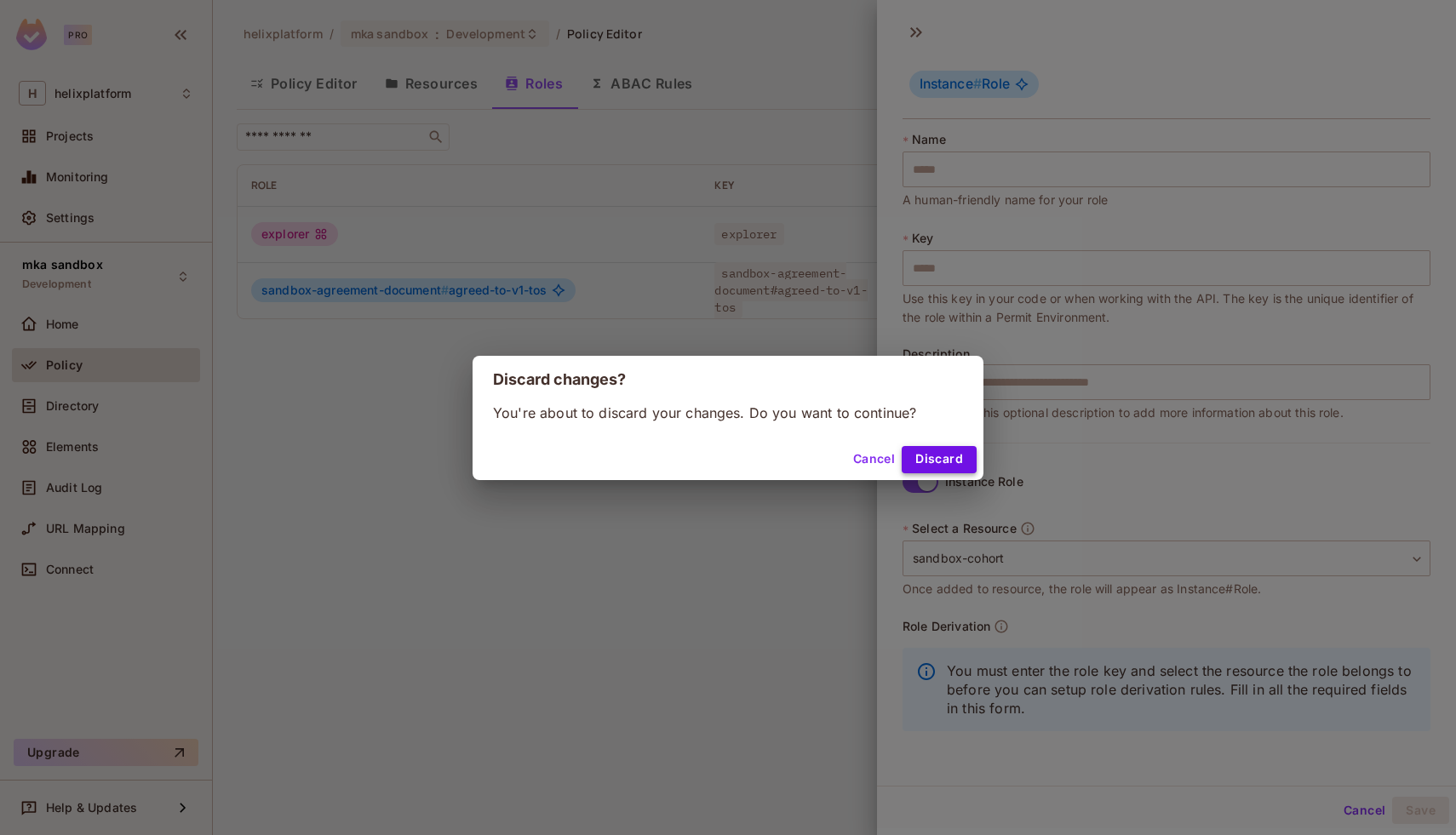
click at [959, 454] on button "Discard" at bounding box center [940, 460] width 75 height 27
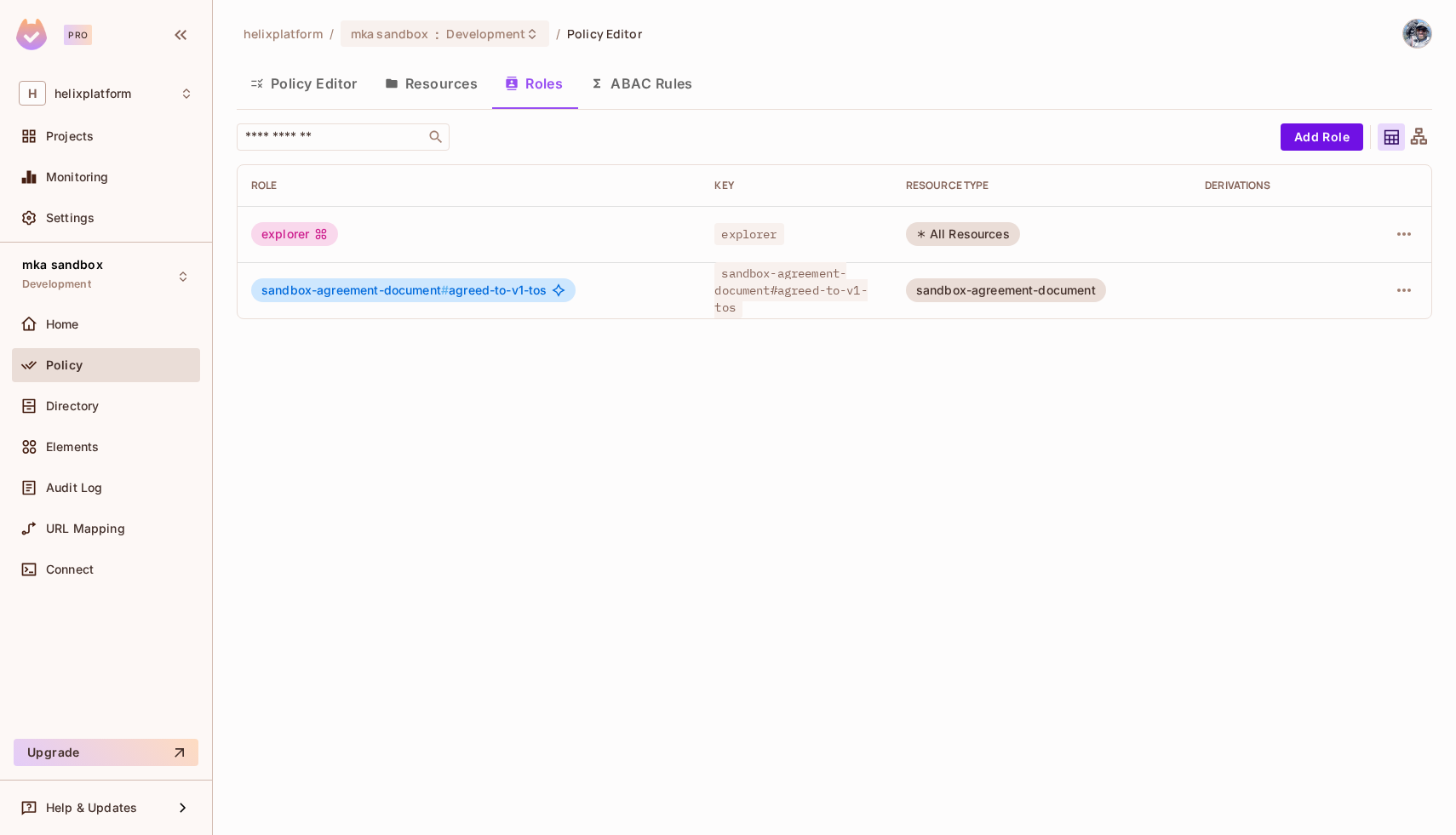
click at [420, 83] on button "Resources" at bounding box center [430, 83] width 120 height 43
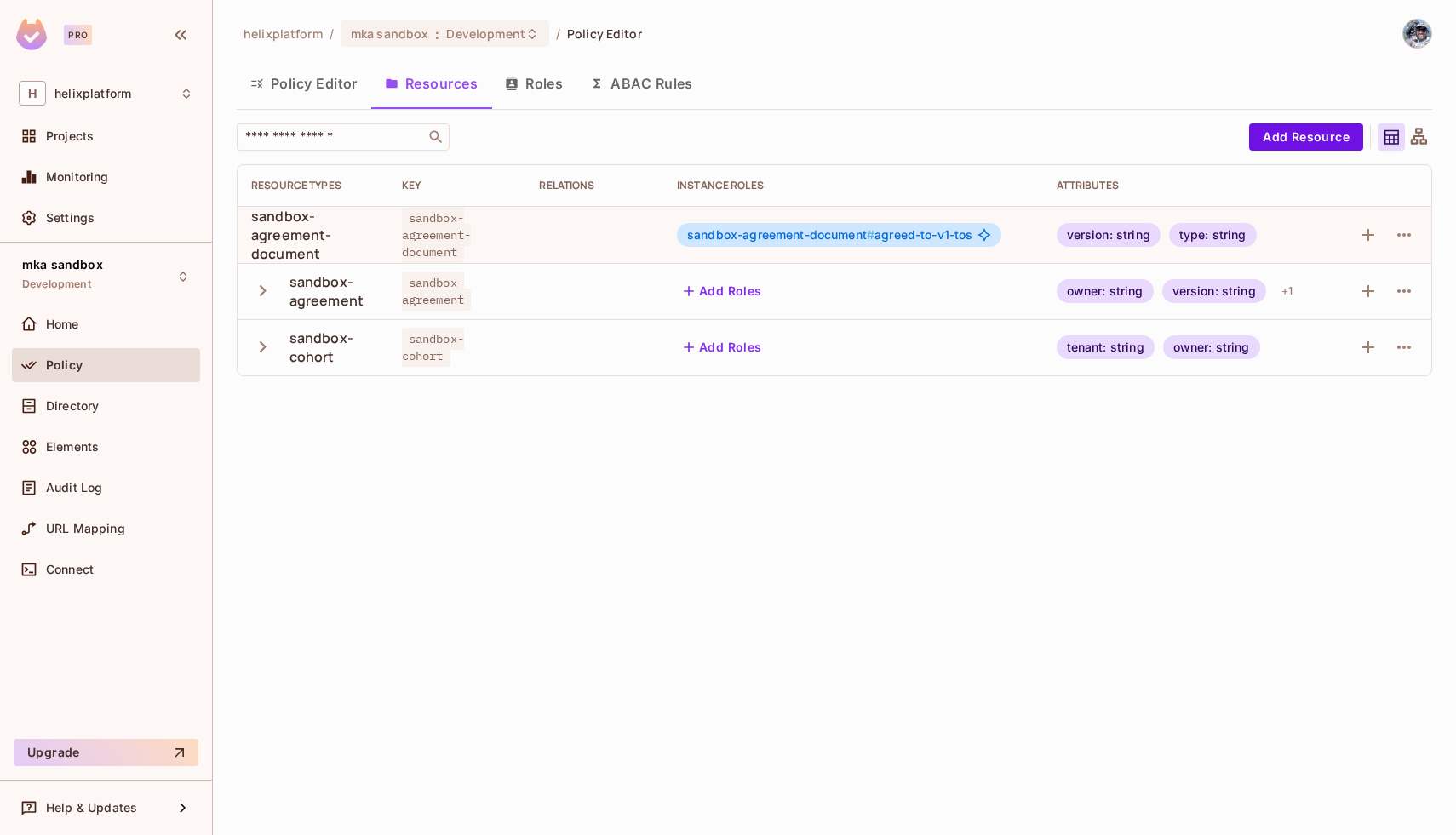
click at [264, 351] on icon "button" at bounding box center [262, 346] width 23 height 23
click at [1398, 353] on icon "button" at bounding box center [1404, 347] width 20 height 20
click at [1212, 430] on div at bounding box center [728, 418] width 1456 height 835
click at [1373, 238] on icon "button" at bounding box center [1368, 235] width 20 height 20
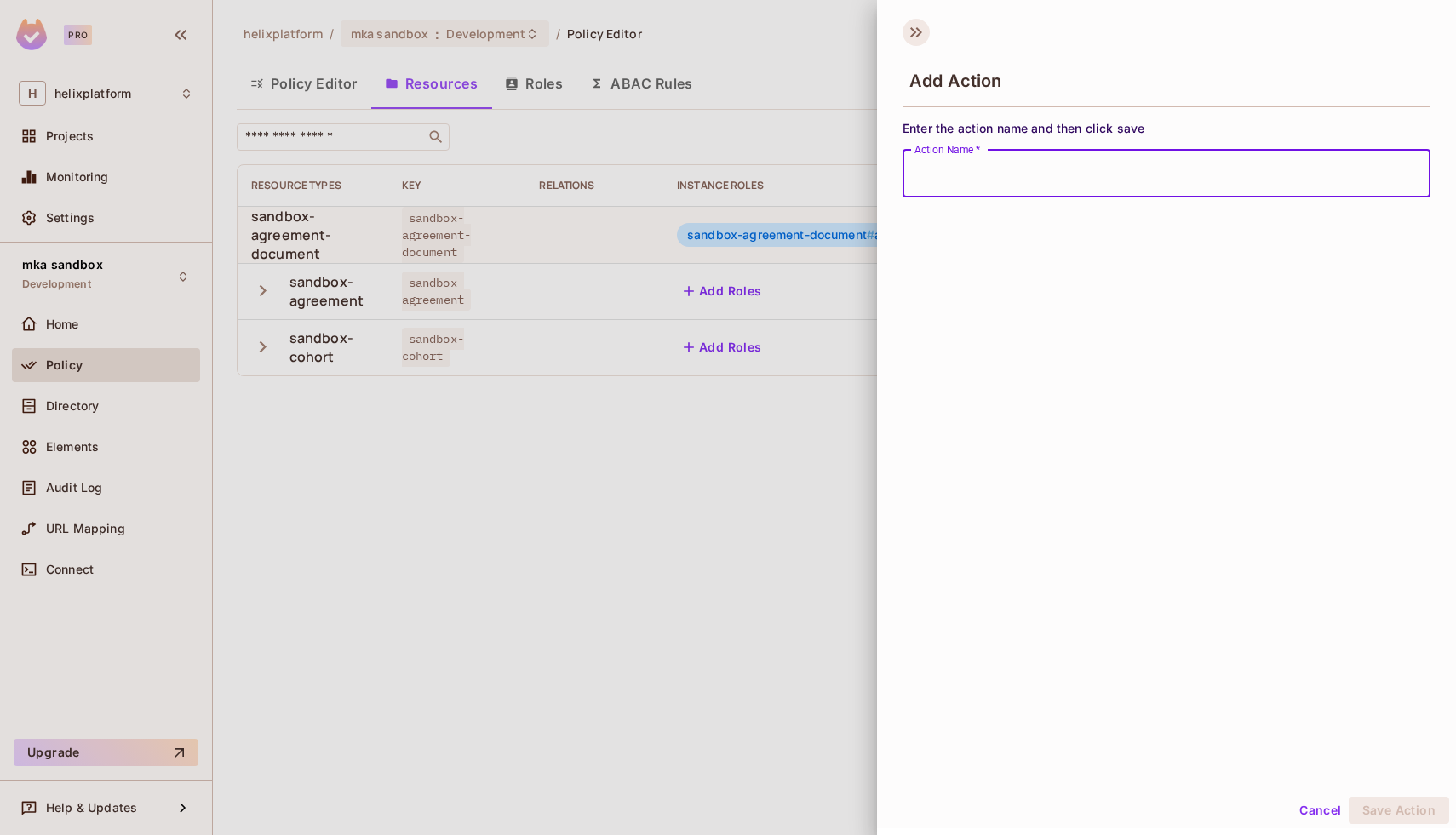
click at [915, 36] on icon at bounding box center [917, 32] width 27 height 27
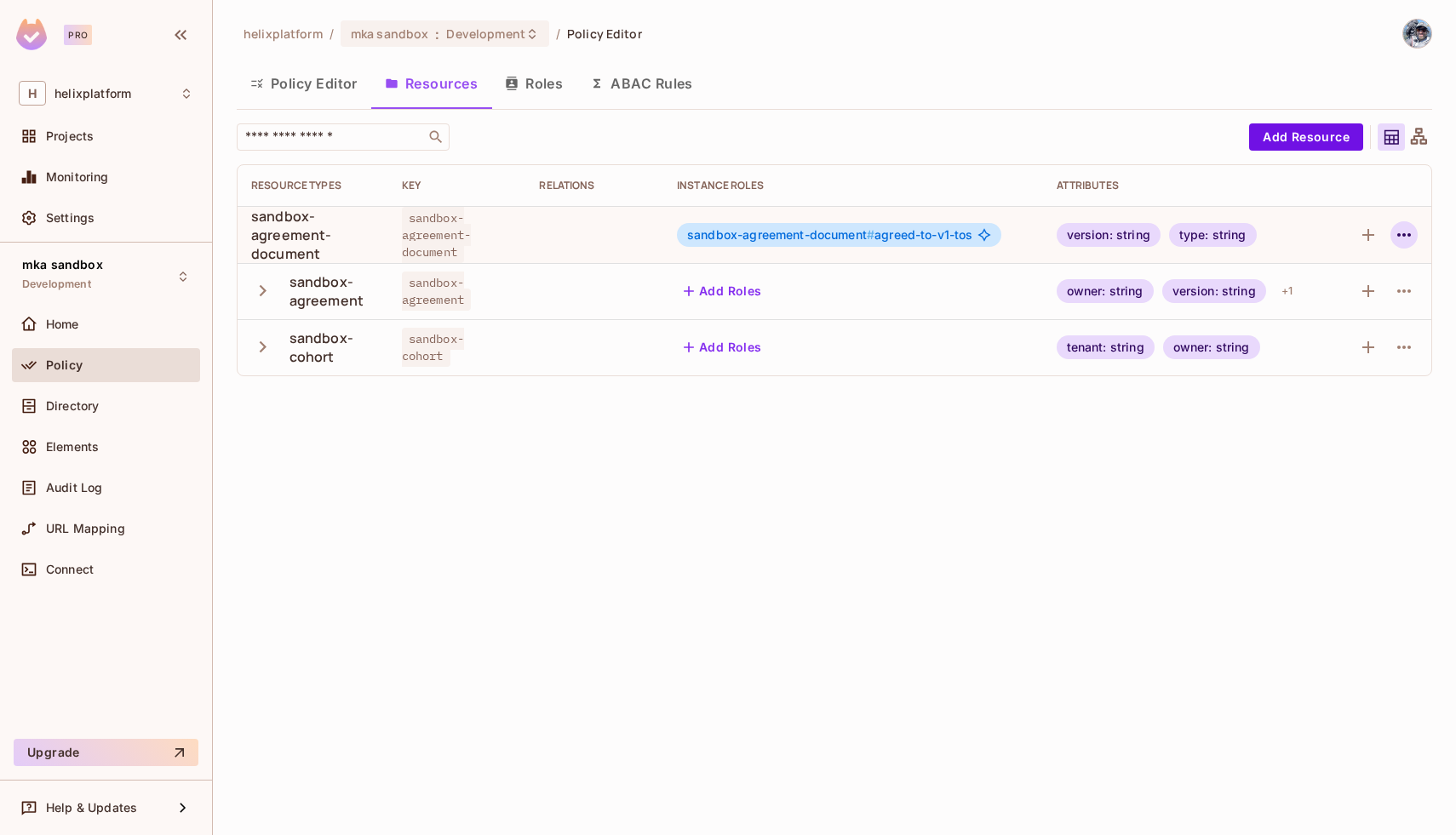
click at [1400, 237] on icon "button" at bounding box center [1404, 235] width 20 height 20
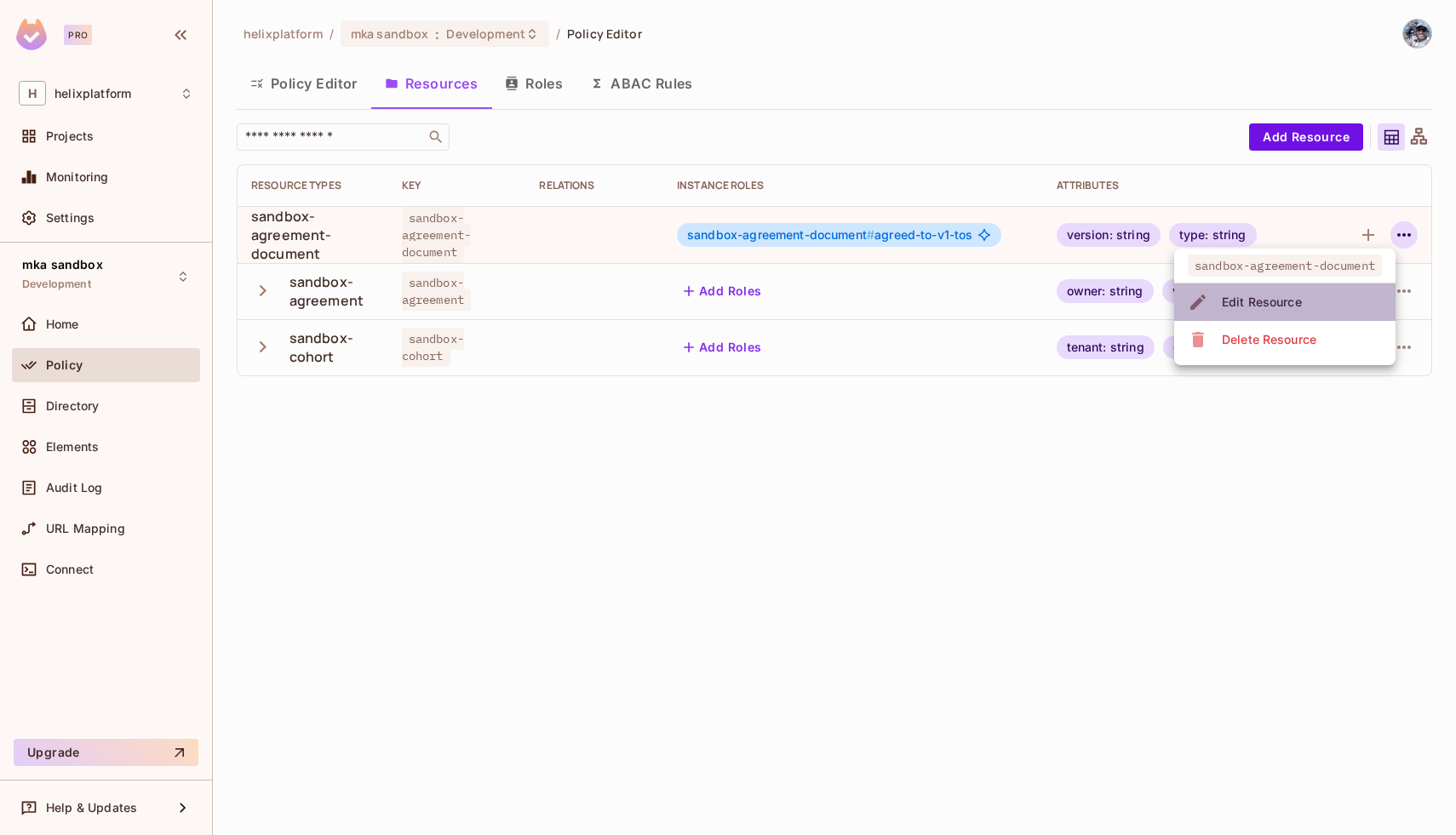
click at [1232, 304] on div "Edit Resource" at bounding box center [1262, 301] width 80 height 17
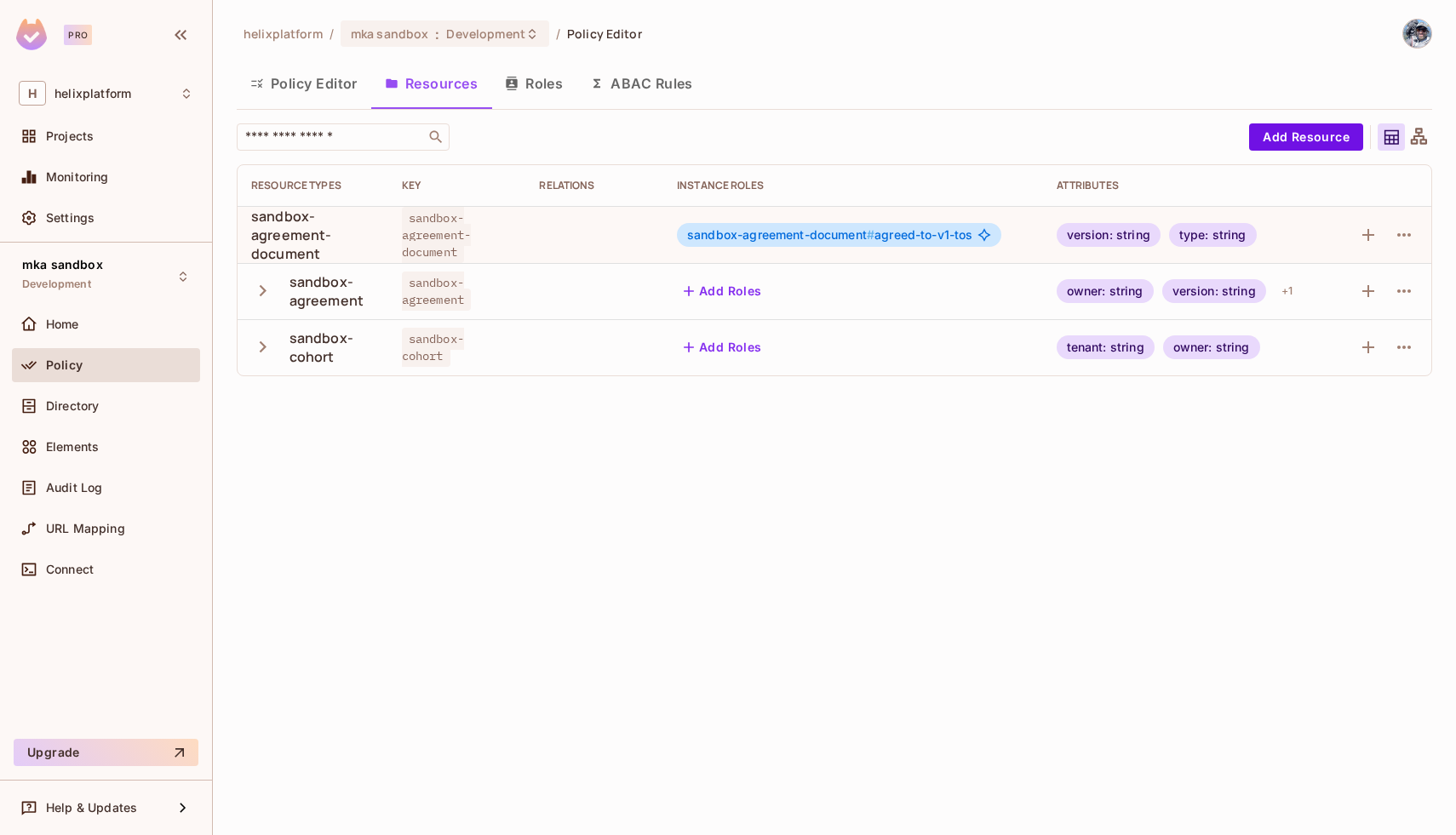
click at [712, 343] on button "Add Roles" at bounding box center [723, 347] width 92 height 27
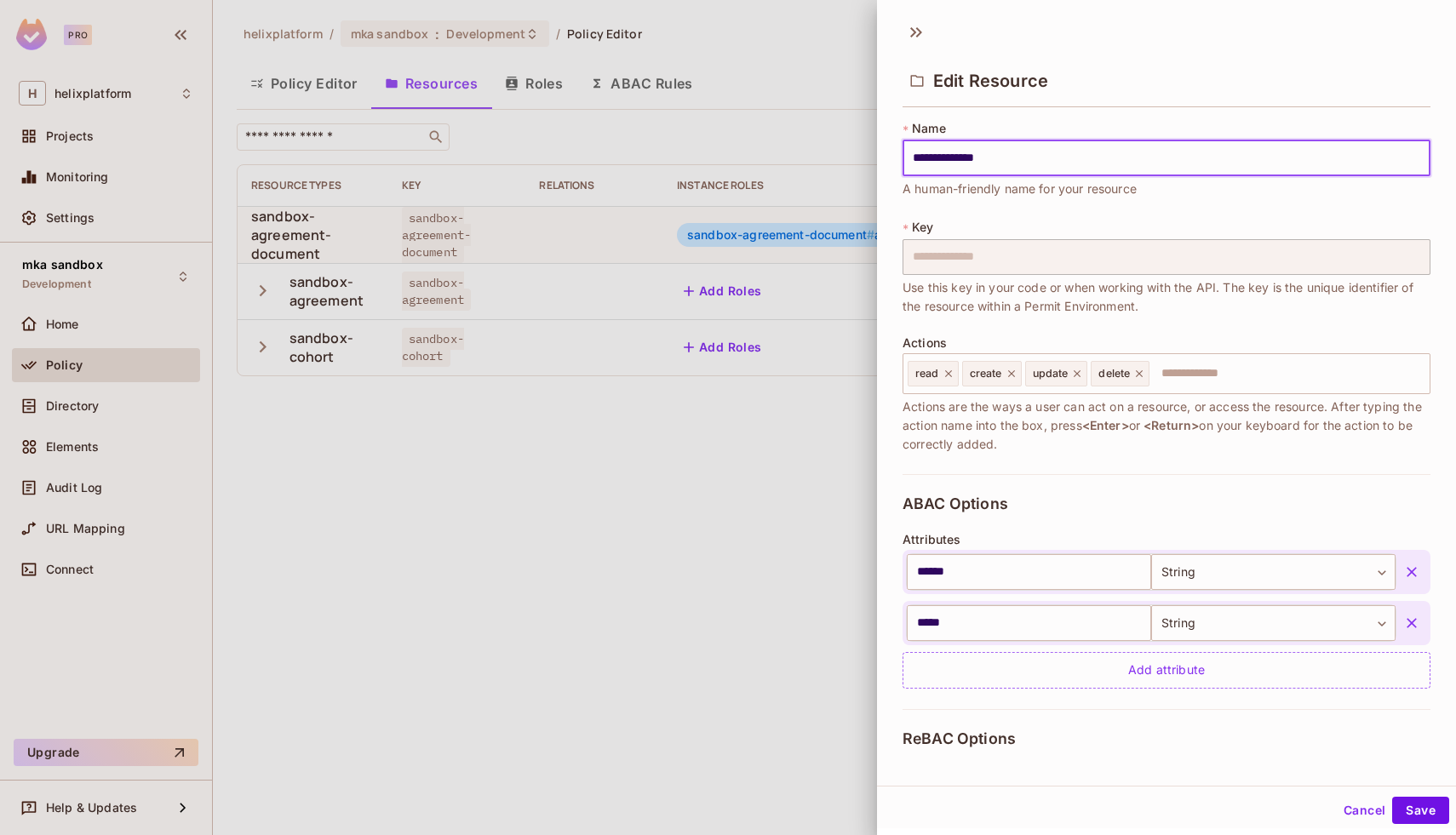
scroll to position [204, 0]
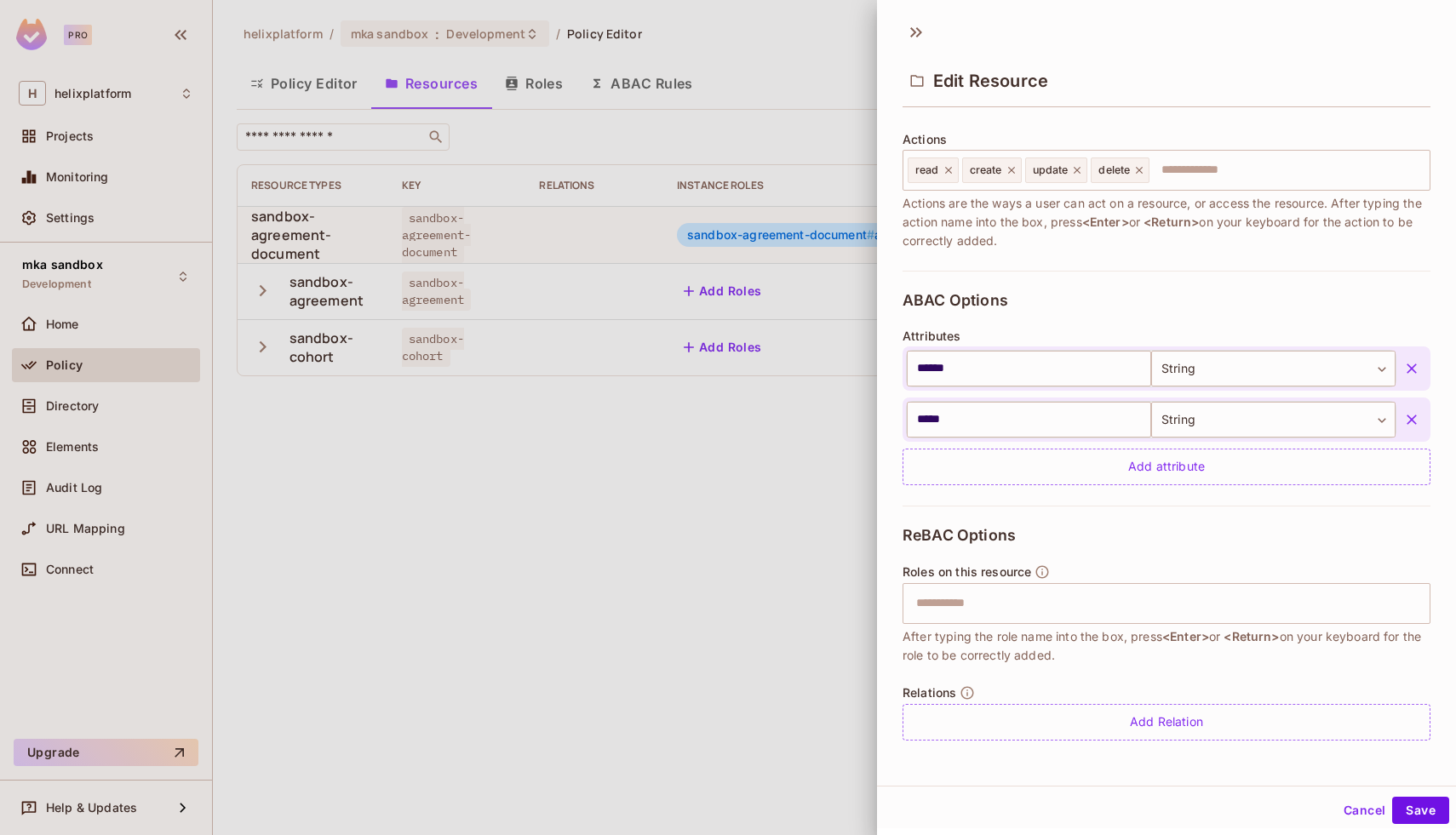
click at [1368, 815] on button "Cancel" at bounding box center [1365, 810] width 56 height 27
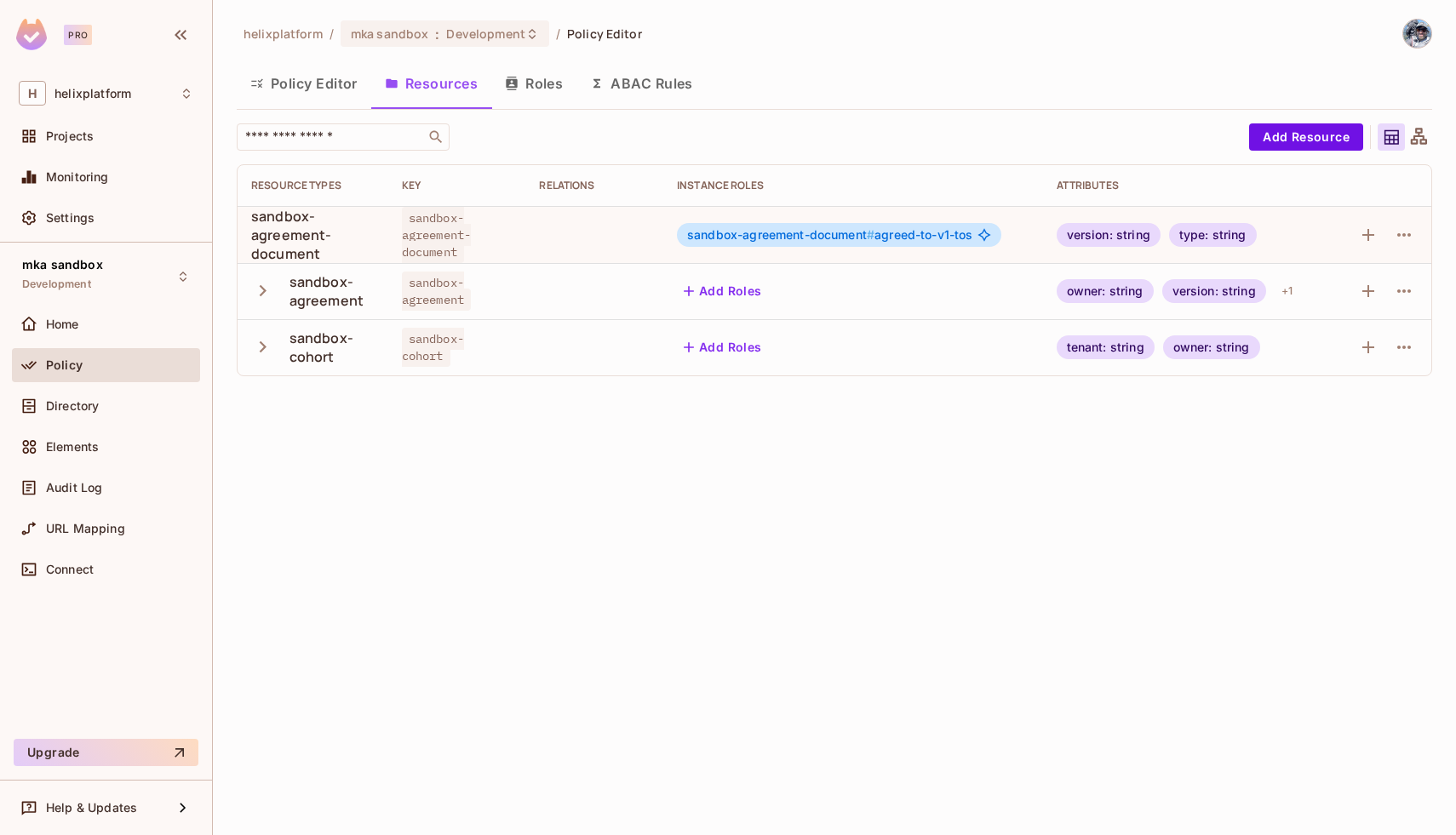
click at [1408, 248] on td at bounding box center [1383, 234] width 97 height 57
click at [1408, 230] on icon "button" at bounding box center [1404, 235] width 20 height 20
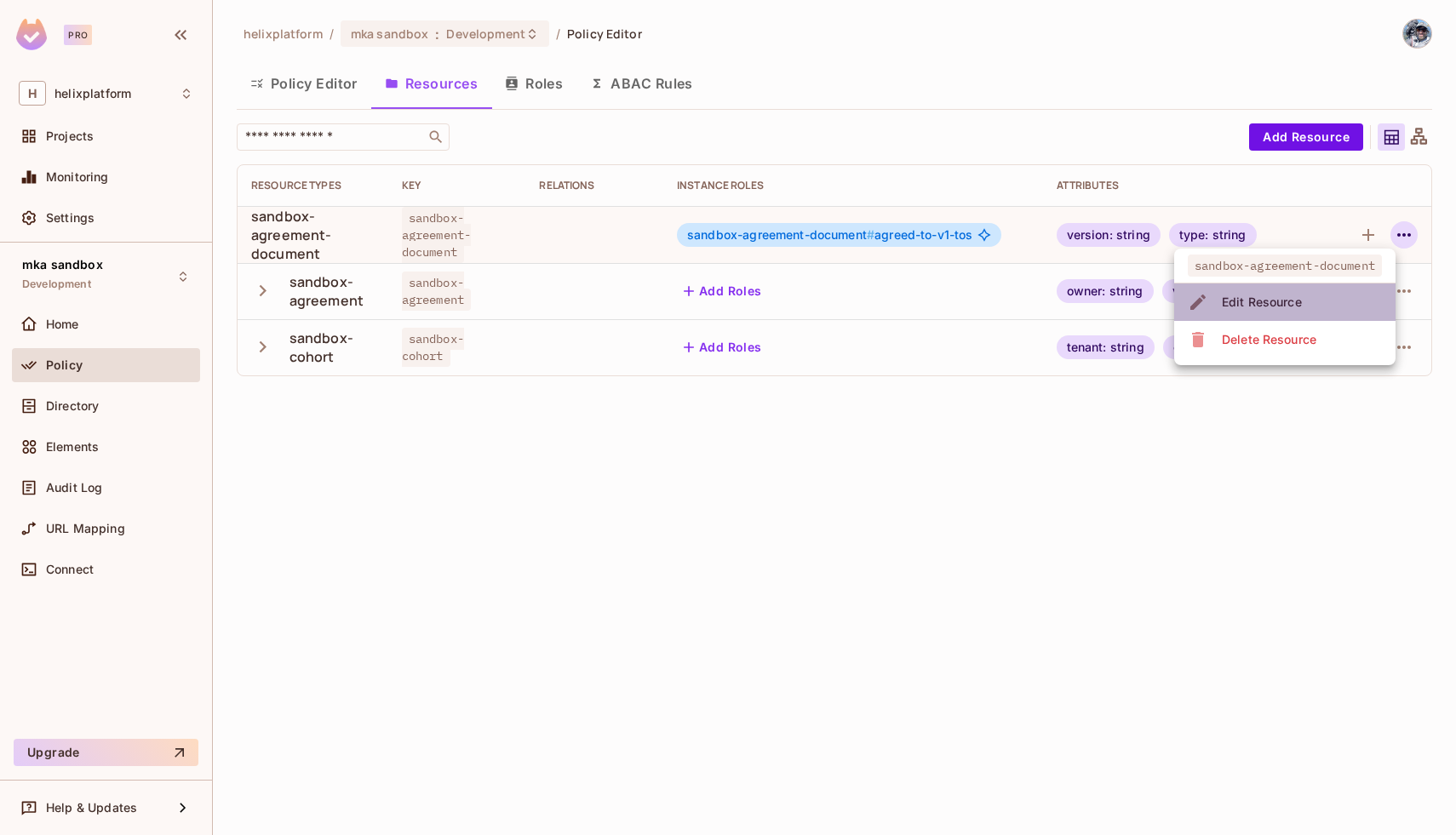
click at [1310, 312] on li "Edit Resource" at bounding box center [1285, 301] width 221 height 37
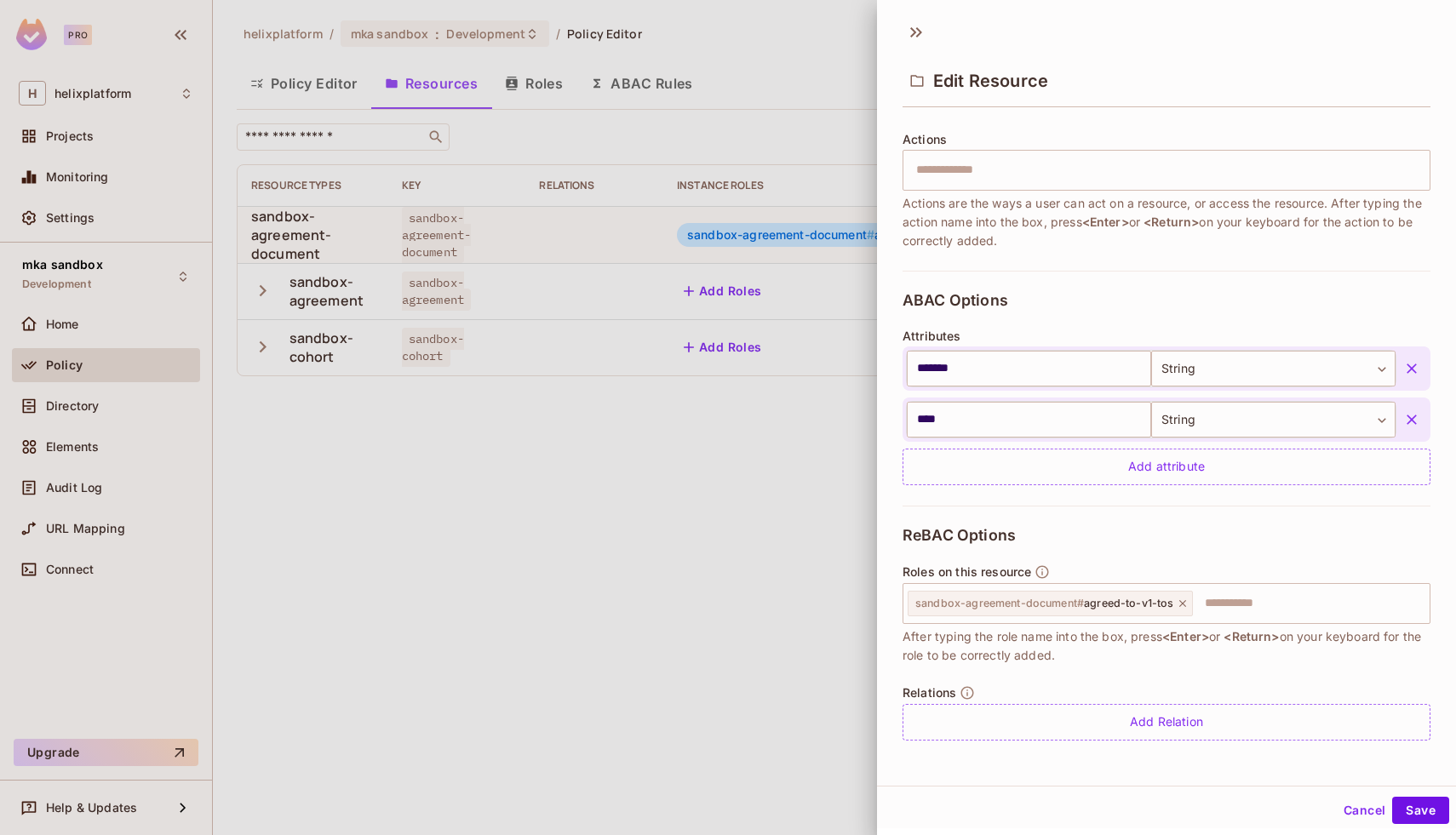
scroll to position [3, 0]
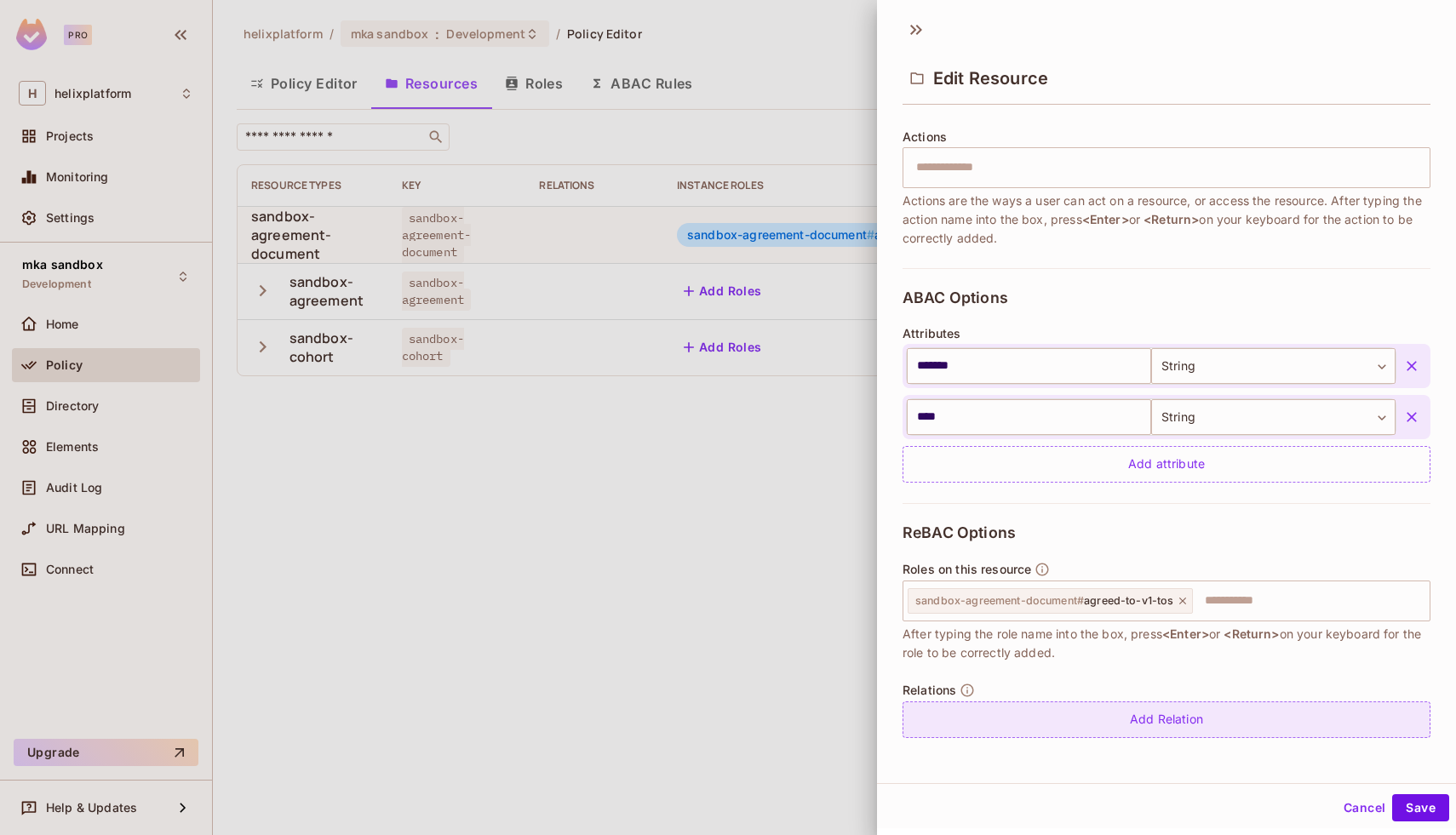
click at [1174, 716] on div "Add Relation" at bounding box center [1167, 720] width 528 height 37
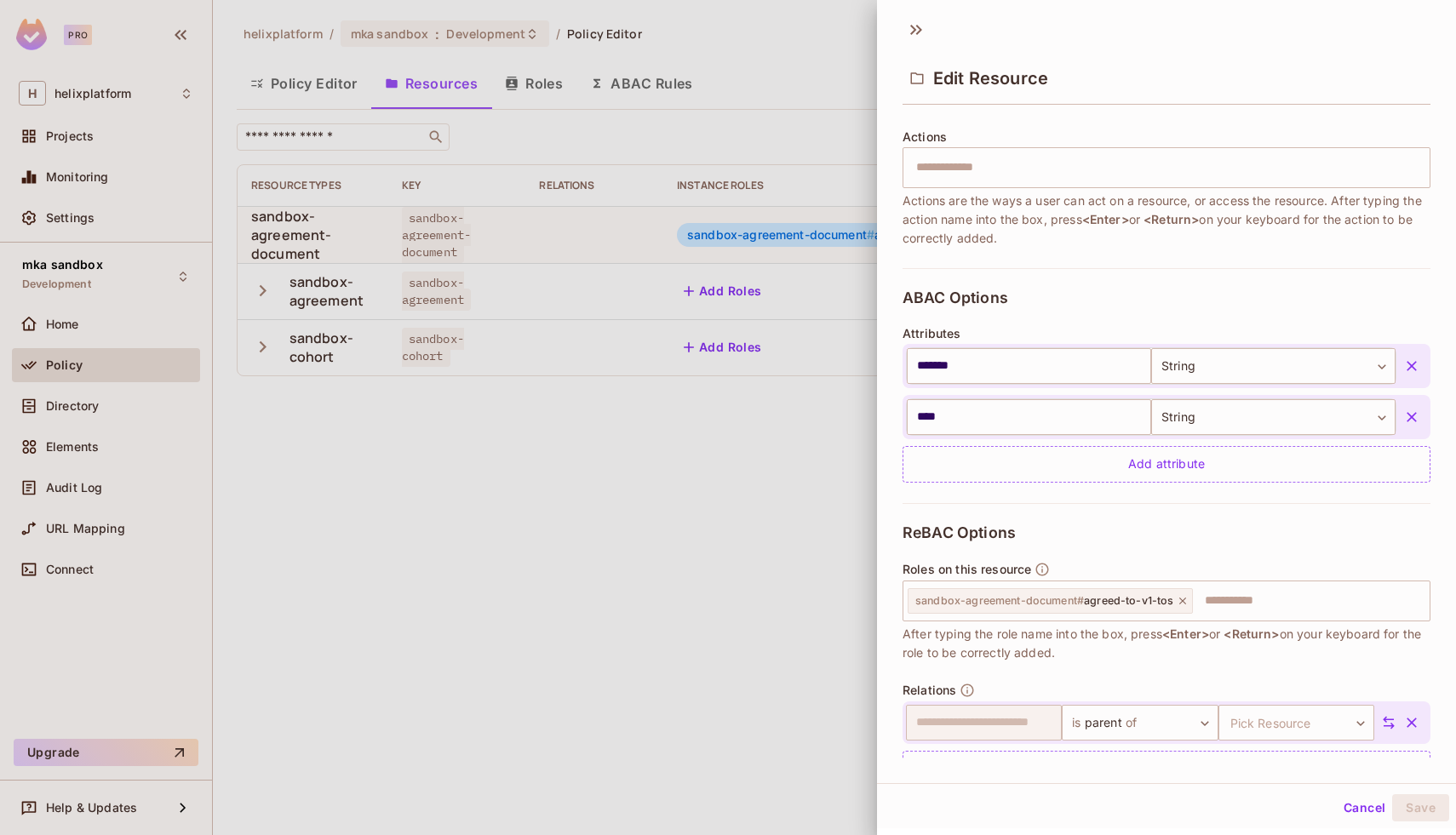
scroll to position [253, 0]
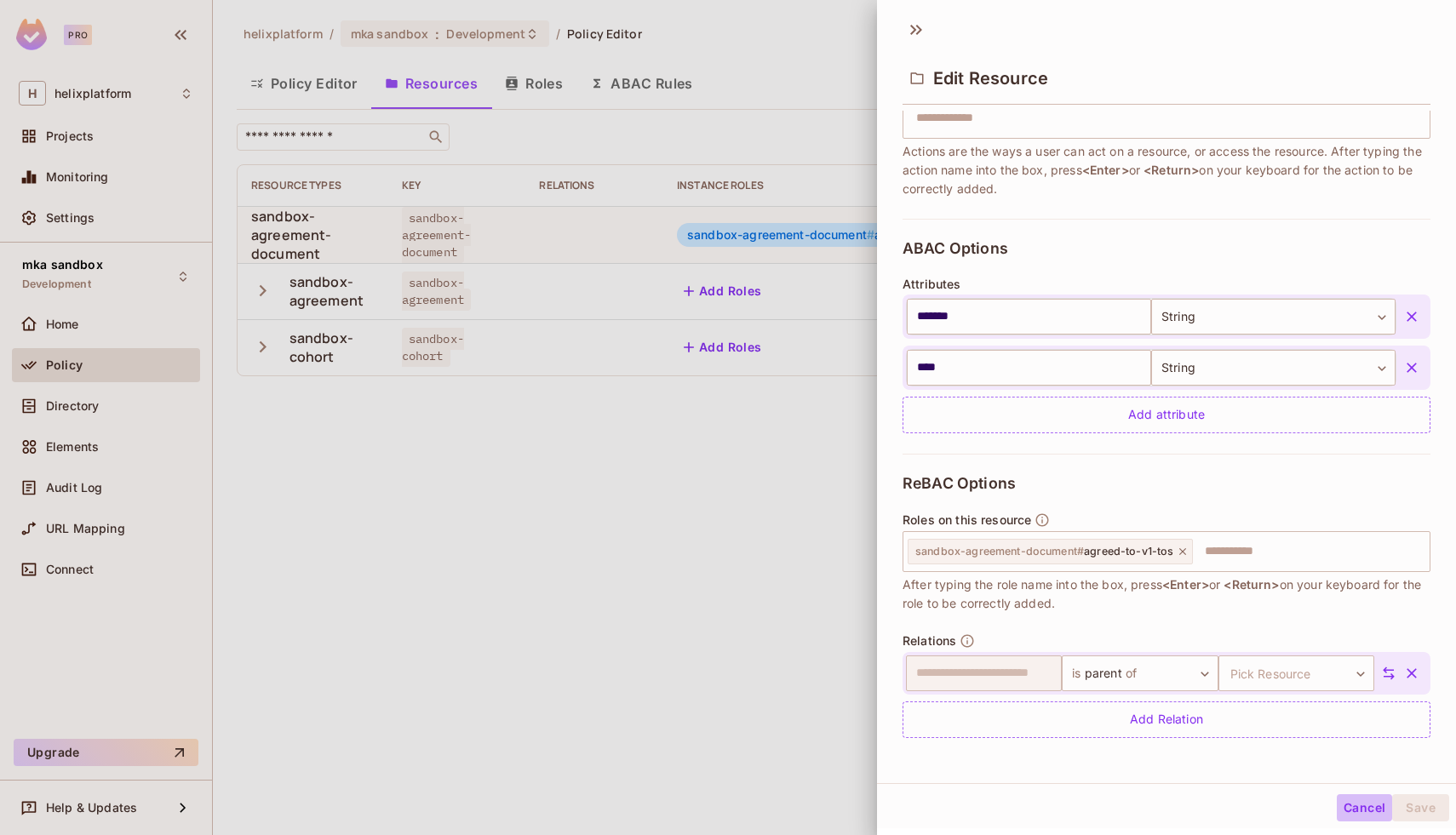
click at [1363, 811] on button "Cancel" at bounding box center [1365, 808] width 56 height 27
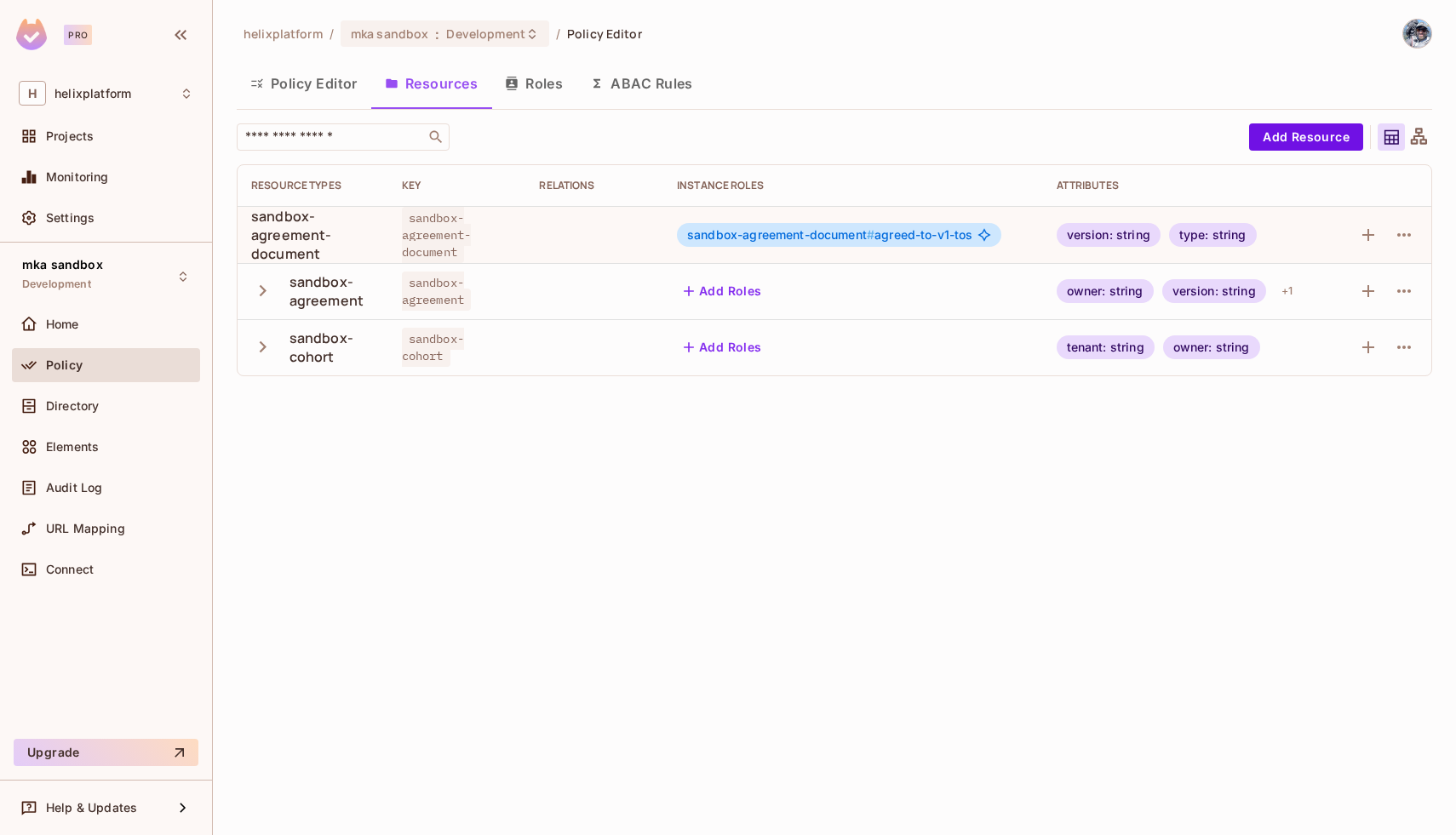
click at [319, 83] on button "Policy Editor" at bounding box center [303, 83] width 134 height 43
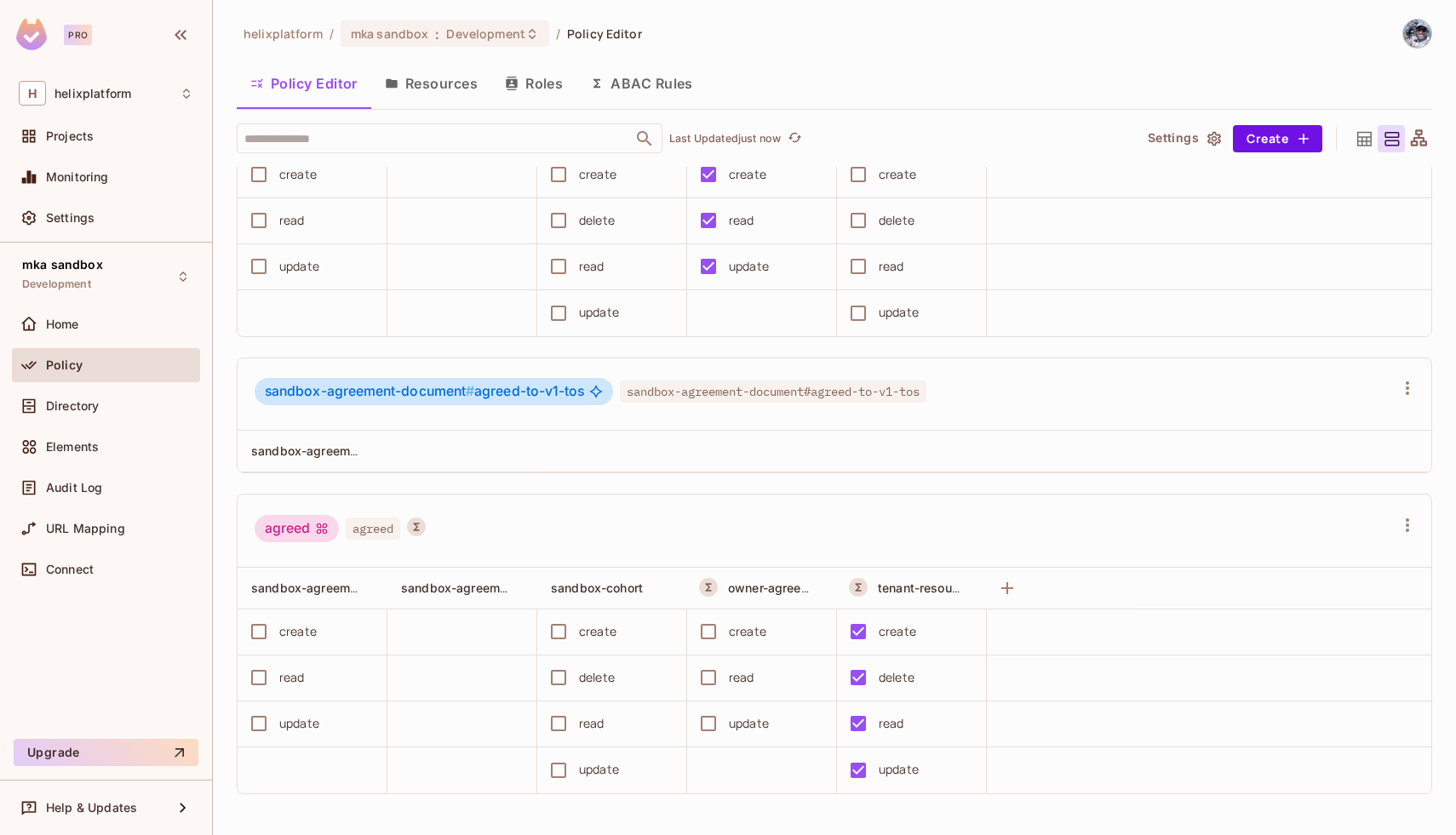
scroll to position [131, 0]
click at [1408, 386] on icon "button" at bounding box center [1408, 387] width 4 height 14
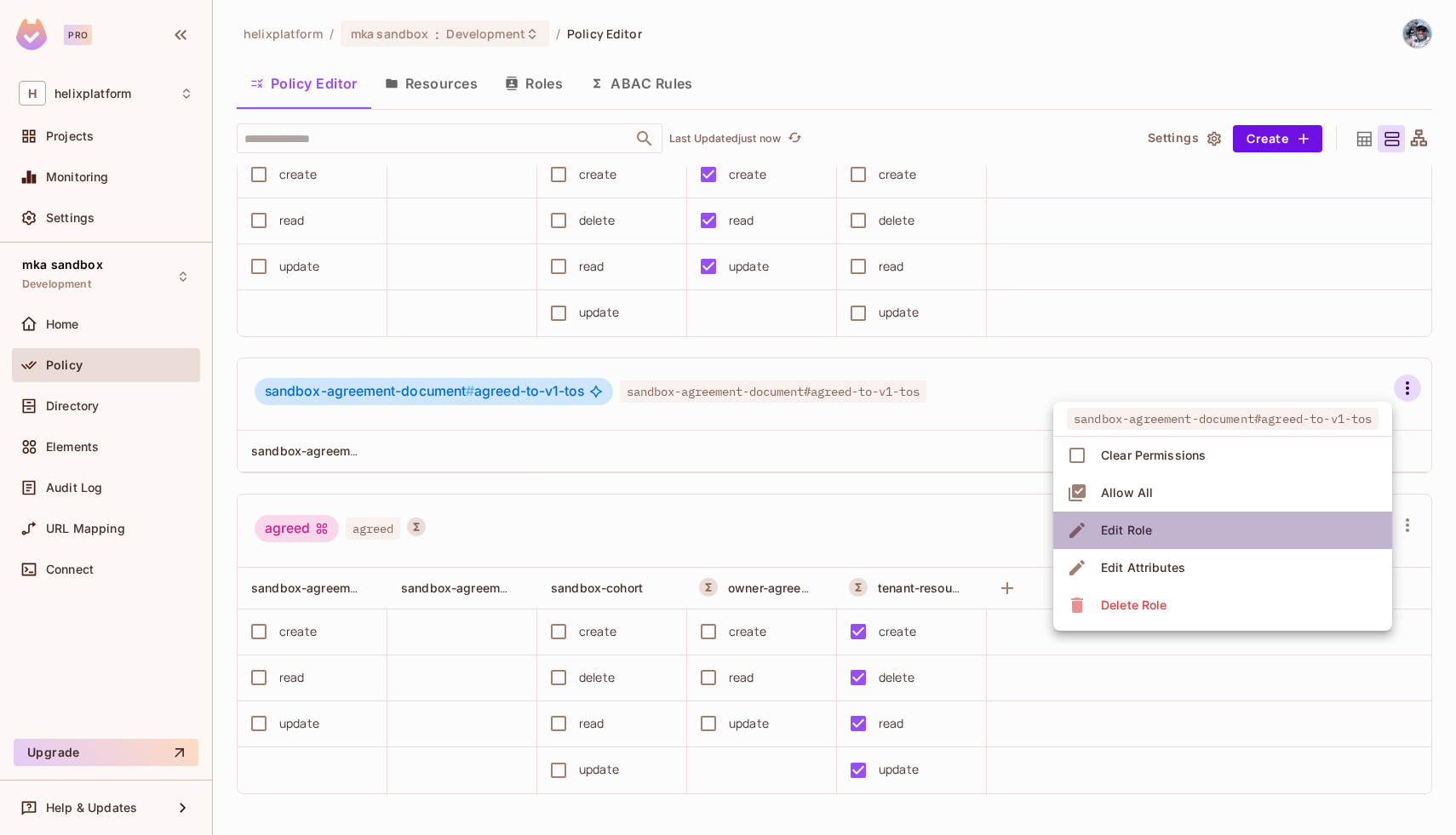
click at [1214, 521] on li "Edit Role" at bounding box center [1222, 530] width 339 height 37
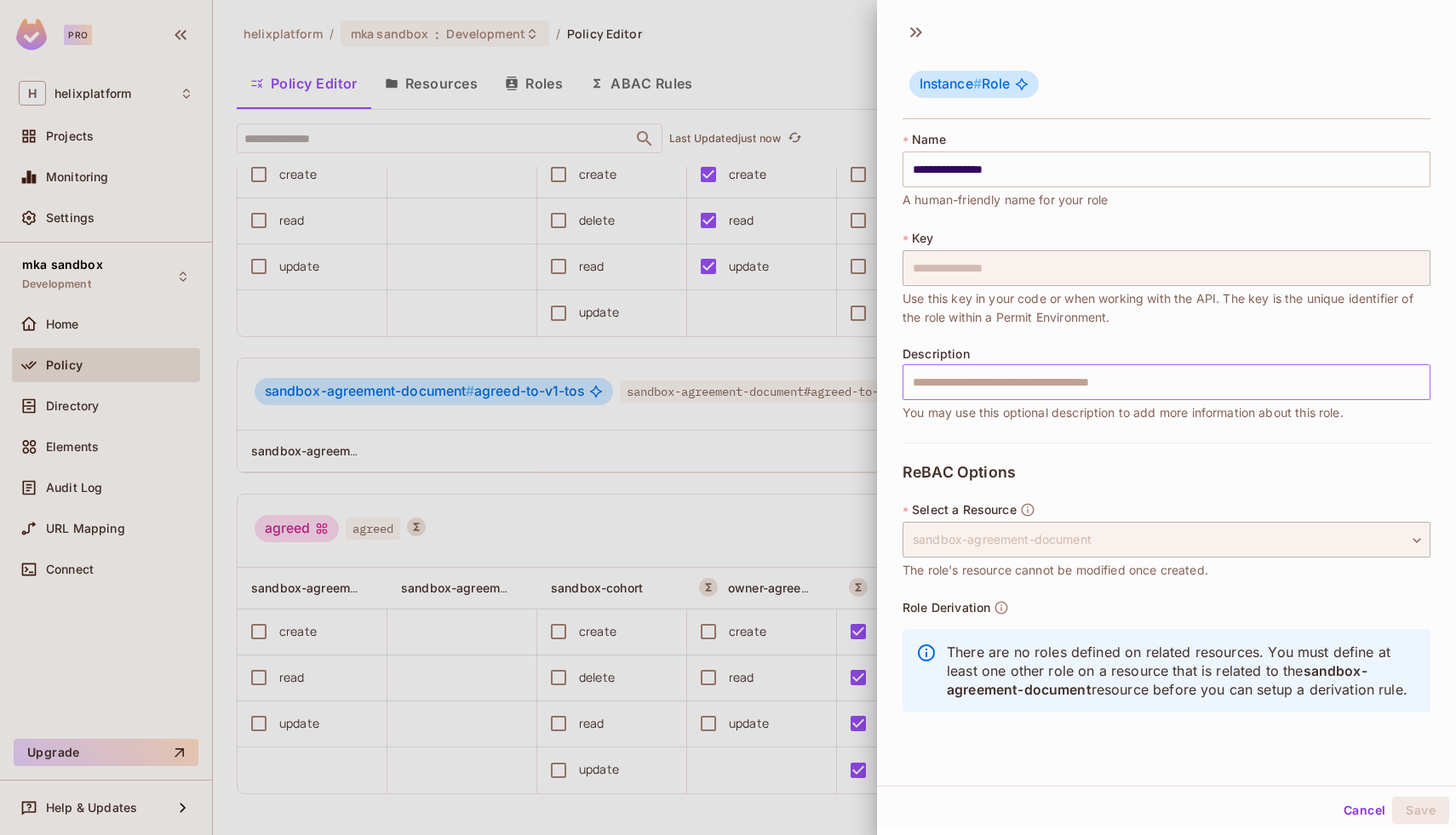
scroll to position [3, 0]
click at [918, 31] on icon at bounding box center [917, 30] width 27 height 27
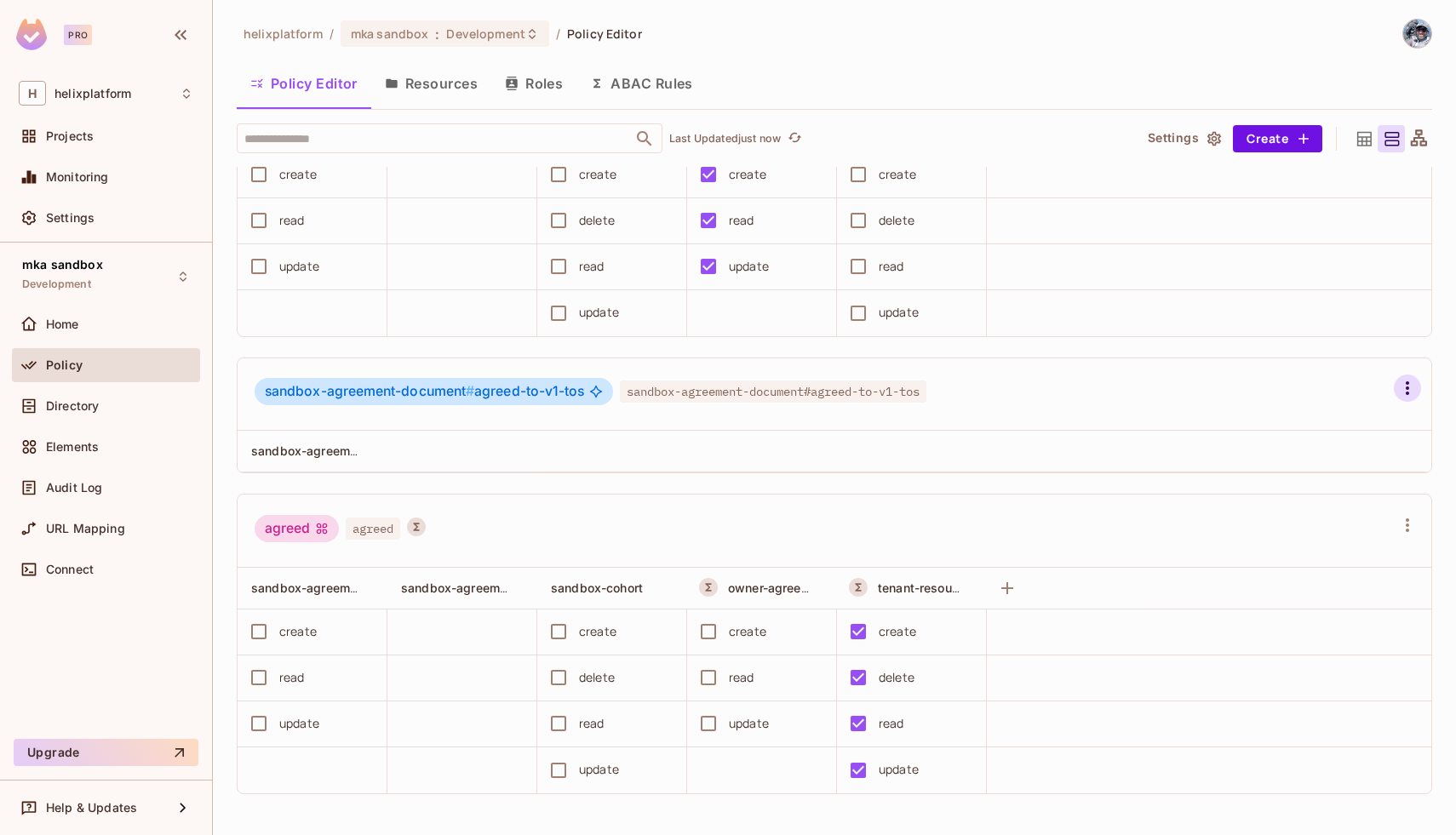
click at [1399, 393] on icon "button" at bounding box center [1408, 388] width 20 height 20
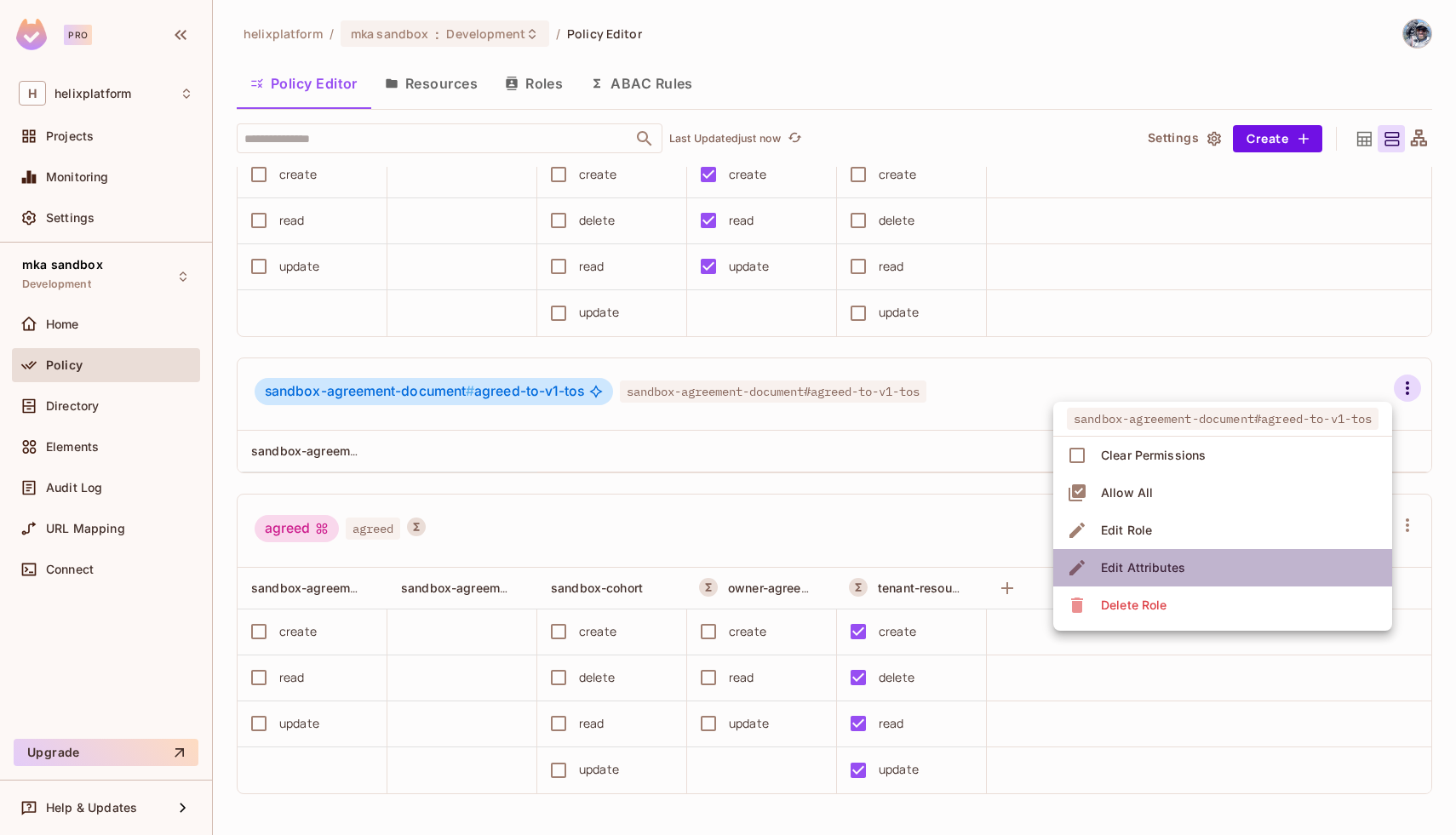
click at [1190, 563] on li "Edit Attributes" at bounding box center [1222, 567] width 339 height 37
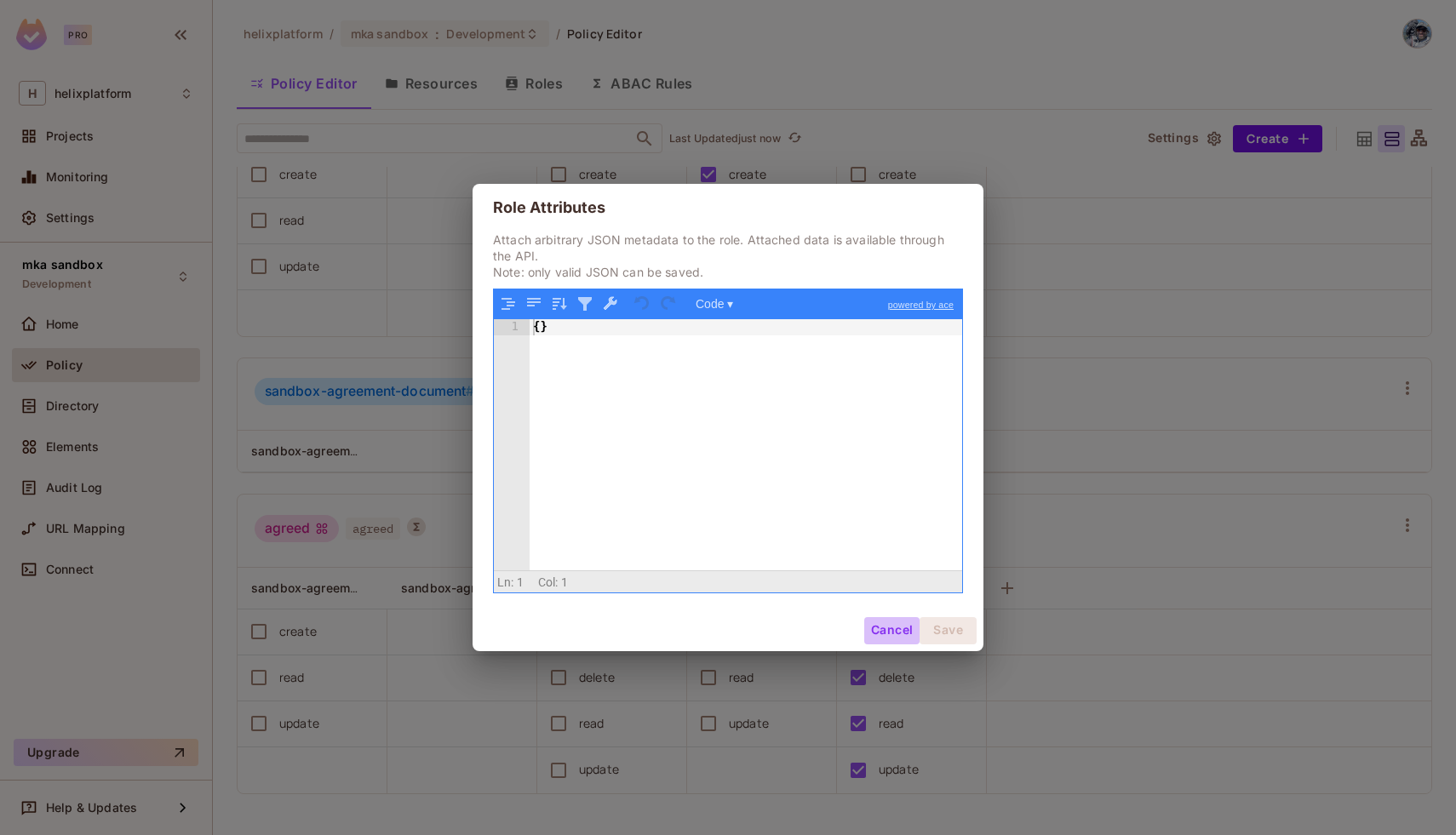
click at [876, 625] on button "Cancel" at bounding box center [892, 630] width 56 height 27
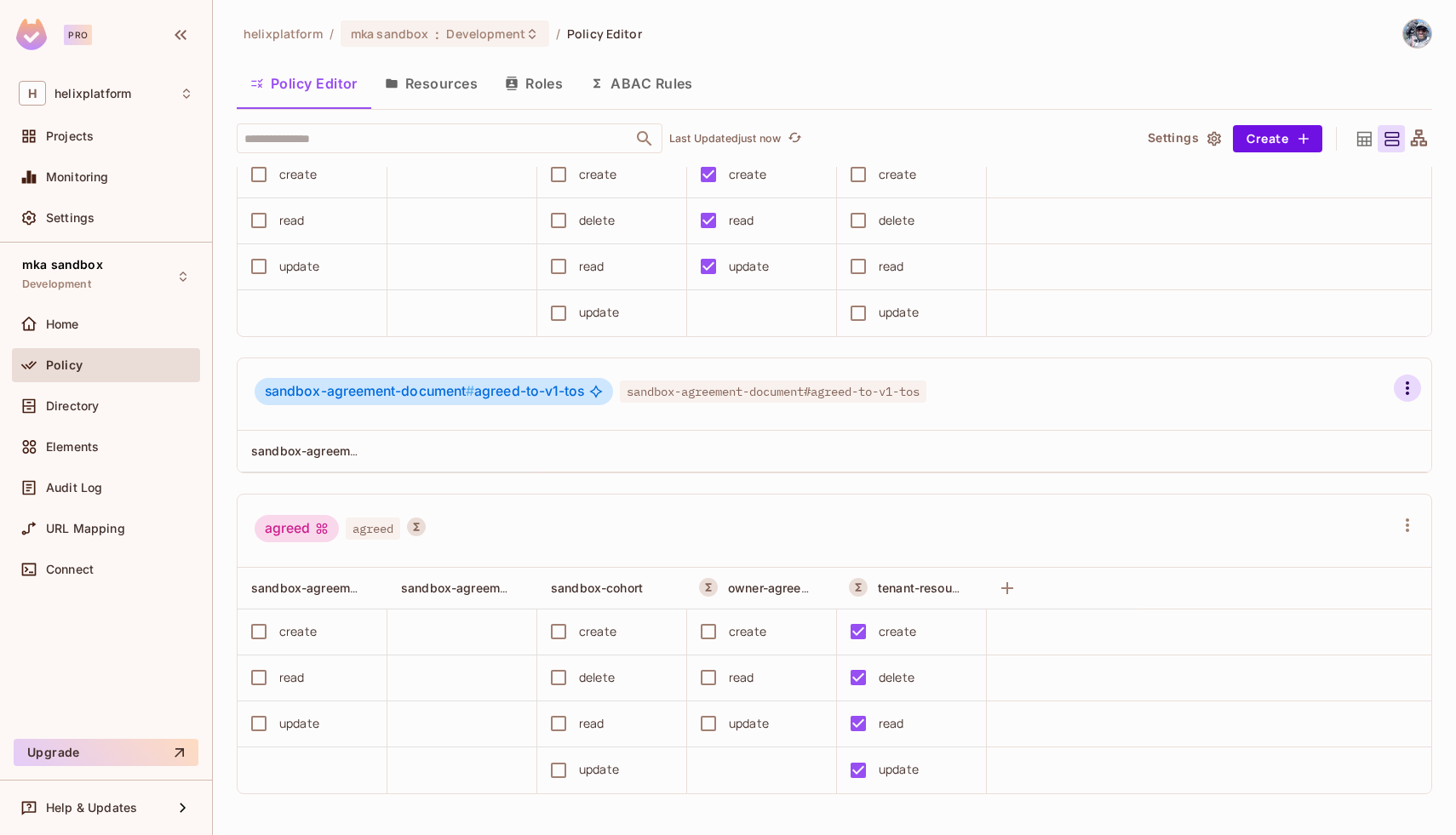
click at [1410, 399] on button "button" at bounding box center [1408, 388] width 27 height 27
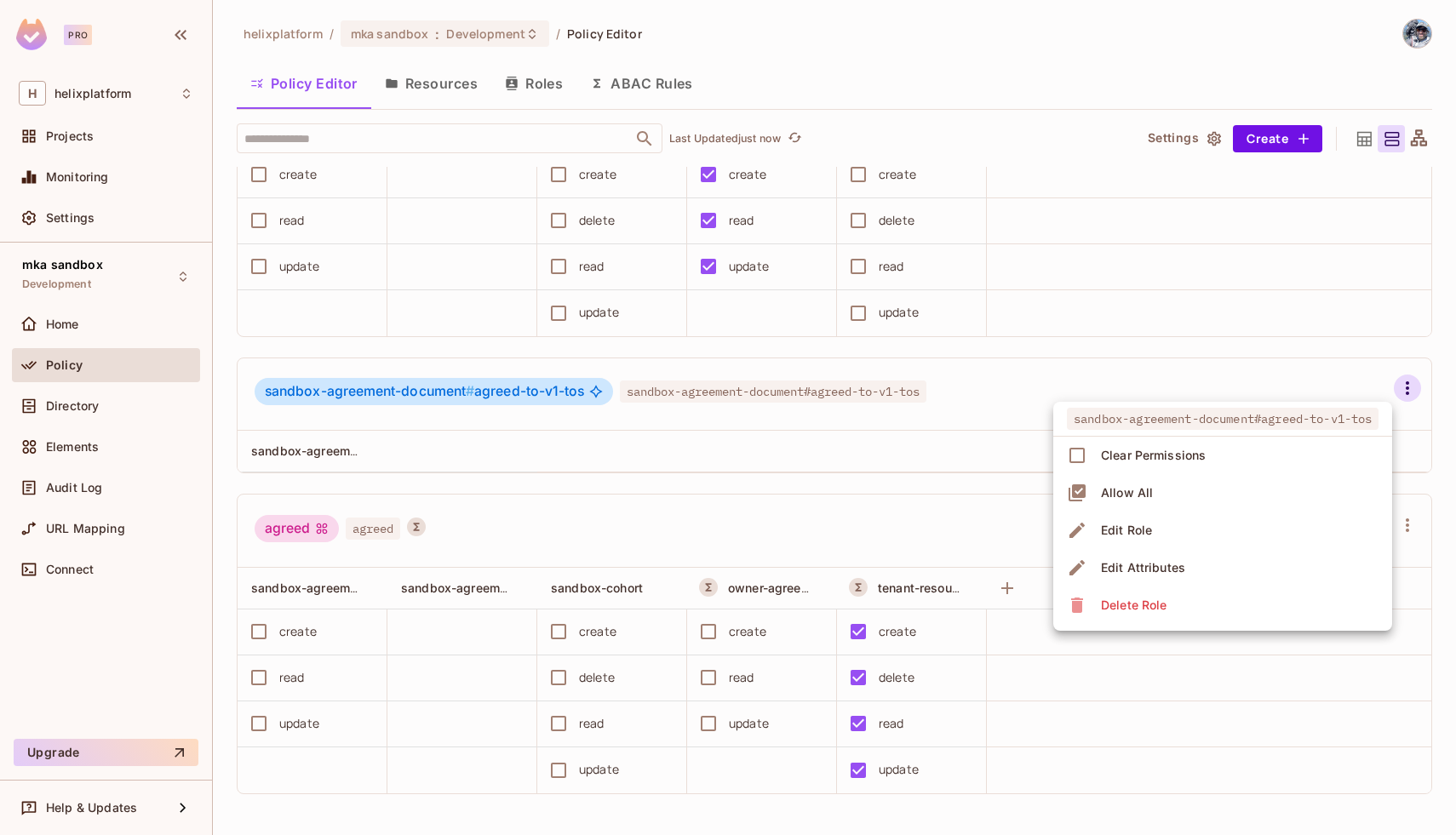
click at [995, 462] on div at bounding box center [728, 418] width 1456 height 835
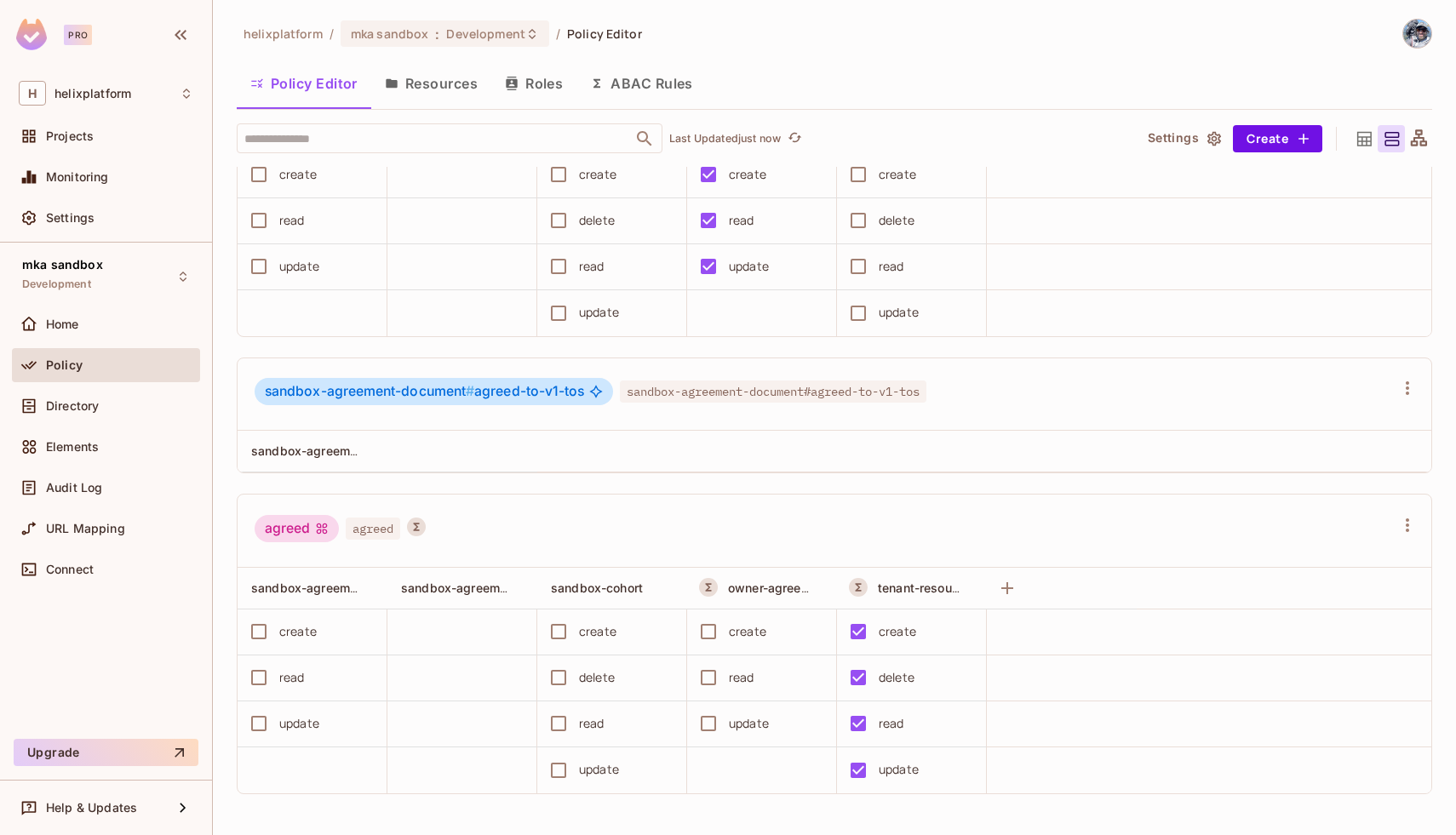
click at [1195, 137] on button "Settings" at bounding box center [1183, 139] width 85 height 27
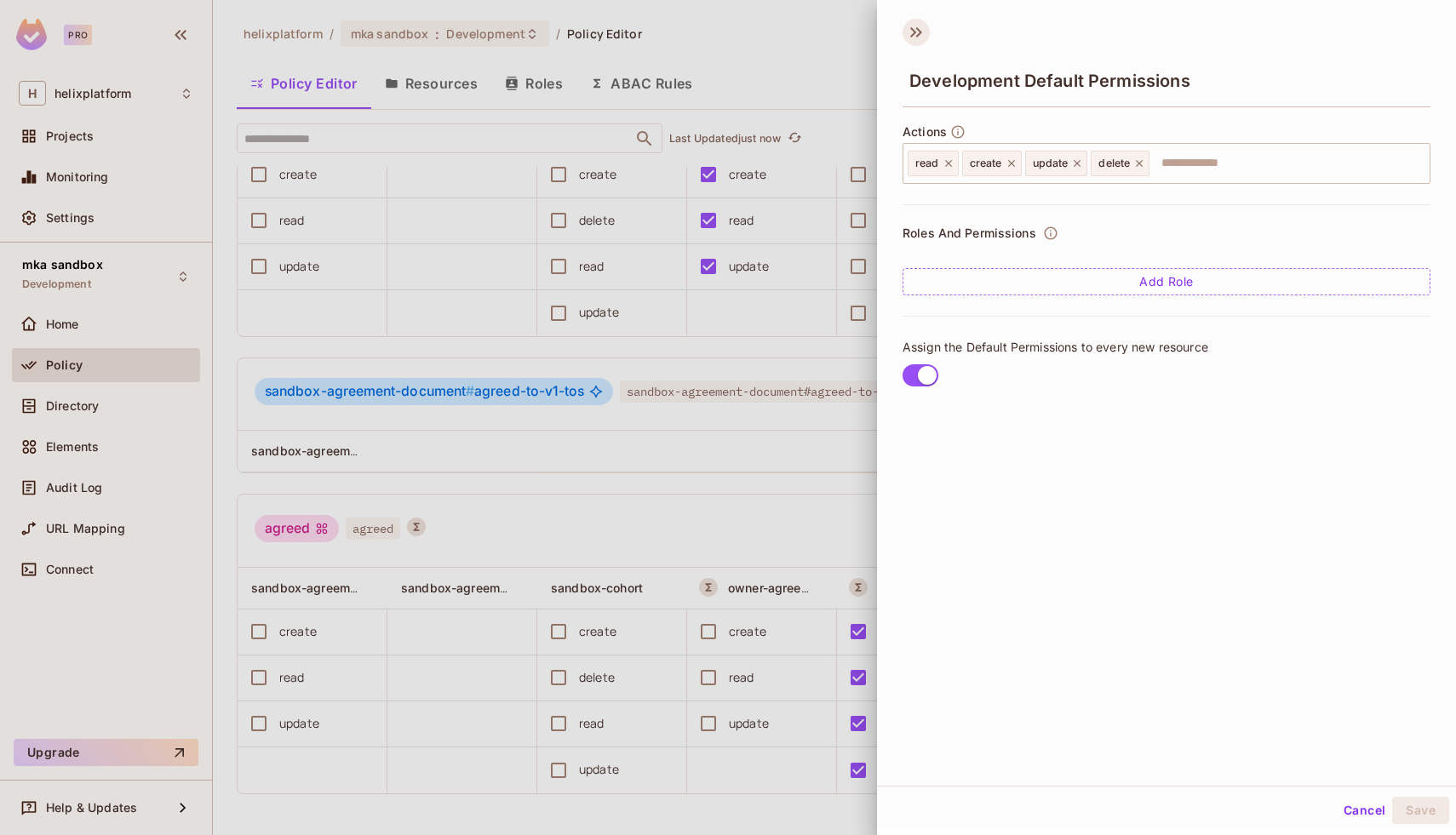
click at [914, 27] on icon at bounding box center [917, 32] width 27 height 27
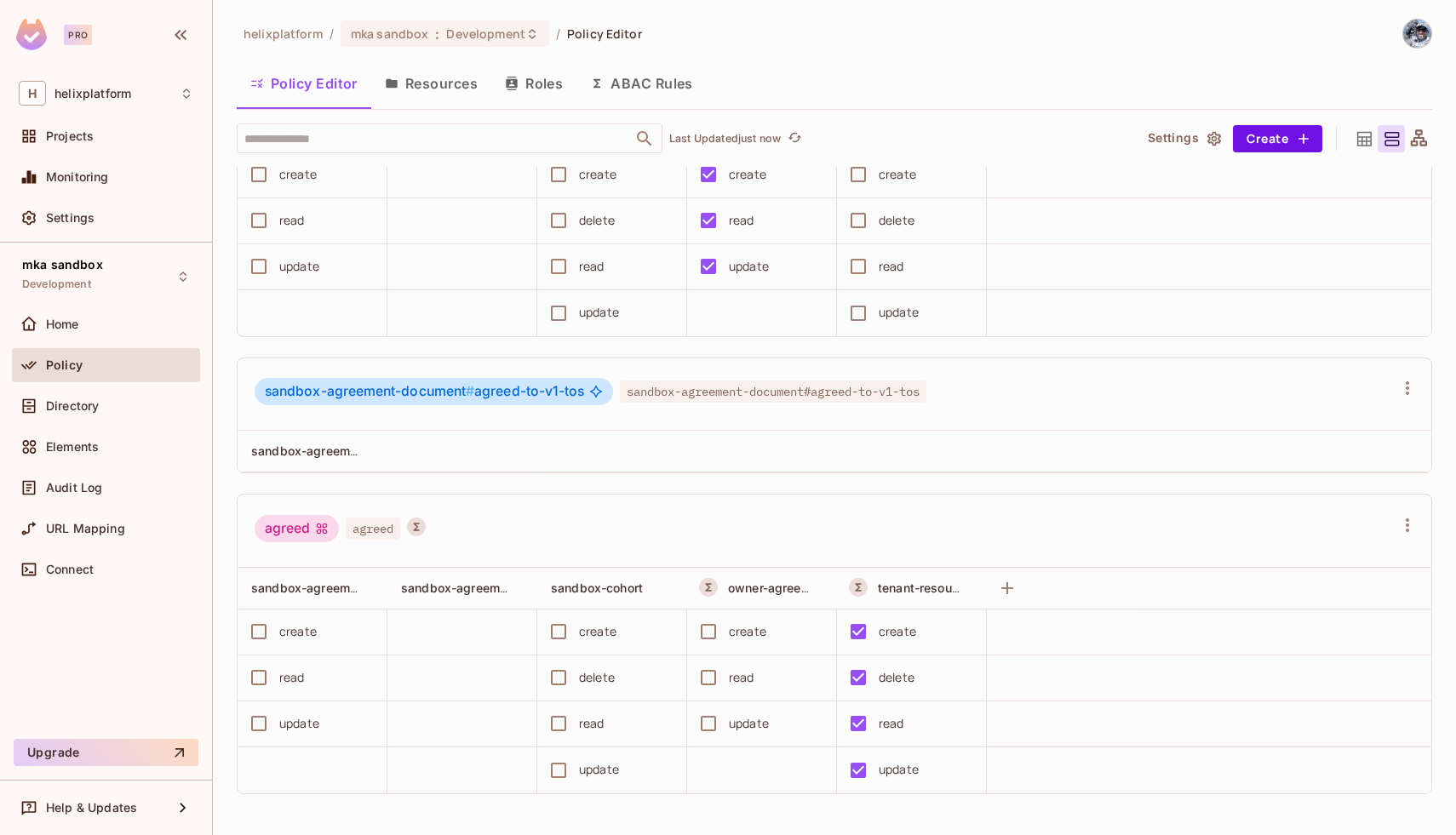
click at [420, 75] on button "Resources" at bounding box center [430, 83] width 120 height 43
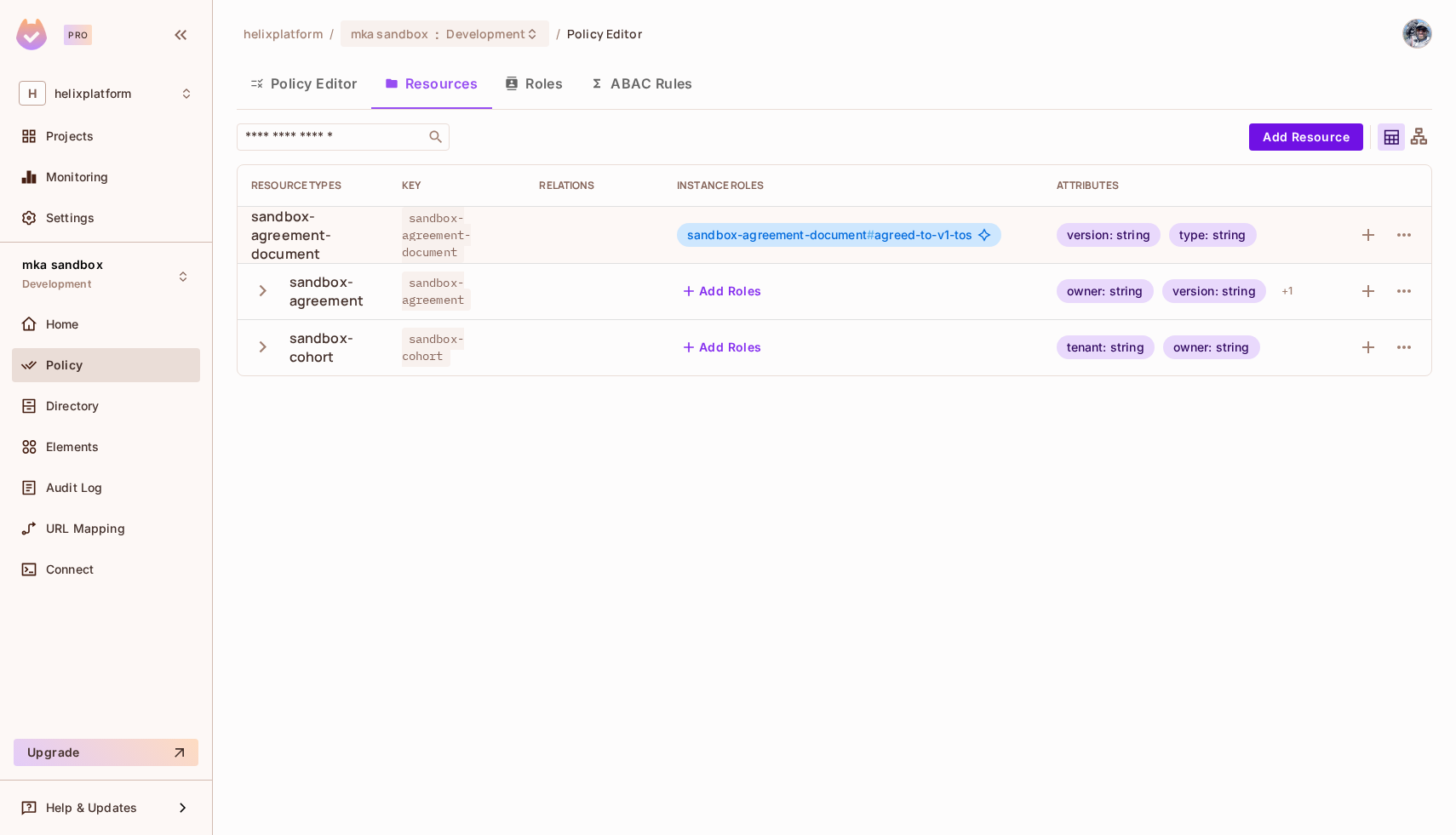
click at [779, 230] on span "sandbox-agreement-document #" at bounding box center [781, 235] width 187 height 15
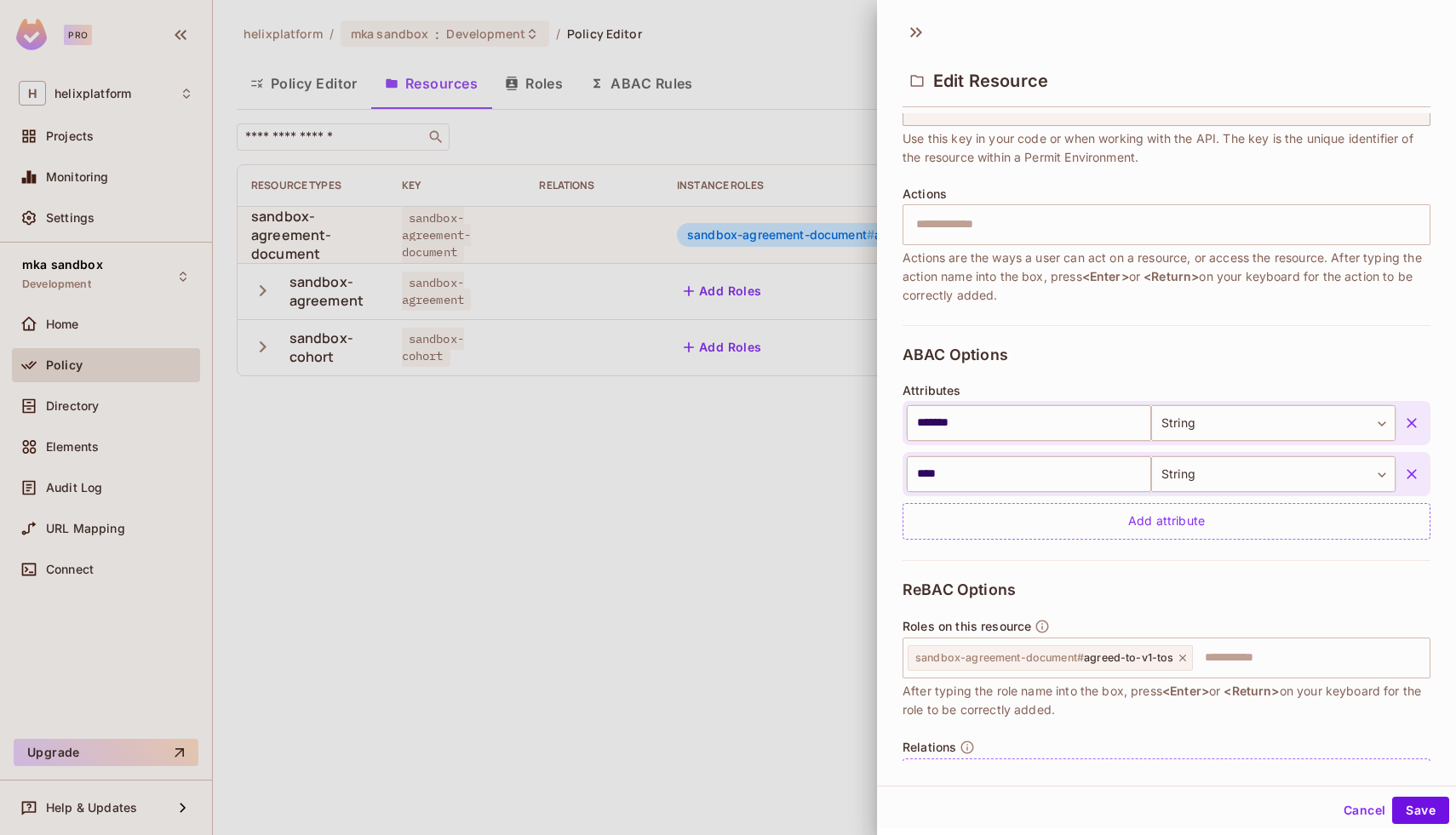
scroll to position [204, 0]
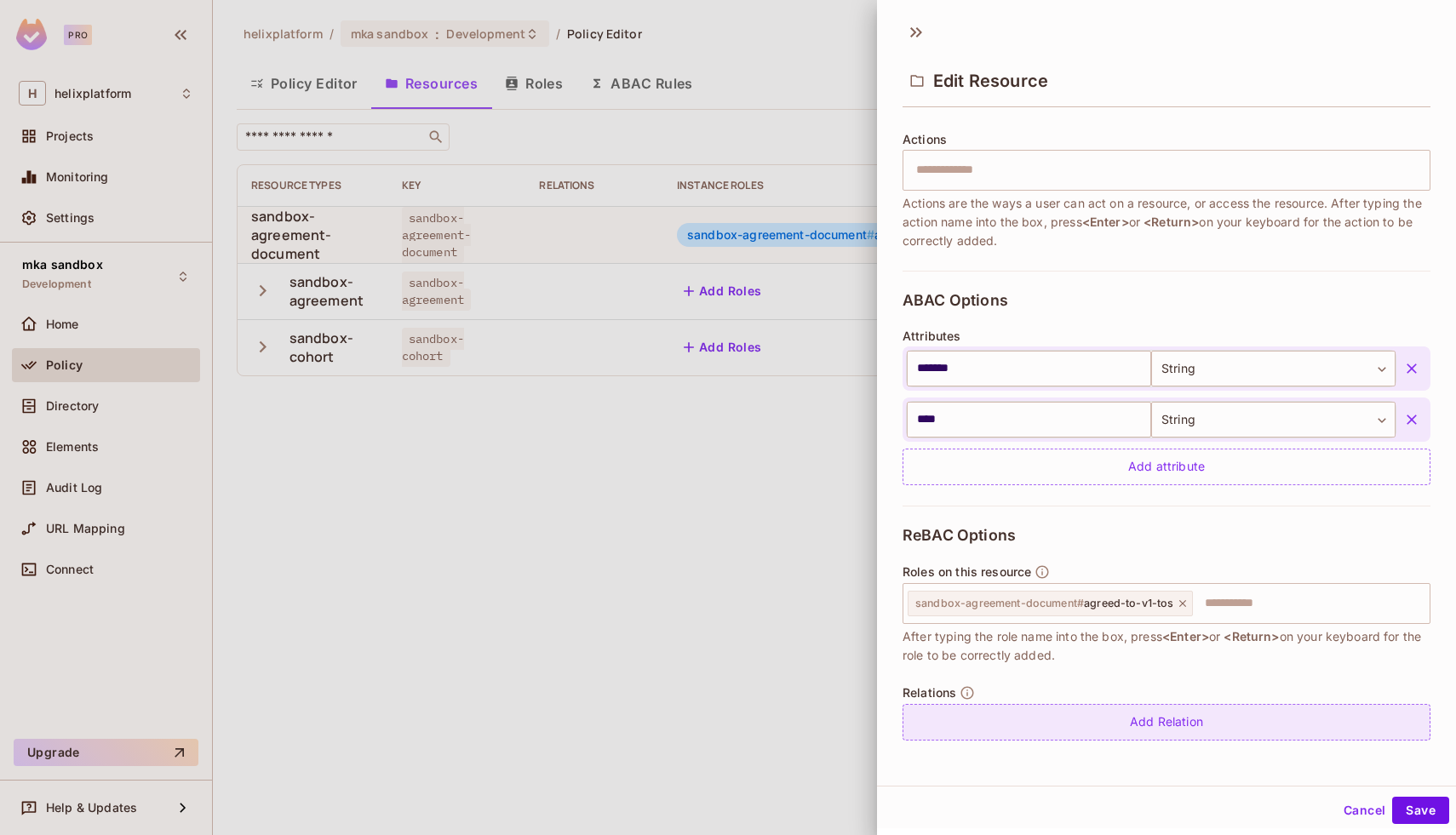
click at [1111, 716] on div "Add Relation" at bounding box center [1167, 722] width 528 height 37
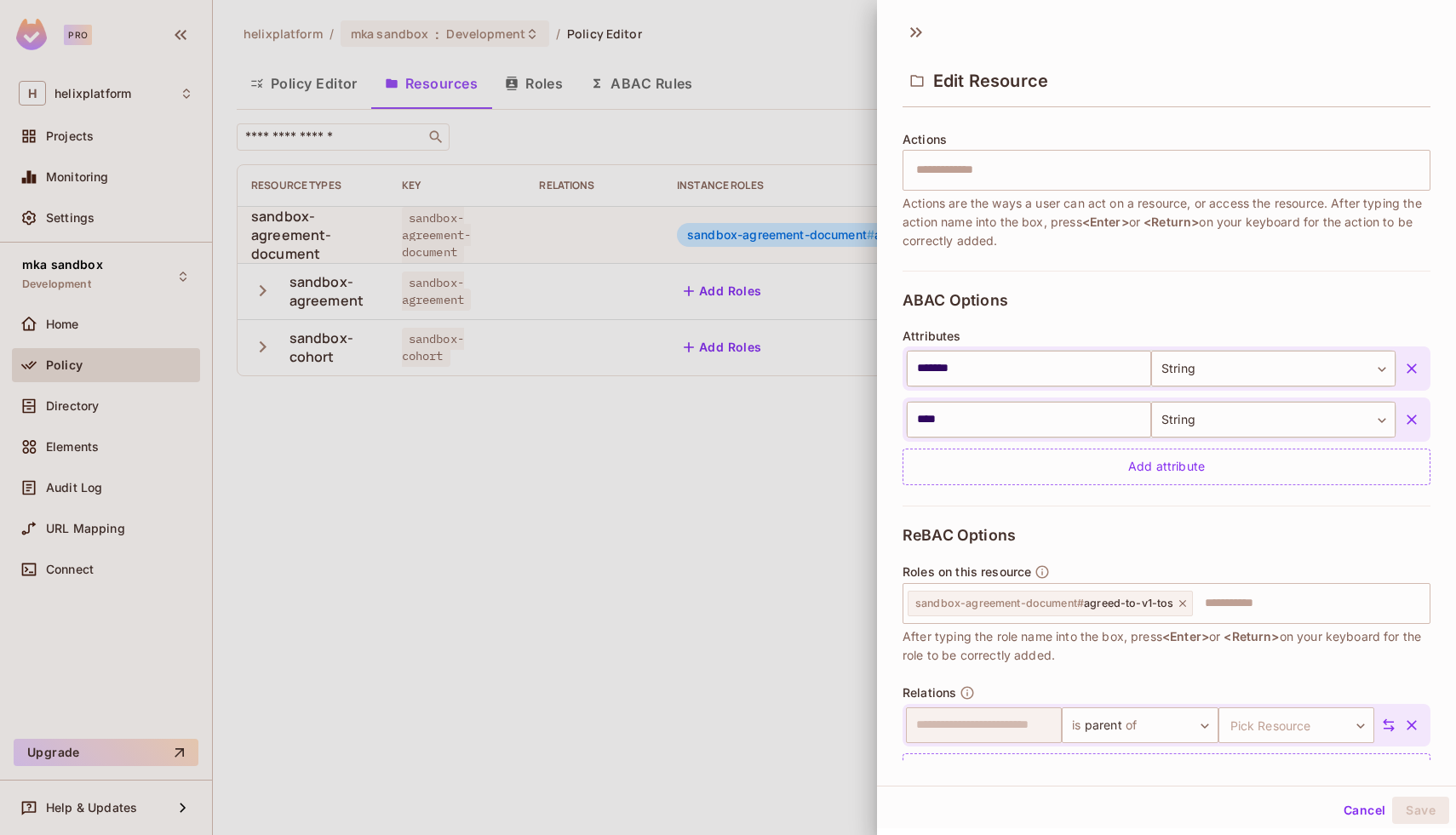
scroll to position [253, 0]
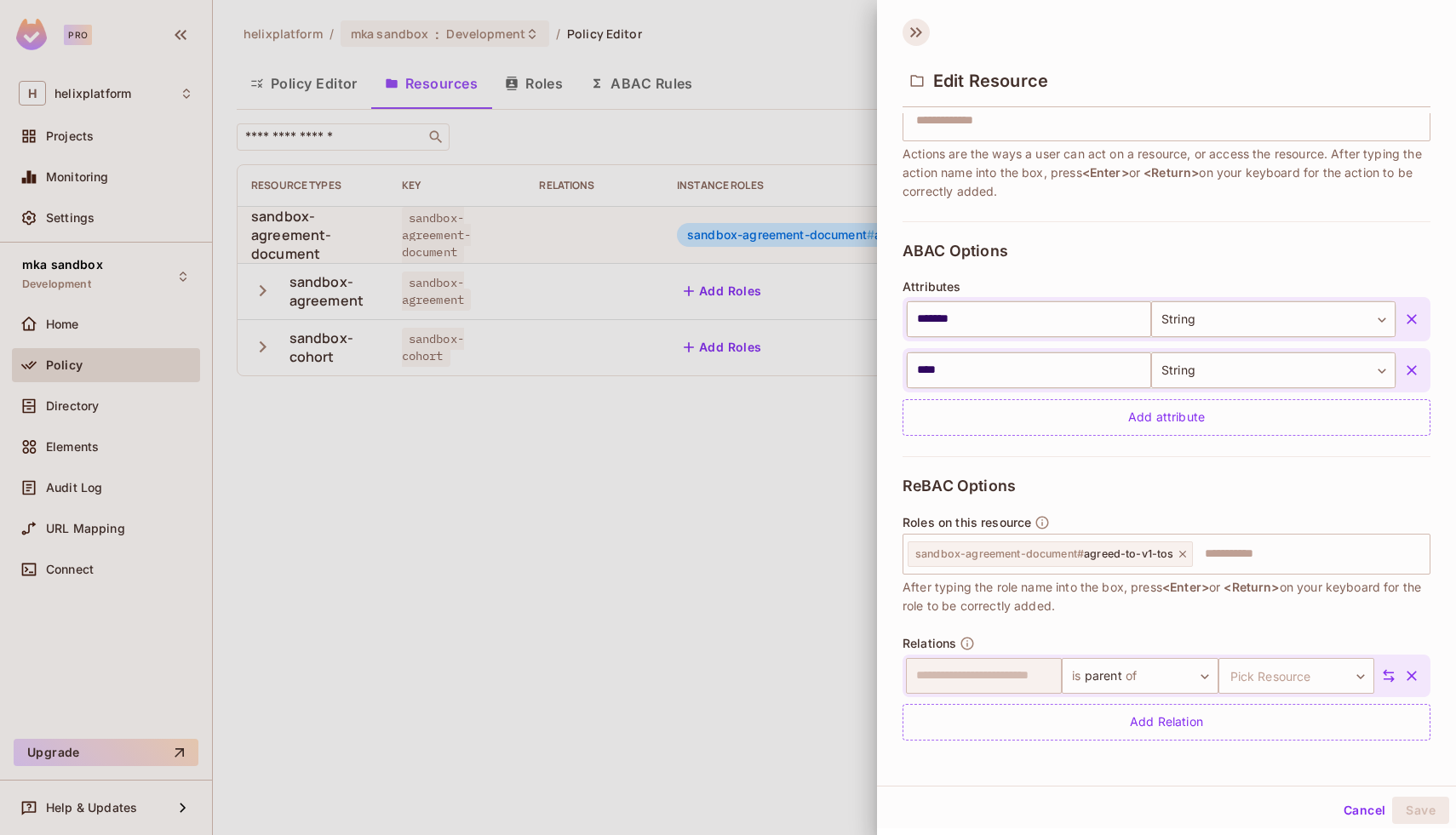
click at [914, 31] on icon at bounding box center [913, 32] width 6 height 10
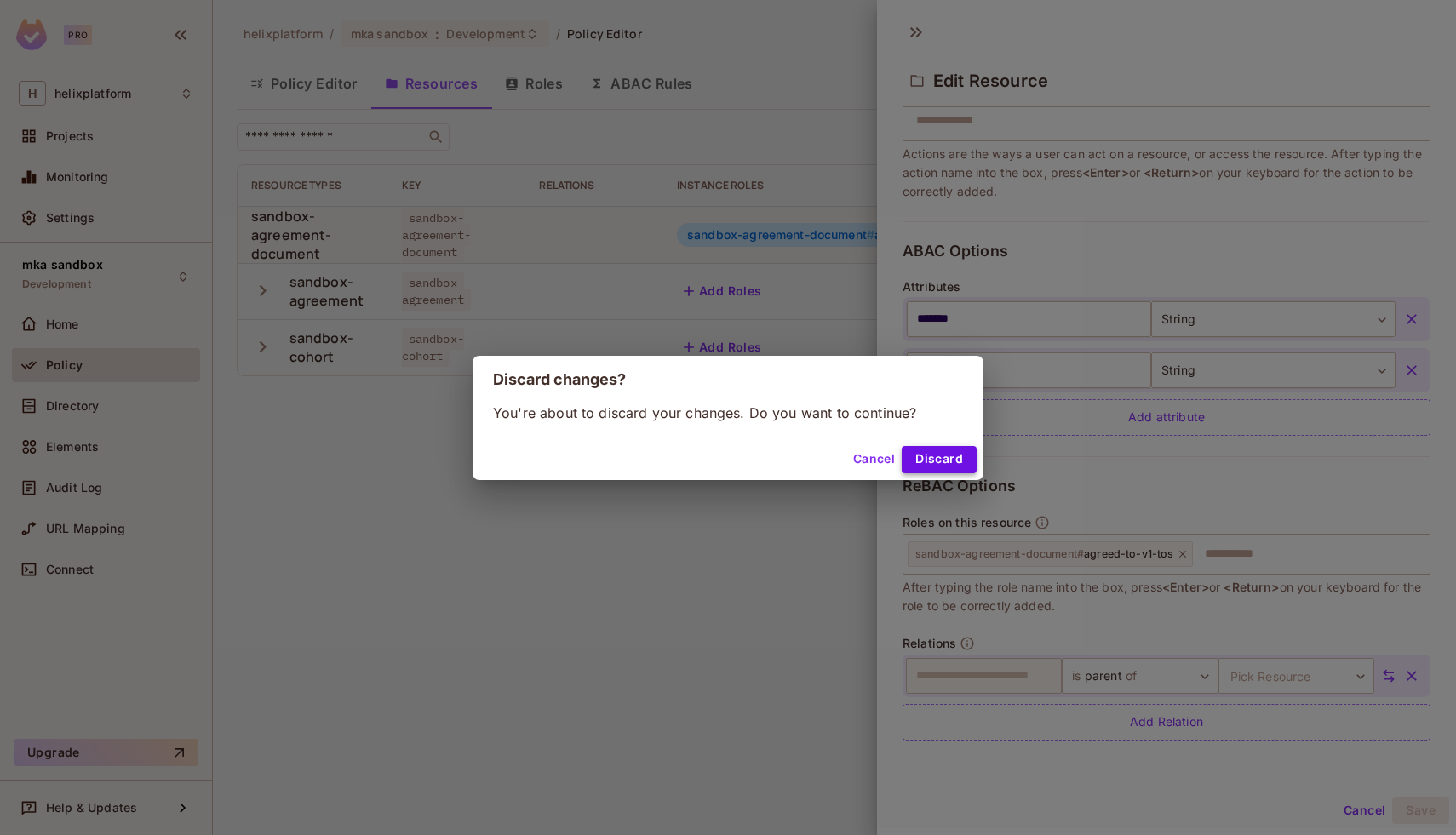
click at [925, 457] on button "Discard" at bounding box center [940, 460] width 75 height 27
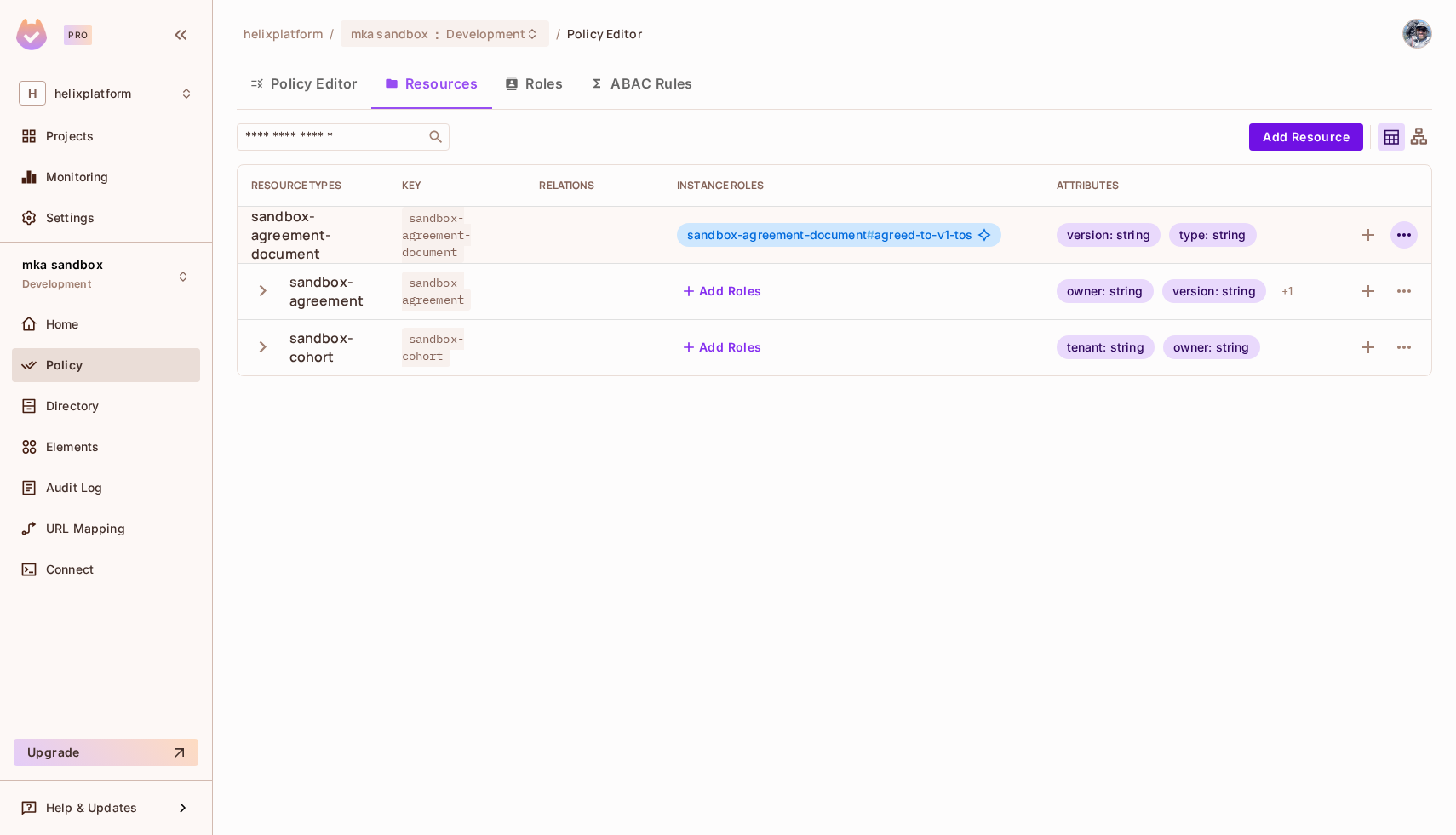
click at [1394, 239] on icon "button" at bounding box center [1404, 235] width 20 height 20
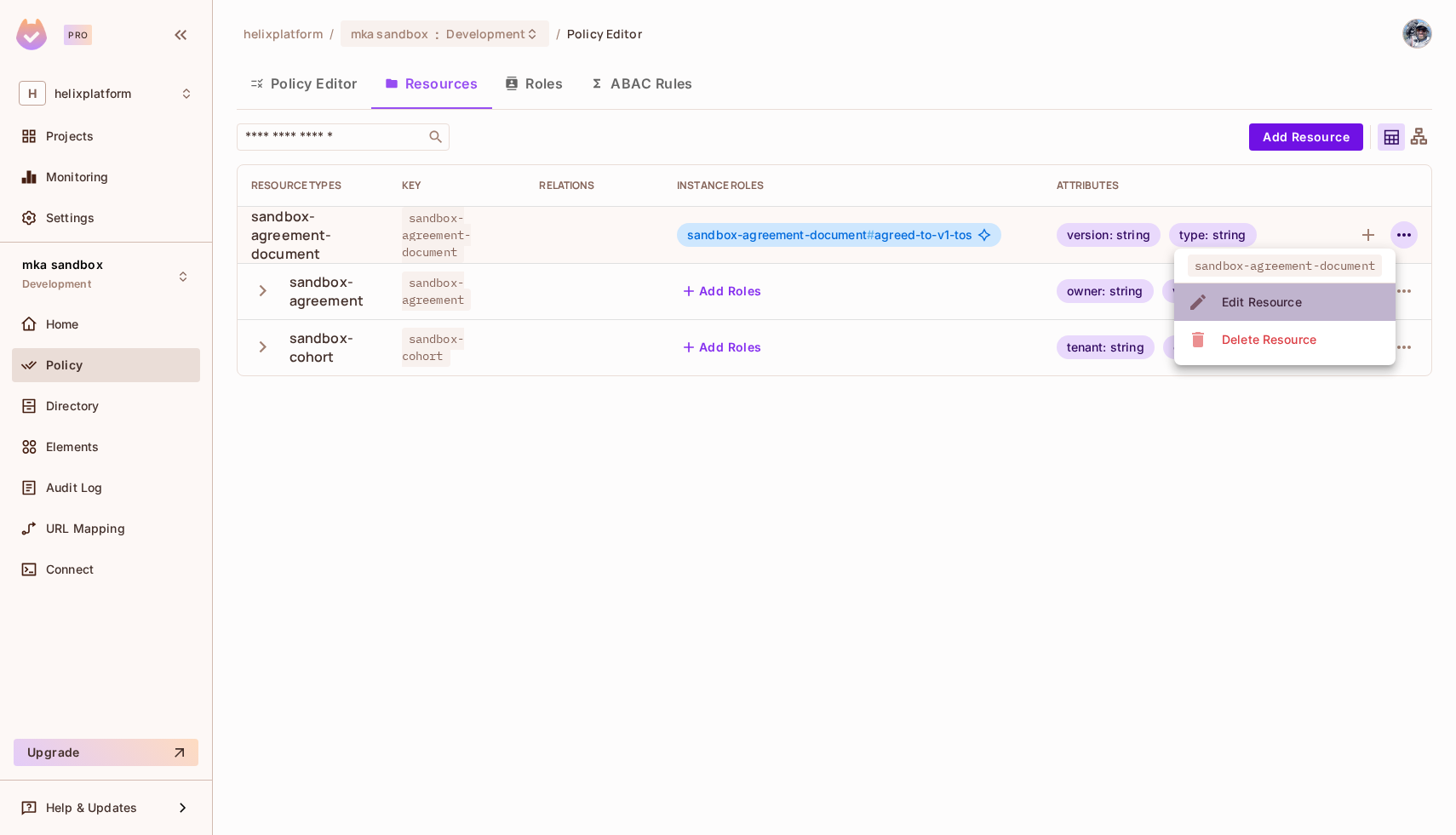
click at [1337, 307] on li "Edit Resource" at bounding box center [1285, 301] width 221 height 37
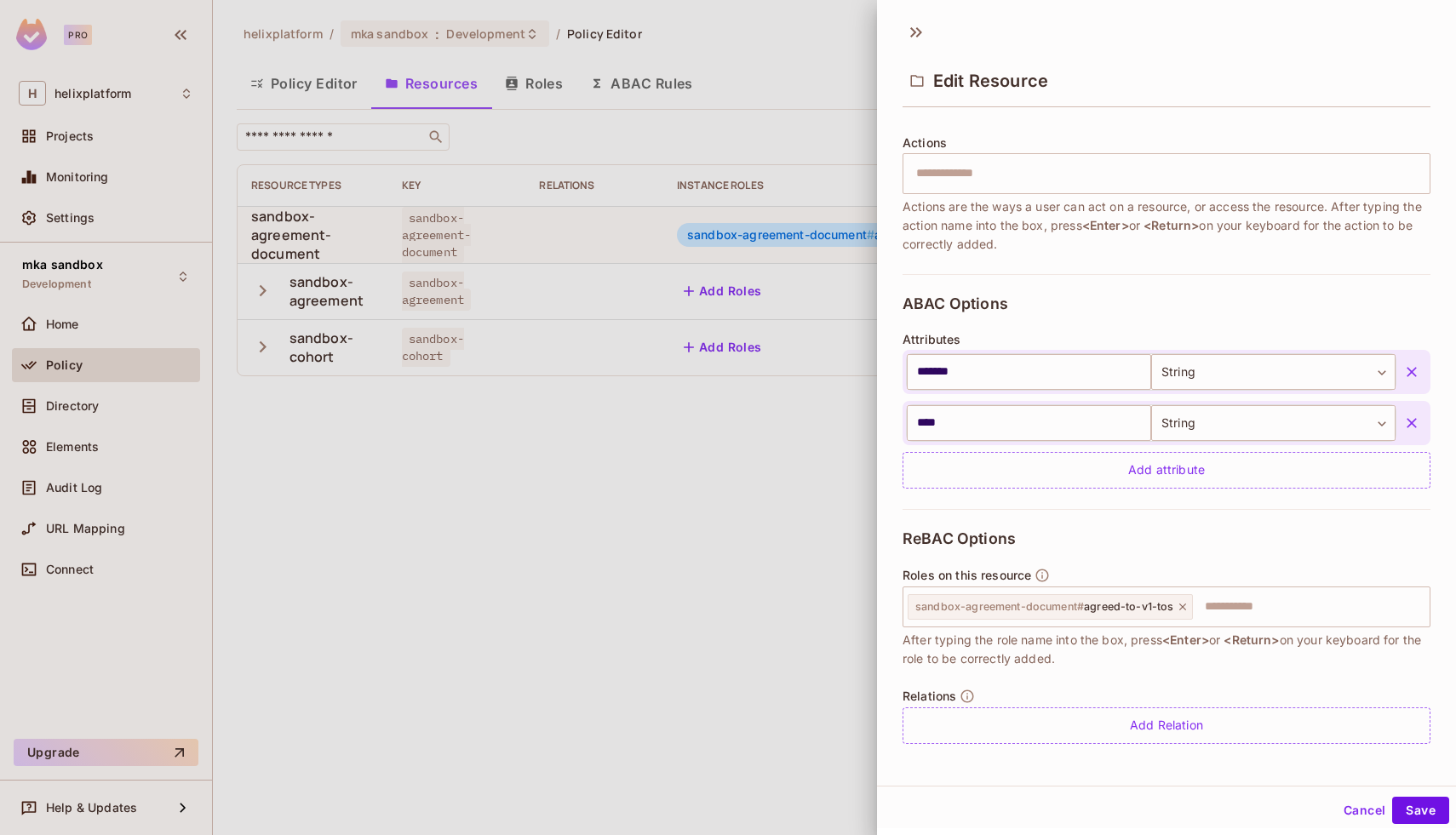
scroll to position [204, 0]
click at [1345, 805] on button "Cancel" at bounding box center [1365, 810] width 56 height 27
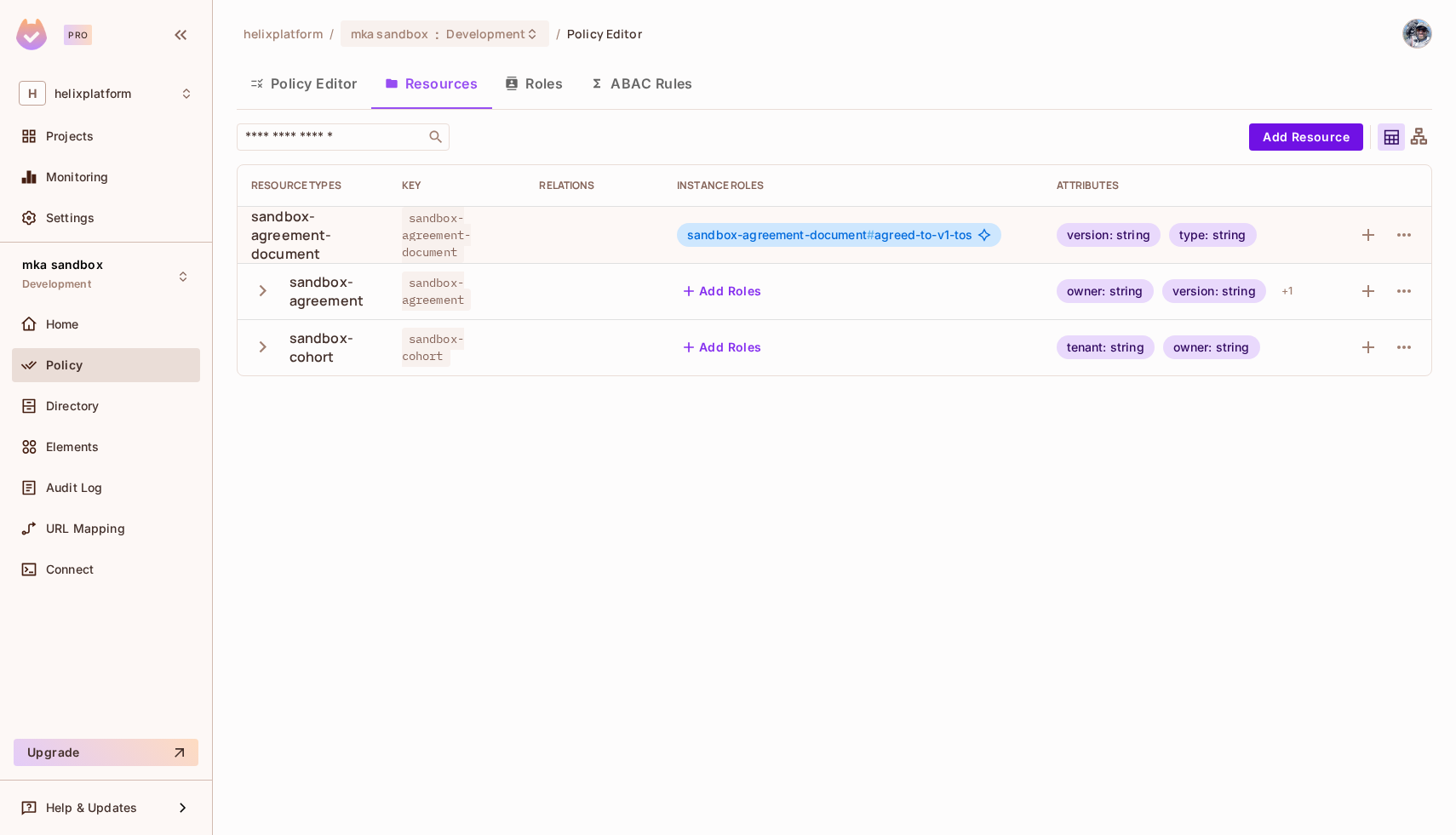
click at [533, 80] on button "Roles" at bounding box center [534, 83] width 85 height 43
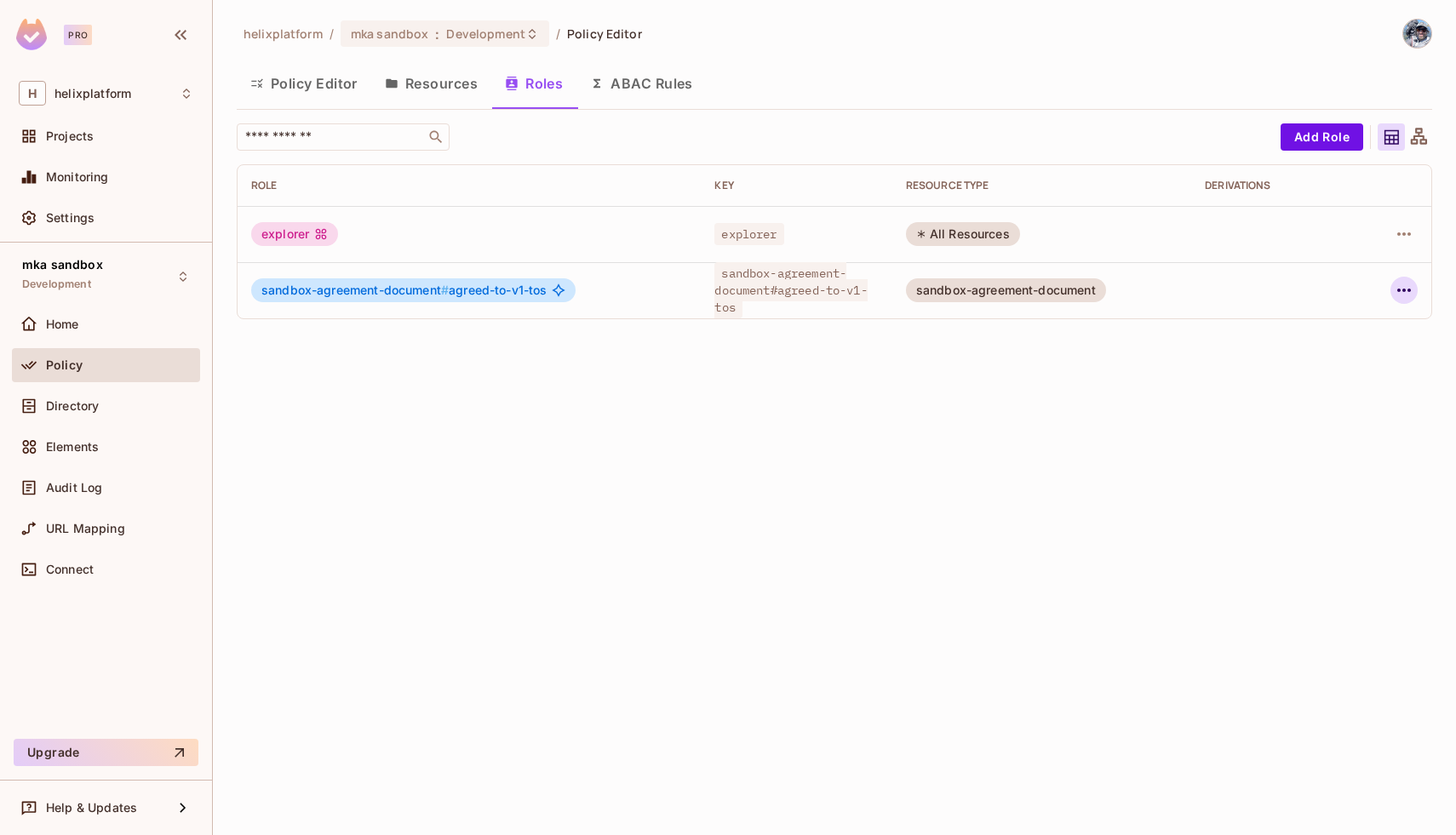
click at [1402, 286] on icon "button" at bounding box center [1404, 290] width 20 height 20
click at [952, 413] on div at bounding box center [728, 418] width 1456 height 835
click at [632, 81] on button "ABAC Rules" at bounding box center [642, 83] width 131 height 43
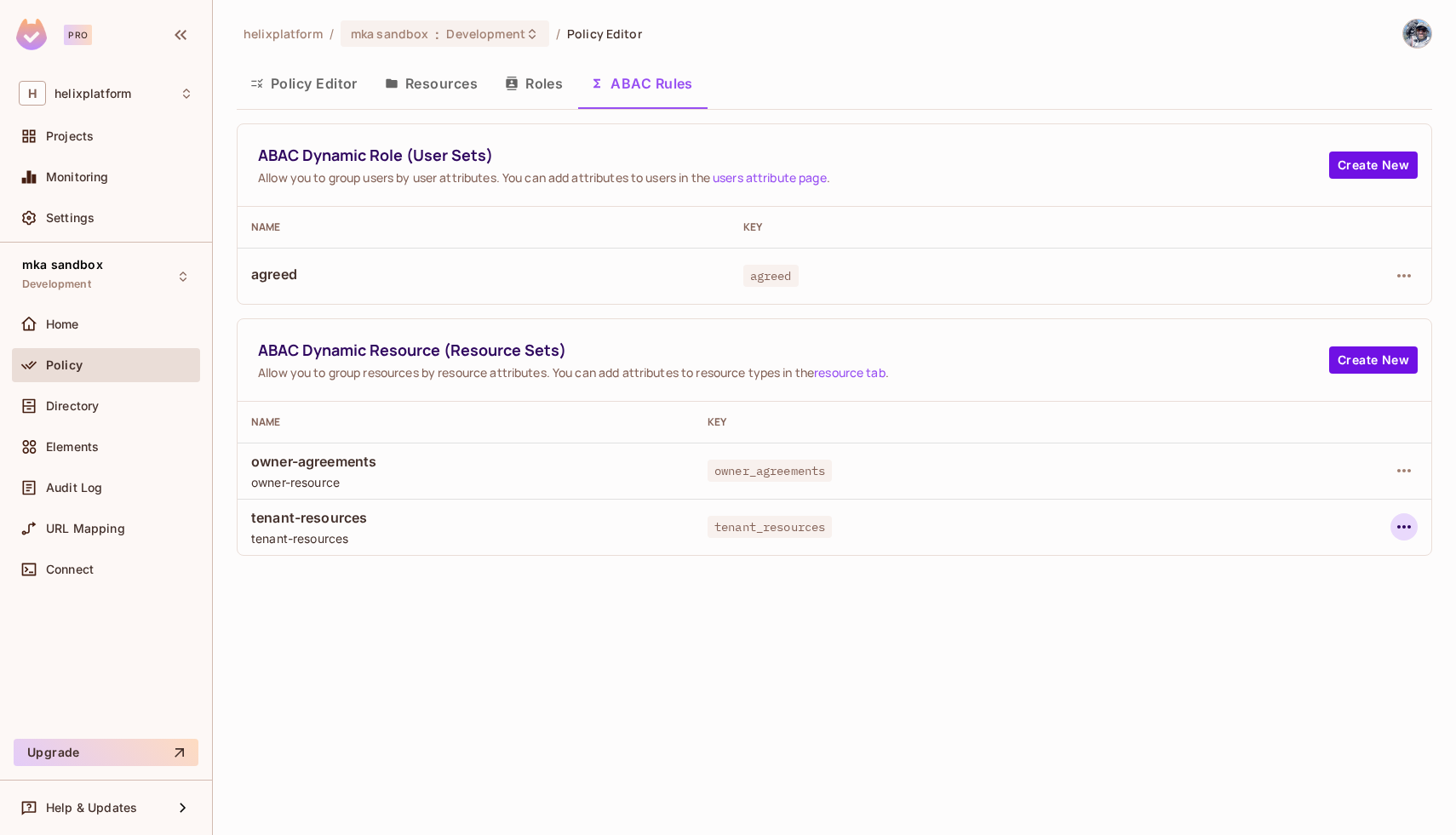
click at [1401, 517] on icon "button" at bounding box center [1404, 526] width 20 height 20
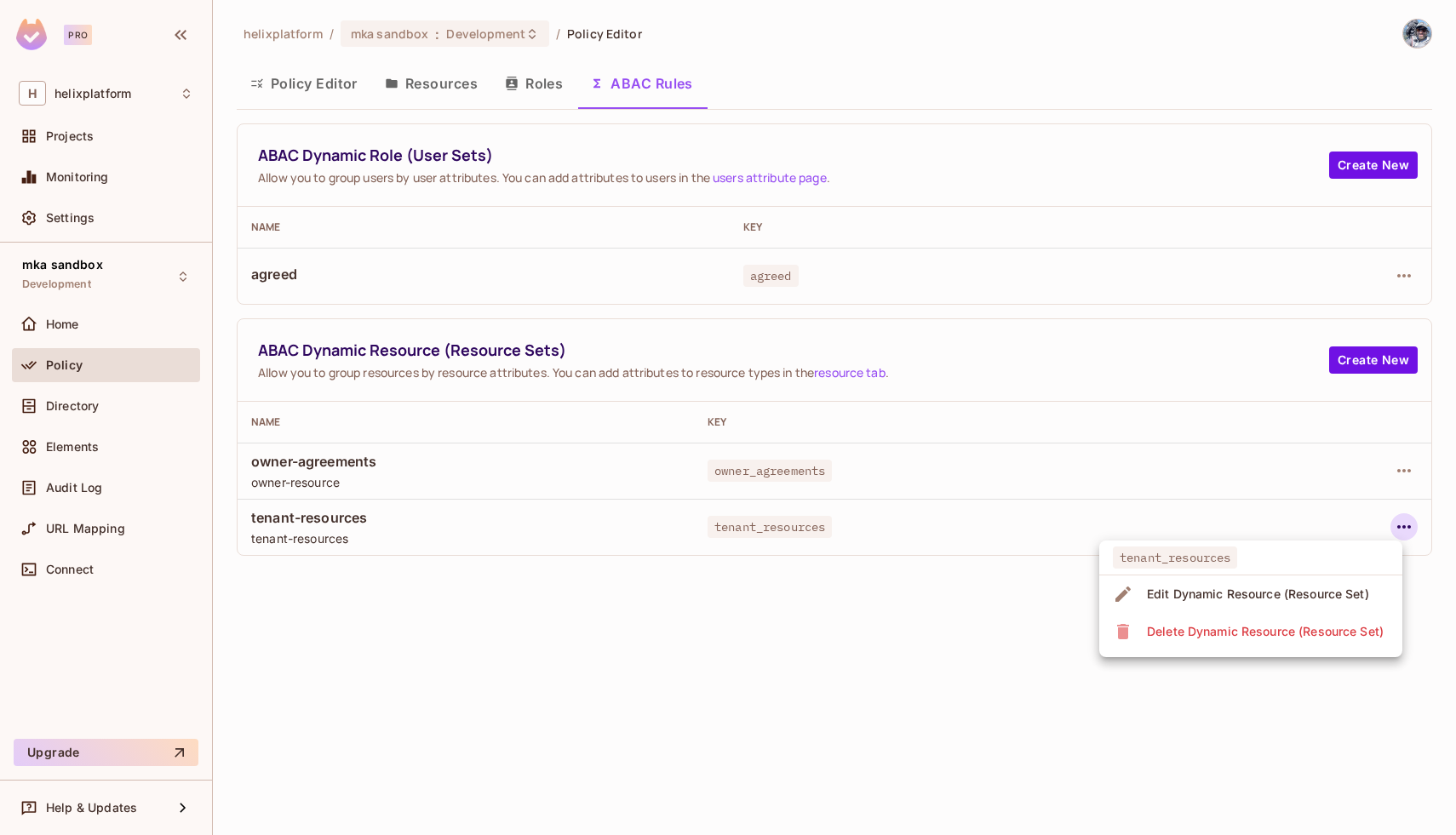
click at [1301, 582] on span "Edit Dynamic Resource (Resource Set)" at bounding box center [1258, 594] width 232 height 27
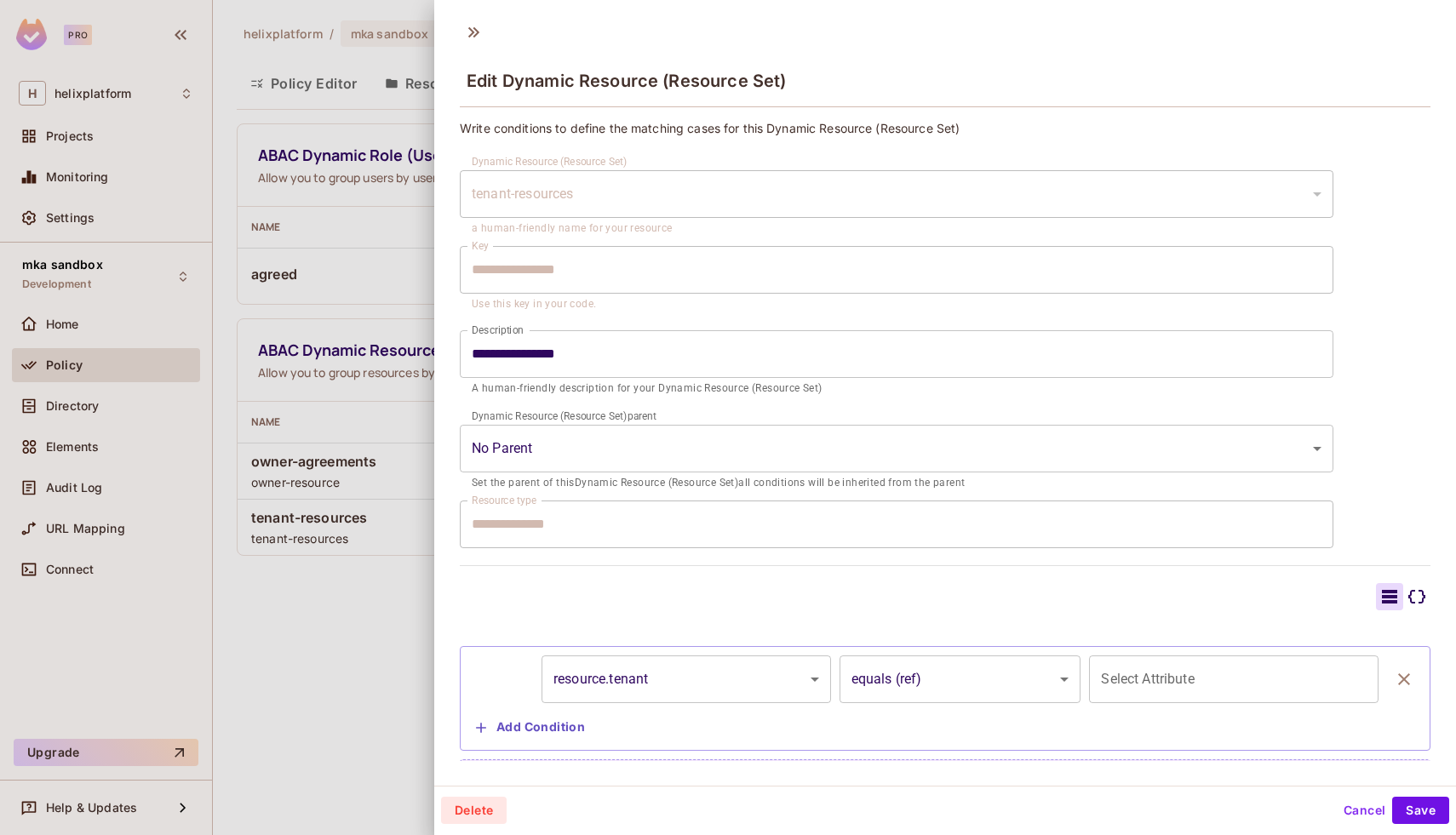
type input "**********"
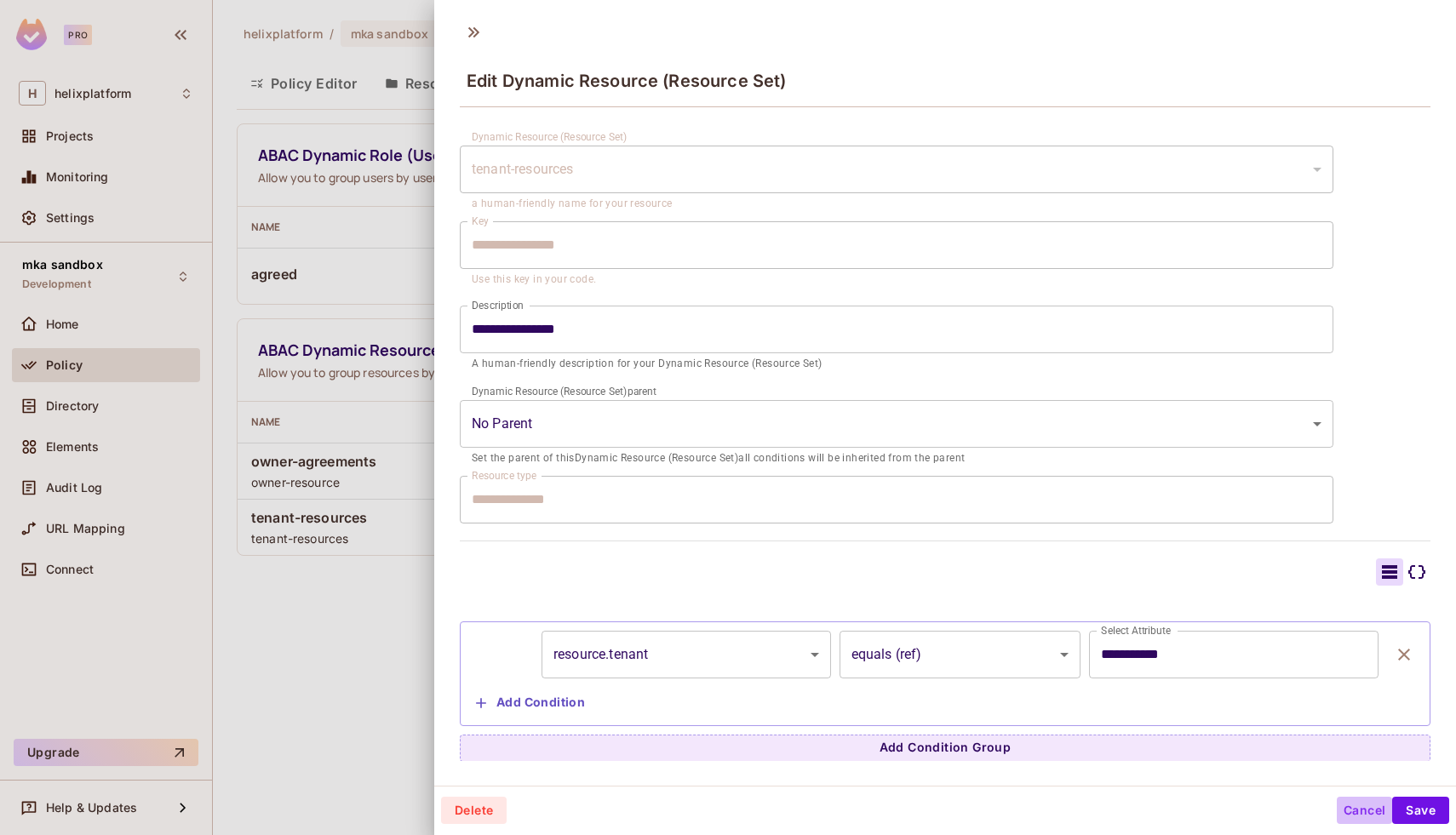
click at [1344, 804] on button "Cancel" at bounding box center [1365, 810] width 56 height 27
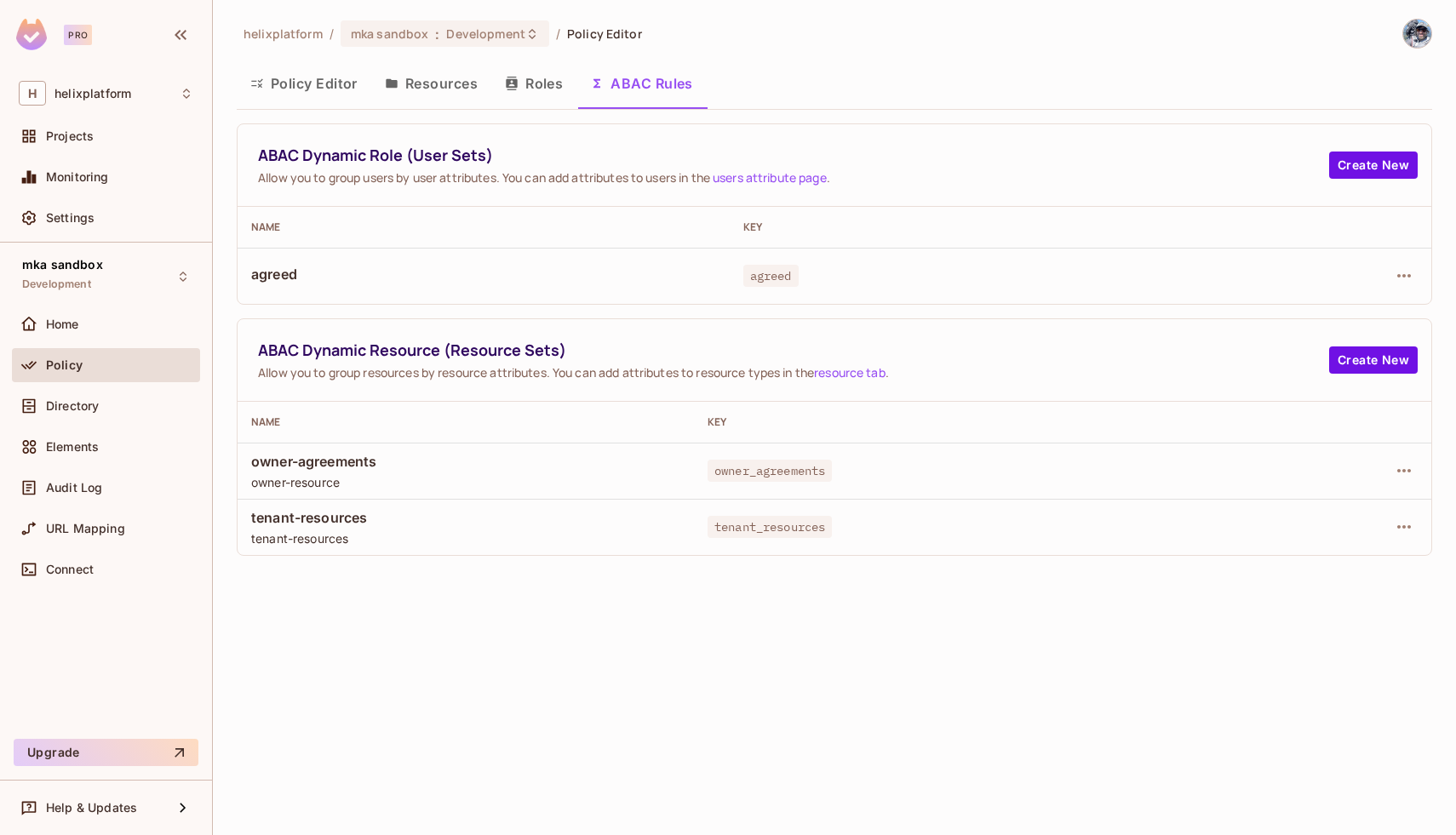
click at [533, 82] on button "Roles" at bounding box center [534, 83] width 85 height 43
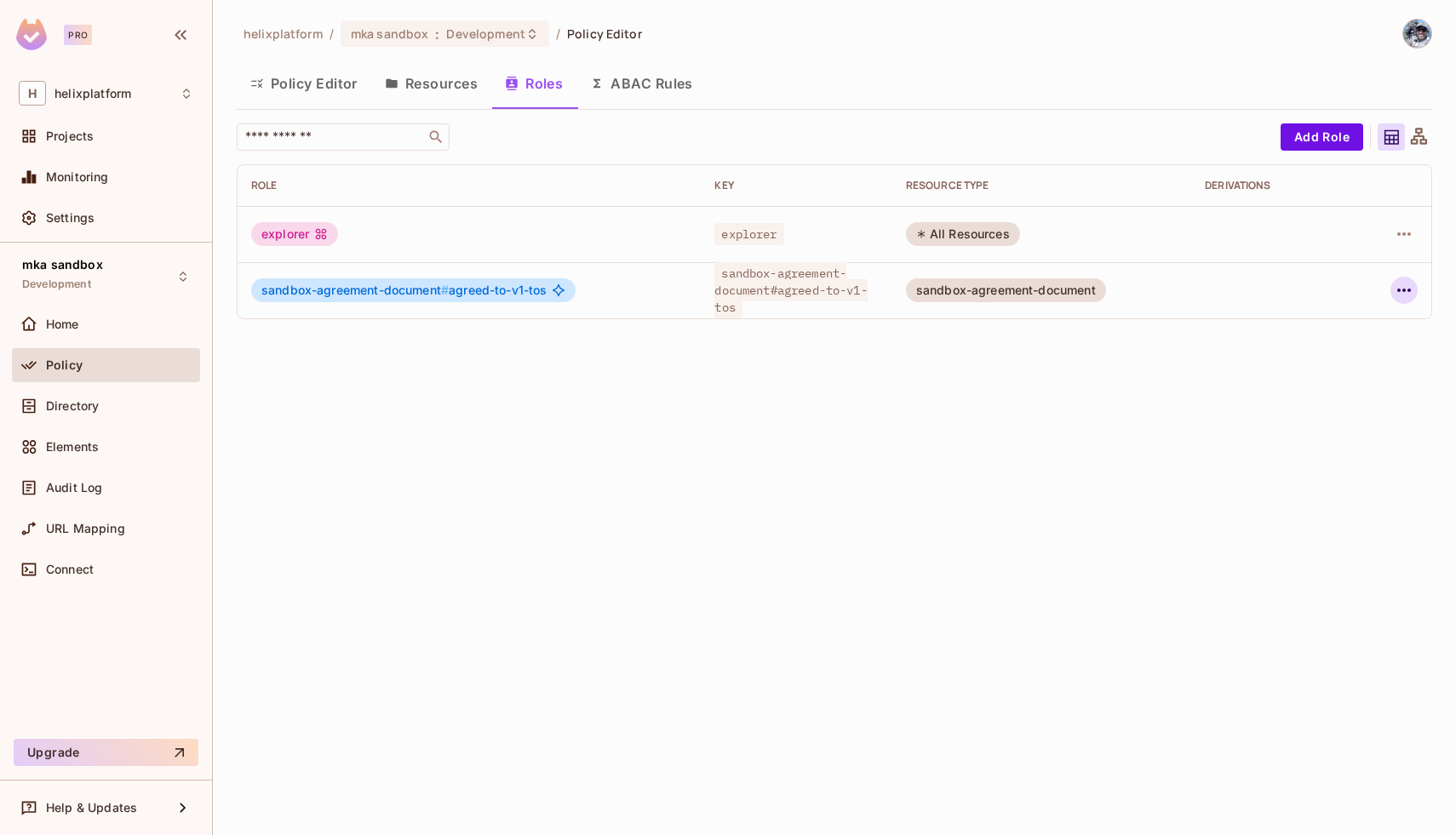
click at [1400, 291] on icon "button" at bounding box center [1404, 290] width 20 height 20
click at [1349, 322] on div "Edit Role" at bounding box center [1328, 329] width 51 height 17
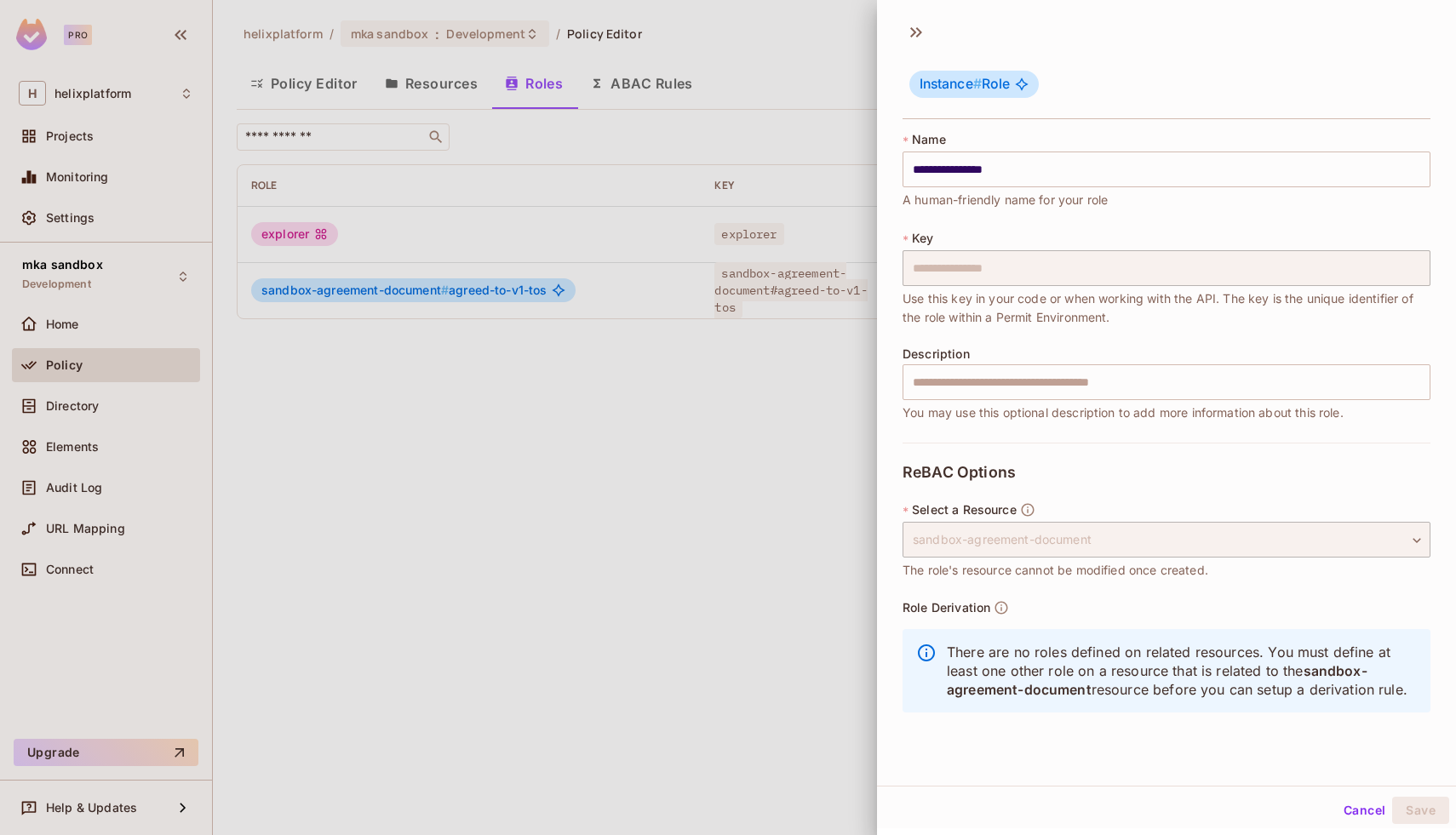
scroll to position [3, 0]
click at [1047, 688] on span "sandbox-agreement-document" at bounding box center [1157, 678] width 420 height 35
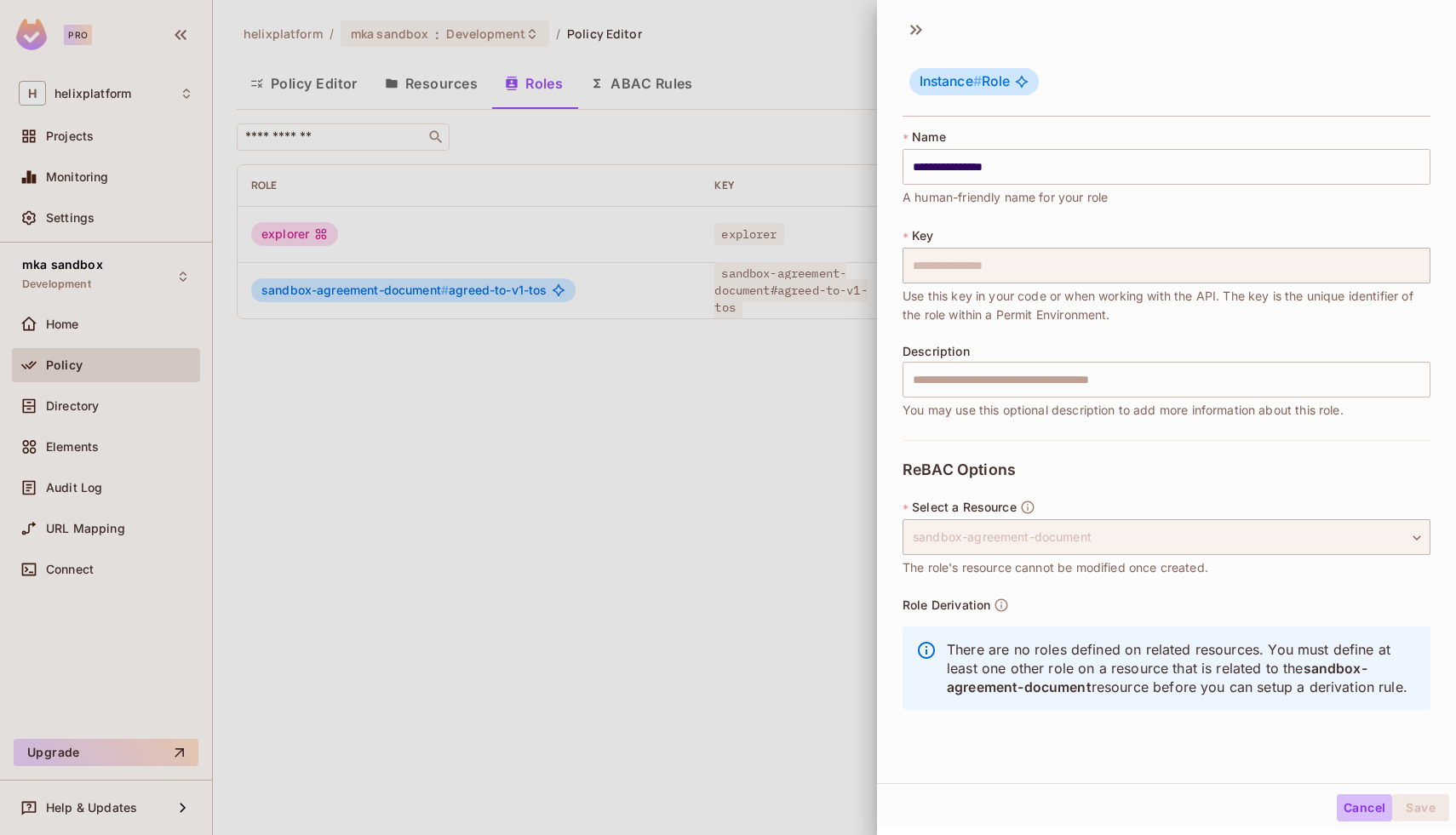
click at [1349, 809] on button "Cancel" at bounding box center [1365, 808] width 56 height 27
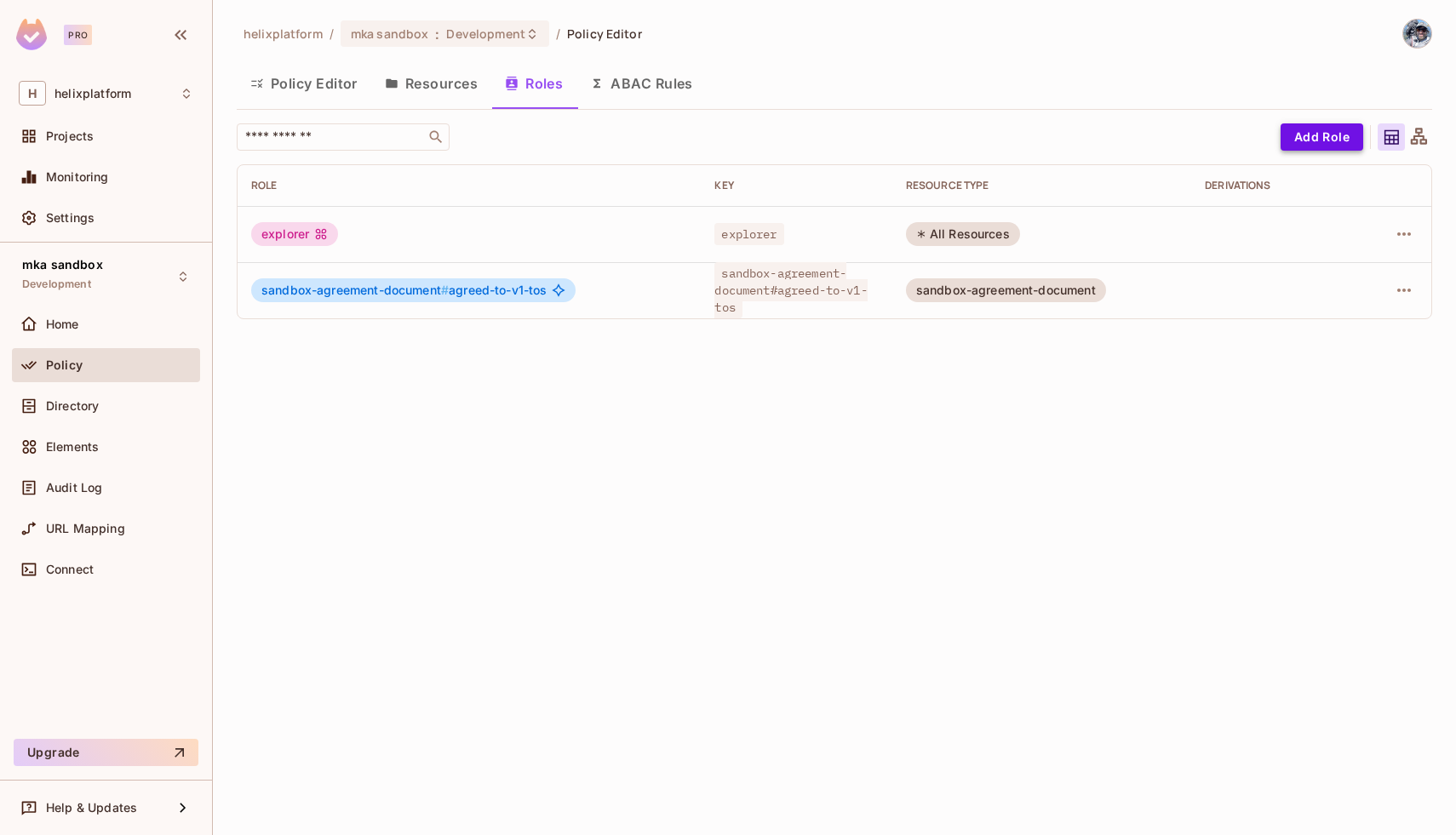
click at [1318, 143] on button "Add Role" at bounding box center [1322, 137] width 82 height 27
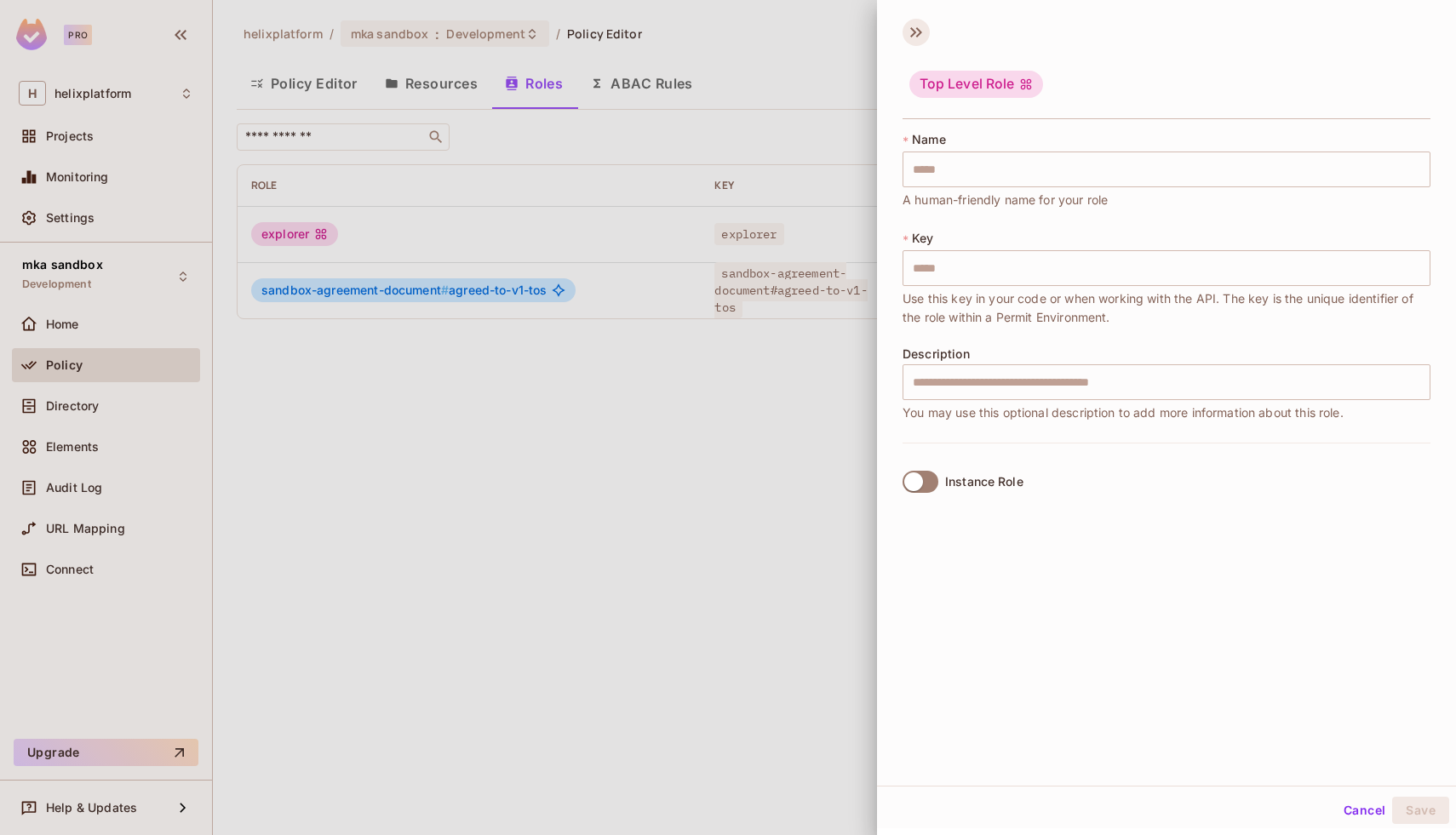
click at [908, 28] on icon at bounding box center [917, 32] width 27 height 27
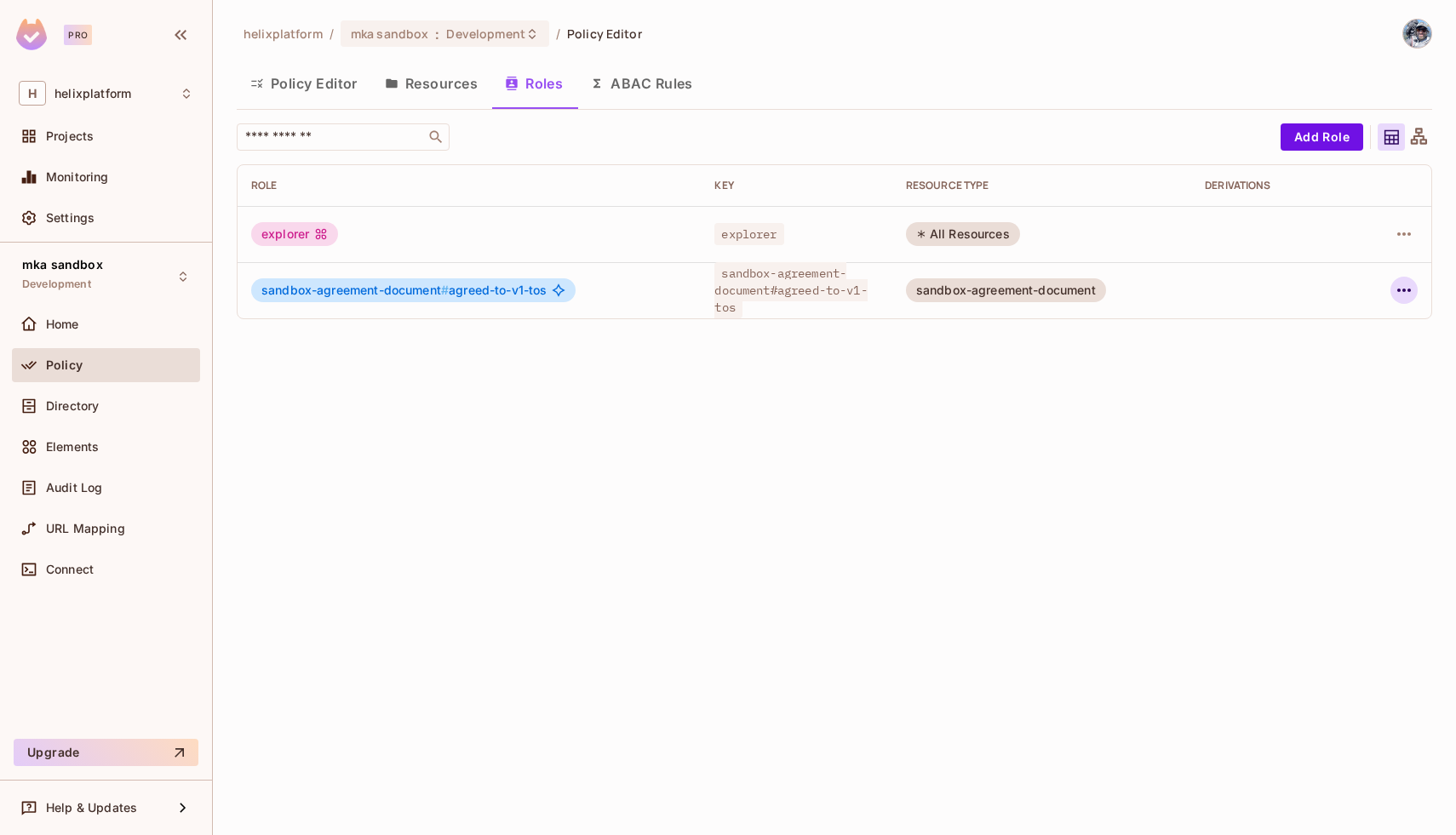
click at [1409, 293] on icon "button" at bounding box center [1404, 290] width 20 height 20
click at [1015, 400] on div at bounding box center [728, 418] width 1456 height 835
